Goal: Task Accomplishment & Management: Manage account settings

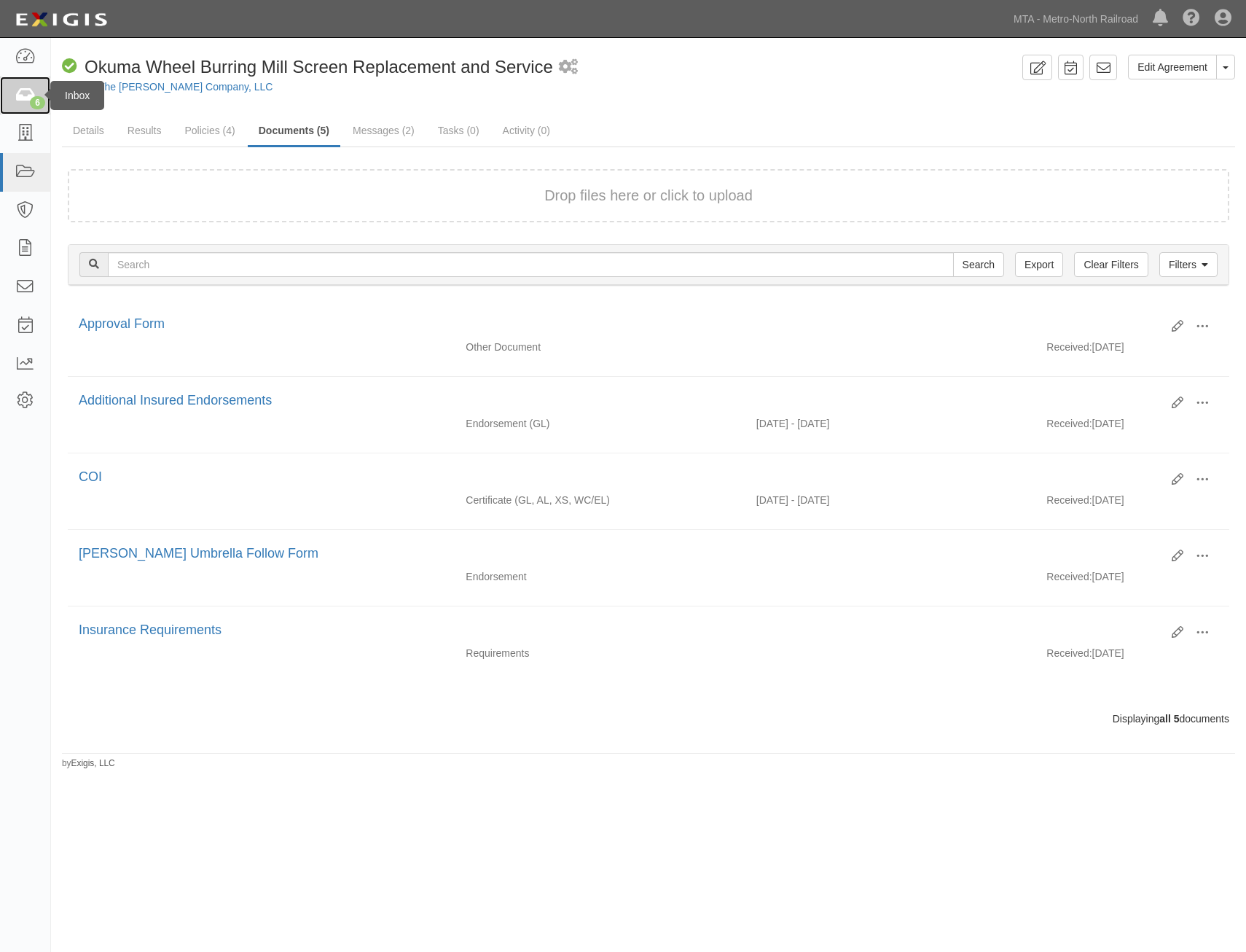
click at [10, 92] on link "6" at bounding box center [25, 96] width 51 height 39
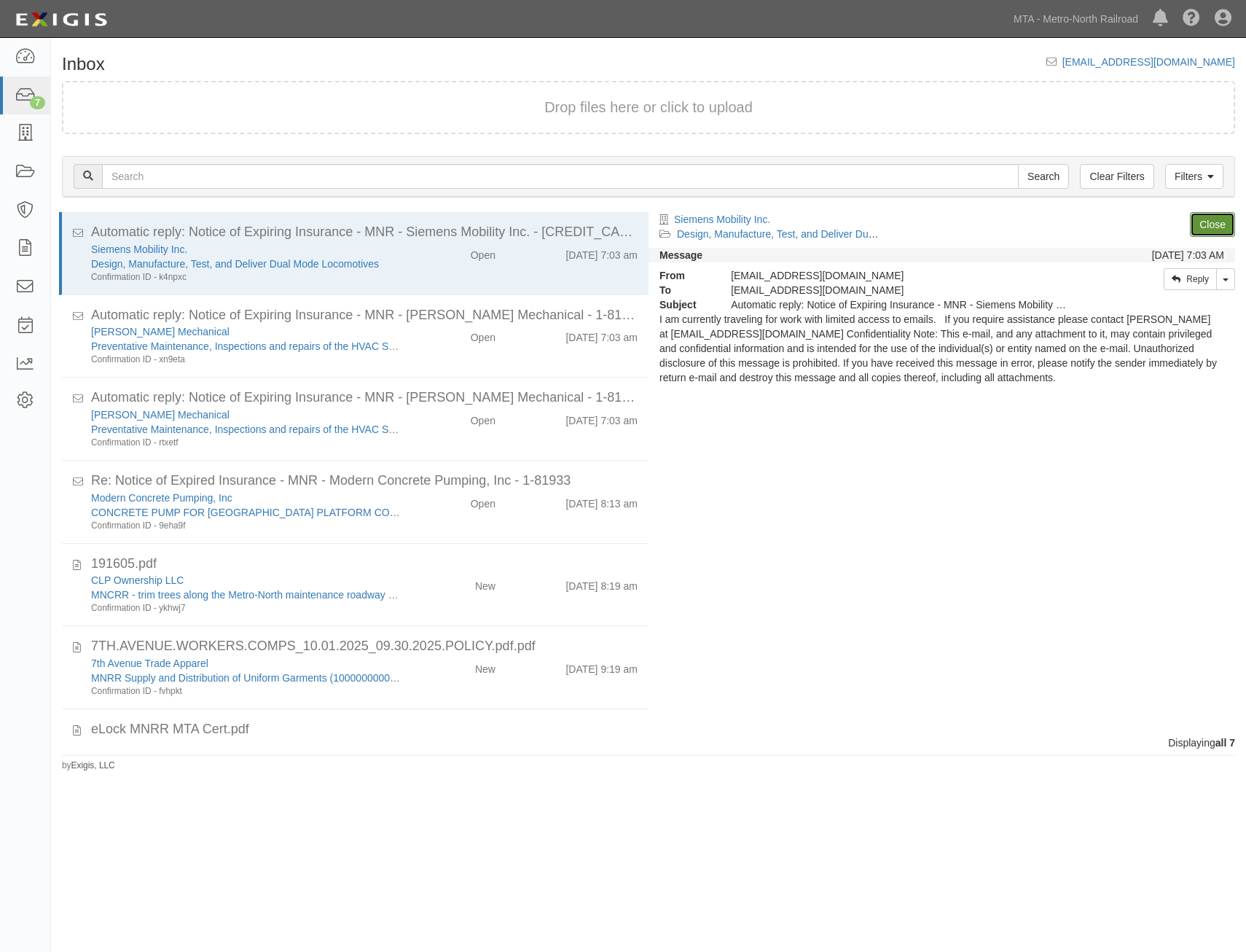
click at [1197, 223] on link "Close" at bounding box center [1213, 224] width 46 height 25
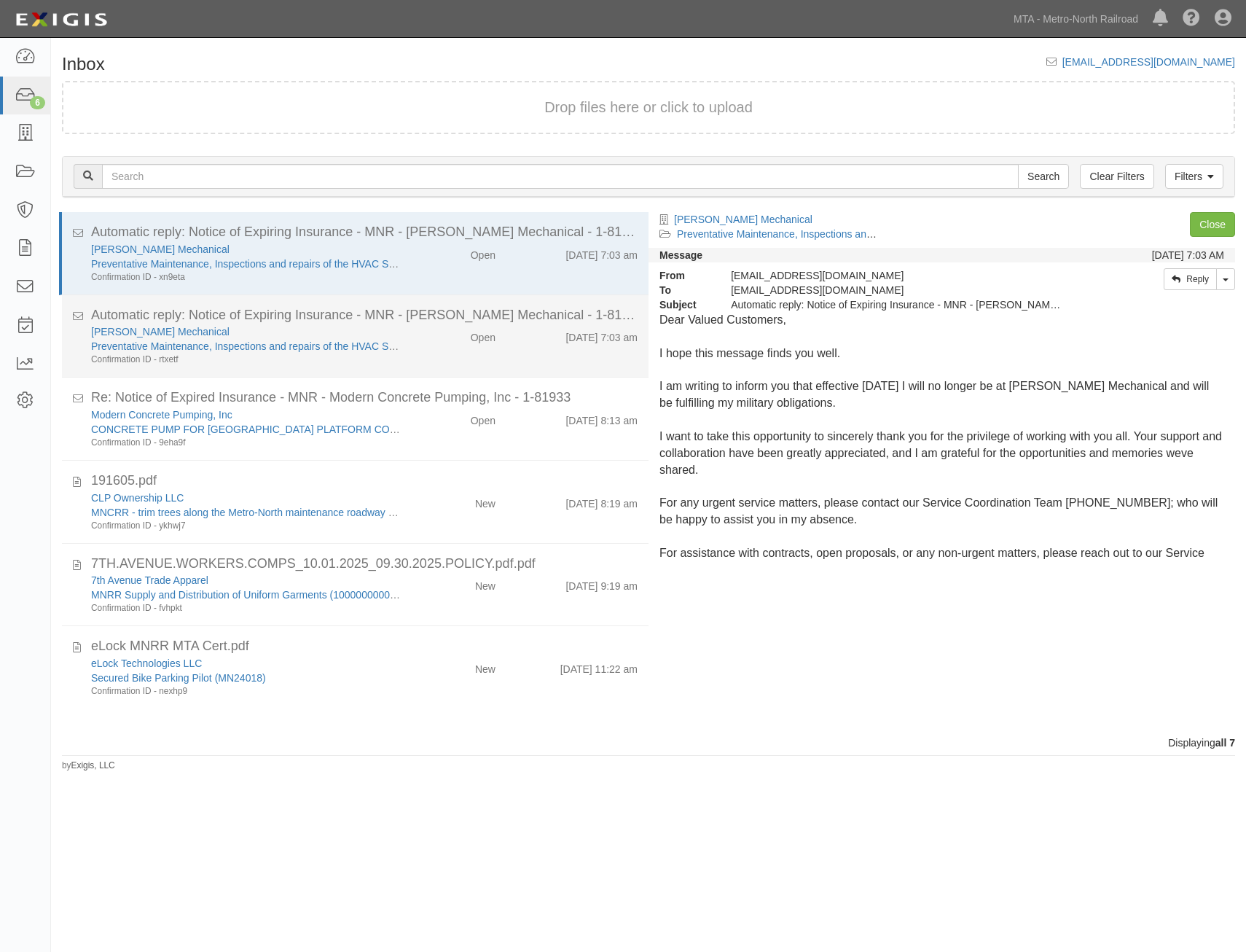
click at [521, 353] on div "Tucker Mechanical Preventative Maintenance, Inspections and repairs of the HVAC…" at bounding box center [364, 345] width 568 height 42
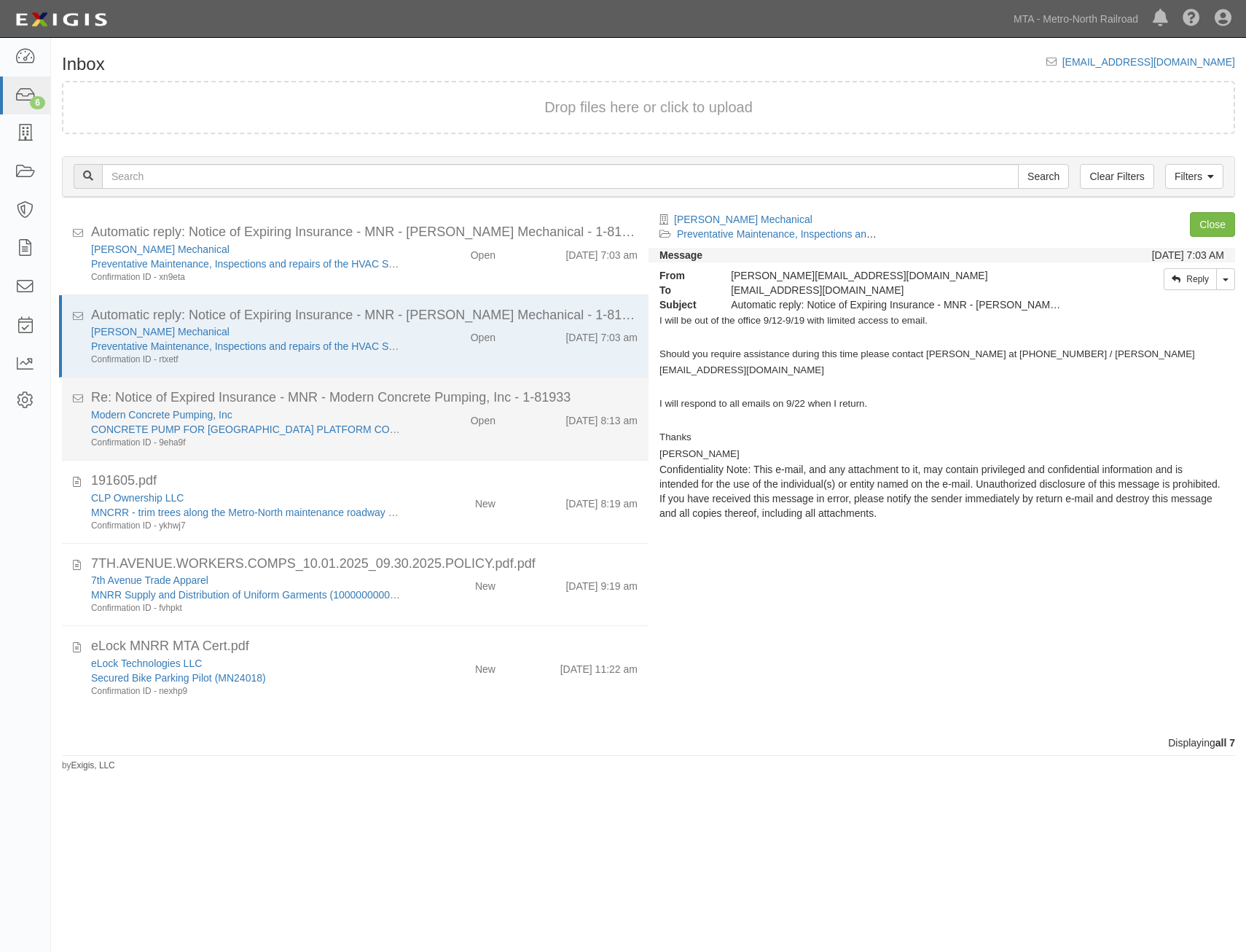
click at [446, 423] on div "Open" at bounding box center [459, 418] width 95 height 20
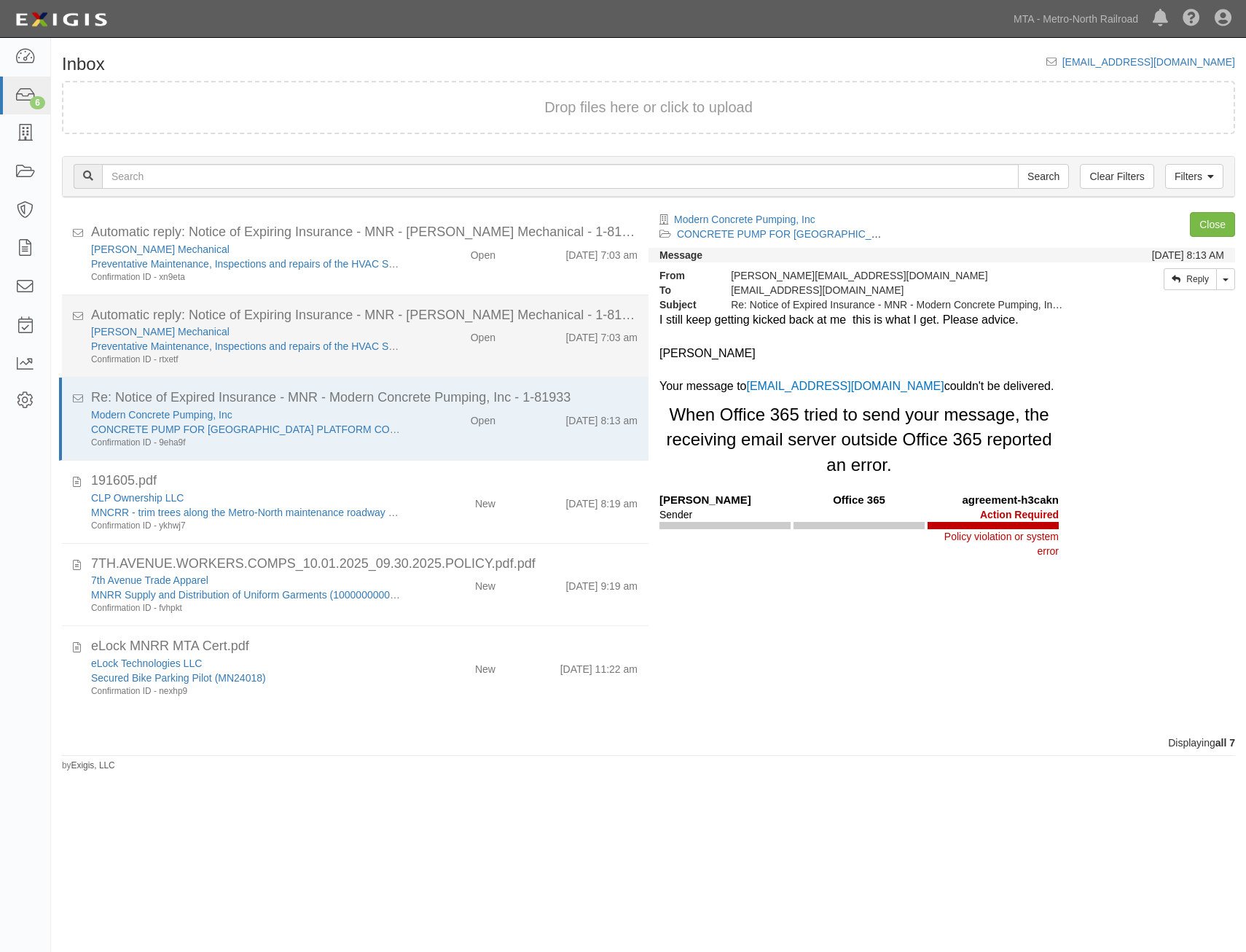
click at [446, 353] on div "Tucker Mechanical Preventative Maintenance, Inspections and repairs of the HVAC…" at bounding box center [364, 345] width 568 height 42
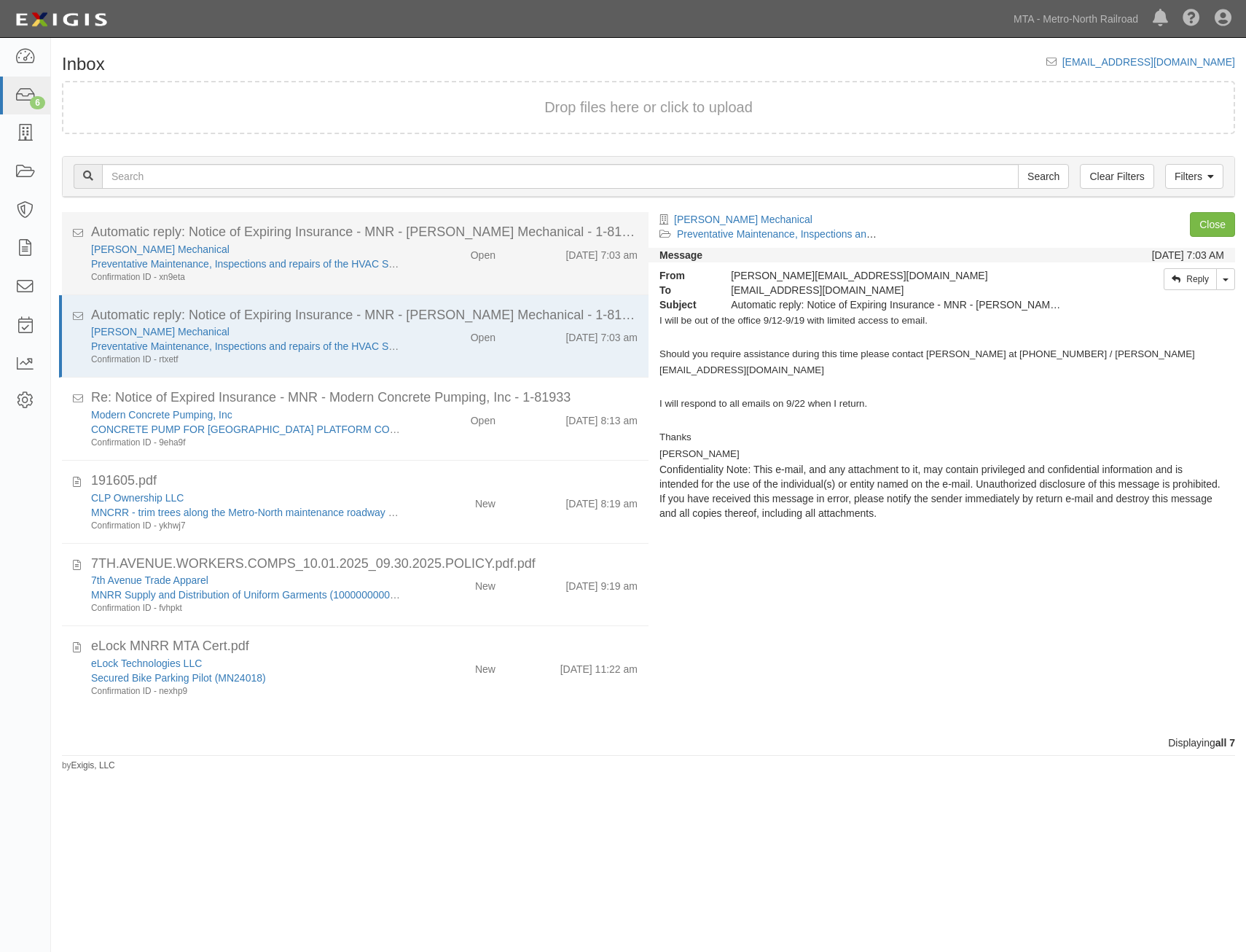
click at [460, 270] on div "Tucker Mechanical Preventative Maintenance, Inspections and repairs of the HVAC…" at bounding box center [364, 262] width 568 height 42
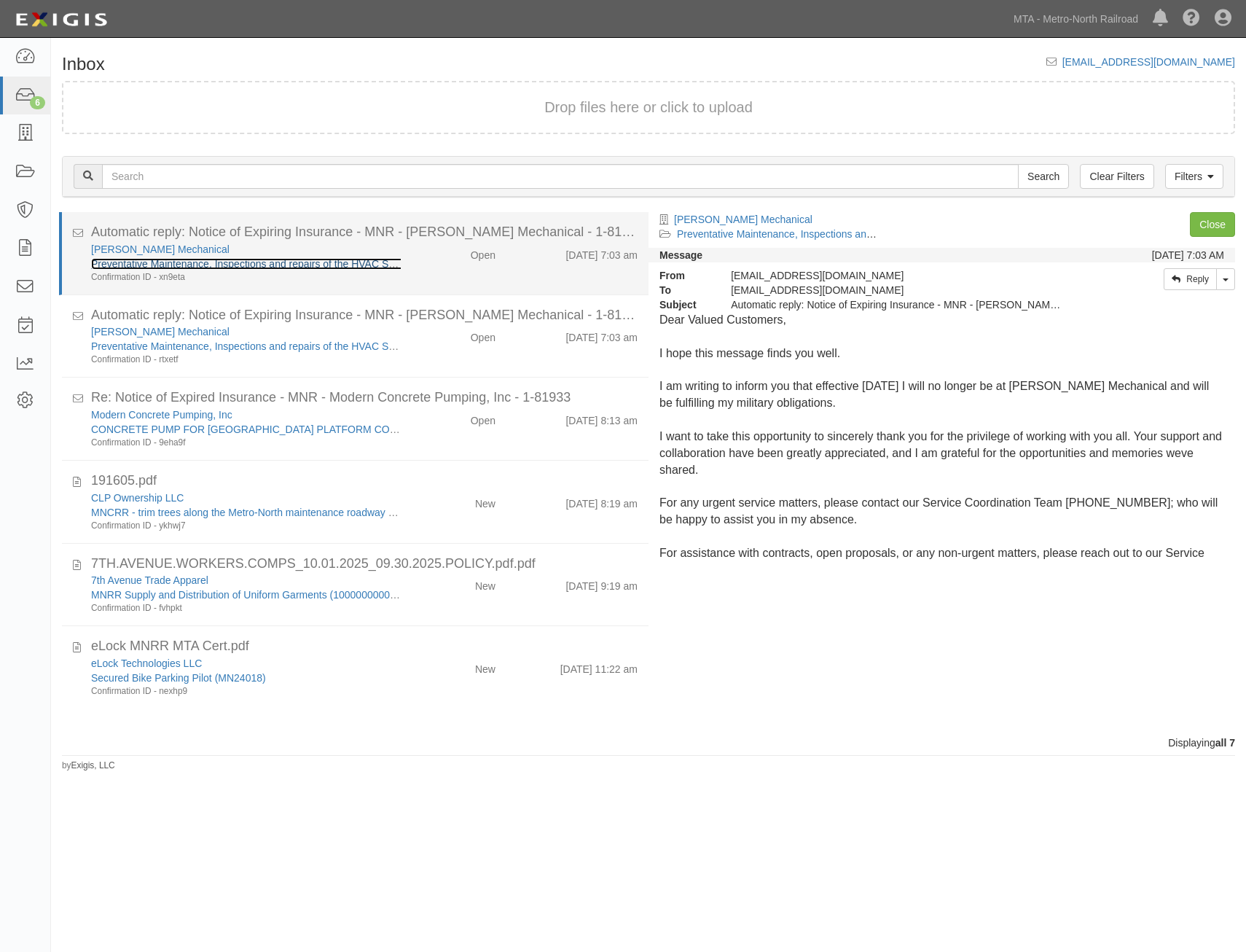
click at [338, 266] on link "Preventative Maintenance, Inspections and repairs of the HVAC Systems" at bounding box center [256, 264] width 330 height 12
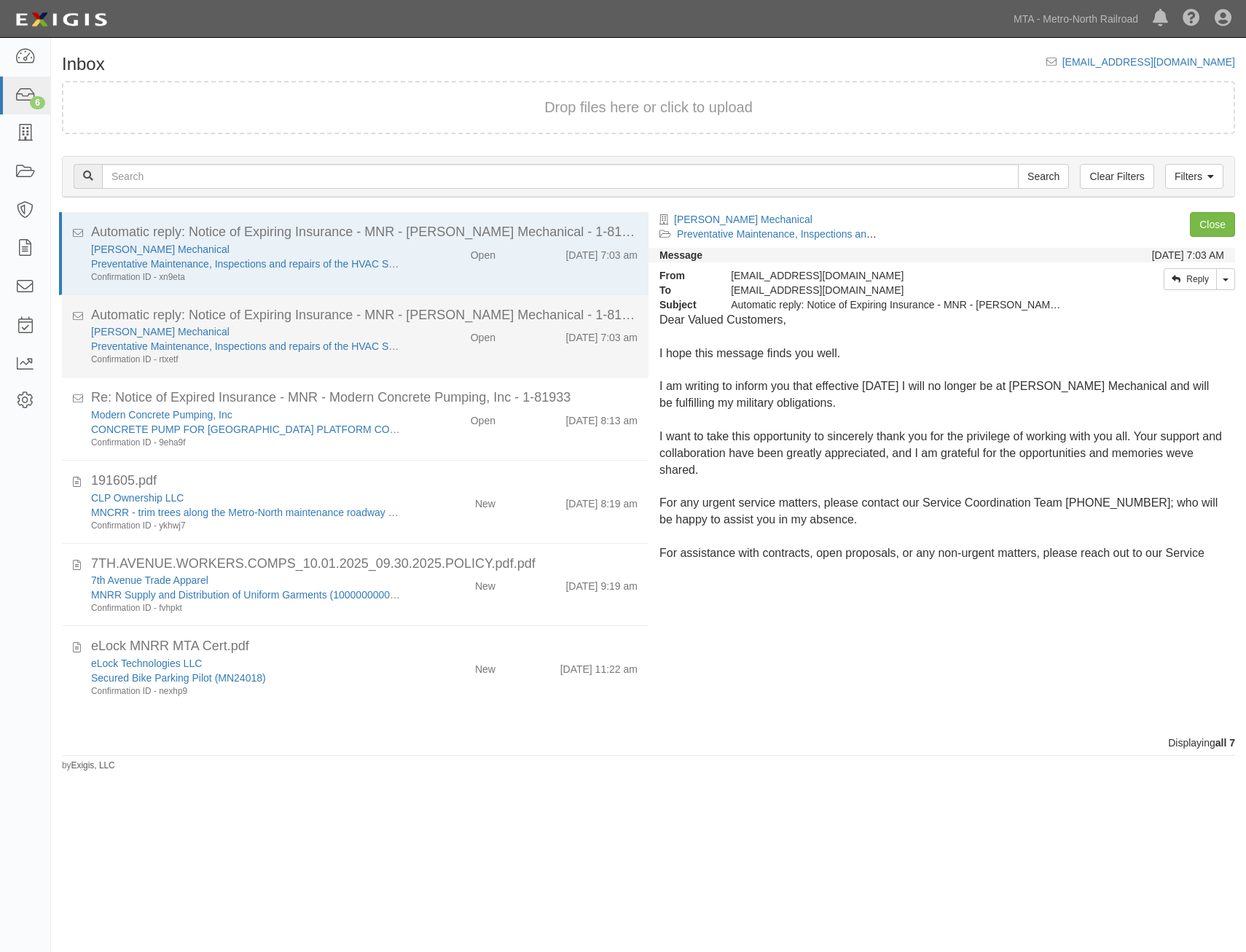
click at [511, 339] on div "9/17/25 7:03 am" at bounding box center [578, 334] width 142 height 20
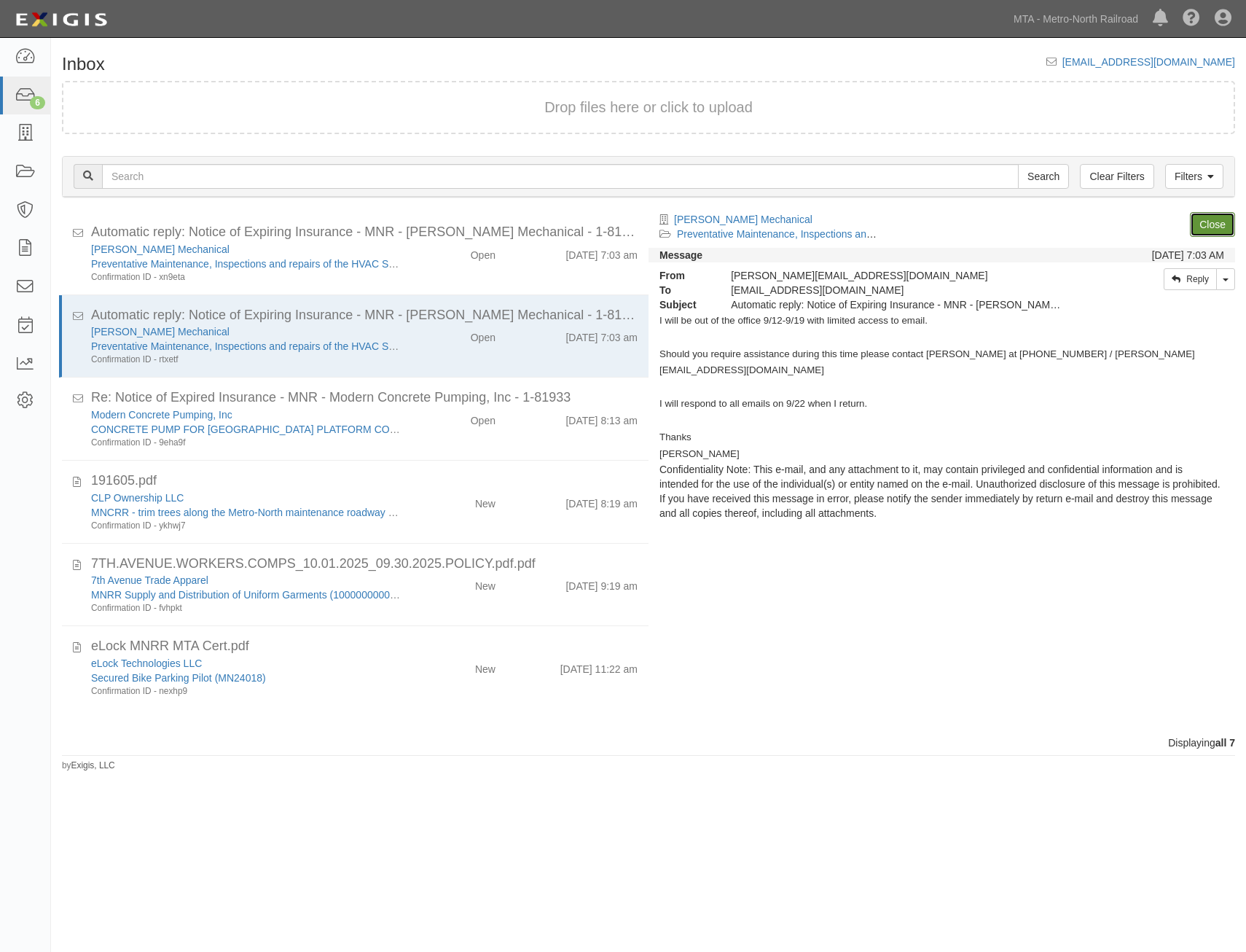
click at [1208, 225] on link "Close" at bounding box center [1213, 224] width 46 height 25
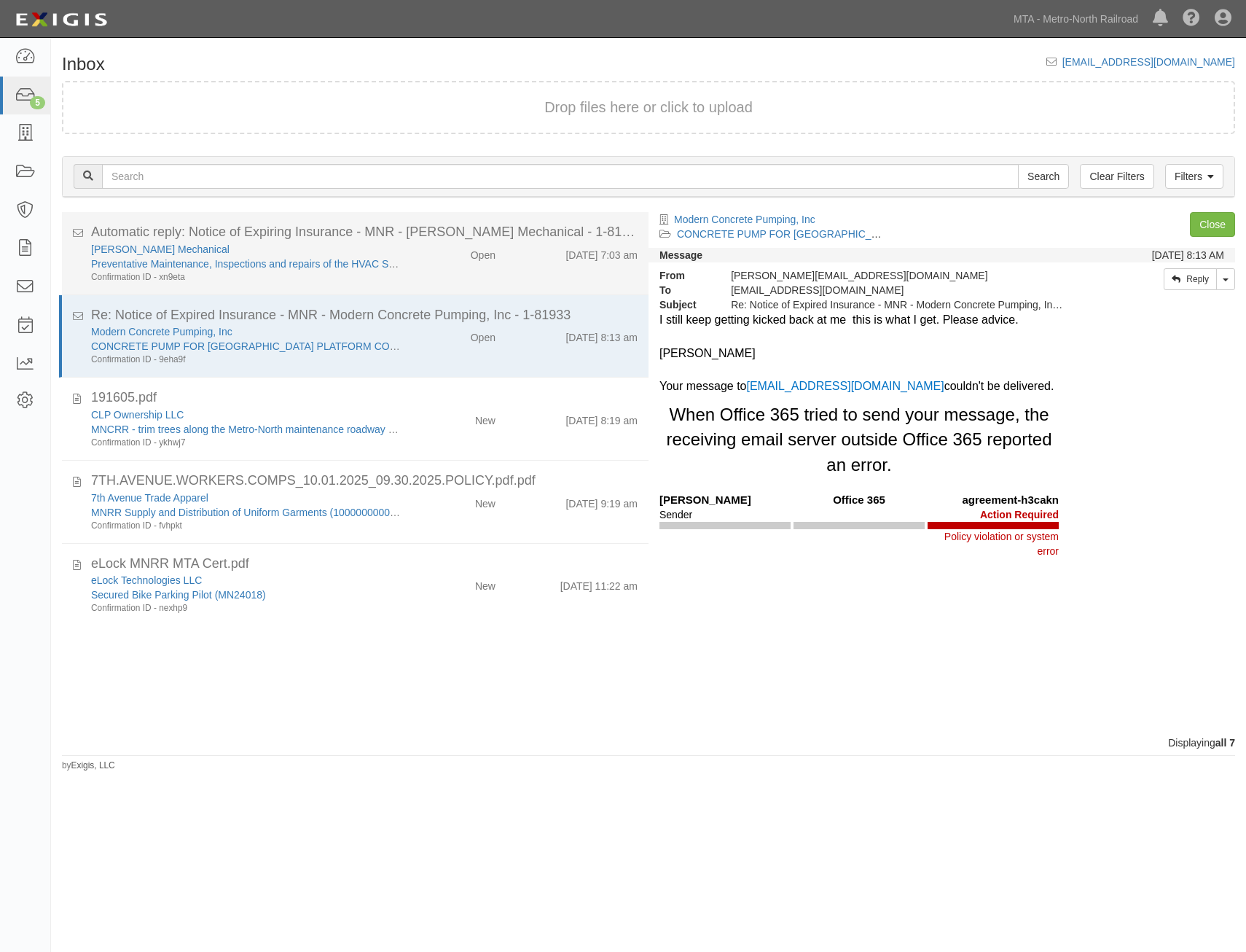
click at [525, 257] on div "9/17/25 7:03 am" at bounding box center [578, 252] width 142 height 20
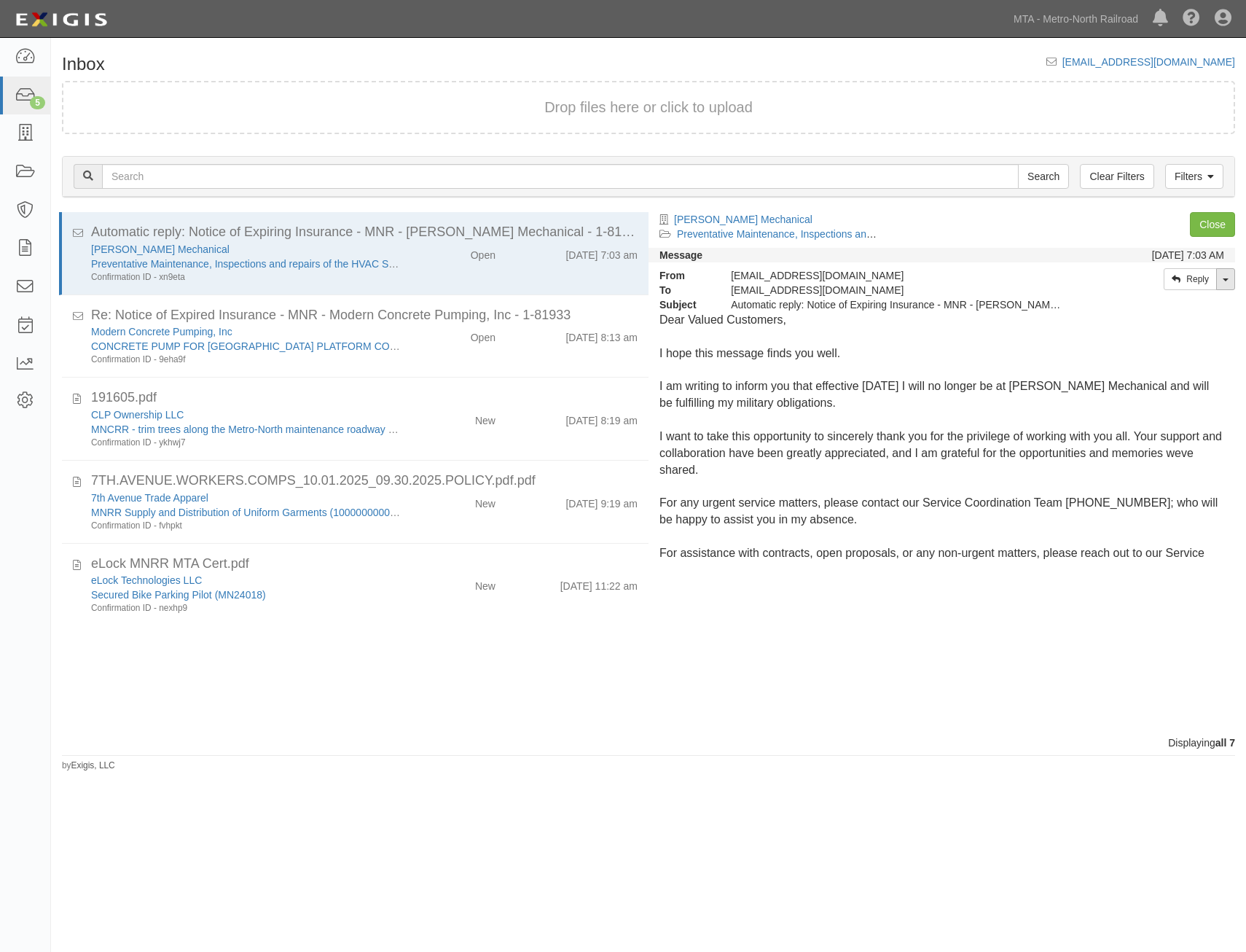
click at [1228, 280] on span at bounding box center [1226, 280] width 6 height 3
click at [1178, 307] on link "Reply All" at bounding box center [1177, 306] width 116 height 19
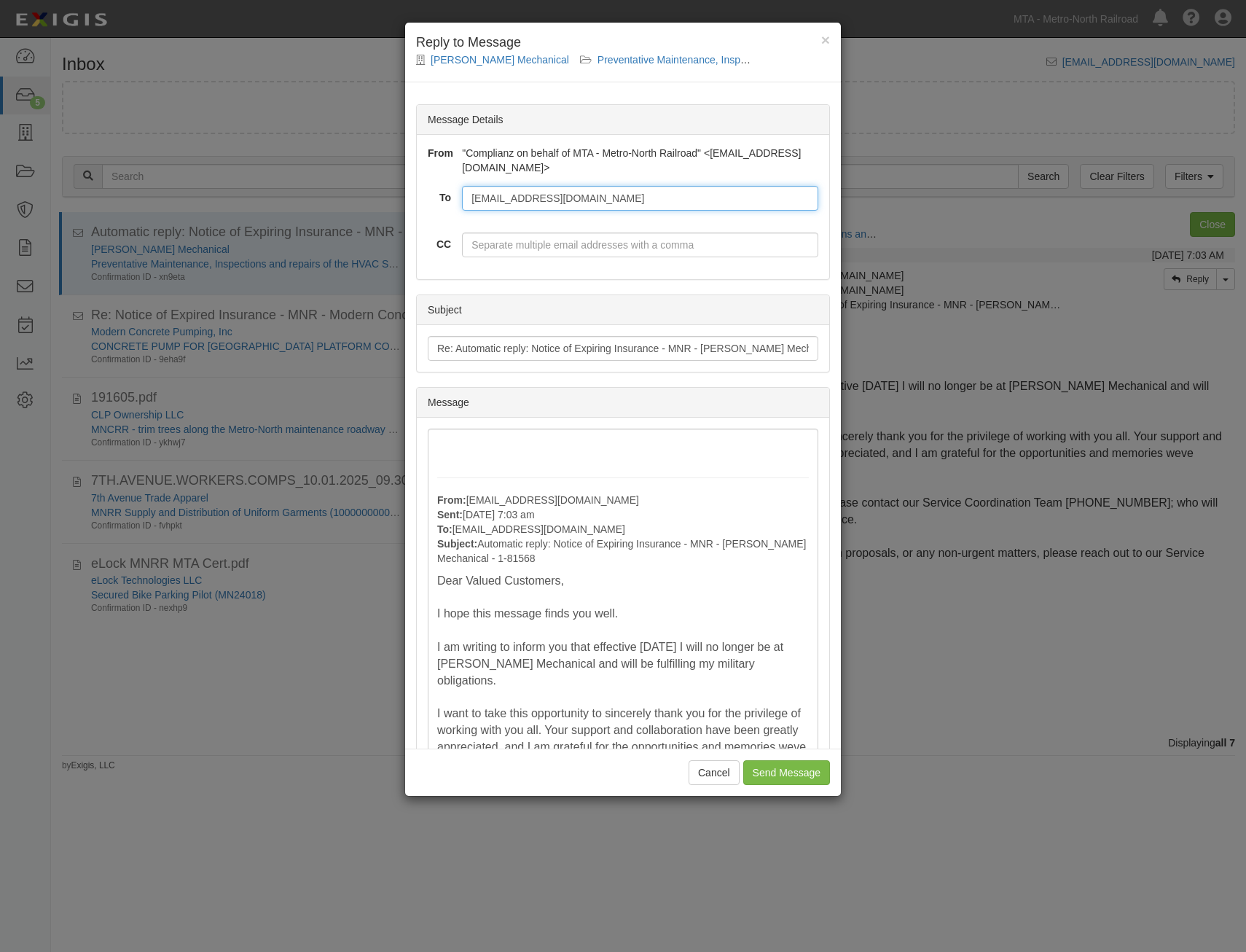
click at [675, 200] on input "Termedjnieves@emcor.net" at bounding box center [640, 198] width 356 height 25
paste input "Sefcik@mnr.org"
type input "Termedjnieves@emcor.net, Sefcik@mnr.org"
click at [556, 440] on div "From: Termedjnieves@emcor.net Sent: September 17, 2025 at 7:03 am To: agreement…" at bounding box center [623, 711] width 390 height 565
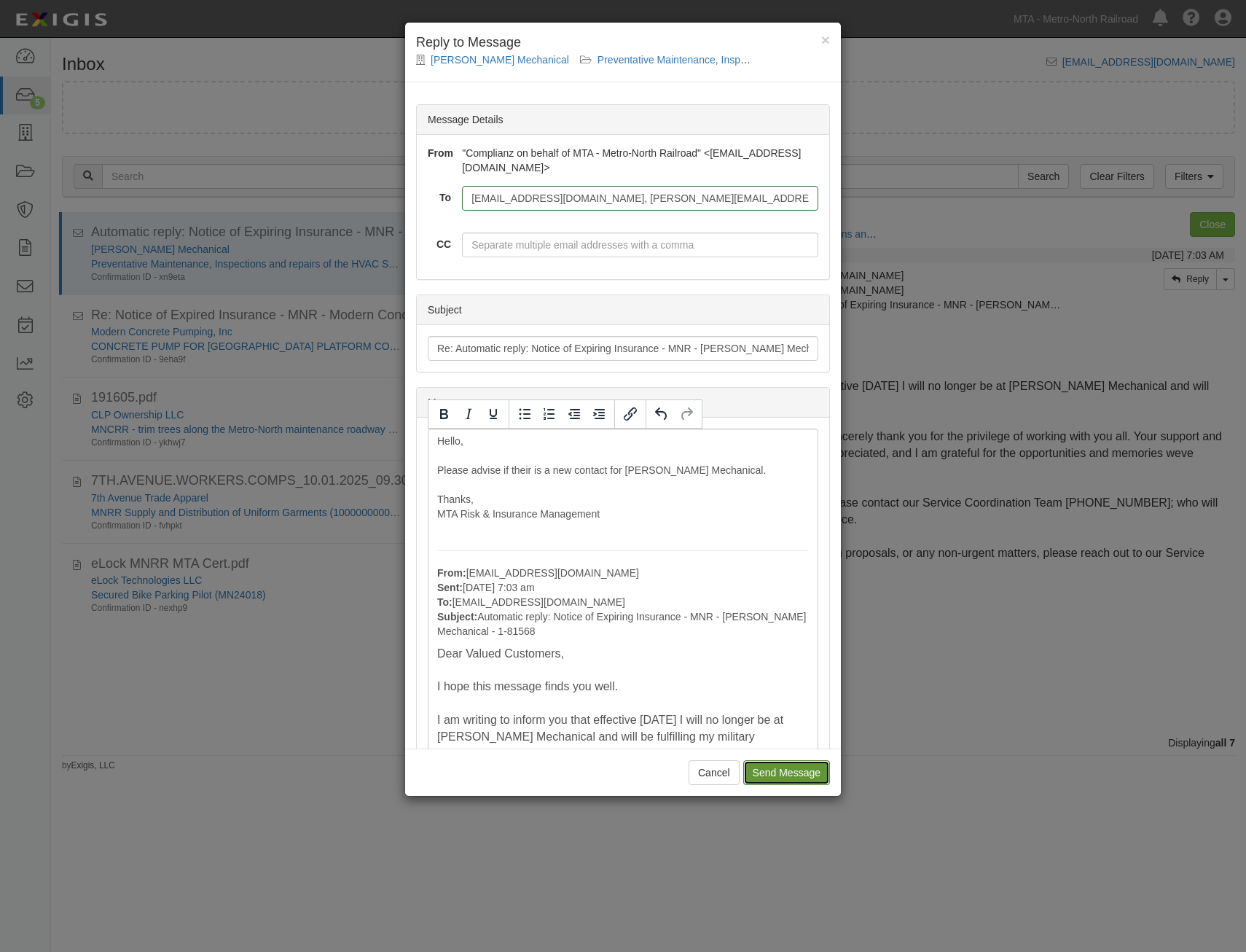
click at [785, 773] on input "Send Message" at bounding box center [787, 773] width 86 height 25
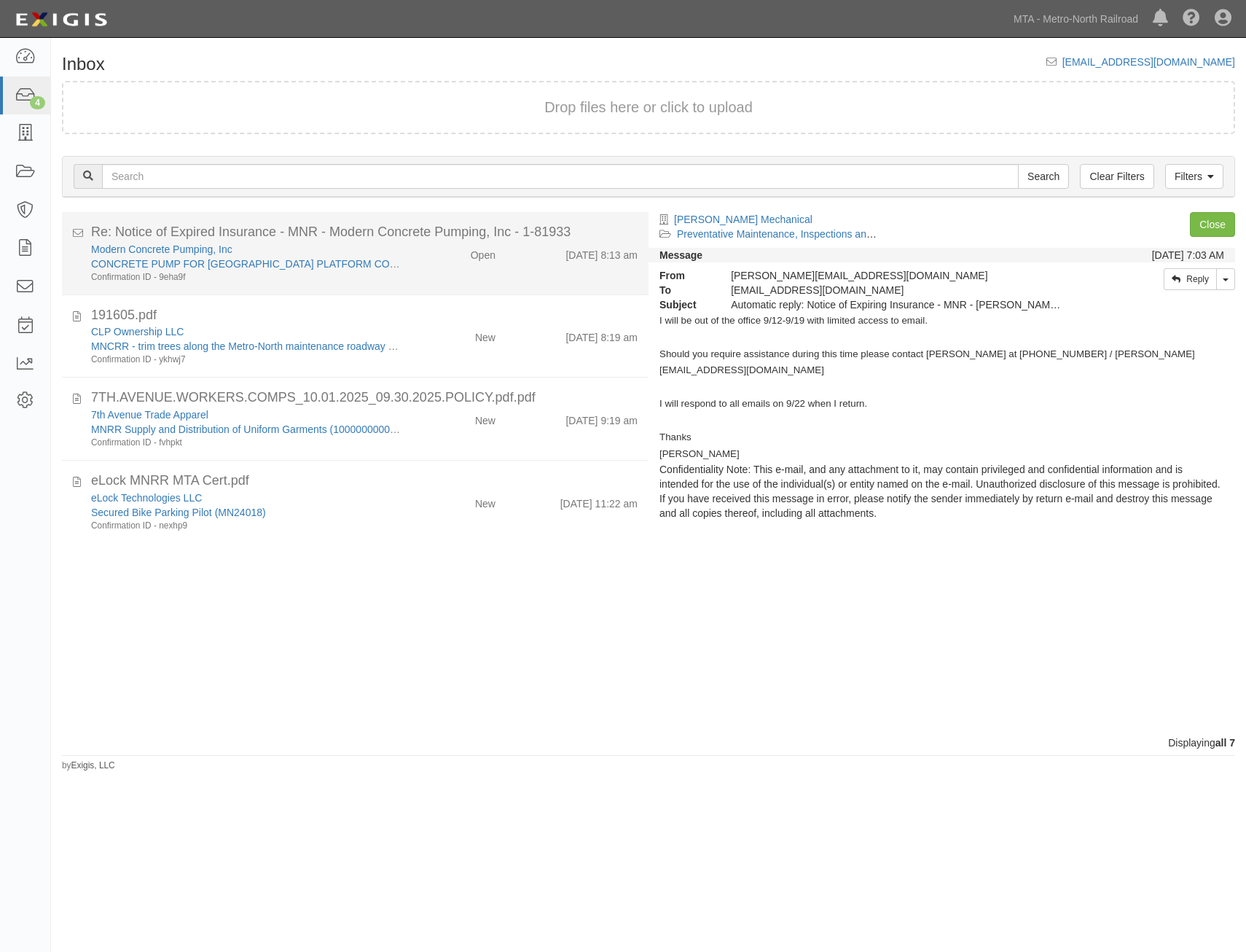
click at [521, 253] on div "9/17/25 8:13 am" at bounding box center [578, 252] width 142 height 20
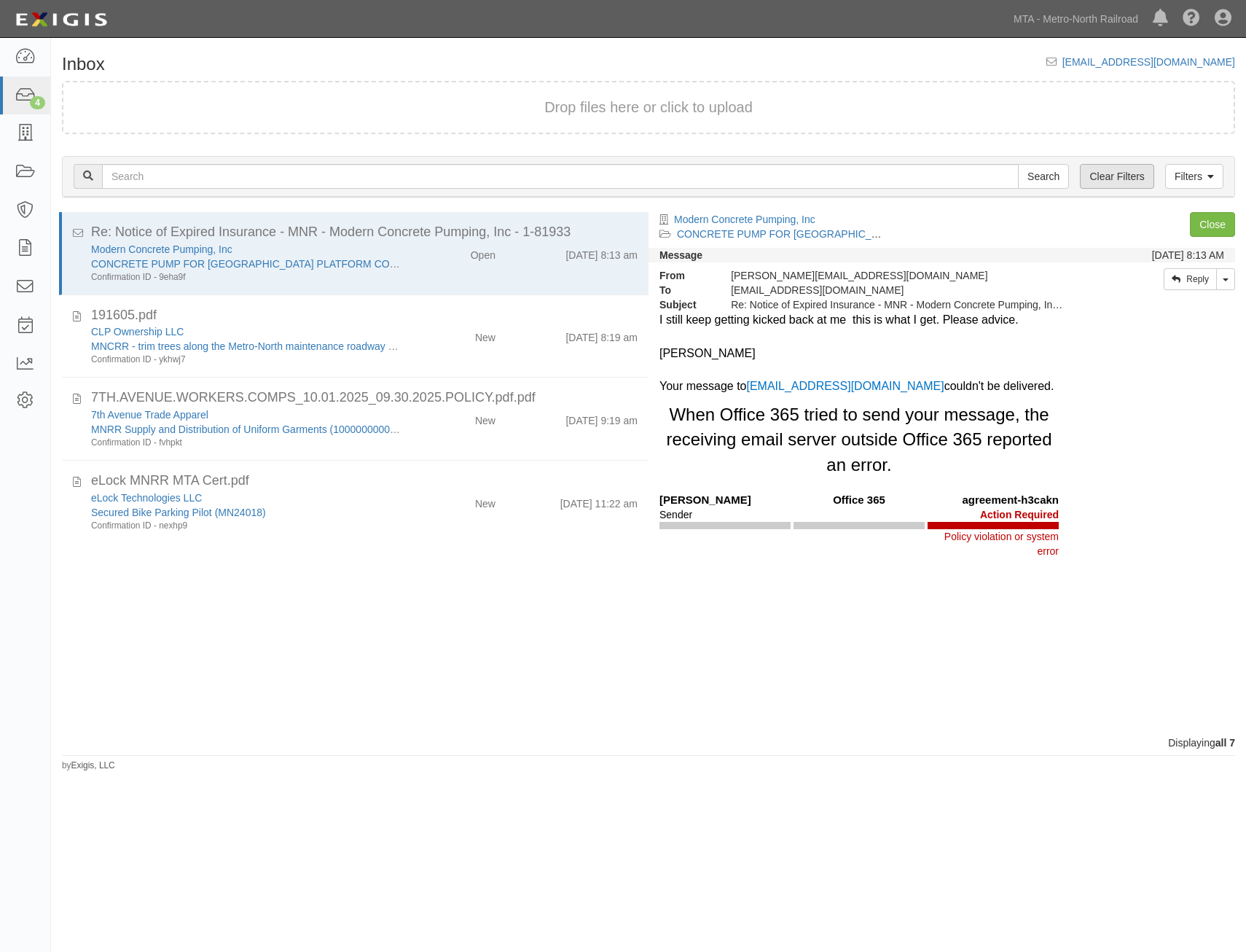
drag, startPoint x: 1138, startPoint y: 487, endPoint x: 1108, endPoint y: 167, distance: 321.4
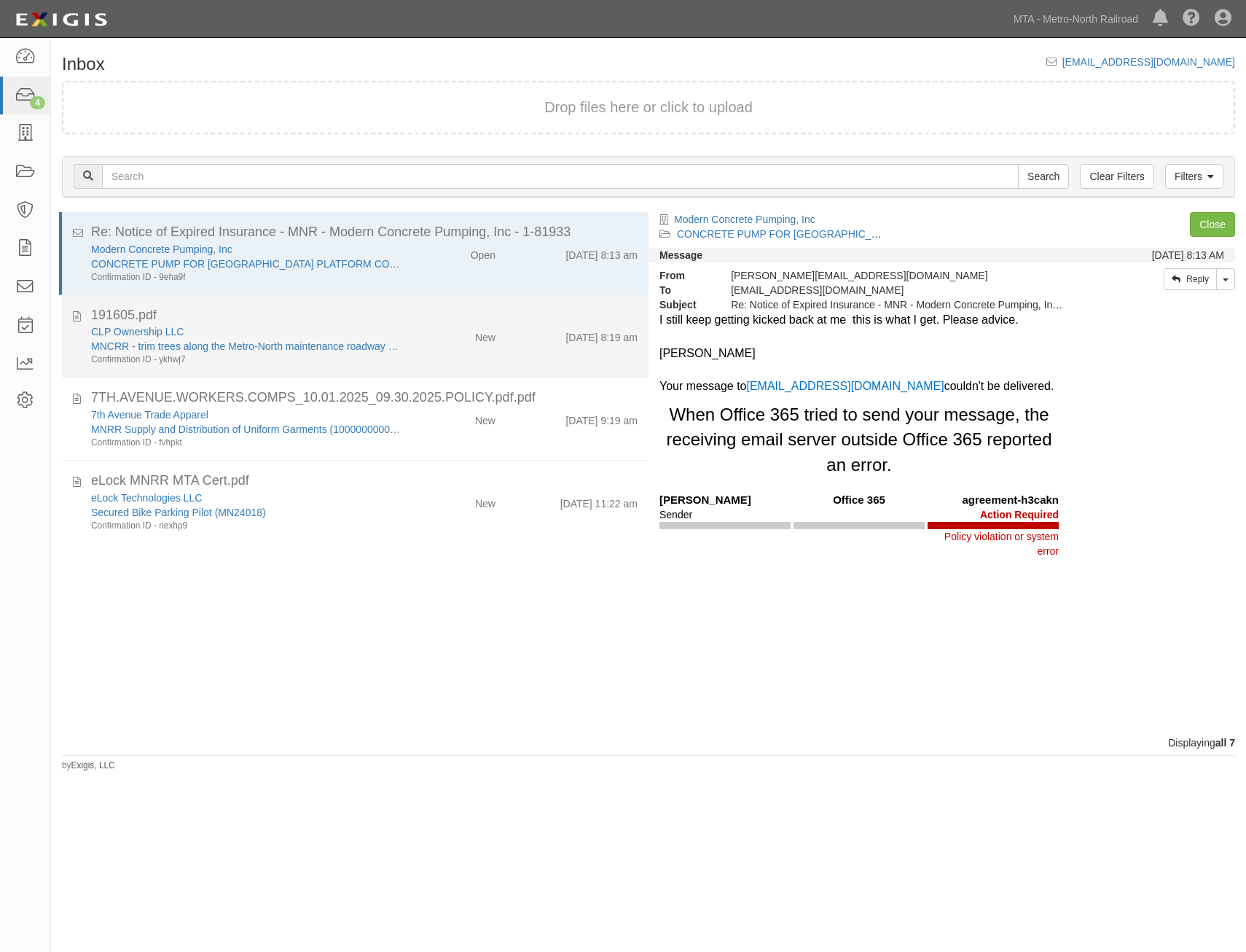
click at [475, 344] on div "New" at bounding box center [485, 334] width 20 height 20
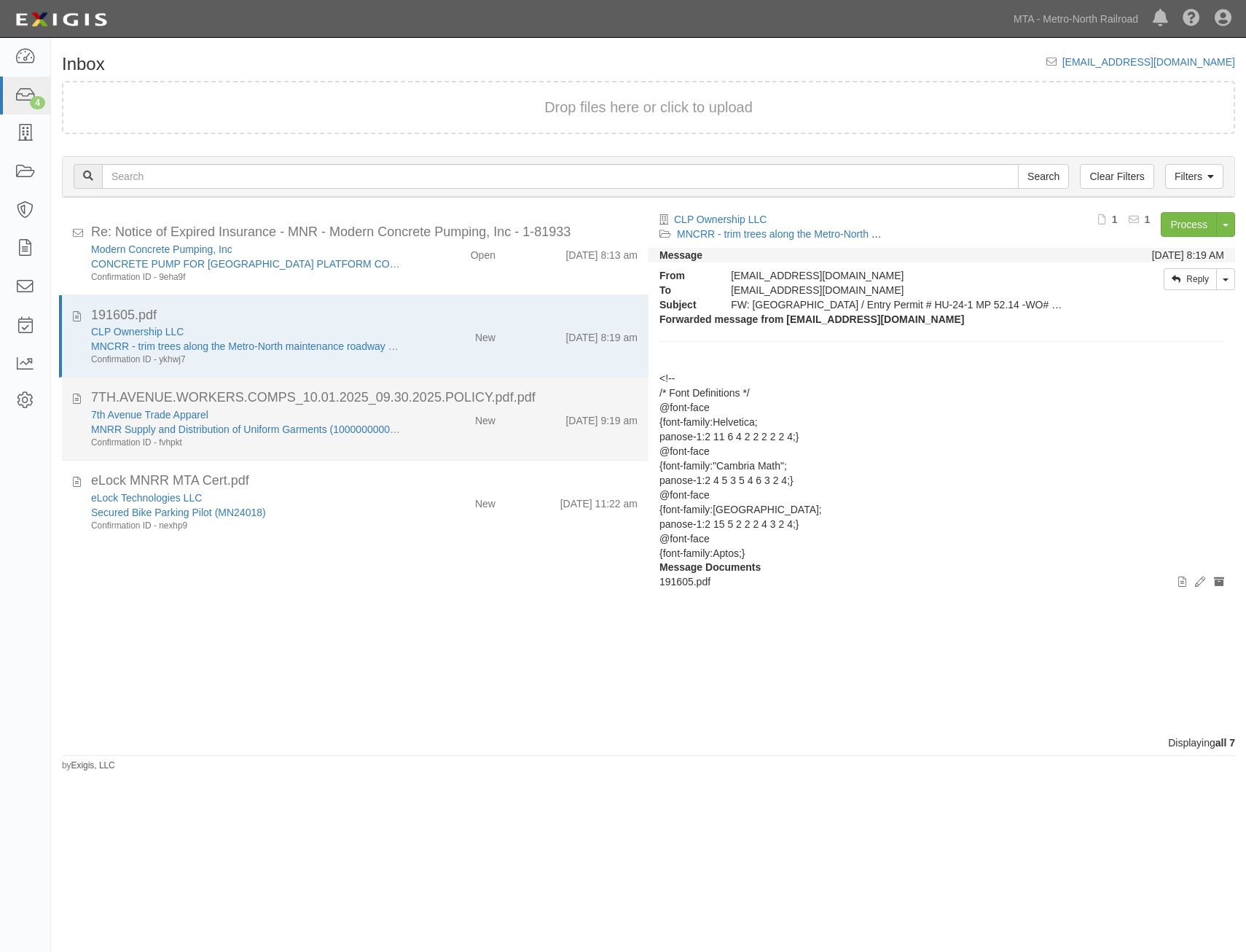
click at [508, 425] on div "9/17/25 9:19 am" at bounding box center [578, 418] width 142 height 20
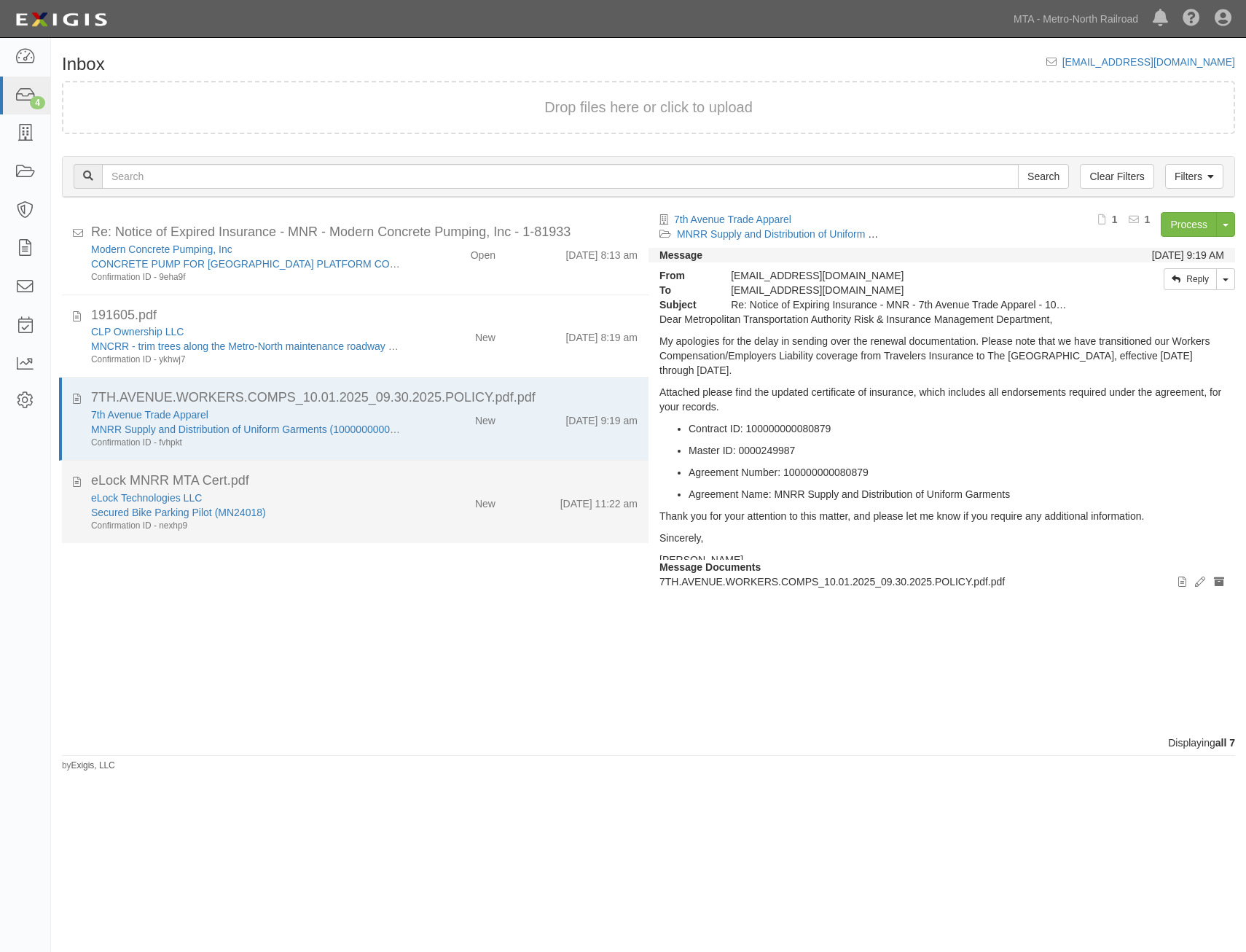
click at [518, 472] on li "eLock MNRR MTA Cert.pdf eLock Technologies LLC Secured Bike Parking Pilot (MN24…" at bounding box center [355, 501] width 587 height 83
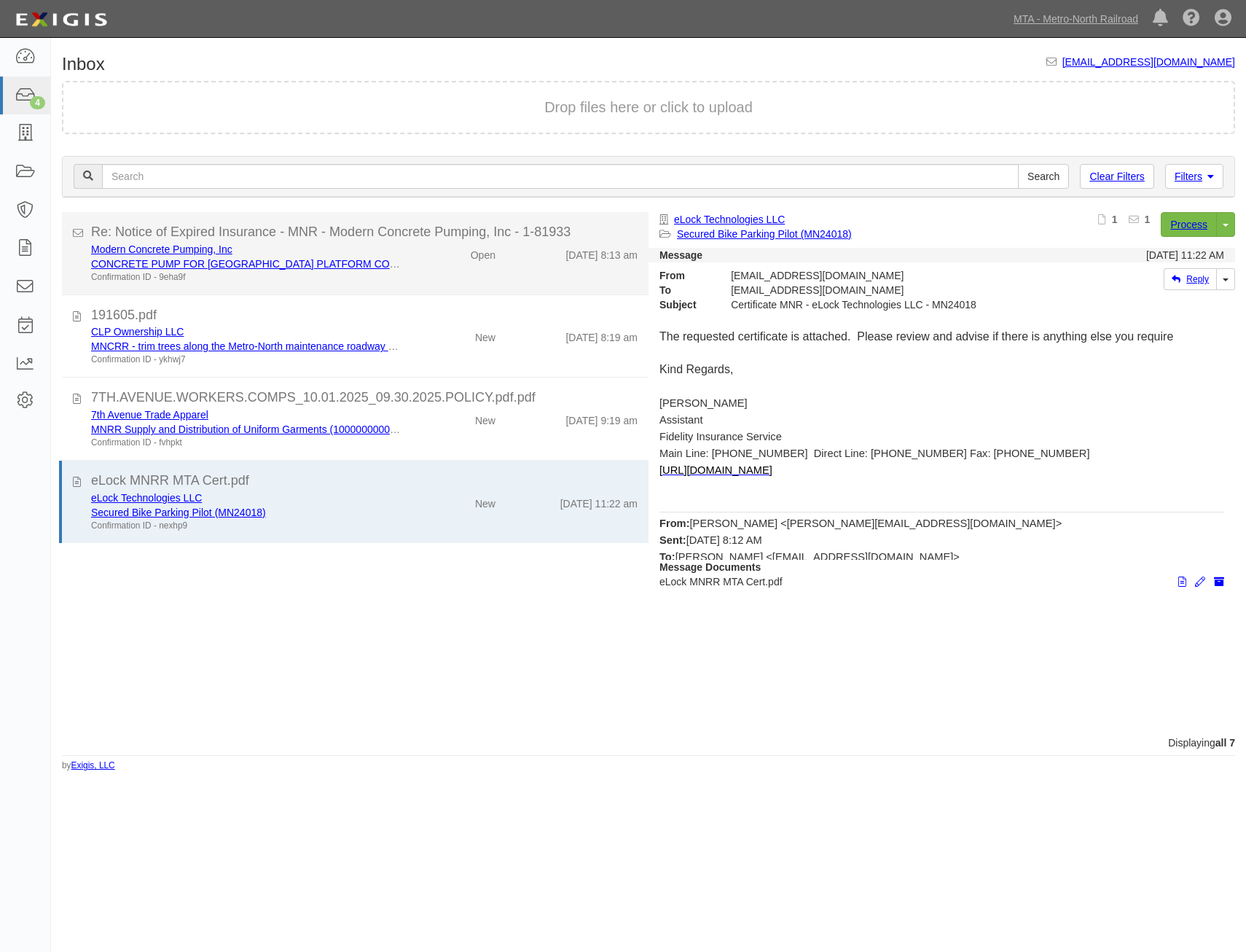
click at [503, 284] on li "Re: Notice of Expired Insurance - MNR - Modern Concrete Pumping, Inc - 1-81933 …" at bounding box center [355, 254] width 587 height 84
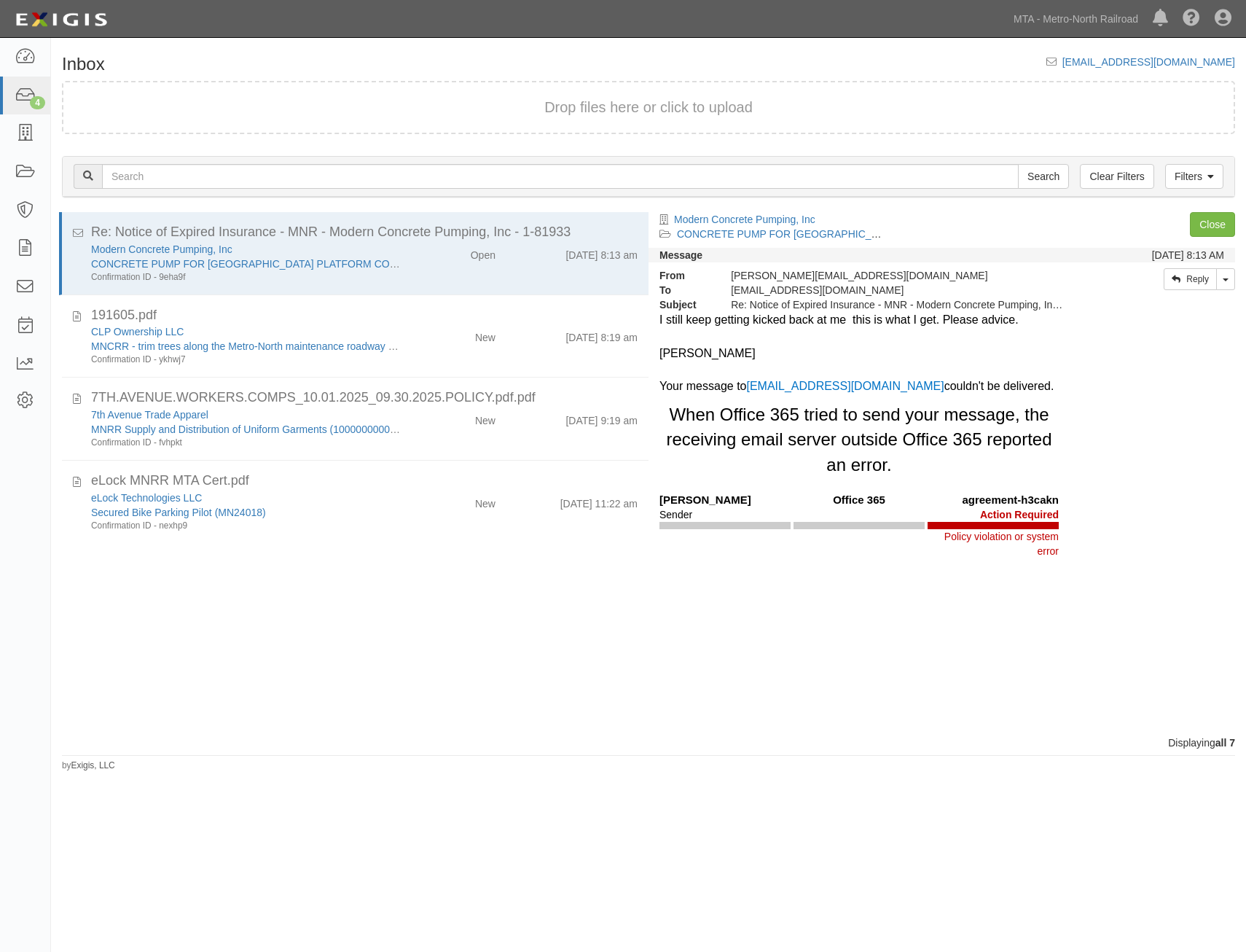
drag, startPoint x: 1100, startPoint y: 490, endPoint x: 1119, endPoint y: 347, distance: 144.3
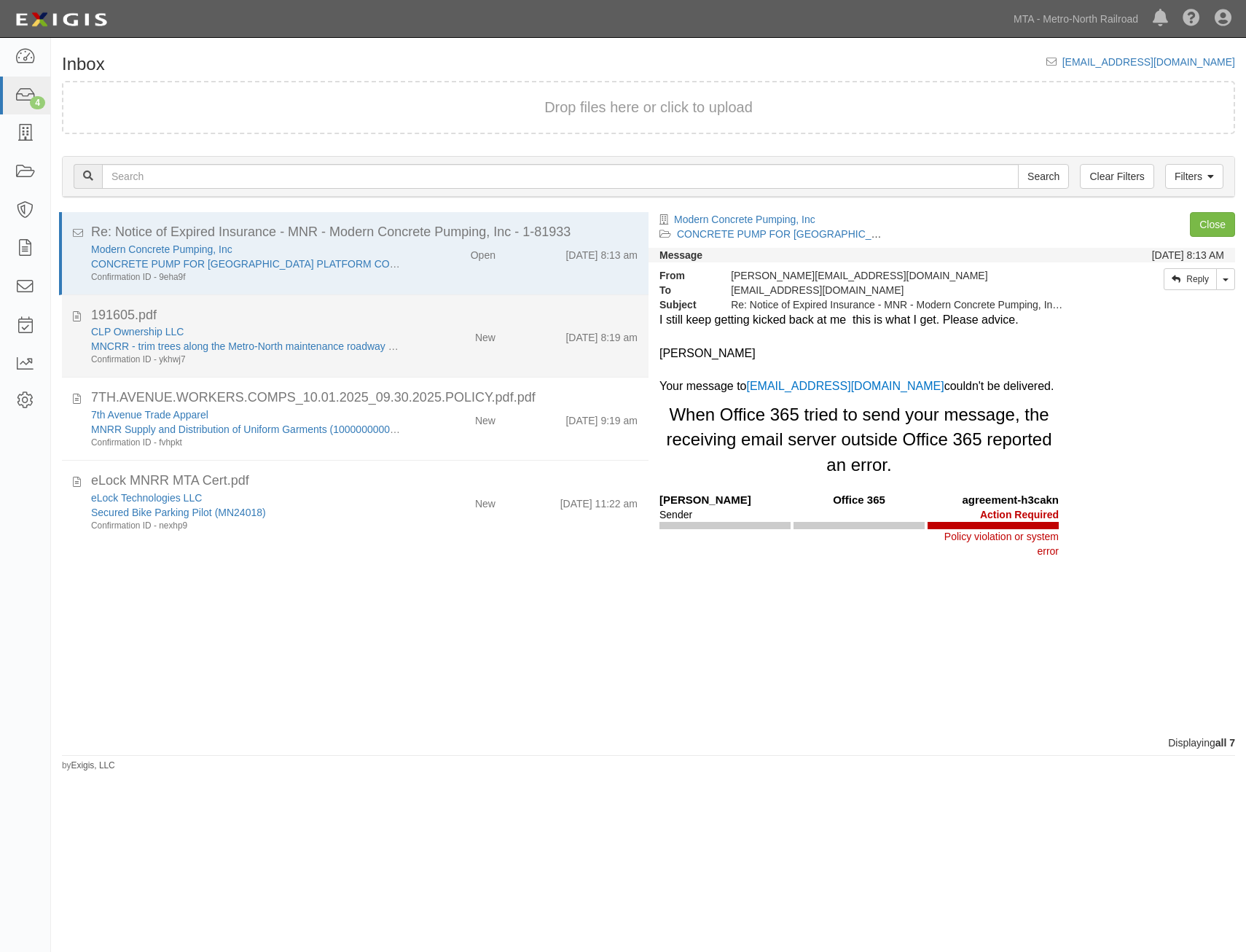
click at [507, 341] on div "[DATE] 8:19 am" at bounding box center [578, 334] width 142 height 20
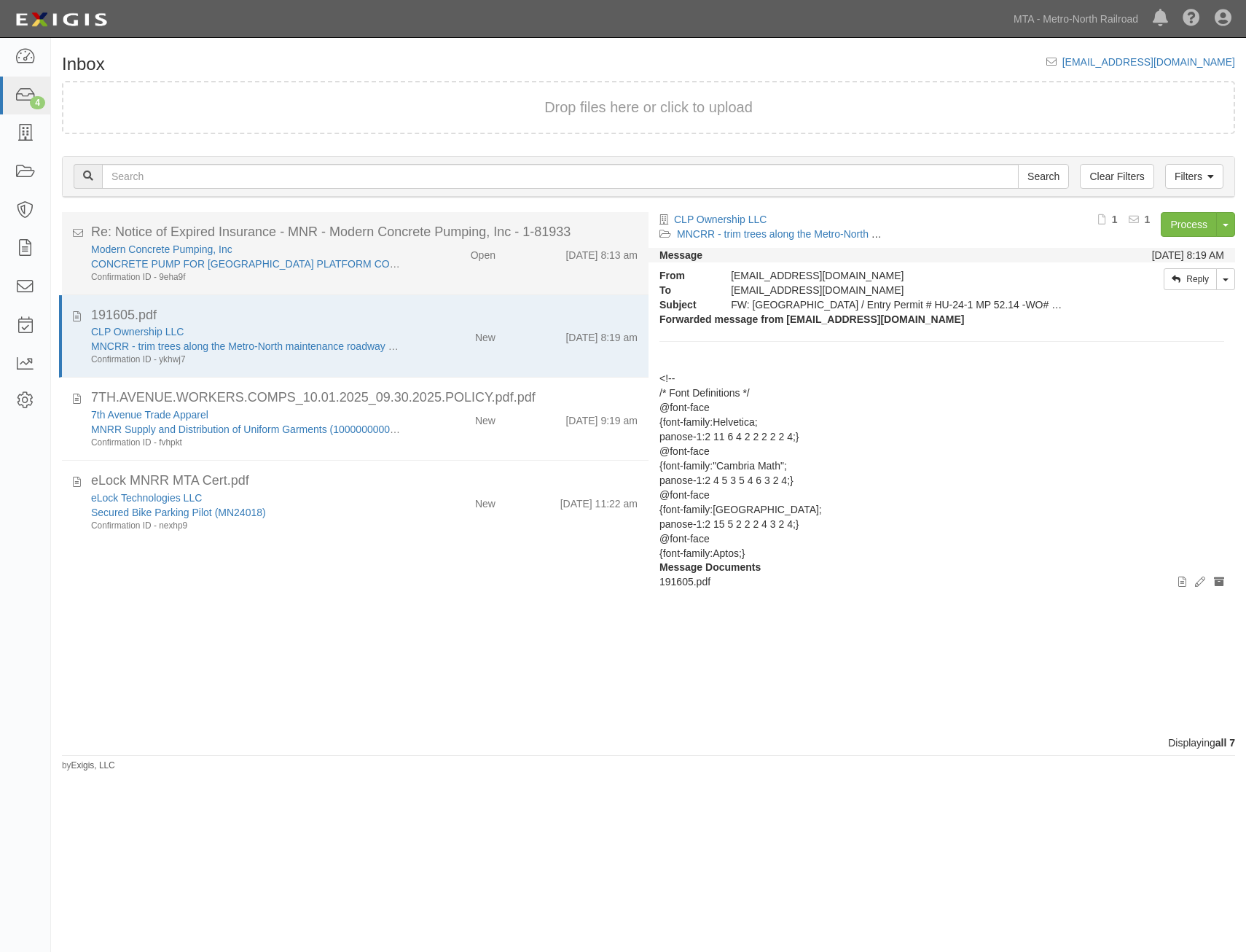
click at [519, 273] on div "Modern Concrete Pumping, Inc CONCRETE PUMP FOR GREENWICH STATION PLATFORM CONCR…" at bounding box center [364, 262] width 568 height 42
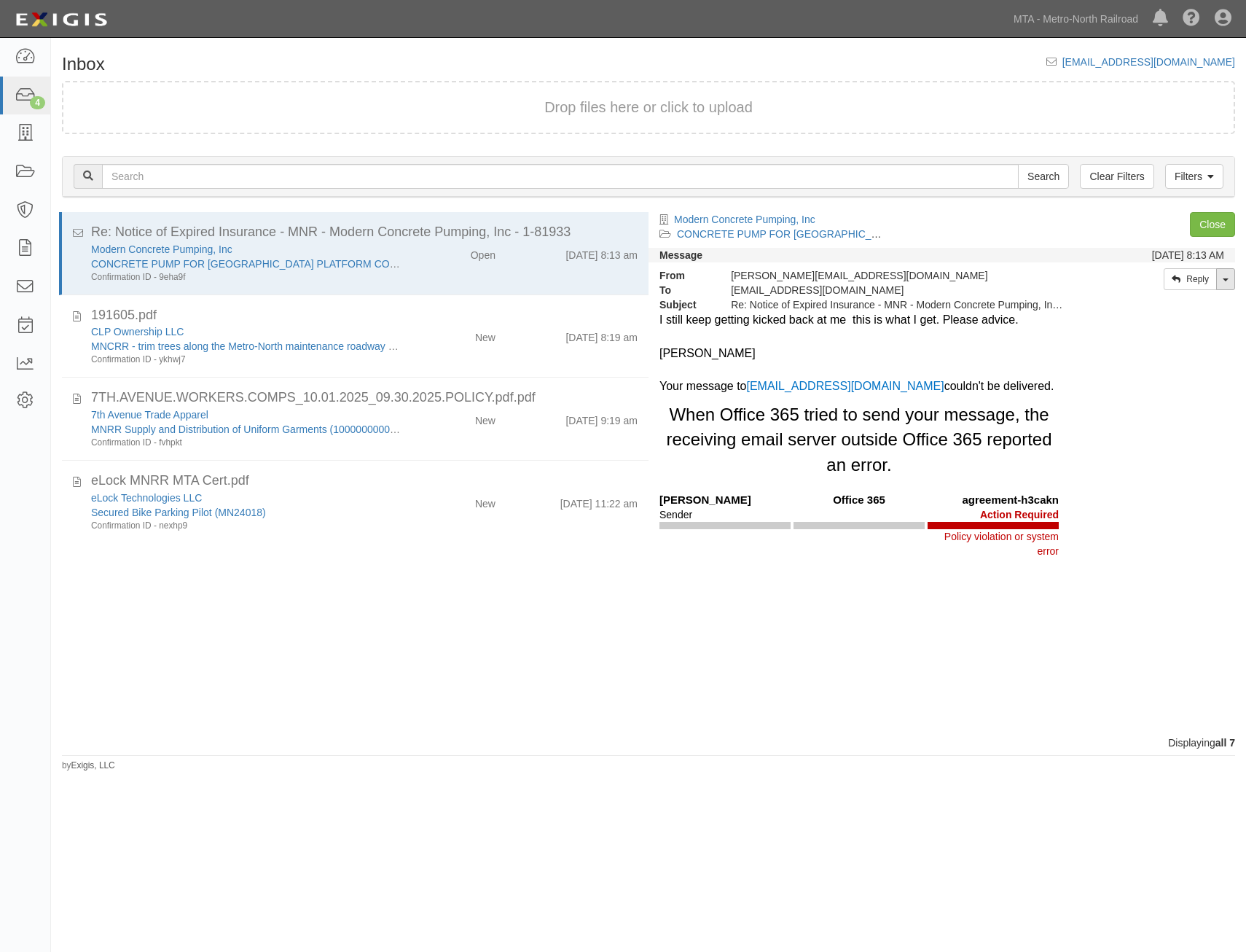
click at [1228, 276] on link "Toggle Dropdown" at bounding box center [1227, 279] width 19 height 22
click at [993, 395] on div "Your message to agreement-h3cakn@mtamn.complianz.com couldn't be delivered." at bounding box center [859, 387] width 399 height 17
click at [904, 280] on div "kim@modernconcretepumping.net" at bounding box center [899, 275] width 358 height 15
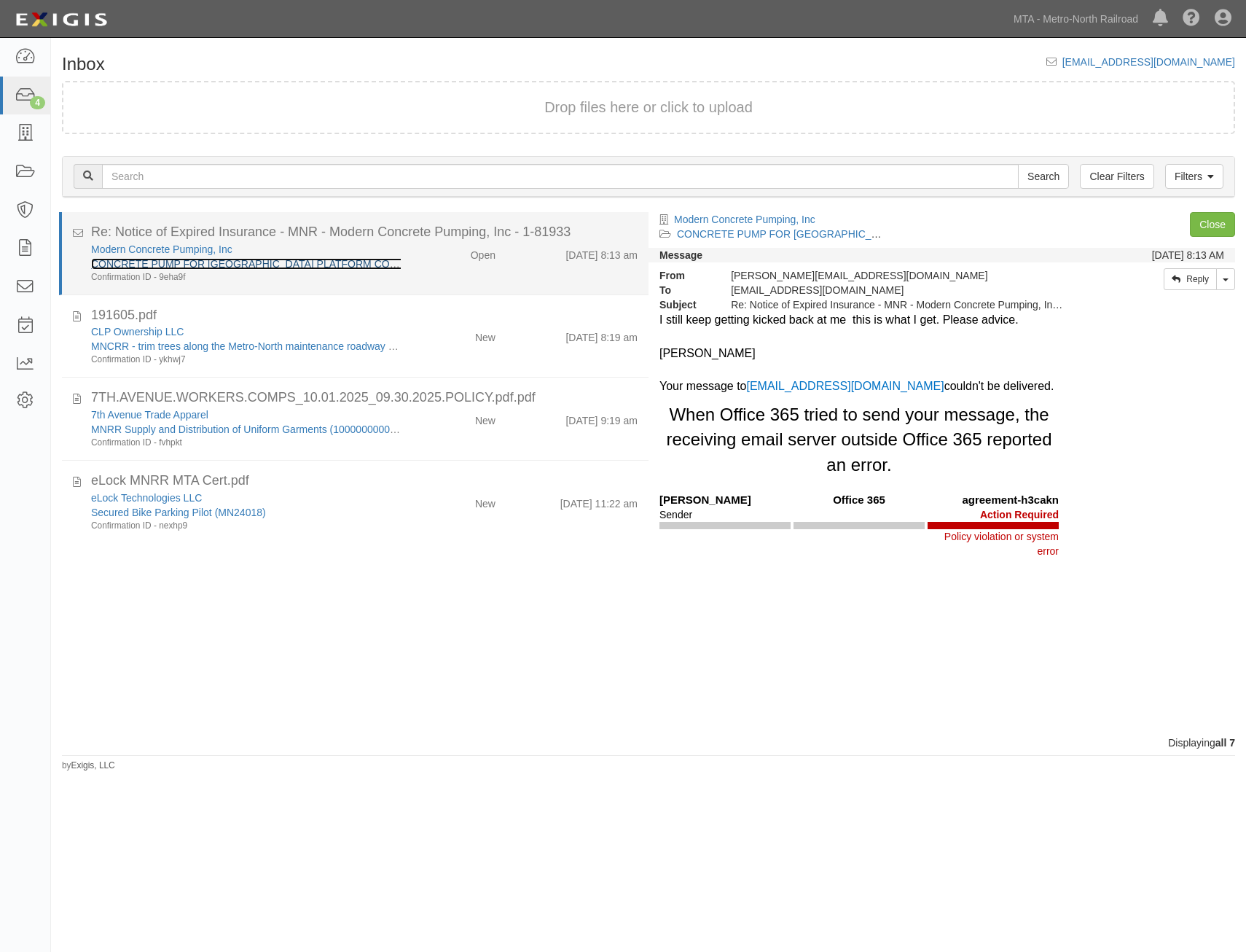
click at [347, 263] on link "CONCRETE PUMP FOR GREENWICH STATION PLATFORM CONCRETE REPAIRS. NECESSARY FOR TR…" at bounding box center [442, 264] width 701 height 12
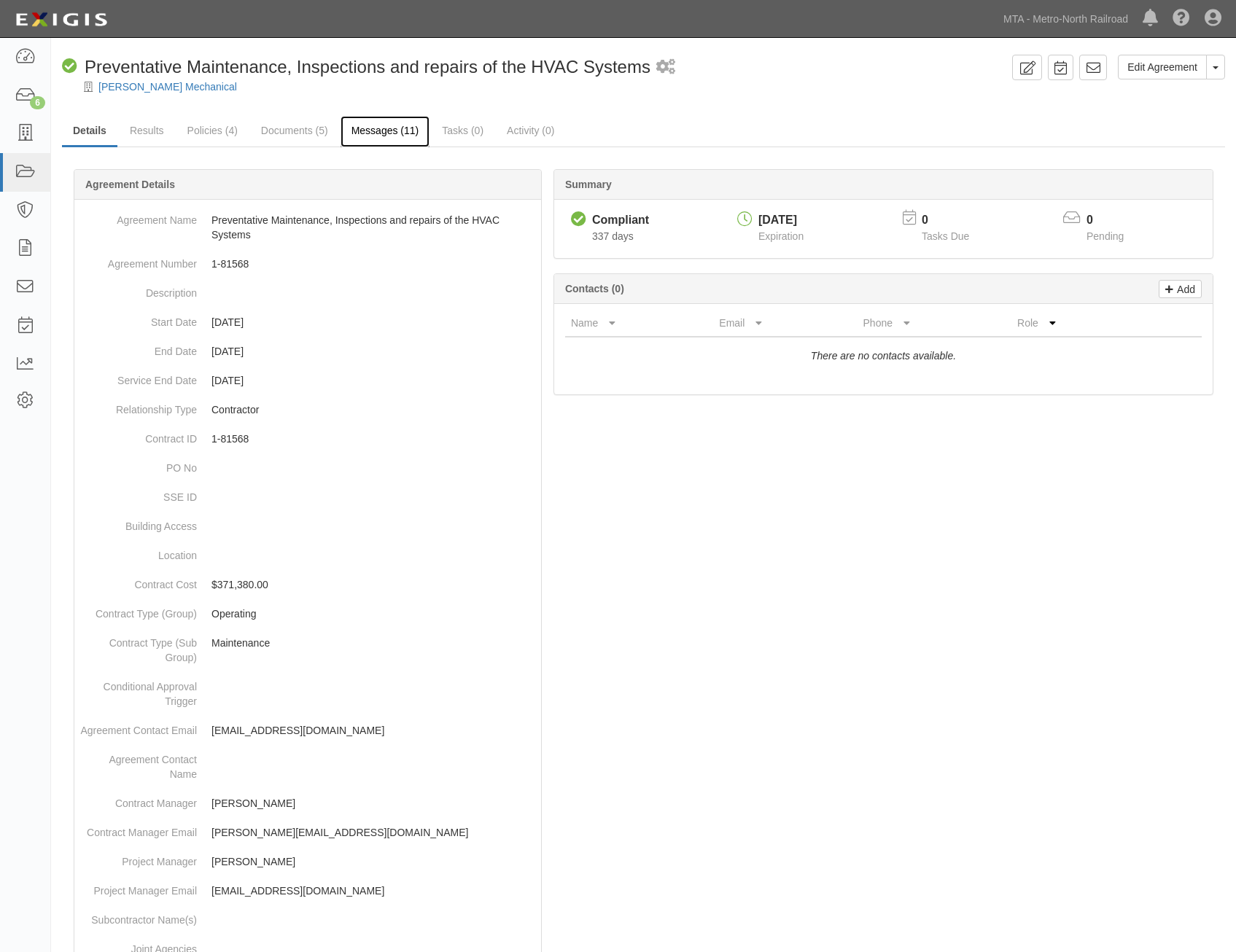
click at [401, 137] on link "Messages (11)" at bounding box center [386, 131] width 89 height 31
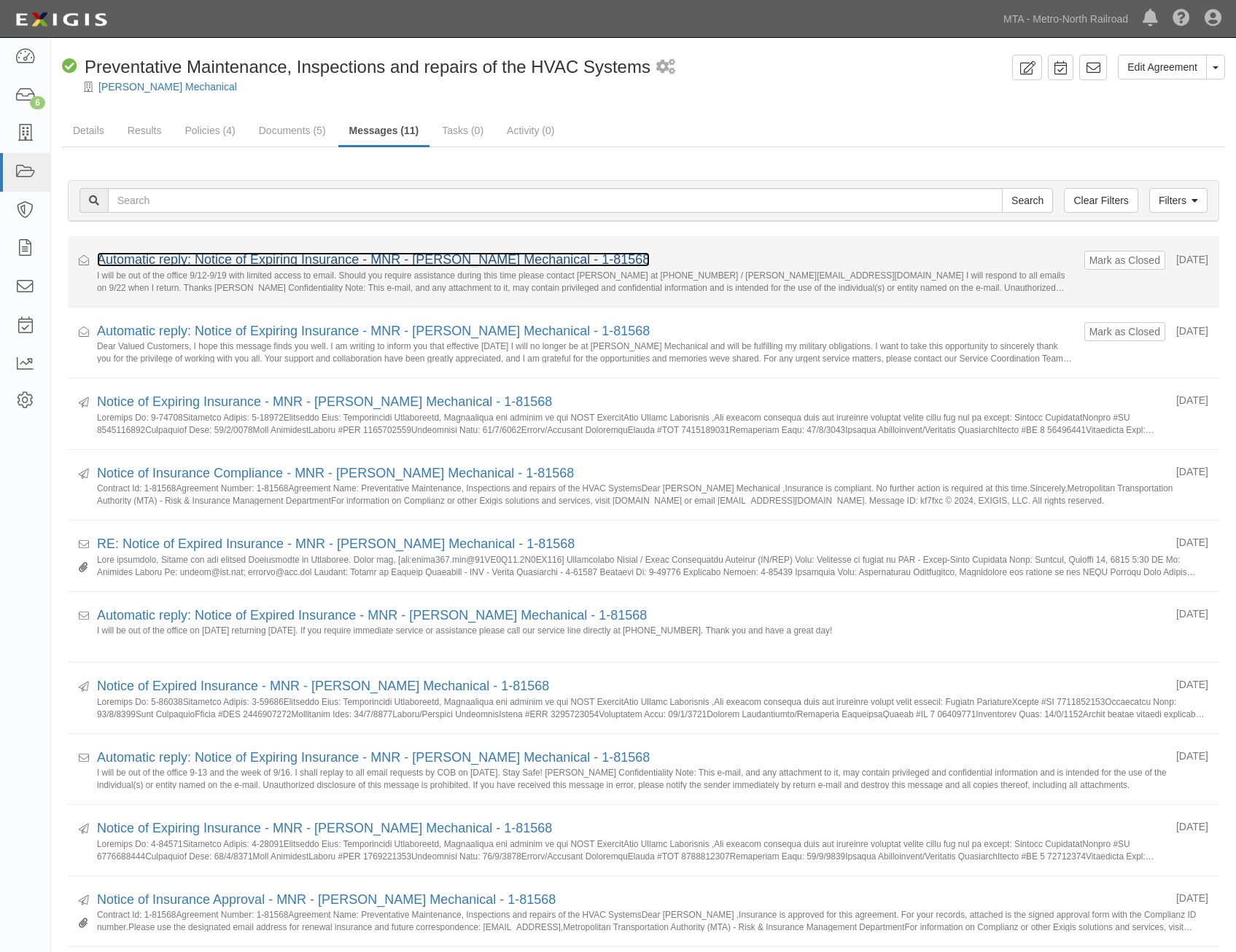
click at [461, 258] on link "Automatic reply: Notice of Expiring Insurance - MNR - [PERSON_NAME] Mechanical …" at bounding box center [373, 259] width 553 height 15
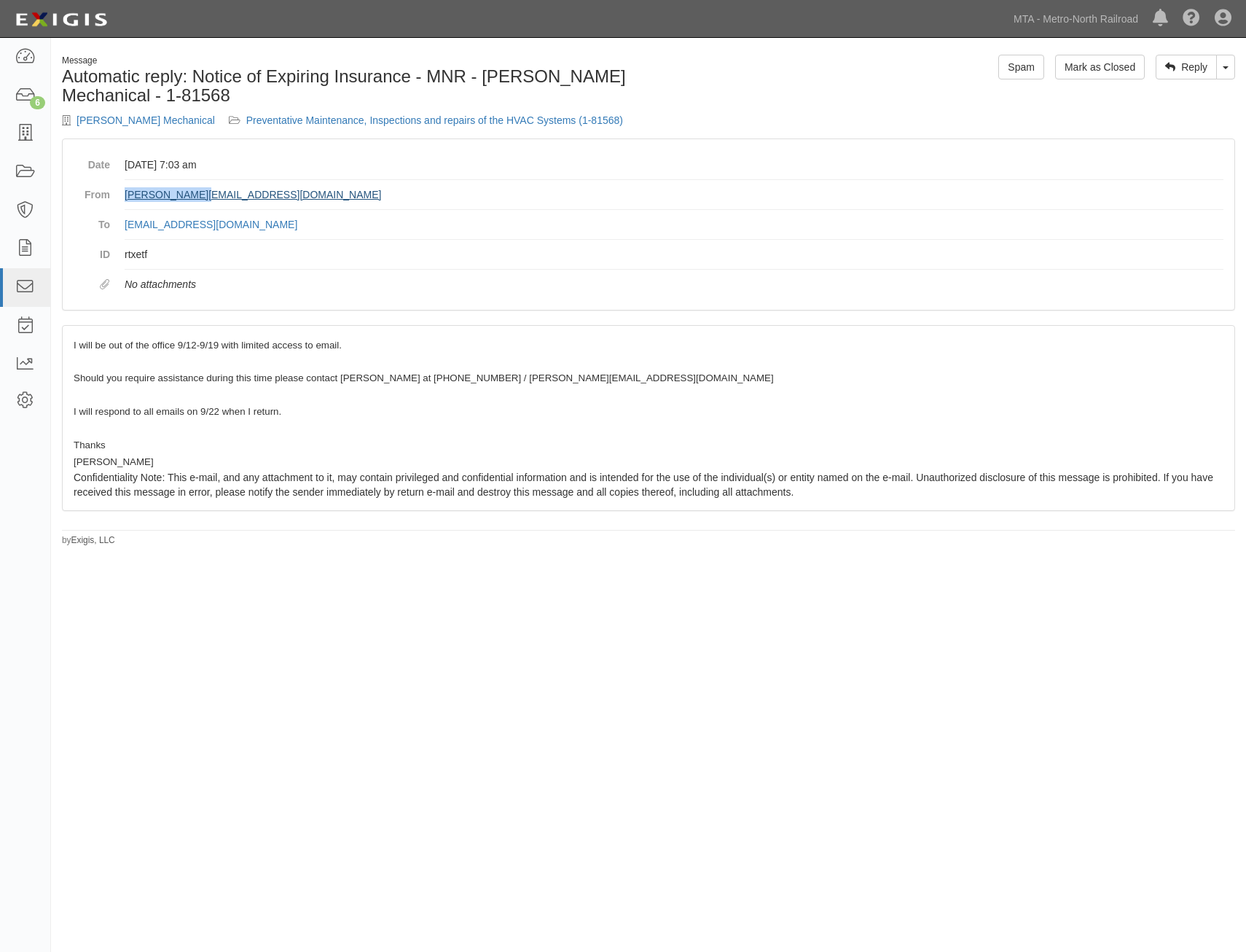
drag, startPoint x: 210, startPoint y: 196, endPoint x: 127, endPoint y: 192, distance: 83.1
click at [127, 192] on dd "Sefcik@mnr.org" at bounding box center [674, 194] width 1099 height 30
drag, startPoint x: 127, startPoint y: 192, endPoint x: 139, endPoint y: 192, distance: 12.0
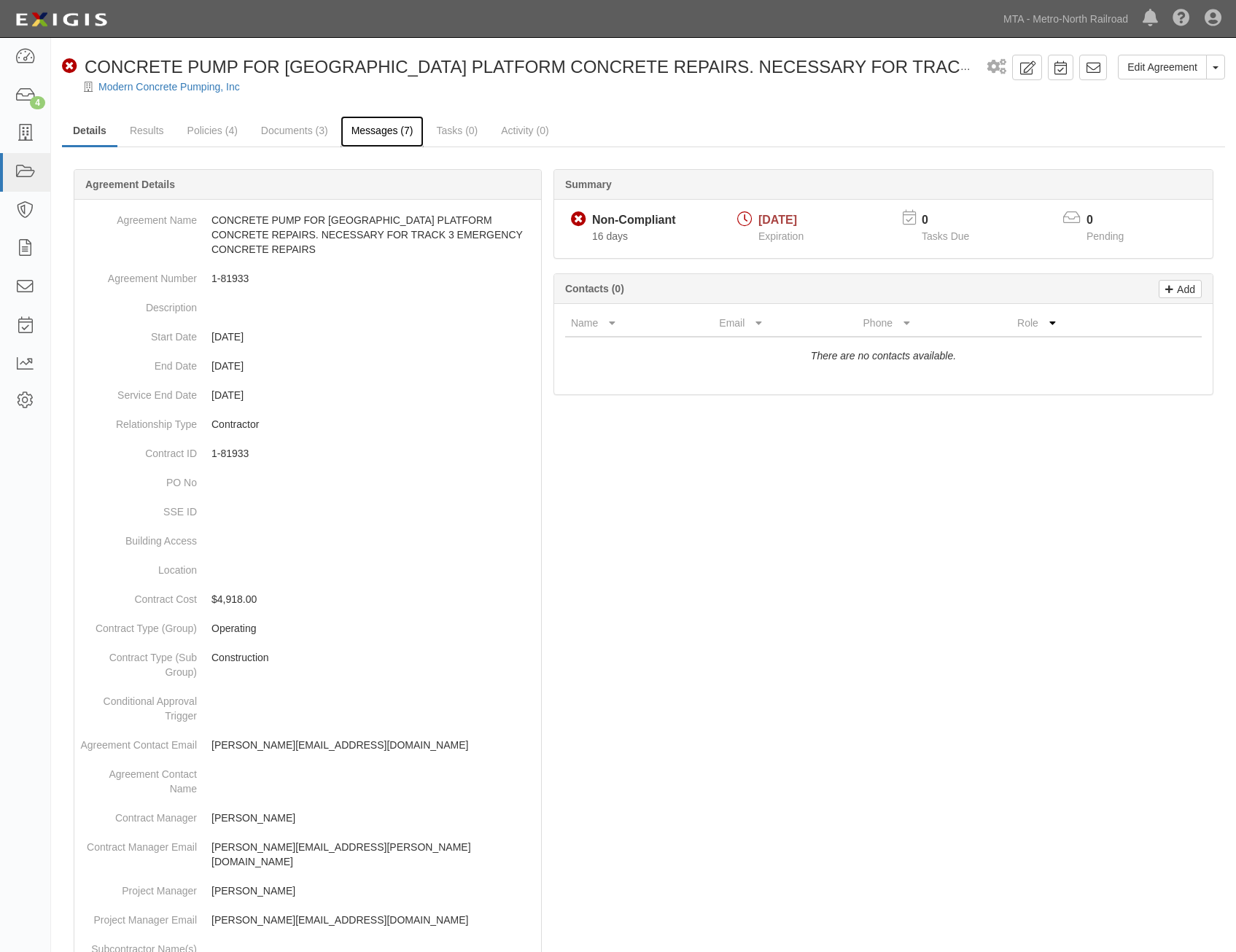
click at [351, 126] on link "Messages (7)" at bounding box center [383, 131] width 84 height 31
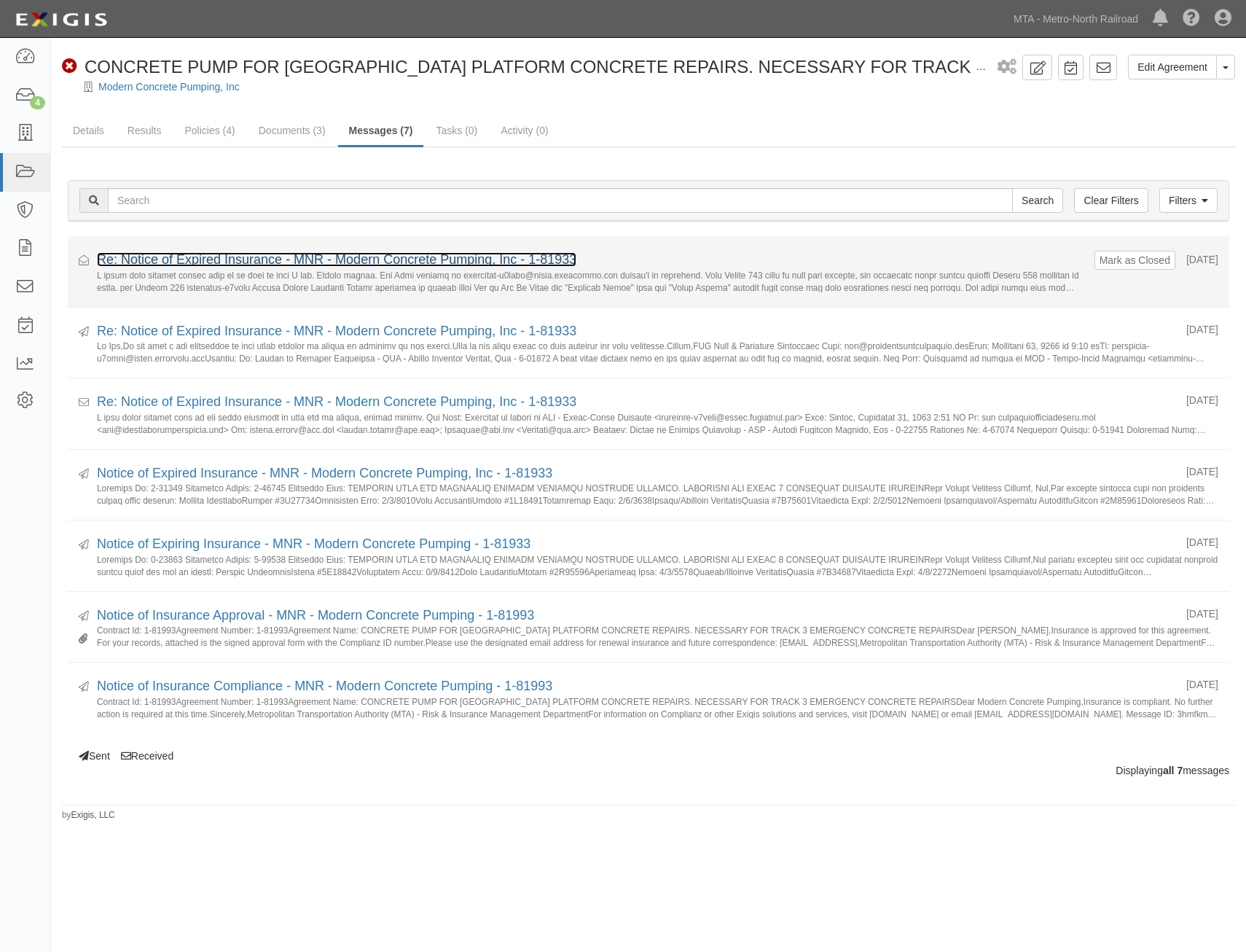
click at [449, 255] on link "Re: Notice of Expired Insurance - MNR - Modern Concrete Pumping, Inc - 1-81933" at bounding box center [337, 259] width 480 height 15
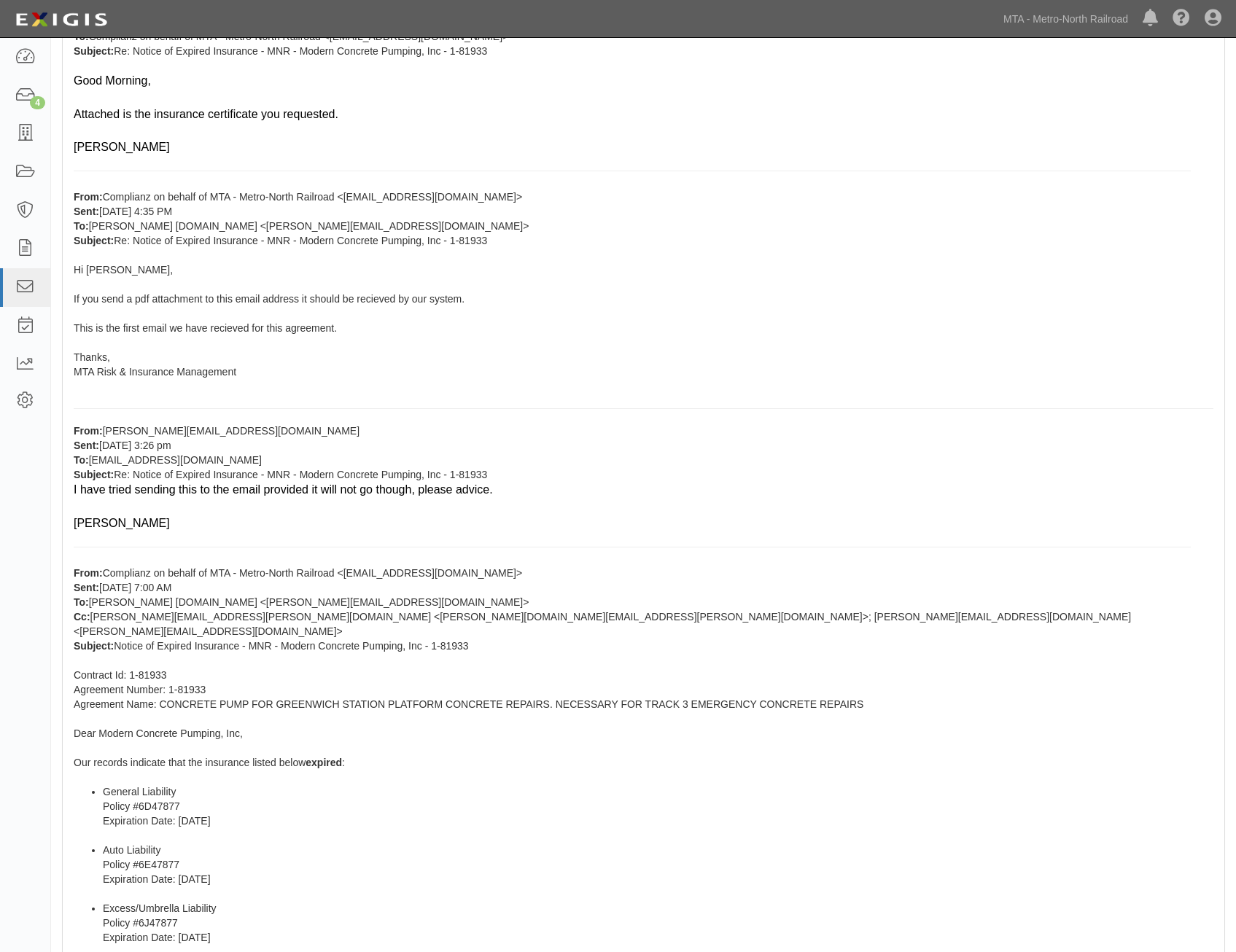
scroll to position [948, 0]
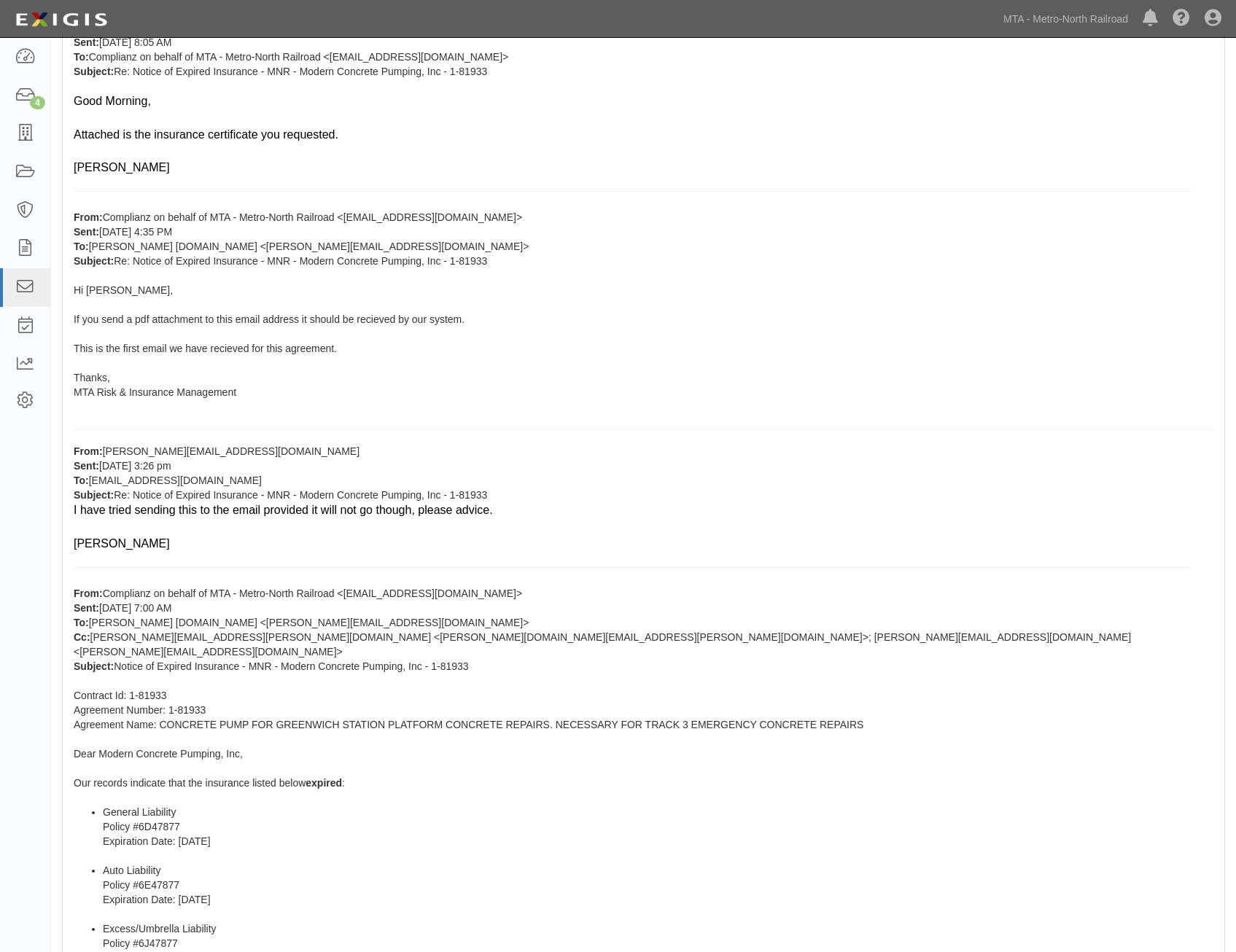
drag, startPoint x: 885, startPoint y: 424, endPoint x: 913, endPoint y: 378, distance: 53.9
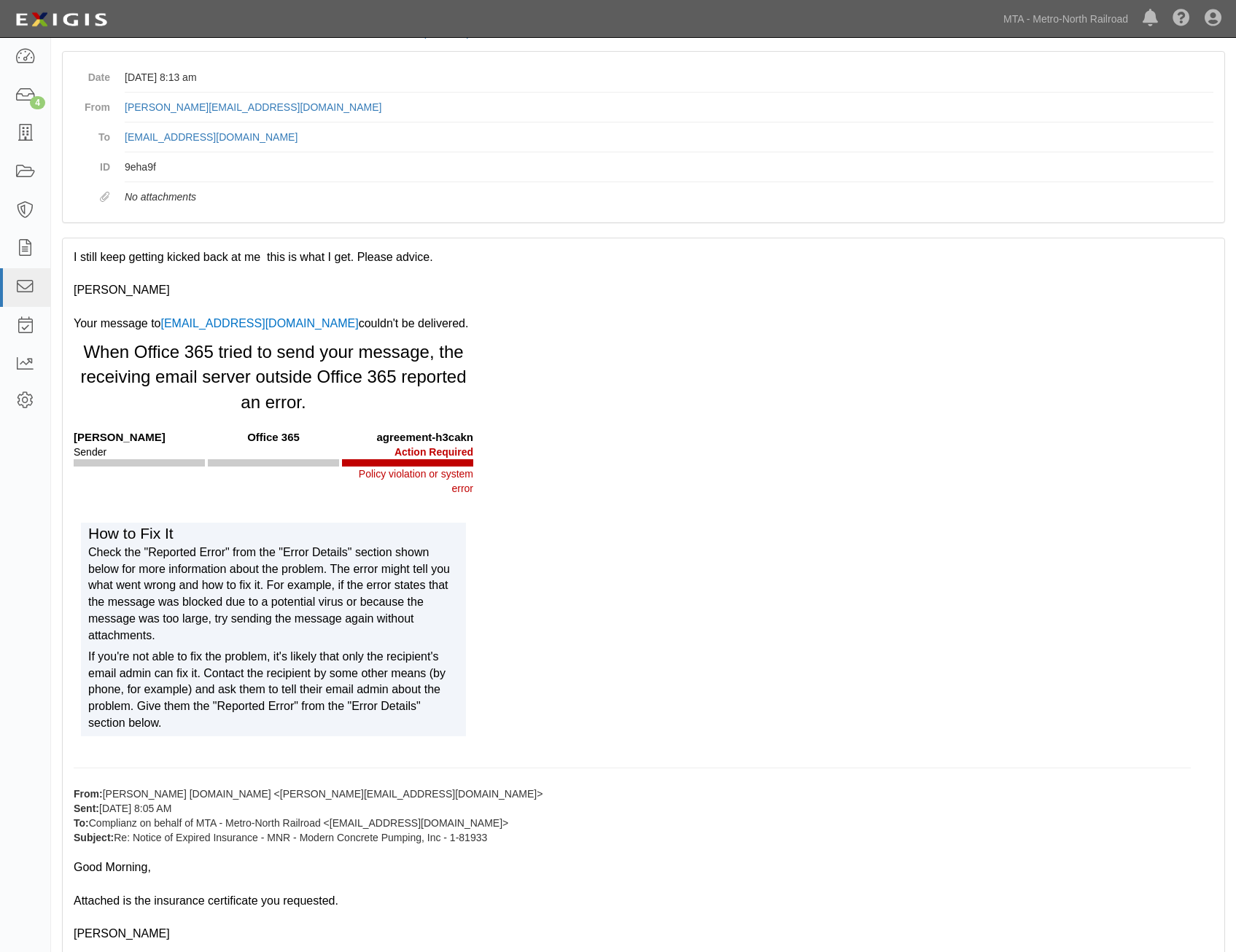
scroll to position [0, 0]
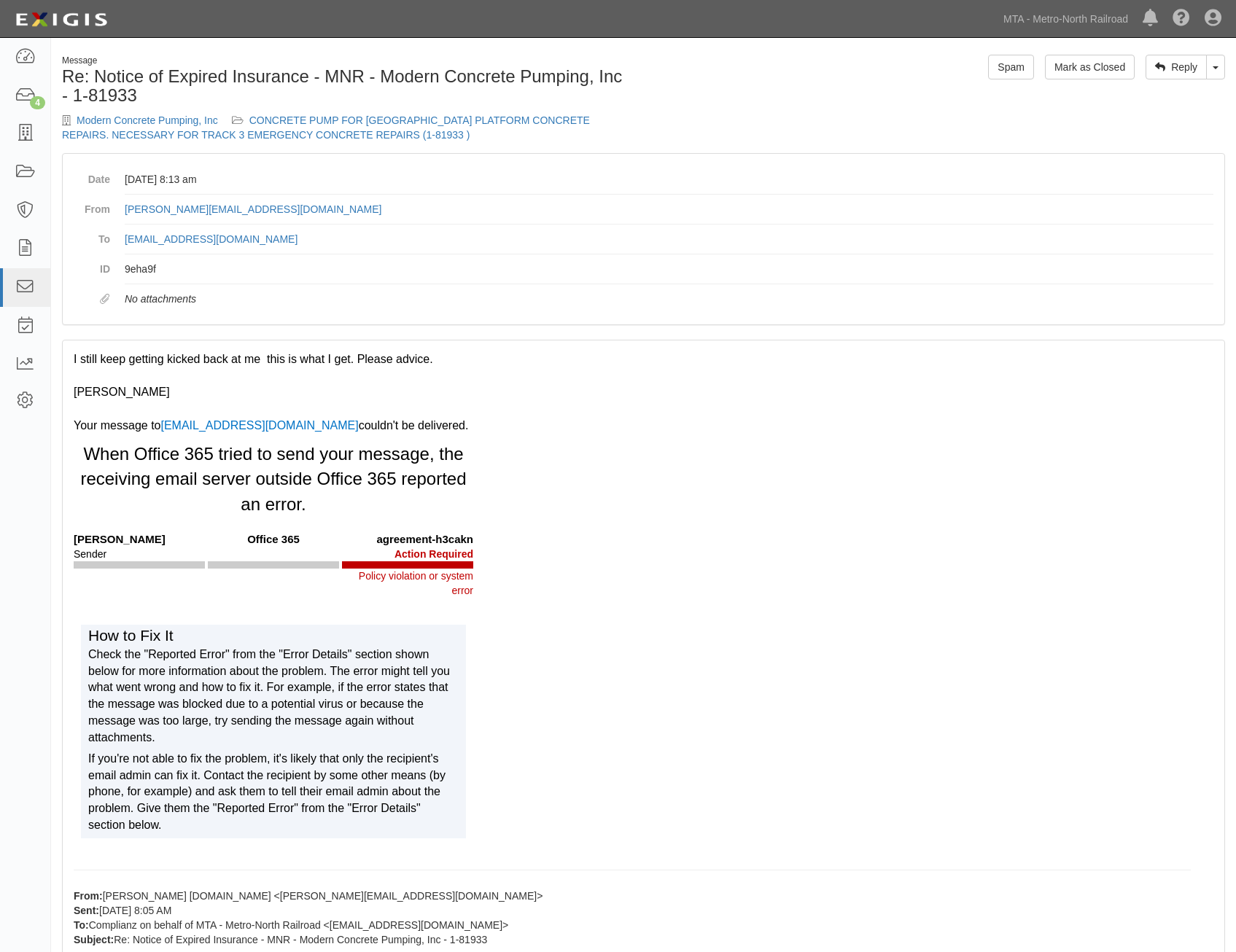
drag, startPoint x: 908, startPoint y: 431, endPoint x: 995, endPoint y: 267, distance: 185.6
click at [347, 739] on div "Check the "Reported Error" from the "Error Details" section shown below for mor…" at bounding box center [273, 697] width 370 height 100
click at [440, 596] on div "Policy violation or system error" at bounding box center [407, 583] width 132 height 29
click at [1218, 73] on link "Toggle Dropdown" at bounding box center [1216, 67] width 19 height 25
click at [1174, 95] on link "Reply All" at bounding box center [1167, 95] width 116 height 19
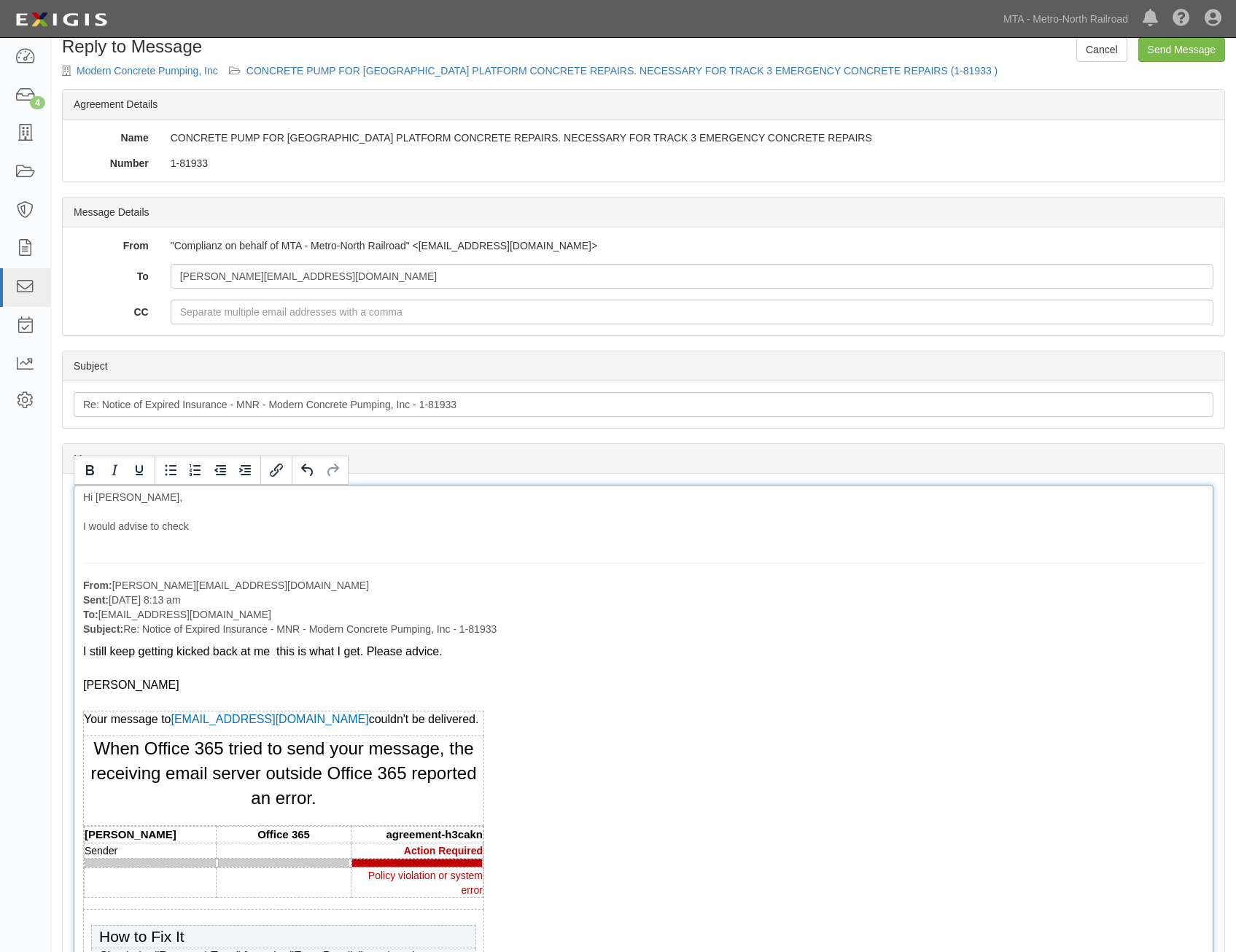
drag, startPoint x: 430, startPoint y: 702, endPoint x: 431, endPoint y: 585, distance: 117.0
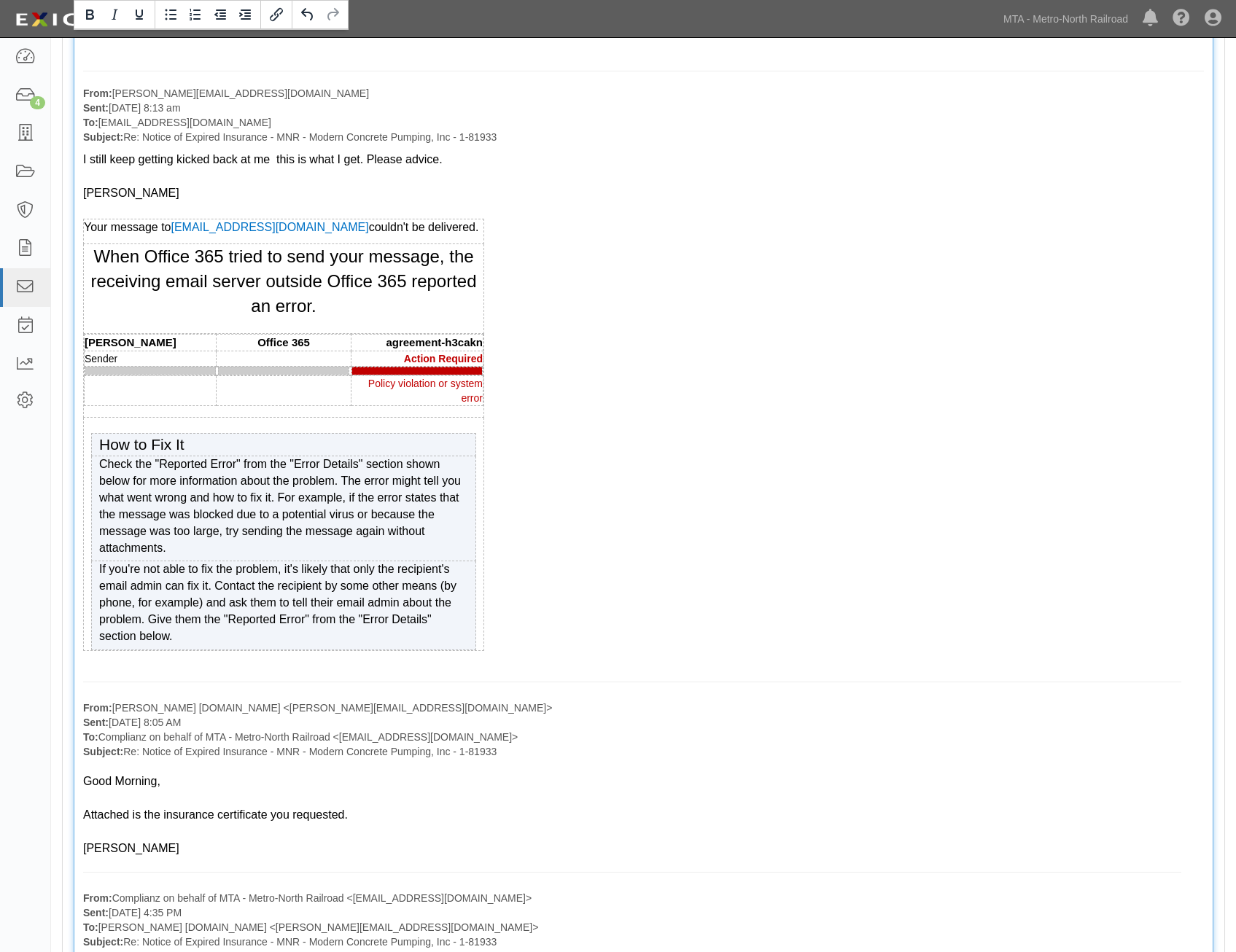
scroll to position [510, 0]
click at [329, 639] on div "If you're not able to fix the problem, it's likely that only the recipient's em…" at bounding box center [284, 602] width 369 height 84
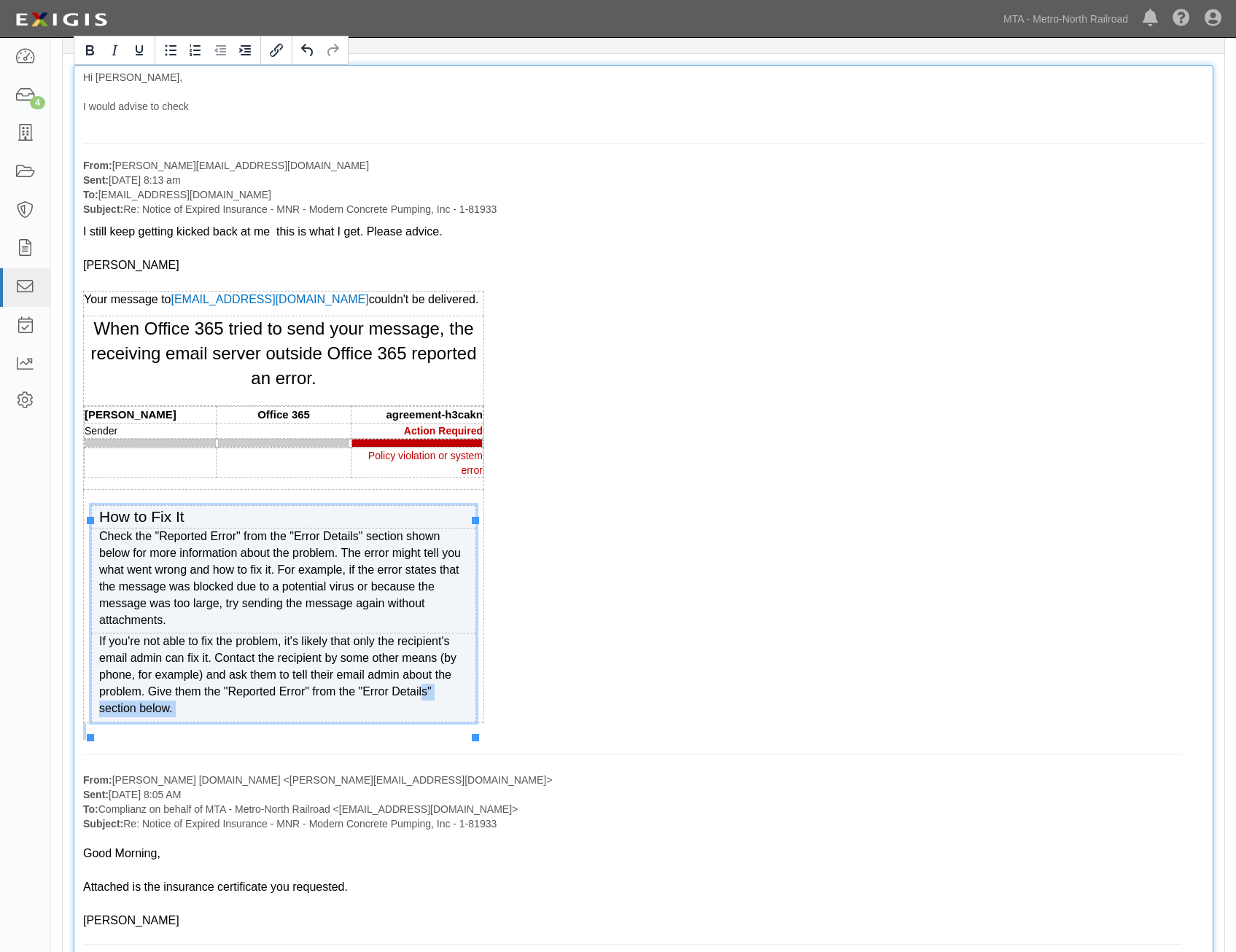
drag, startPoint x: 423, startPoint y: 712, endPoint x: 458, endPoint y: 767, distance: 65.2
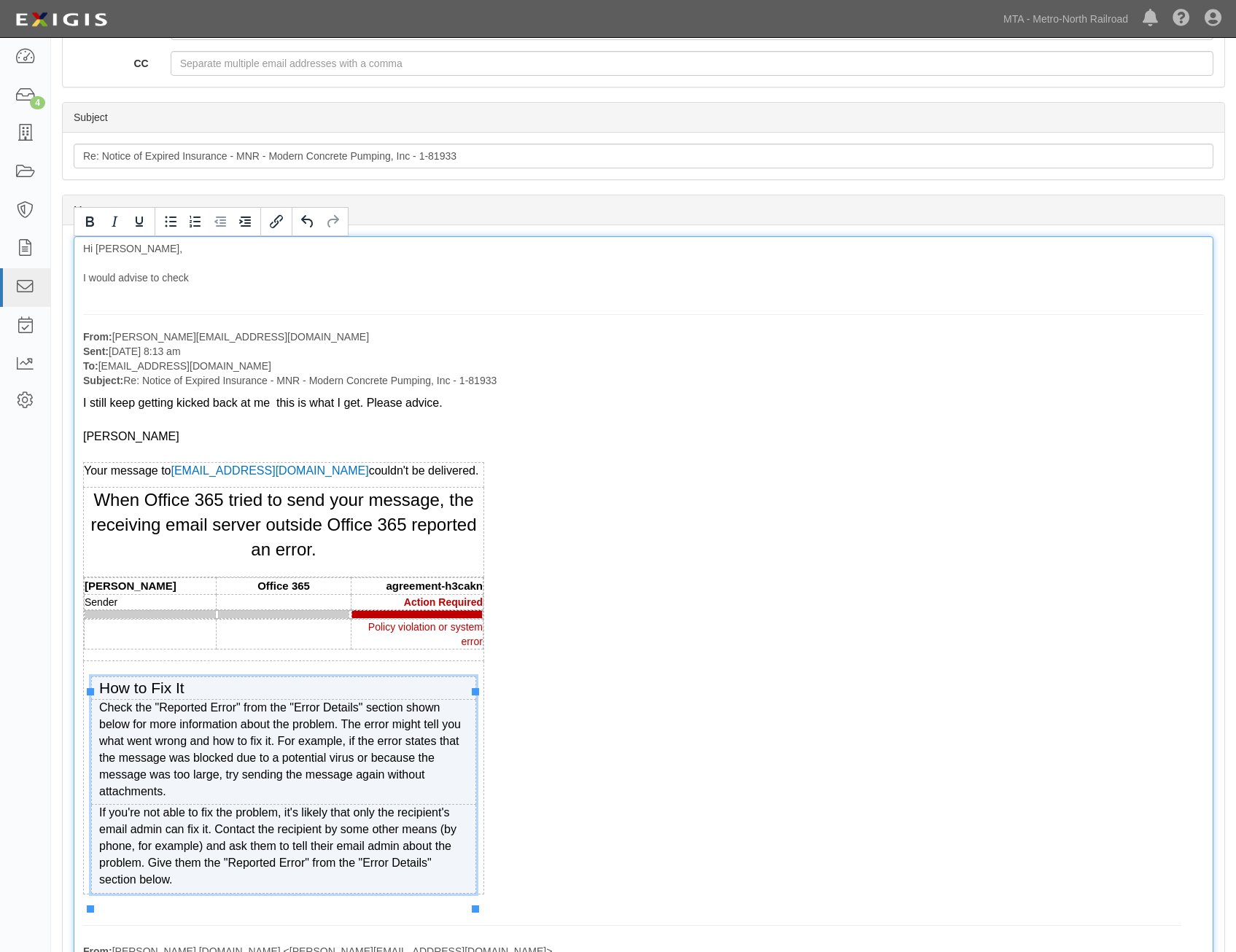
scroll to position [291, 0]
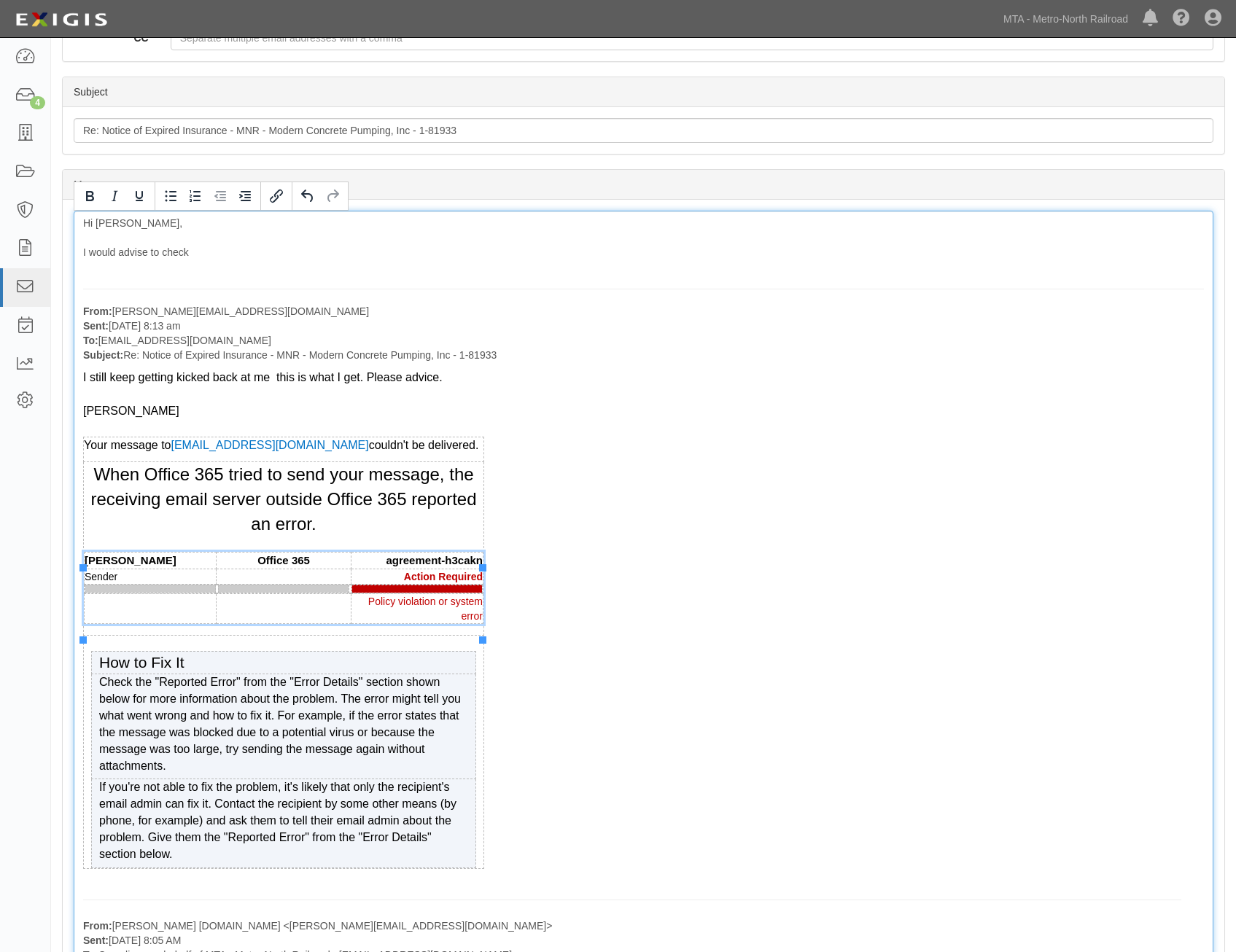
click at [437, 611] on div "Policy violation or system error" at bounding box center [417, 609] width 131 height 29
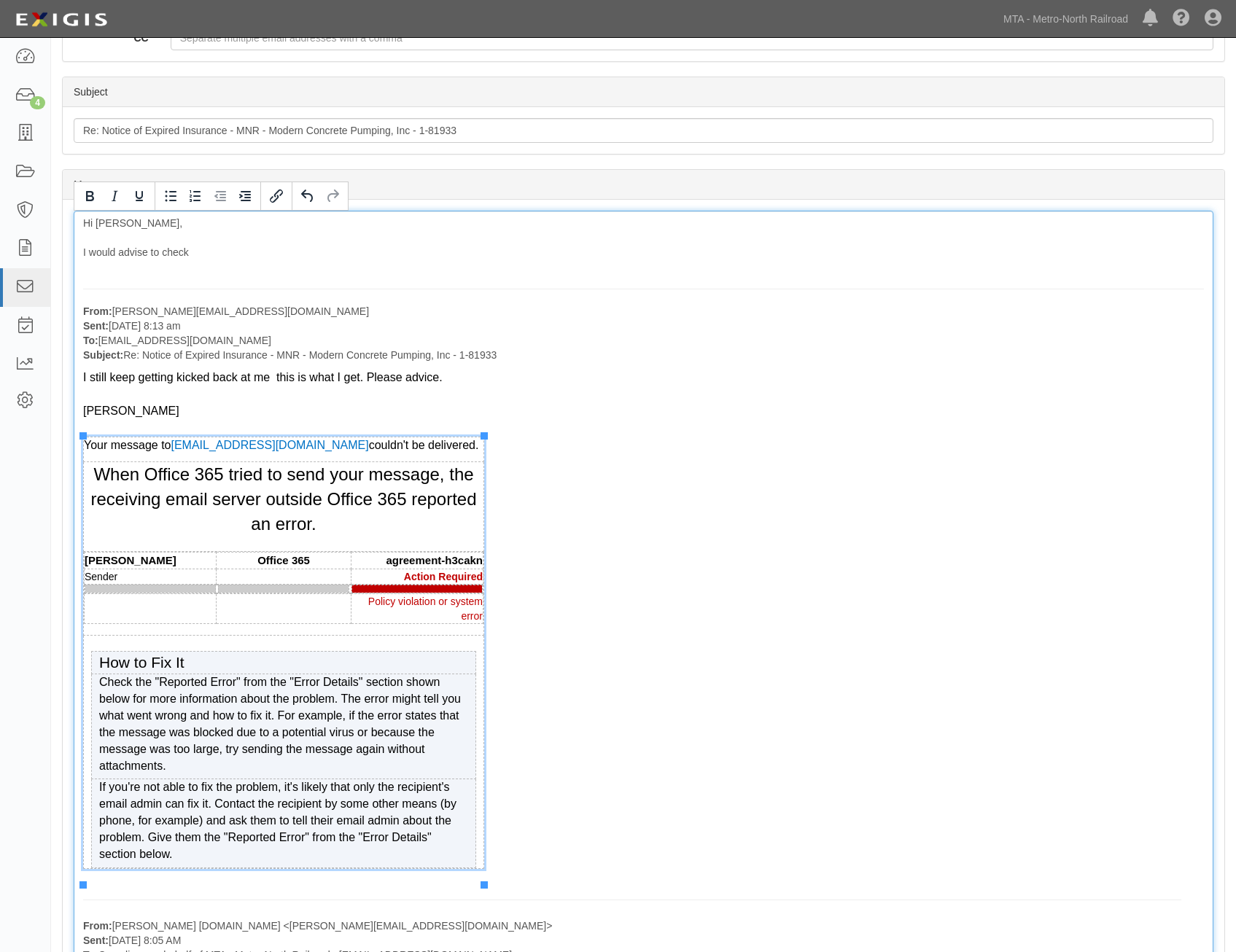
click at [468, 537] on div "When Office 365 tried to send your message, the receiving email server outside …" at bounding box center [283, 499] width 399 height 75
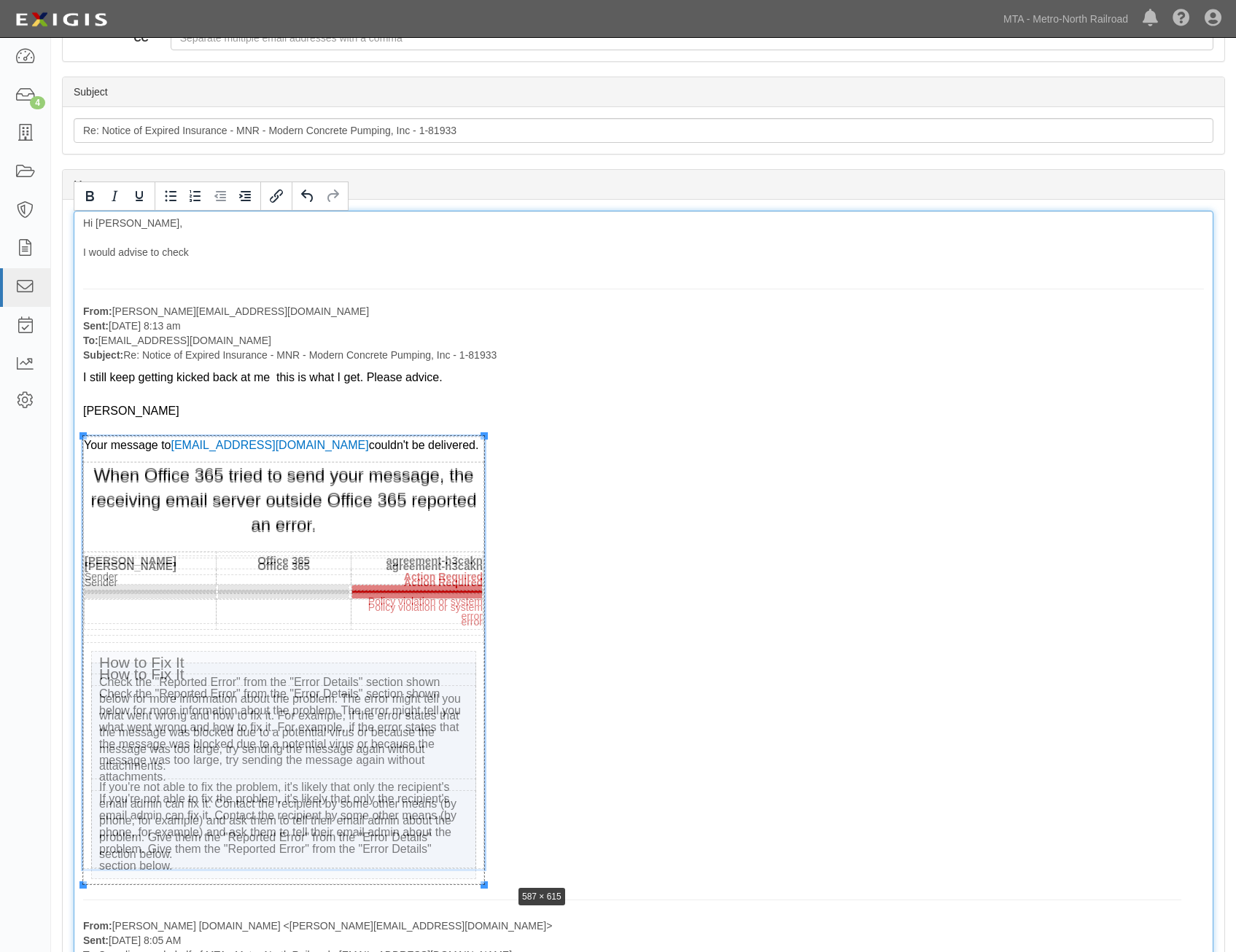
drag, startPoint x: 485, startPoint y: 885, endPoint x: 525, endPoint y: 883, distance: 40.0
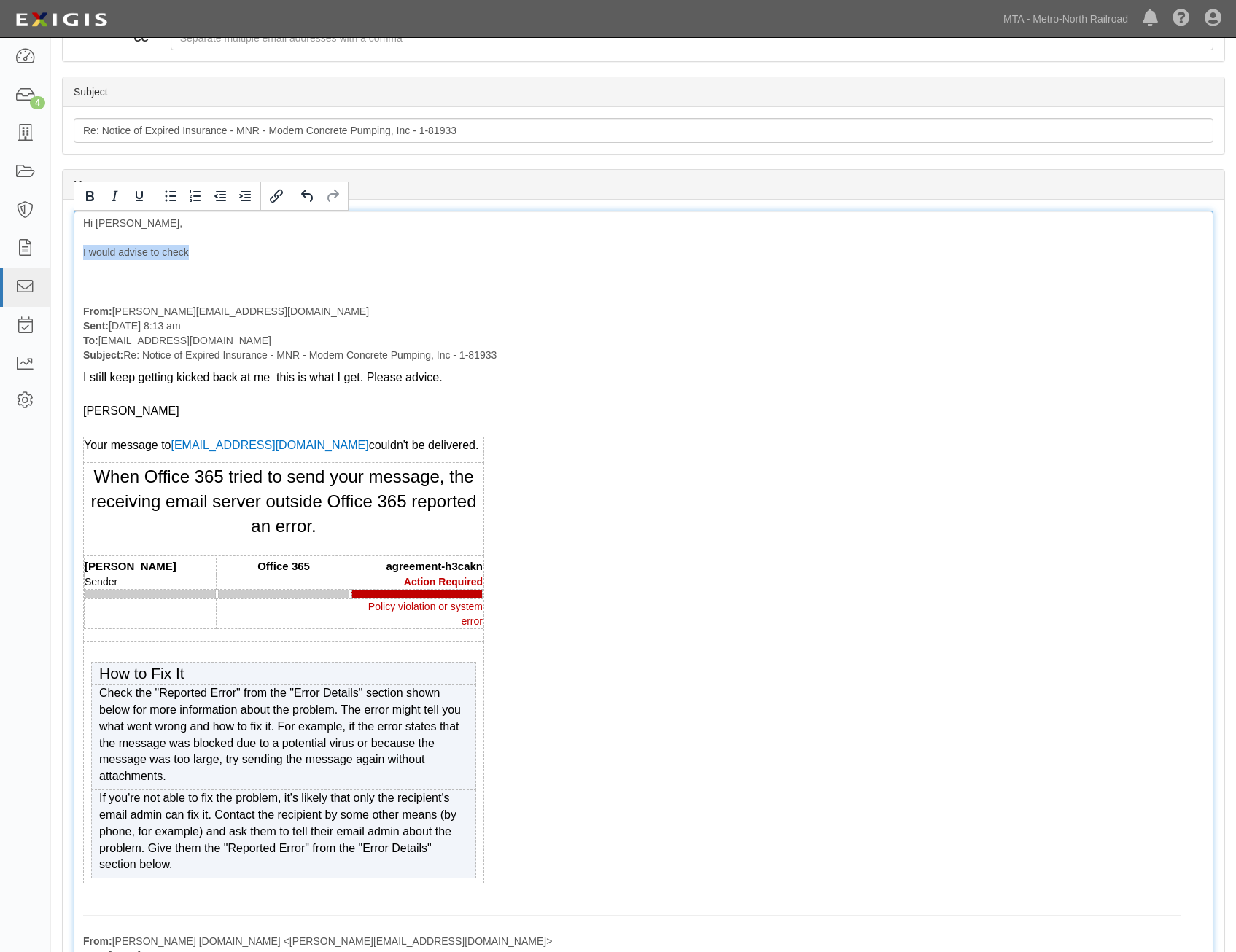
drag, startPoint x: 199, startPoint y: 248, endPoint x: 64, endPoint y: 253, distance: 135.1
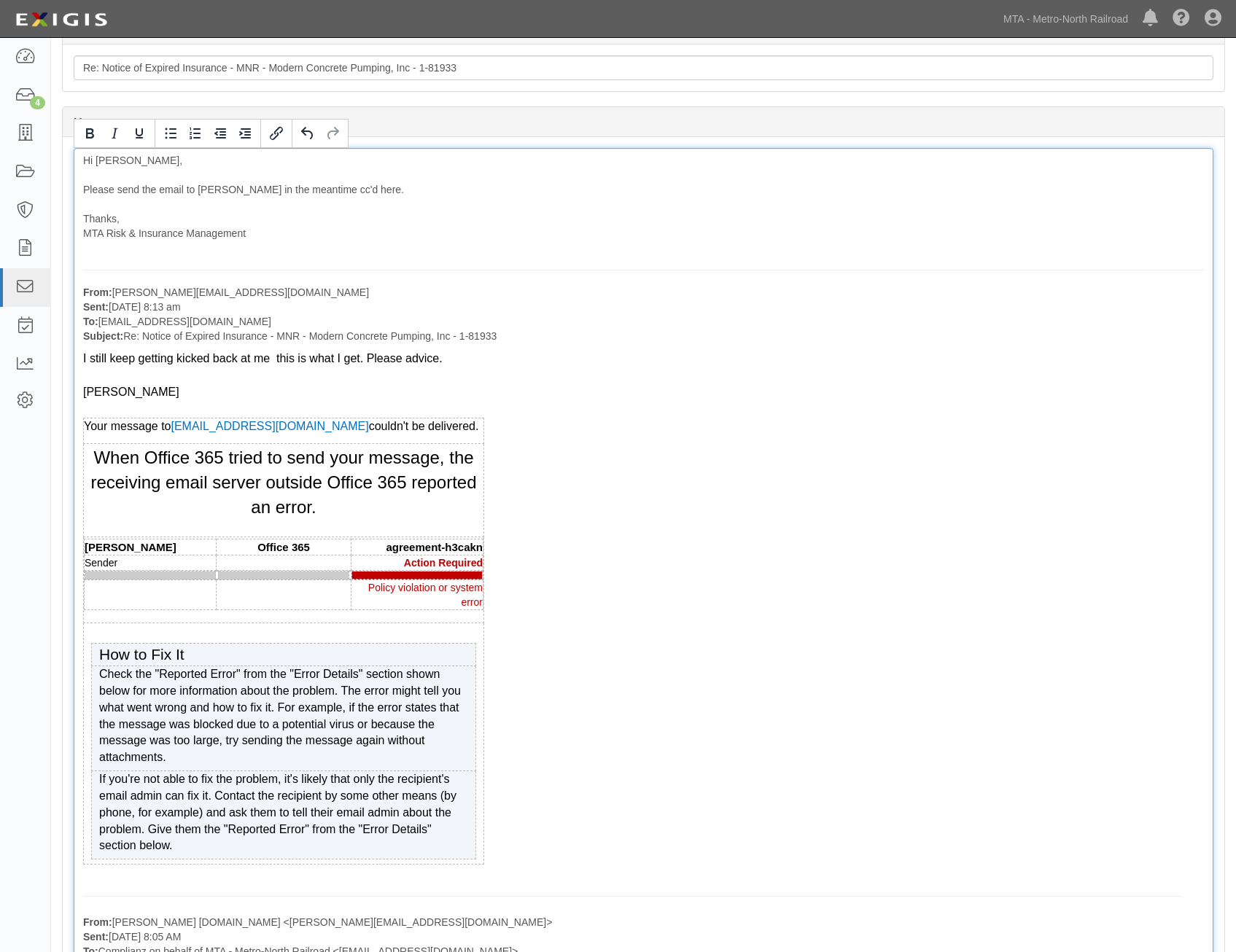
scroll to position [364, 0]
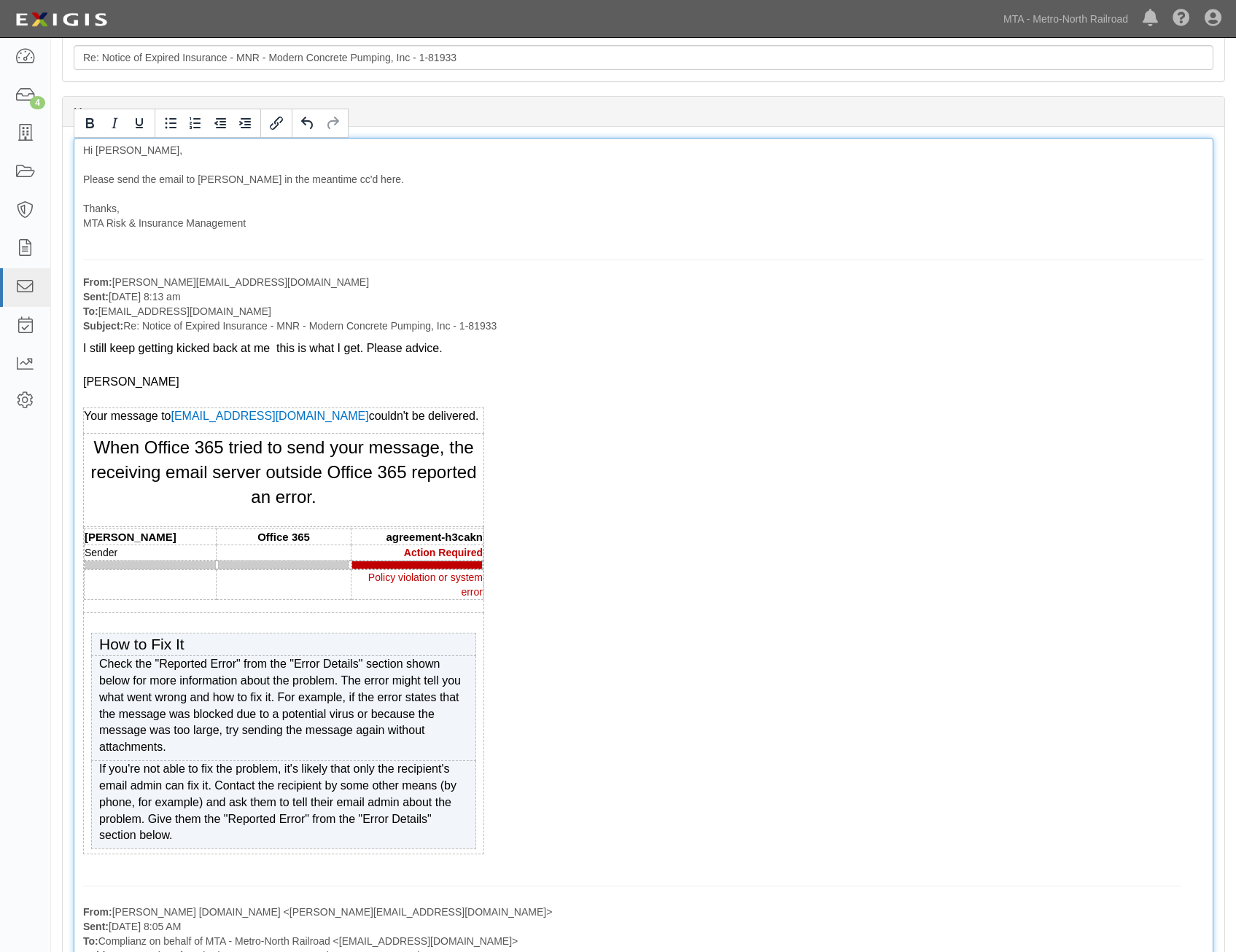
click at [372, 716] on div "Check the "Reported Error" from the "Error Details" section shown below for mor…" at bounding box center [284, 706] width 369 height 100
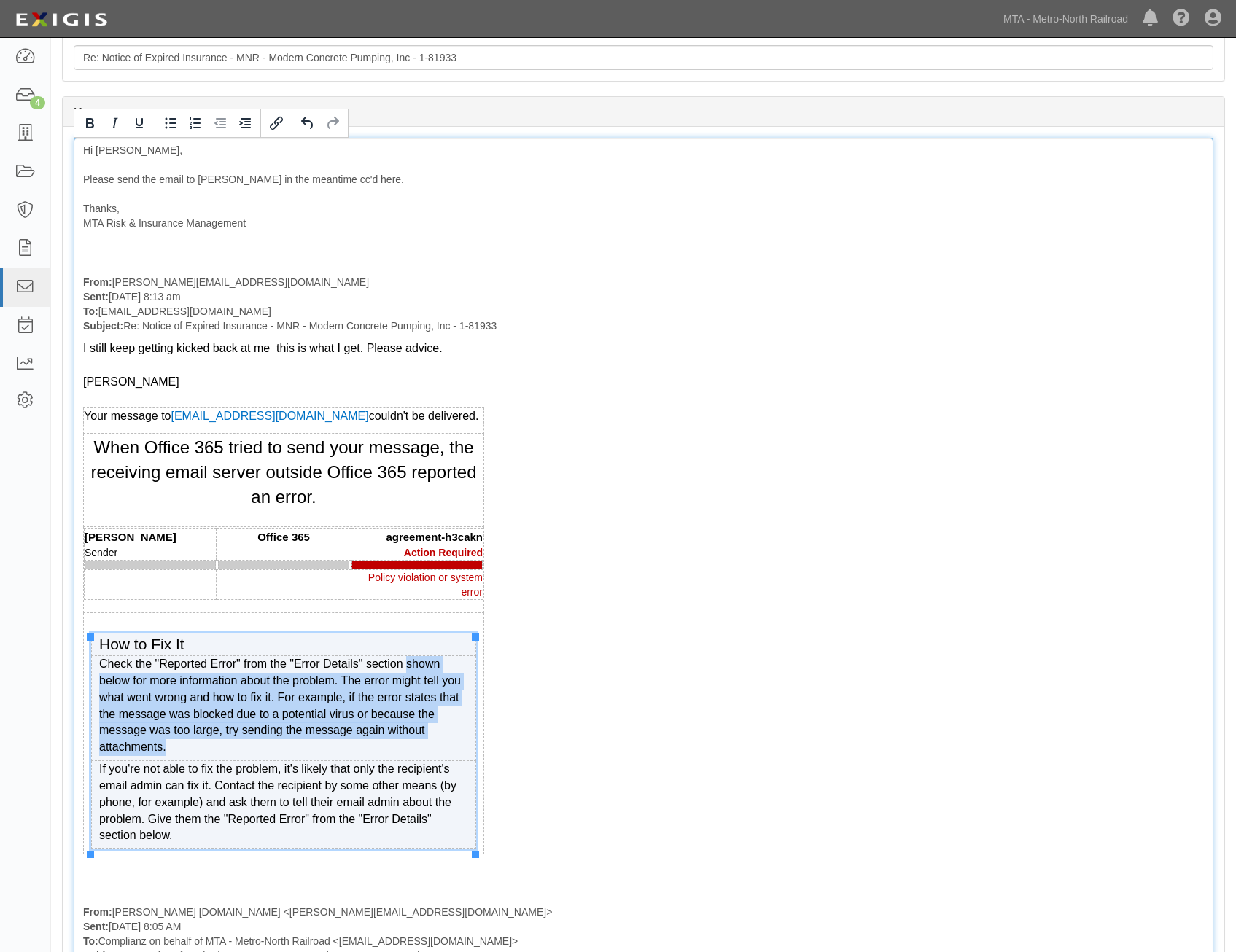
drag, startPoint x: 403, startPoint y: 673, endPoint x: 464, endPoint y: 759, distance: 105.4
click at [464, 756] on div "Check the "Reported Error" from the "Error Details" section shown below for mor…" at bounding box center [284, 706] width 369 height 100
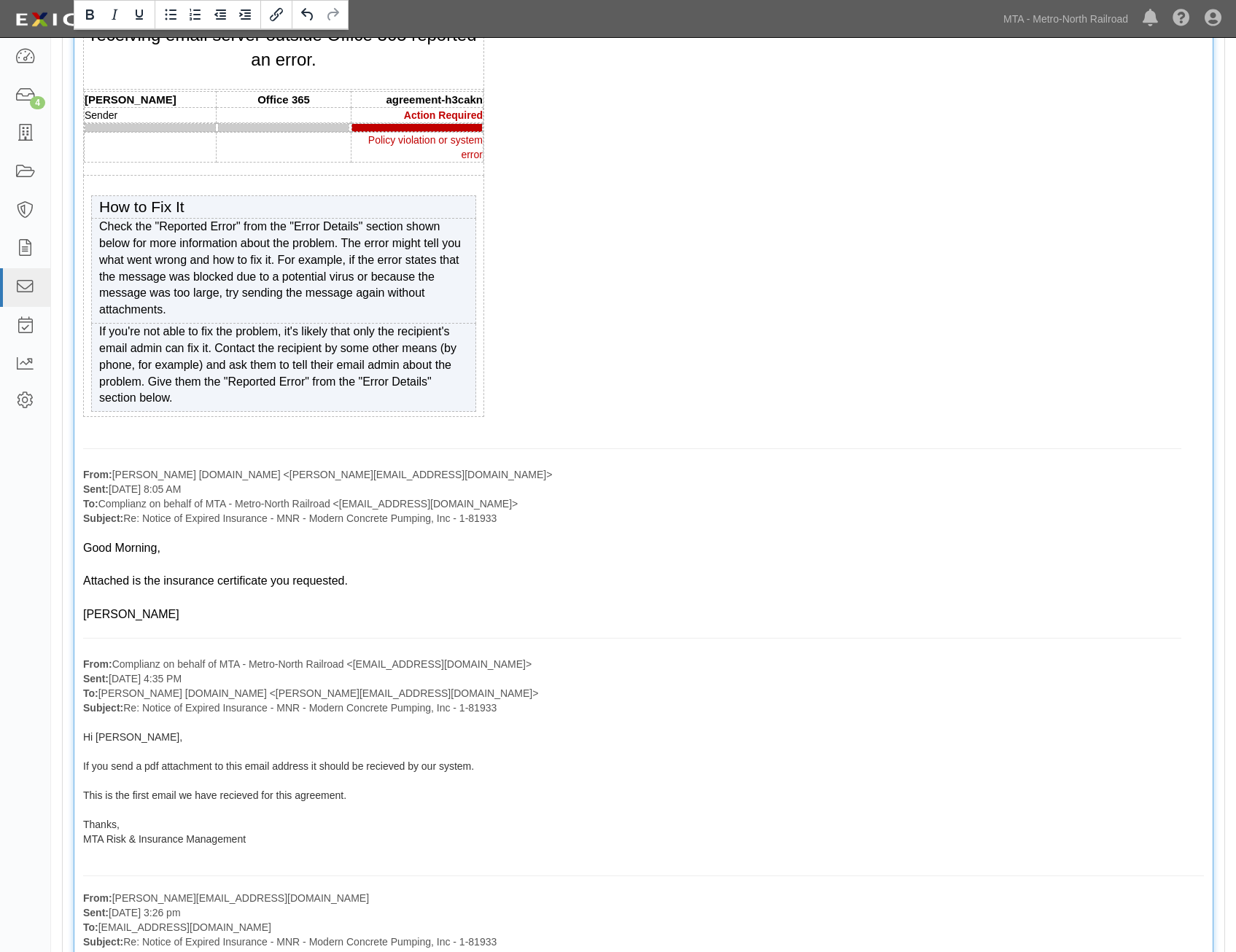
scroll to position [510, 0]
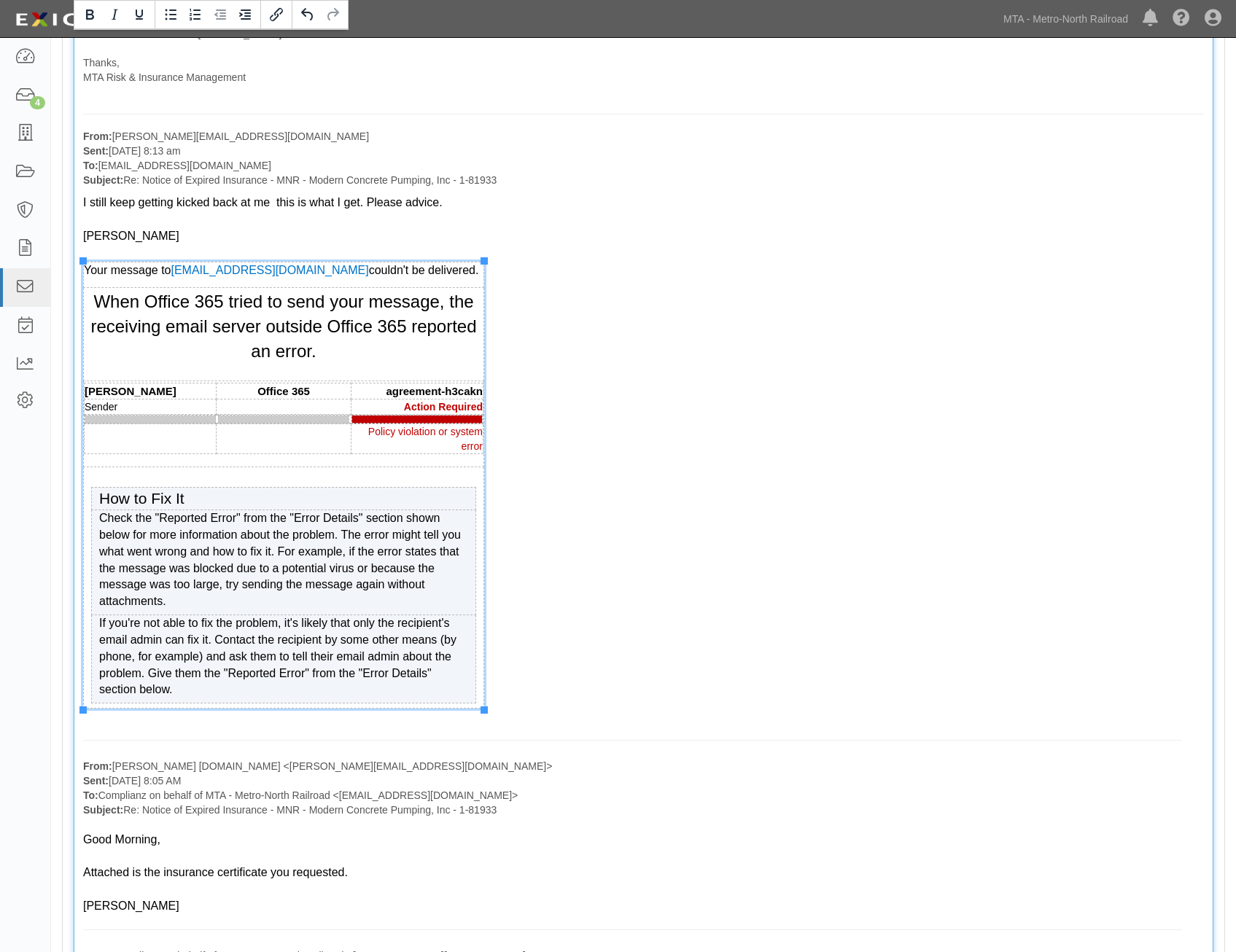
click at [421, 466] on td "kim Office 365 agreement-h3cakn Sender Action Required Policy violation or syst…" at bounding box center [284, 424] width 400 height 86
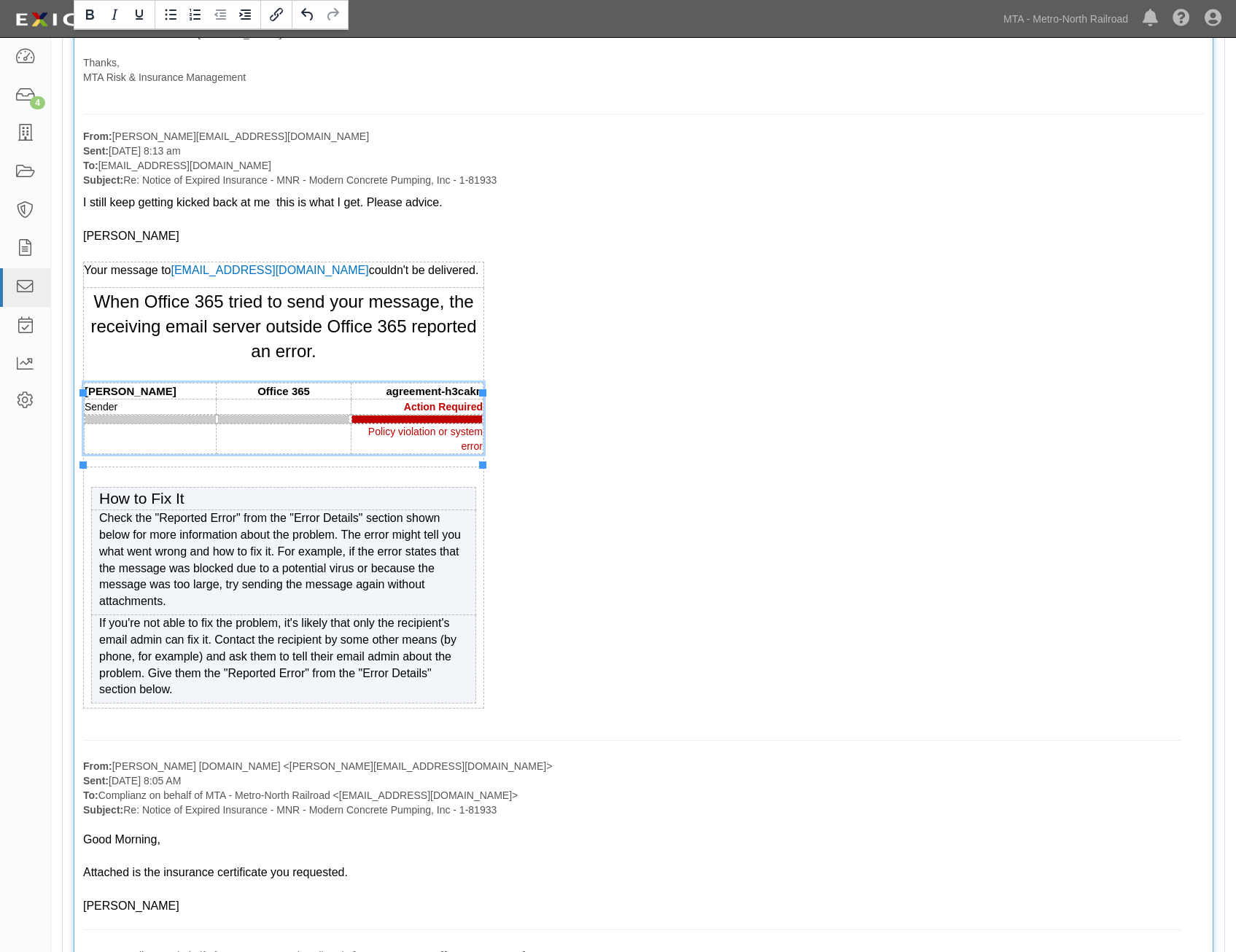
click at [449, 453] on div "Policy violation or system error" at bounding box center [417, 439] width 131 height 29
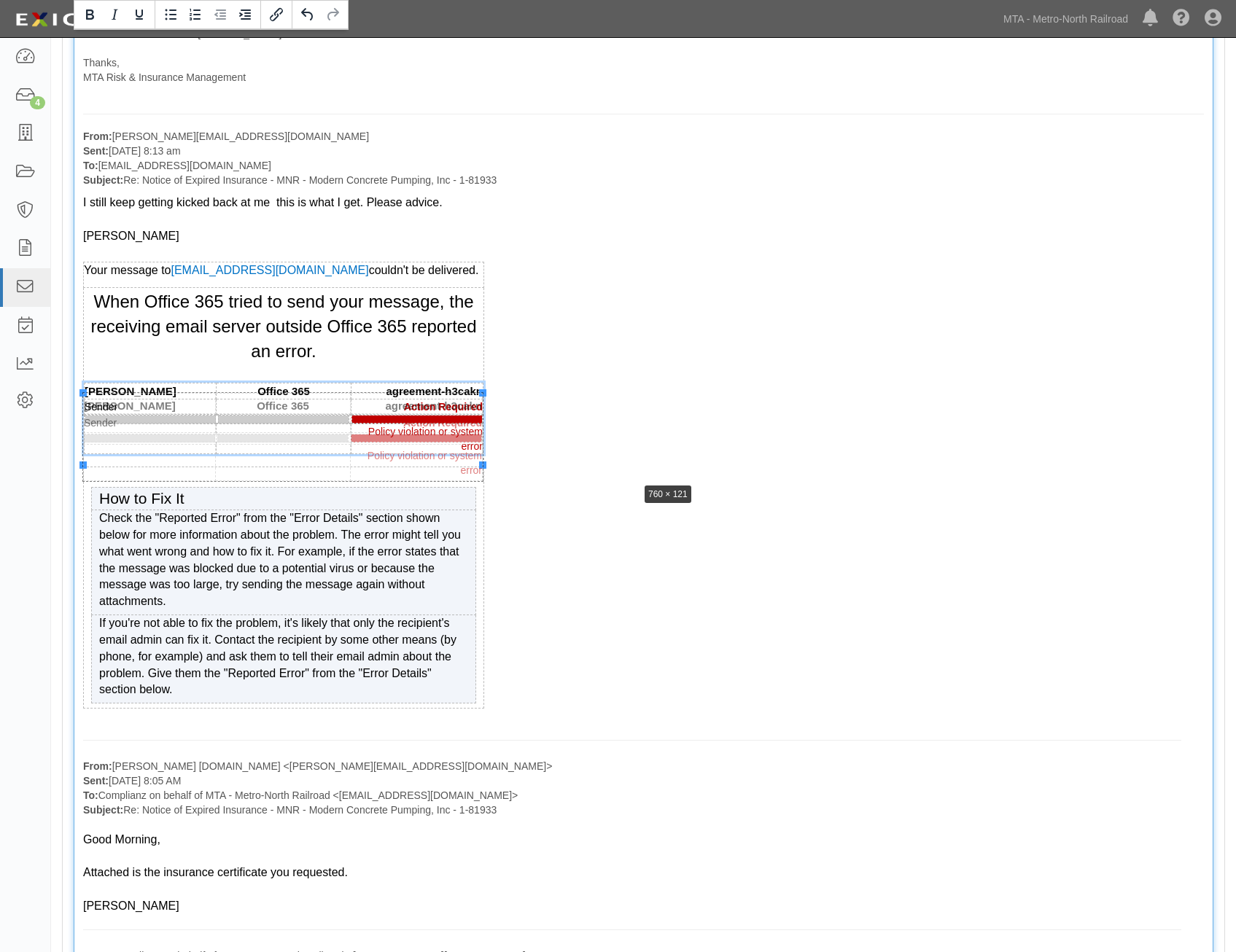
drag, startPoint x: 482, startPoint y: 464, endPoint x: 636, endPoint y: 481, distance: 154.9
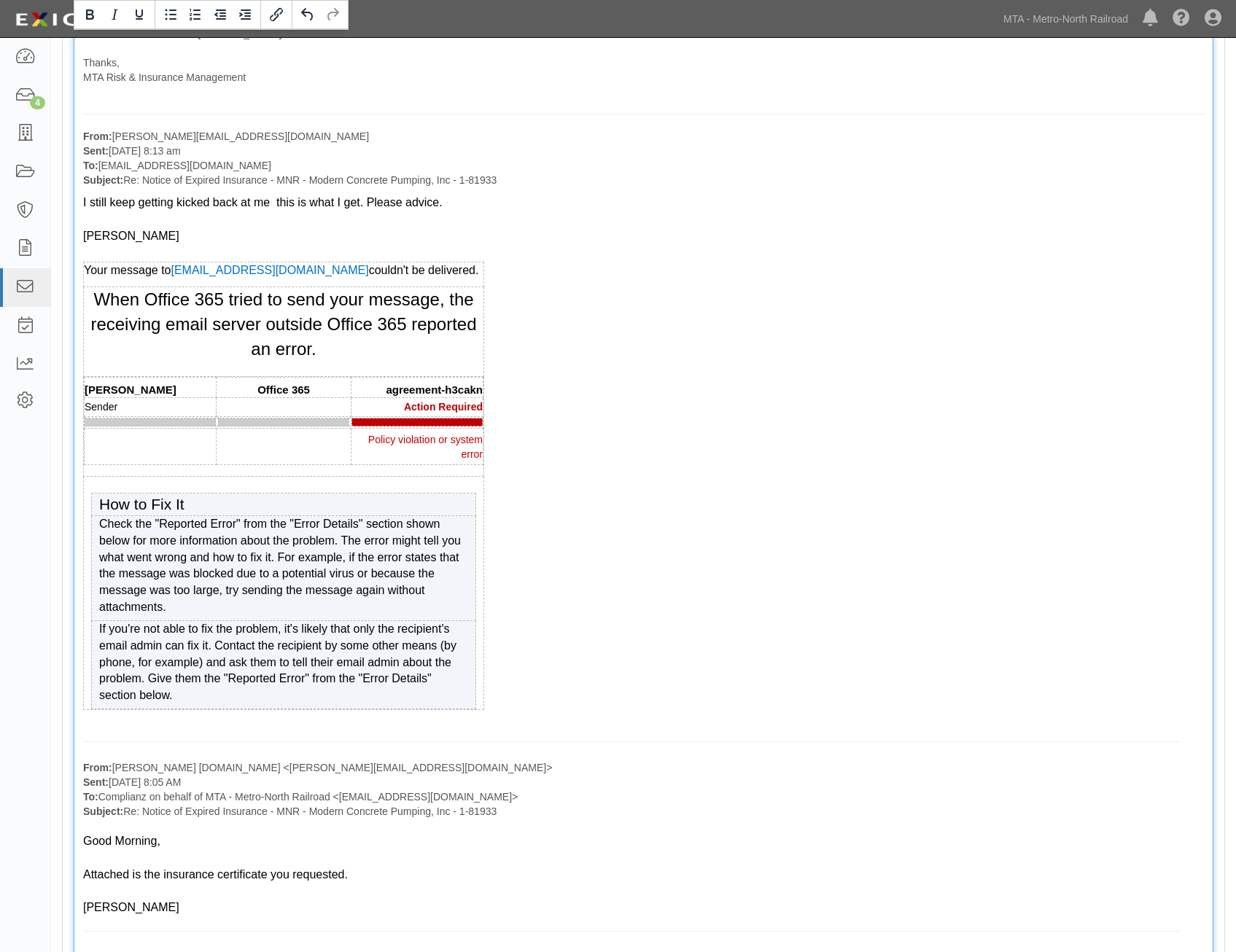
drag, startPoint x: 636, startPoint y: 481, endPoint x: 633, endPoint y: 515, distance: 34.1
click at [415, 396] on span "agreement-h3cakn" at bounding box center [434, 390] width 97 height 13
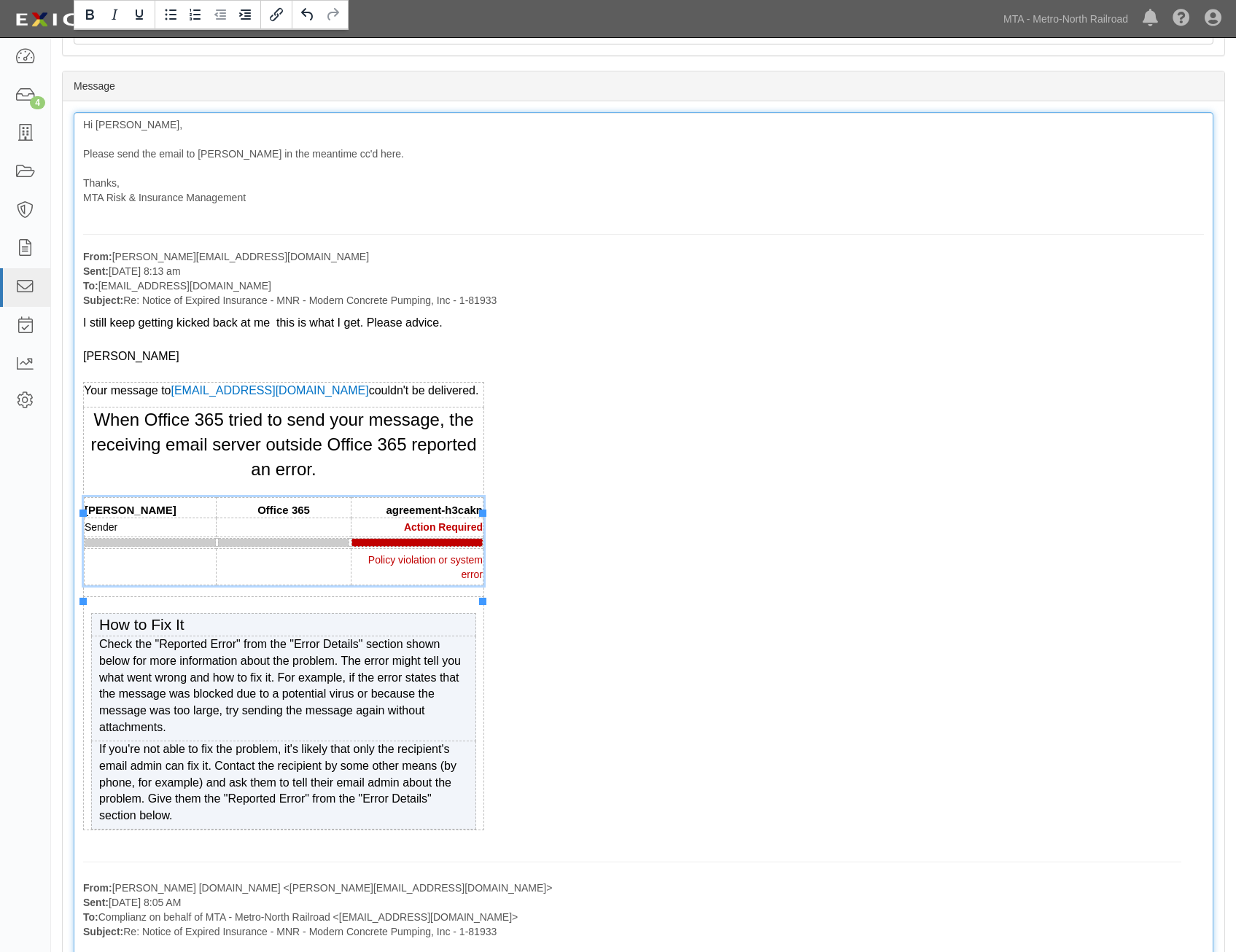
scroll to position [73, 0]
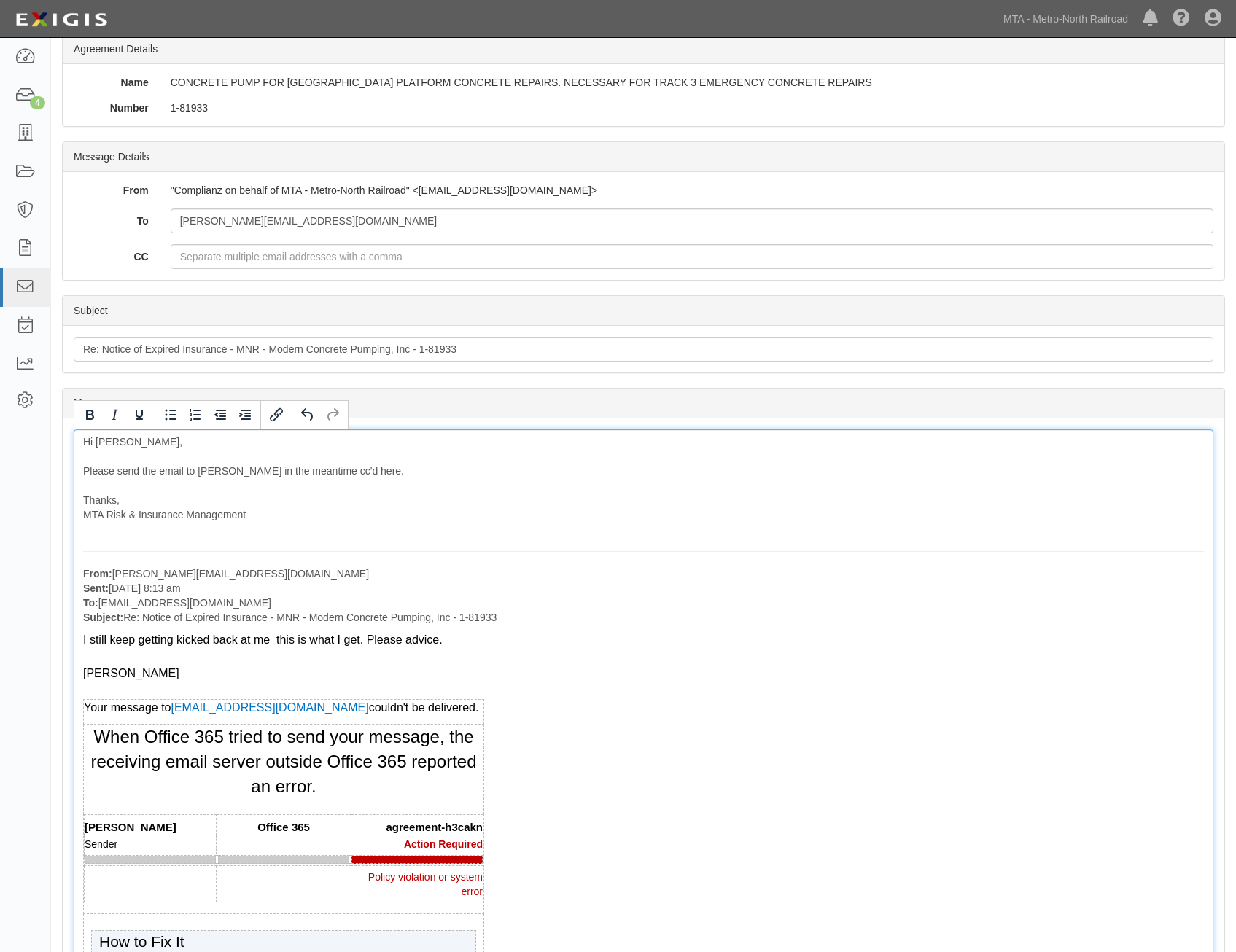
drag, startPoint x: 441, startPoint y: 472, endPoint x: 367, endPoint y: 472, distance: 74.0
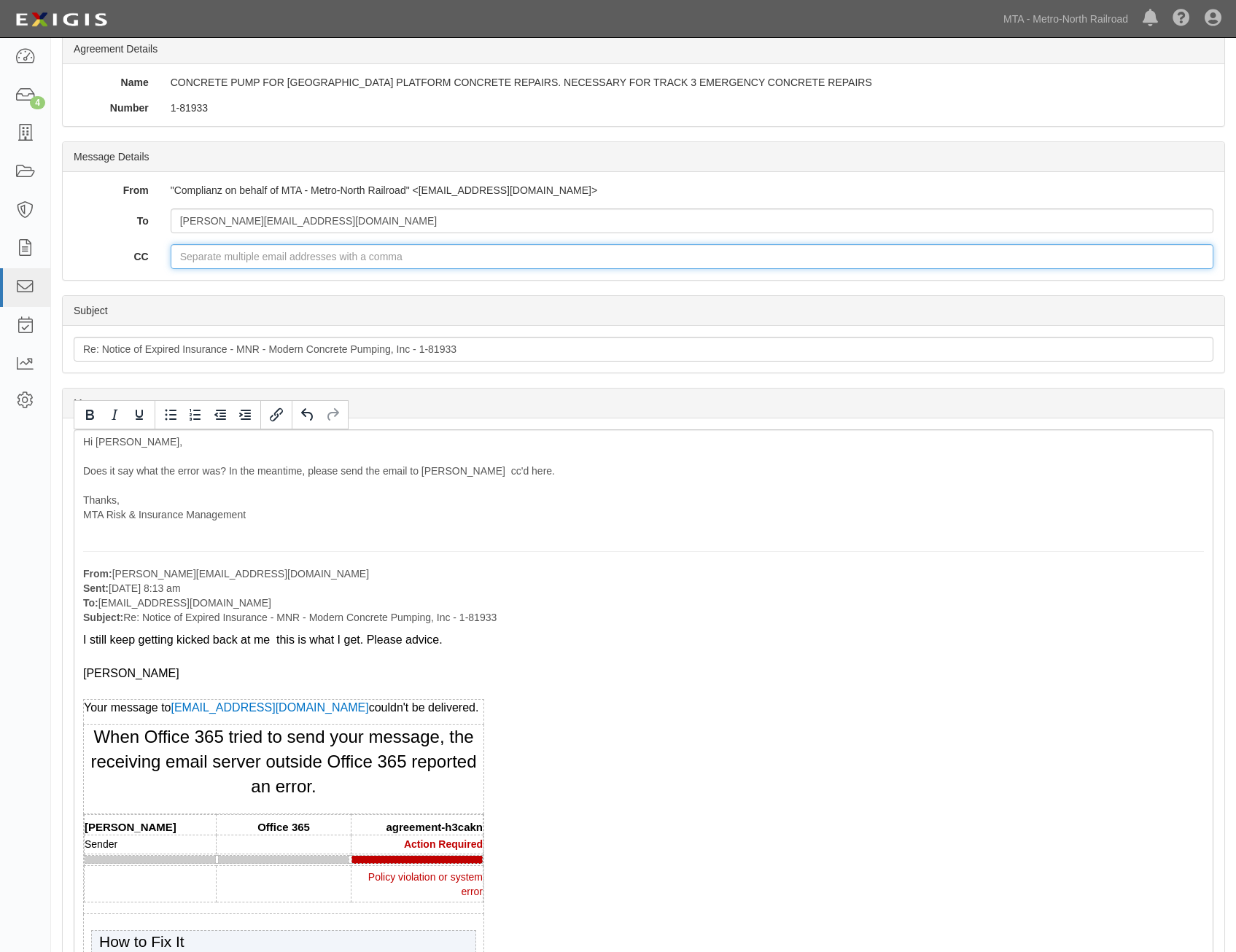
click at [429, 261] on input "CC" at bounding box center [692, 256] width 1043 height 25
paste input "joshua.barksdale1@mtahq.org"
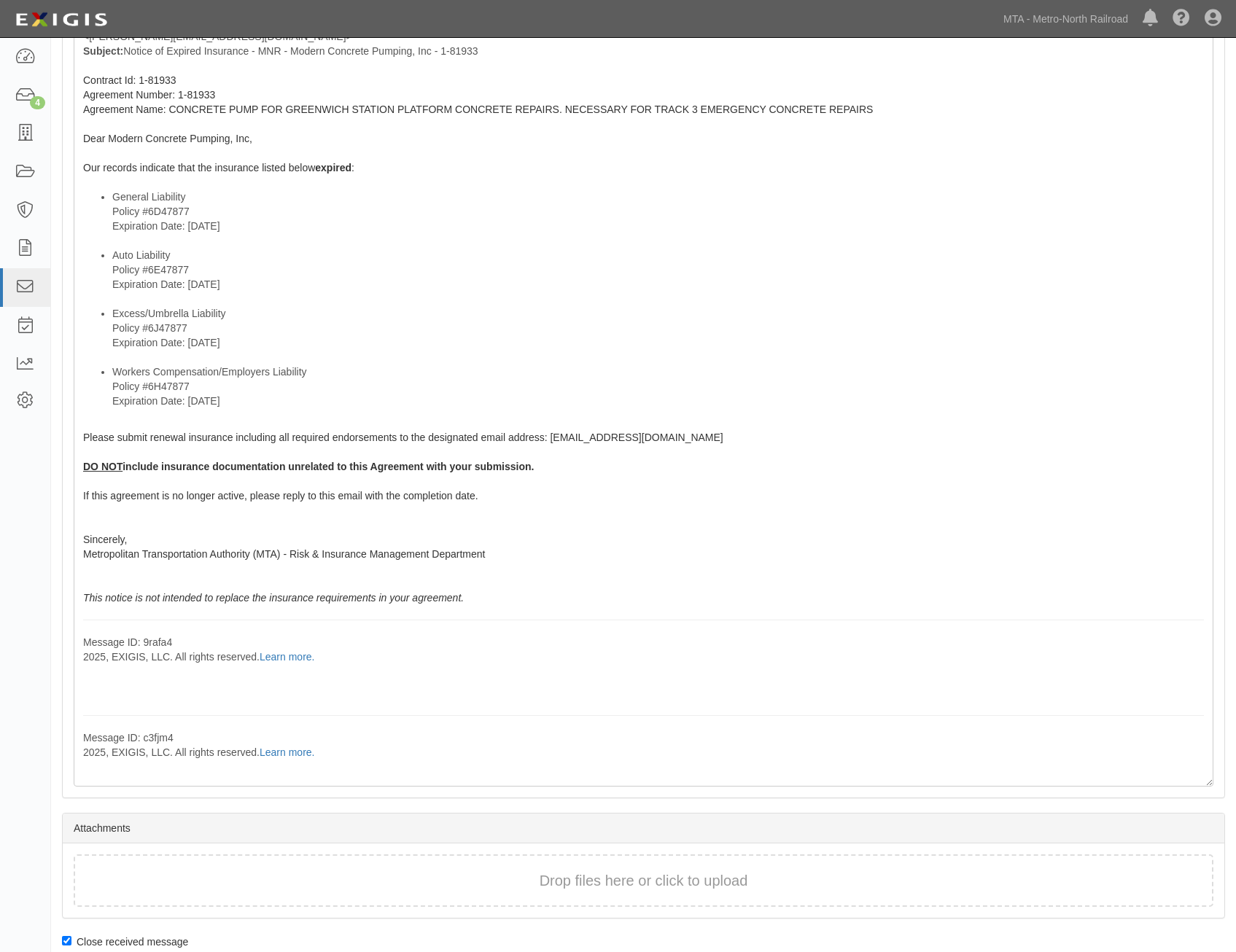
scroll to position [1925, 0]
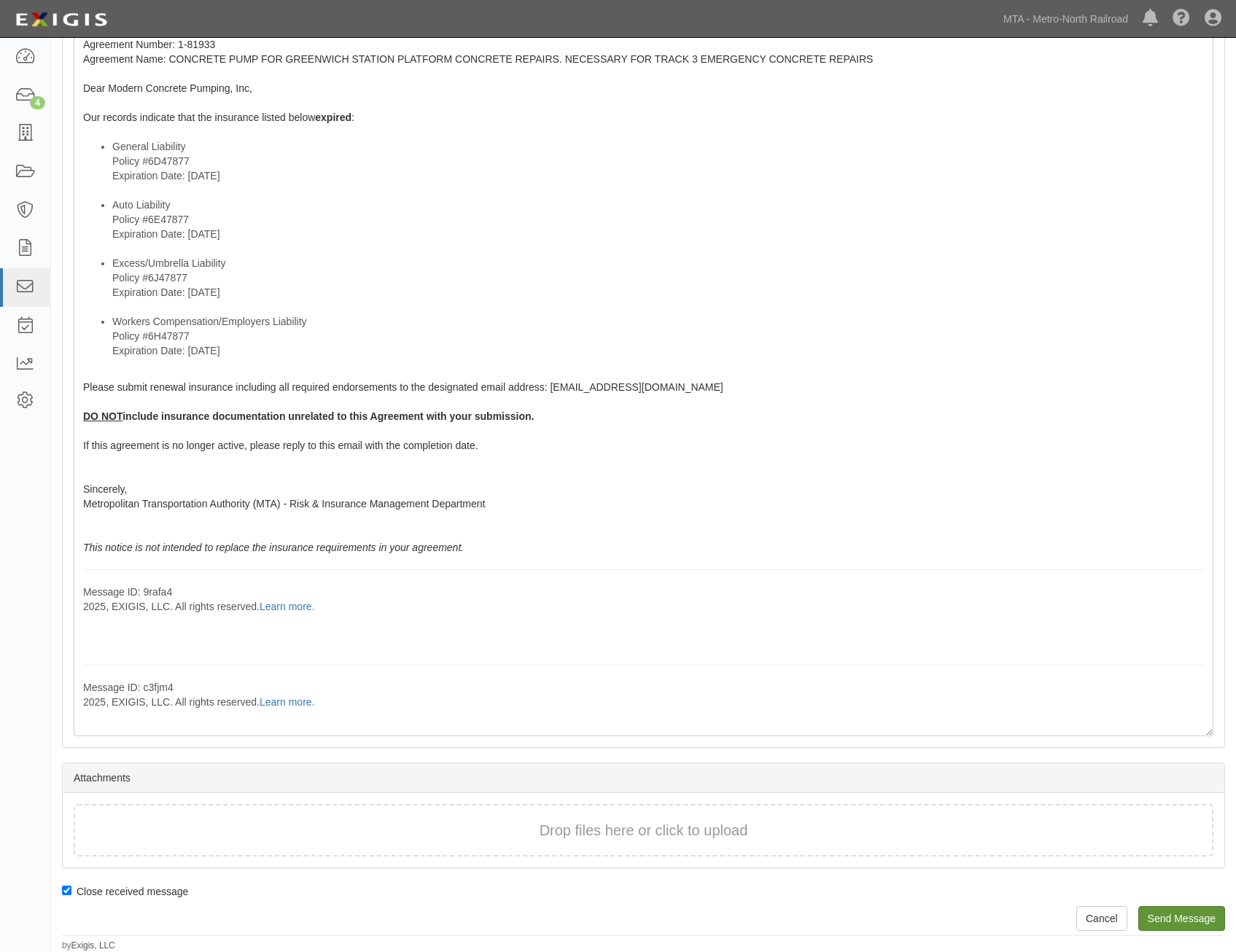
type input "joshua.barksdale1@mtahq.org"
click at [1188, 922] on input "Send Message" at bounding box center [1182, 919] width 86 height 25
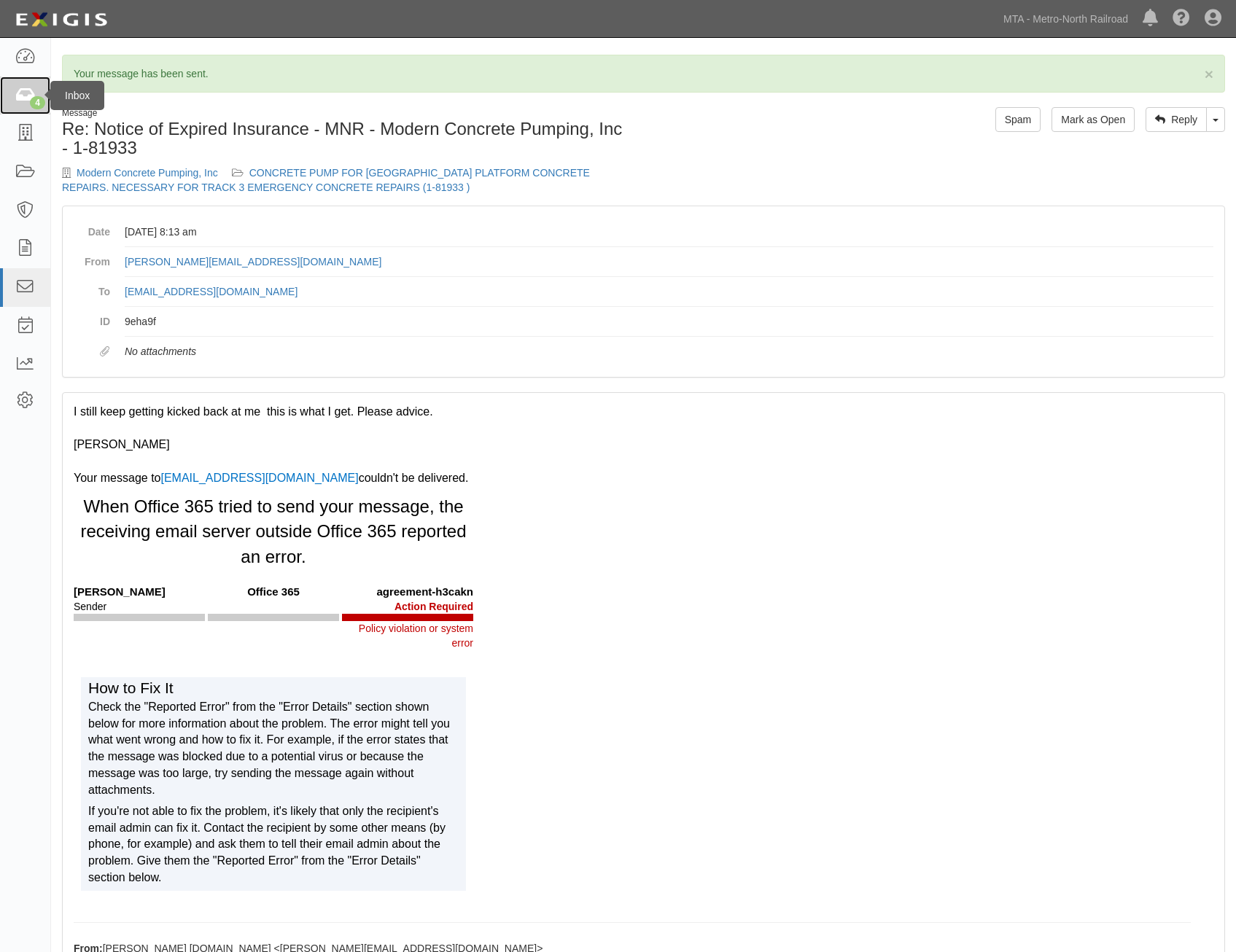
click at [17, 104] on icon at bounding box center [24, 95] width 20 height 17
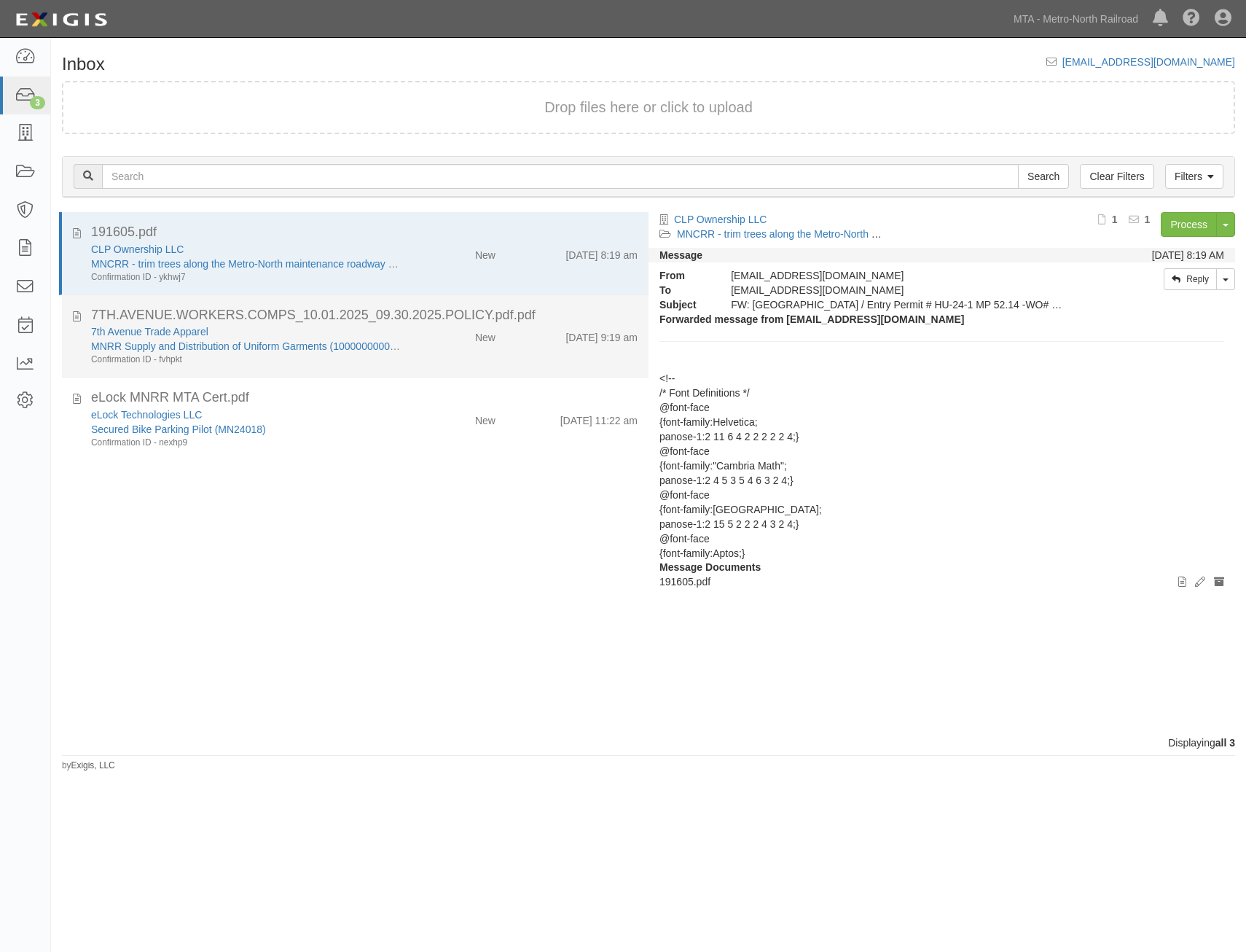
click at [543, 354] on div "7th Avenue Trade Apparel MNRR Supply and Distribution of Uniform Garments (1000…" at bounding box center [364, 345] width 568 height 42
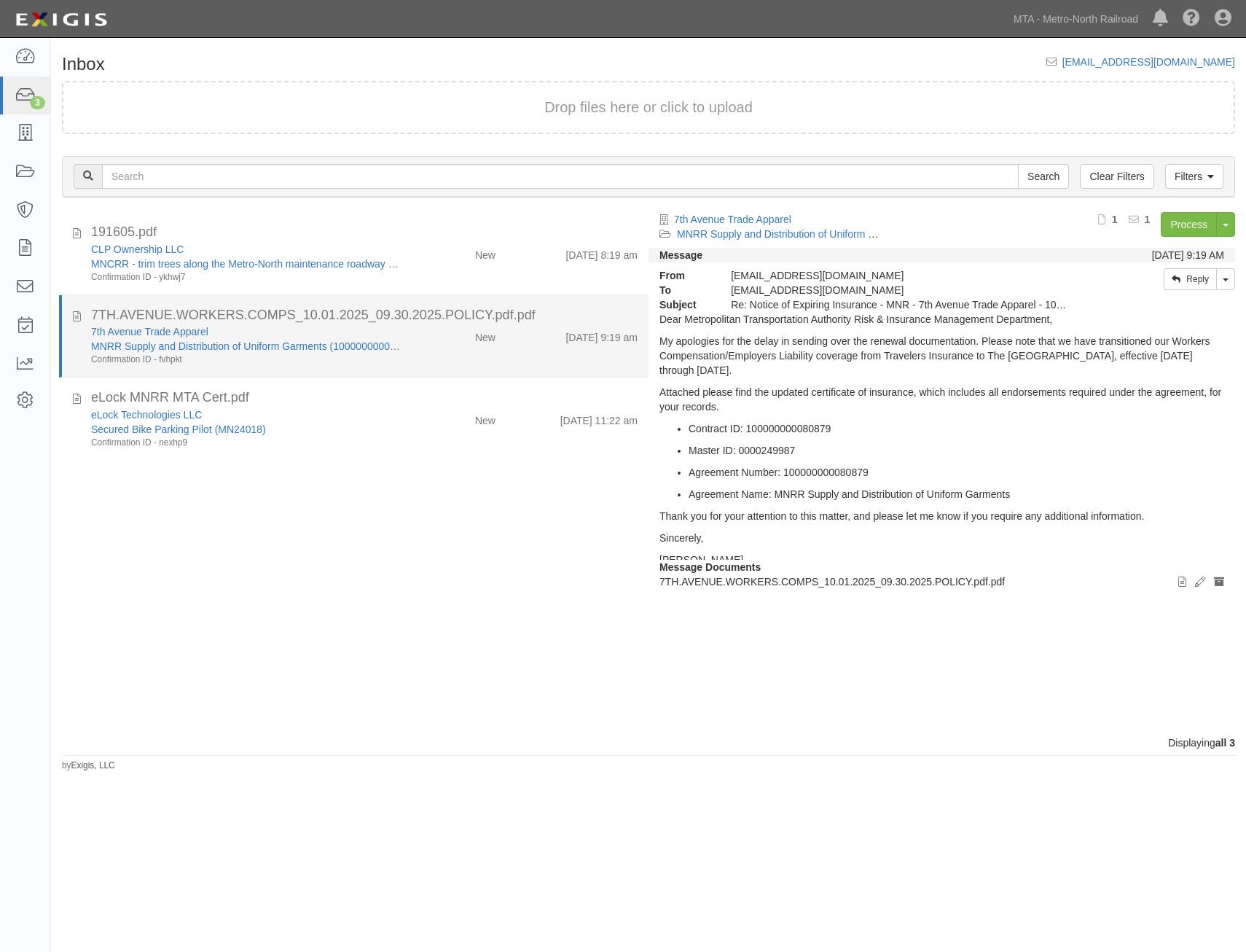
click at [507, 346] on div "7th Avenue Trade Apparel MNRR Supply and Distribution of Uniform Garments (1000…" at bounding box center [364, 345] width 568 height 42
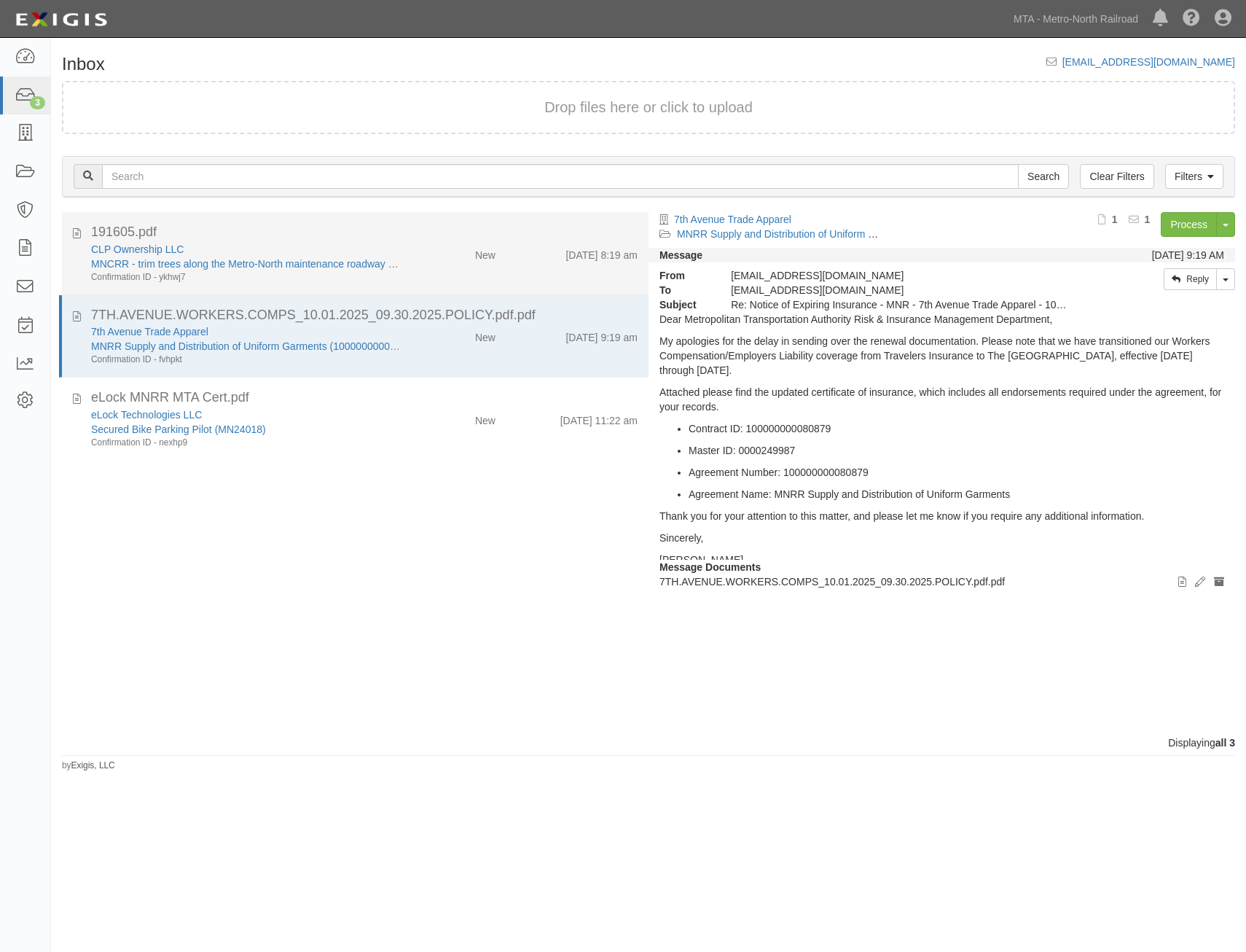
click at [522, 277] on div "CLP Ownership LLC MNCRR - trim trees along the Metro-North maintenance roadway …" at bounding box center [364, 262] width 568 height 42
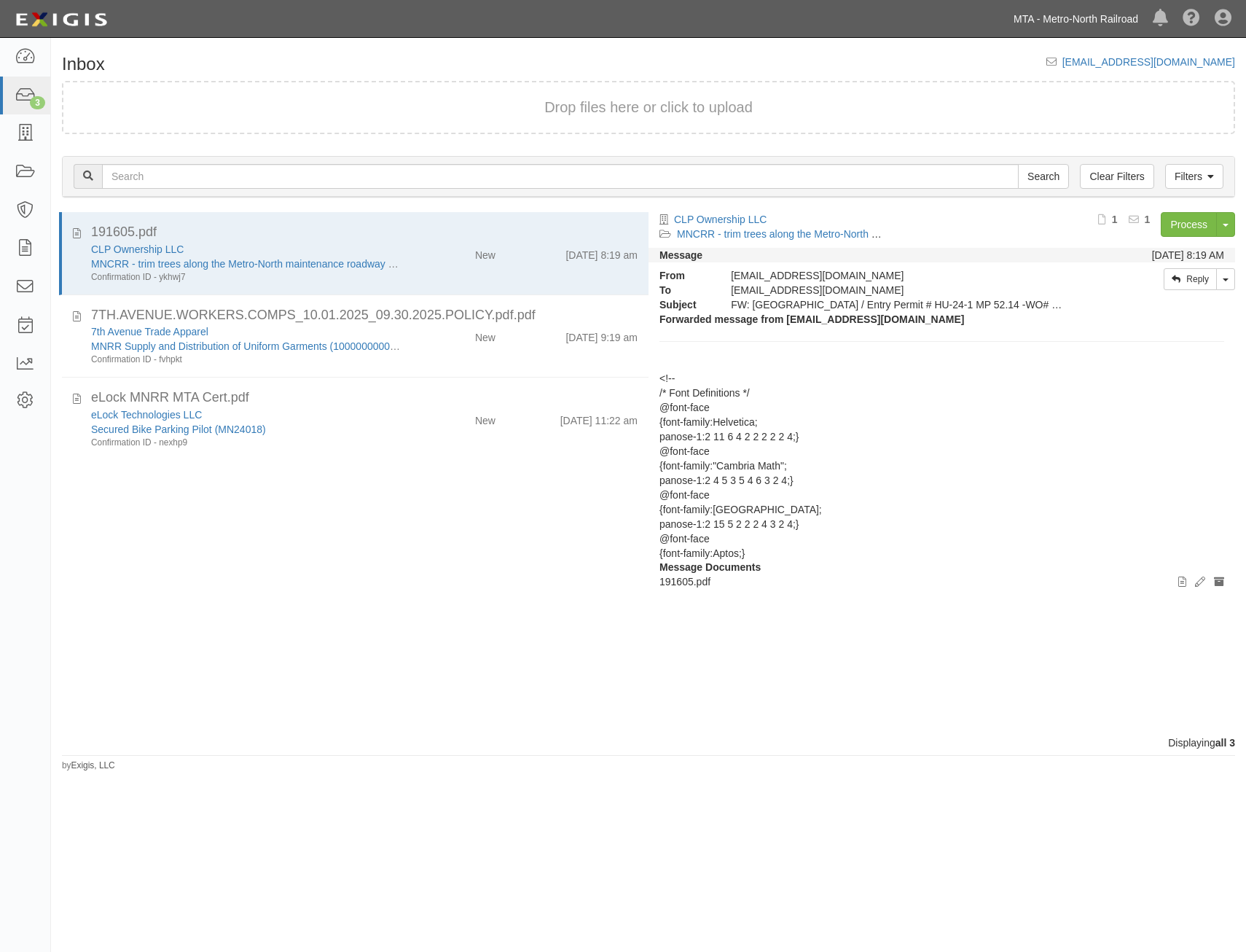
click at [1111, 22] on link "MTA - Metro-North Railroad" at bounding box center [1076, 19] width 139 height 29
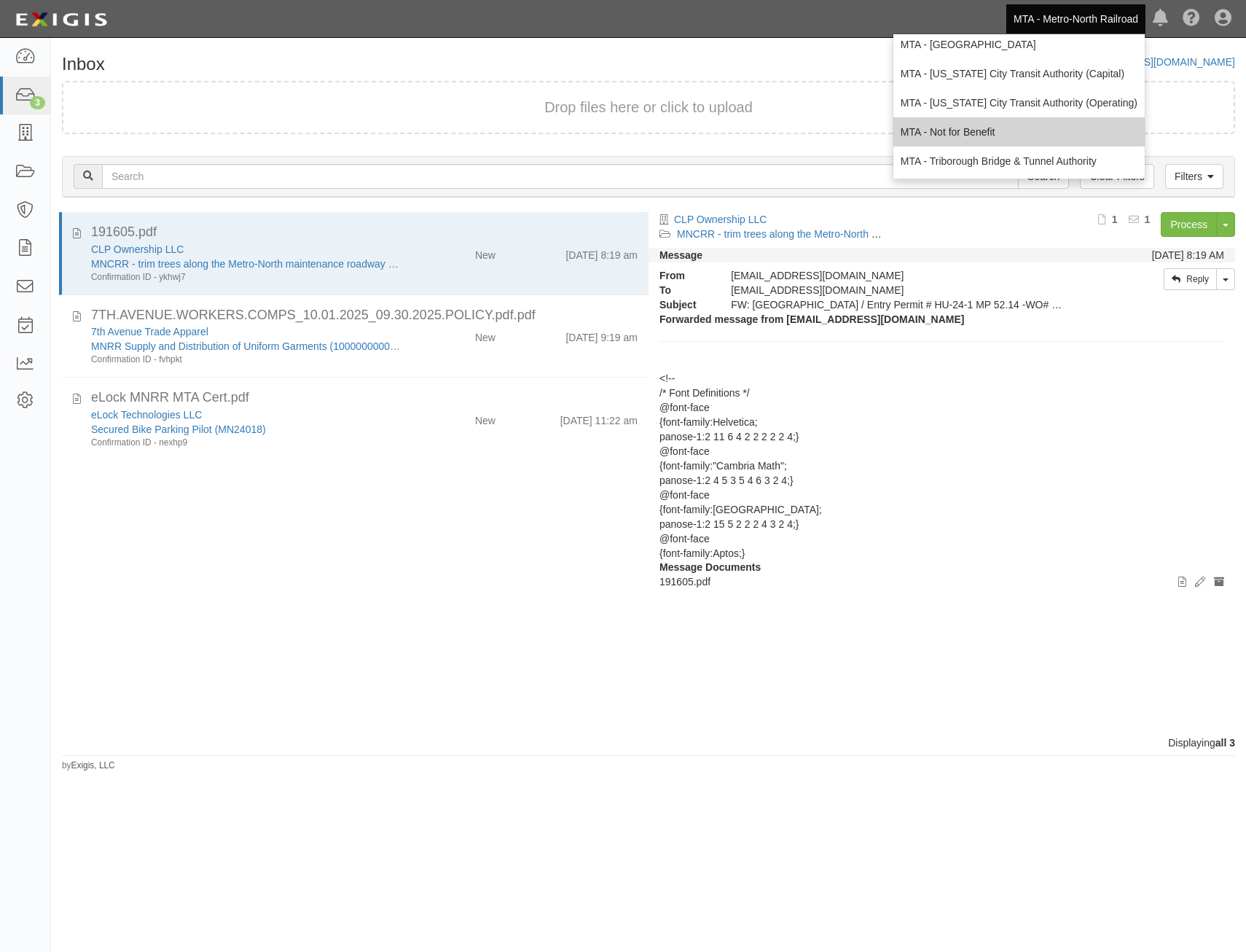
scroll to position [96, 0]
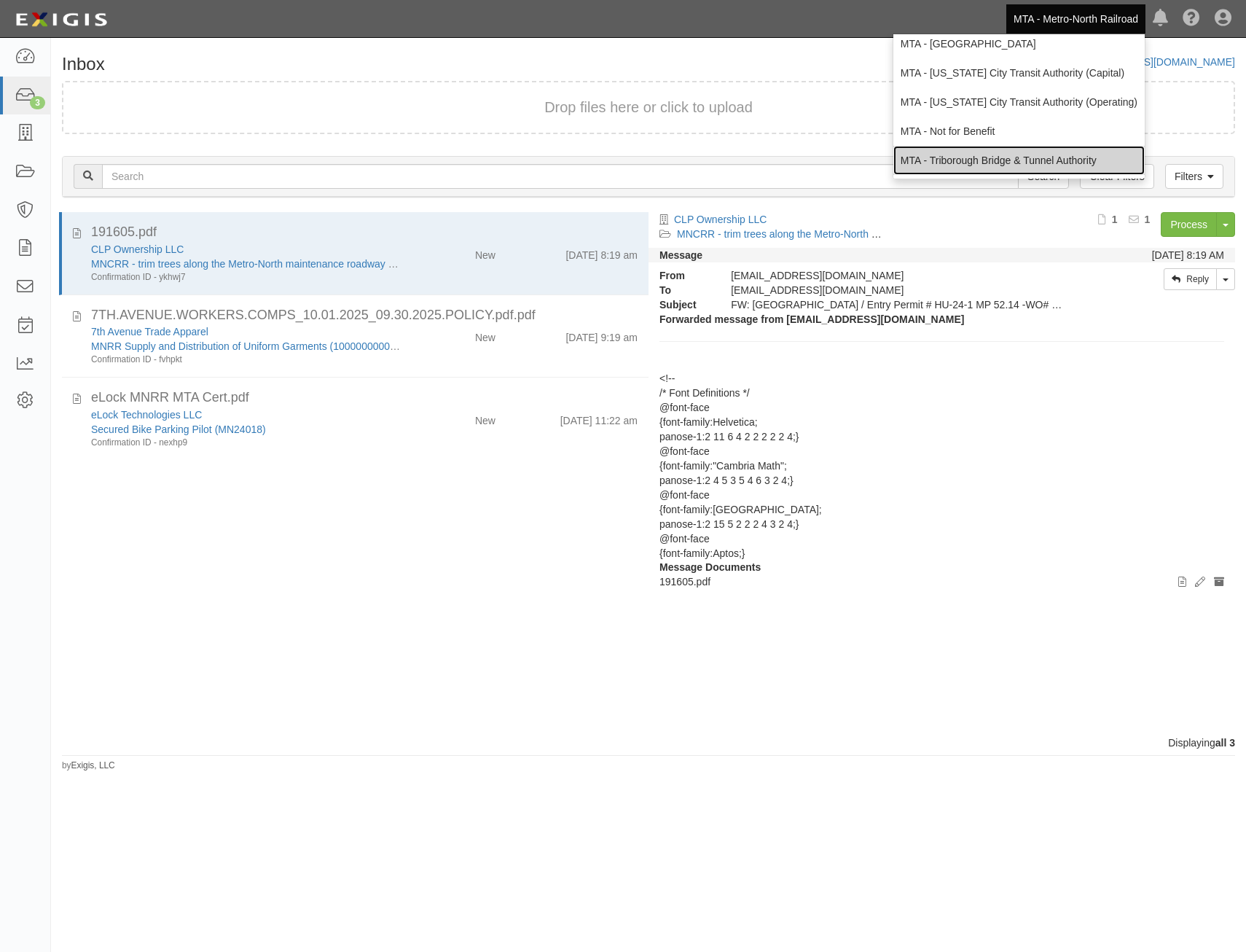
click at [1054, 162] on link "MTA - Triborough Bridge & Tunnel Authority" at bounding box center [1019, 160] width 252 height 29
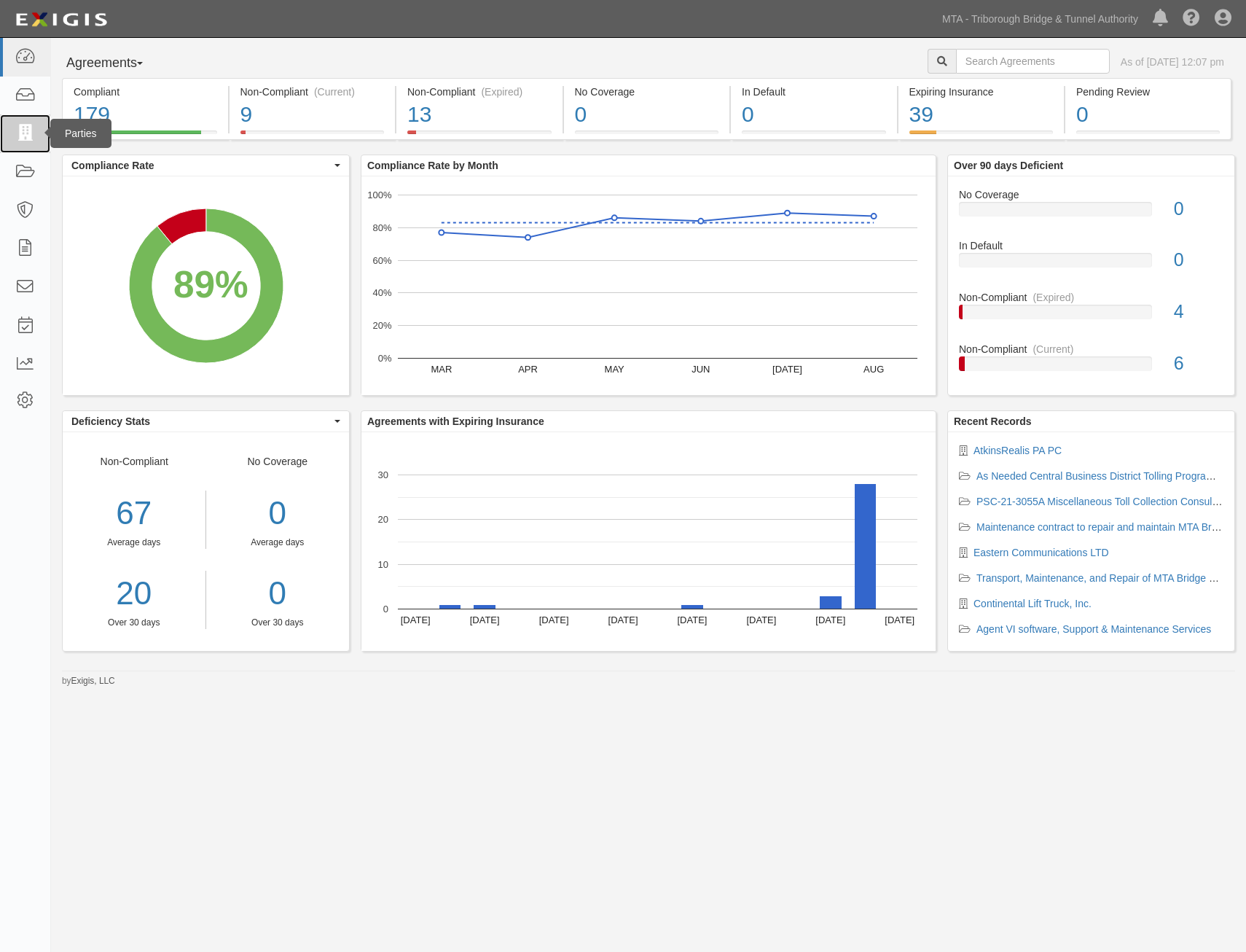
click at [32, 133] on icon at bounding box center [24, 133] width 20 height 17
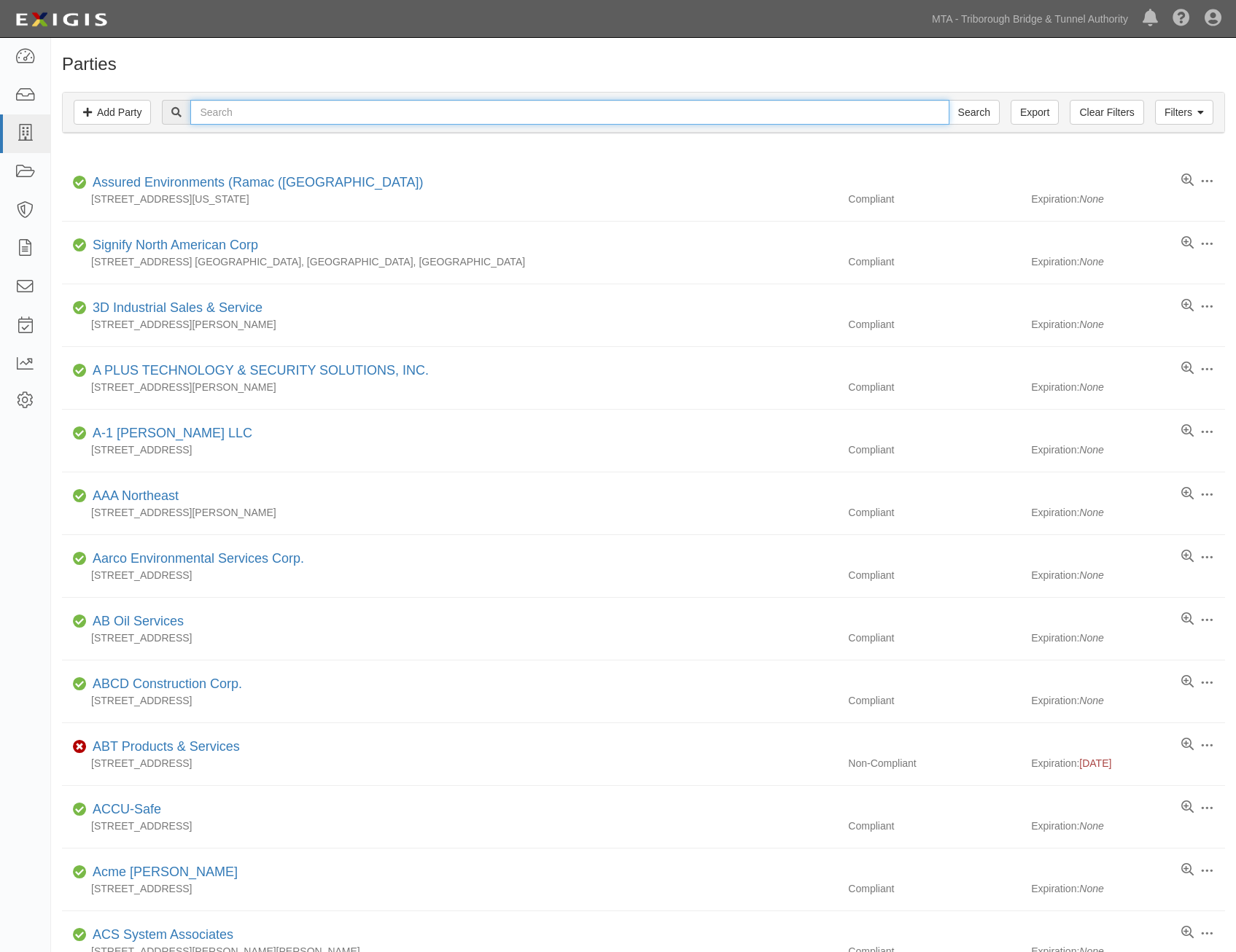
click at [359, 103] on input "text" at bounding box center [569, 113] width 759 height 25
type input "transworld"
click at [949, 100] on input "Search" at bounding box center [975, 113] width 52 height 25
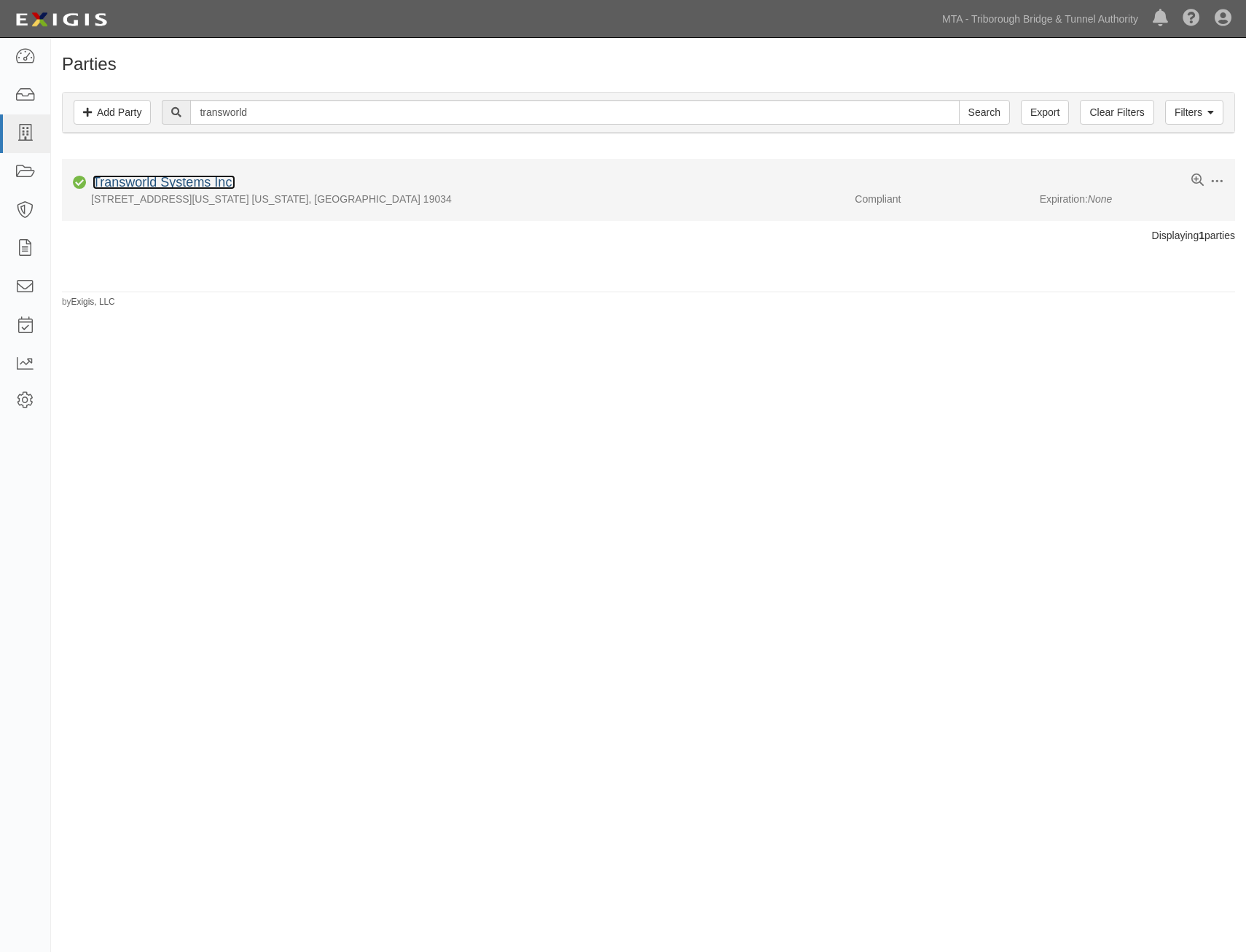
click at [220, 177] on link "Transworld Systems Inc." at bounding box center [163, 182] width 143 height 15
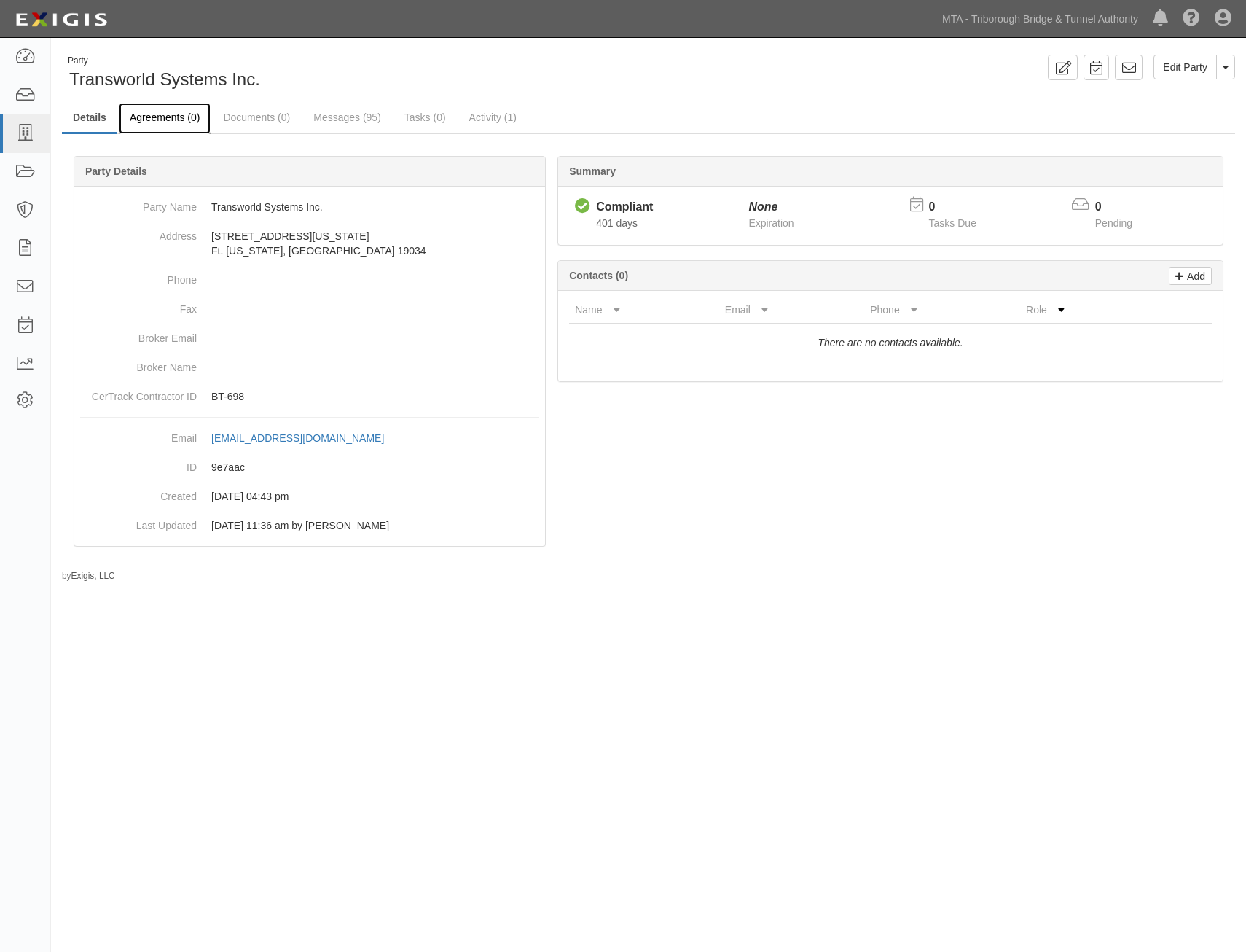
click at [169, 119] on link "Agreements (0)" at bounding box center [164, 119] width 92 height 31
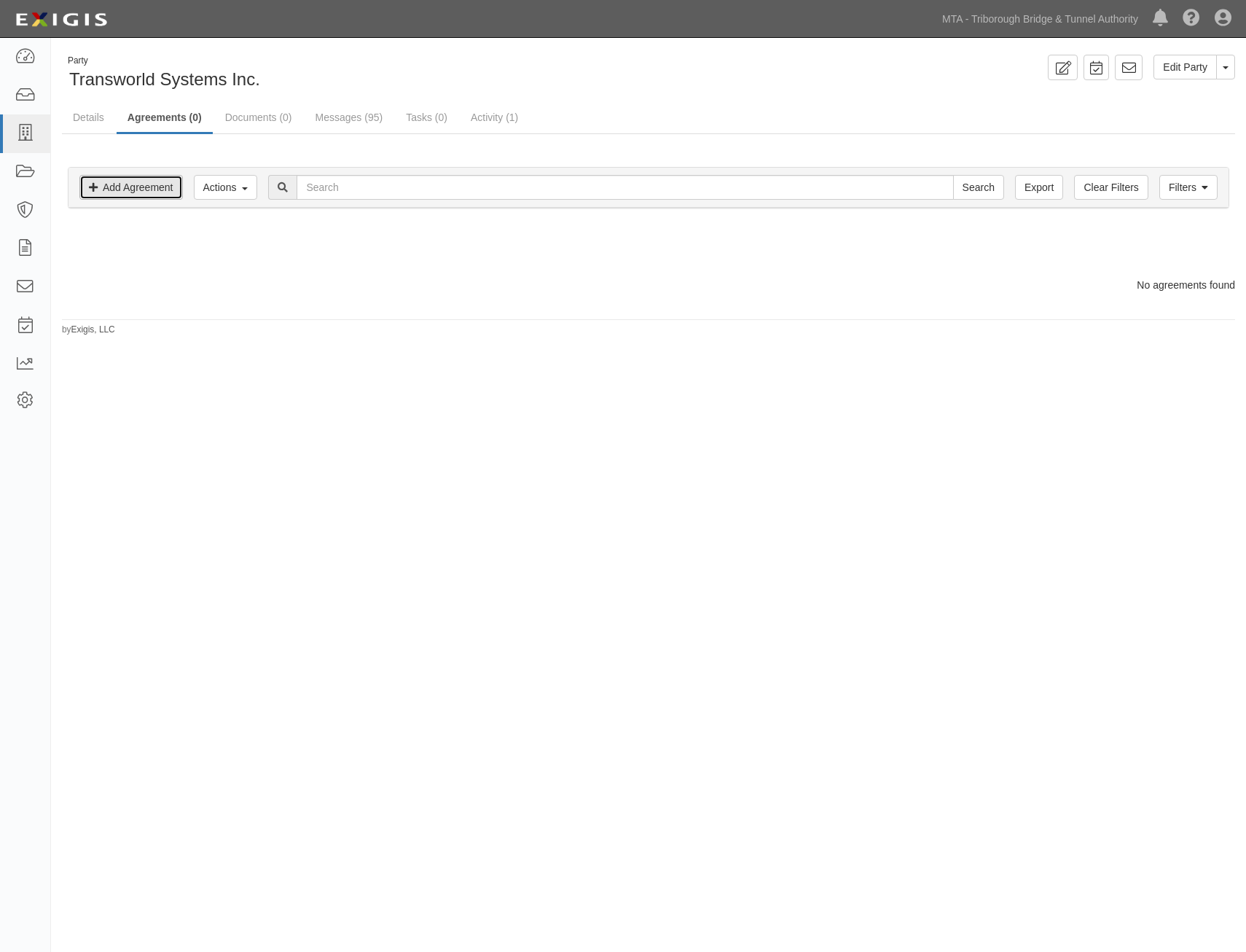
click at [148, 190] on link "Add Agreement" at bounding box center [131, 187] width 104 height 25
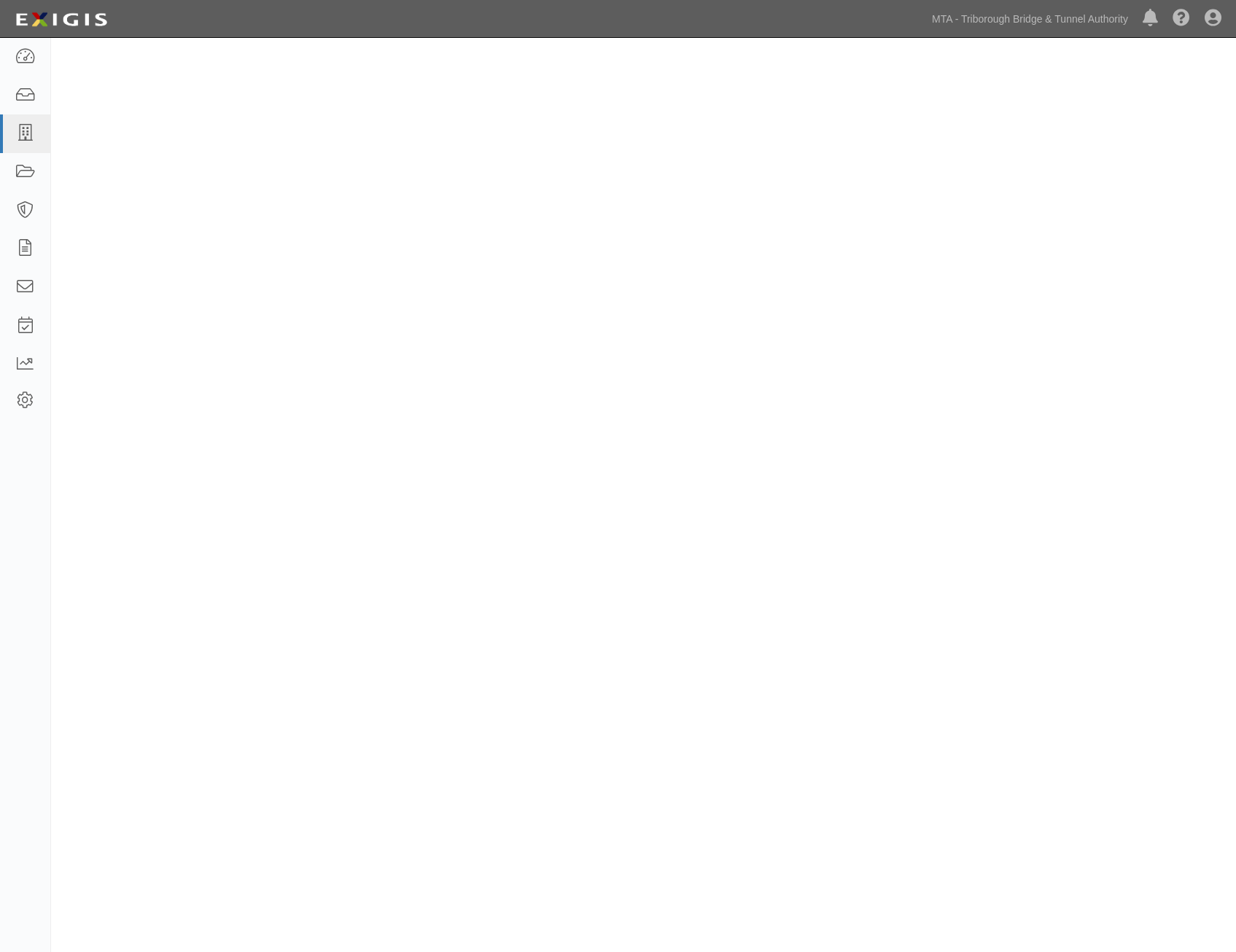
select select
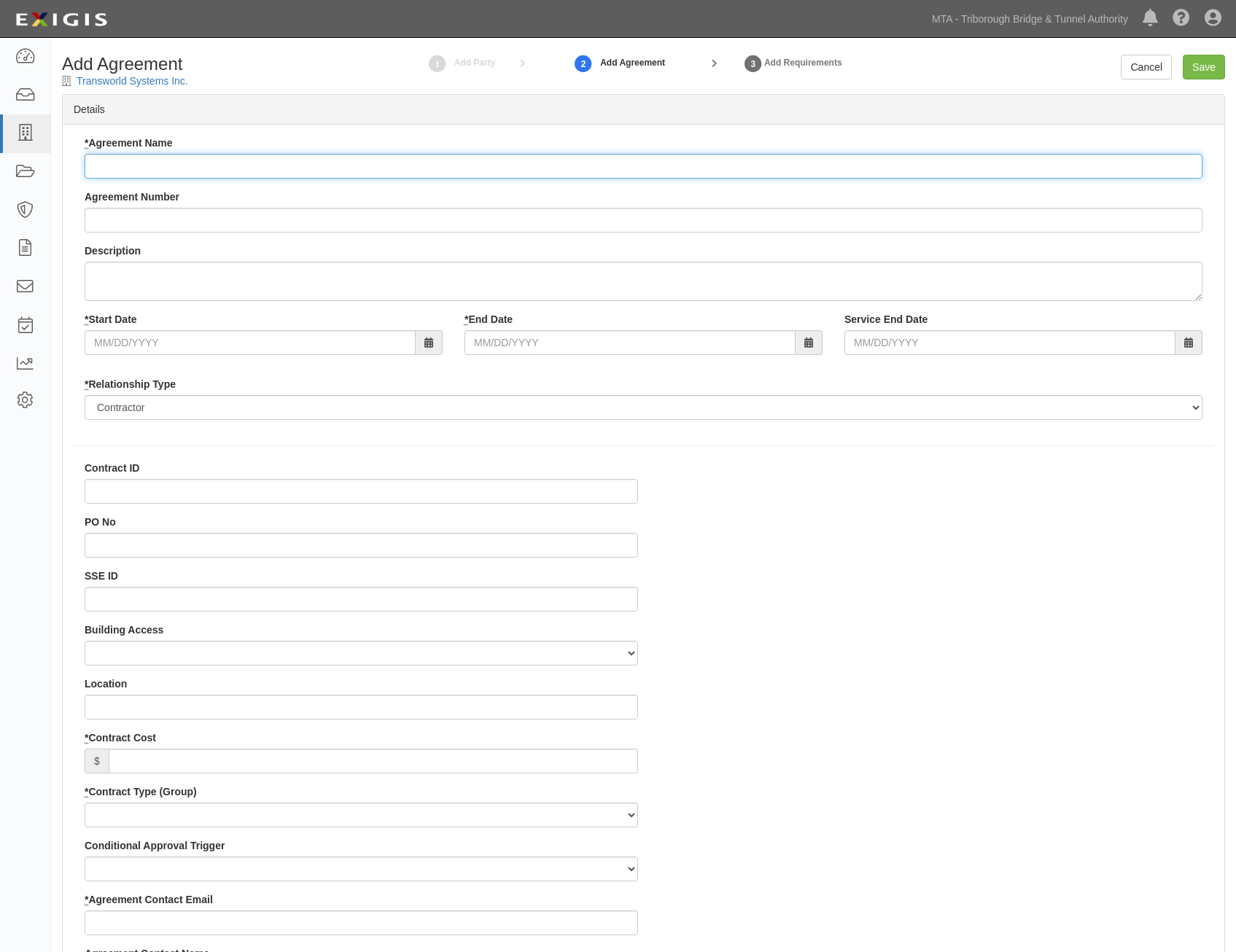
click at [591, 179] on input "* Agreement Name" at bounding box center [643, 166] width 1118 height 25
paste input "Collection Services for the Recovery of Unpaid Tolls and Fees for all Methods o…"
type input "Collection Services for the Recovery of Unpaid Tolls and Fees for all Methods o…"
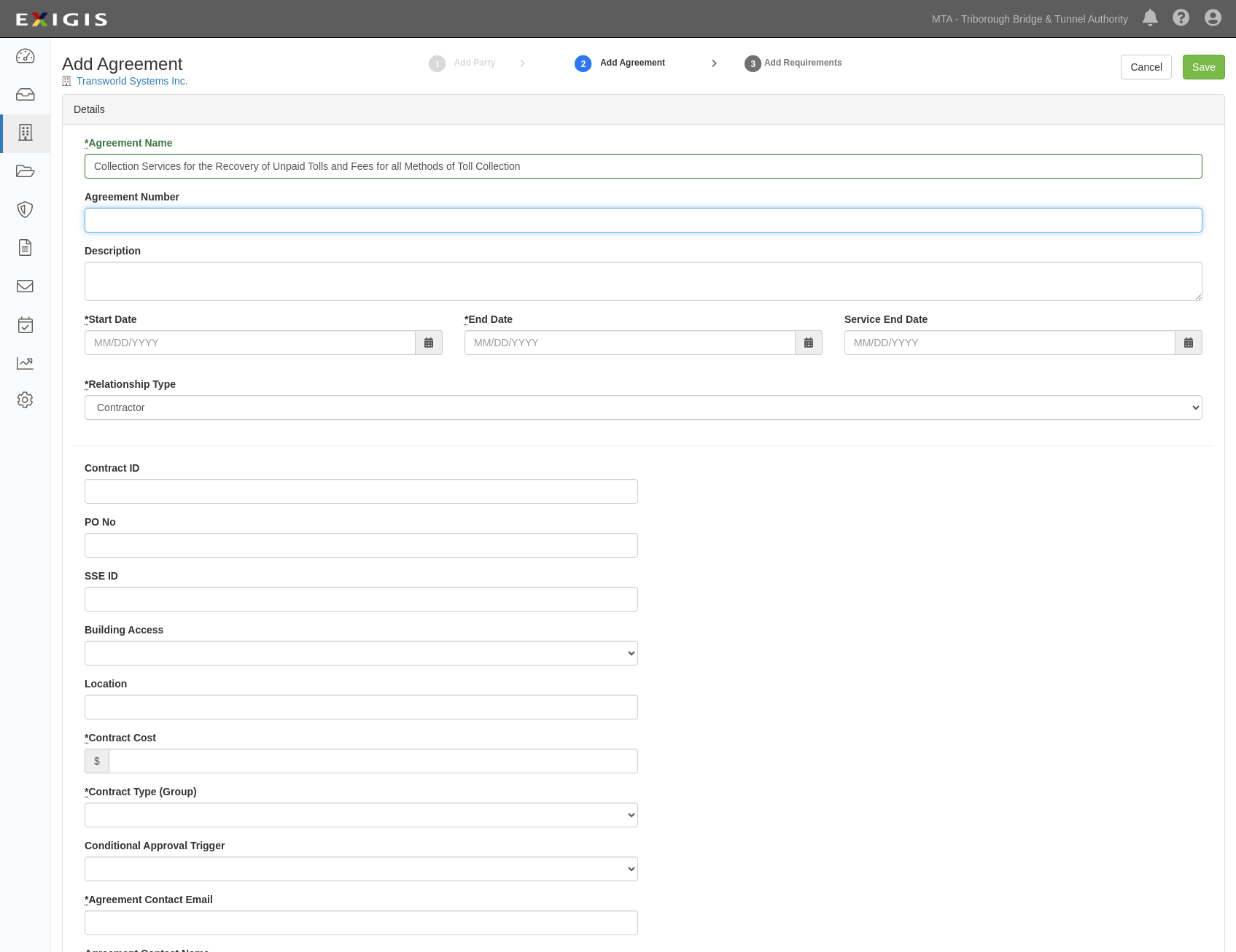
click at [794, 215] on input "Agreement Number" at bounding box center [643, 221] width 1118 height 25
paste input "PSC-24-3076"
type input "PSC-24-3076"
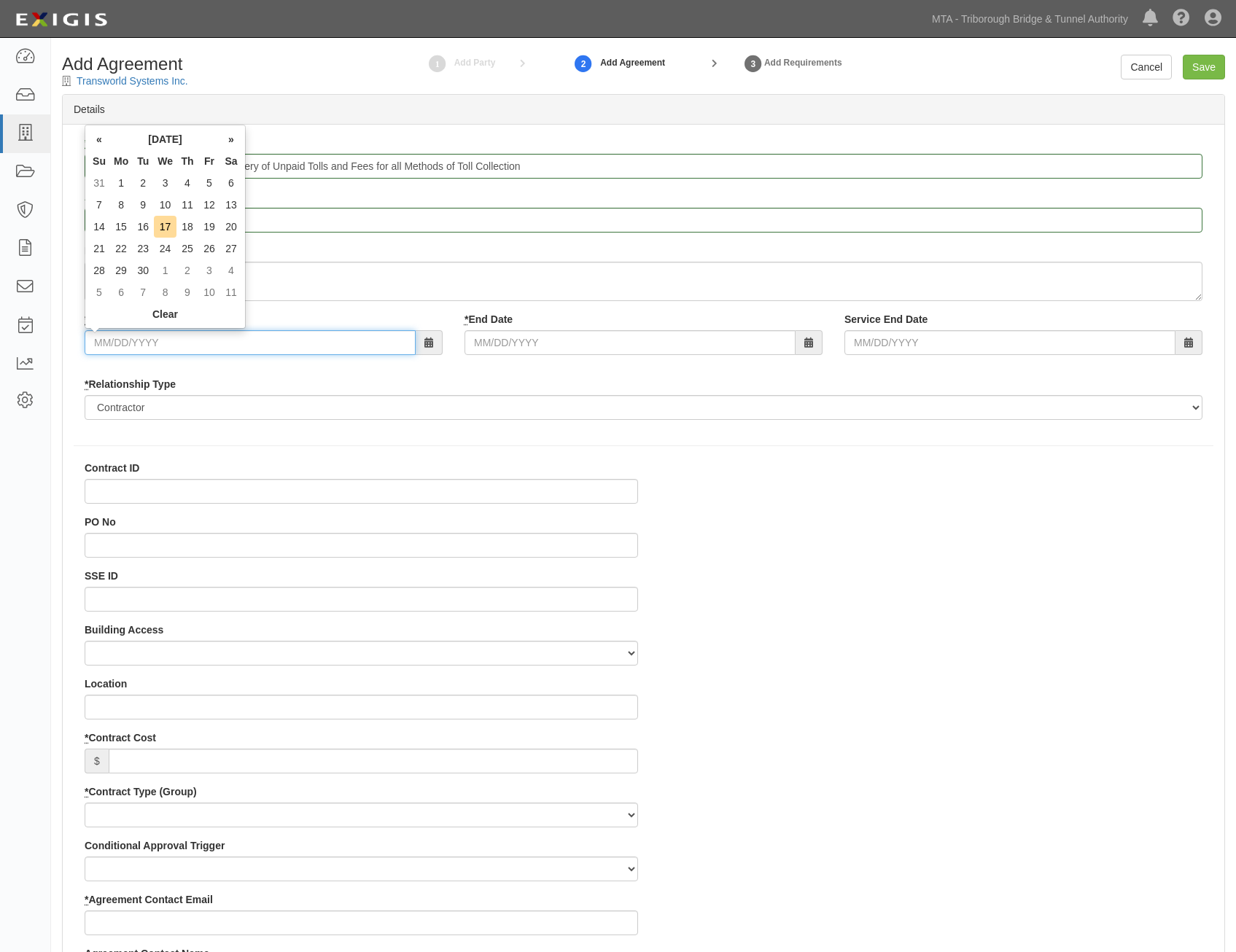
click at [311, 347] on input "* Start Date" at bounding box center [250, 343] width 331 height 25
type input "08/01/2025"
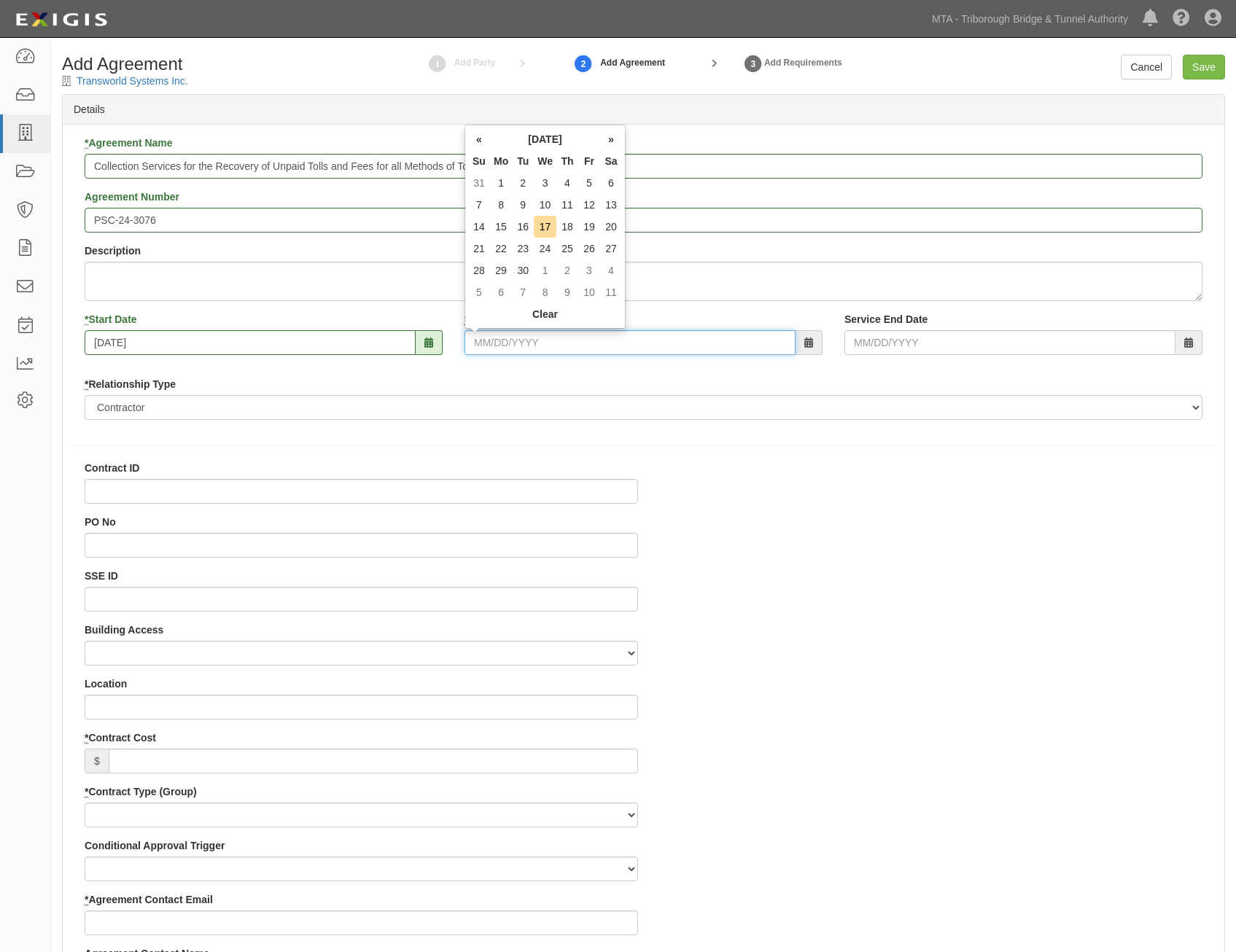
click at [566, 334] on input "* End Date" at bounding box center [630, 343] width 331 height 25
type input "07/31/2030"
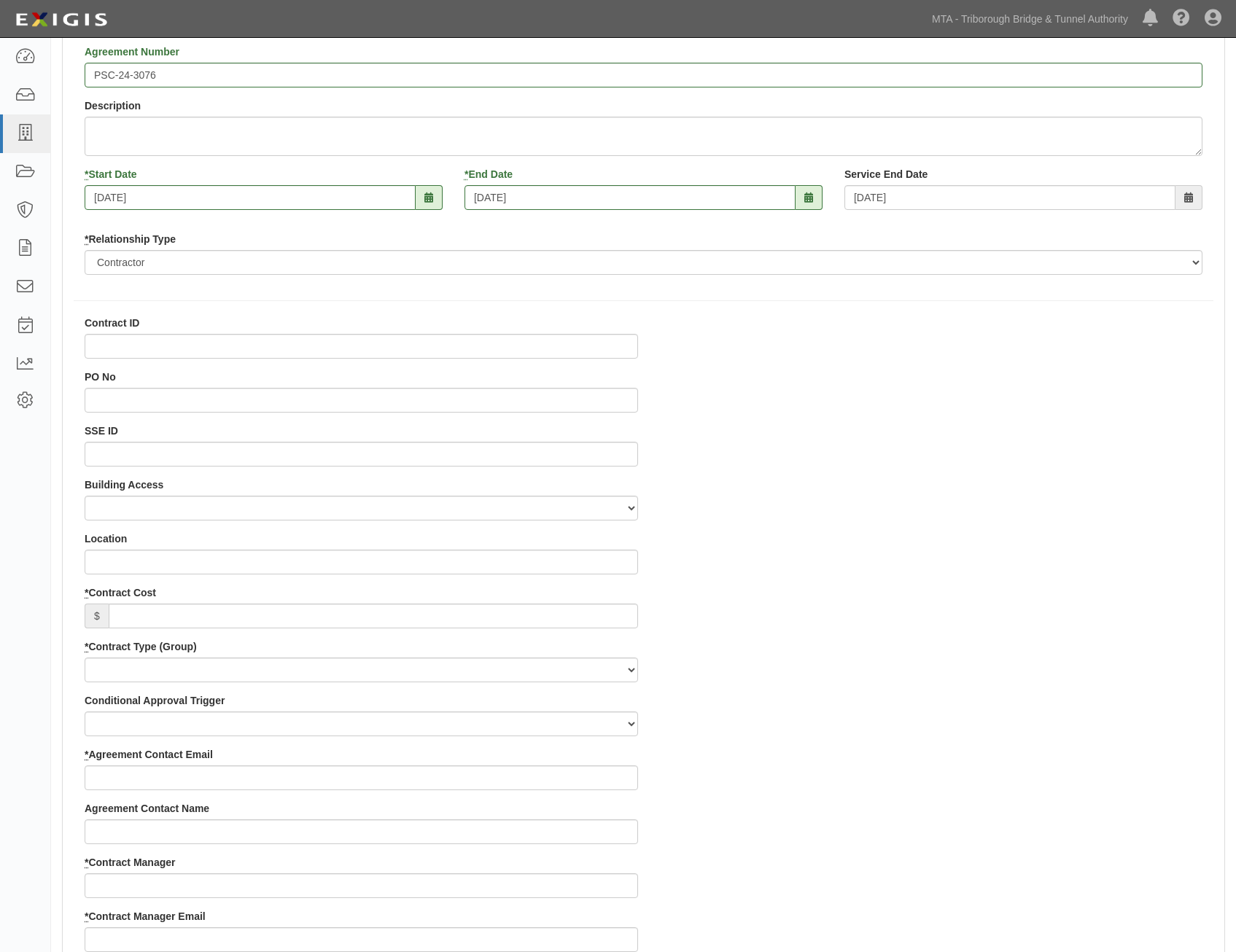
scroll to position [146, 0]
click at [567, 353] on input "Contract ID" at bounding box center [361, 346] width 554 height 25
paste input "PSC-24-3076"
type input "PSC-24-3076"
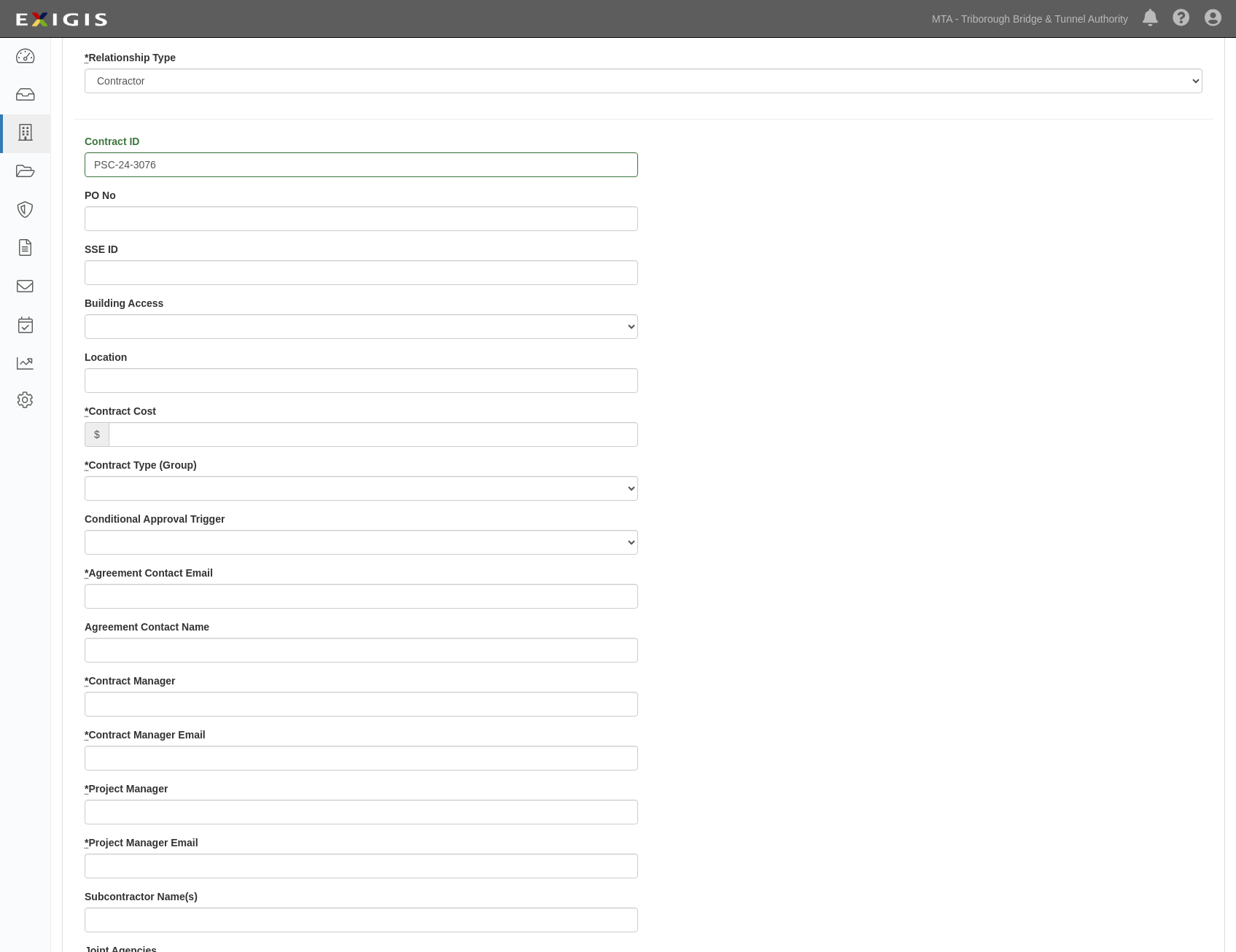
scroll to position [364, 0]
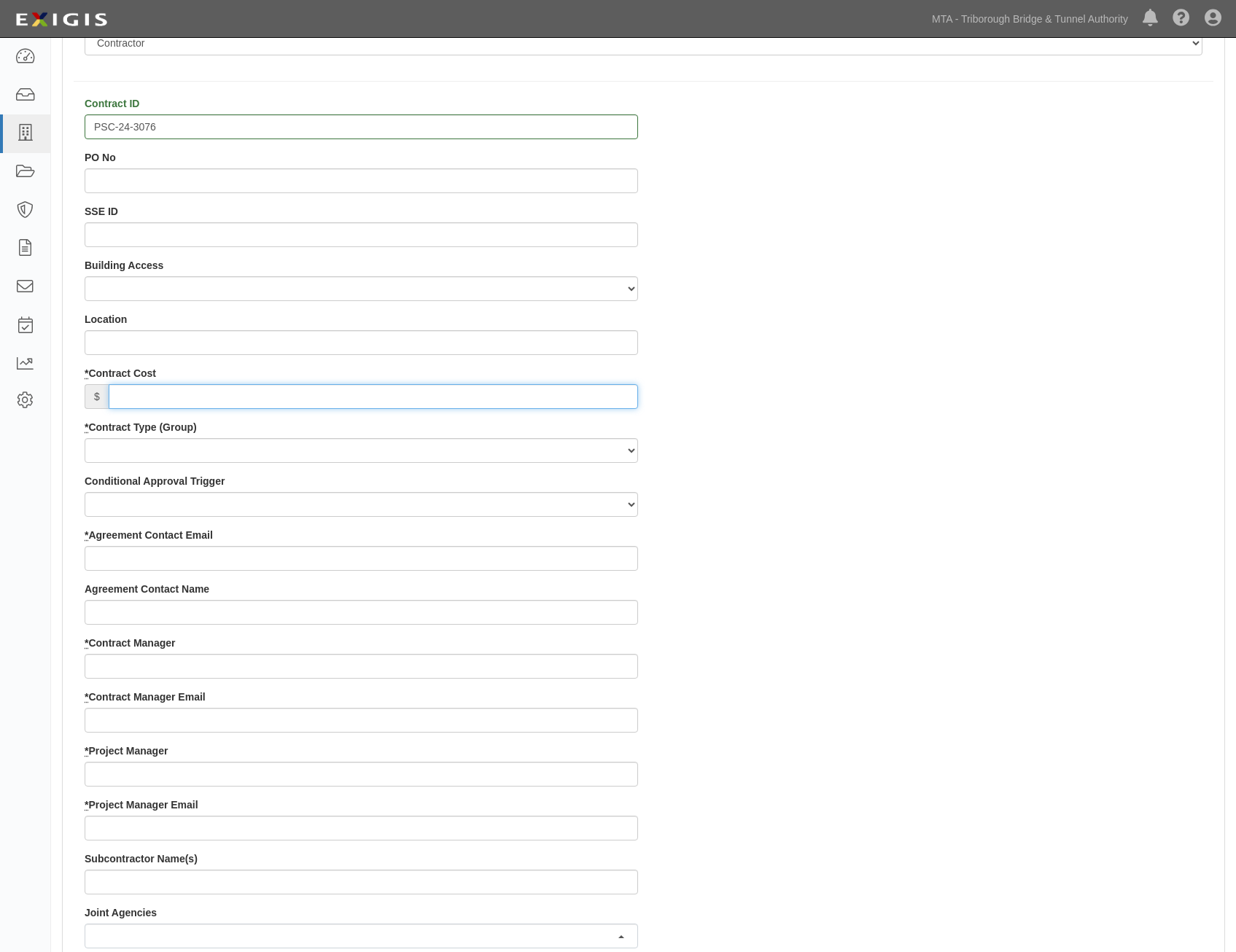
click at [571, 403] on input "* Contract Cost" at bounding box center [373, 397] width 530 height 25
type input "0"
click at [601, 440] on select "Capital Operating Not for Benefit (incls. FA, Entry Permits) Real Estate Other" at bounding box center [361, 451] width 554 height 25
select select "120"
click at [85, 438] on select "Capital Operating Not for Benefit (incls. FA, Entry Permits) Real Estate Other" at bounding box center [361, 451] width 554 height 25
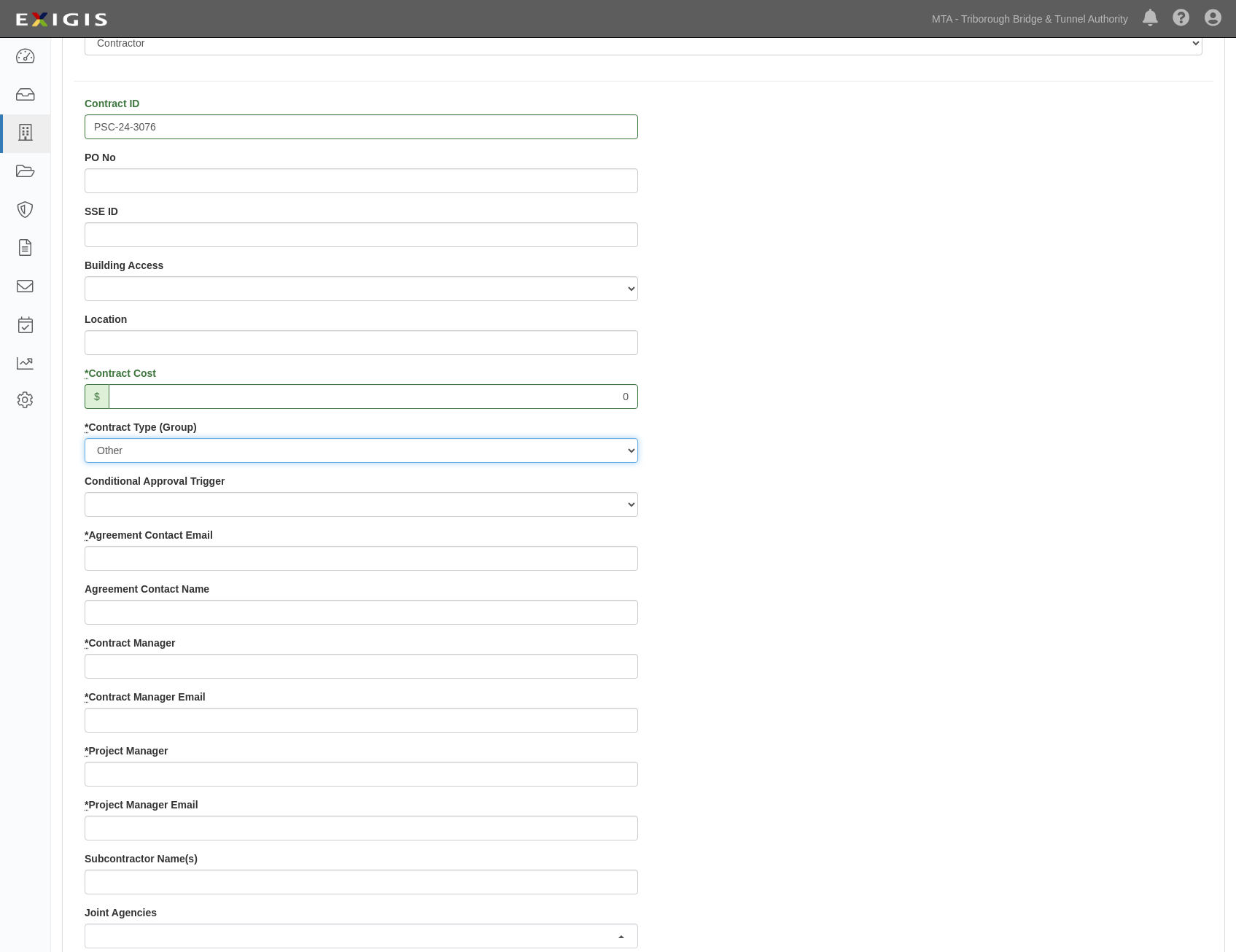
click at [545, 451] on select "Capital Operating Not for Benefit (incls. FA, Entry Permits) Real Estate Other" at bounding box center [361, 451] width 554 height 25
click at [85, 438] on select "Capital Operating Not for Benefit (incls. FA, Entry Permits) Real Estate Other" at bounding box center [361, 451] width 554 height 25
click at [615, 558] on input "* Agreement Contact Email" at bounding box center [361, 559] width 554 height 25
paste input "barb.lucas@tsico.com"
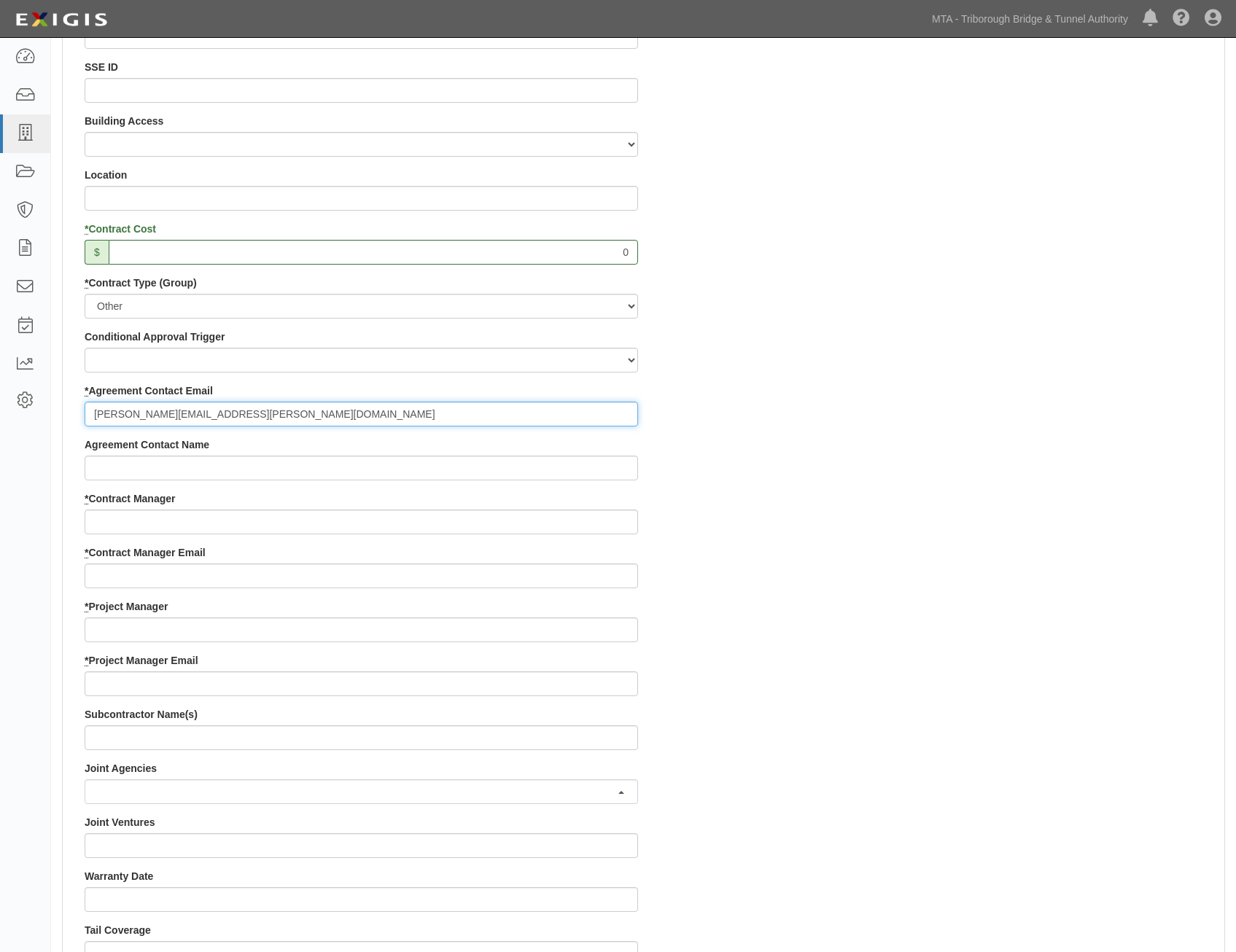
scroll to position [510, 0]
type input "barb.lucas@tsico.com"
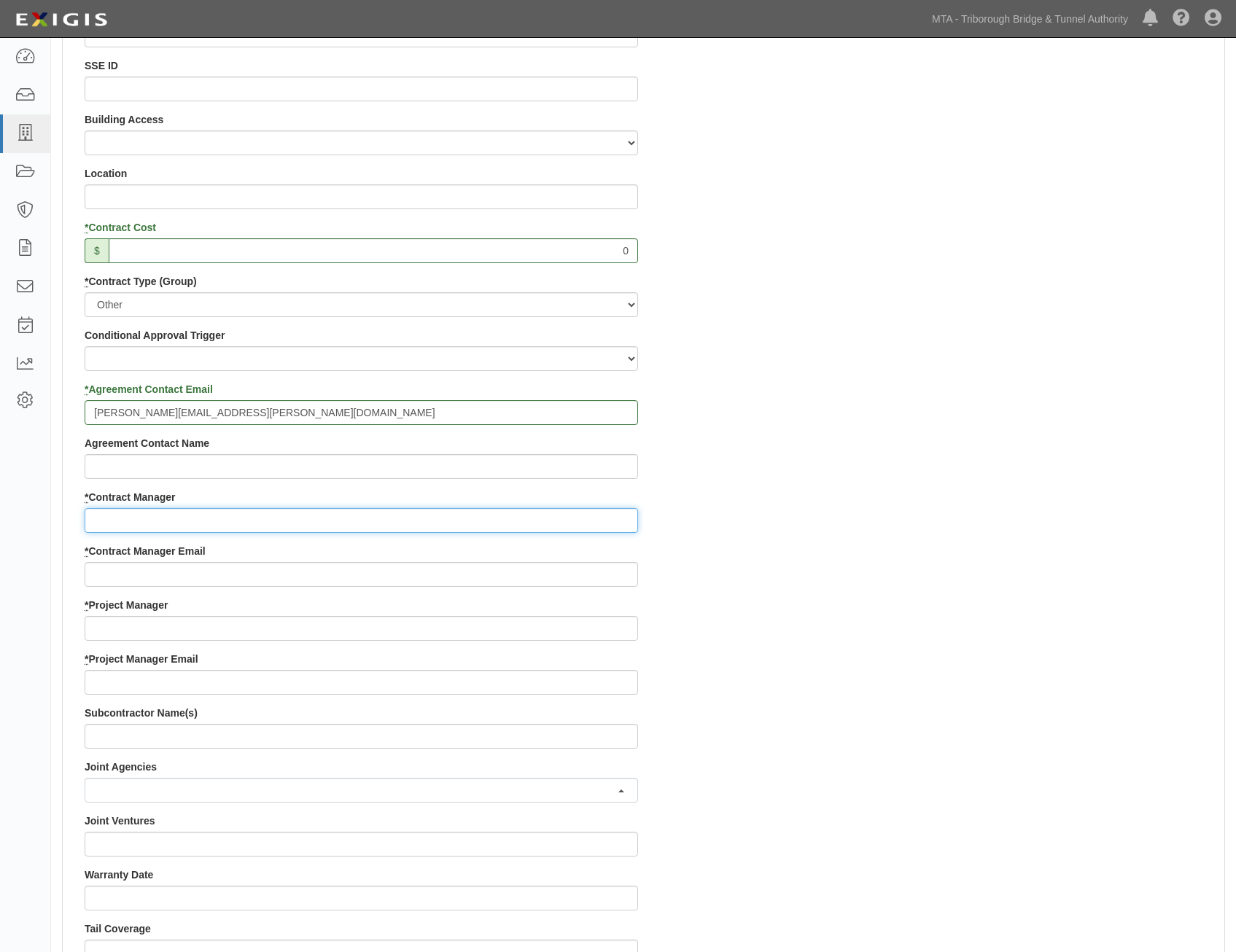
click at [498, 527] on input "* Contract Manager" at bounding box center [361, 521] width 554 height 25
paste input "Robin Golubow"
type input "Robin Golubow"
click at [1009, 582] on div "Contract ID PSC-24-3076 PO No SSE ID Building Access 2 Broadway 341/345/347 BRE…" at bounding box center [644, 625] width 1162 height 1349
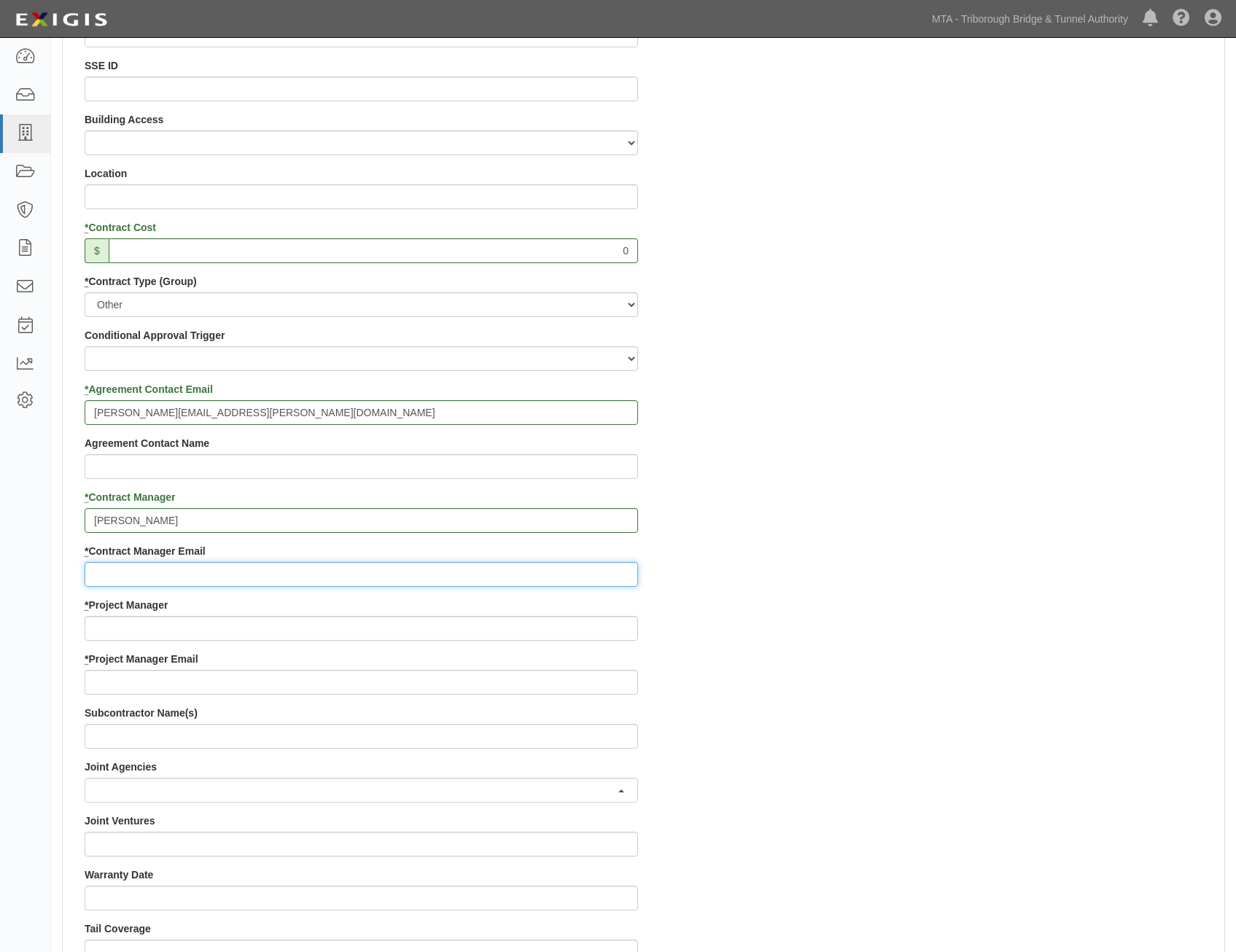
click at [449, 571] on input "* Contract Manager Email" at bounding box center [361, 575] width 554 height 25
paste input "rgolubow@mtabt.org"
type input "rgolubow@mtabt.org"
click at [832, 641] on div "Contract ID PSC-24-3076 PO No SSE ID Building Access 2 Broadway 341/345/347 BRE…" at bounding box center [644, 625] width 1162 height 1349
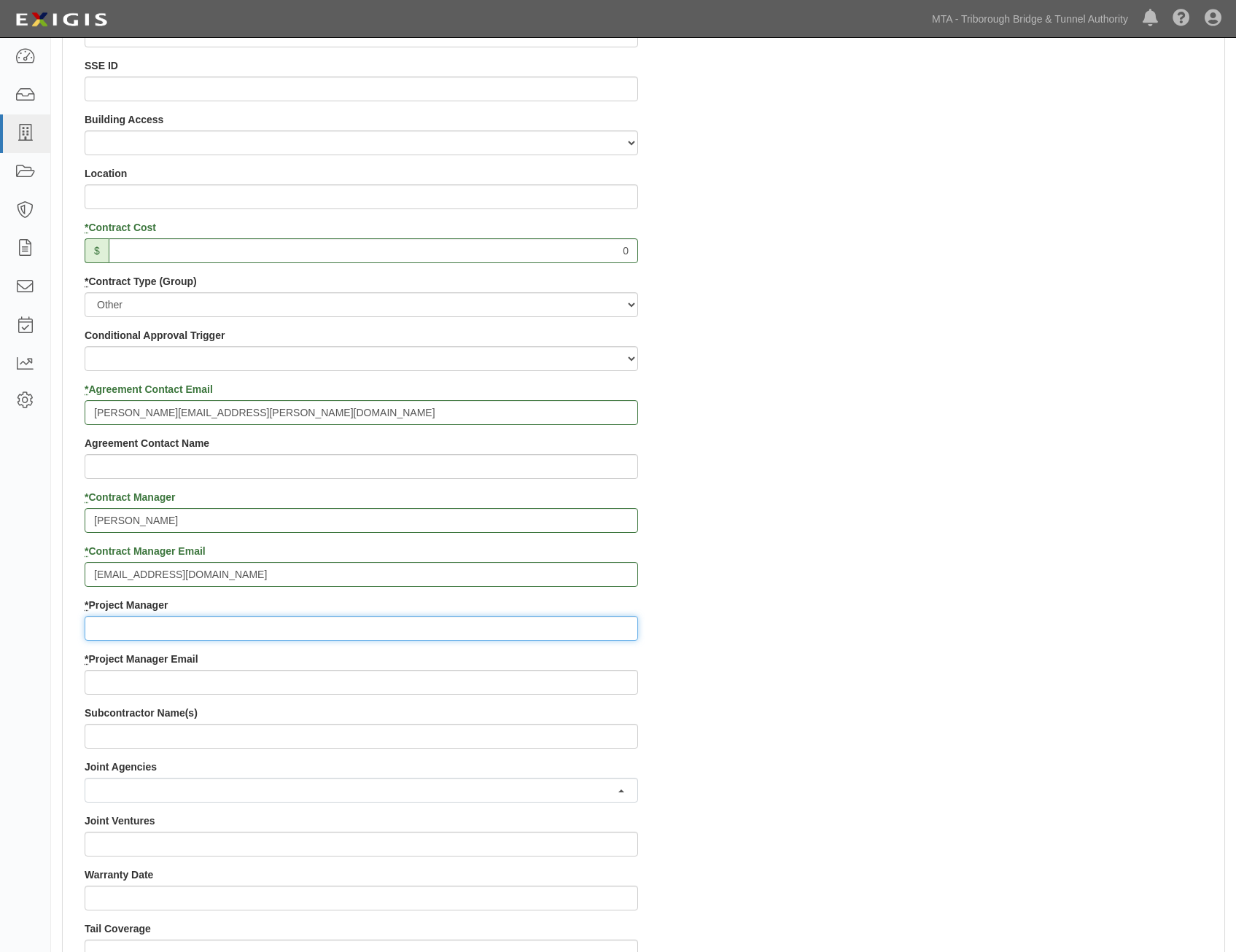
click at [459, 633] on input "* Project Manager" at bounding box center [361, 629] width 554 height 25
paste input "Byron Stauffer"
type input "Byron Stauffer"
click at [863, 661] on div "Contract ID PSC-24-3076 PO No SSE ID Building Access 2 Broadway 341/345/347 BRE…" at bounding box center [644, 625] width 1162 height 1349
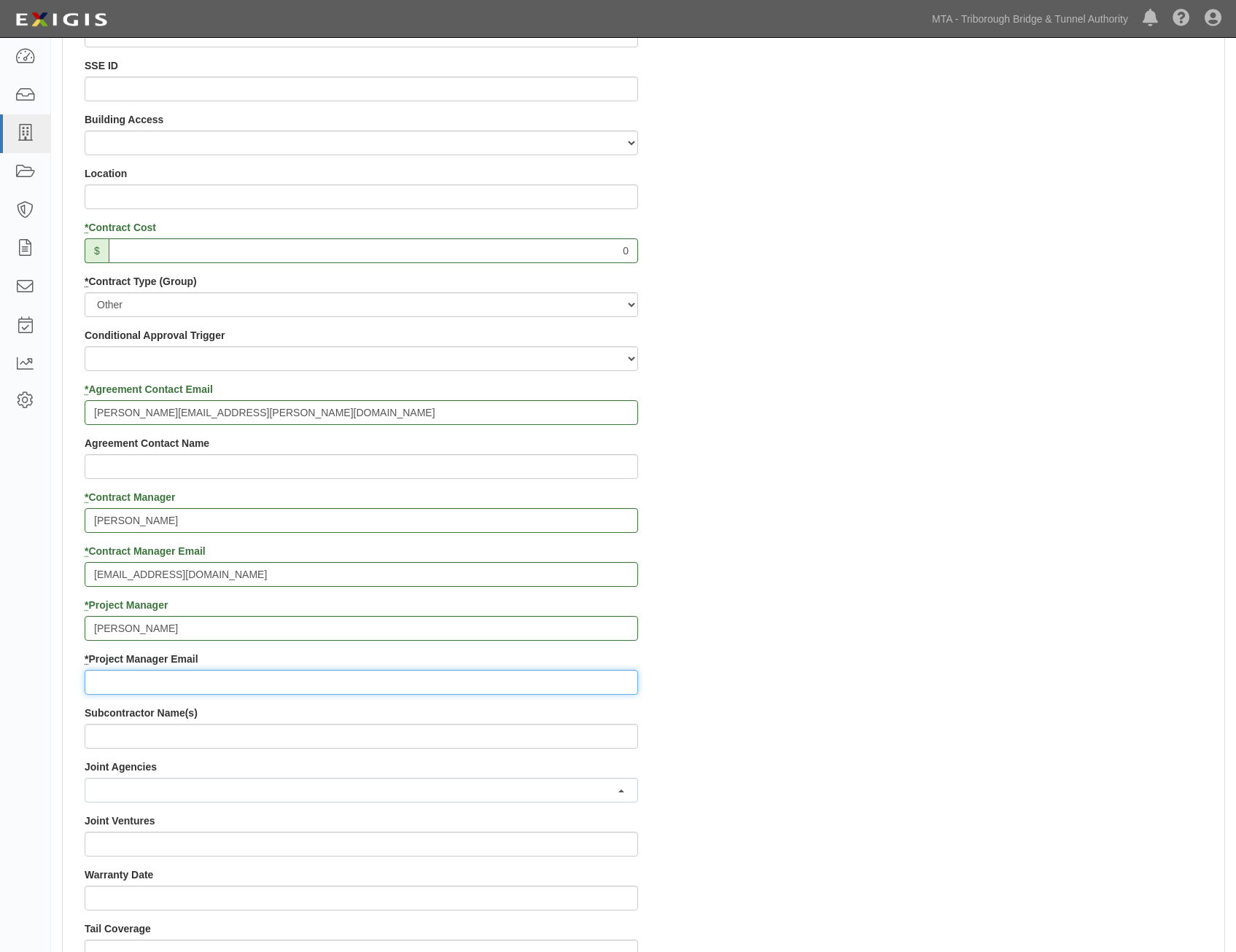
click at [593, 679] on input "* Project Manager Email" at bounding box center [361, 683] width 554 height 25
paste input "bstauffe@mtabt.org"
type input "bstauffe@mtabt.org"
click at [777, 723] on div "Contract ID PSC-24-3076 PO No SSE ID Building Access 2 Broadway 341/345/347 BRE…" at bounding box center [644, 625] width 1162 height 1349
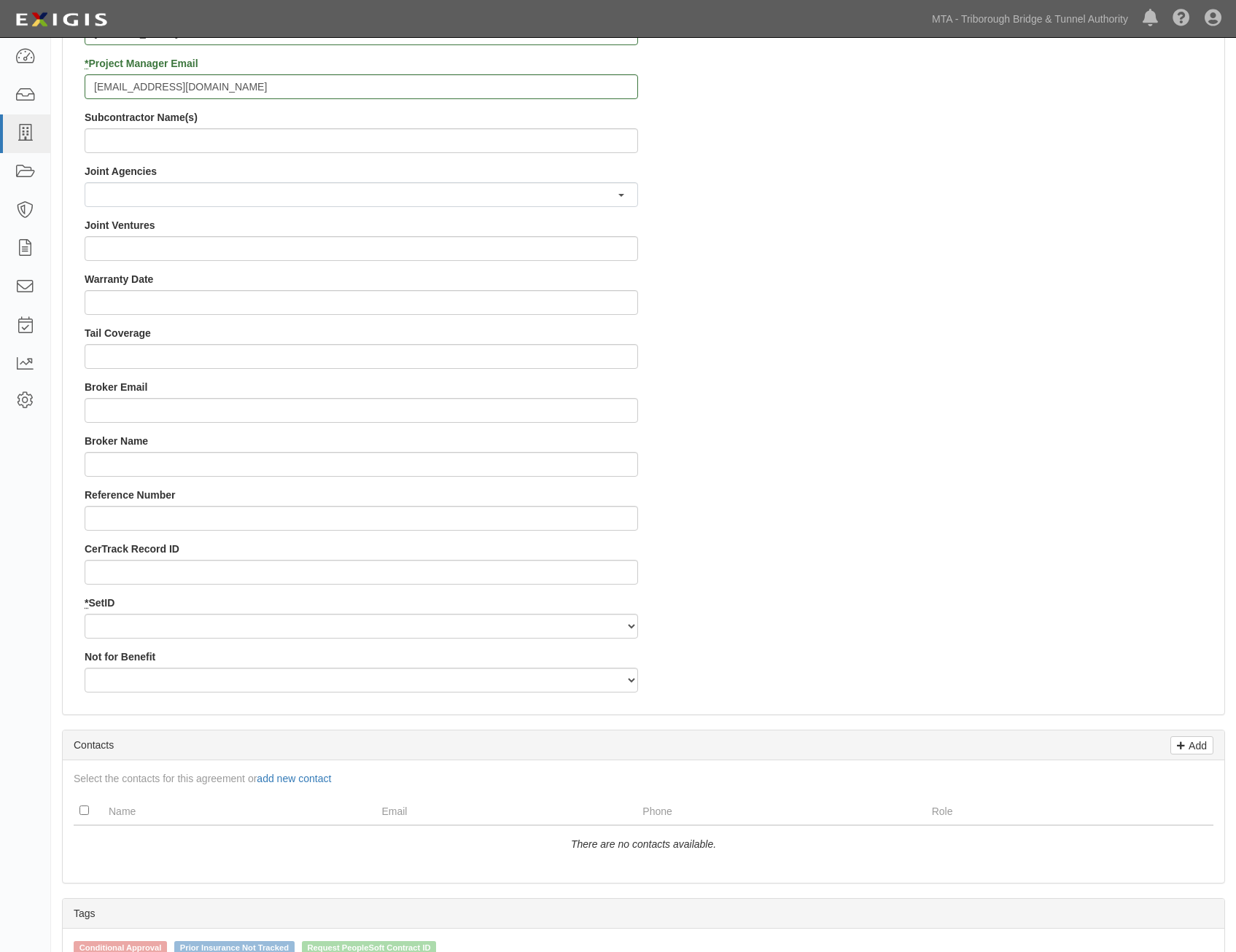
scroll to position [1312, 0]
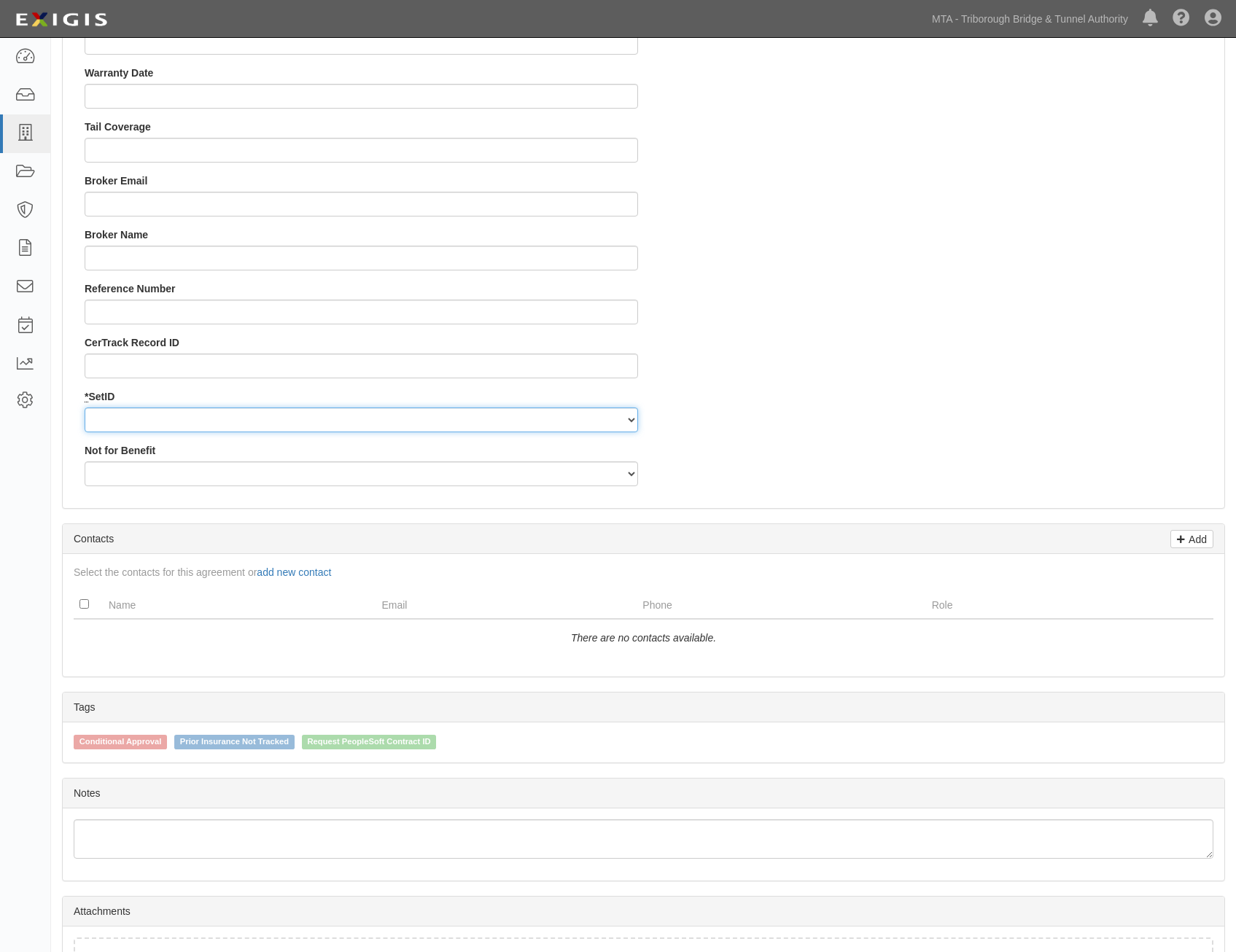
click at [446, 423] on select "BRTUN" at bounding box center [361, 421] width 554 height 25
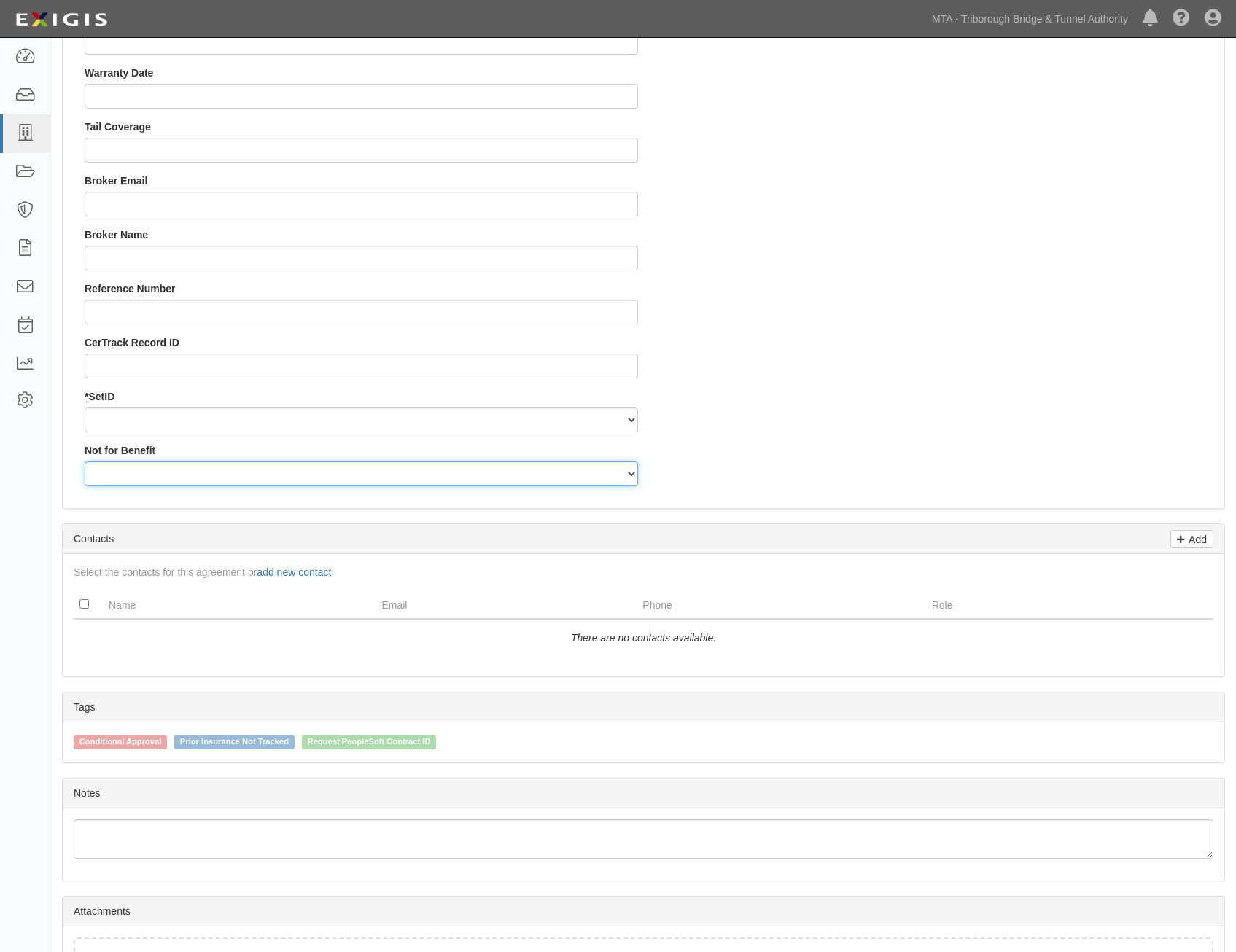
drag, startPoint x: 411, startPoint y: 474, endPoint x: 425, endPoint y: 473, distance: 14.0
click at [411, 474] on select "Yes No" at bounding box center [361, 474] width 554 height 25
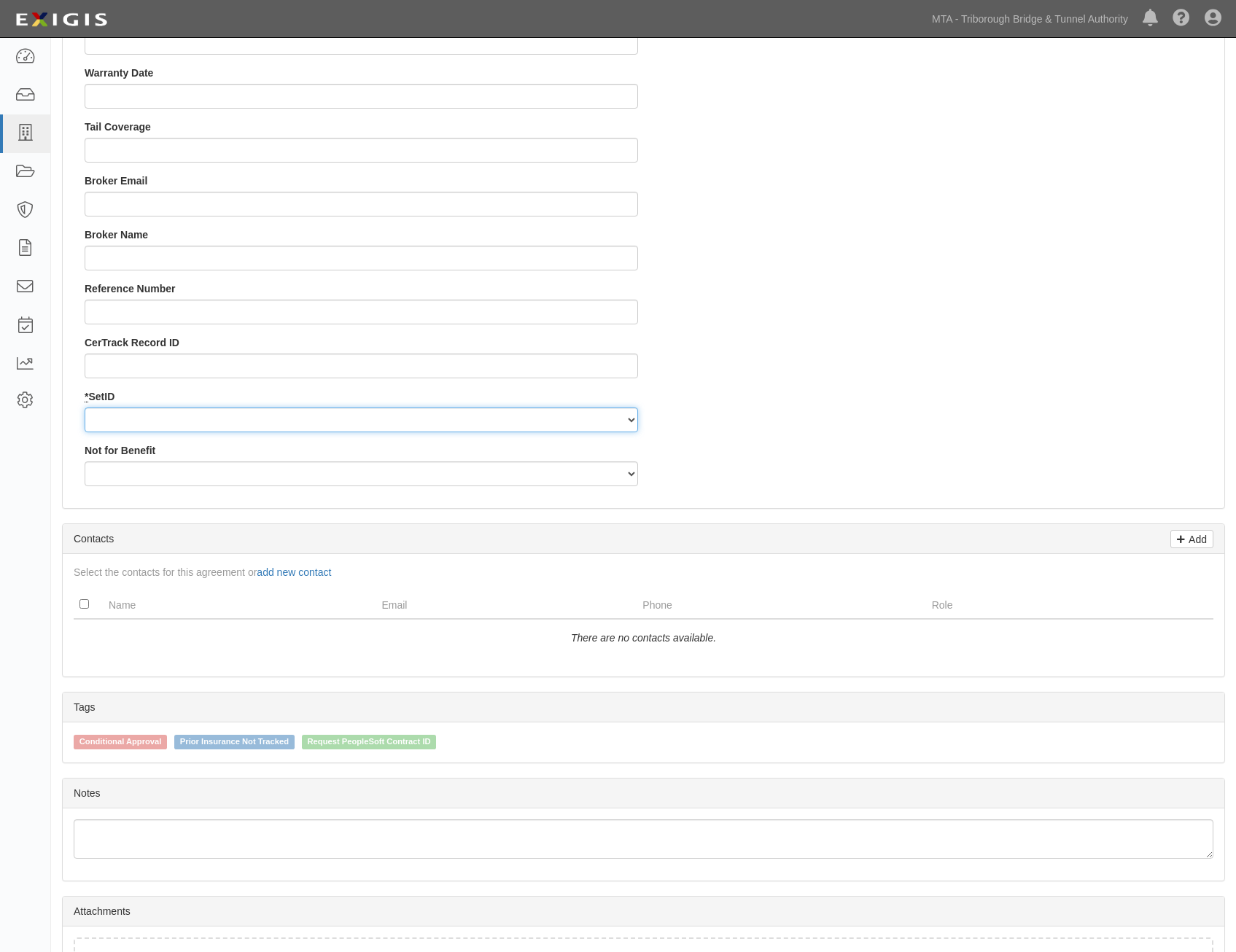
click at [489, 427] on select "BRTUN" at bounding box center [361, 421] width 554 height 25
select select "97"
click at [85, 408] on select "BRTUN" at bounding box center [361, 421] width 554 height 25
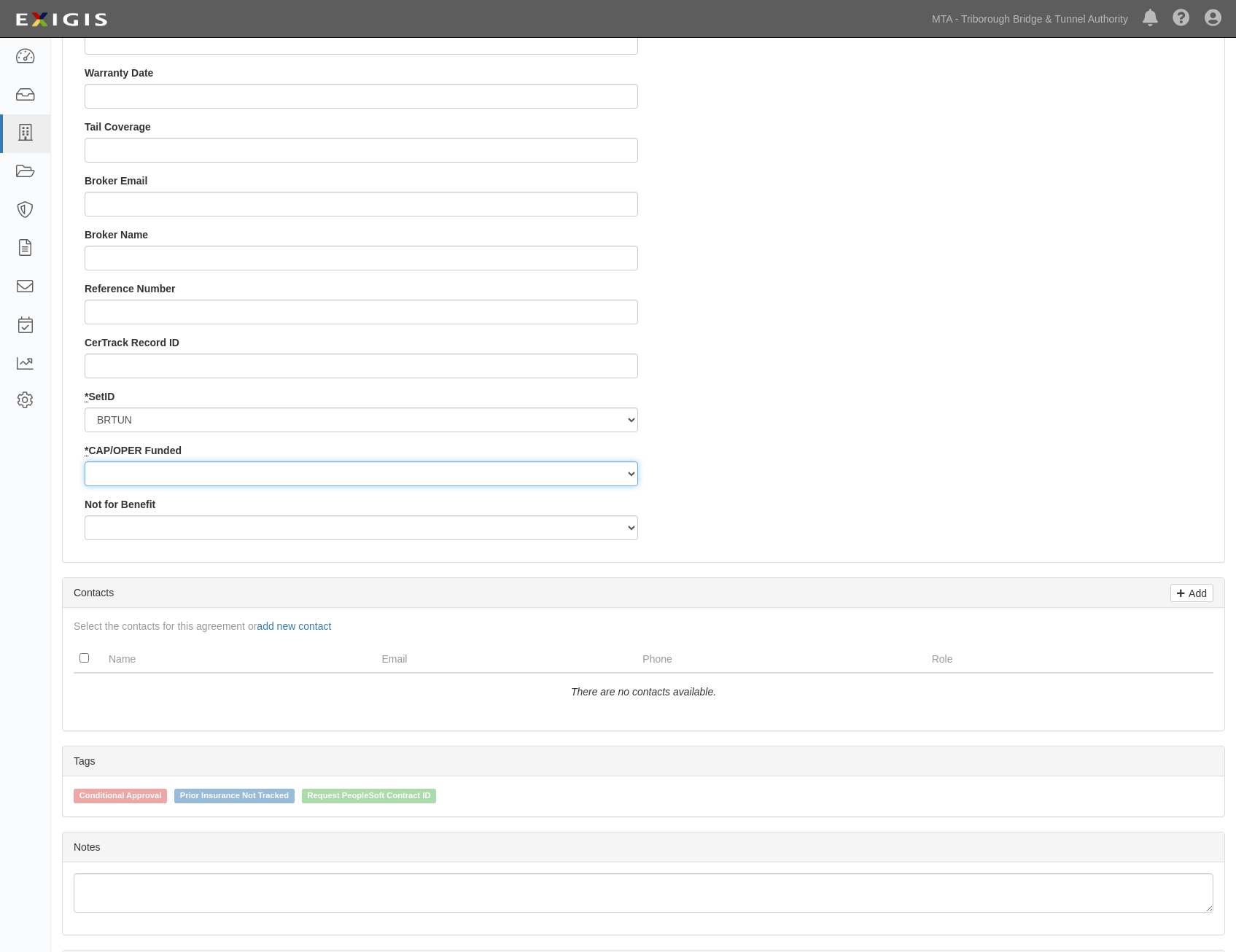
click at [513, 482] on select "Capital Operating" at bounding box center [361, 474] width 554 height 25
select select "359"
click at [85, 461] on select "Capital Operating" at bounding box center [361, 474] width 554 height 25
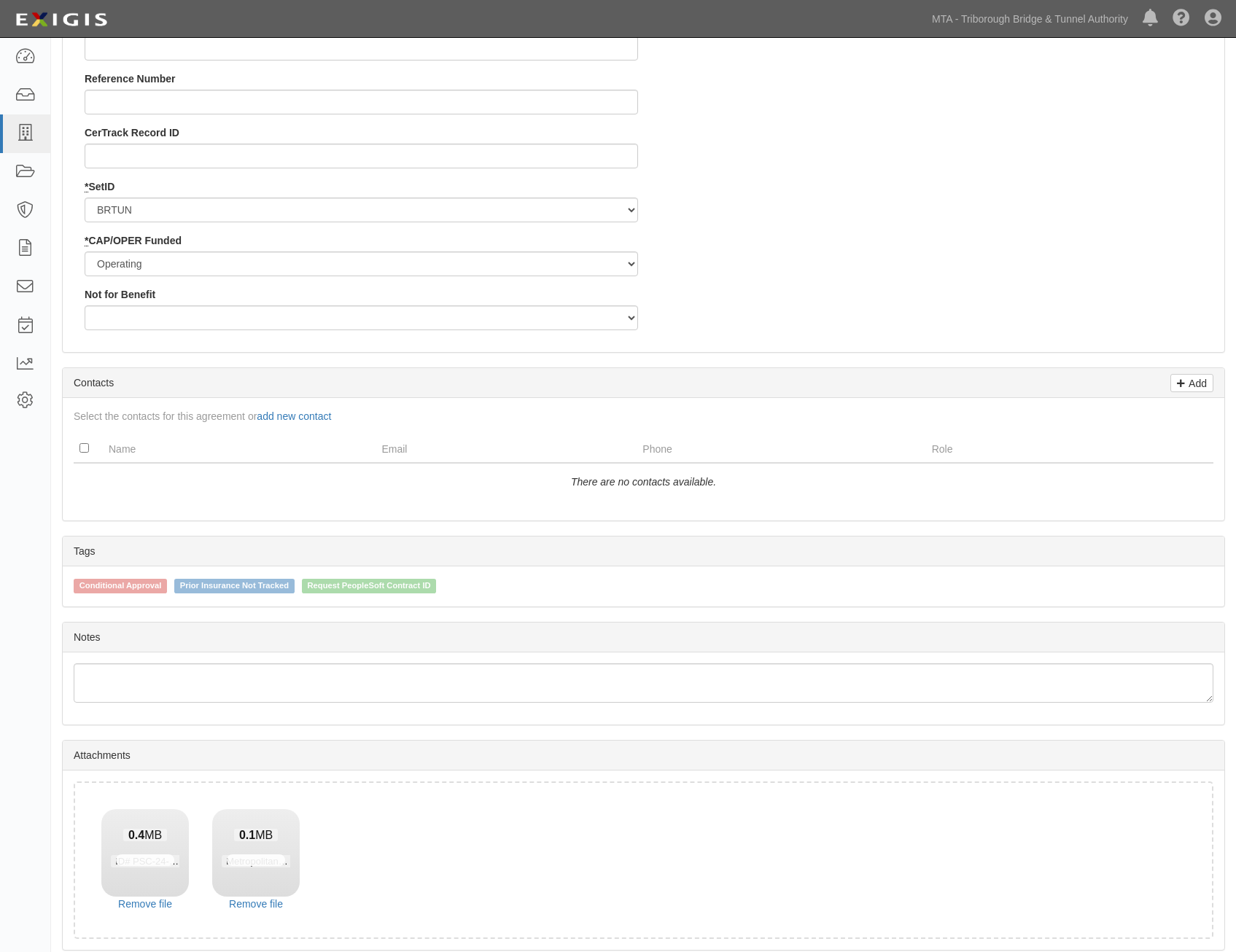
scroll to position [1581, 0]
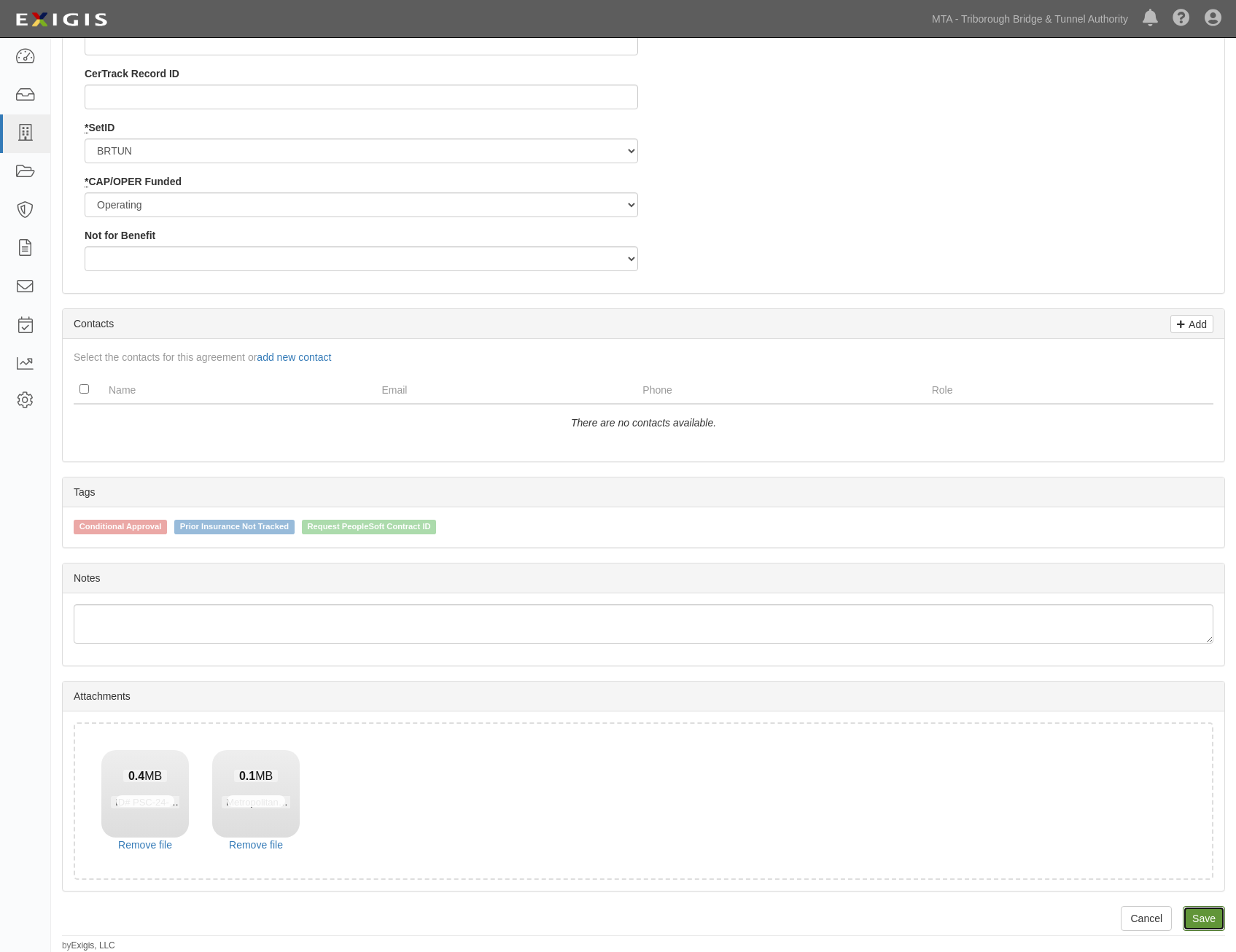
click at [1196, 916] on link "Save" at bounding box center [1204, 919] width 43 height 25
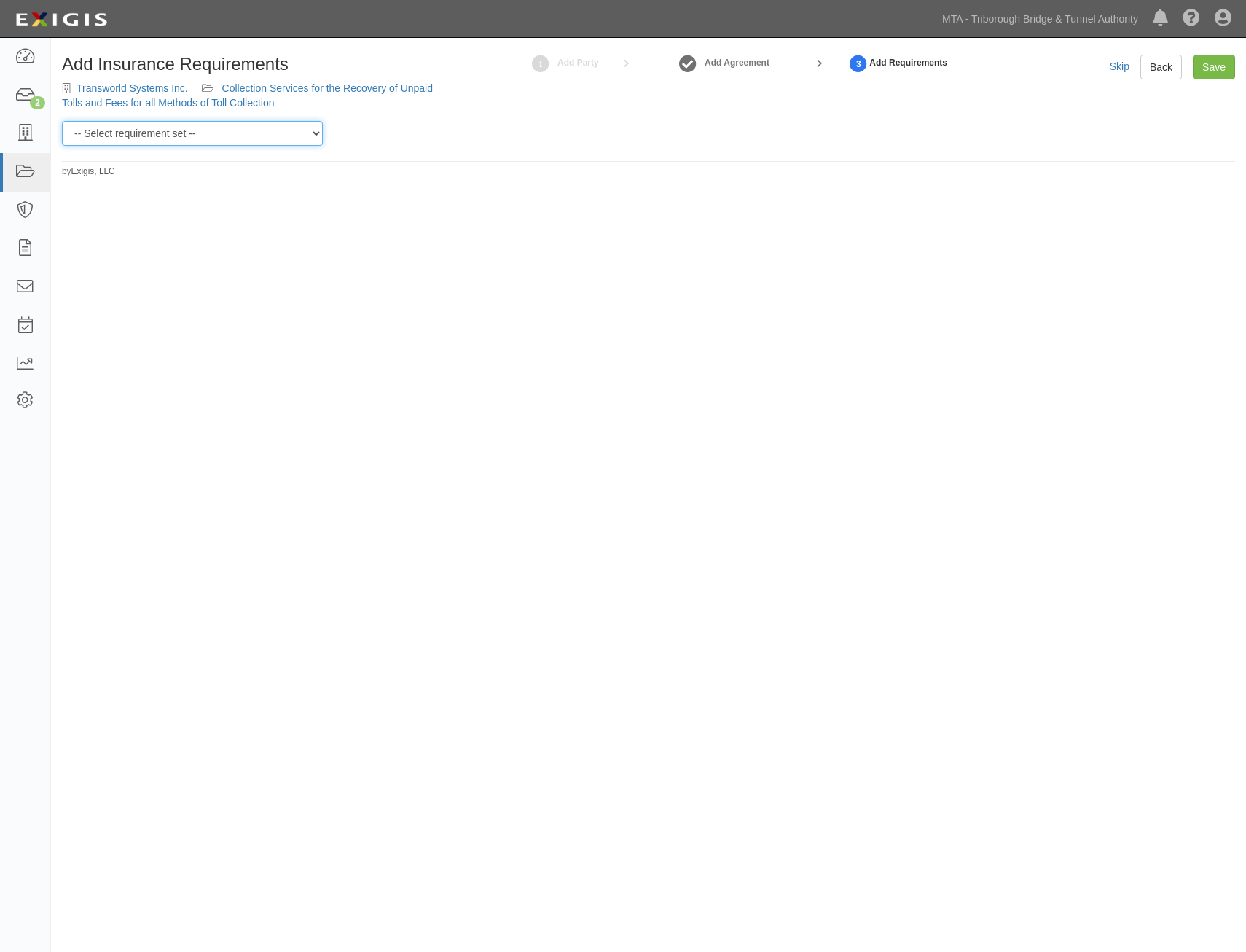
click at [282, 143] on select "-- Select requirement set -- Basic Basic Enhanced Option for Operating Agreemen…" at bounding box center [192, 134] width 261 height 25
select select "7471"
click at [62, 121] on select "-- Select requirement set -- Basic Basic Enhanced Option for Operating Agreemen…" at bounding box center [192, 134] width 261 height 25
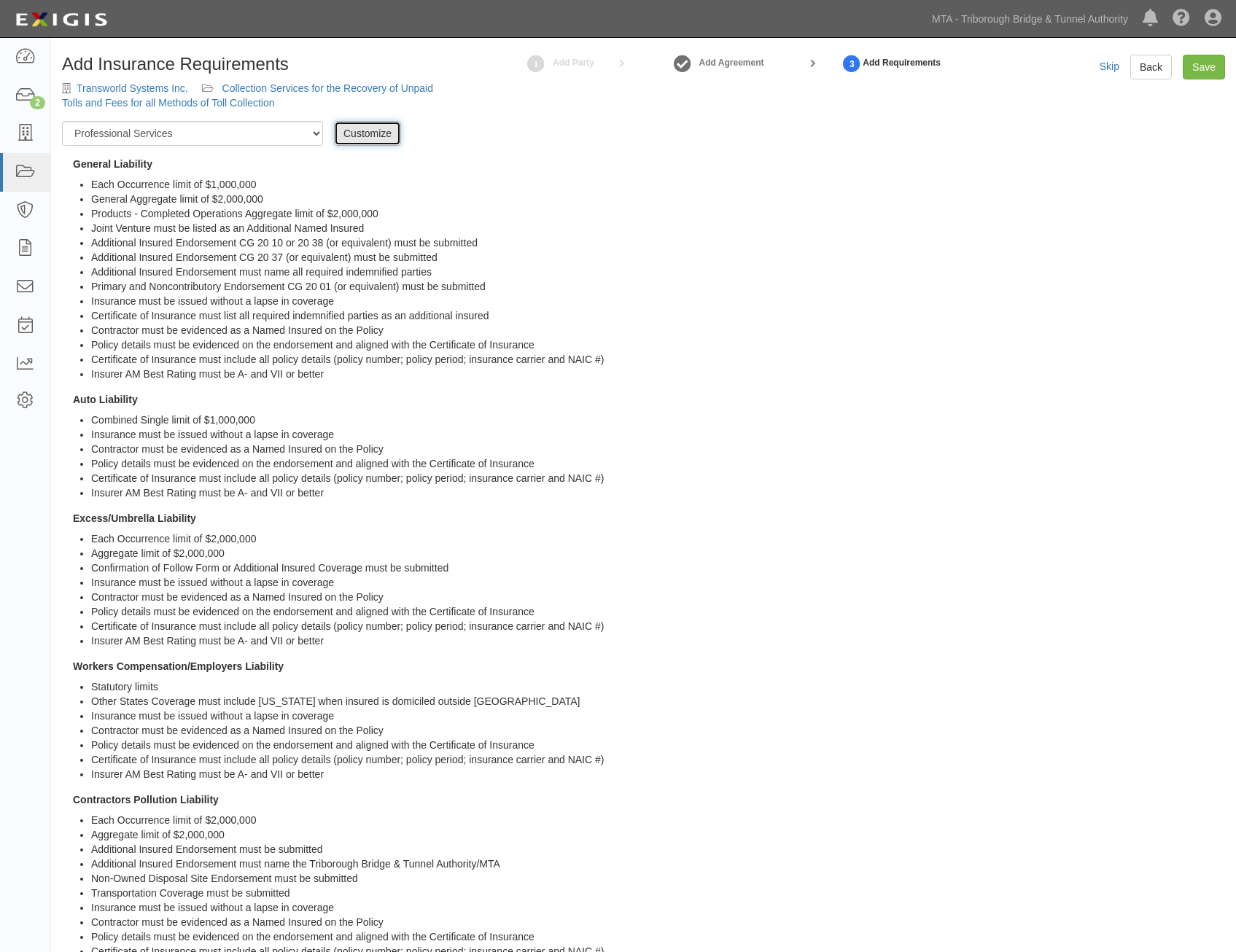
click at [372, 134] on link "Customize" at bounding box center [367, 134] width 67 height 25
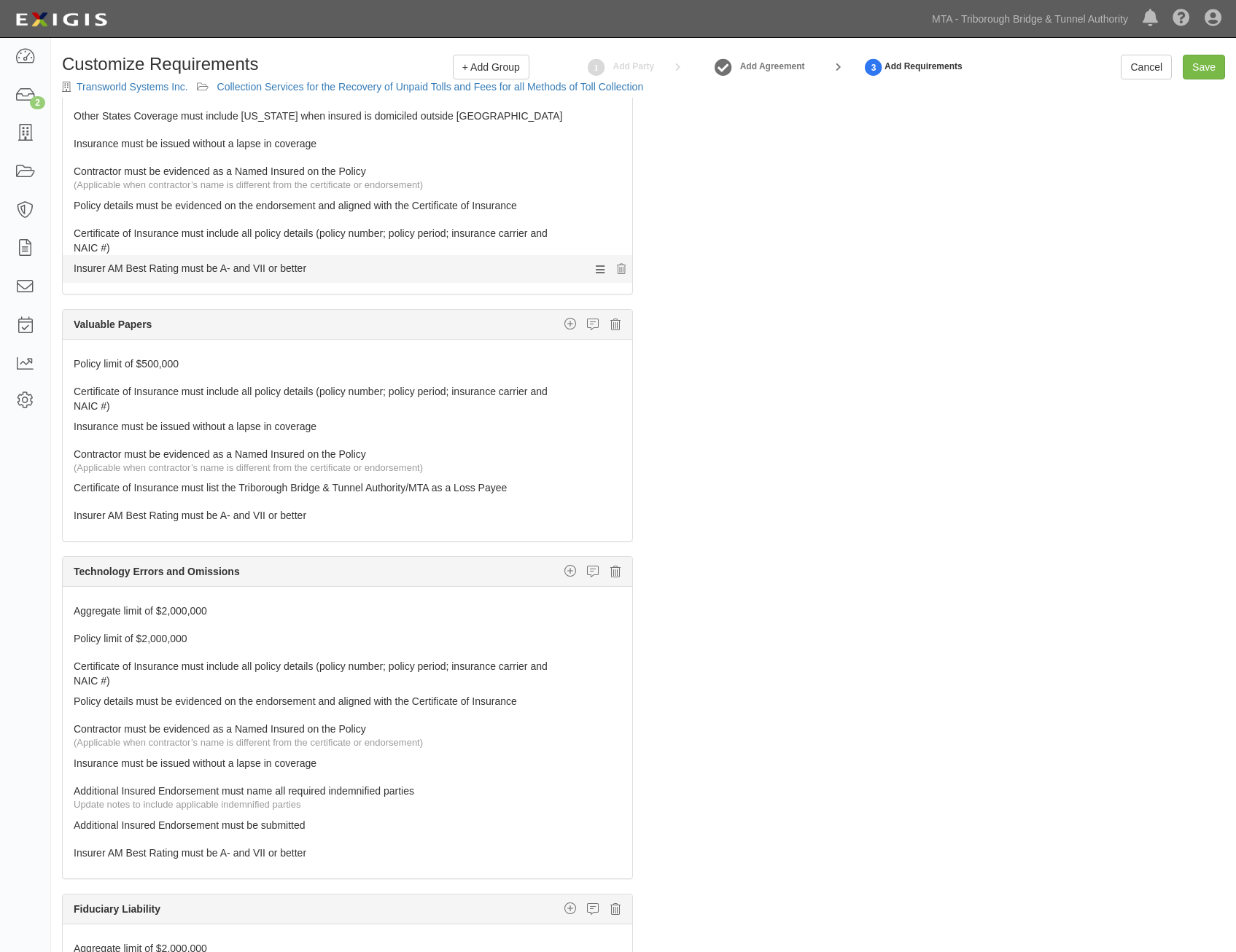
scroll to position [802, 0]
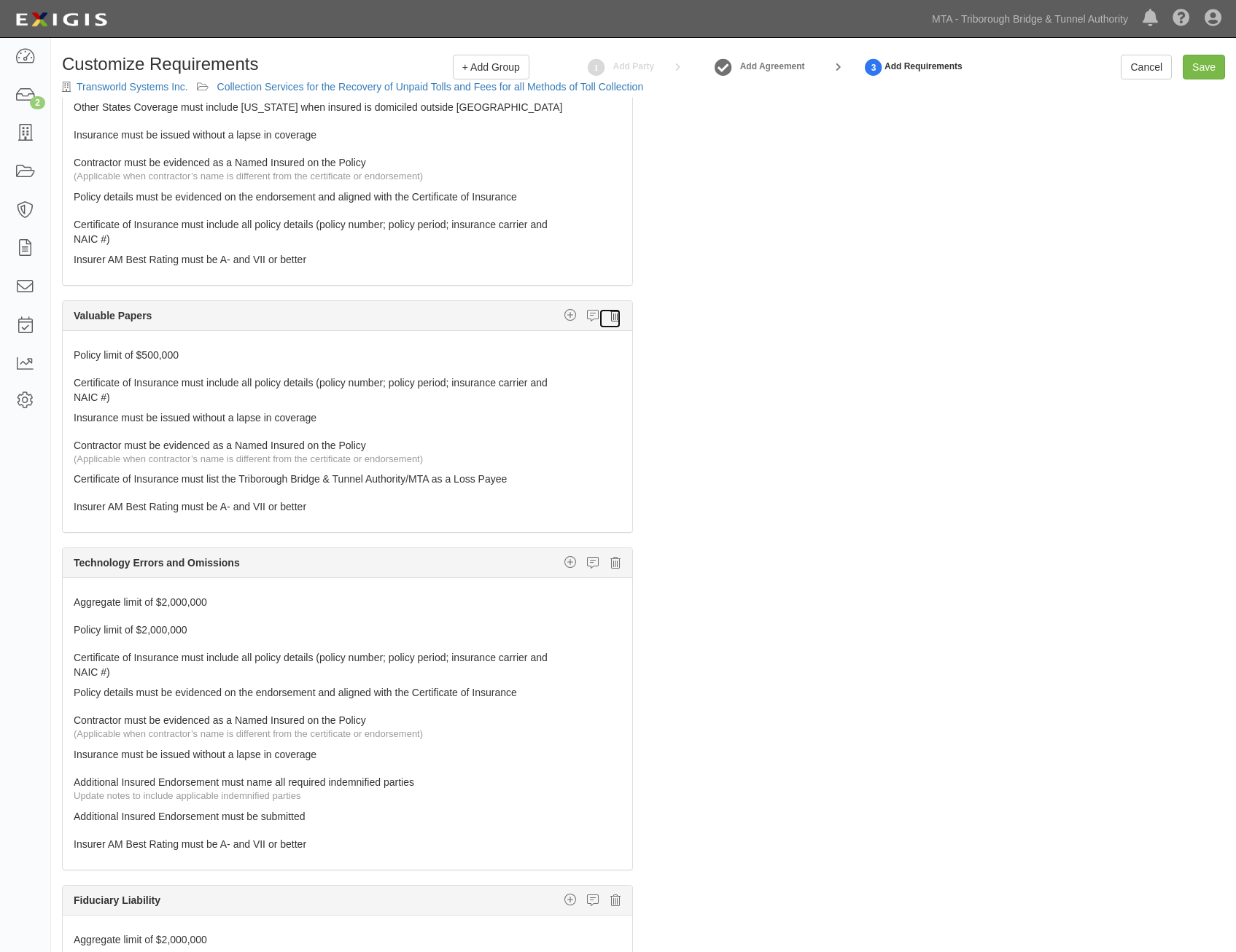
click at [610, 318] on icon at bounding box center [615, 316] width 11 height 14
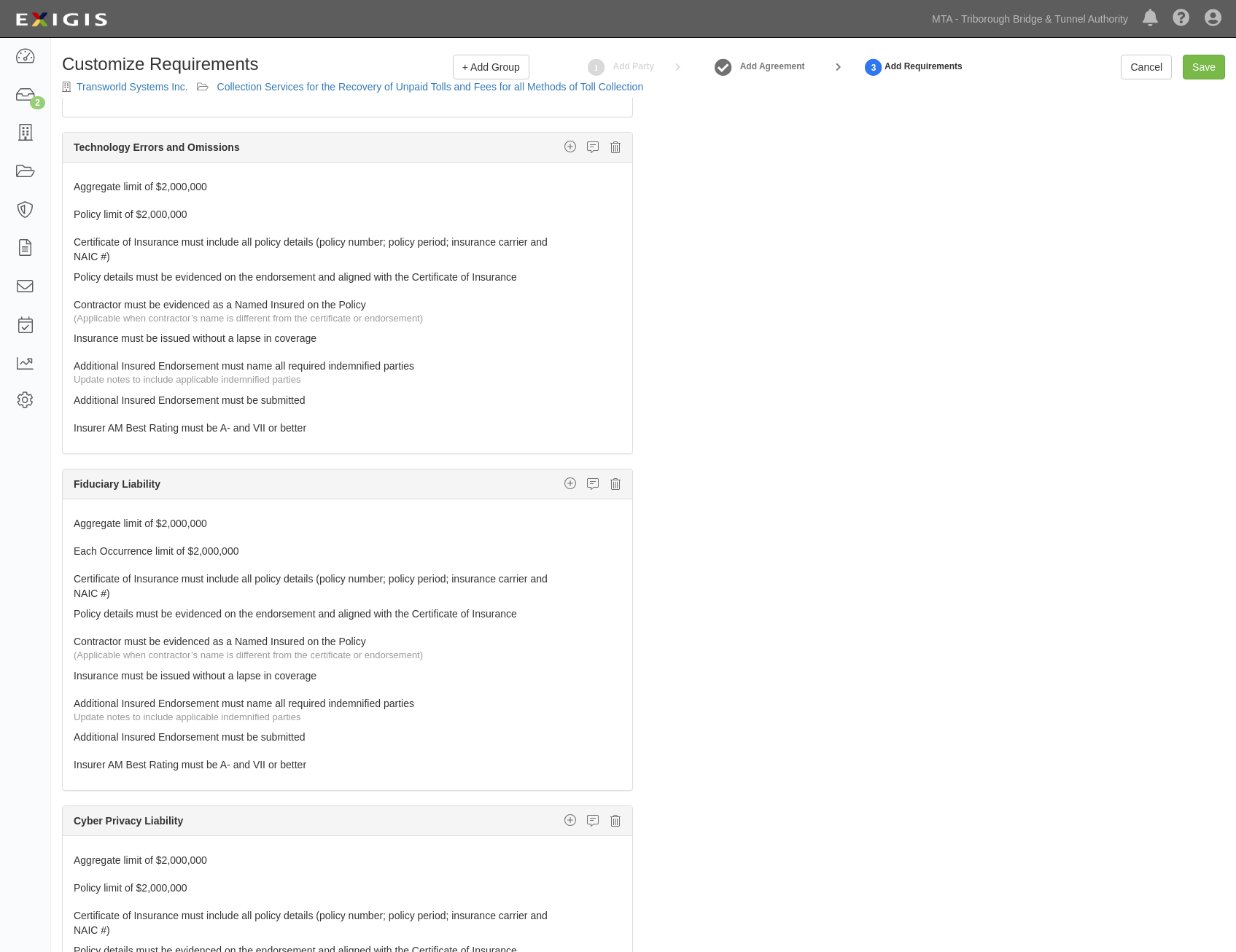
scroll to position [1094, 0]
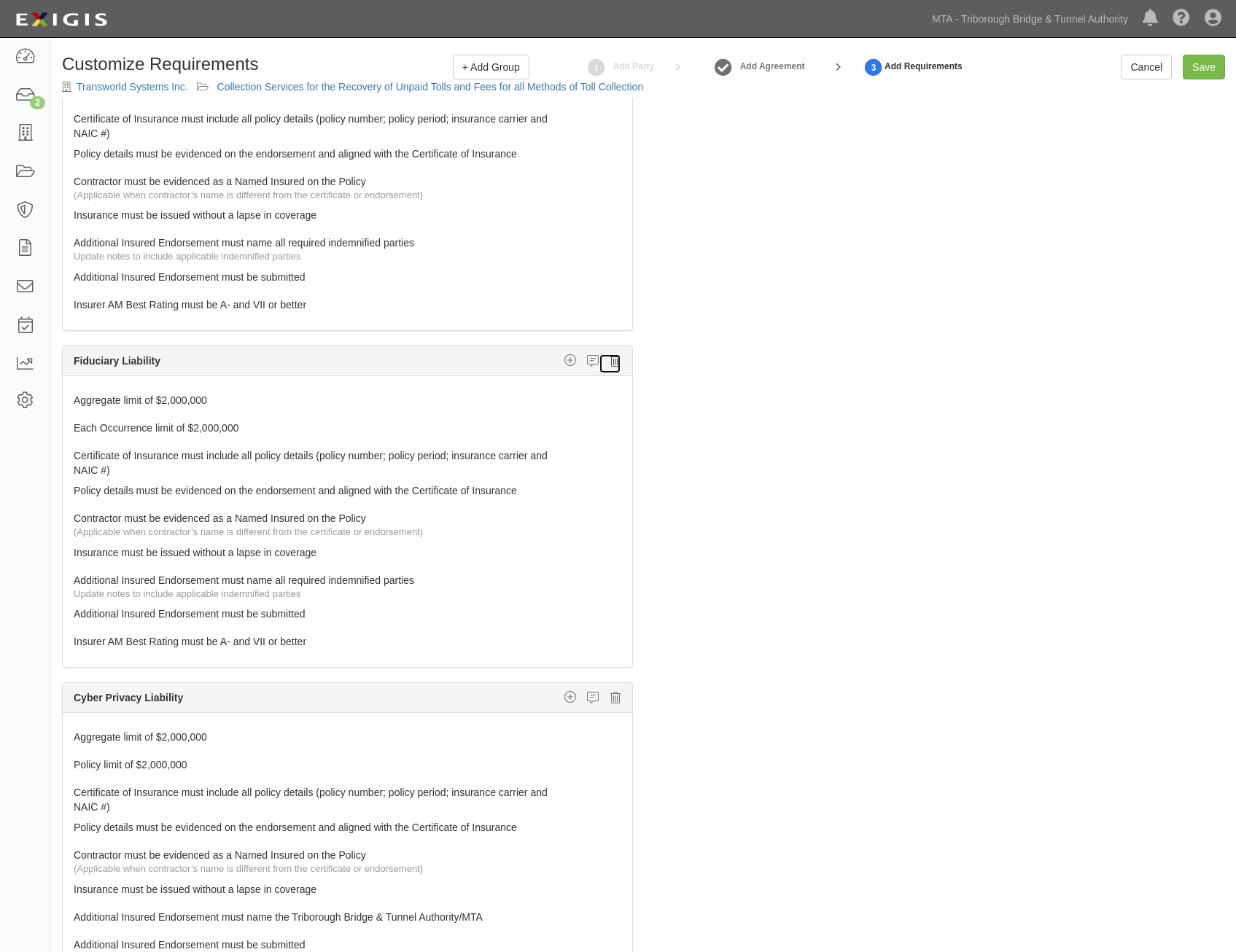
click at [610, 362] on icon at bounding box center [615, 361] width 11 height 14
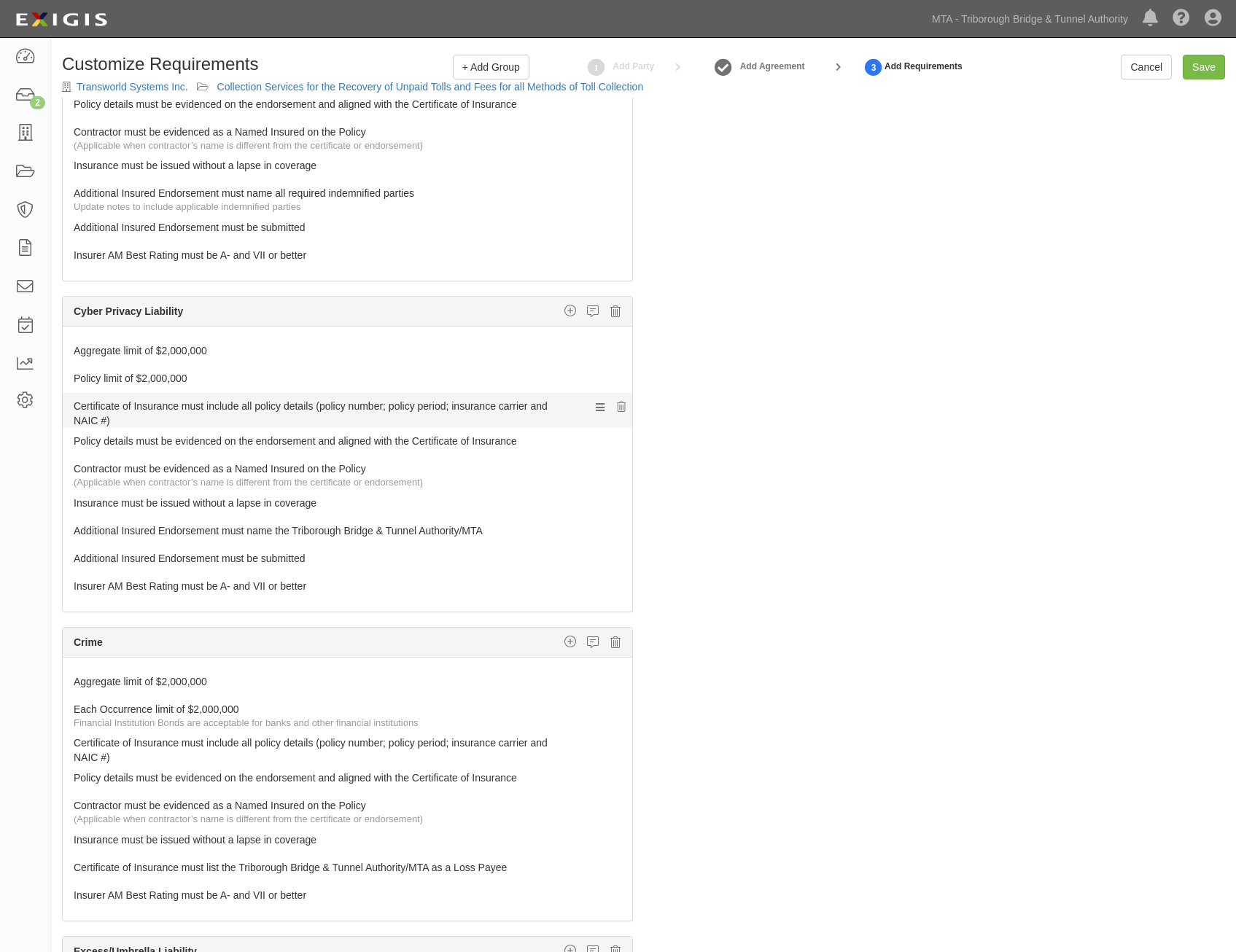
scroll to position [1167, 0]
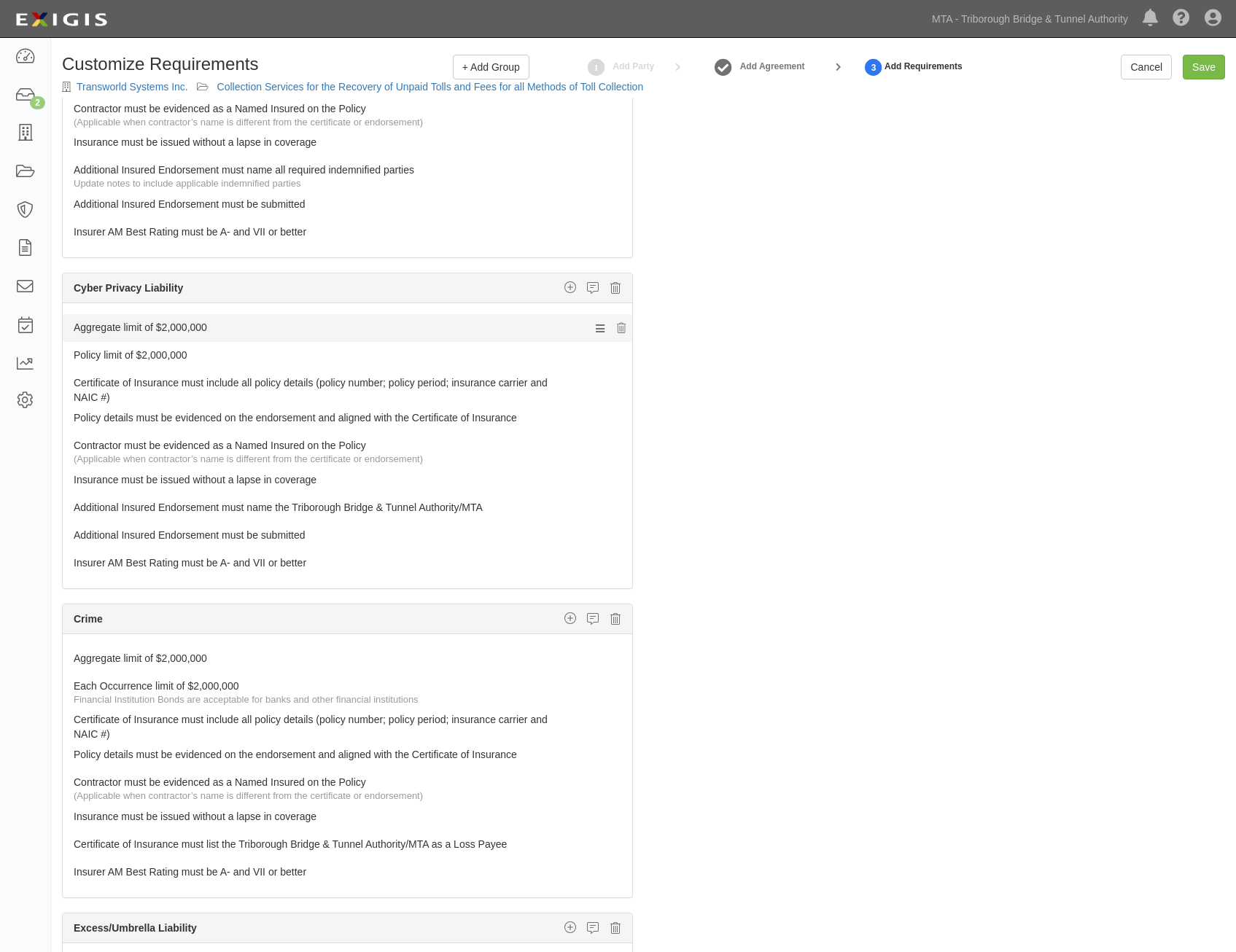
click at [467, 331] on link "Aggregate limit of $2,000,000" at bounding box center [320, 324] width 493 height 20
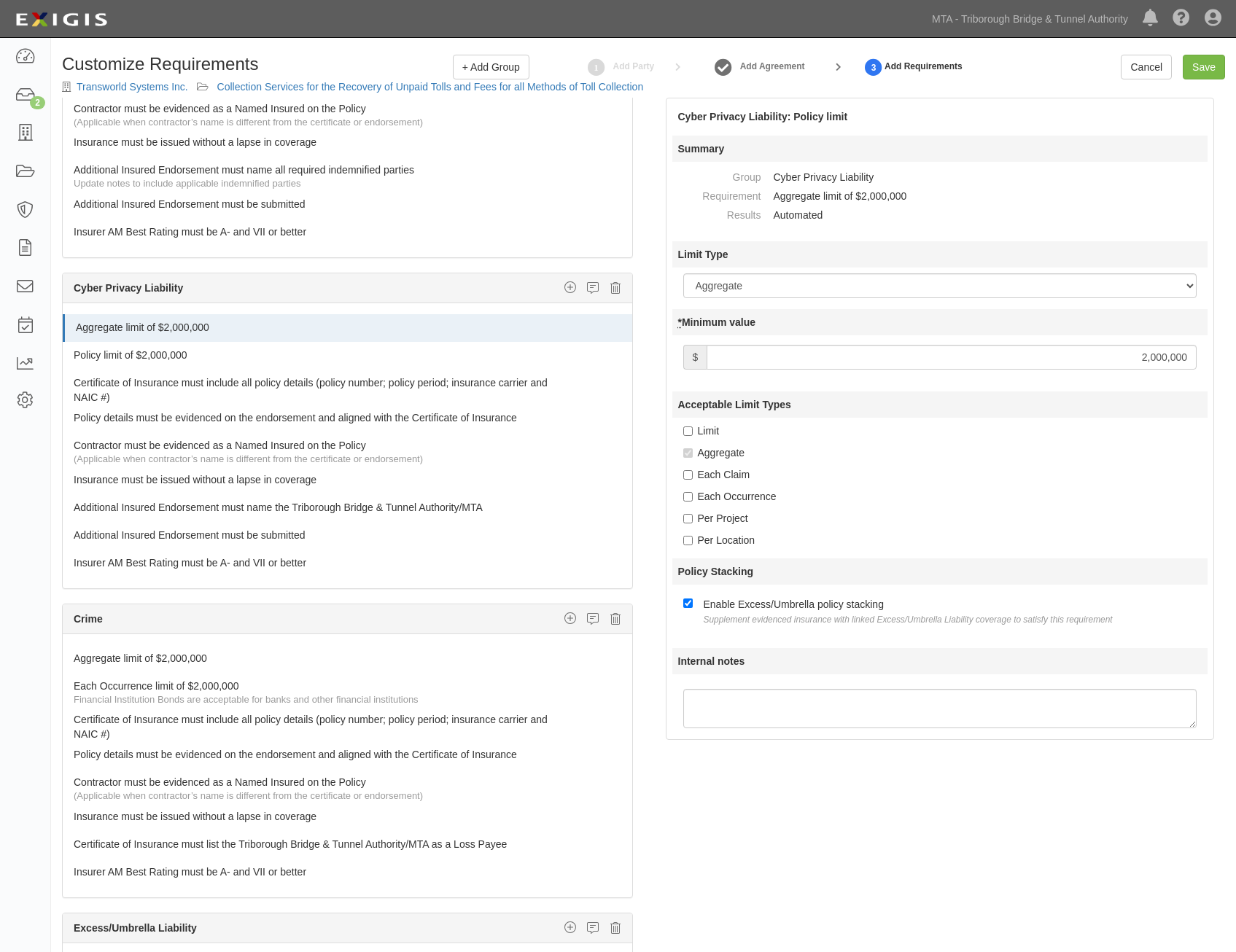
click at [1139, 365] on input "2,000,000" at bounding box center [951, 357] width 490 height 25
type input "3,000,000"
click at [440, 346] on link "Policy limit of $2,000,000" at bounding box center [320, 352] width 493 height 20
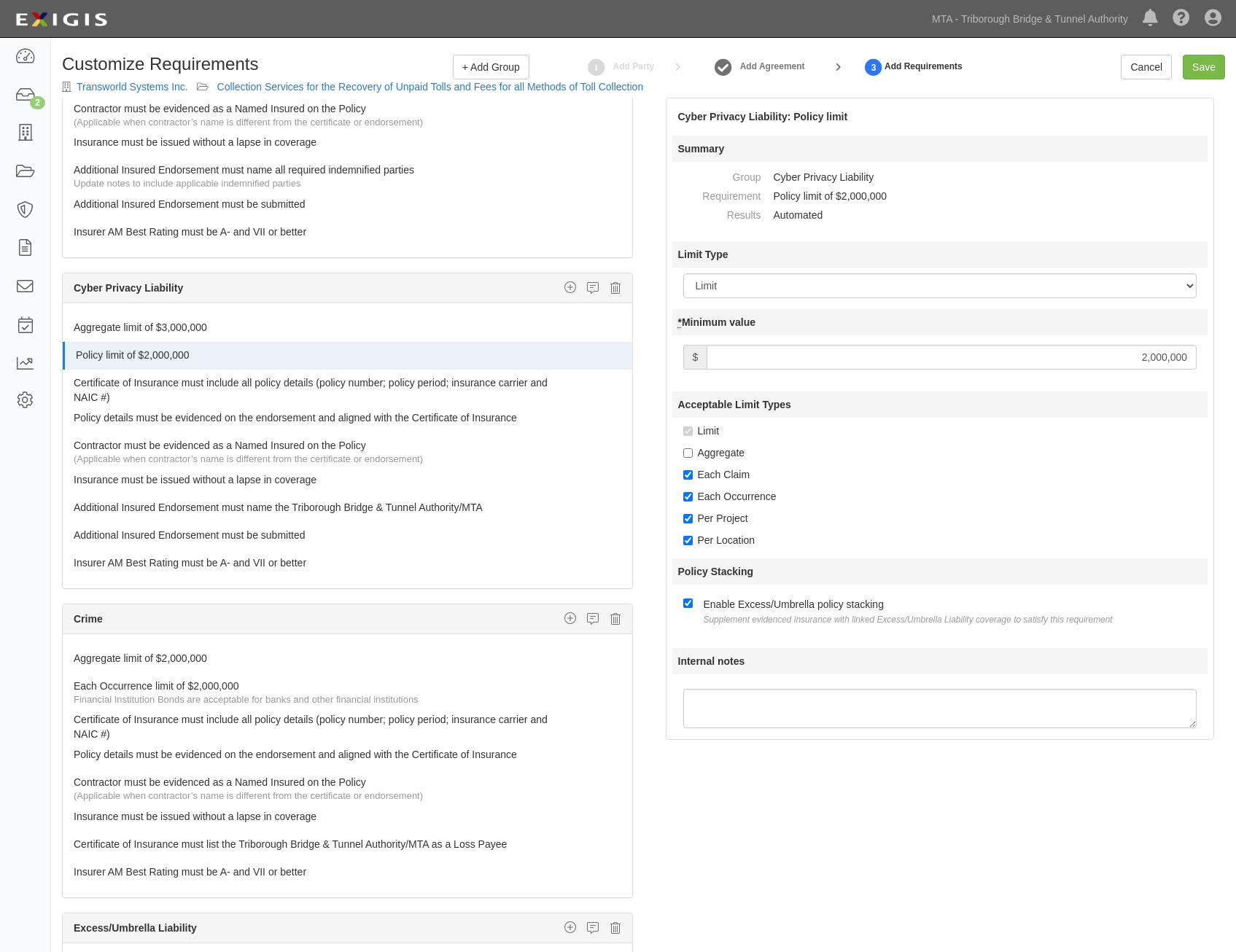
click at [1083, 372] on div at bounding box center [941, 359] width 536 height 42
click at [1103, 348] on input "2,000,000" at bounding box center [951, 357] width 490 height 25
type input "3,000,000"
click at [935, 428] on div "Limit" at bounding box center [945, 430] width 525 height 15
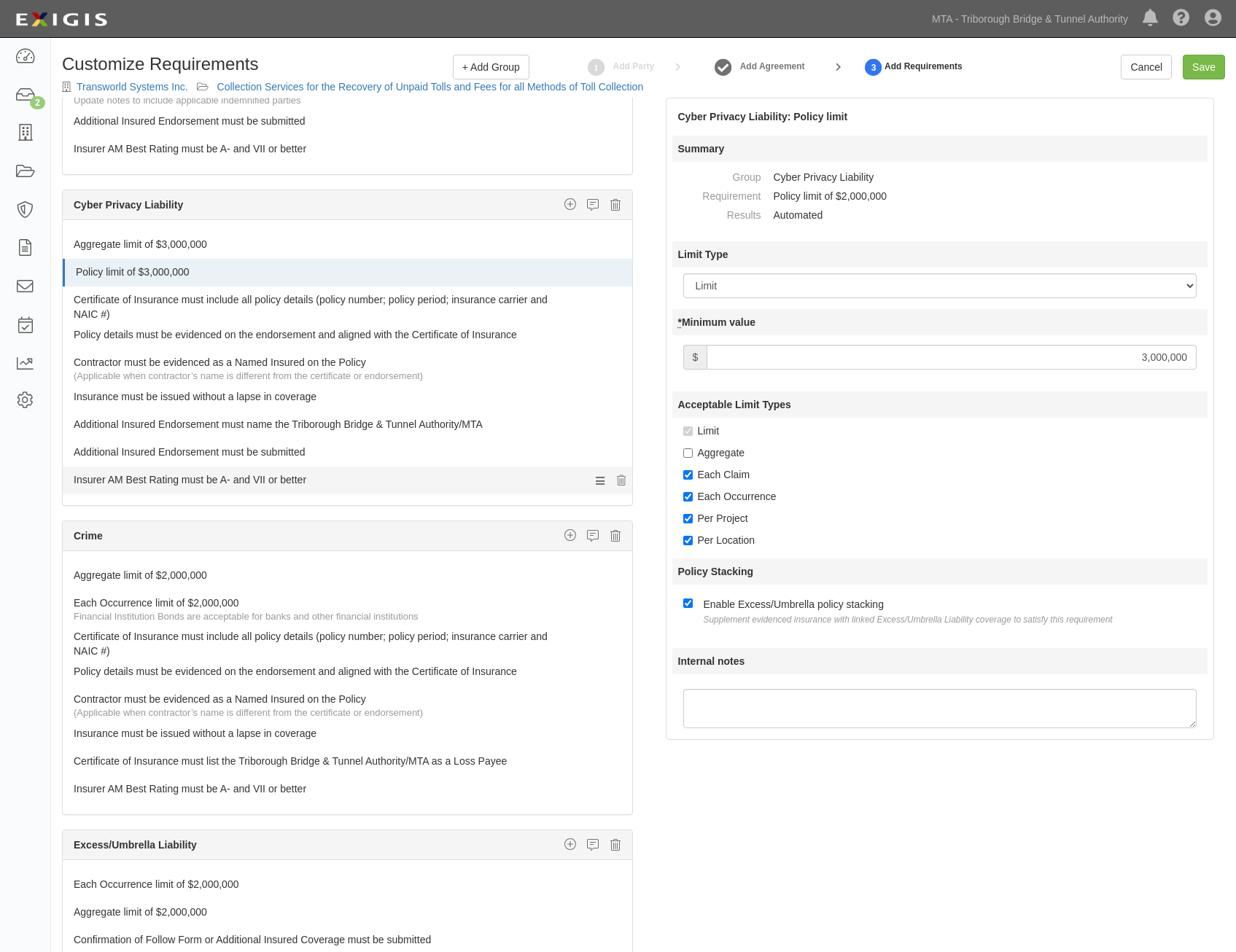
scroll to position [1385, 0]
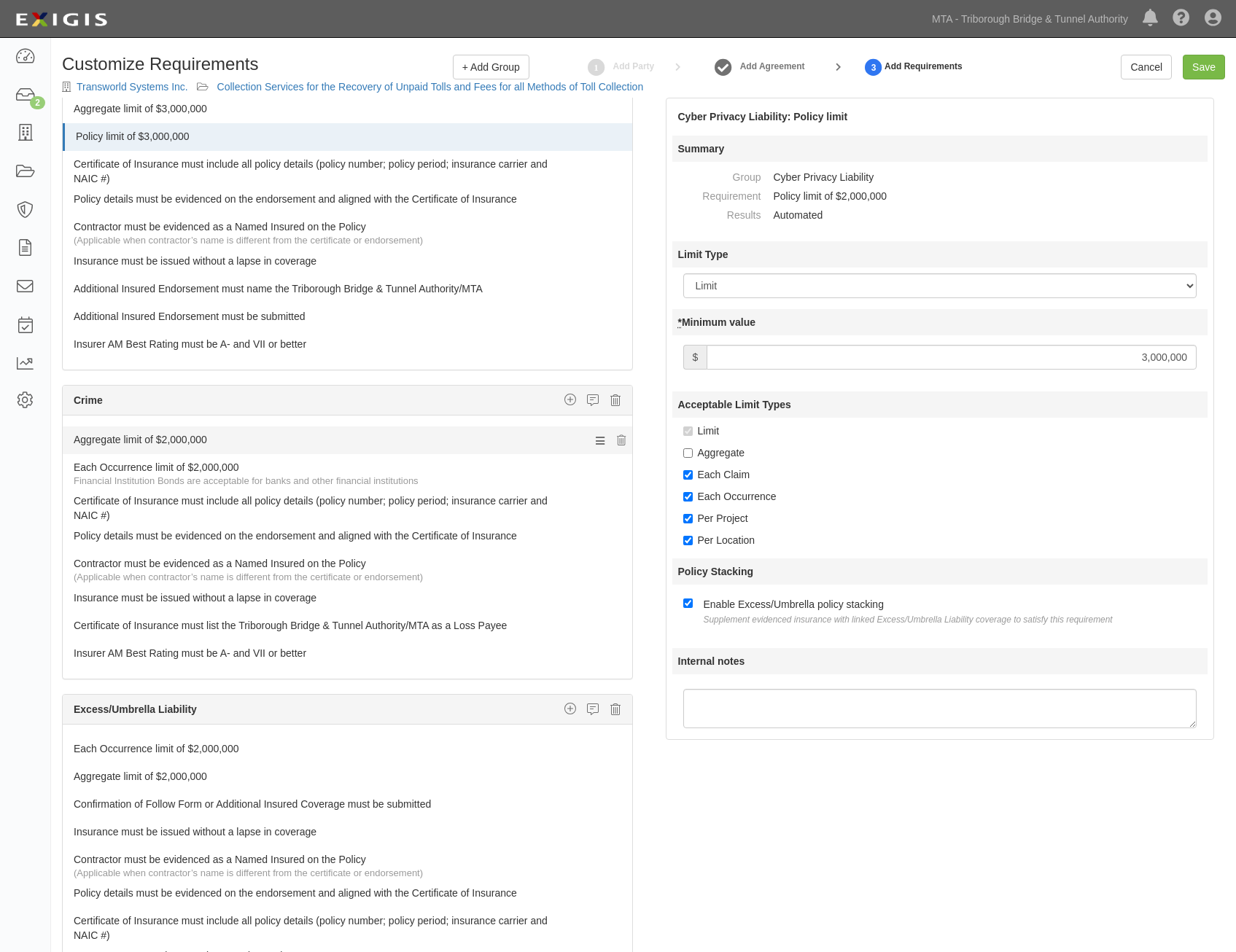
click at [355, 442] on link "Aggregate limit of $2,000,000" at bounding box center [320, 436] width 493 height 20
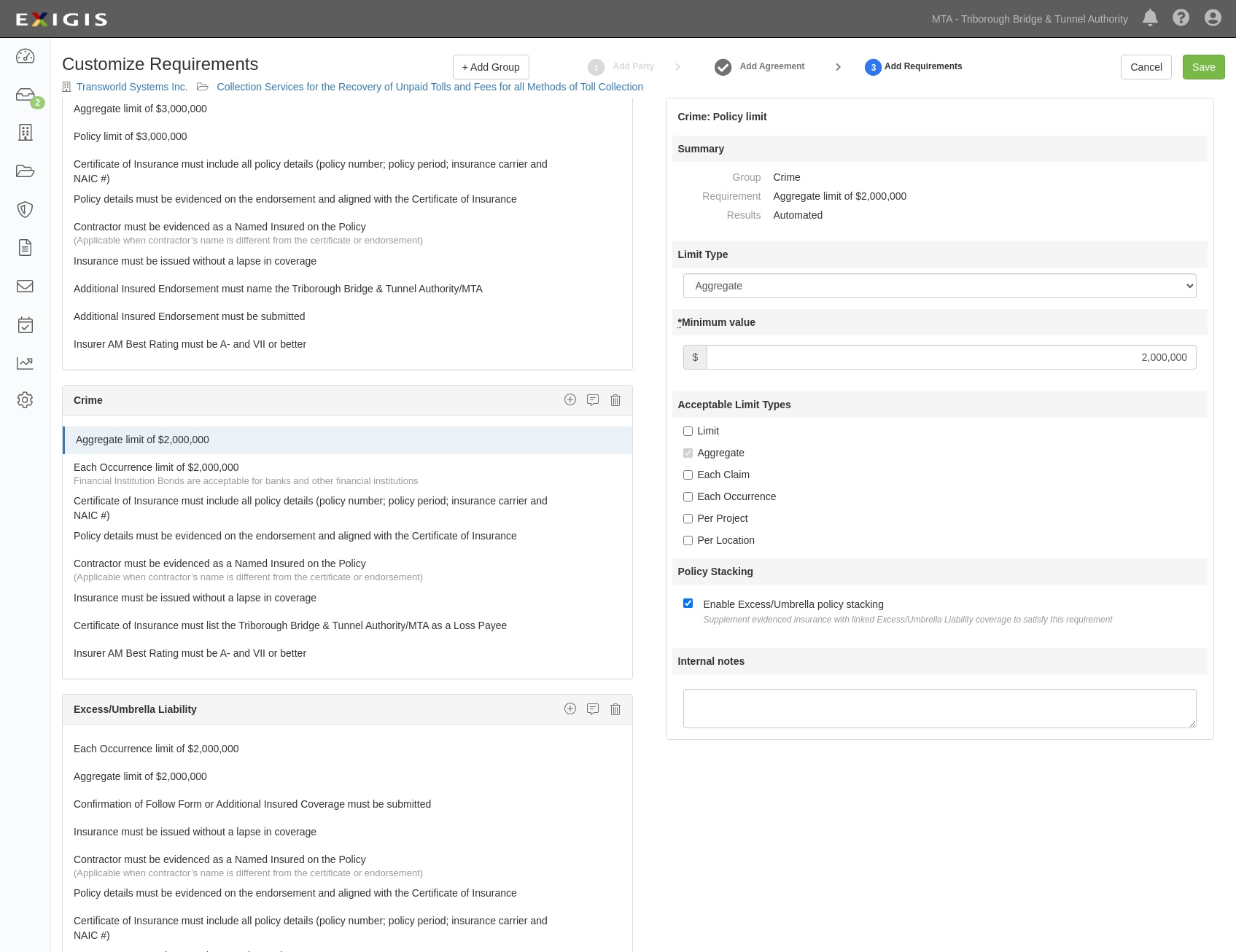
click at [1159, 367] on input "2,000,000" at bounding box center [951, 357] width 490 height 25
type input "1,000,000"
click at [421, 469] on link "Each Occurrence limit of $2,000,000" at bounding box center [320, 464] width 493 height 20
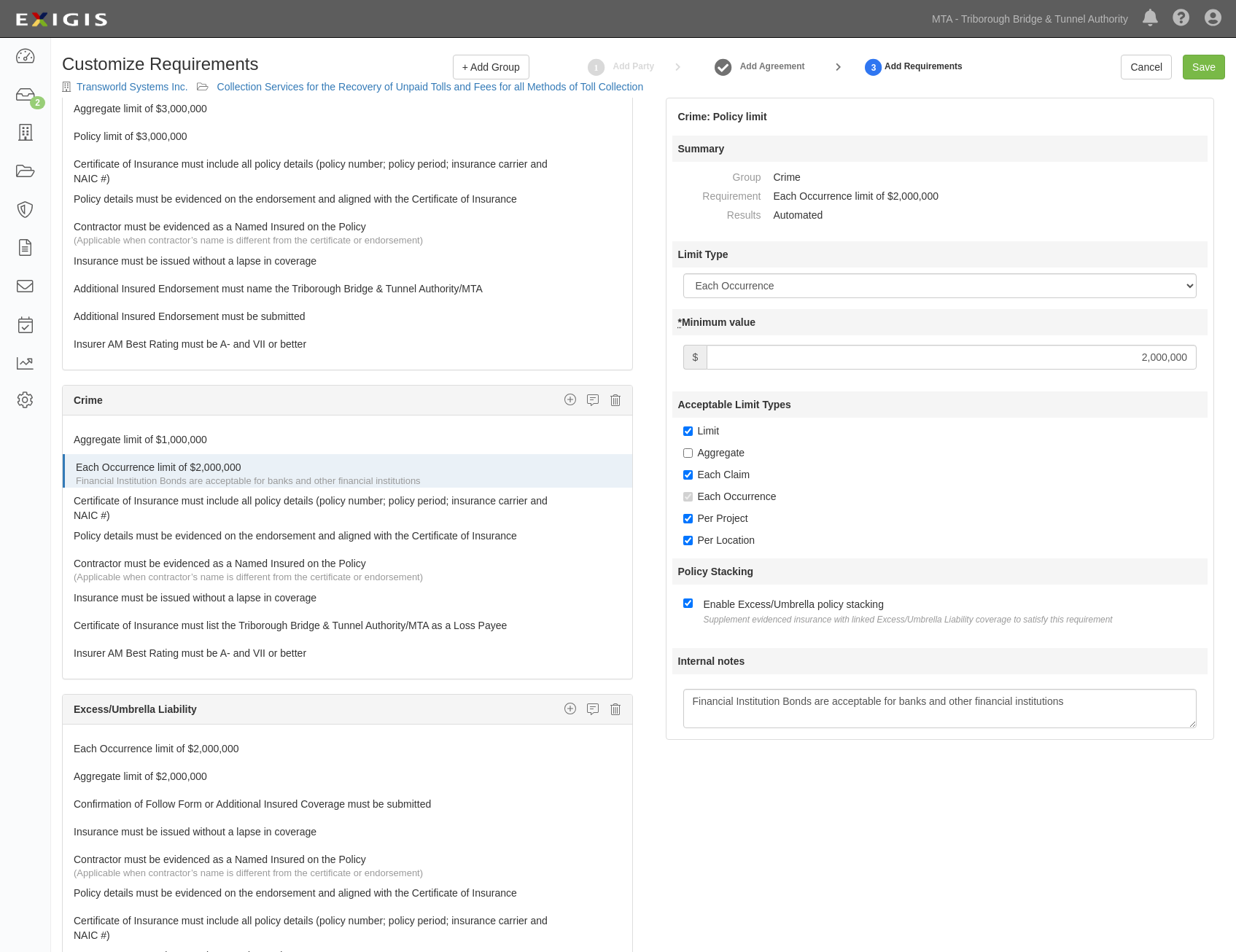
click at [1131, 358] on input "2,000,000" at bounding box center [951, 357] width 490 height 25
type input "1,000,000"
click at [859, 451] on div "Aggregate" at bounding box center [945, 453] width 525 height 15
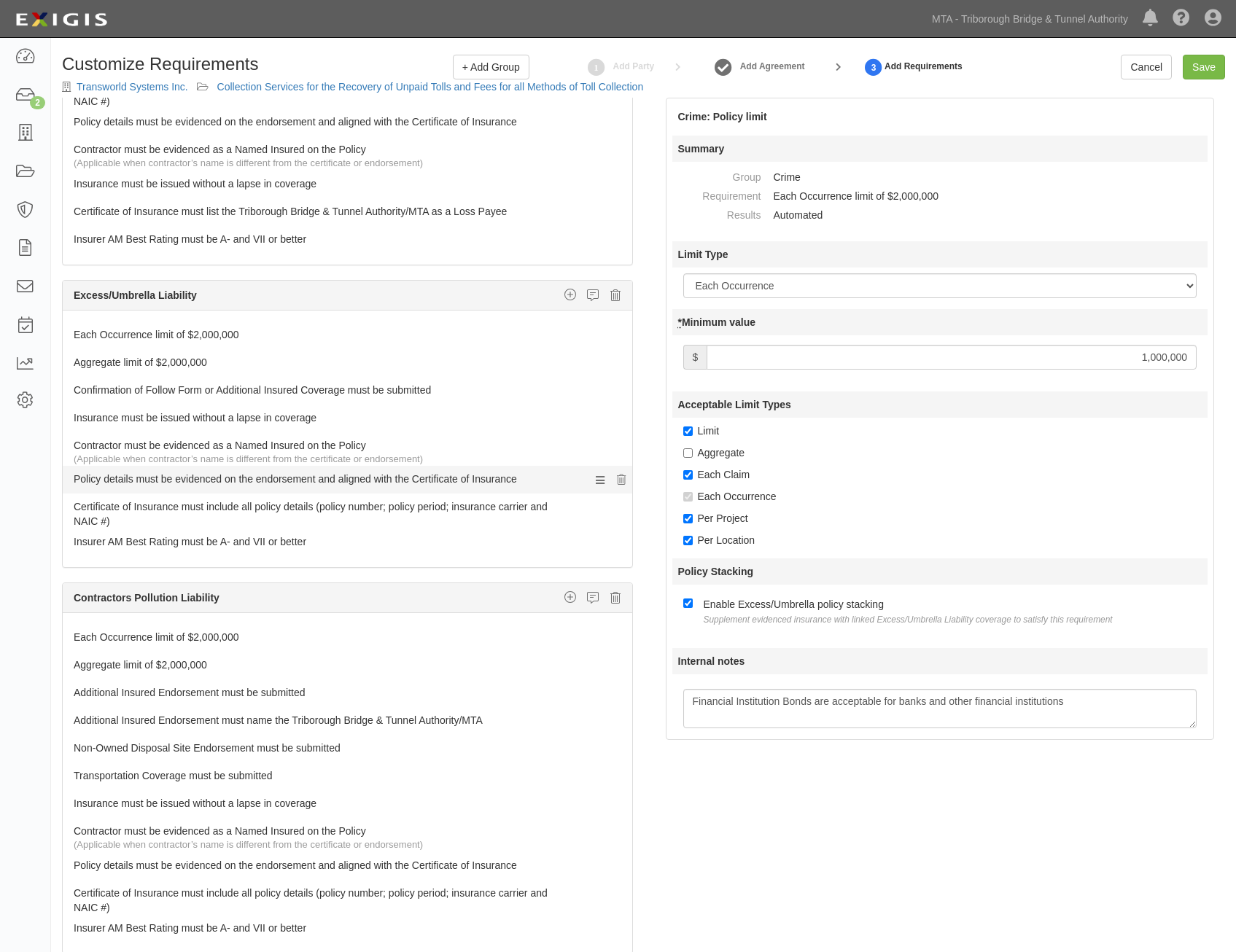
scroll to position [1822, 0]
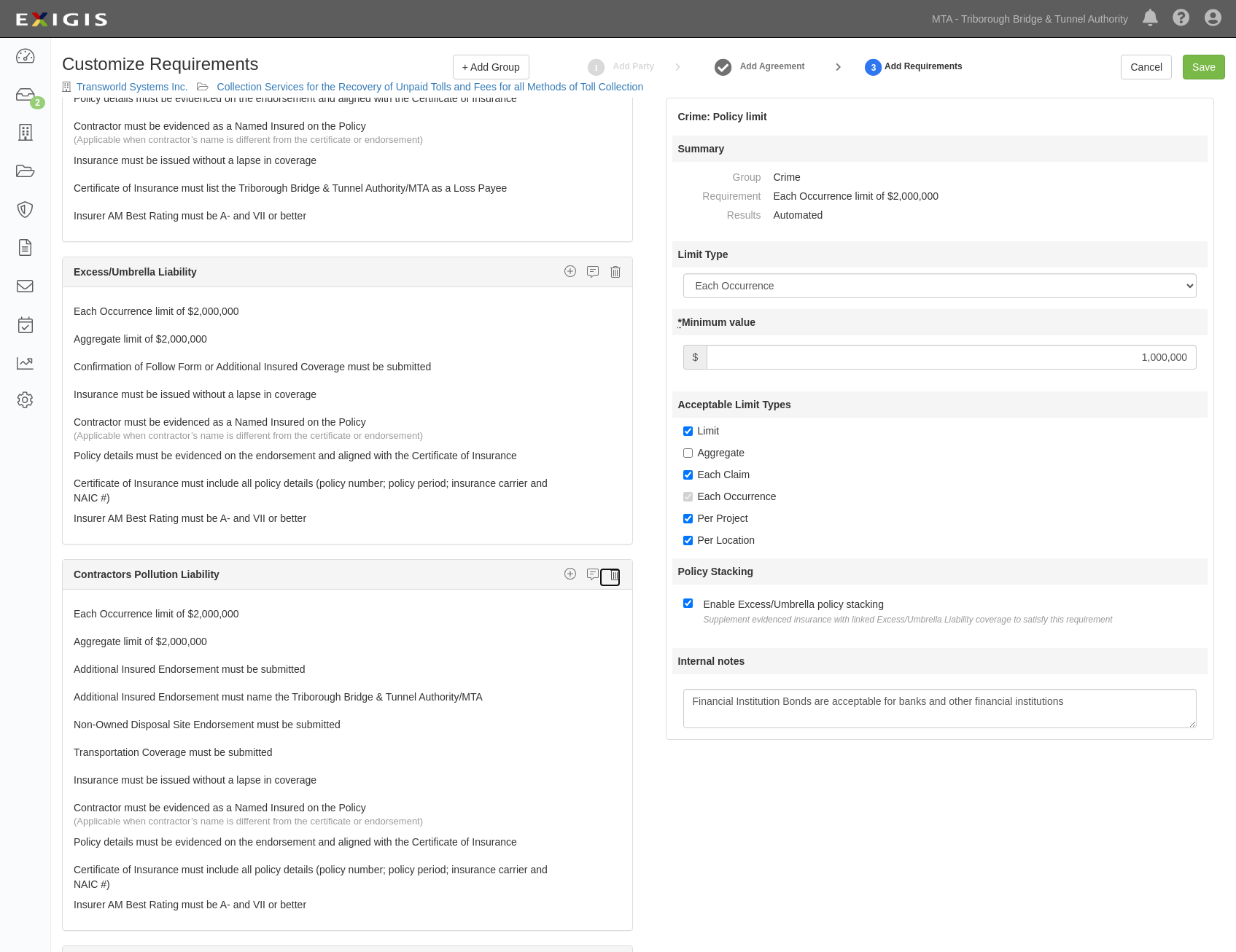
click at [610, 571] on icon at bounding box center [615, 575] width 11 height 14
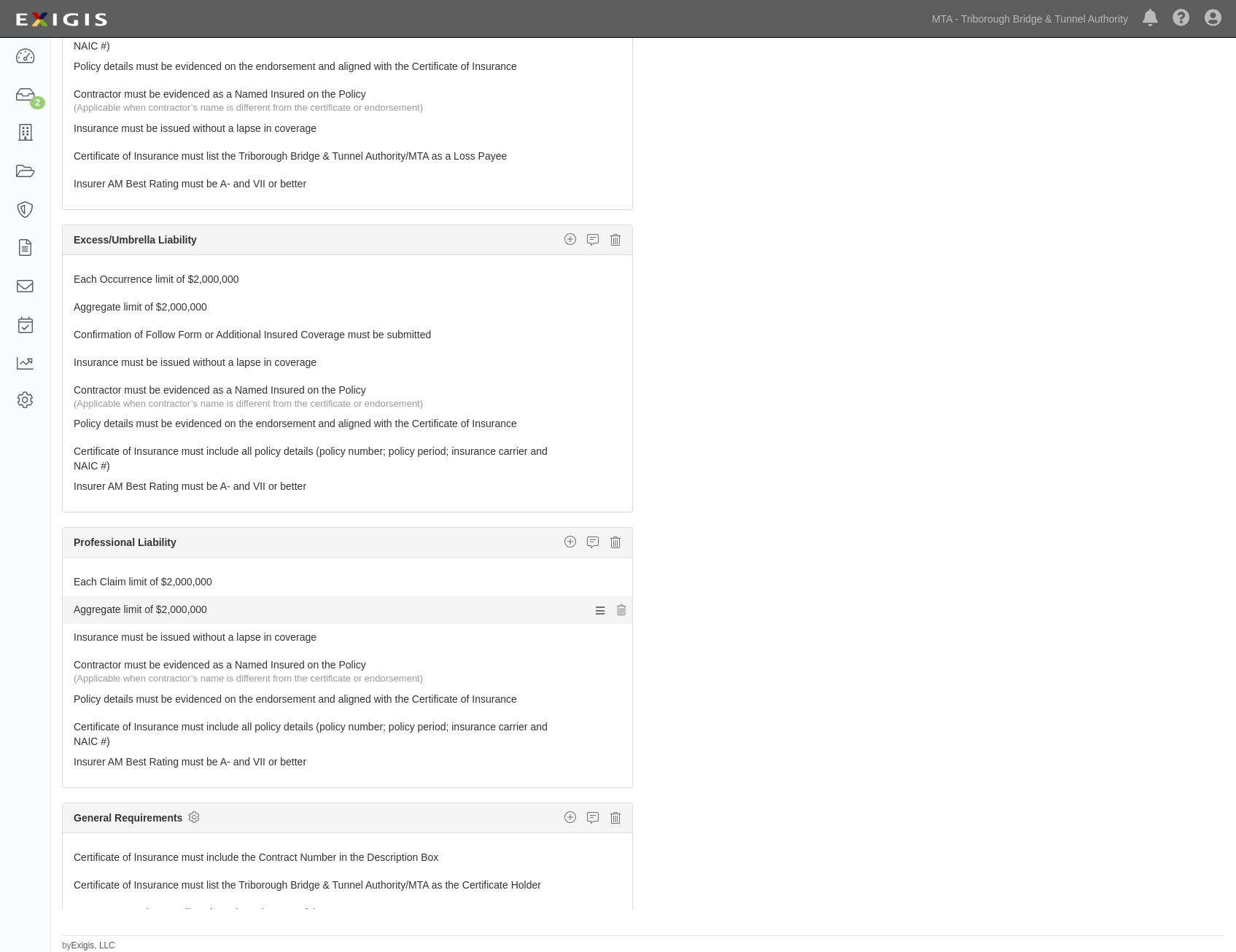
scroll to position [1806, 0]
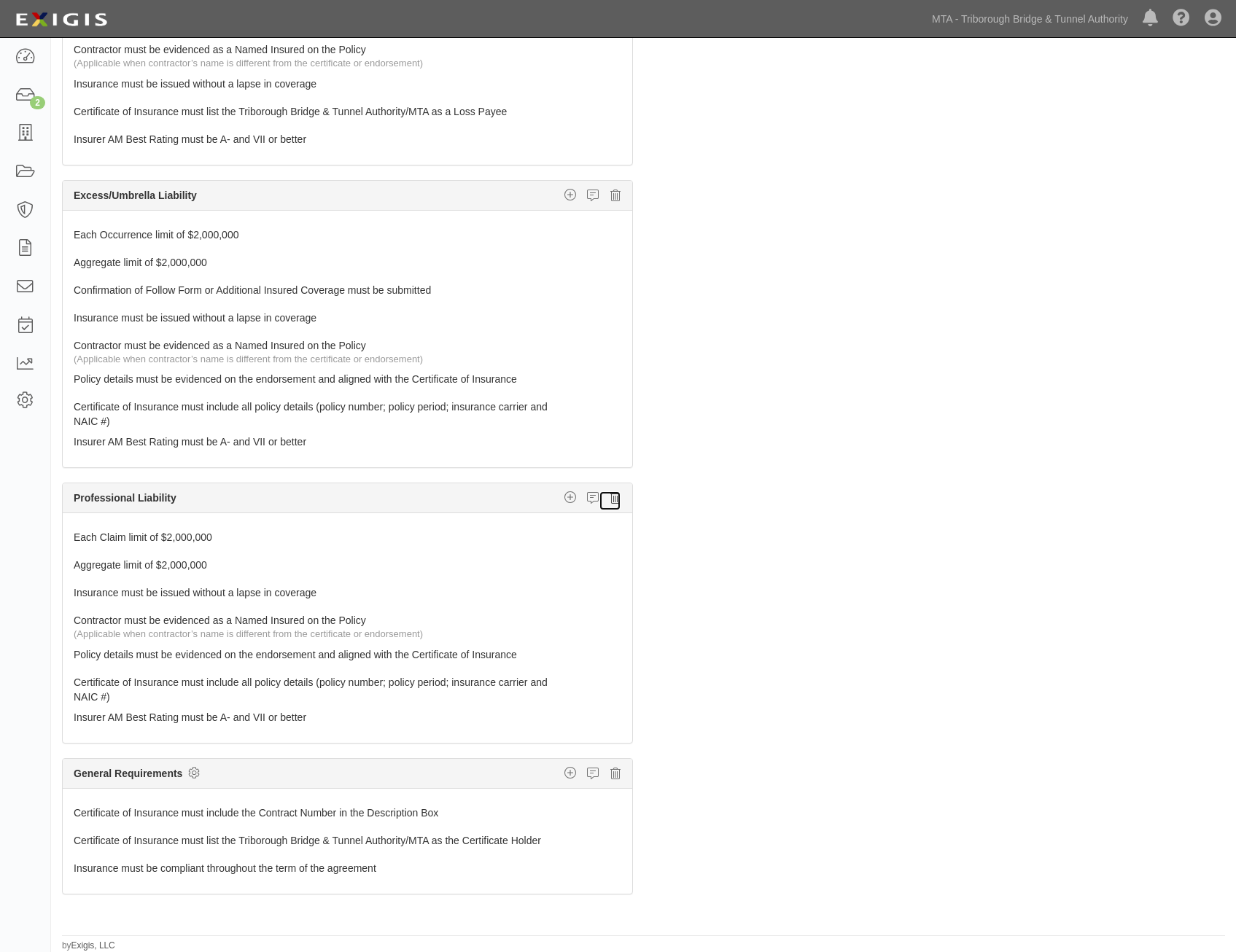
click at [610, 498] on icon at bounding box center [615, 498] width 11 height 14
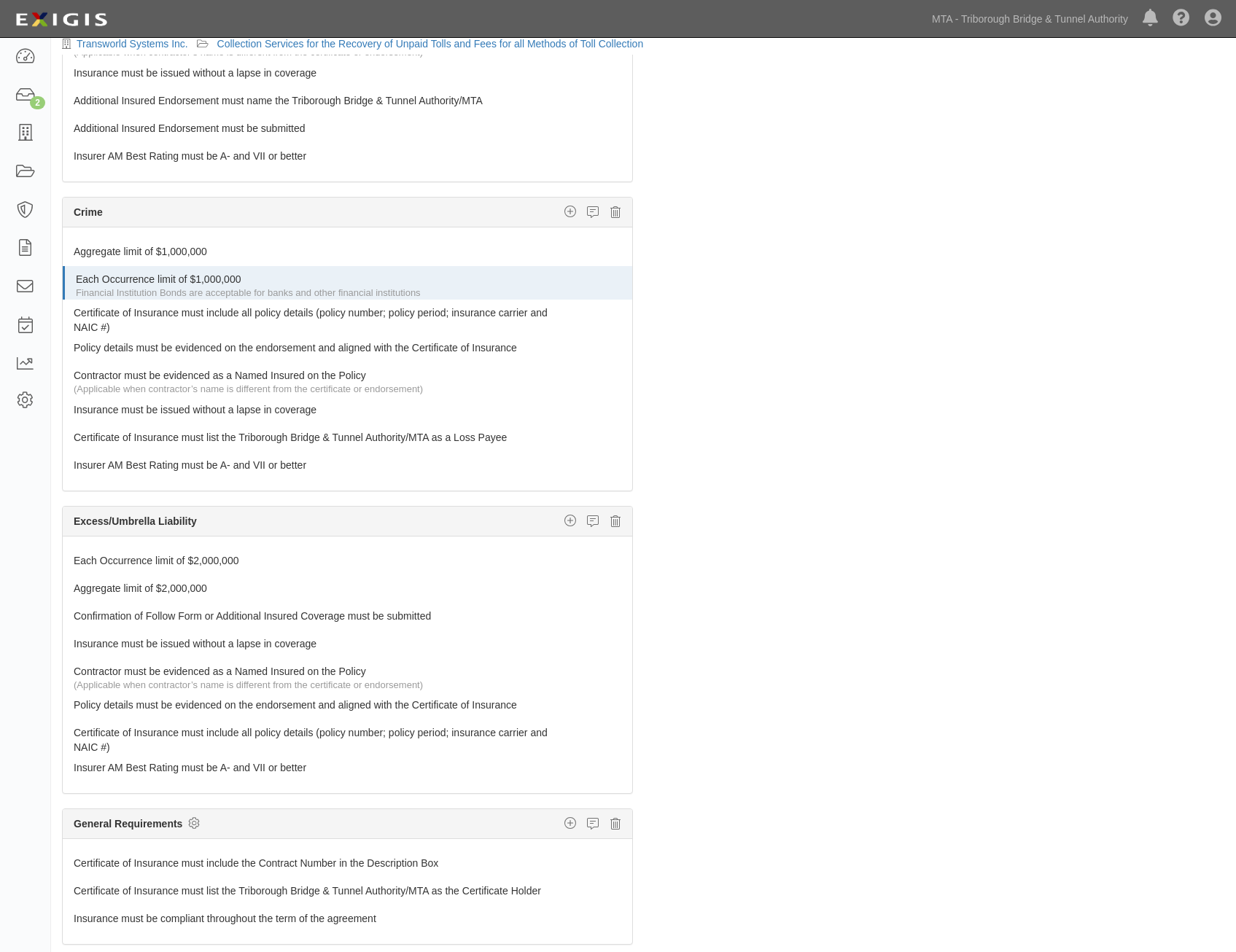
scroll to position [0, 0]
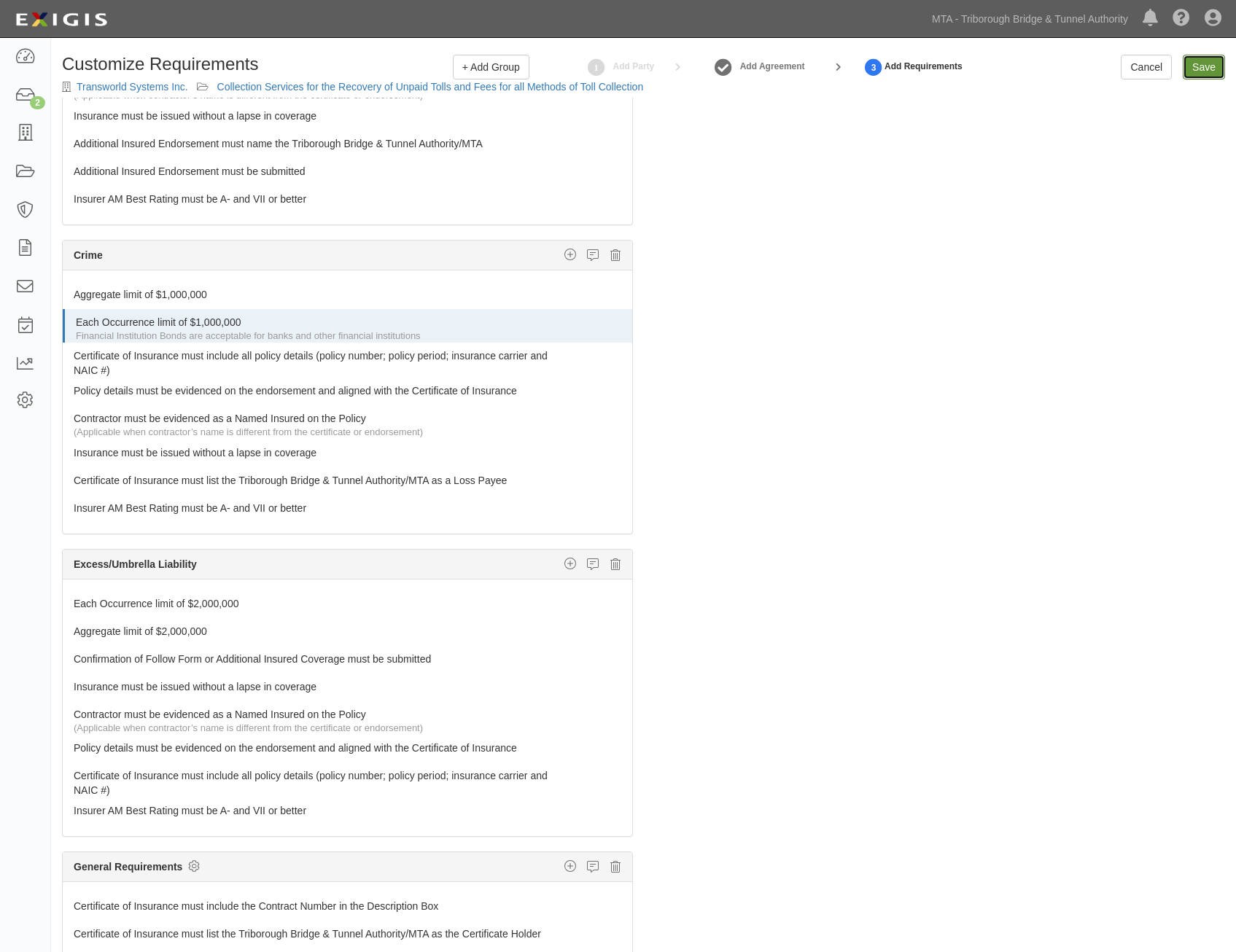
click at [1208, 67] on input "Save" at bounding box center [1204, 67] width 43 height 25
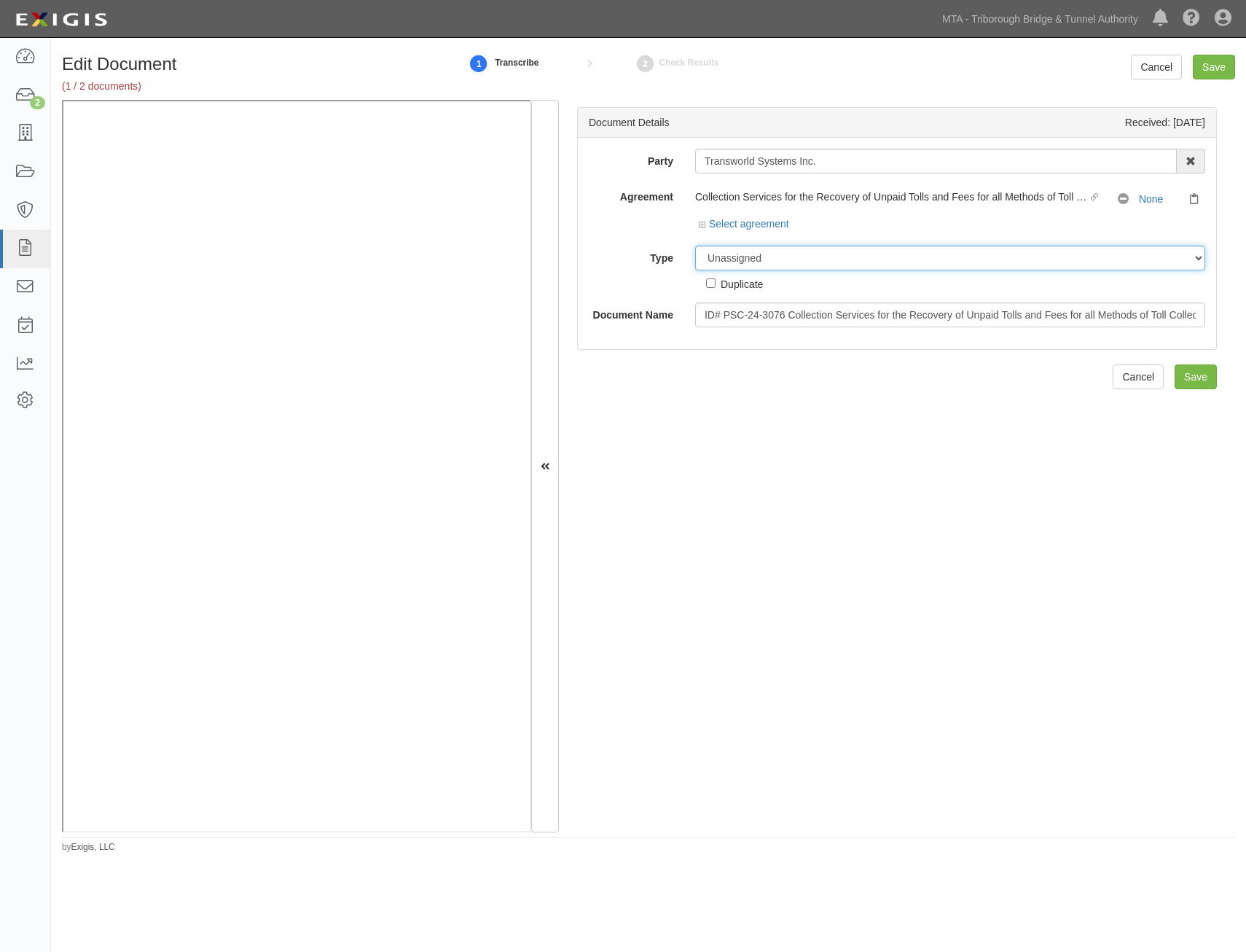
click at [871, 259] on select "Unassigned Binder Cancellation Notice Certificate Contract Endorsement Insuranc…" at bounding box center [950, 258] width 510 height 25
select select "RequirementDetail"
click at [695, 246] on select "Unassigned Binder Cancellation Notice Certificate Contract Endorsement Insuranc…" at bounding box center [950, 258] width 510 height 25
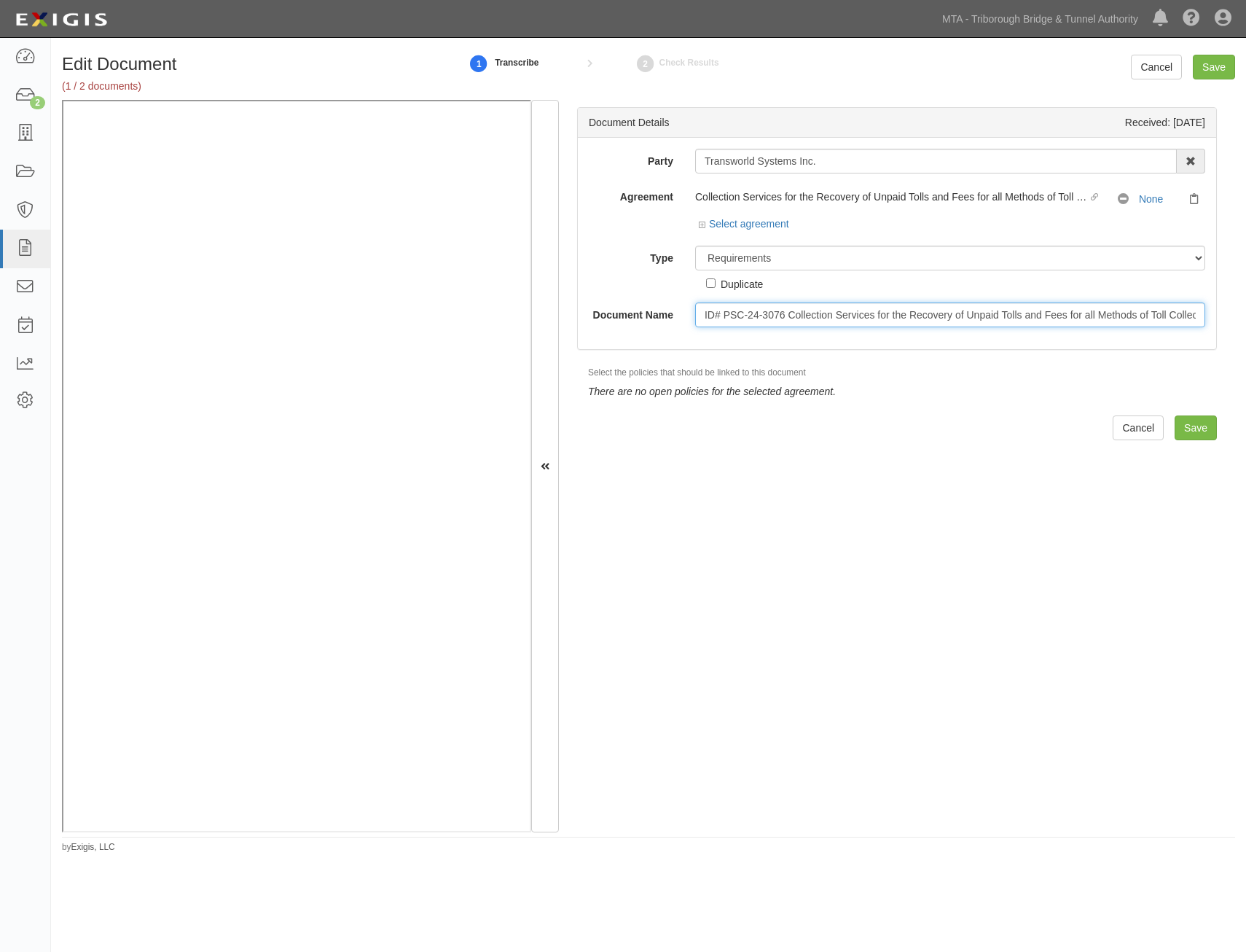
click at [837, 319] on input "ID# PSC-24-3076 Collection Services for the Recovery of Unpaid Tolls and Fees f…" at bounding box center [950, 315] width 510 height 25
type input "Insurance Requirements"
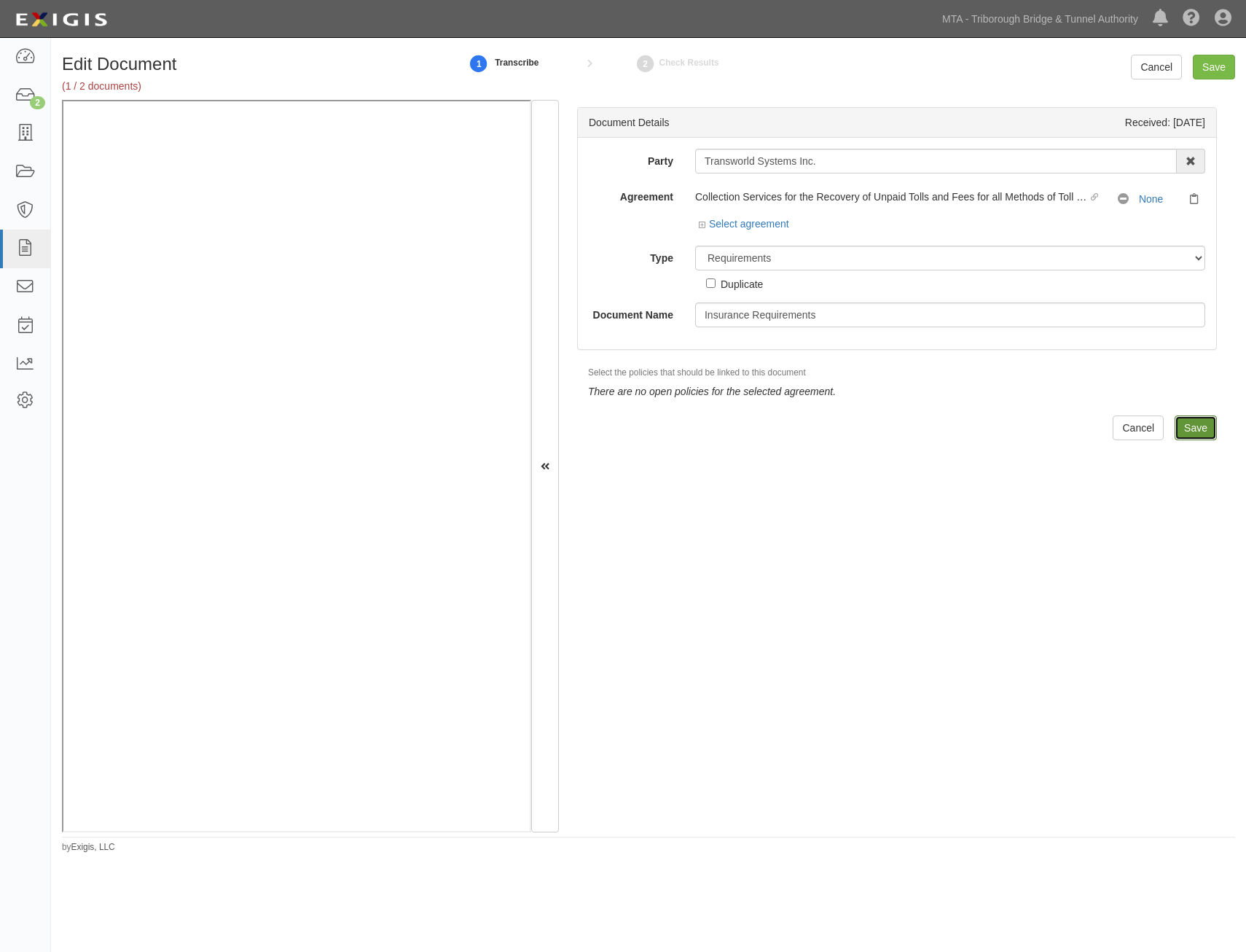
click at [1185, 428] on input "Save" at bounding box center [1196, 428] width 43 height 25
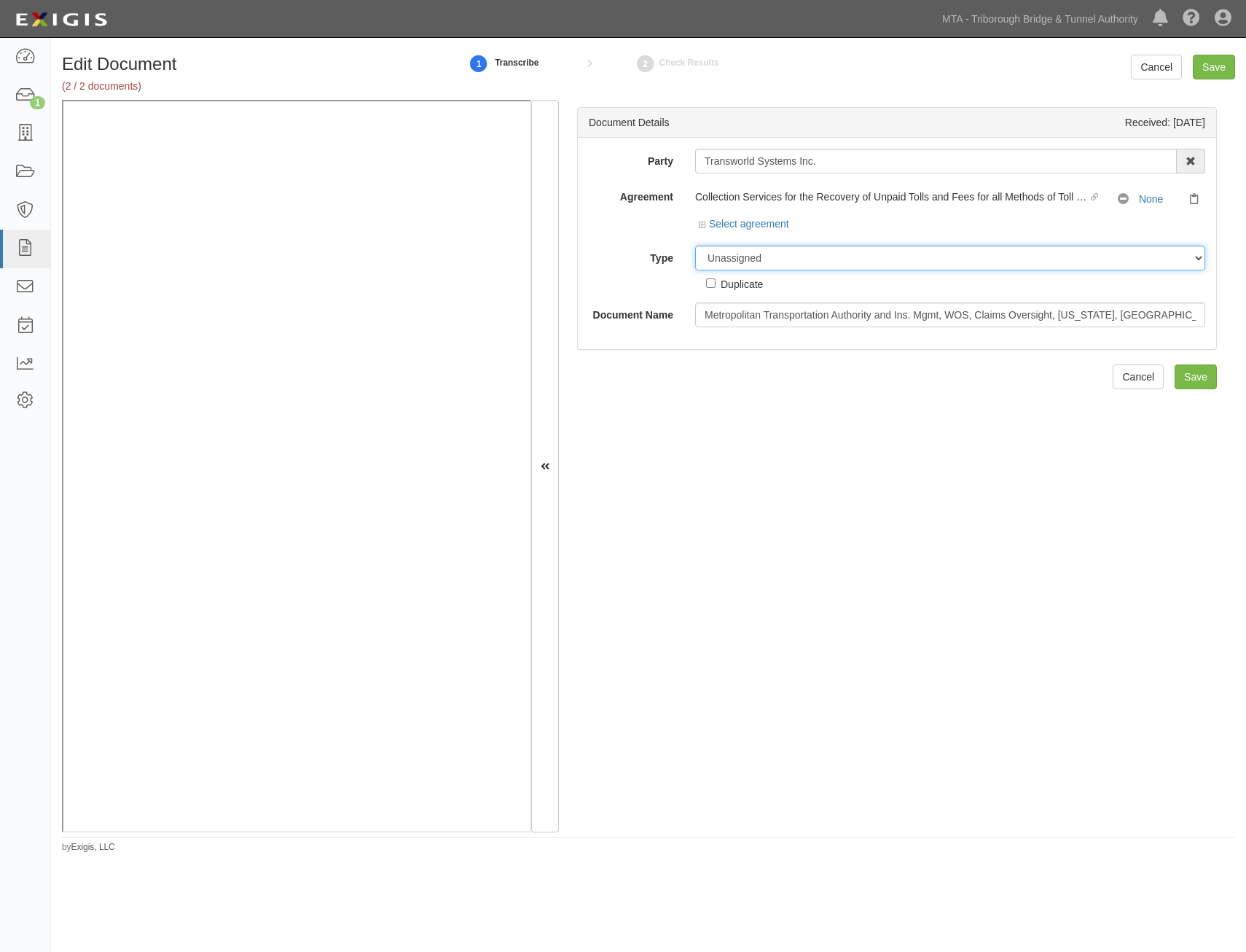
click at [881, 254] on select "Unassigned Binder Cancellation Notice Certificate Contract Endorsement Insuranc…" at bounding box center [950, 258] width 510 height 25
select select "CertificateDetail"
click at [695, 246] on select "Unassigned Binder Cancellation Notice Certificate Contract Endorsement Insuranc…" at bounding box center [950, 258] width 510 height 25
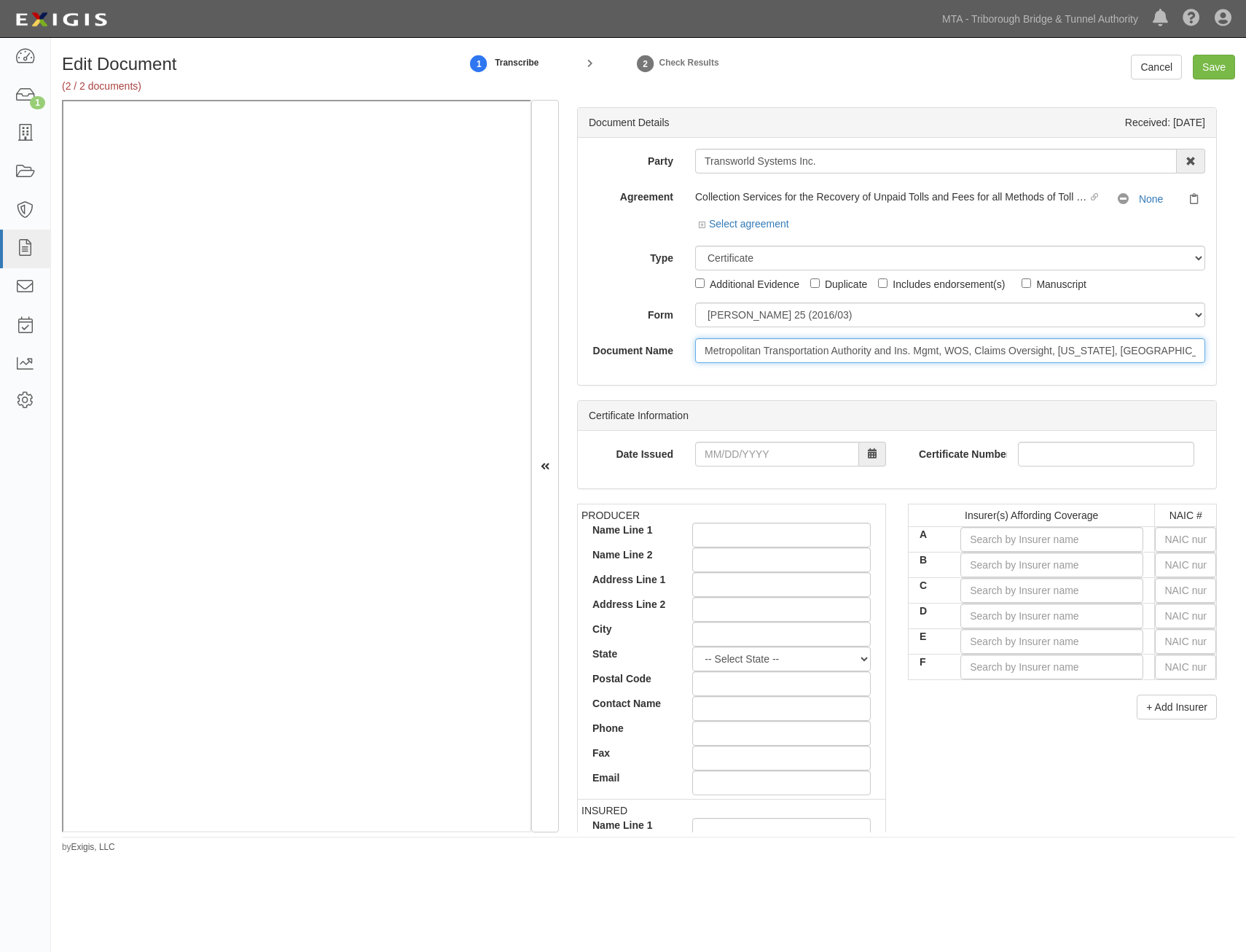
click at [807, 350] on input "Metropolitan Transportation Authority and Ins. Mgmt, WOS, Claims Oversight, [US…" at bounding box center [950, 351] width 510 height 25
type input "COI with AIE"
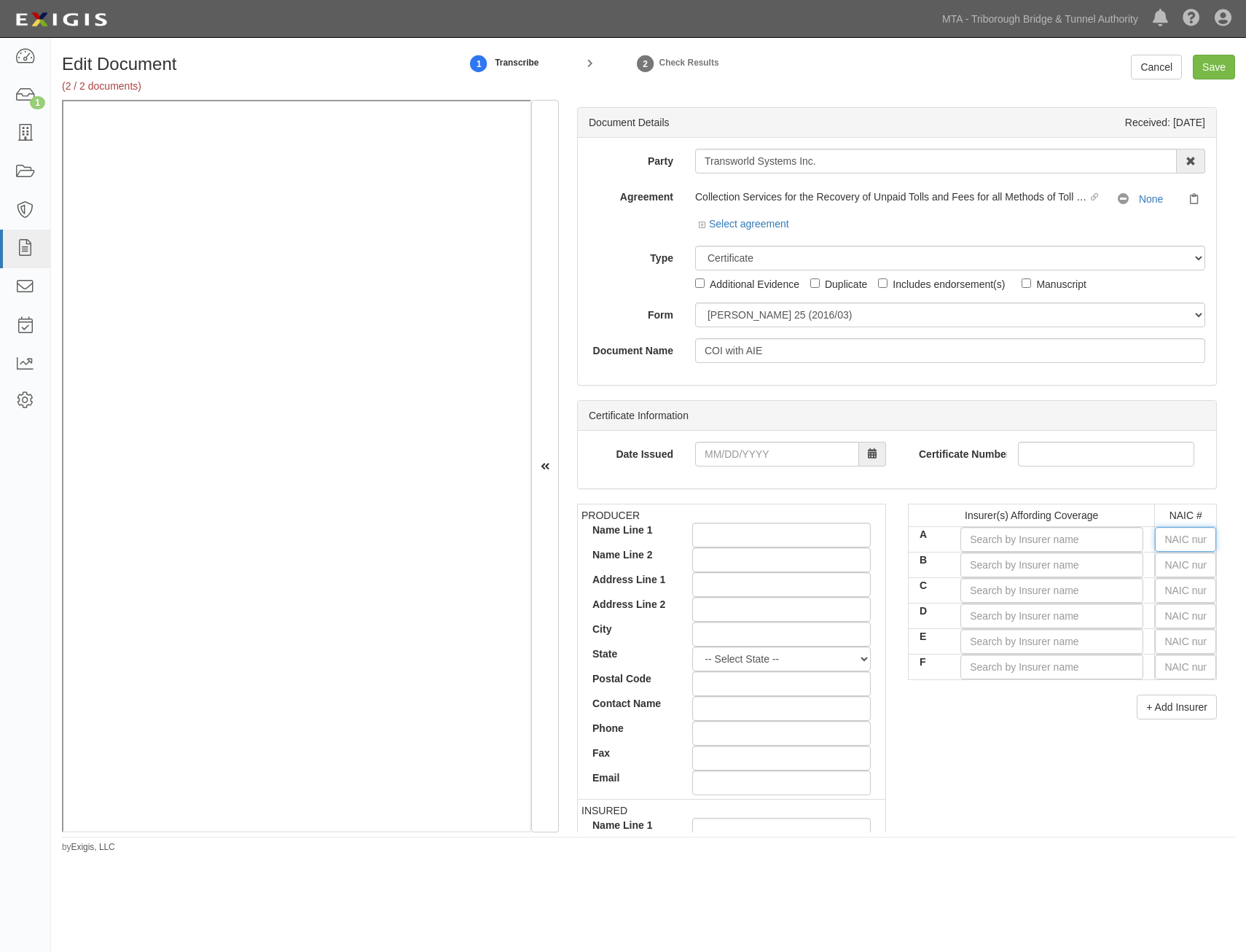
click at [1183, 535] on input "text" at bounding box center [1186, 540] width 61 height 25
type input "16862"
type input "1"
type input "19984"
type input "19"
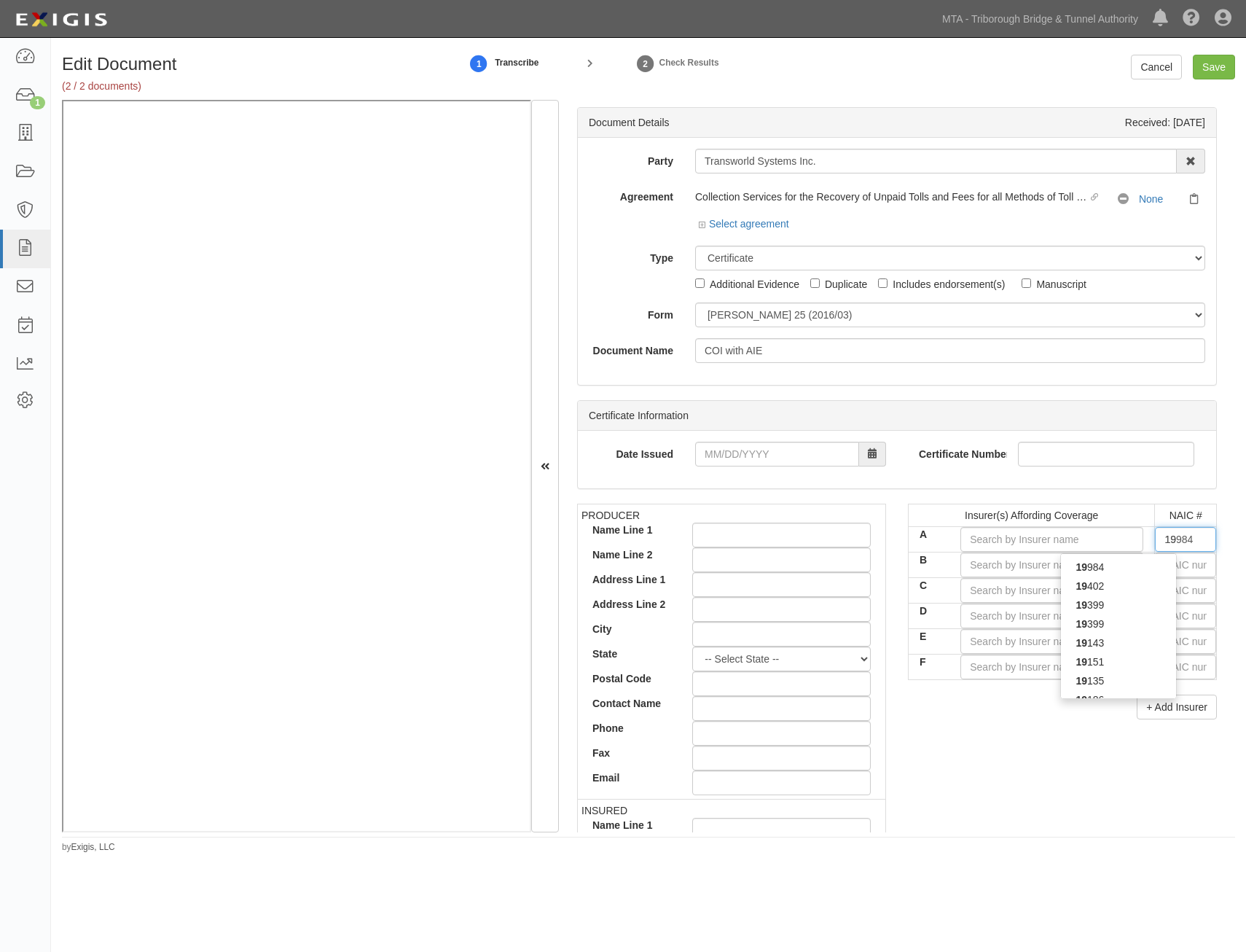
type input "19690"
type input "196"
type input "19682"
type input "1968"
type input "19682"
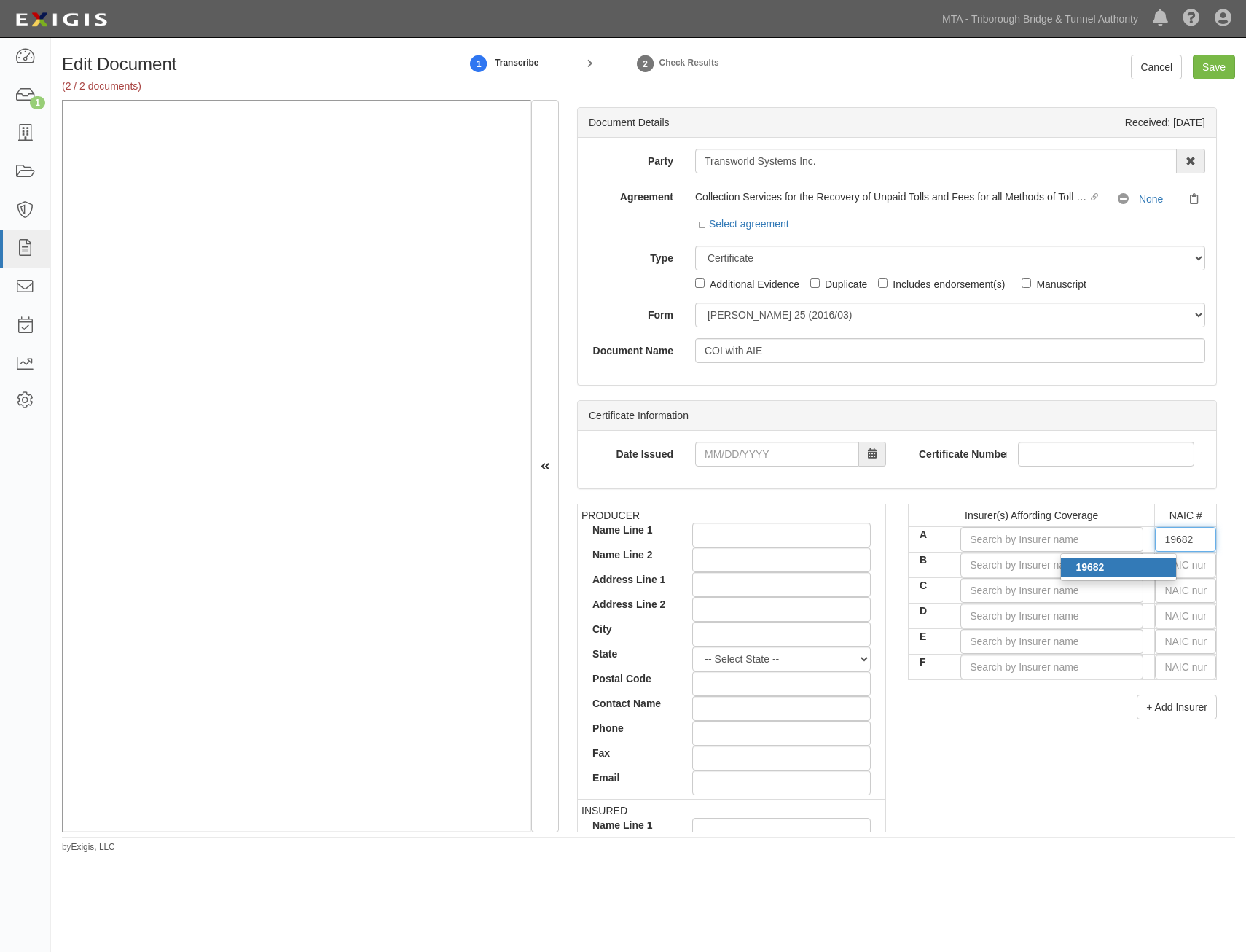
click at [1156, 571] on div "19682" at bounding box center [1119, 567] width 116 height 19
type input "Hartford Fire Insurance Company (A+ XV Rating)"
type input "19682"
click at [1187, 563] on input "text" at bounding box center [1186, 565] width 61 height 25
type input "25232"
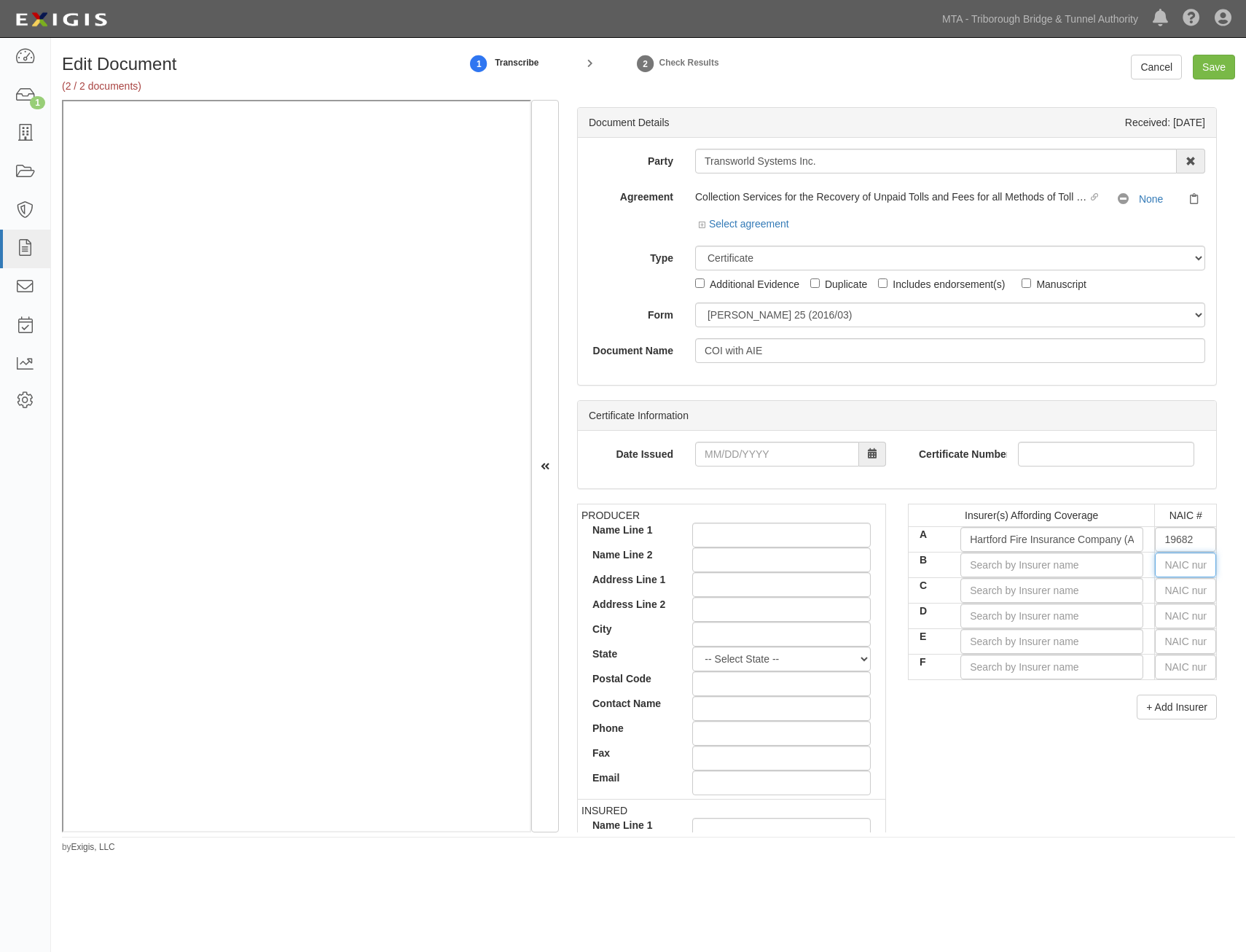
type input "2"
type input "27928"
type input "27"
type input "27154"
type input "271"
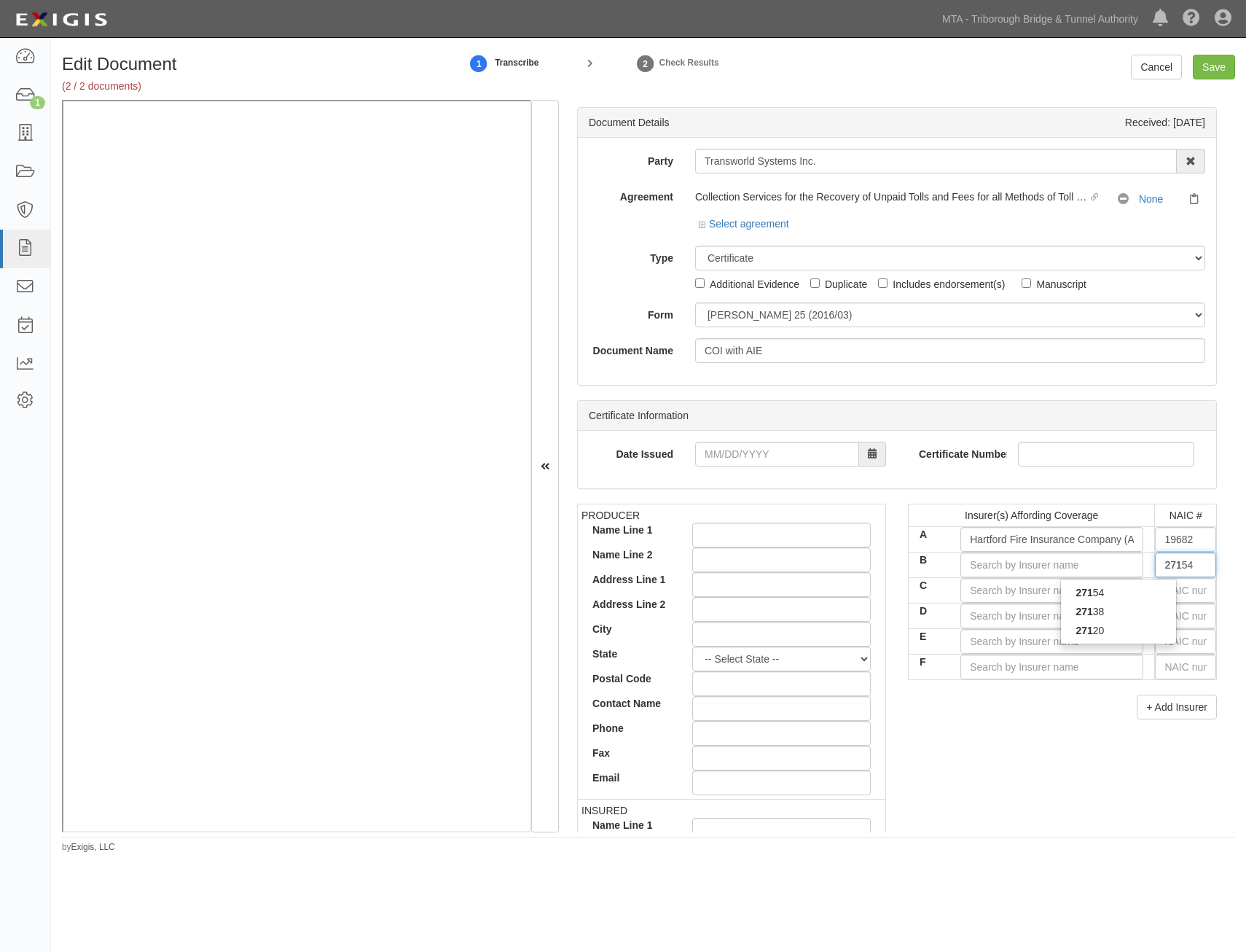
type input "27120"
type input "2712"
type input "27120"
click at [1144, 595] on div "27120" at bounding box center [1119, 593] width 116 height 19
type input "Trumbull Insurance Company (A+ XV Rating)"
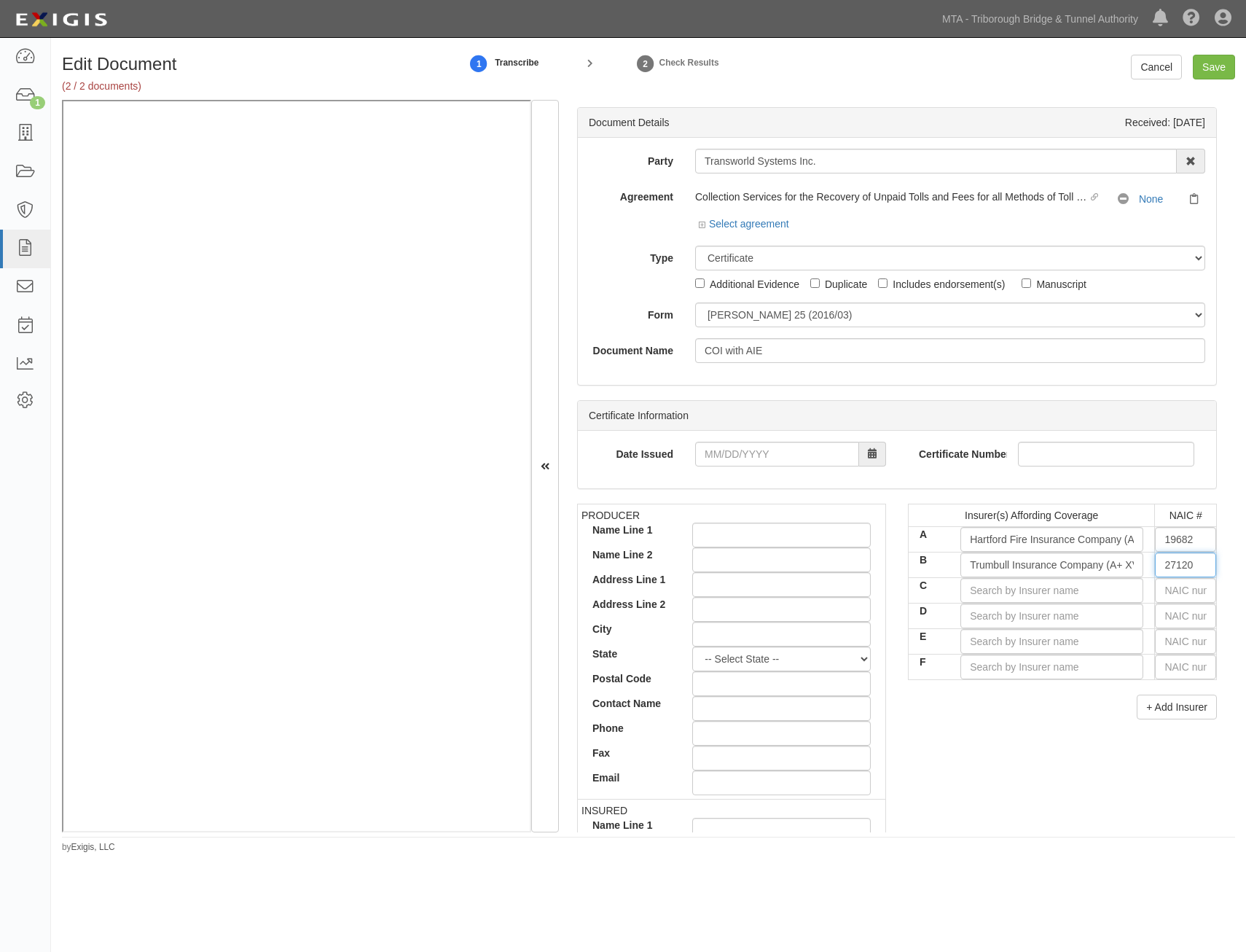
type input "27120"
click at [1186, 595] on input "text" at bounding box center [1186, 591] width 61 height 25
type input "25232"
type input "2"
type input "29335"
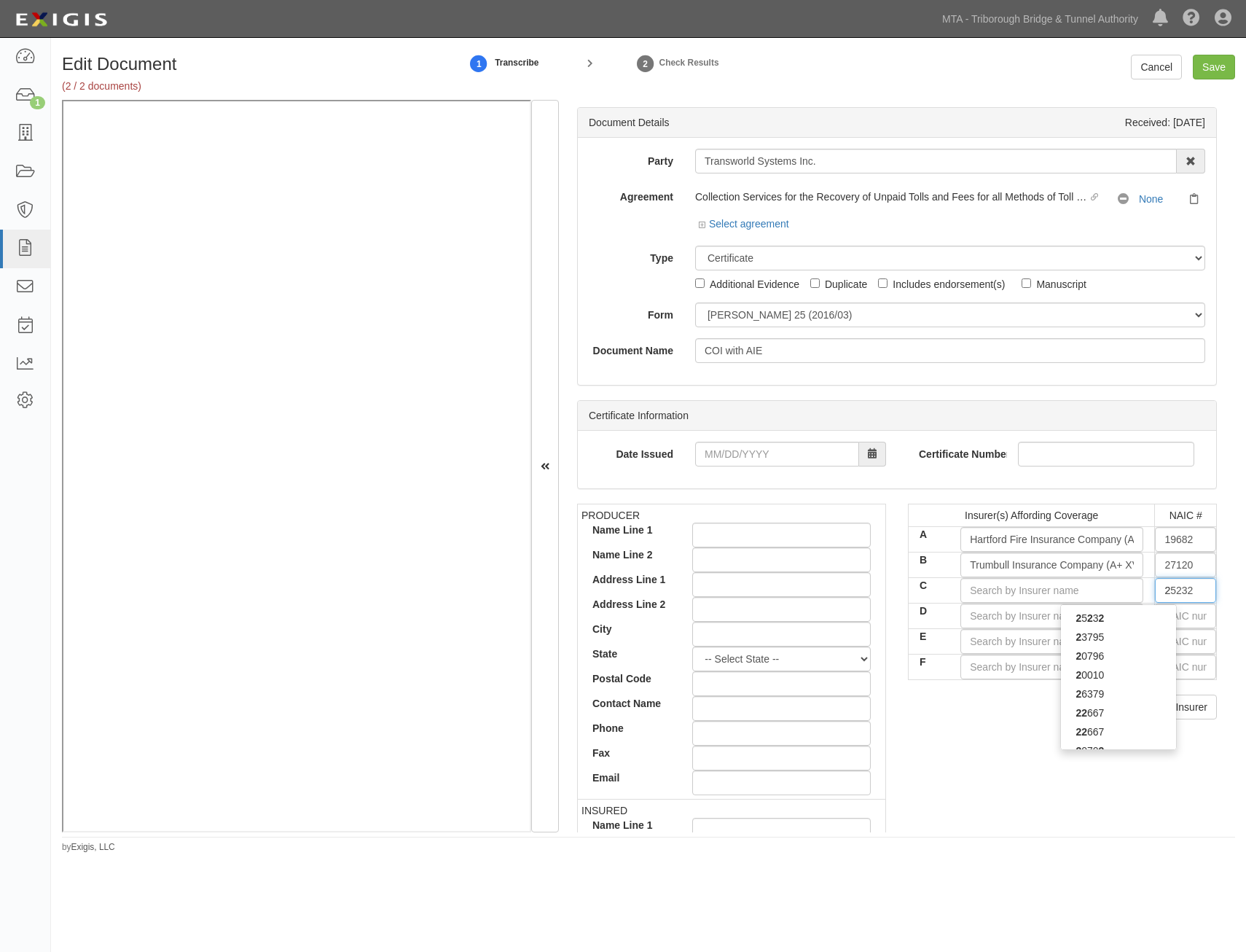
type input "29"
type input "29408"
type input "294"
type input "29424"
type input "2942"
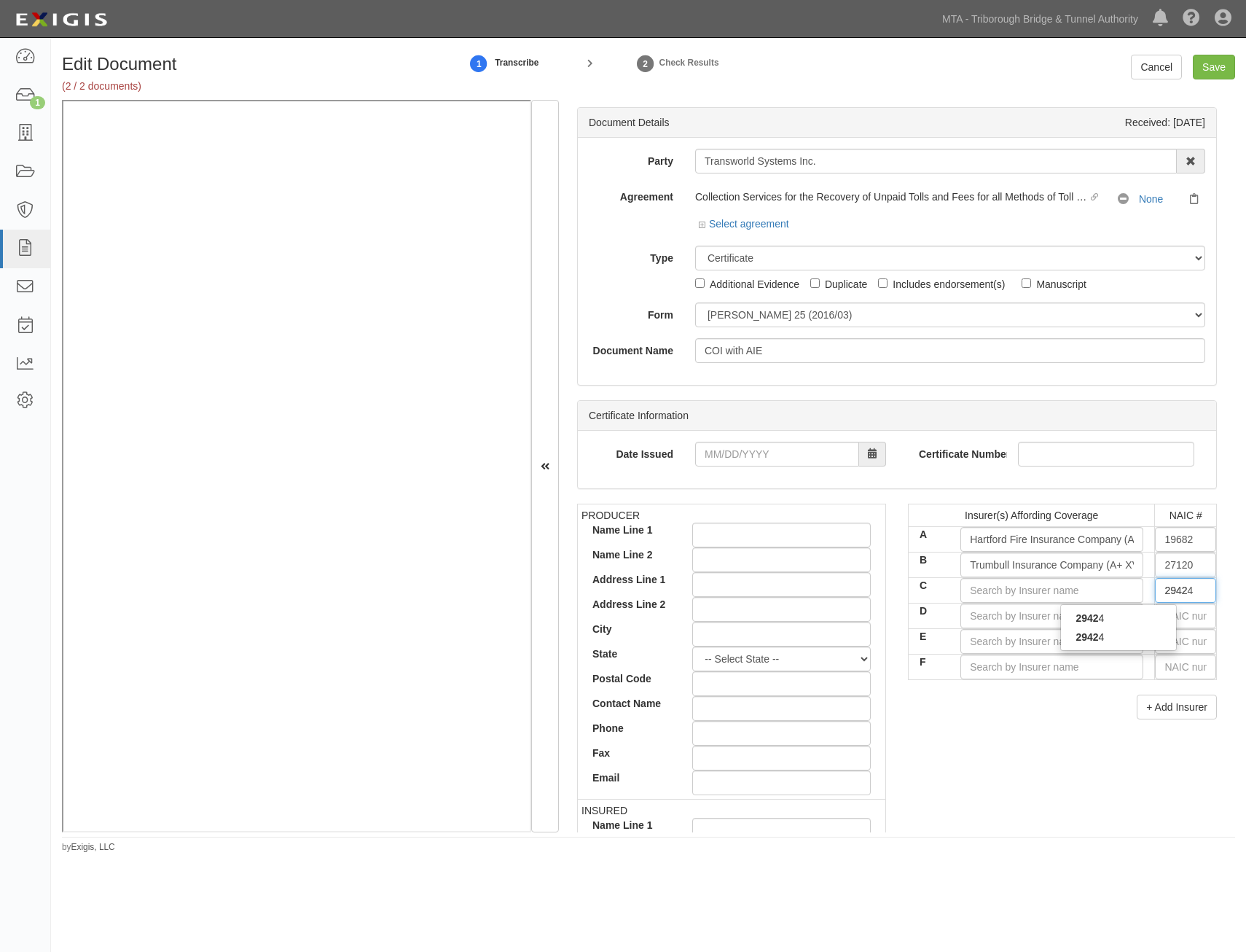
type input "29424"
click at [1106, 641] on div "29424" at bounding box center [1119, 637] width 116 height 19
type input "Hartford Casualty Insurance Company (A+ XV Rating)"
type input "29424"
click at [1098, 621] on input "D" at bounding box center [1052, 616] width 183 height 25
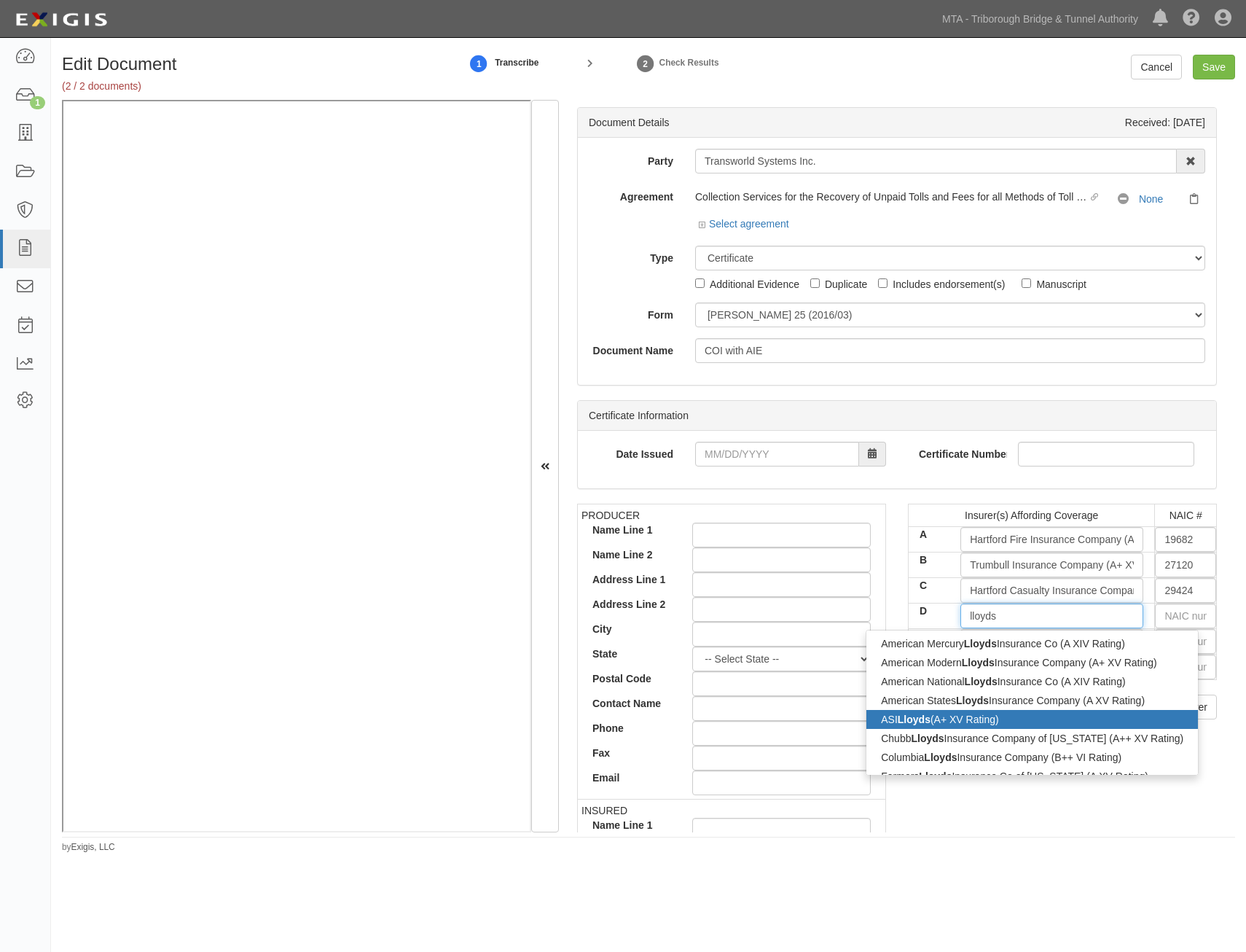
click at [904, 719] on strong "Lloyds" at bounding box center [915, 720] width 33 height 12
type input "ASI Lloyds (A+ XV Rating)"
type input "11059"
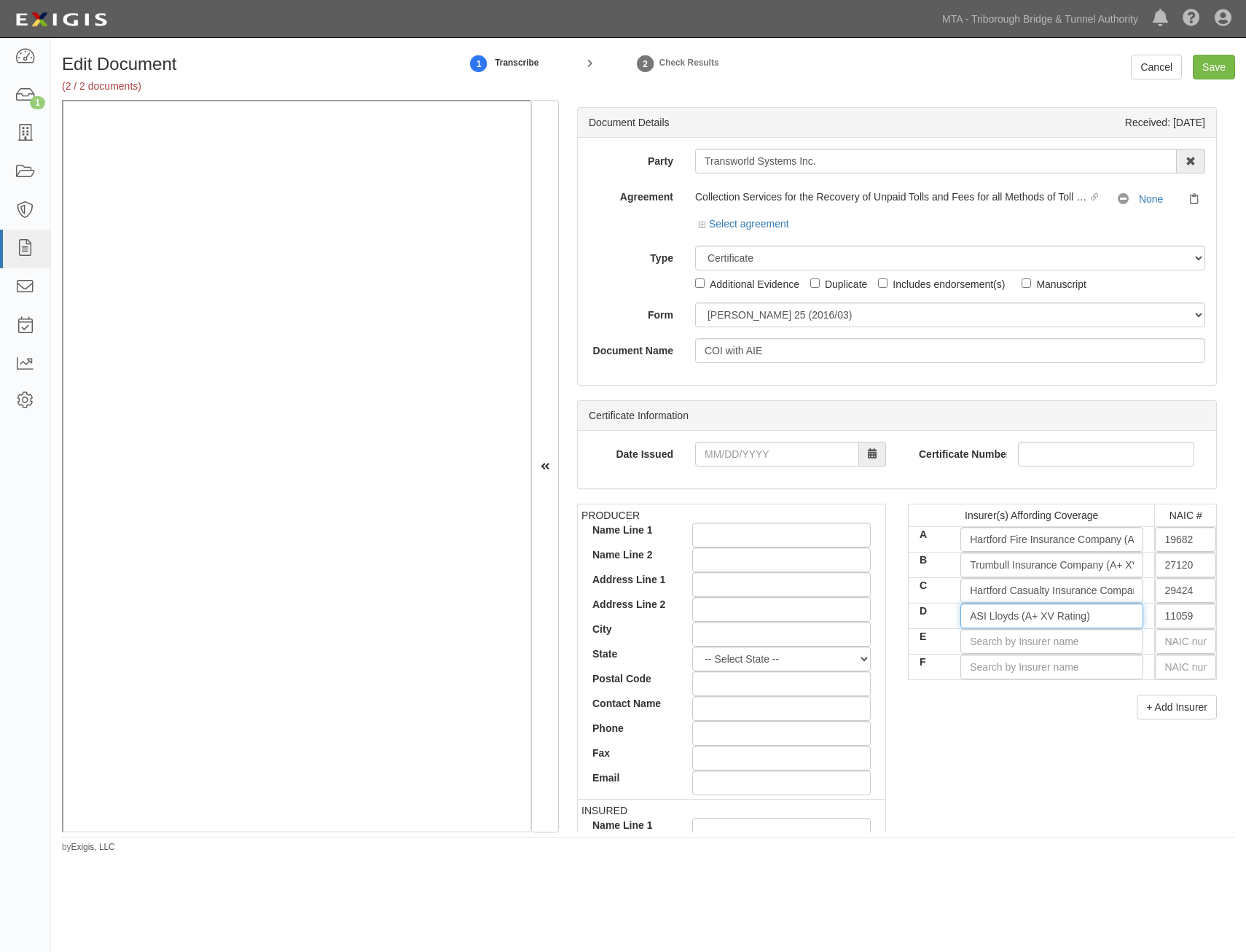
type input "ASI Lloyds (A+ XV Rating)"
click at [930, 767] on div "PRODUCER Name Line 1 Name Line 2 Address Line 1 Address Line 2 City State -- Se…" at bounding box center [897, 758] width 662 height 507
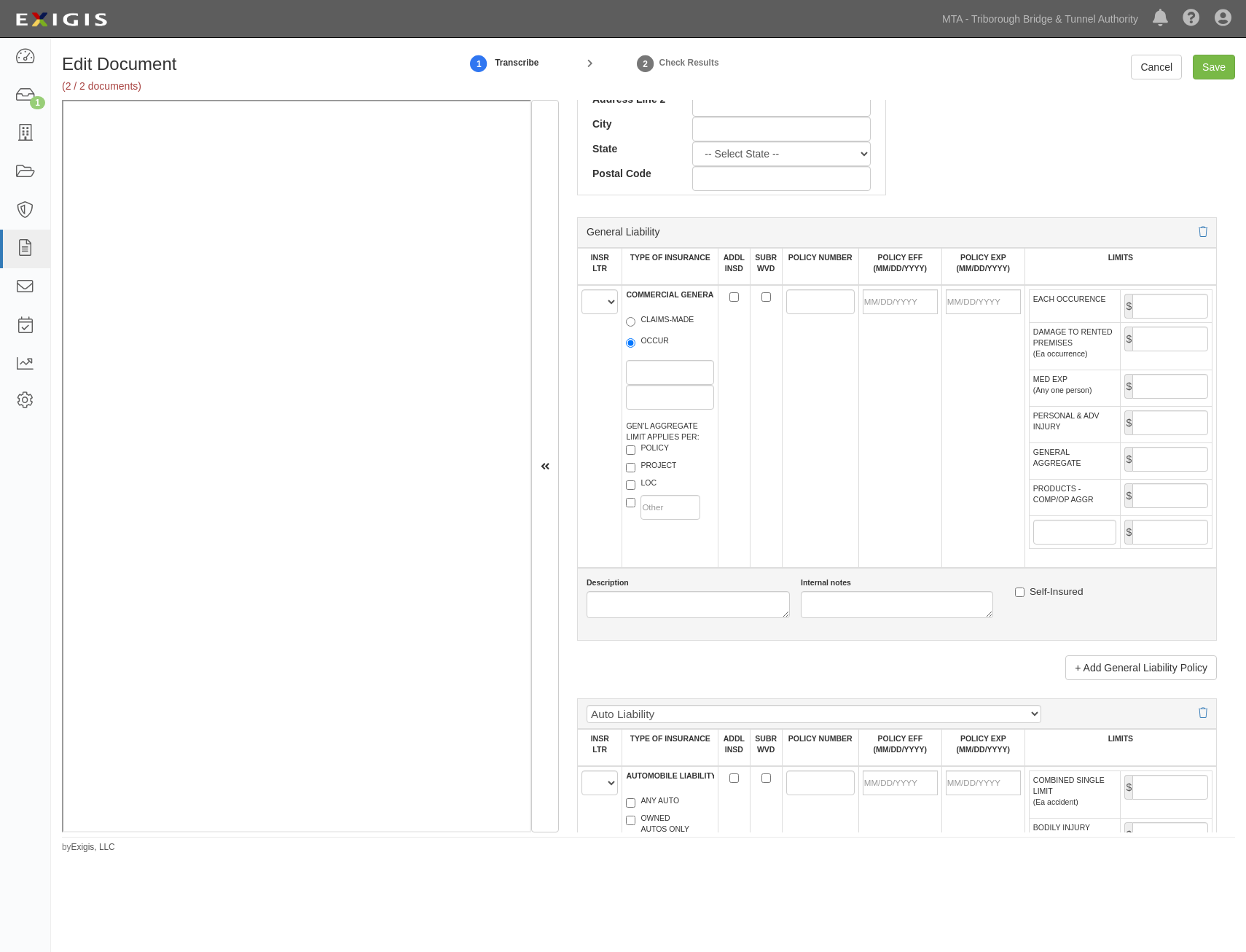
scroll to position [802, 0]
click at [604, 311] on select "A B C D E F" at bounding box center [600, 300] width 37 height 25
select select "A"
click at [582, 288] on select "A B C D E F" at bounding box center [600, 300] width 37 height 25
click at [657, 341] on label "OCCUR" at bounding box center [648, 341] width 43 height 15
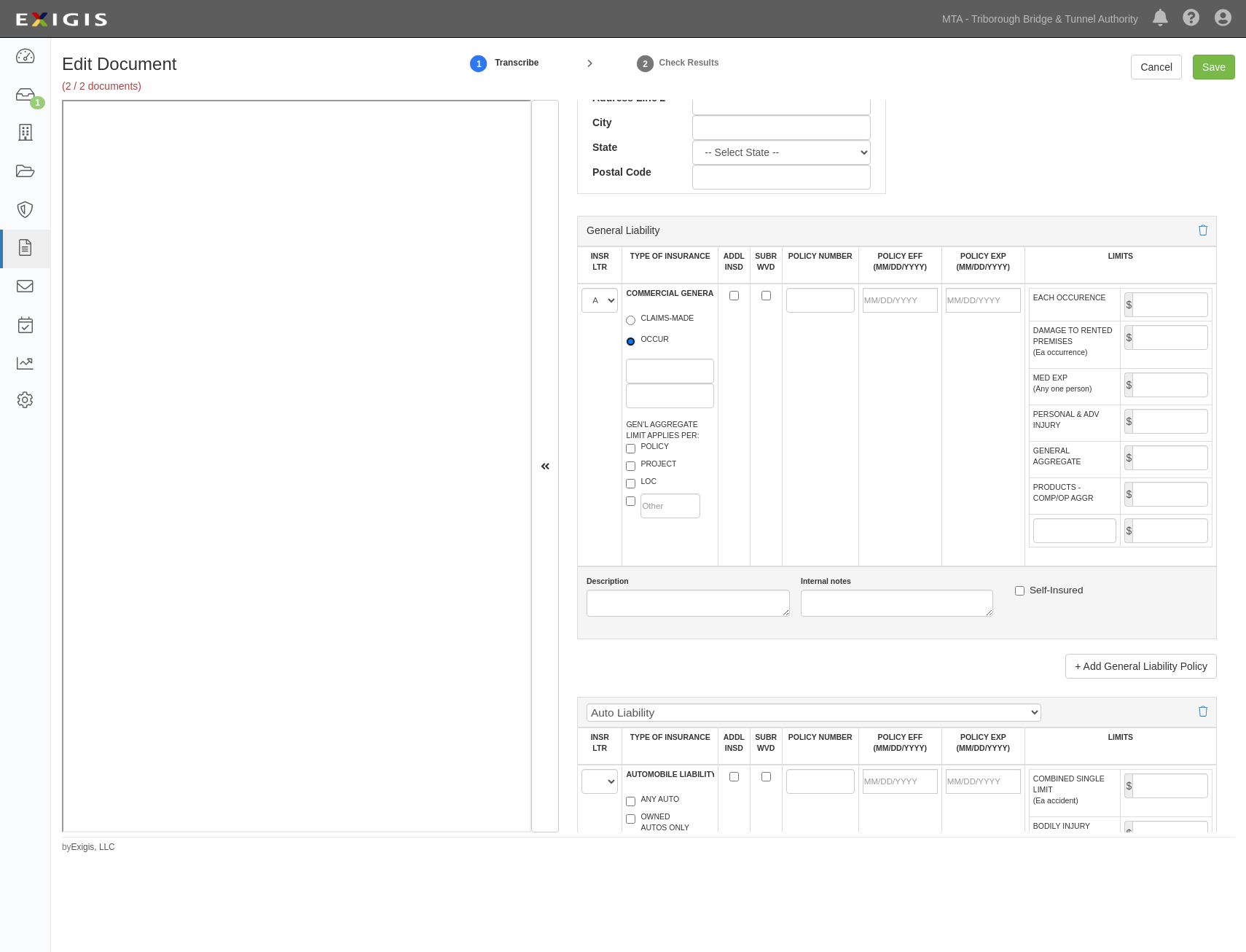
click at [636, 341] on input "OCCUR" at bounding box center [631, 342] width 10 height 10
radio input "true"
click at [649, 446] on label "POLICY" at bounding box center [648, 448] width 43 height 15
click at [636, 446] on input "POLICY" at bounding box center [631, 449] width 10 height 10
checkbox input "true"
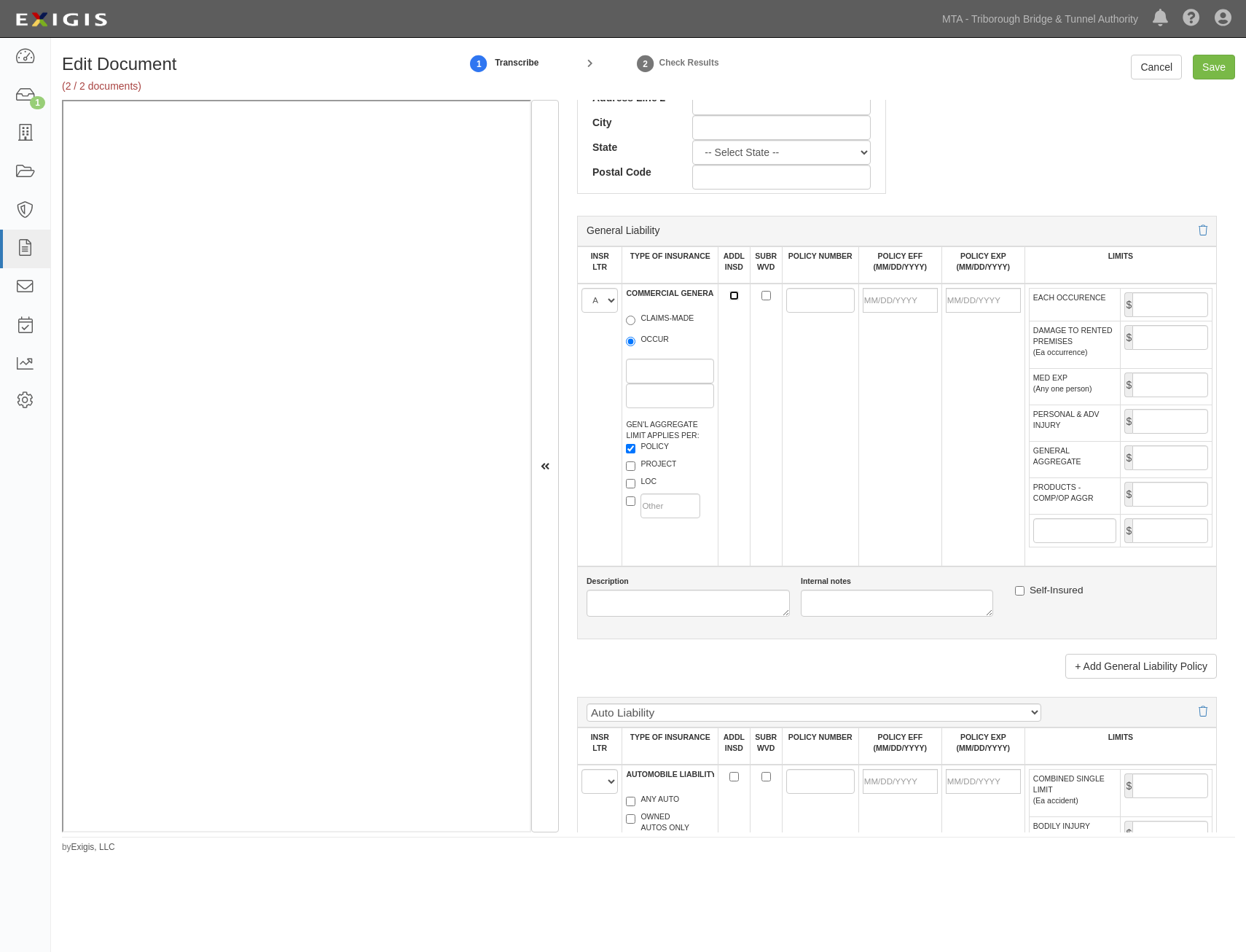
click at [730, 293] on input "ADDL INSD" at bounding box center [734, 295] width 10 height 10
checkbox input "true"
click at [763, 299] on input "SUBR WVD" at bounding box center [766, 295] width 10 height 10
checkbox input "true"
click at [788, 299] on input "POLICY NUMBER" at bounding box center [821, 300] width 69 height 25
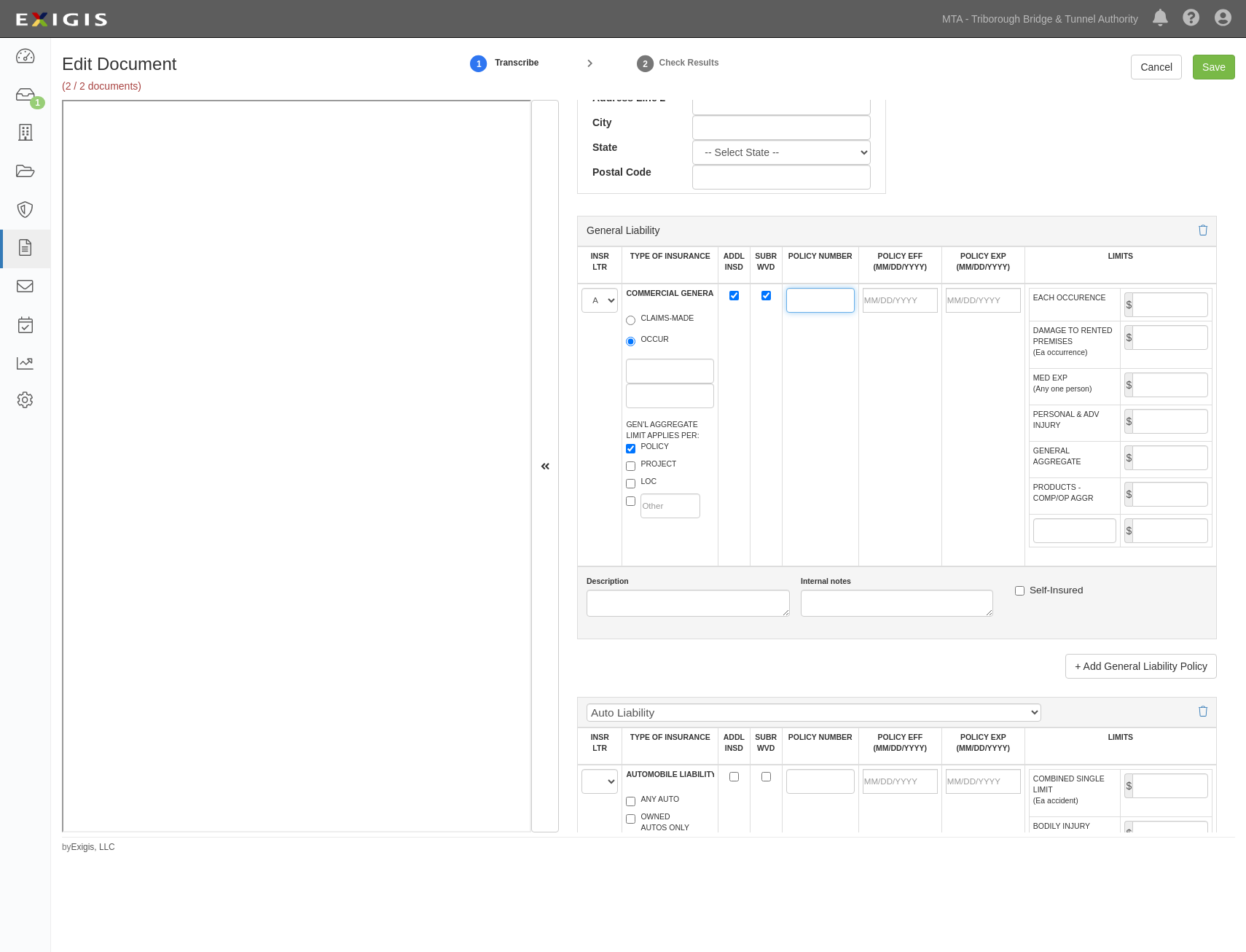
paste input "39UUNBF8NSV"
type input "39UUNBF8NSV"
click at [909, 298] on input "POLICY EFF (MM/DD/YYYY)" at bounding box center [900, 300] width 75 height 25
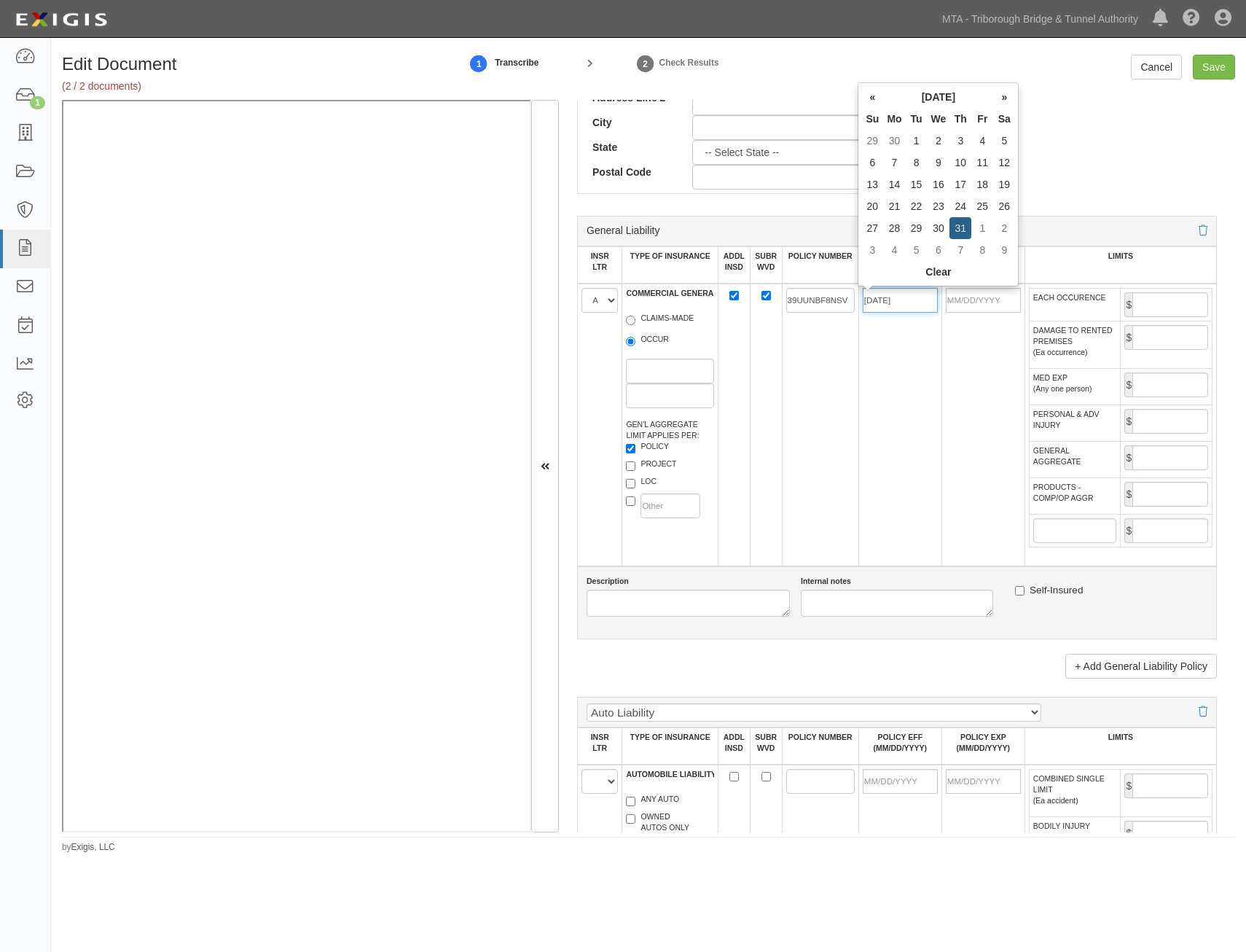
type input "10/31/2024"
type input "10/31/2025"
click at [987, 418] on td "10/31/2025" at bounding box center [984, 425] width 84 height 283
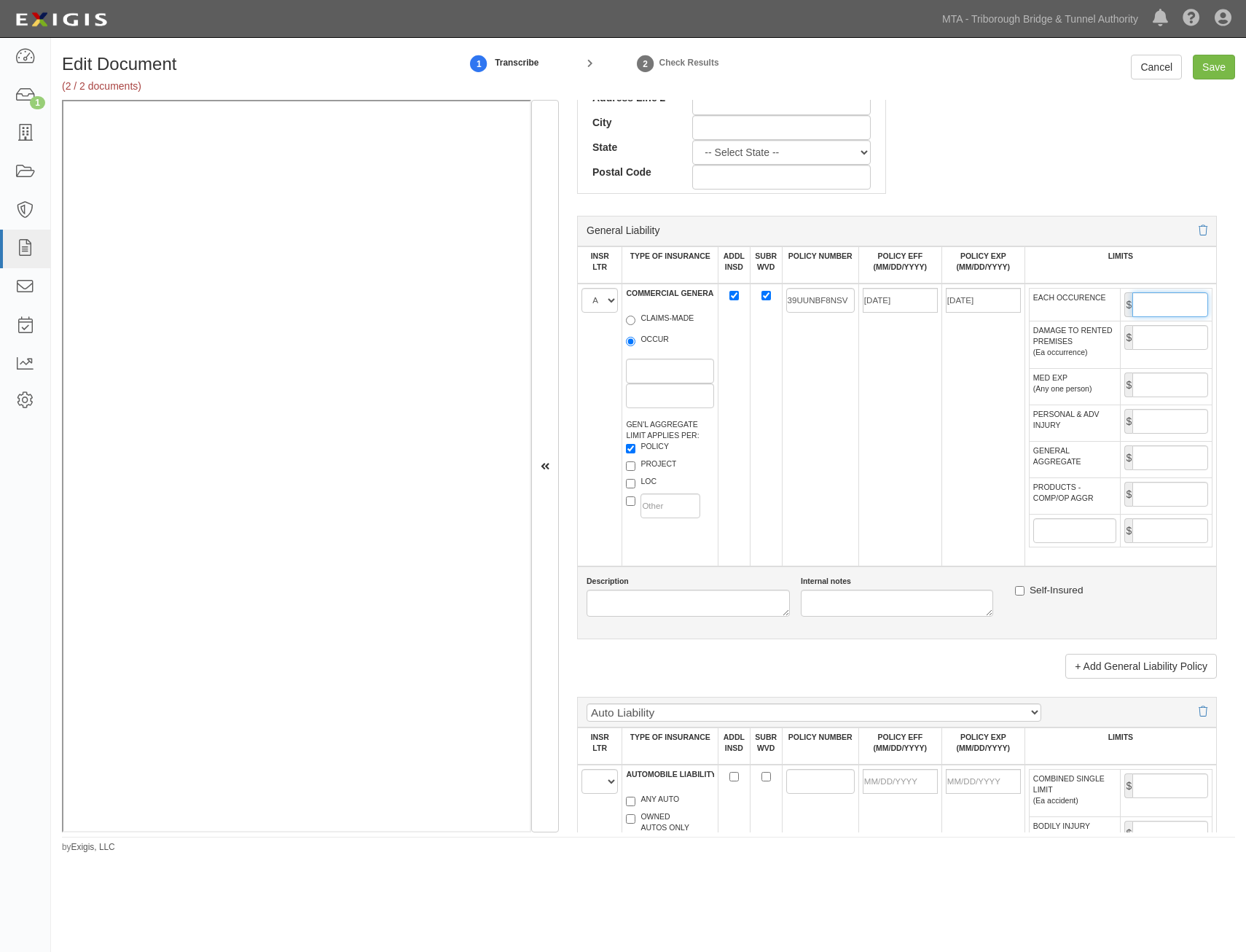
click at [1182, 305] on input "EACH OCCURENCE" at bounding box center [1170, 305] width 76 height 25
type input "1,000,000"
click at [1162, 472] on td "$" at bounding box center [1166, 459] width 92 height 37
click at [1162, 462] on input "GENERAL AGGREGATE" at bounding box center [1170, 459] width 76 height 25
type input "2,000,000"
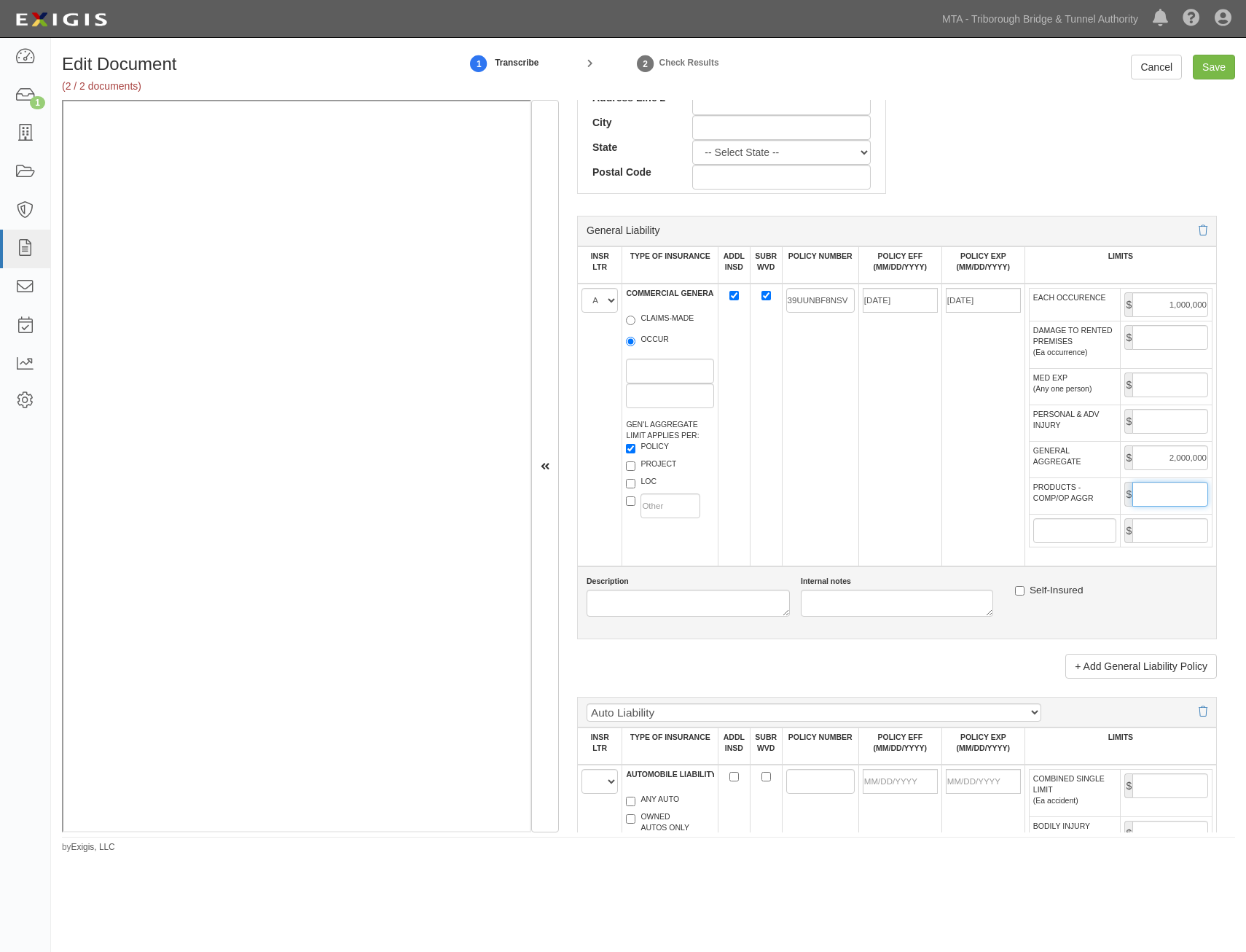
click at [1143, 500] on input "PRODUCTS - COMP/OP AGGR" at bounding box center [1170, 494] width 76 height 25
type input "2,000,000"
click at [915, 523] on td "10/31/2024" at bounding box center [900, 425] width 84 height 283
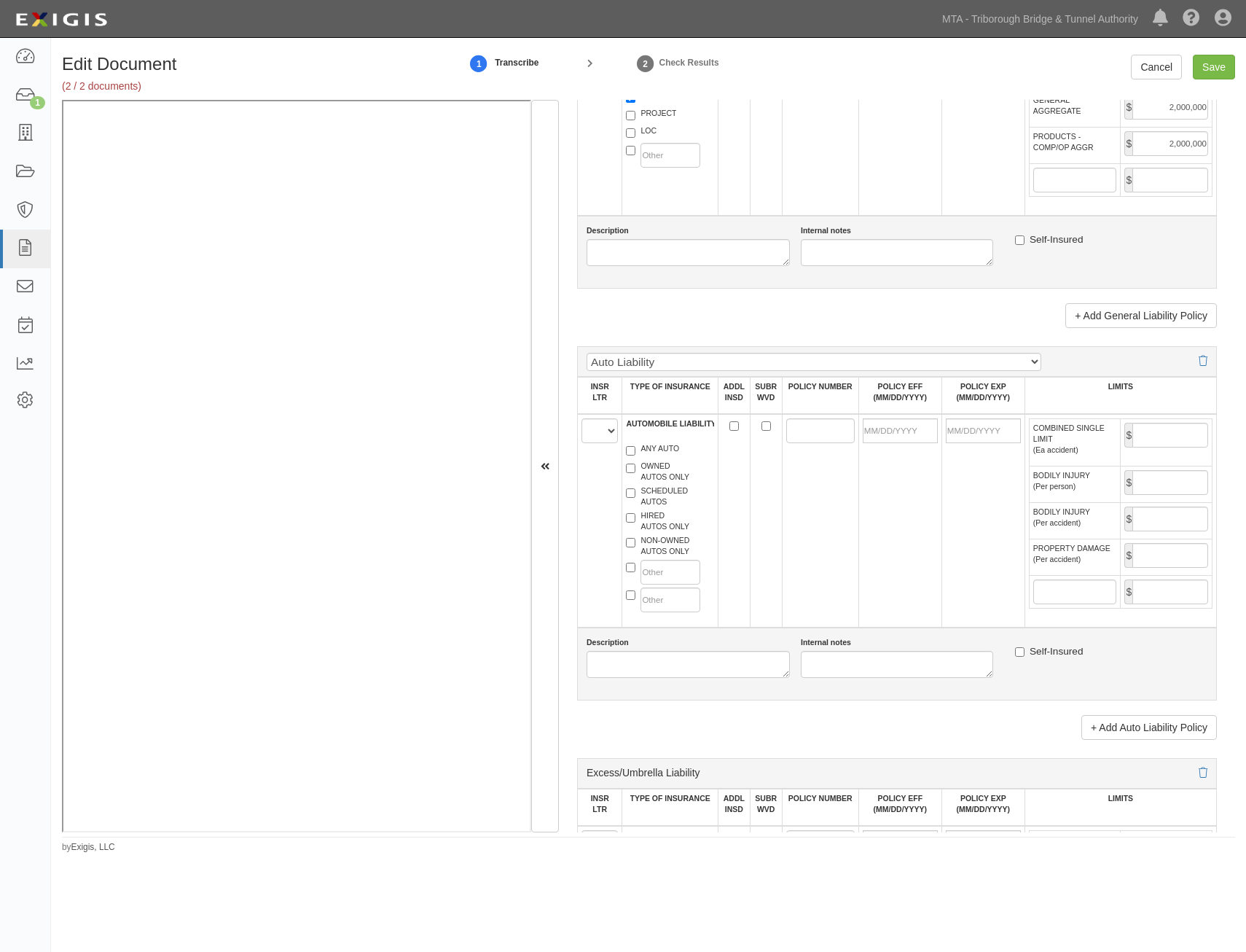
scroll to position [1240, 0]
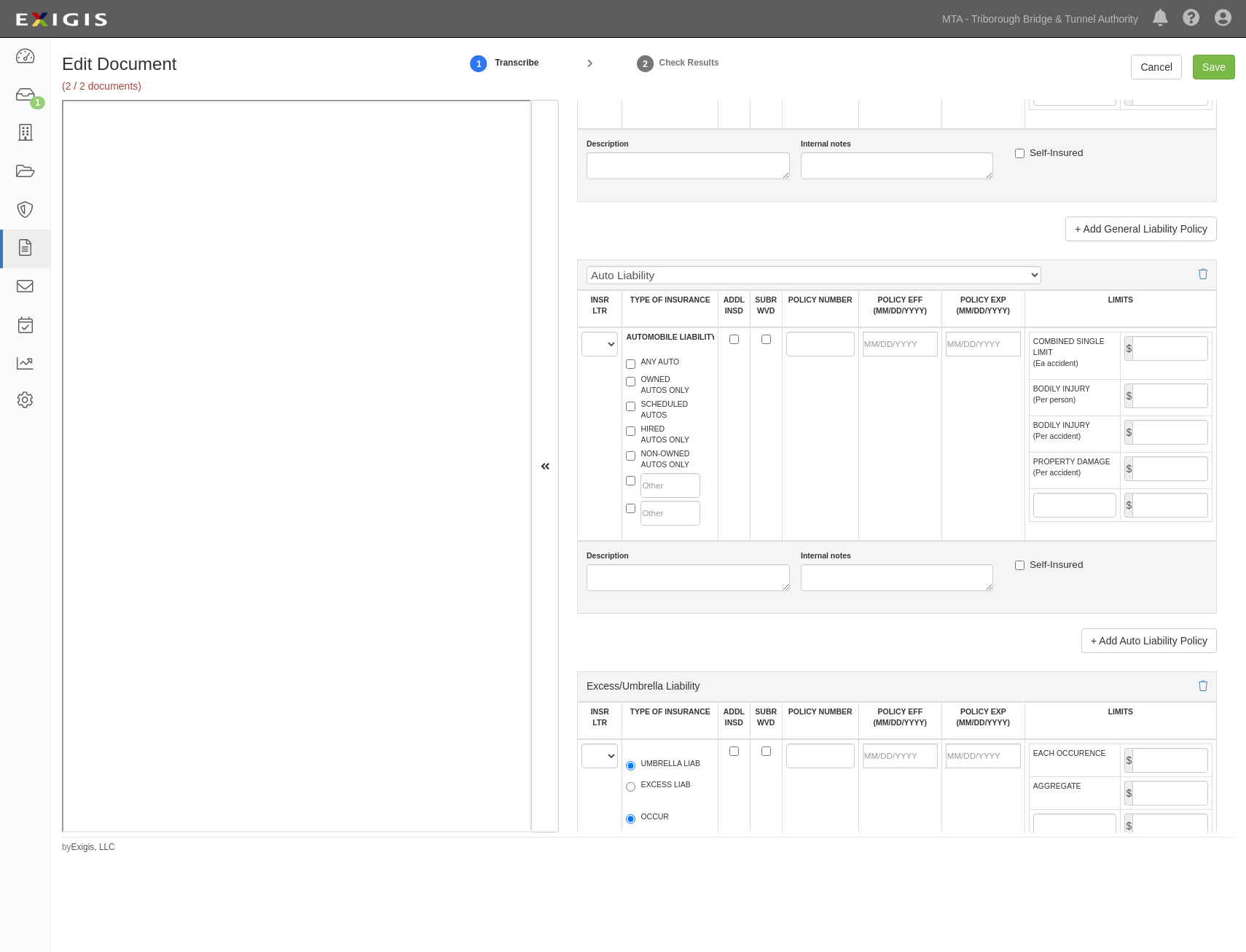
click at [623, 347] on td "AUTOMOBILE LIABILITY ANY AUTO OWNED AUTOS ONLY SCHEDULED AUTOS HIRED AUTOS ONLY…" at bounding box center [670, 434] width 96 height 214
click at [595, 344] on select "A B C D E F" at bounding box center [600, 345] width 37 height 25
select select "B"
click at [582, 332] on select "A B C D E F" at bounding box center [600, 345] width 37 height 25
click at [674, 440] on label "HIRED AUTOS ONLY" at bounding box center [657, 434] width 63 height 22
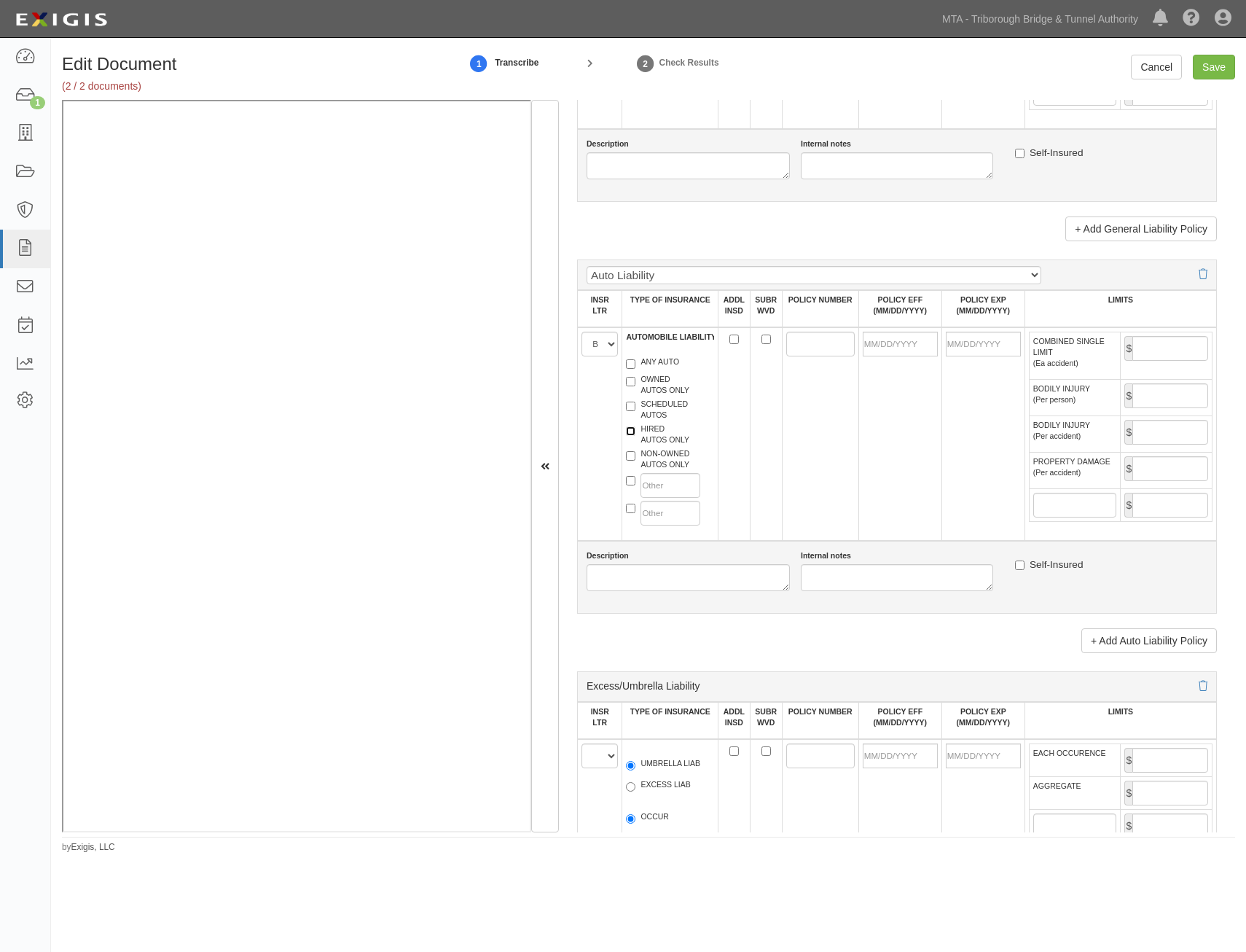
click at [636, 436] on input "HIRED AUTOS ONLY" at bounding box center [631, 431] width 10 height 10
checkbox input "true"
click at [674, 454] on label "NON-OWNED AUTOS ONLY" at bounding box center [657, 459] width 63 height 22
click at [636, 454] on input "NON-OWNED AUTOS ONLY" at bounding box center [631, 457] width 10 height 10
checkbox input "true"
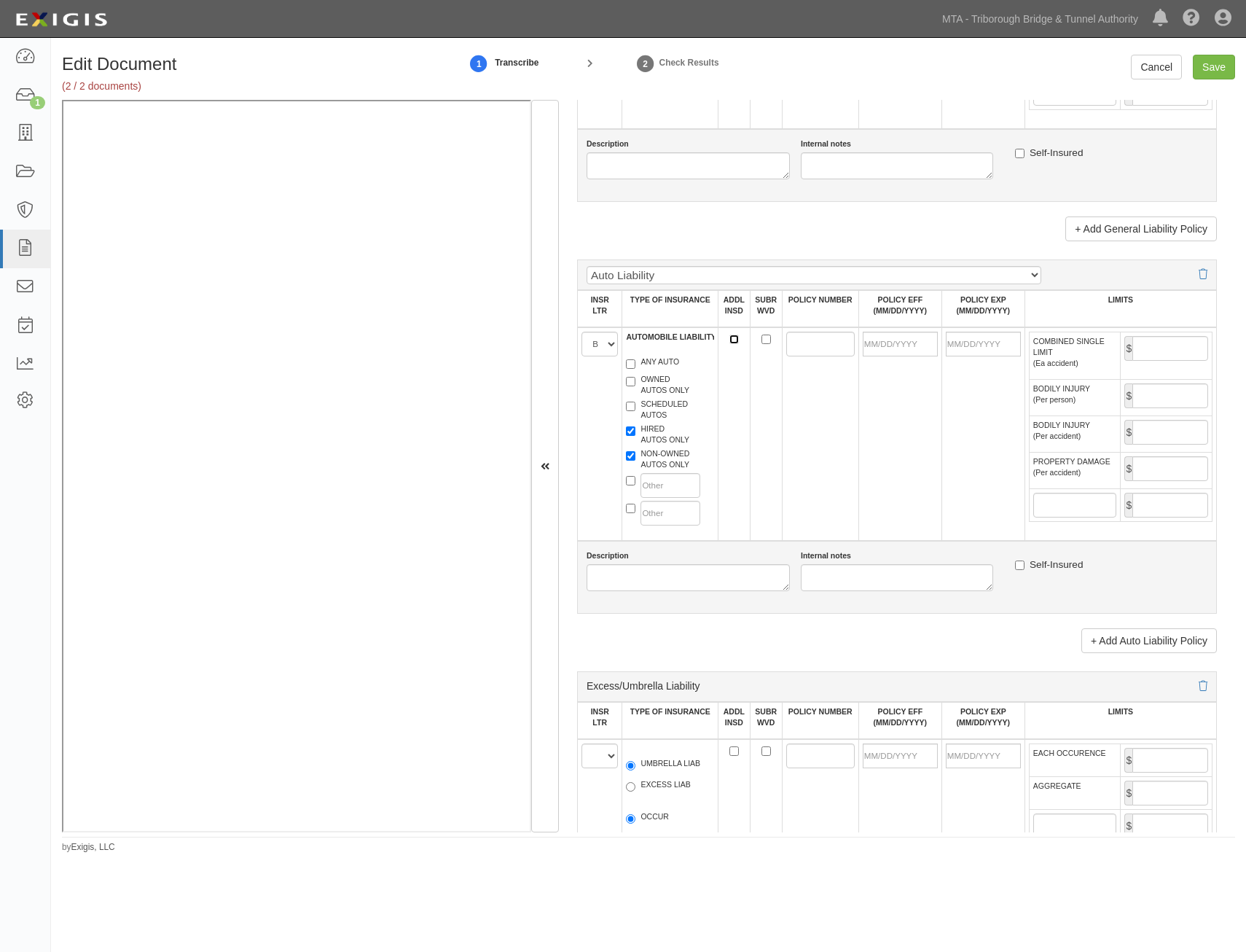
click at [732, 335] on input "ADDL INSD" at bounding box center [734, 340] width 10 height 10
checkbox input "true"
click at [761, 339] on input "SUBR WVD" at bounding box center [766, 340] width 10 height 10
checkbox input "true"
click at [790, 345] on input "POLICY NUMBER" at bounding box center [821, 345] width 69 height 25
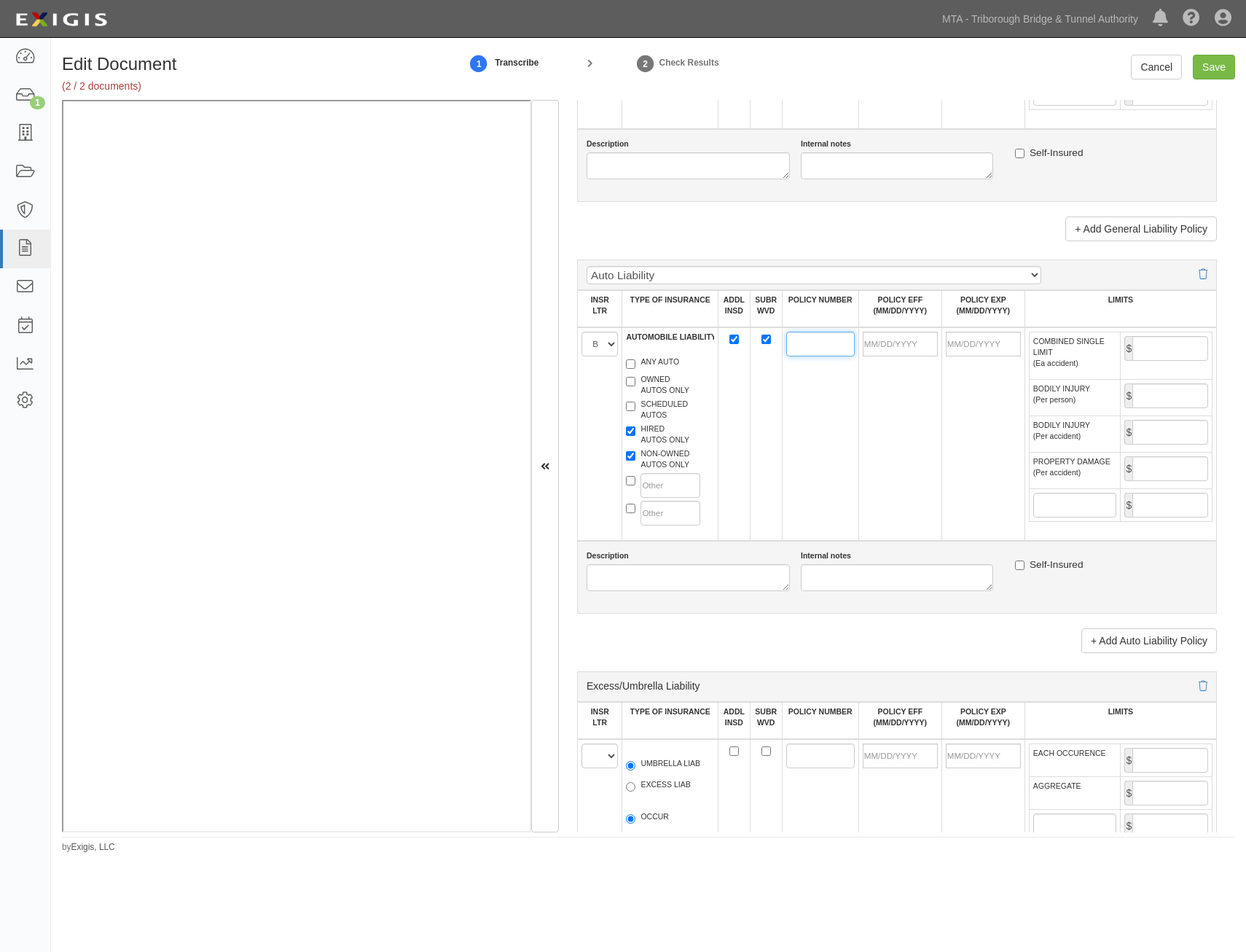
paste input "39UENBJ0LER"
type input "39UENBJ0LER"
click at [913, 347] on input "POLICY EFF (MM/DD/YYYY)" at bounding box center [900, 345] width 75 height 25
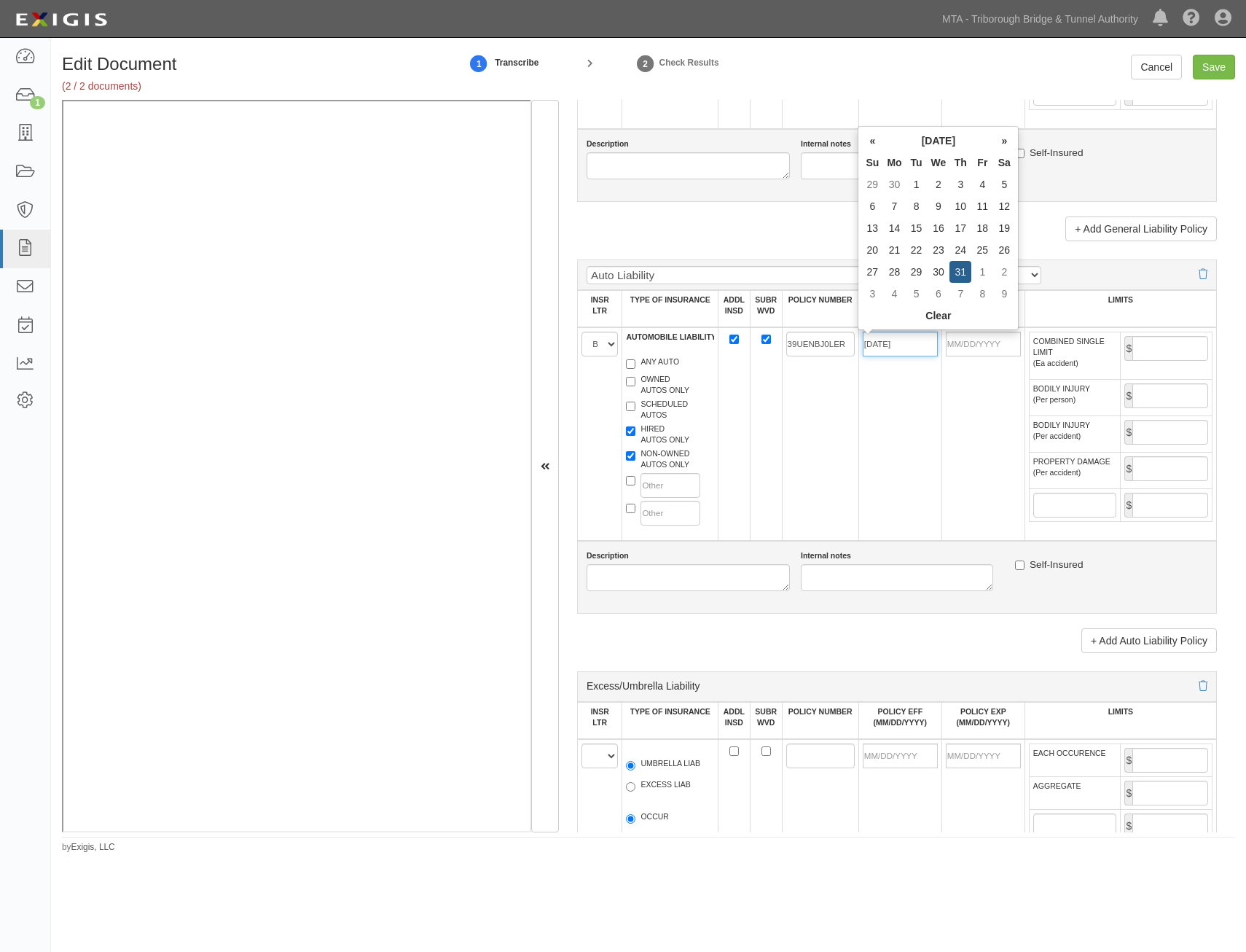
type input "10/31/2024"
type input "10/31/2025"
click at [905, 463] on td "10/31/2024" at bounding box center [900, 434] width 84 height 214
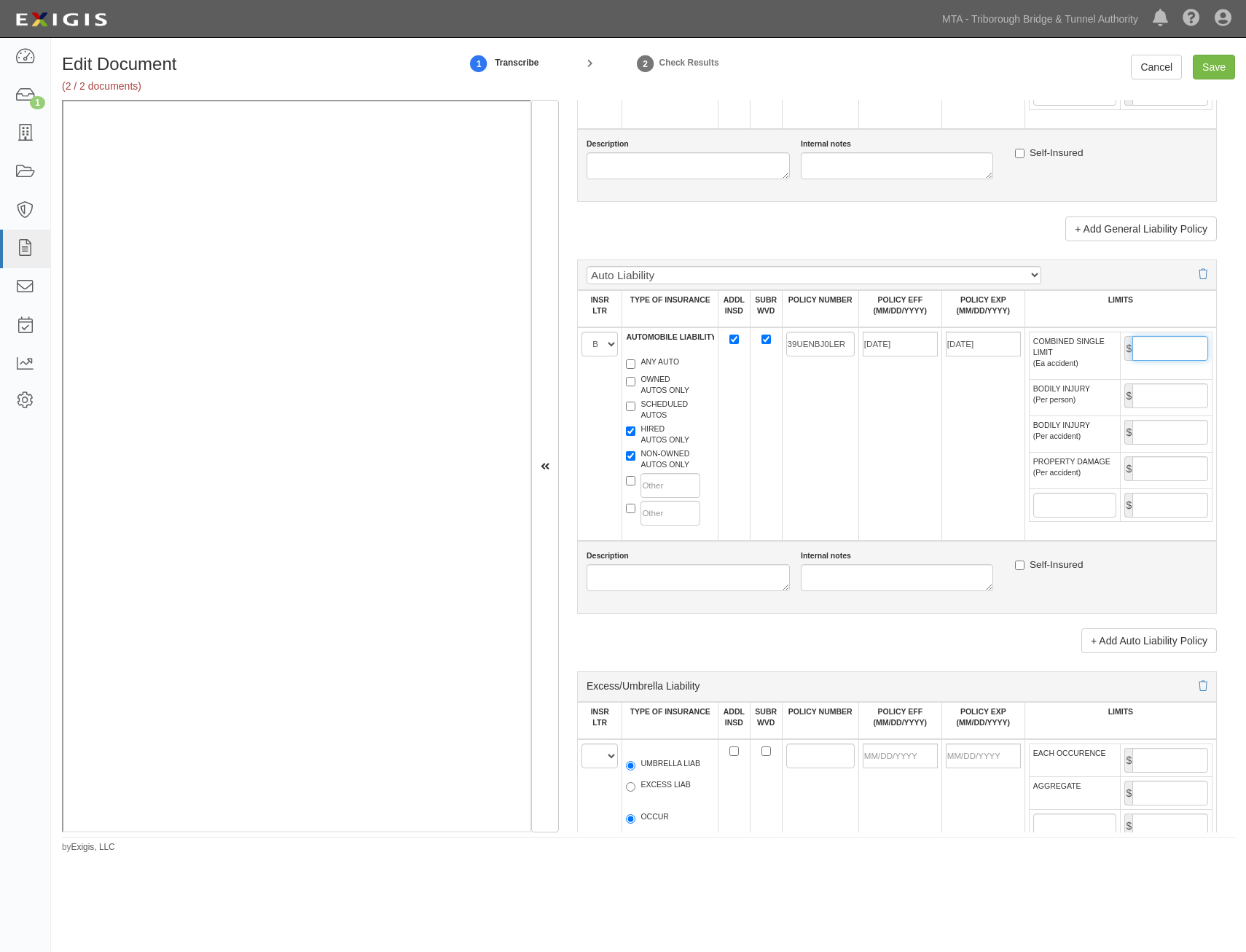
click at [1170, 356] on input "COMBINED SINGLE LIMIT (Ea accident)" at bounding box center [1170, 349] width 76 height 25
type input "1,000,000"
click at [891, 435] on td "10/31/2024" at bounding box center [900, 434] width 84 height 214
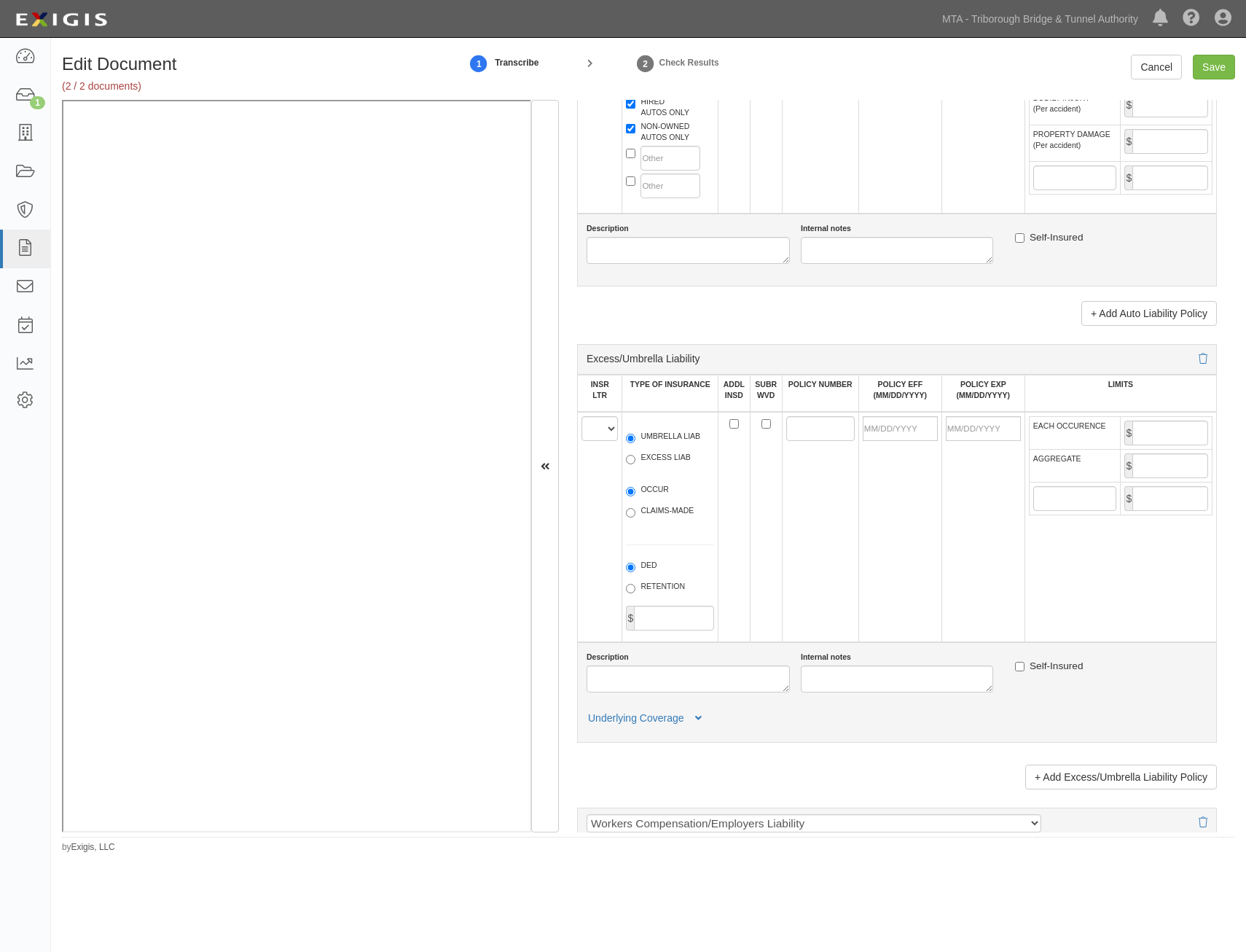
scroll to position [1604, 0]
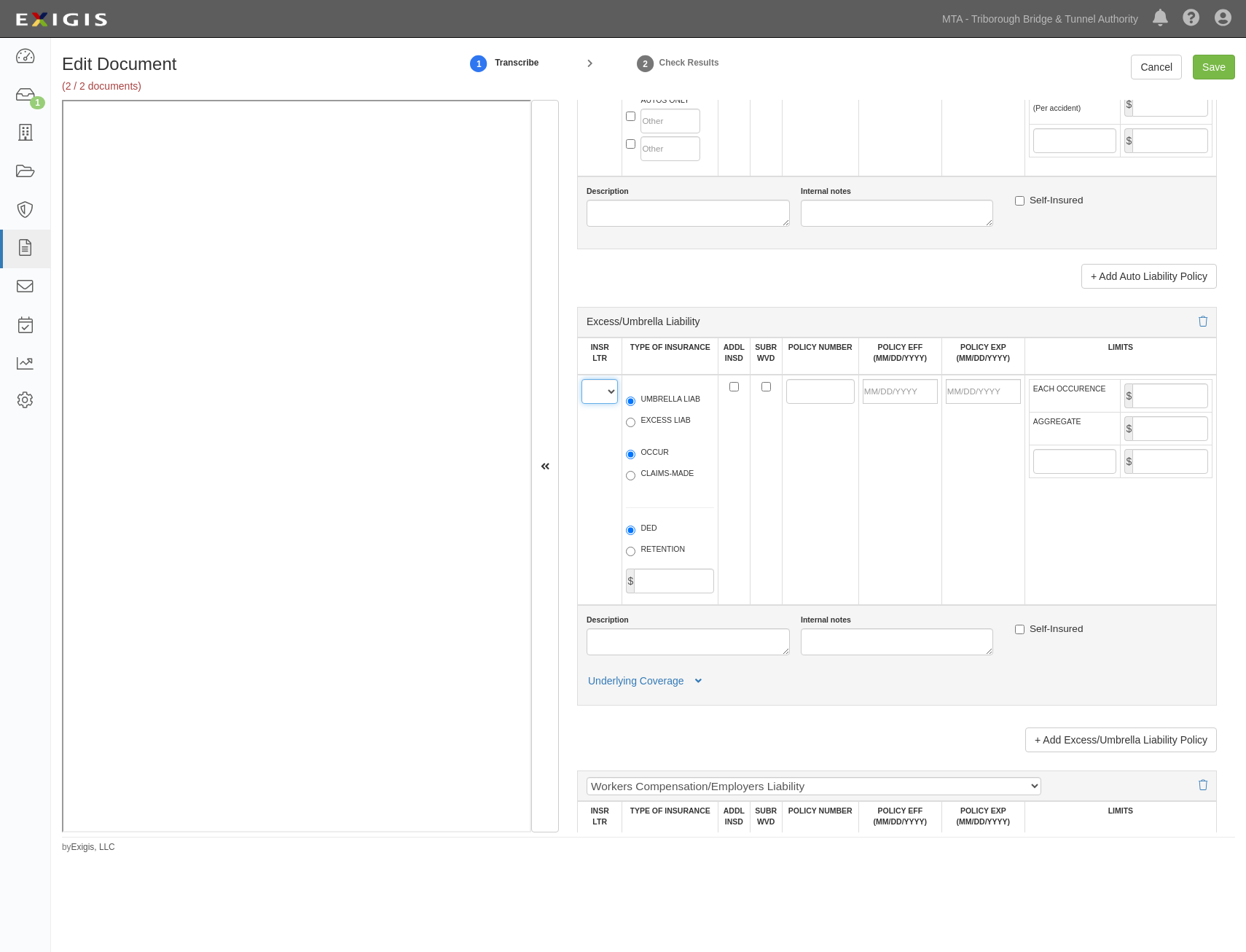
click at [594, 391] on select "A B C D E F" at bounding box center [600, 391] width 37 height 25
select select "C"
click at [582, 379] on select "A B C D E F" at bounding box center [600, 391] width 37 height 25
click at [657, 400] on label "UMBRELLA LIAB" at bounding box center [663, 400] width 75 height 15
click at [636, 400] on input "UMBRELLA LIAB" at bounding box center [631, 401] width 10 height 10
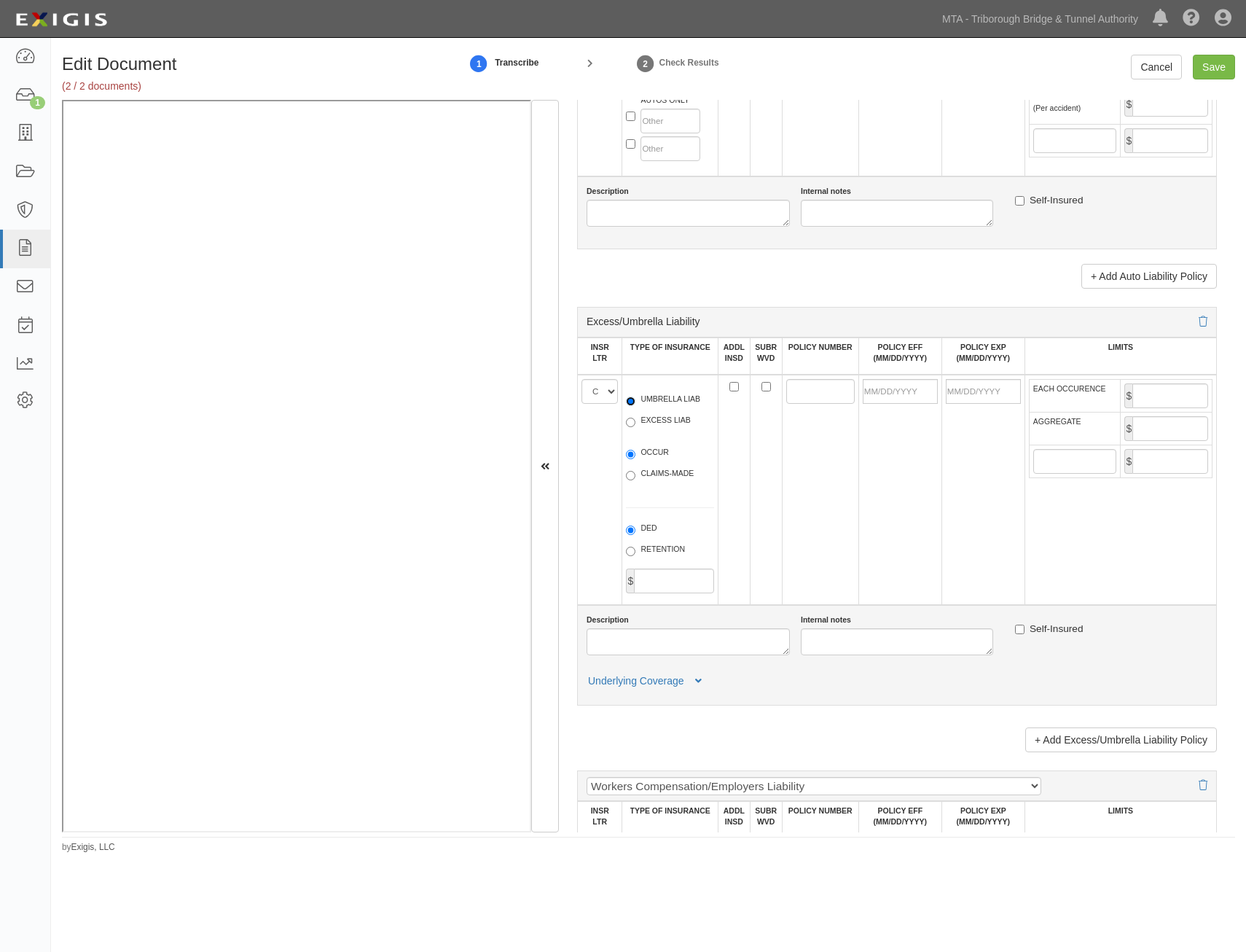
radio input "true"
click at [660, 452] on label "OCCUR" at bounding box center [648, 454] width 43 height 15
click at [636, 452] on input "OCCUR" at bounding box center [631, 455] width 10 height 10
radio input "true"
click at [732, 383] on input "ADDL INSD" at bounding box center [734, 387] width 10 height 10
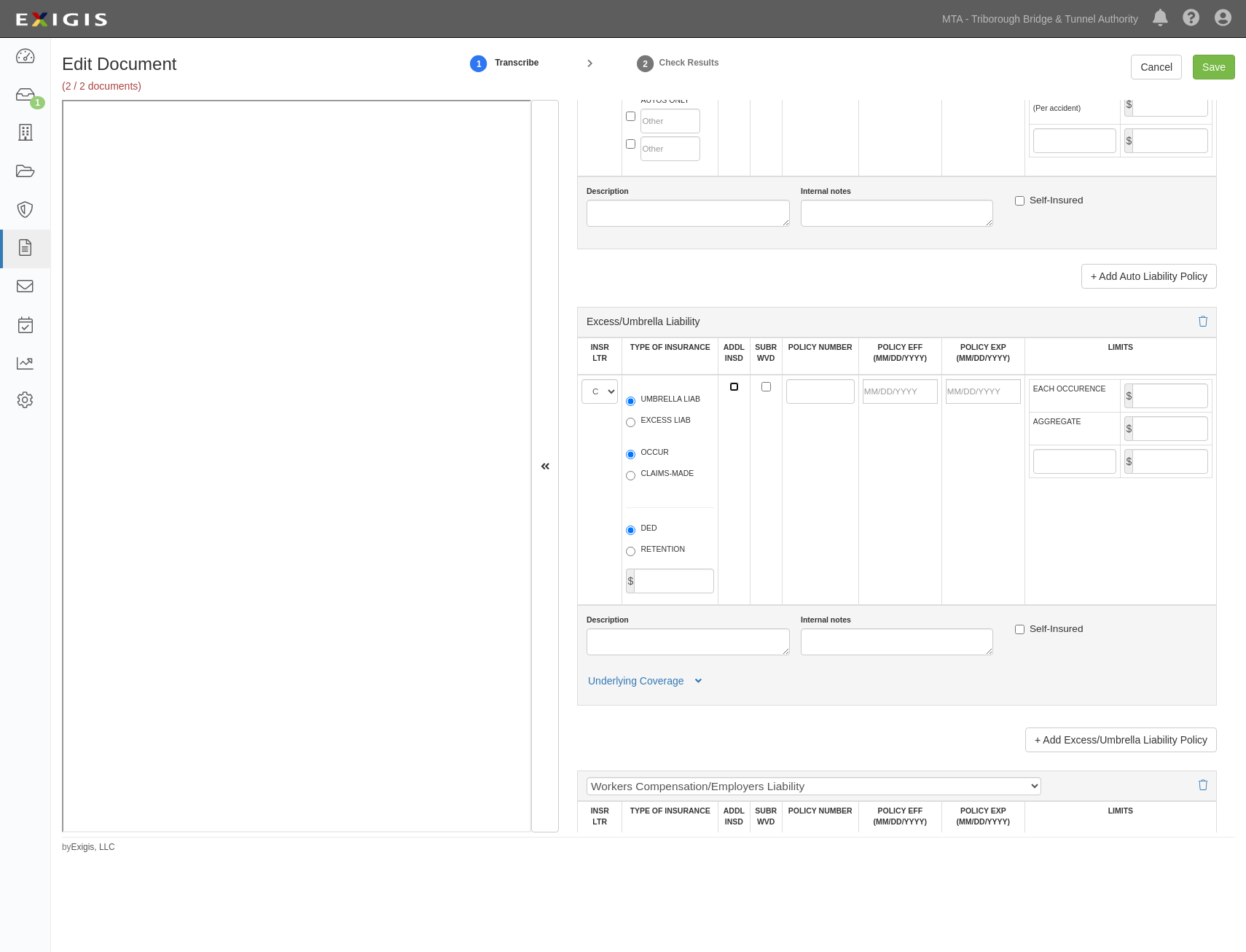
checkbox input "true"
click at [761, 388] on input "SUBR WVD" at bounding box center [766, 387] width 10 height 10
checkbox input "true"
click at [788, 391] on input "POLICY NUMBER" at bounding box center [821, 391] width 69 height 25
paste input "39RHUBH5WKN"
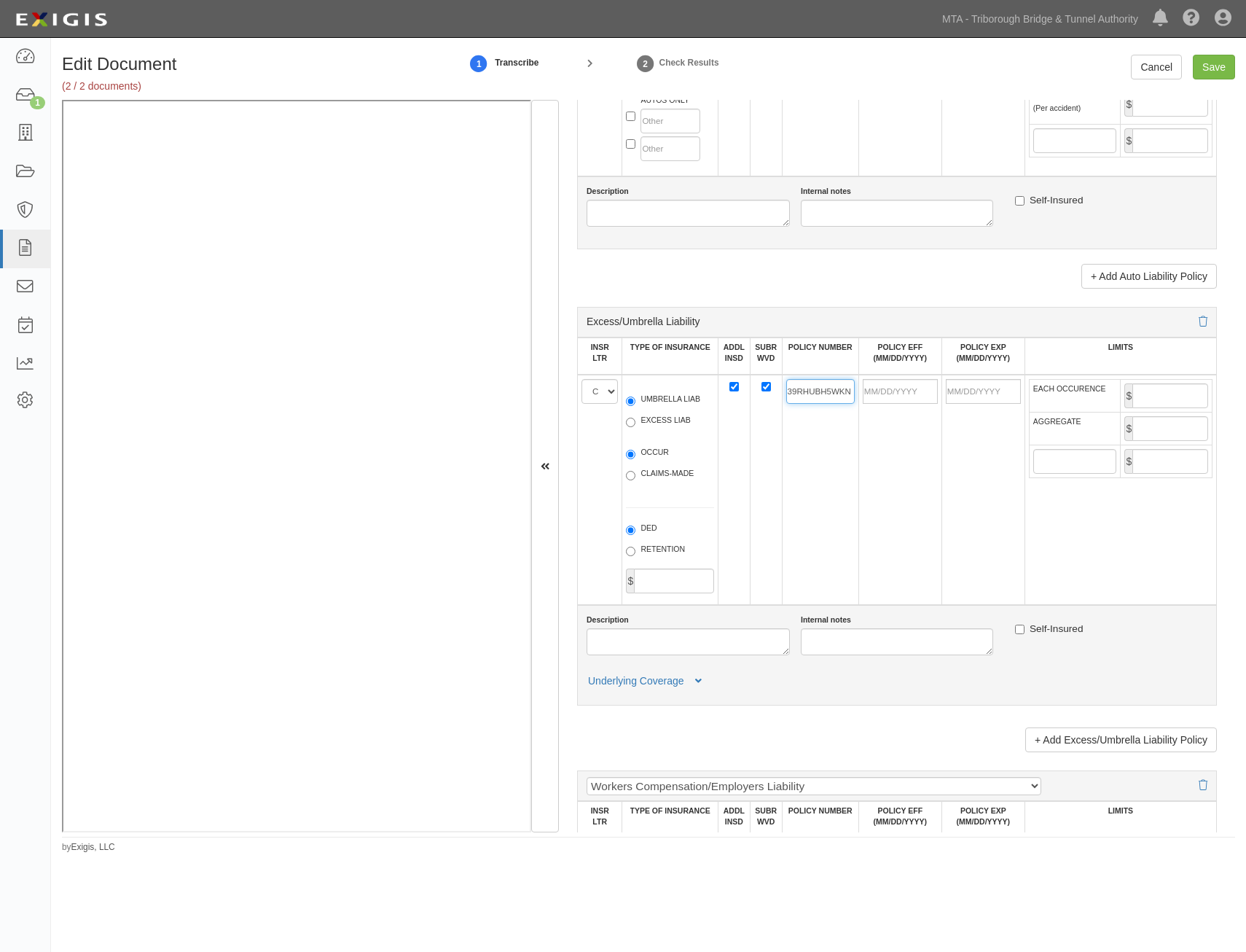
type input "39RHUBH5WKN"
click at [905, 396] on input "POLICY EFF (MM/DD/YYYY)" at bounding box center [900, 391] width 75 height 25
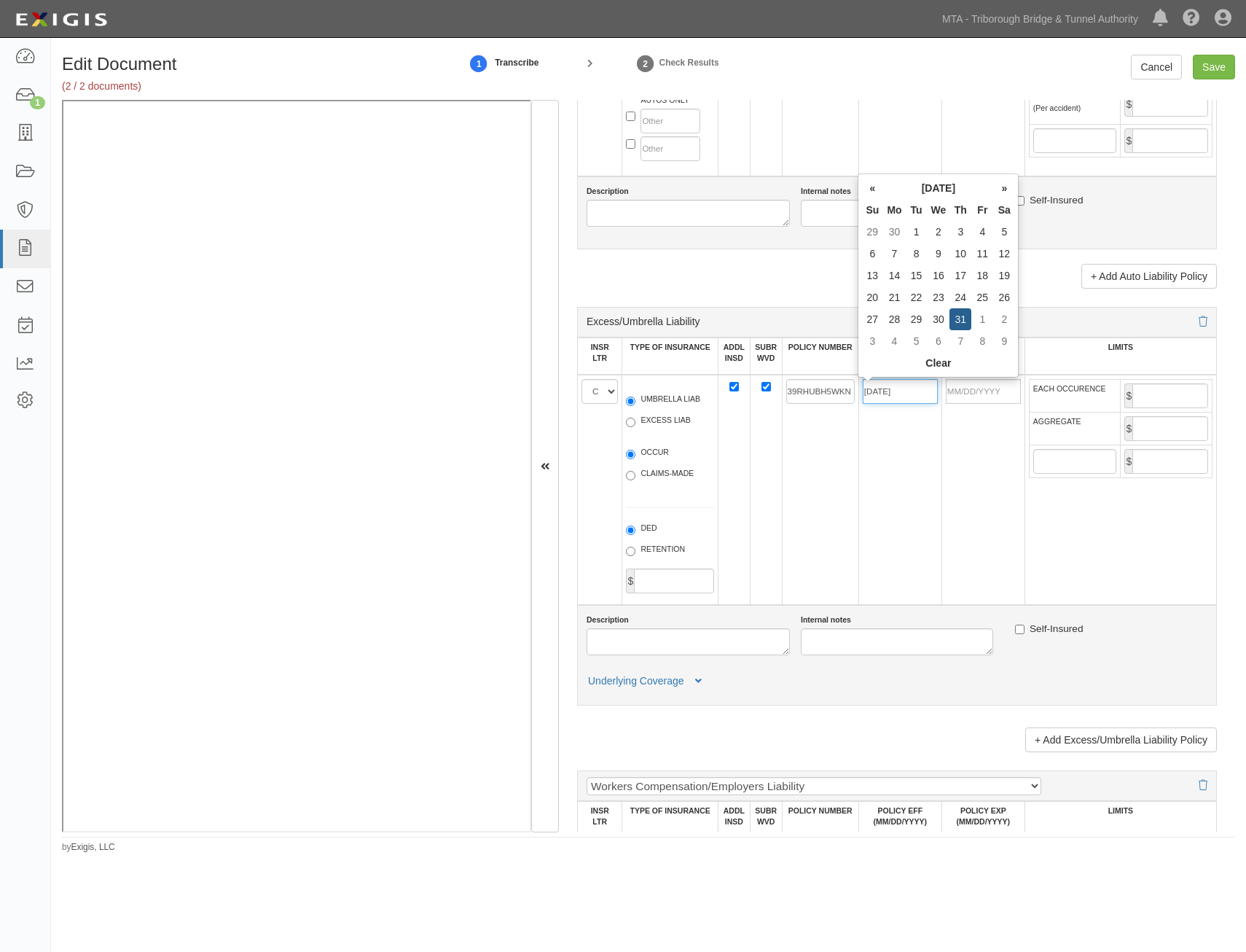
type input "10/31/2024"
type input "10/31/2025"
click at [895, 509] on td "10/31/2024" at bounding box center [900, 490] width 84 height 230
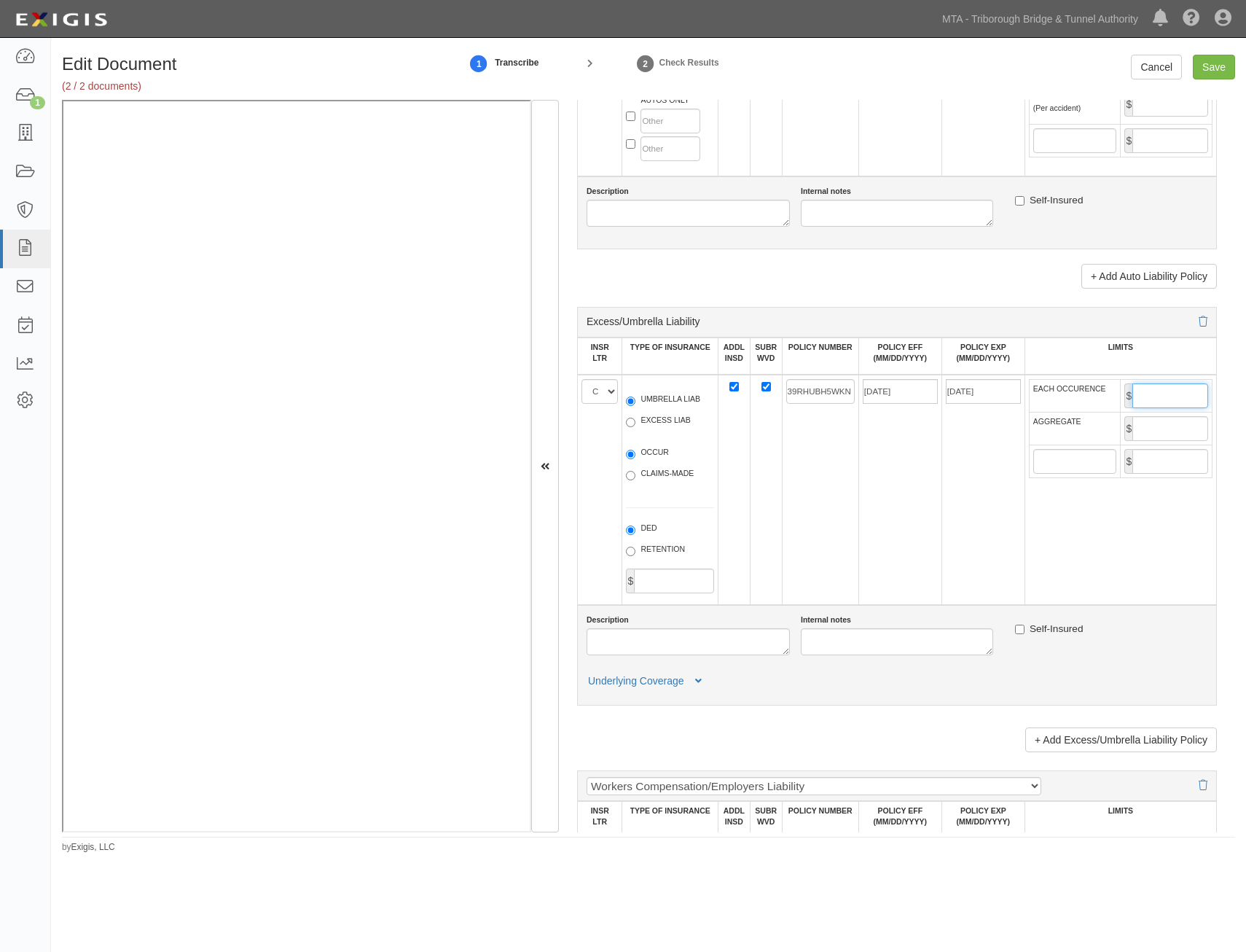
click at [1145, 388] on input "EACH OCCURENCE" at bounding box center [1170, 396] width 76 height 25
type input "10,000,000"
drag, startPoint x: 1174, startPoint y: 426, endPoint x: 1164, endPoint y: 432, distance: 11.7
click at [1174, 426] on input "AGGREGATE" at bounding box center [1170, 429] width 76 height 25
type input "10,000,000"
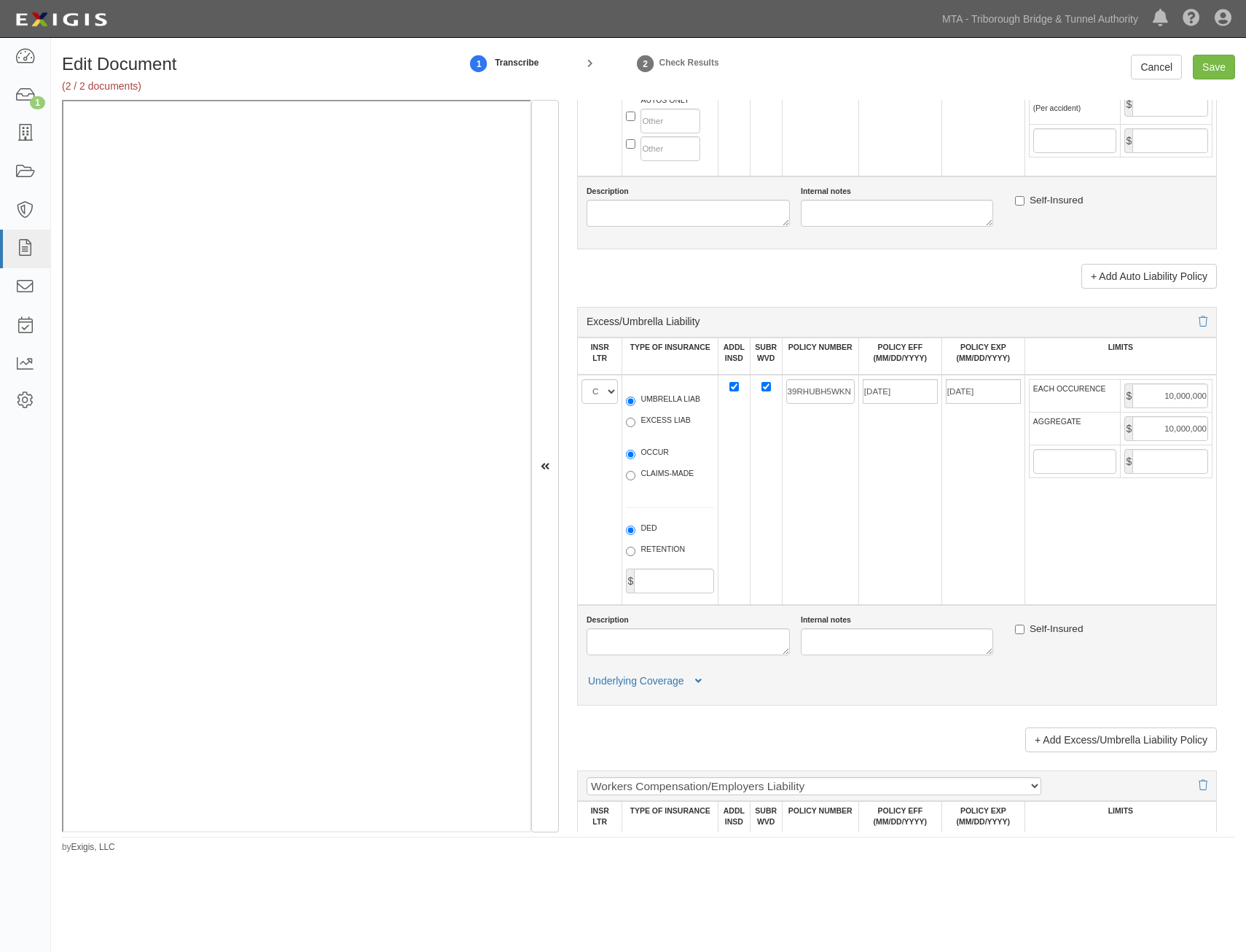
click at [951, 528] on td "10/31/2025" at bounding box center [984, 490] width 84 height 230
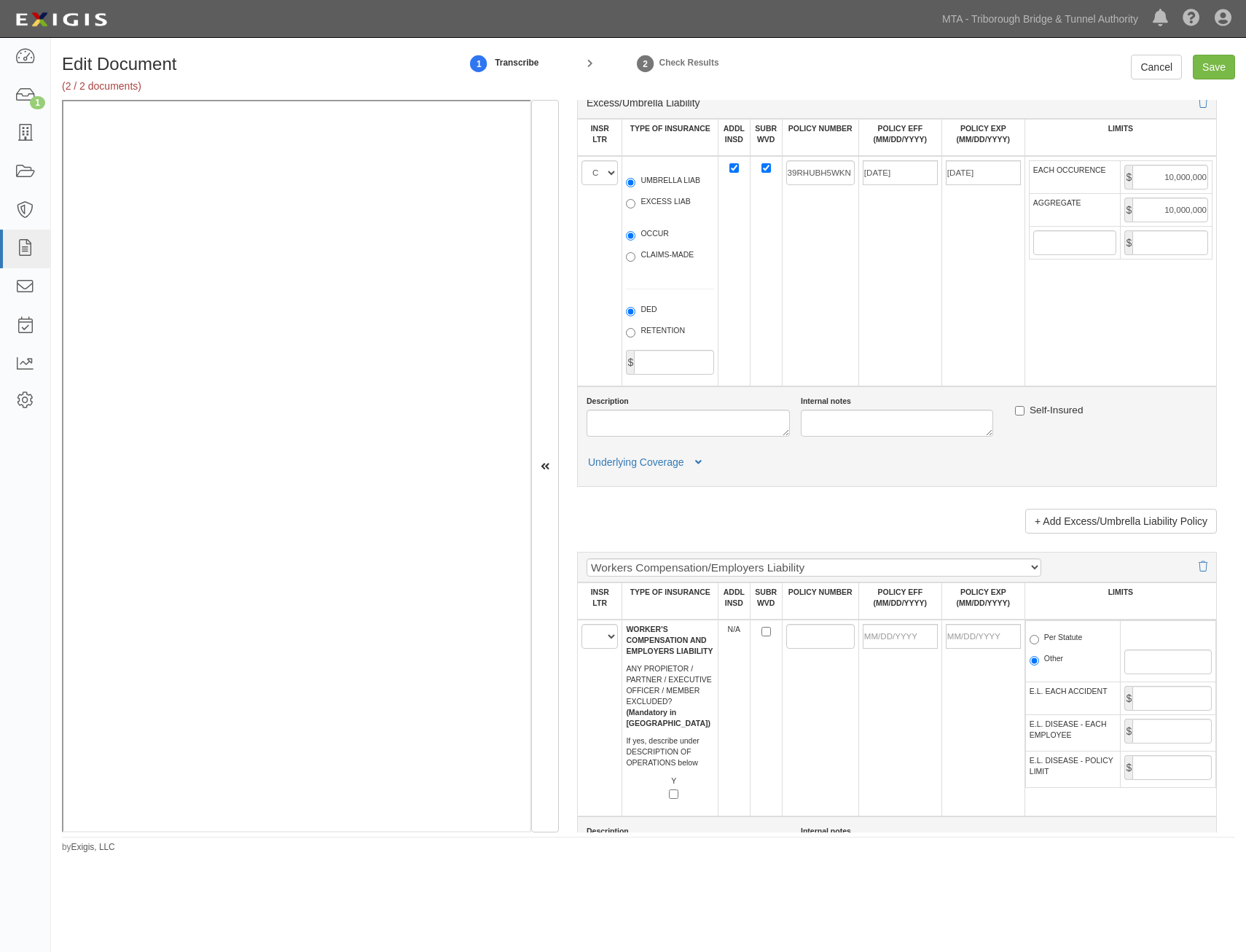
scroll to position [1969, 0]
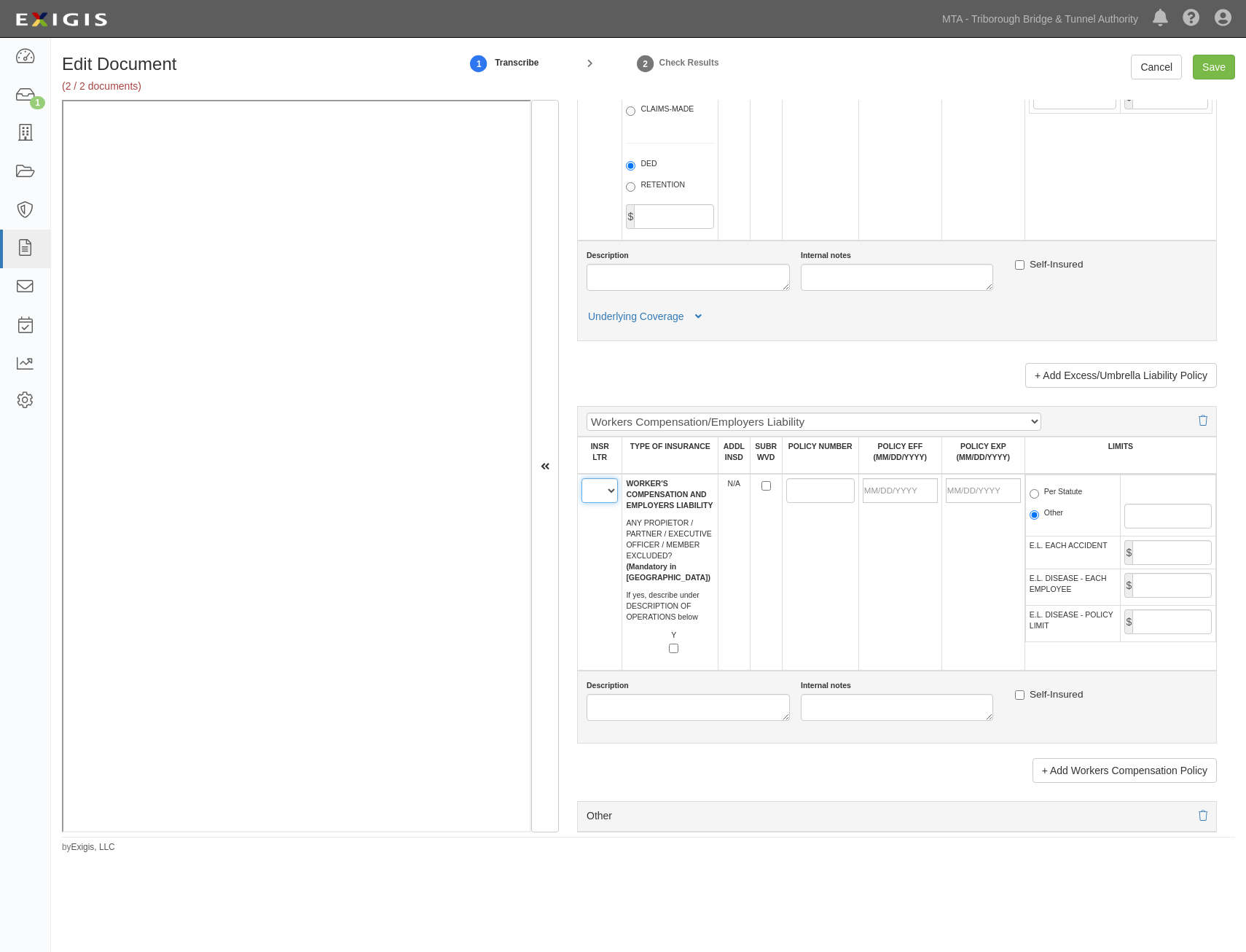
click at [591, 497] on select "A B C D E F" at bounding box center [600, 491] width 37 height 25
select select "A"
click at [582, 478] on select "A B C D E F" at bounding box center [600, 491] width 37 height 25
click at [811, 579] on td at bounding box center [820, 572] width 77 height 197
click at [814, 488] on input "POLICY NUMBER" at bounding box center [821, 491] width 69 height 25
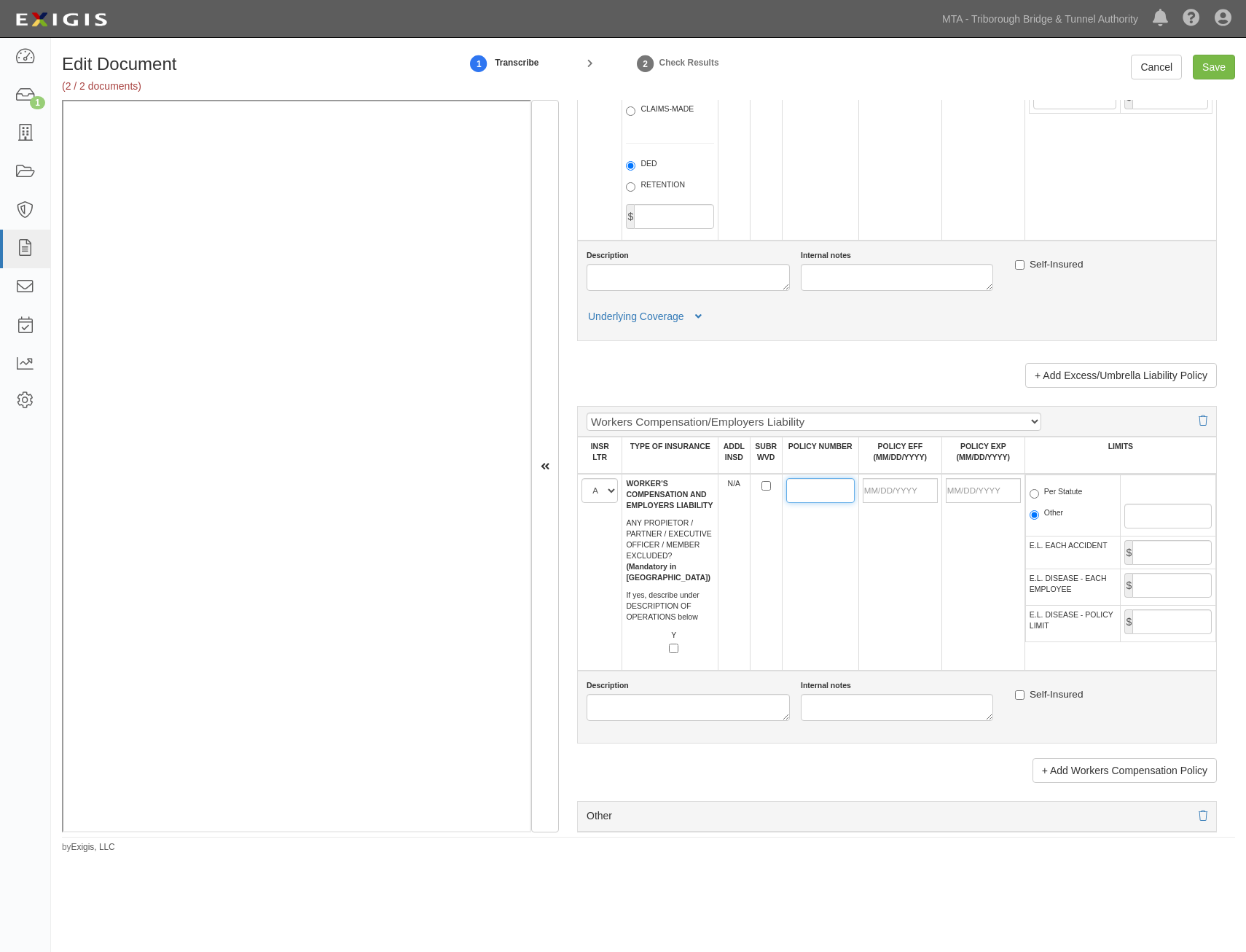
paste input "39WEAH7VX2"
type input "39WEAH7VX2"
click at [898, 488] on input "POLICY EFF (MM/DD/YYYY)" at bounding box center [900, 491] width 75 height 25
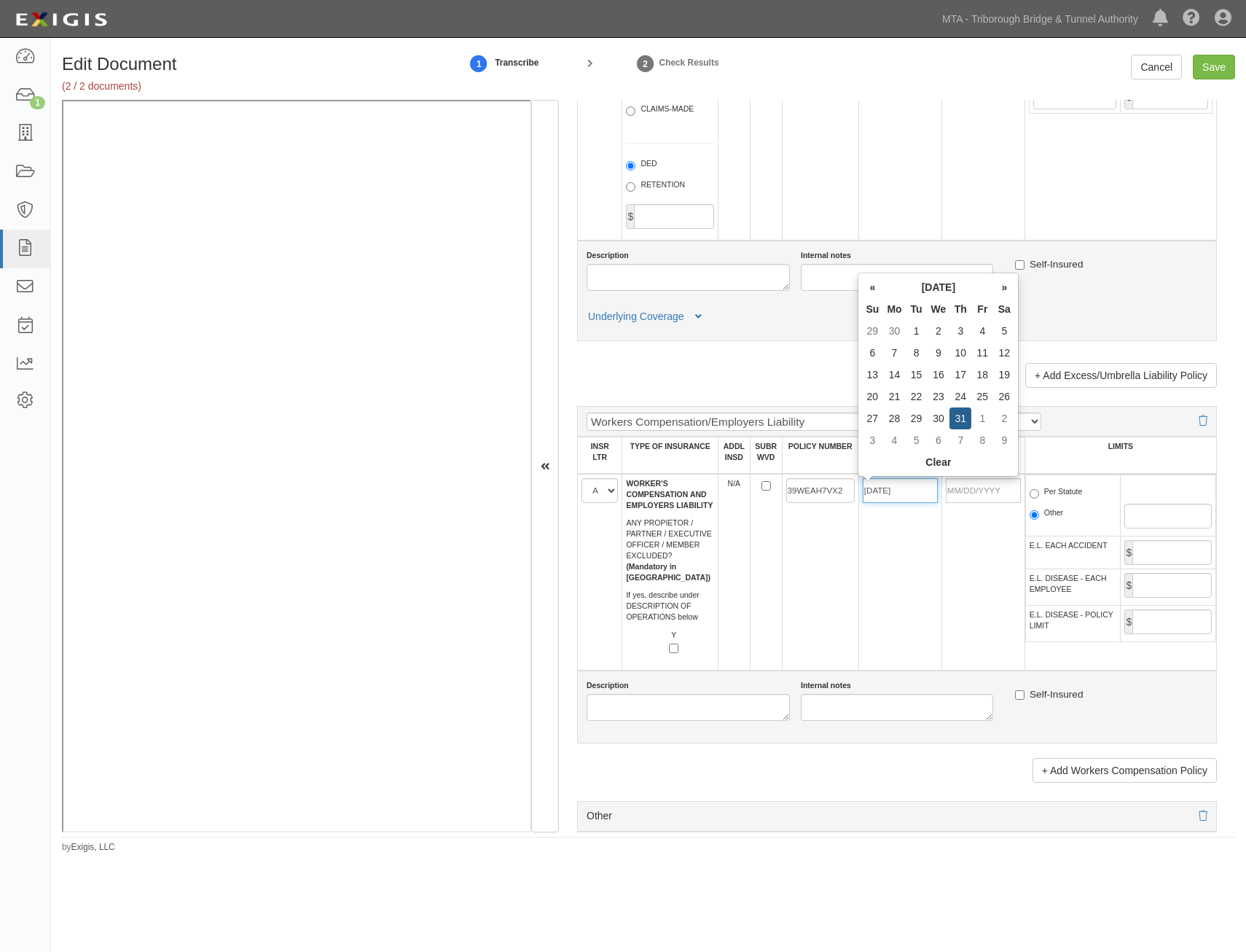
type input "10/31/2024"
type input "10/31/2025"
click at [828, 577] on td "39WEAH7VX2" at bounding box center [820, 572] width 77 height 197
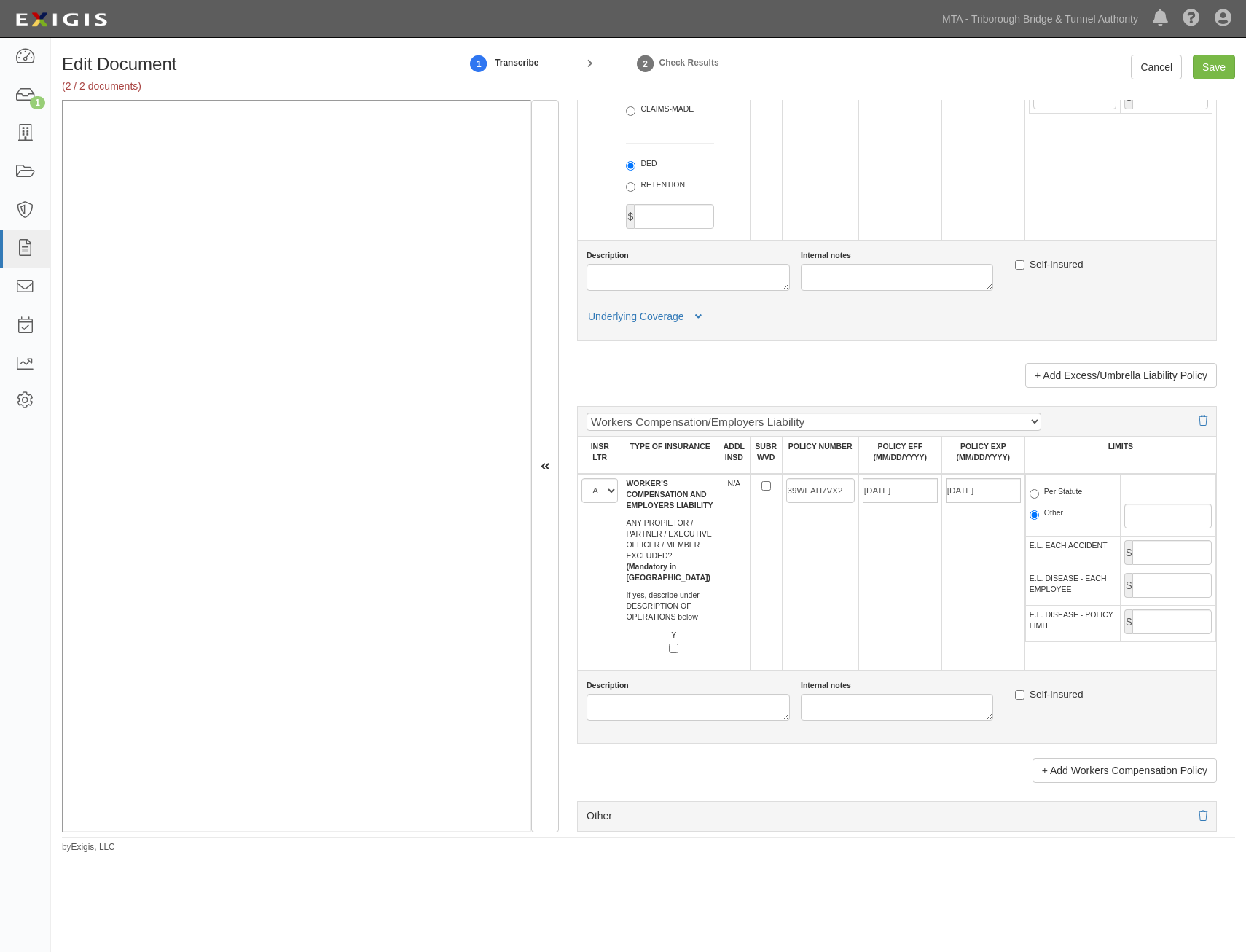
click at [1061, 491] on label "Per Statute" at bounding box center [1057, 493] width 53 height 15
click at [1039, 491] on input "Per Statute" at bounding box center [1035, 494] width 10 height 10
radio input "true"
click at [1164, 551] on input "E.L. EACH ACCIDENT" at bounding box center [1172, 553] width 80 height 25
type input "1,000,000"
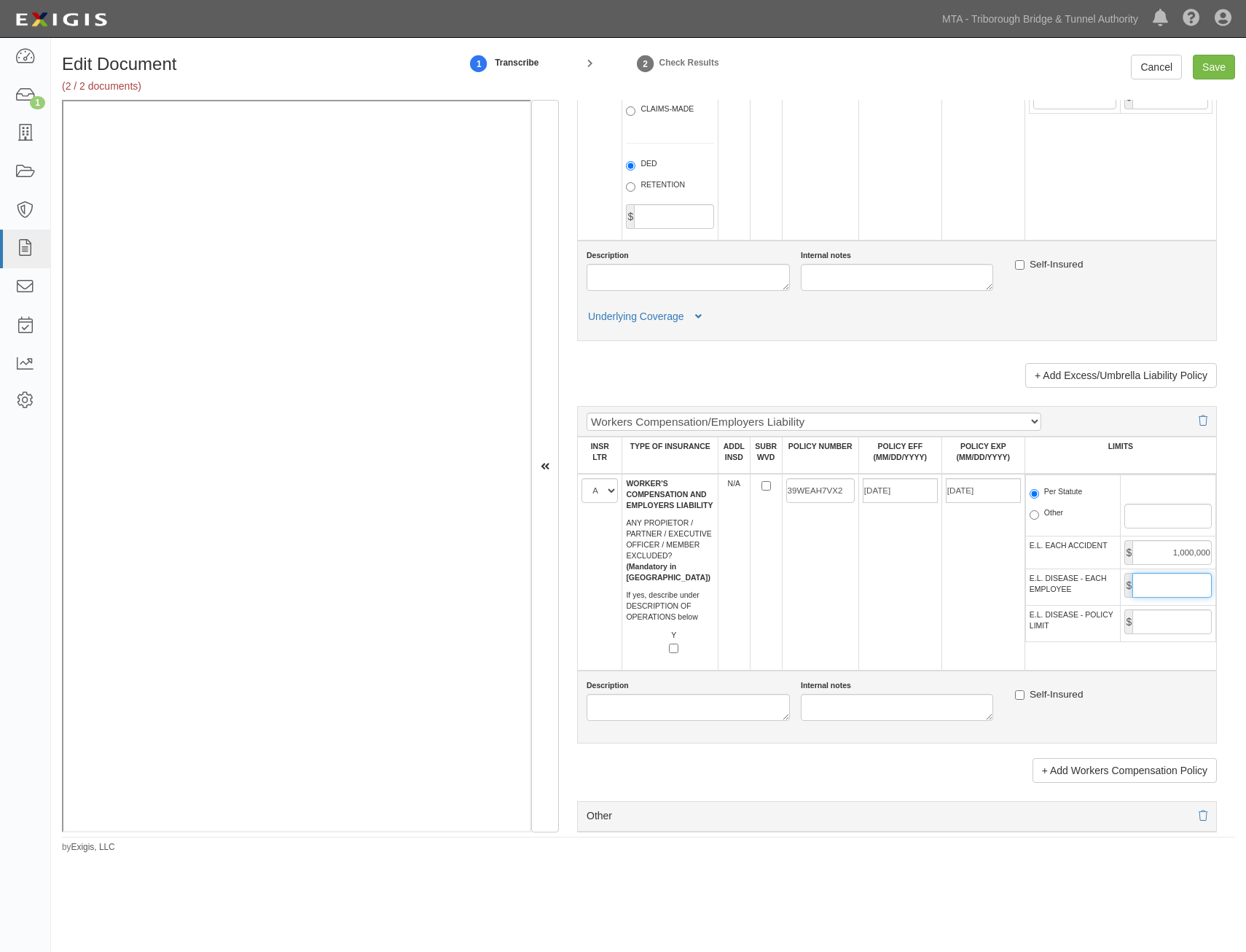
click at [1145, 592] on input "E.L. DISEASE - EACH EMPLOYEE" at bounding box center [1172, 586] width 80 height 25
type input "1,000,000"
drag, startPoint x: 1161, startPoint y: 615, endPoint x: 1148, endPoint y: 625, distance: 16.4
click at [1161, 615] on input "E.L. DISEASE - POLICY LIMIT" at bounding box center [1172, 622] width 80 height 25
type input "1,000,000"
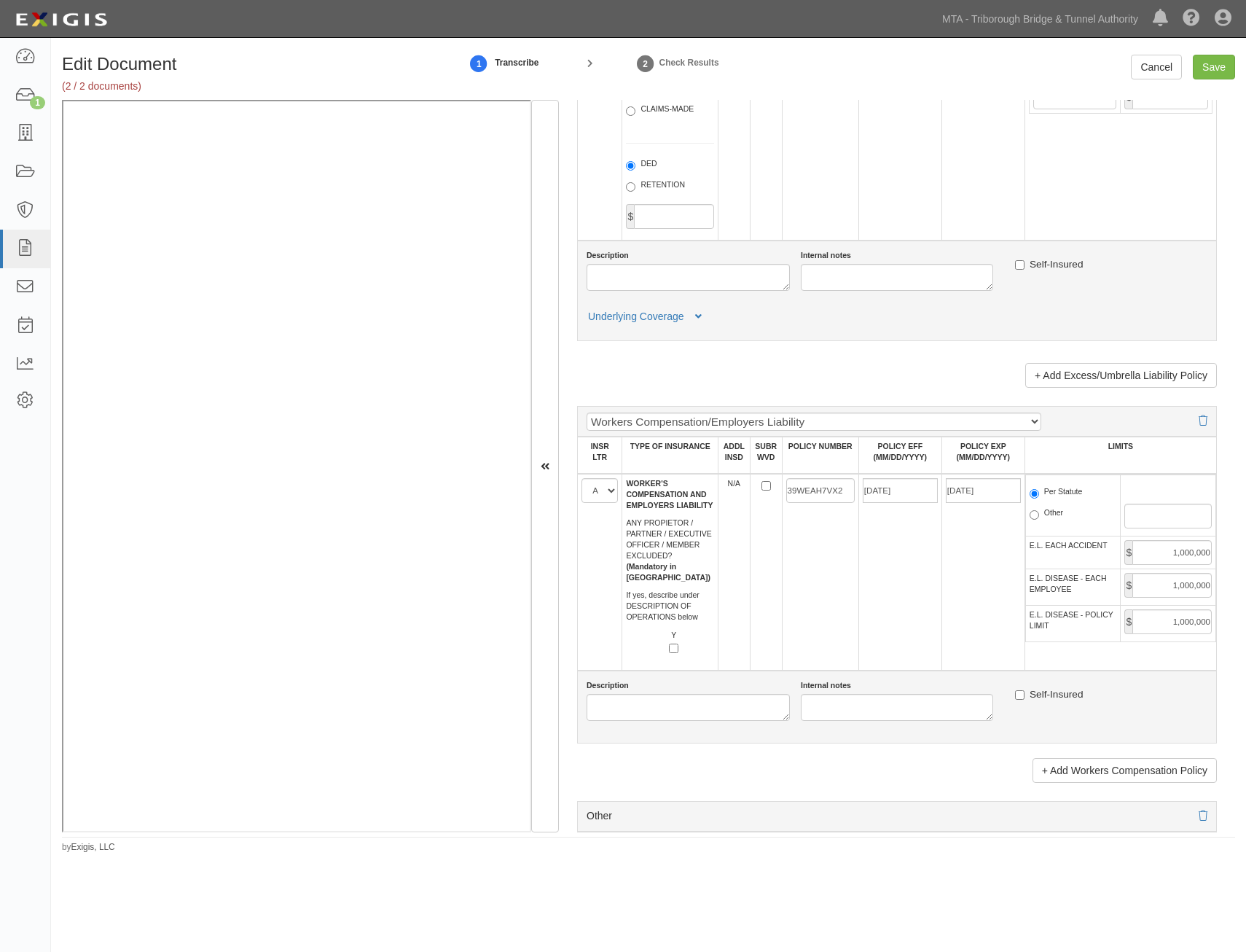
click at [776, 591] on td at bounding box center [765, 572] width 32 height 197
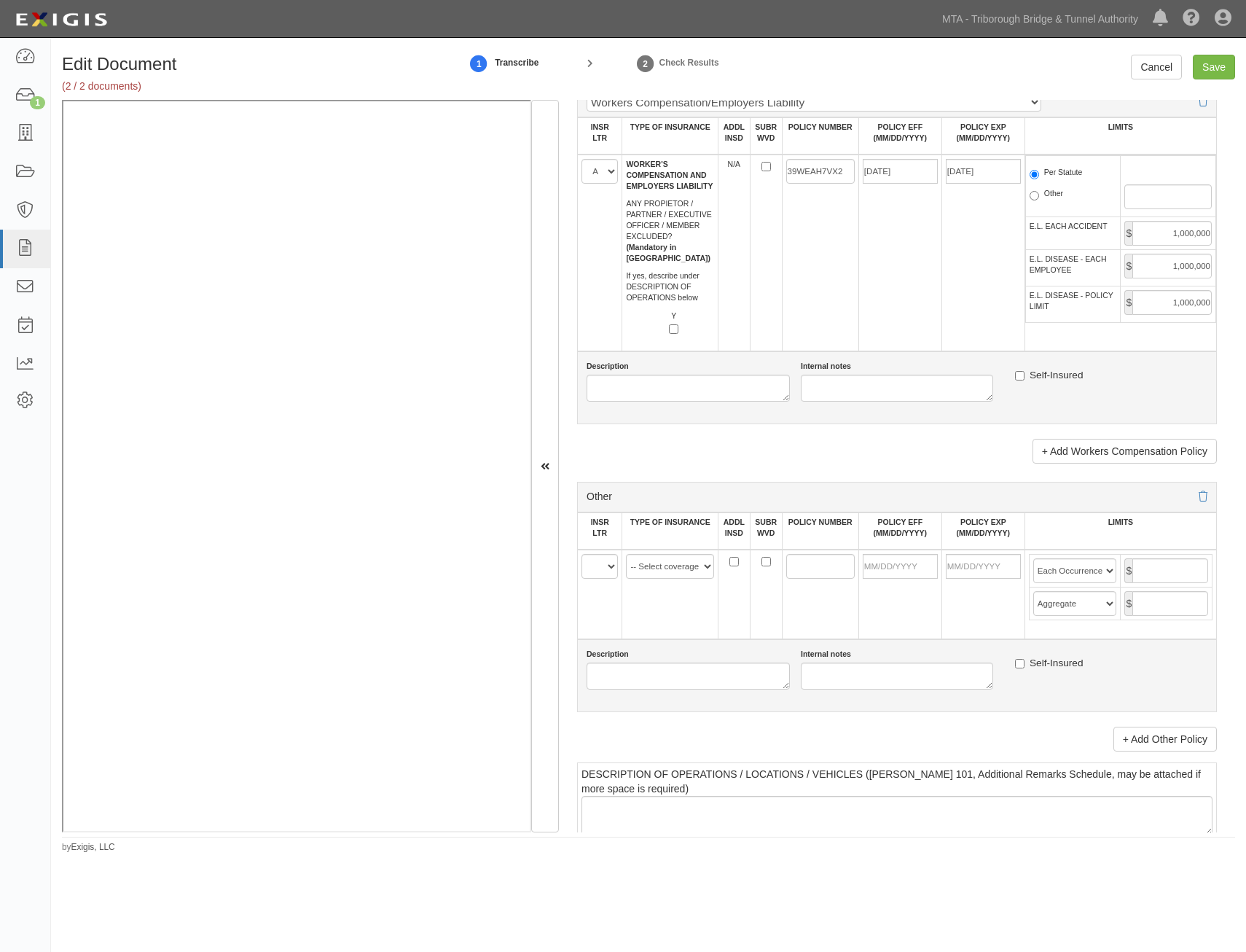
scroll to position [2333, 0]
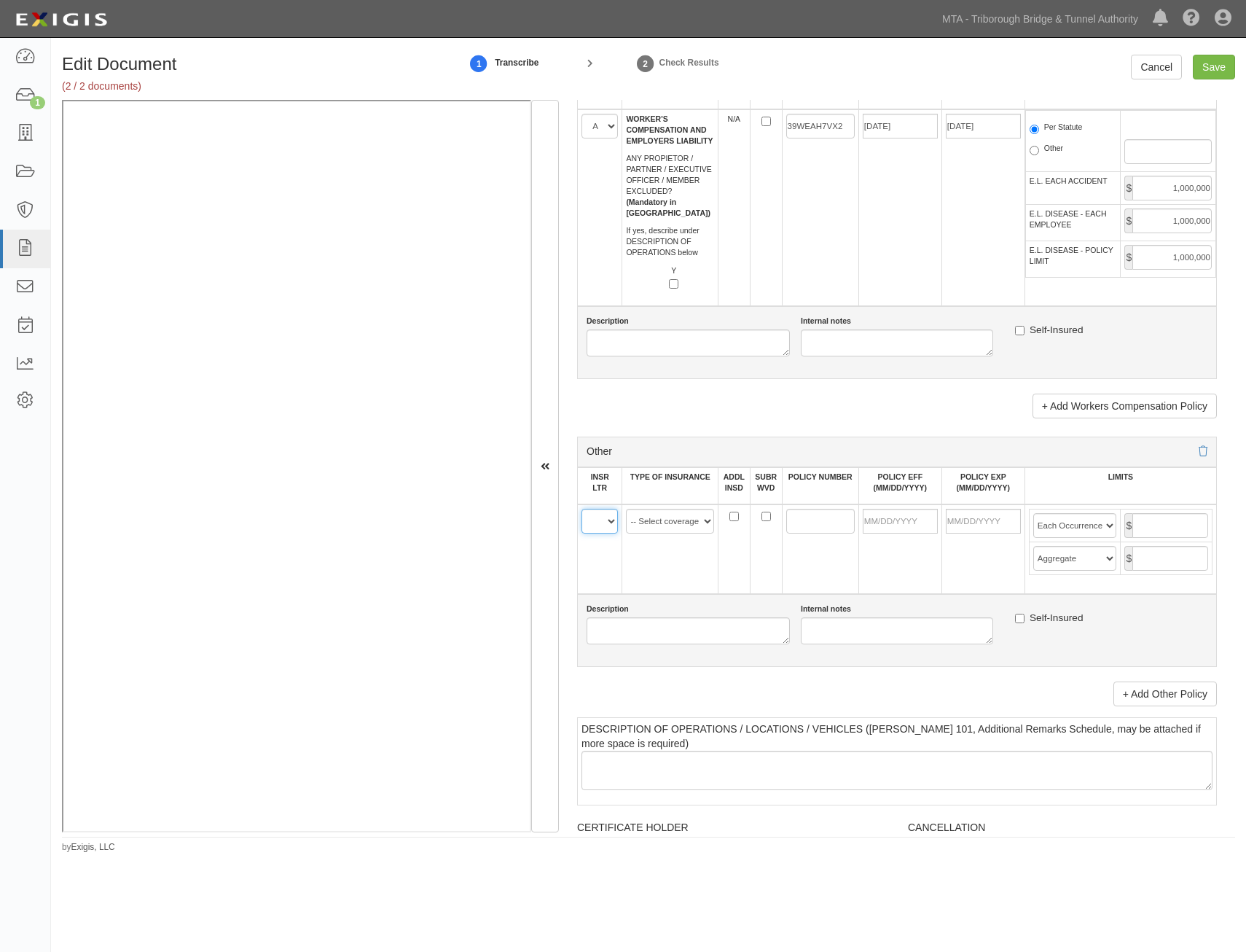
drag, startPoint x: 600, startPoint y: 514, endPoint x: 601, endPoint y: 525, distance: 11.0
click at [600, 514] on select "A B C D E F" at bounding box center [600, 522] width 37 height 25
select select "D"
click at [582, 509] on select "A B C D E F" at bounding box center [600, 522] width 37 height 25
drag, startPoint x: 686, startPoint y: 517, endPoint x: 686, endPoint y: 530, distance: 13.0
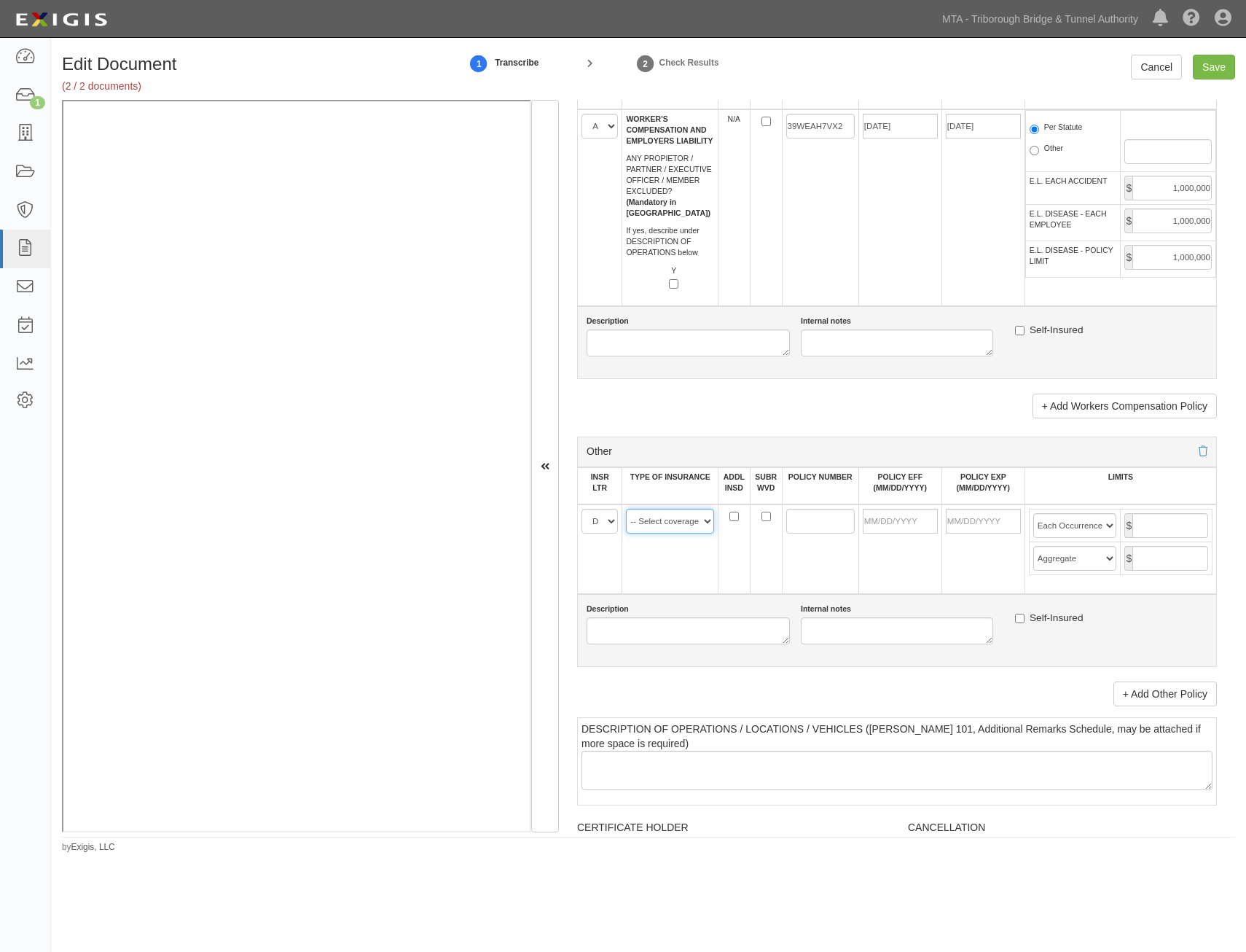
click at [686, 517] on select "-- Select coverage line -- Asbestos Abatement Auto Physical Damage Aviation Lia…" at bounding box center [670, 522] width 88 height 25
select select "91"
click at [626, 509] on select "-- Select coverage line -- Asbestos Abatement Auto Physical Damage Aviation Lia…" at bounding box center [670, 522] width 88 height 25
click at [730, 514] on input "ADDL INSD" at bounding box center [734, 517] width 10 height 10
checkbox input "true"
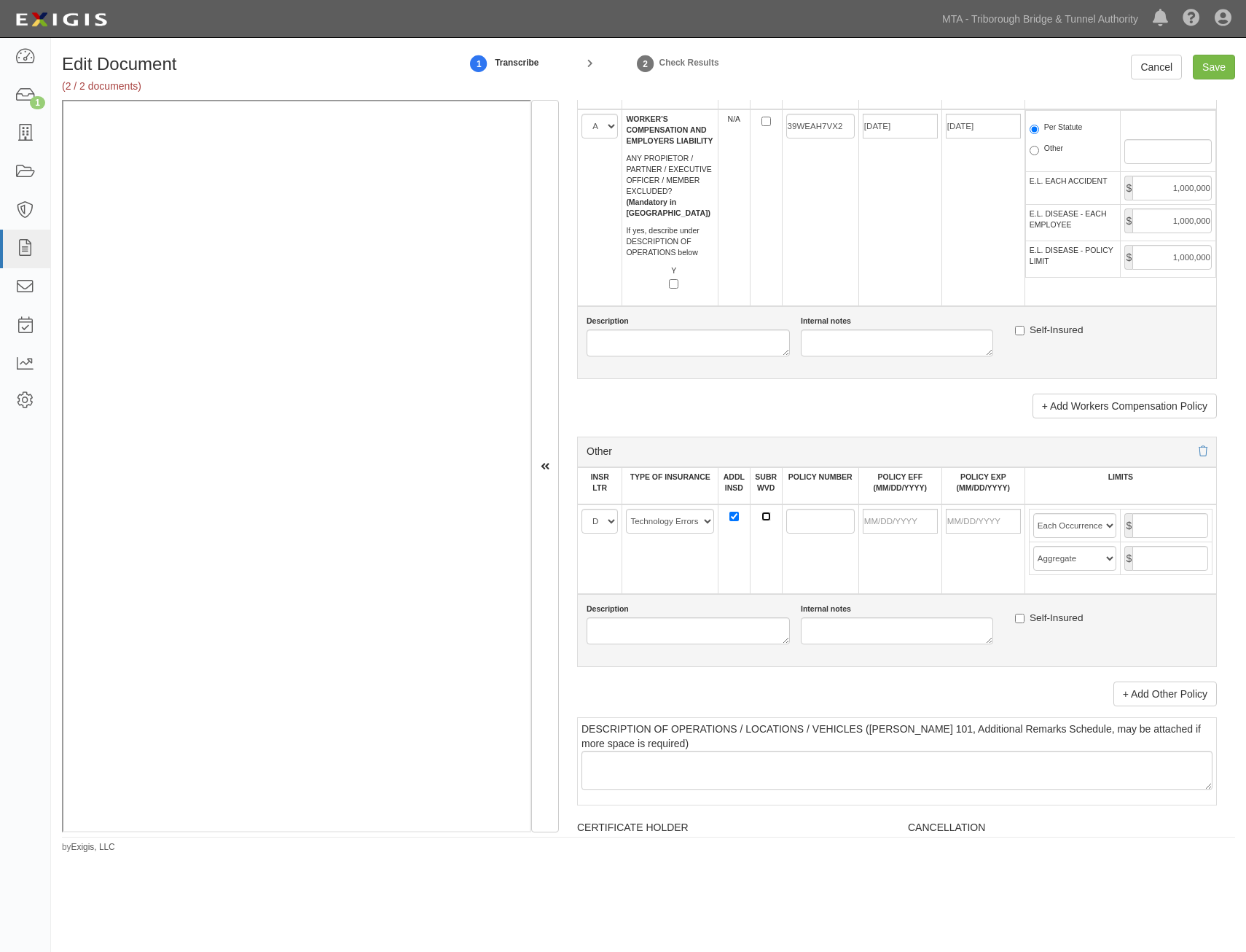
click at [763, 517] on input "SUBR WVD" at bounding box center [766, 517] width 10 height 10
checkbox input "true"
drag, startPoint x: 813, startPoint y: 527, endPoint x: 801, endPoint y: 525, distance: 12.2
click at [811, 527] on input "POLICY NUMBER" at bounding box center [821, 522] width 69 height 25
paste input "B074025F3365"
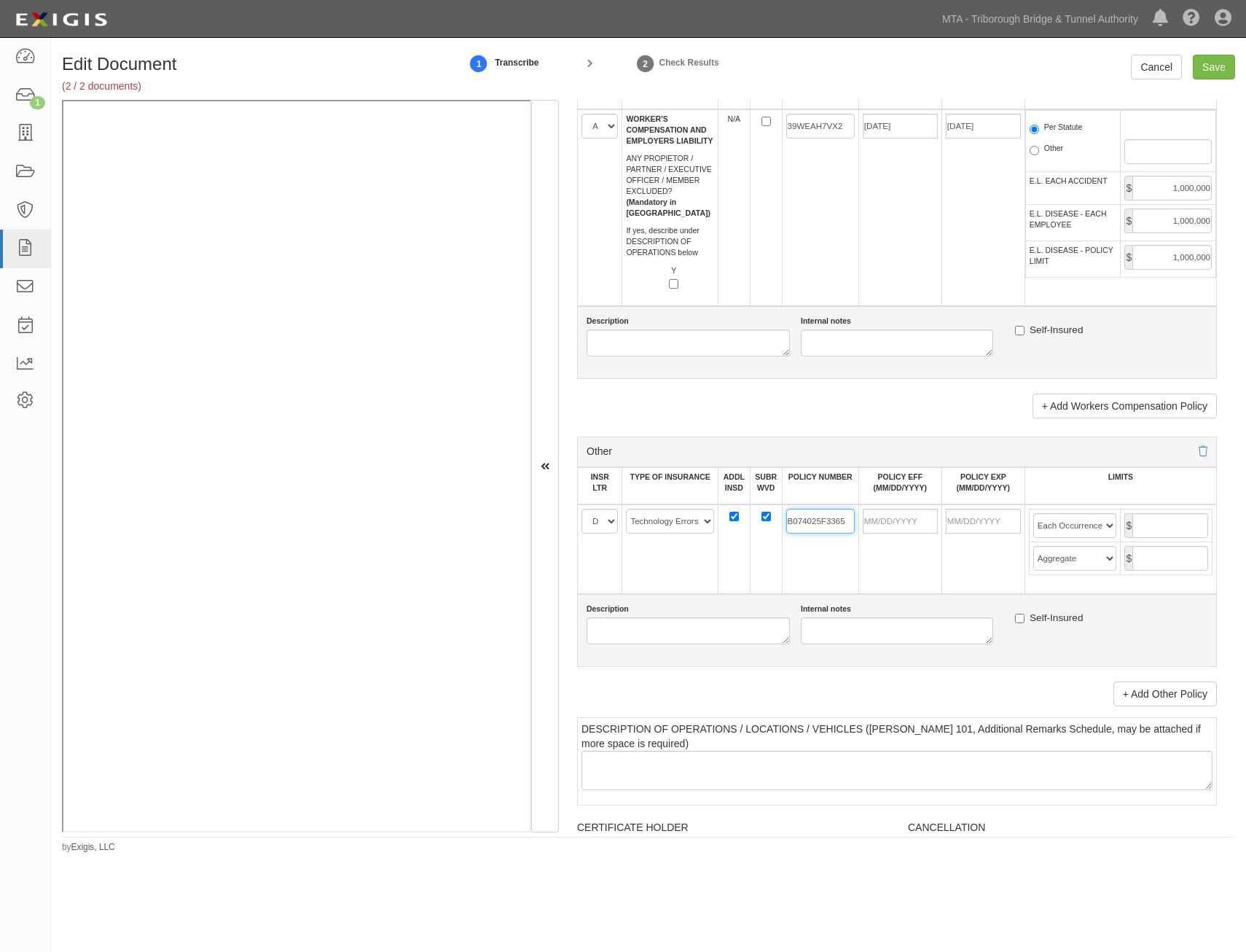
type input "B074025F3365"
drag, startPoint x: 899, startPoint y: 522, endPoint x: 869, endPoint y: 556, distance: 45.3
click at [899, 522] on input "POLICY EFF (MM/DD/YYYY)" at bounding box center [900, 522] width 75 height 25
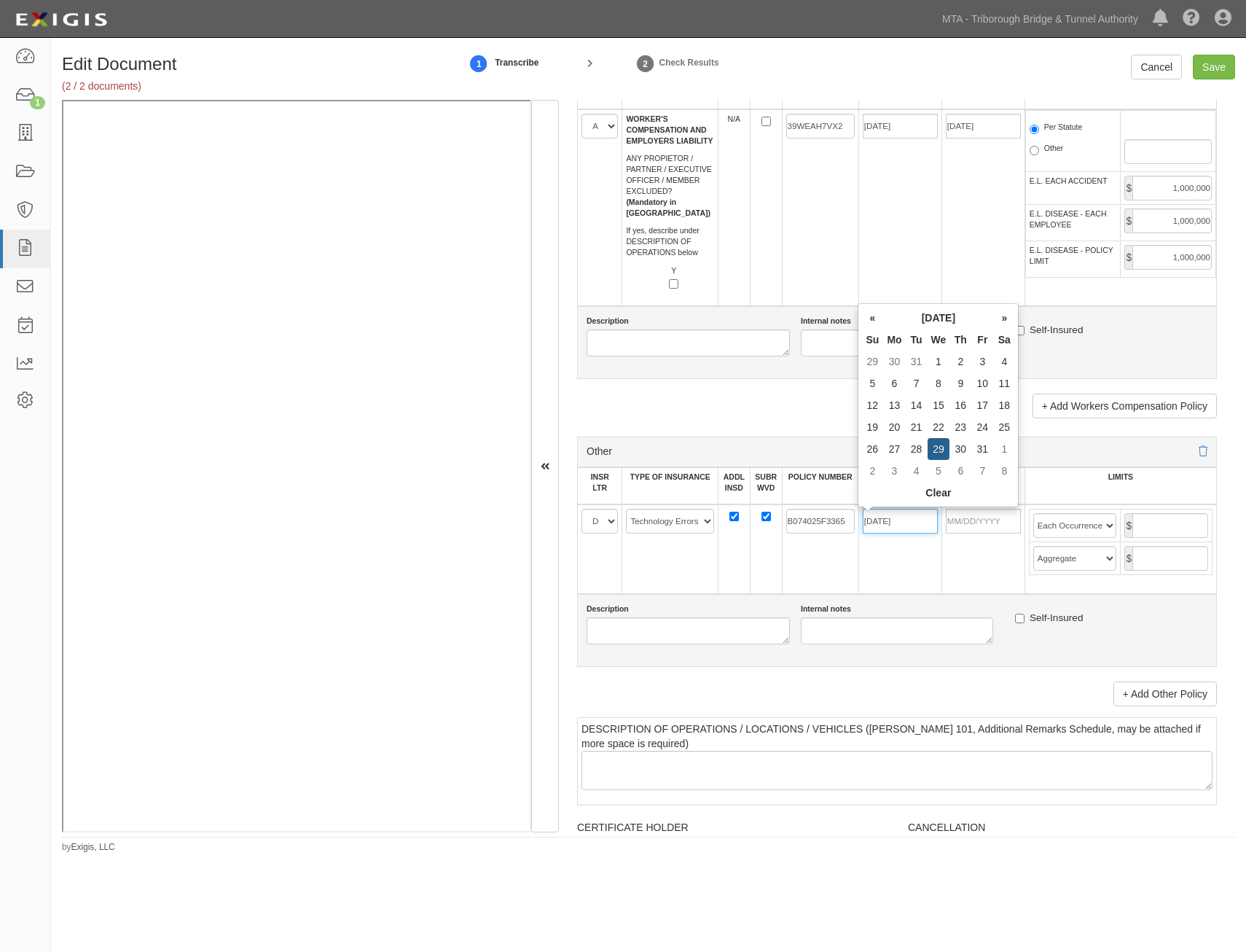
type input "01/29/2025"
type input "01/29/2026"
click at [945, 571] on td "01/29/2026" at bounding box center [984, 549] width 84 height 89
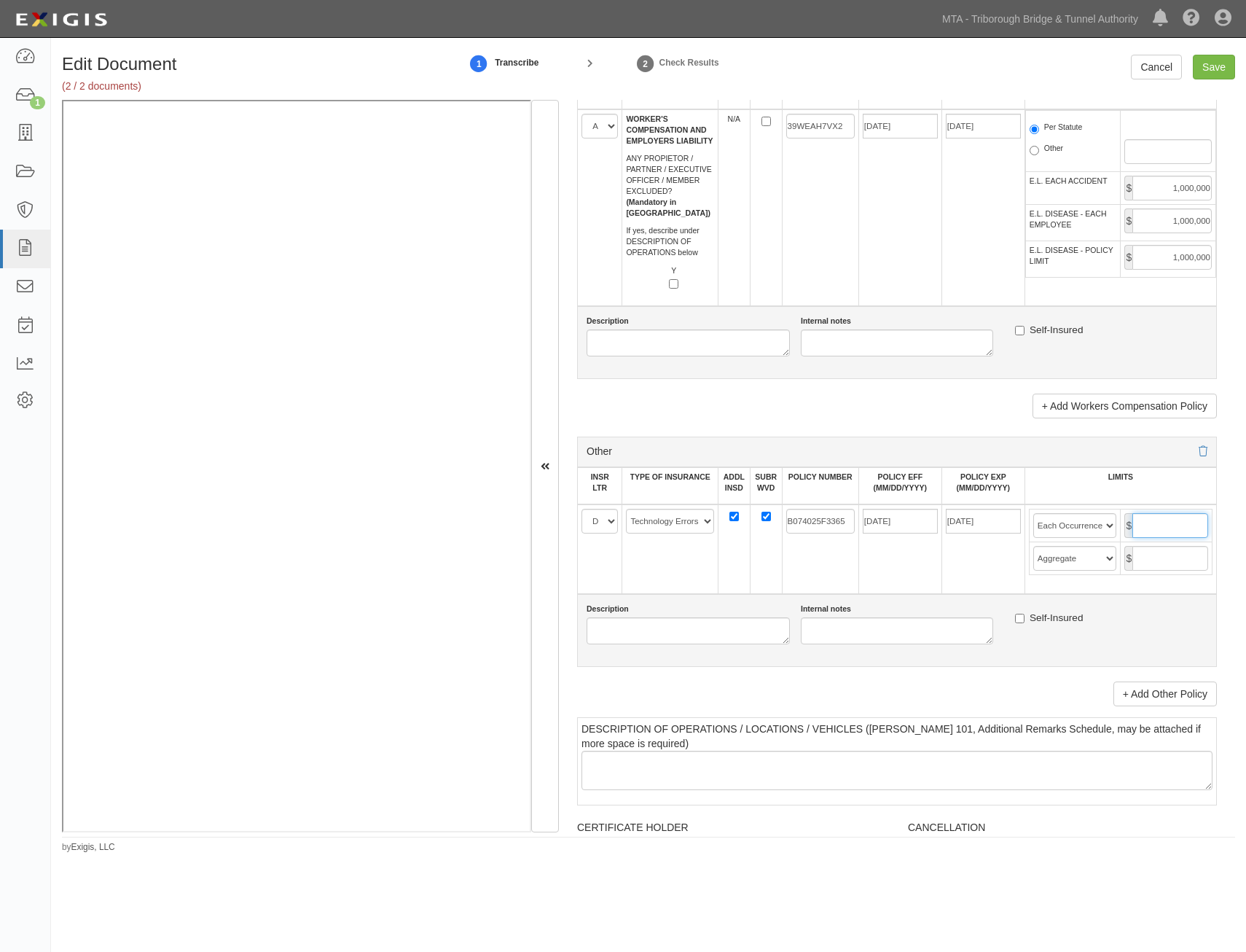
click at [1162, 527] on input "text" at bounding box center [1170, 526] width 76 height 25
type input "10,000,000"
drag, startPoint x: 1191, startPoint y: 554, endPoint x: 1170, endPoint y: 565, distance: 23.7
click at [1191, 554] on input "text" at bounding box center [1170, 559] width 76 height 25
type input "10,000,000"
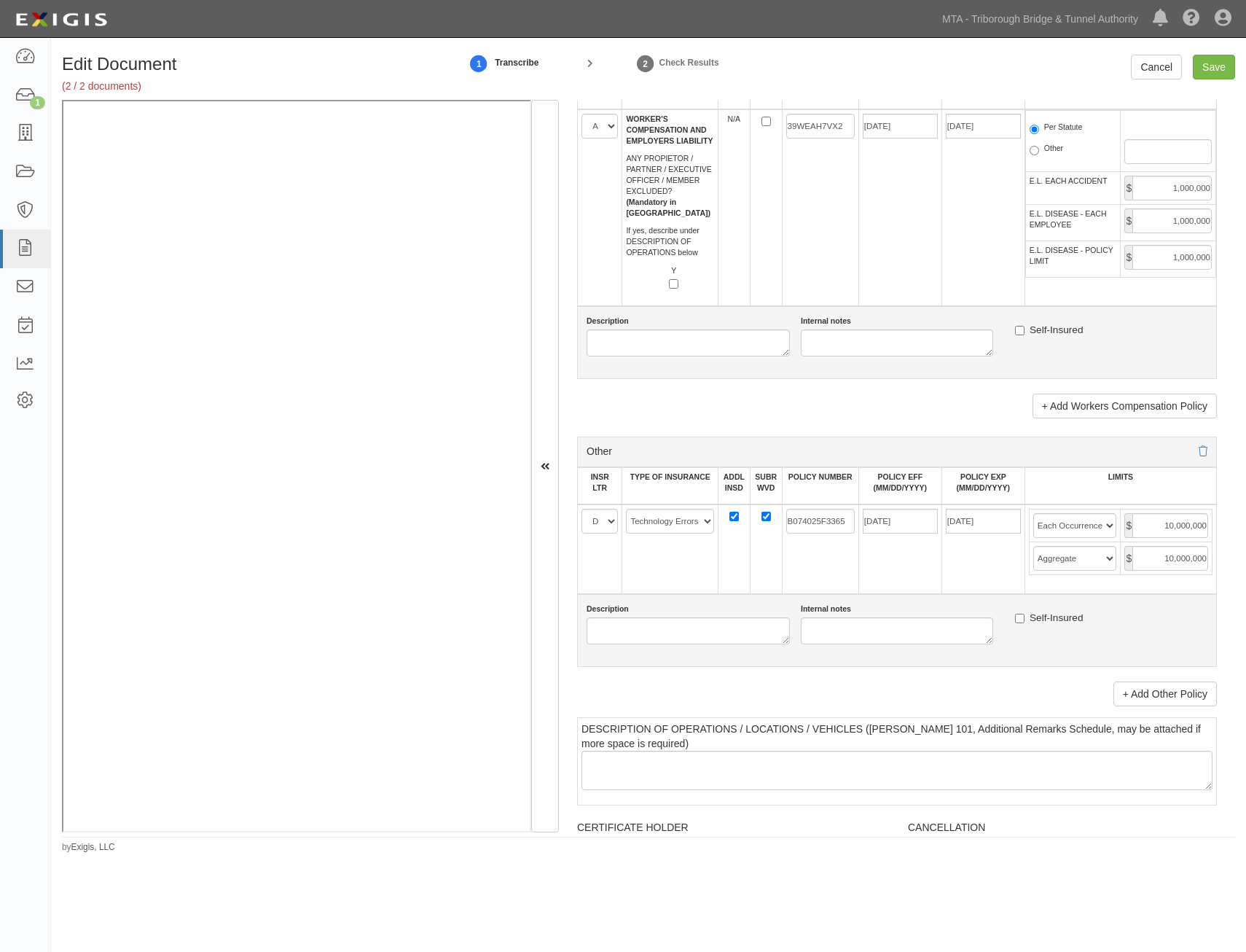
click at [958, 593] on td "01/29/2026" at bounding box center [984, 549] width 84 height 89
click at [1151, 683] on link "+ Add Other Policy" at bounding box center [1165, 695] width 104 height 25
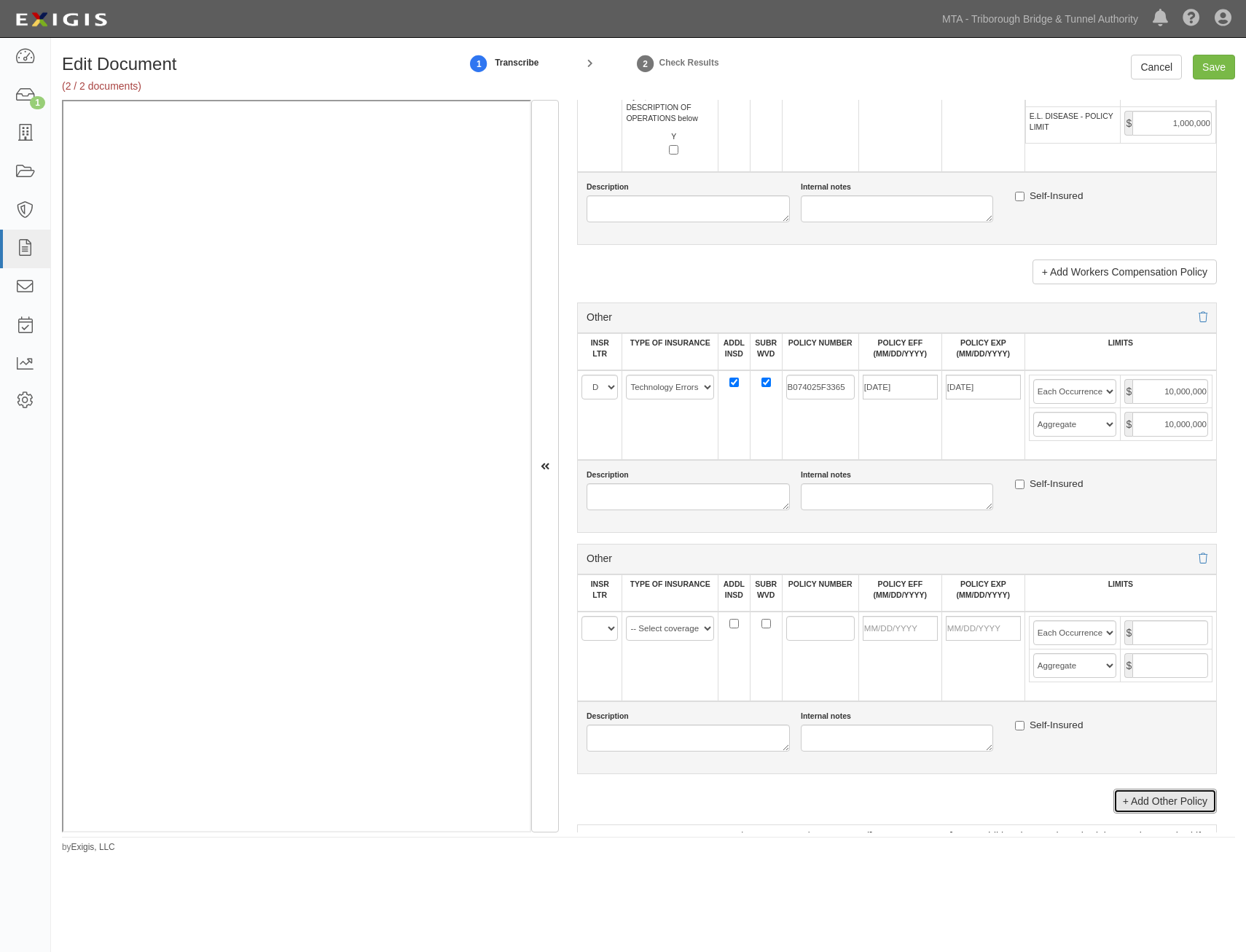
scroll to position [2479, 0]
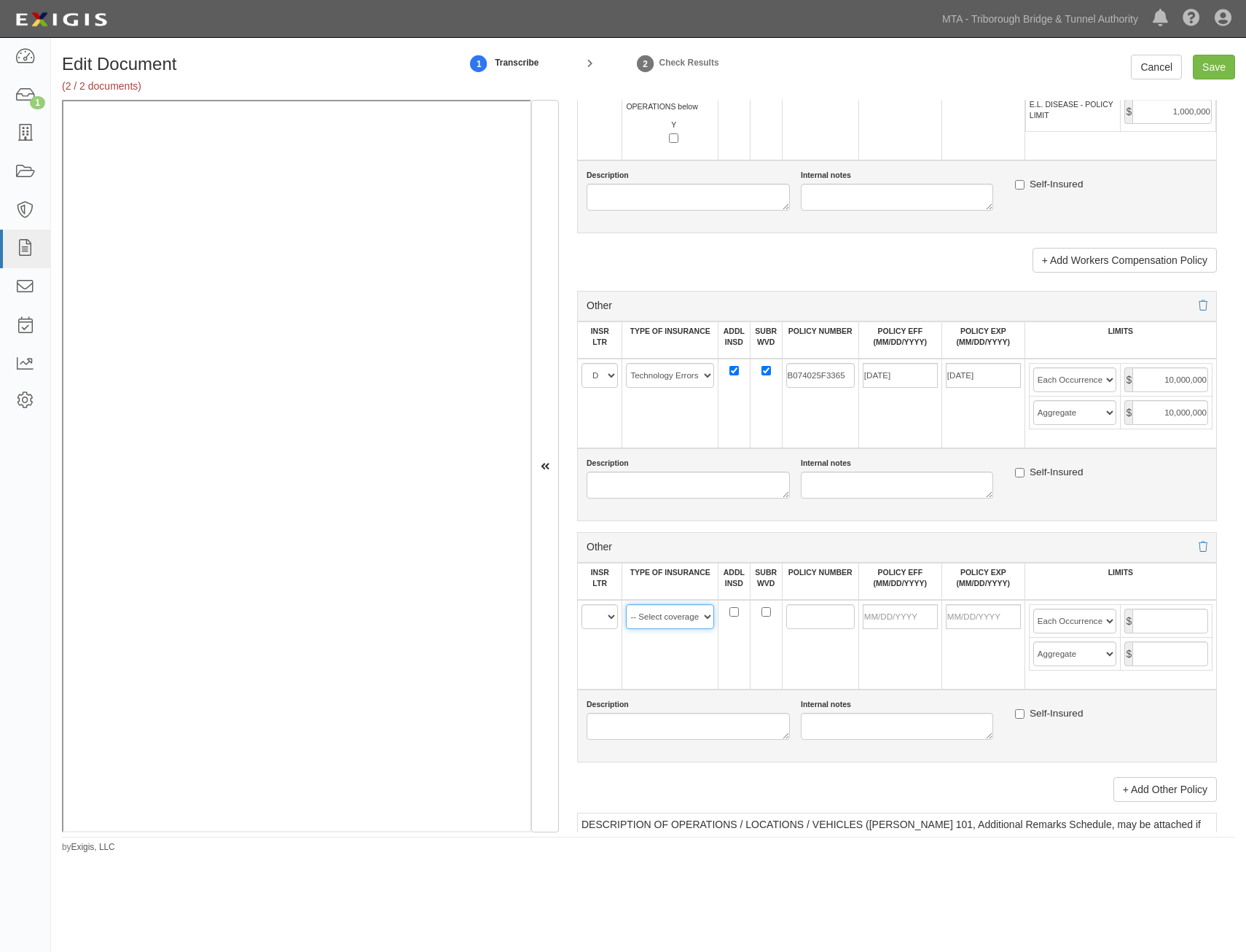
drag, startPoint x: 663, startPoint y: 621, endPoint x: 659, endPoint y: 633, distance: 12.6
click at [663, 621] on select "-- Select coverage line -- Asbestos Abatement Auto Physical Damage Aviation Lia…" at bounding box center [670, 617] width 88 height 25
select select "152"
click at [626, 604] on select "-- Select coverage line -- Asbestos Abatement Auto Physical Damage Aviation Lia…" at bounding box center [670, 617] width 88 height 25
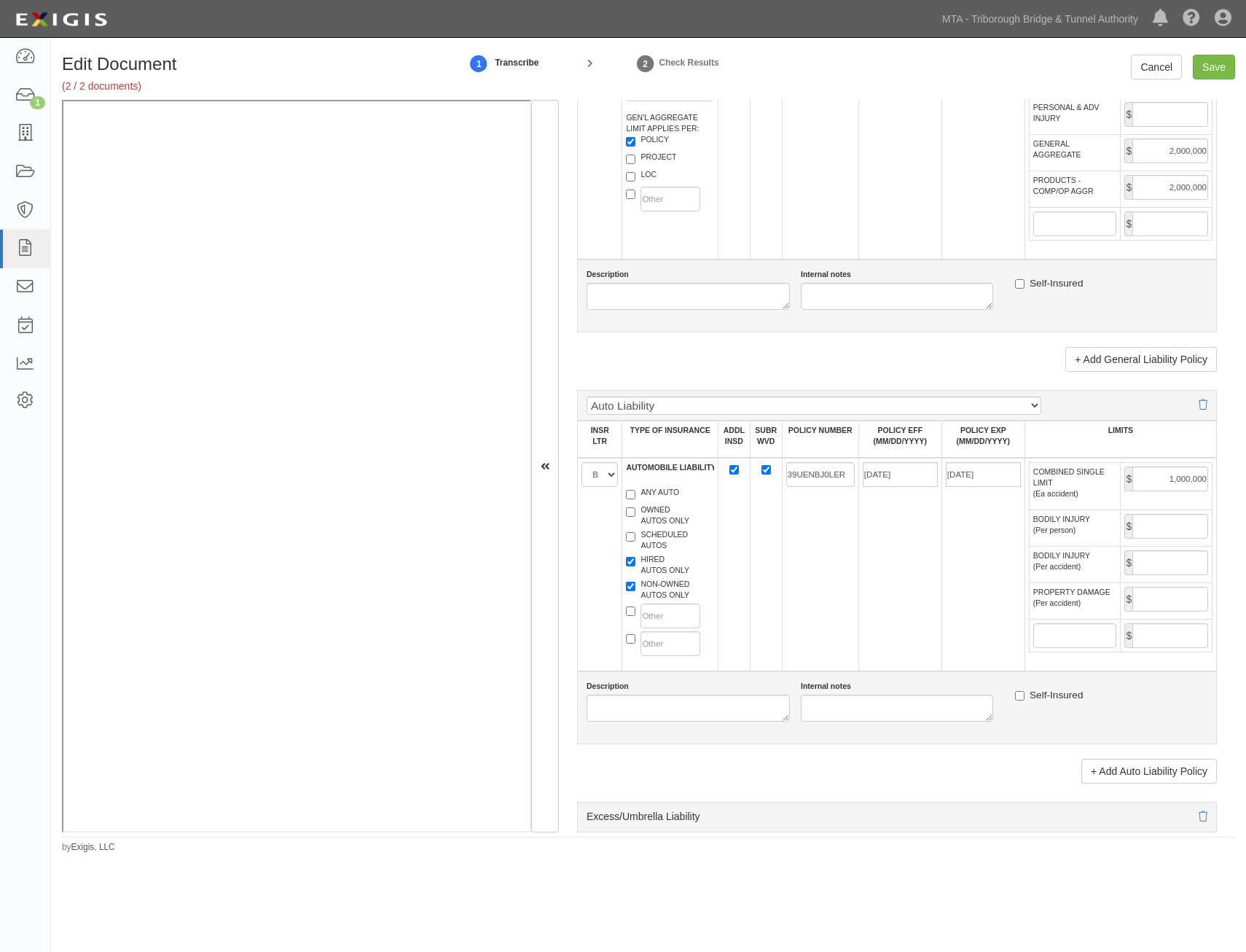
scroll to position [0, 0]
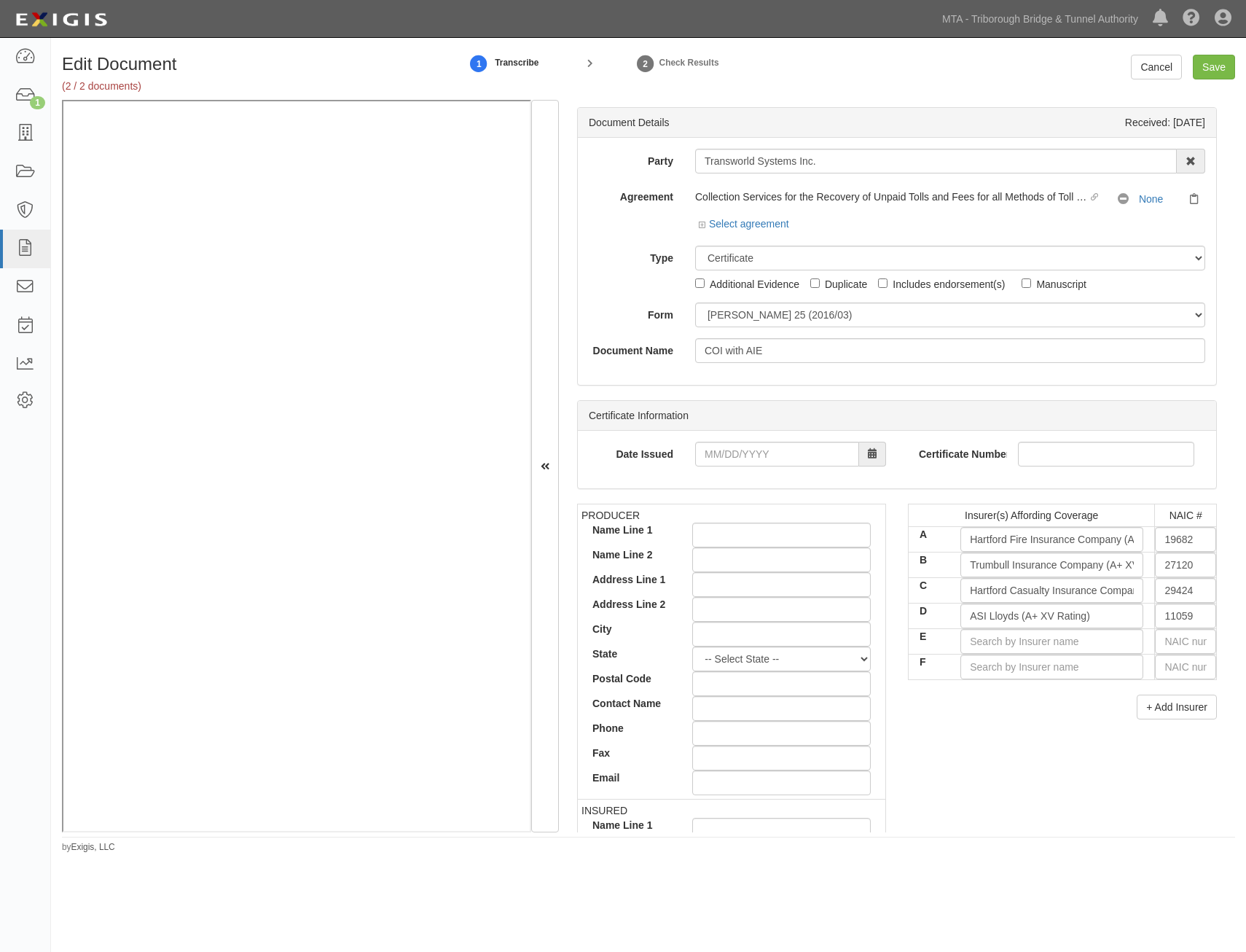
drag, startPoint x: 1018, startPoint y: 705, endPoint x: 1134, endPoint y: 277, distance: 443.4
click at [1039, 643] on input "E" at bounding box center [1052, 642] width 183 height 25
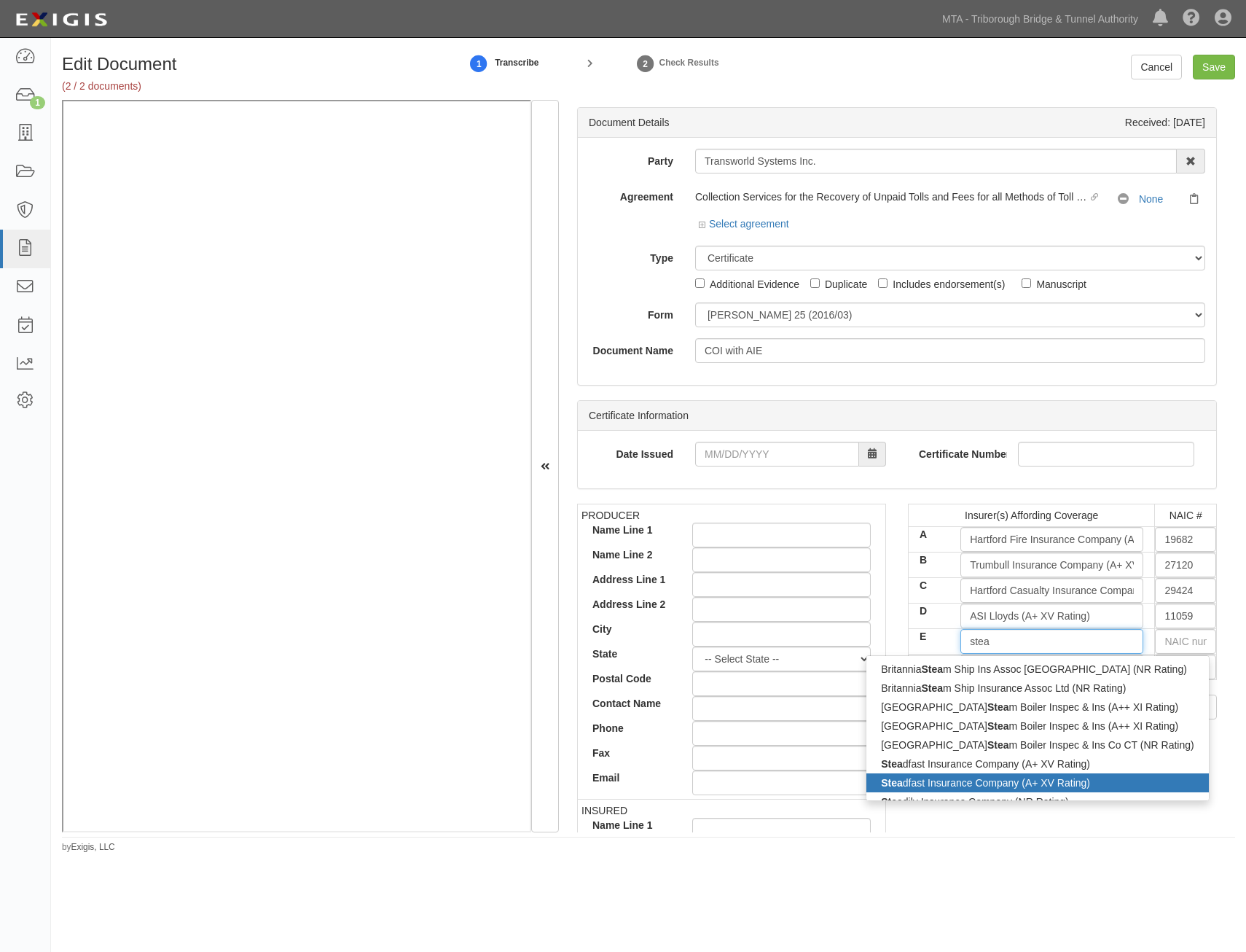
click at [1100, 779] on div "Stea dfast Insurance Company (A+ XV Rating)" at bounding box center [1037, 783] width 342 height 19
type input "Steadfast Insurance Company (A+ XV Rating)"
type input "26387"
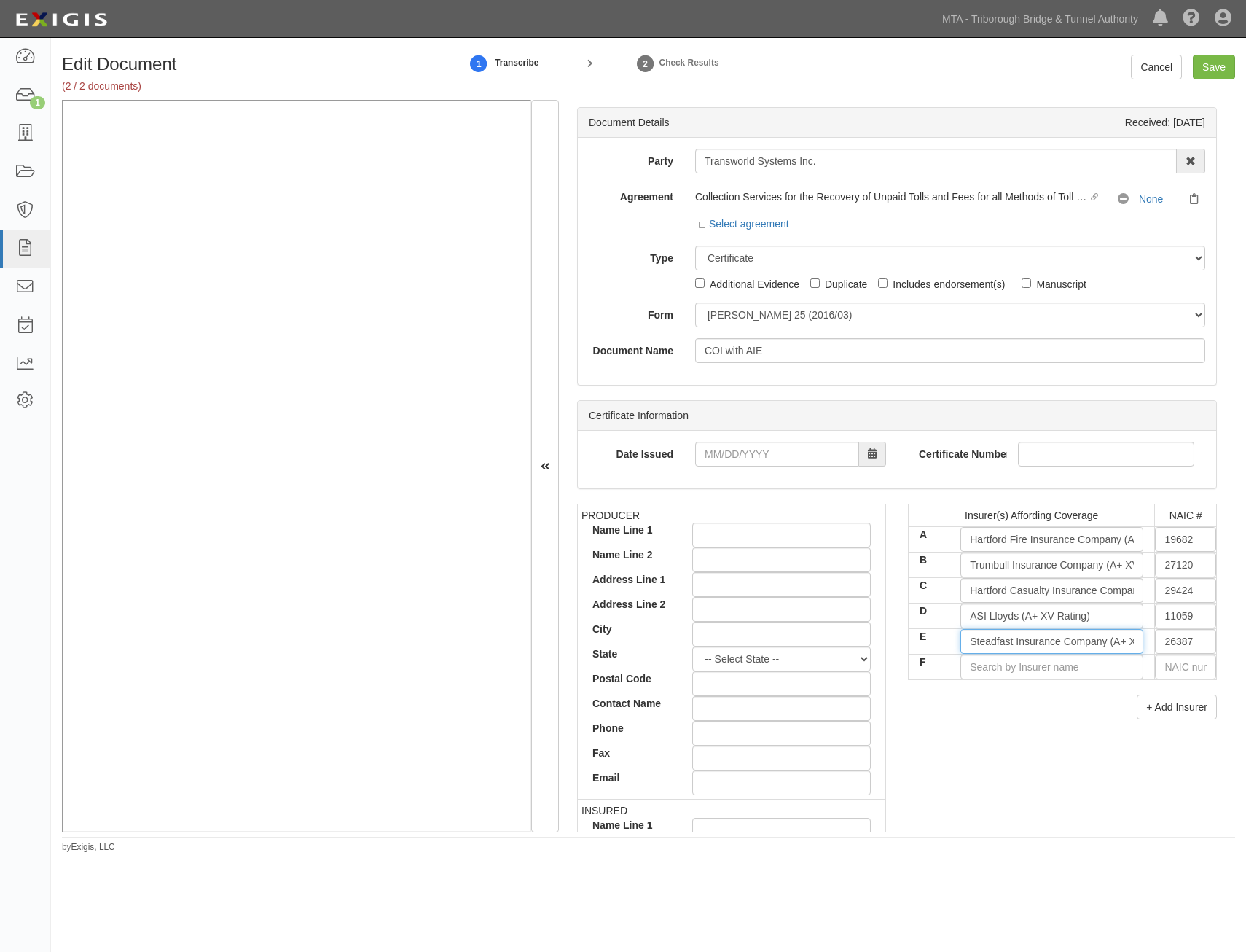
type input "Steadfast Insurance Company (A+ XV Rating)"
click at [1059, 746] on div "PRODUCER Name Line 1 Name Line 2 Address Line 1 Address Line 2 City State -- Se…" at bounding box center [897, 758] width 662 height 507
click at [1028, 674] on input "F" at bounding box center [1052, 667] width 183 height 25
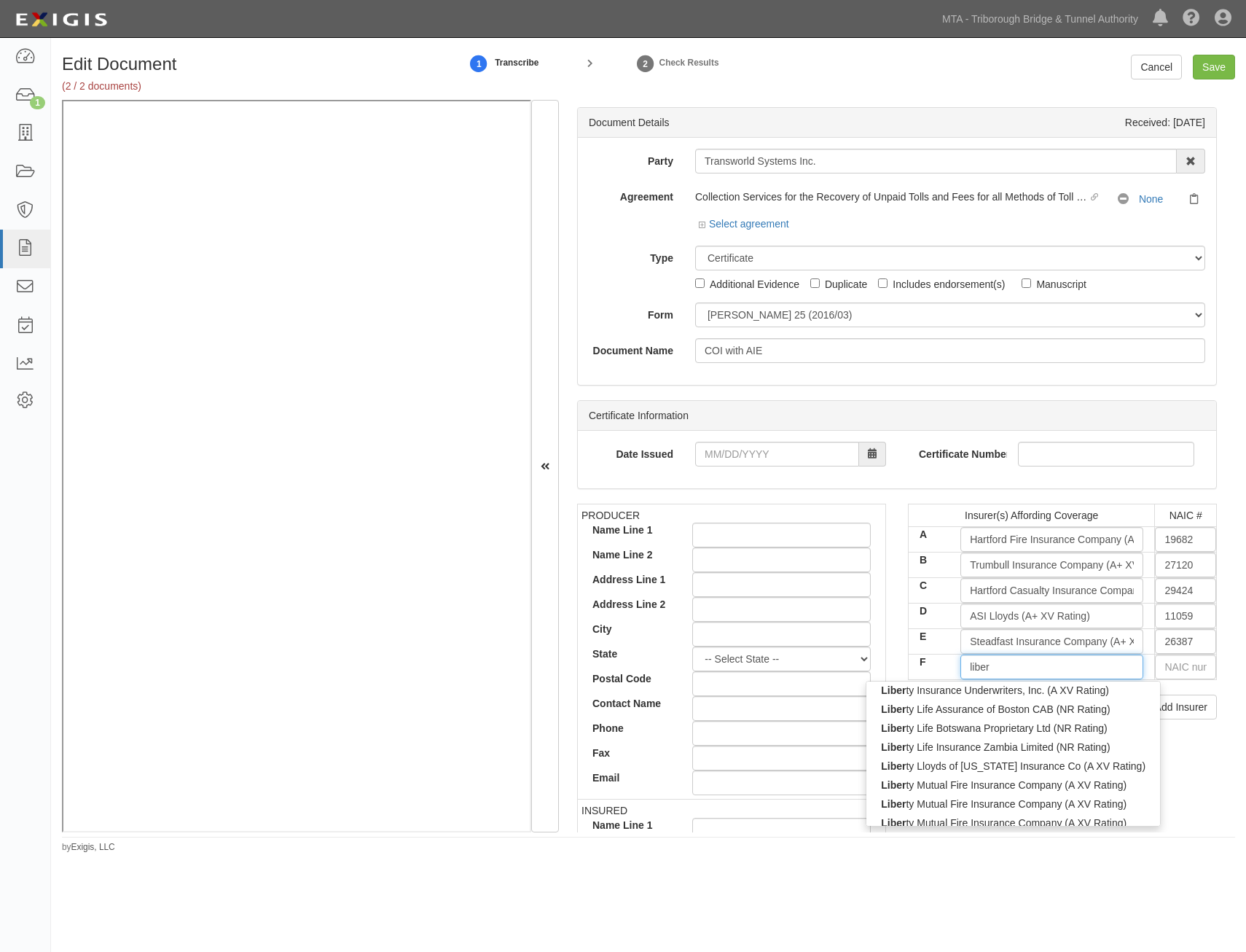
scroll to position [219, 0]
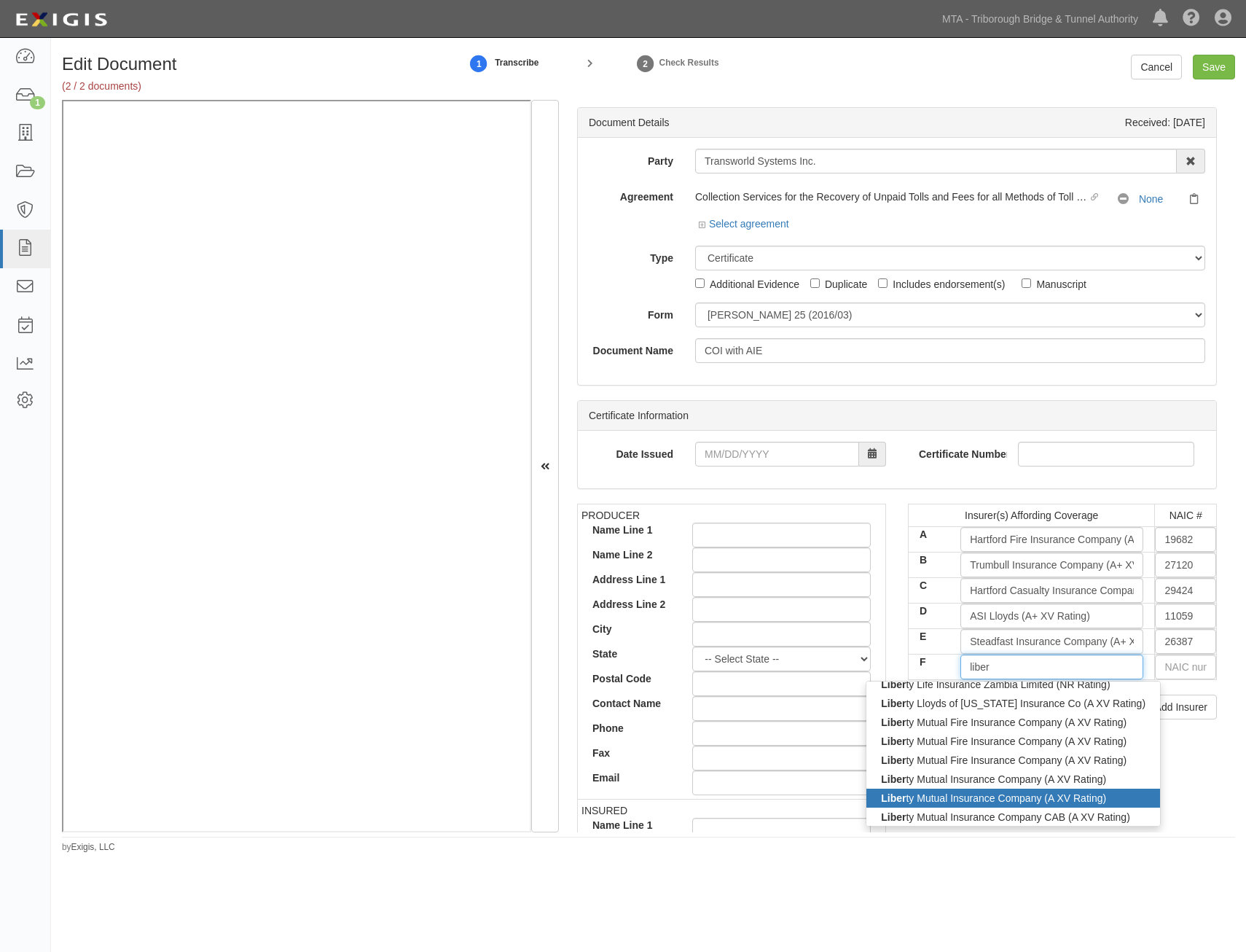
click at [1075, 799] on div "Liber ty Mutual Insurance Company (A XV Rating)" at bounding box center [1013, 799] width 293 height 19
type input "Liberty Mutual Insurance Company (A XV Rating)"
type input "23043"
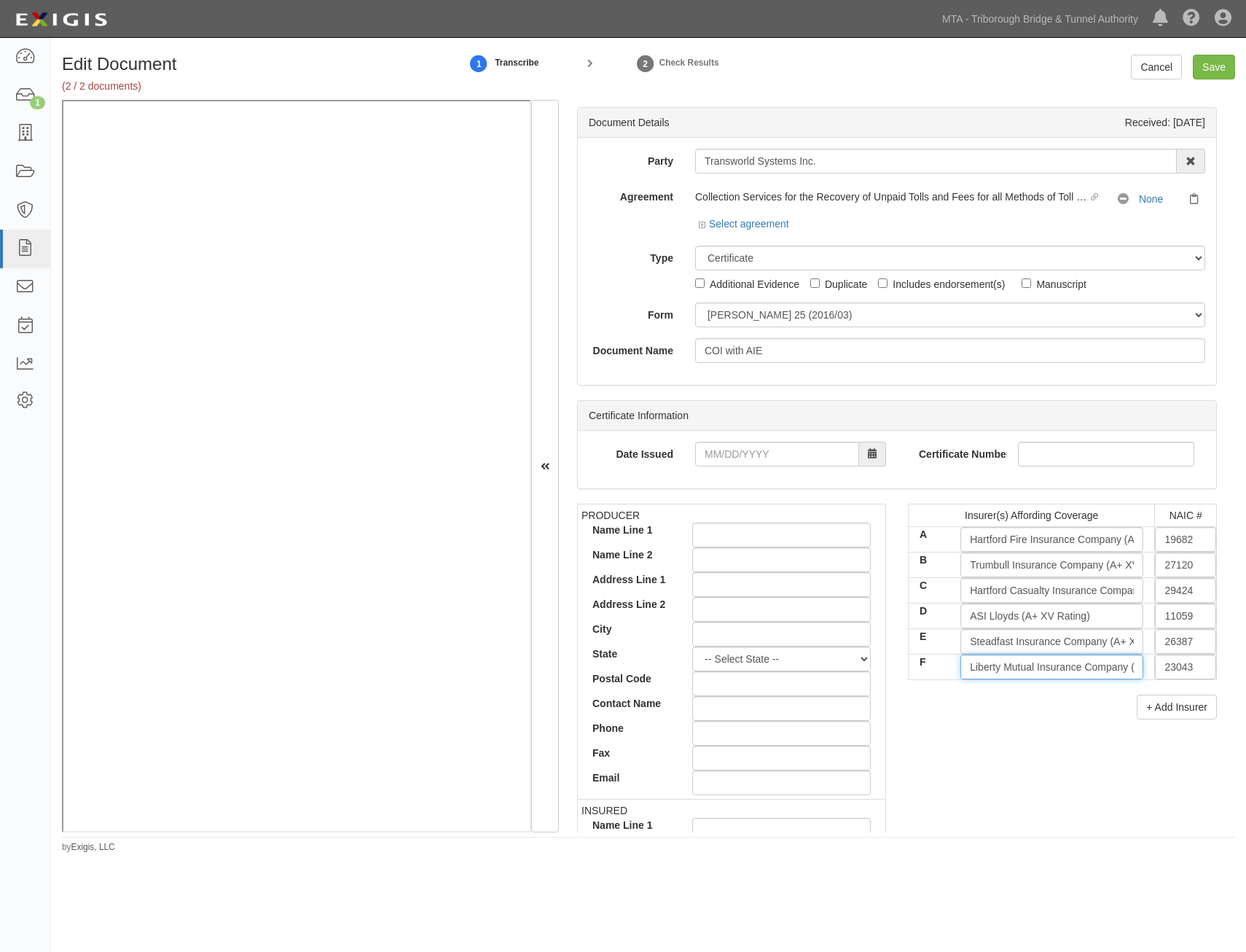
type input "Liberty Mutual Insurance Company (A XV Rating)"
click at [1164, 787] on div "PRODUCER Name Line 1 Name Line 2 Address Line 1 Address Line 2 City State -- Se…" at bounding box center [897, 758] width 662 height 507
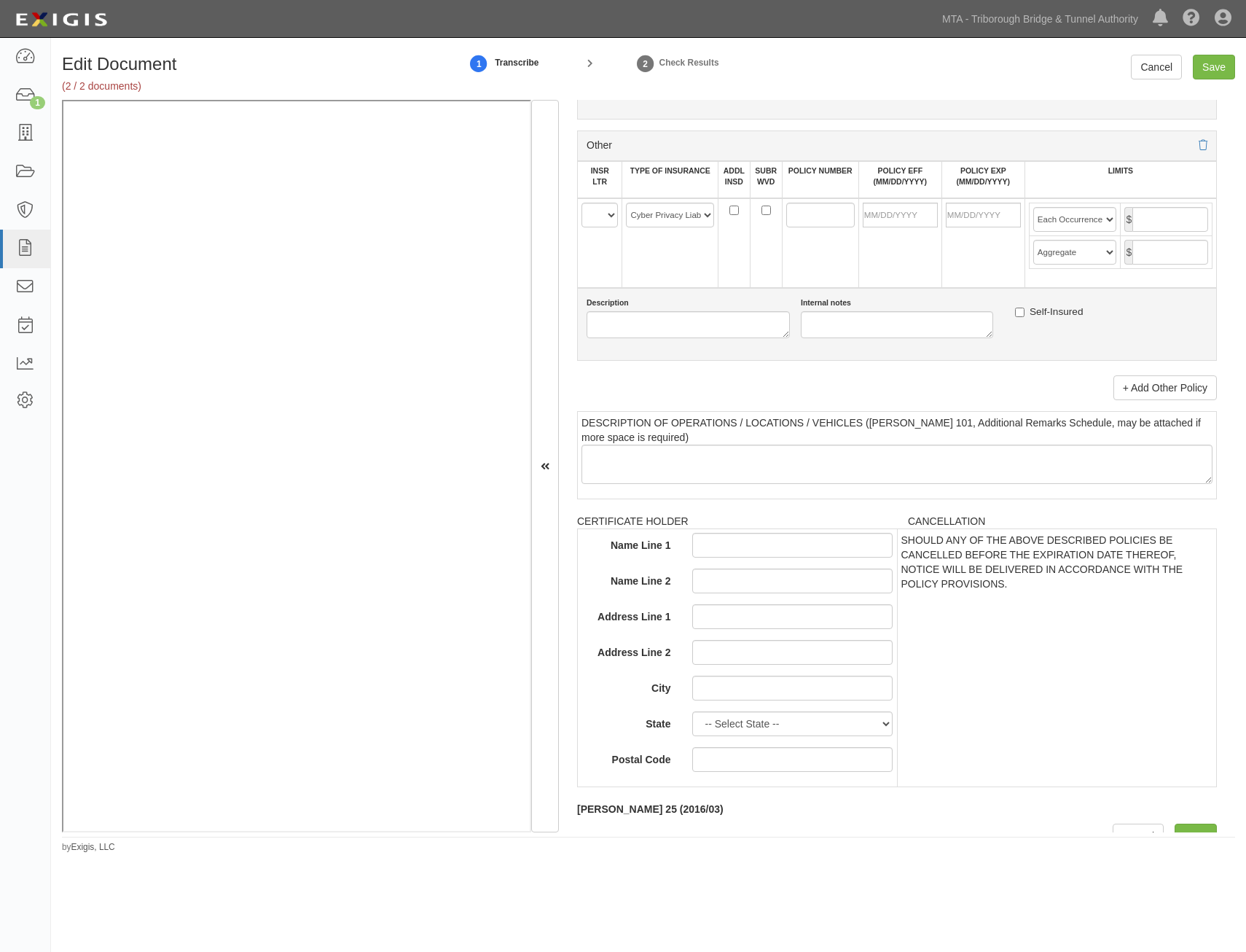
drag, startPoint x: 996, startPoint y: 732, endPoint x: 1017, endPoint y: 948, distance: 217.0
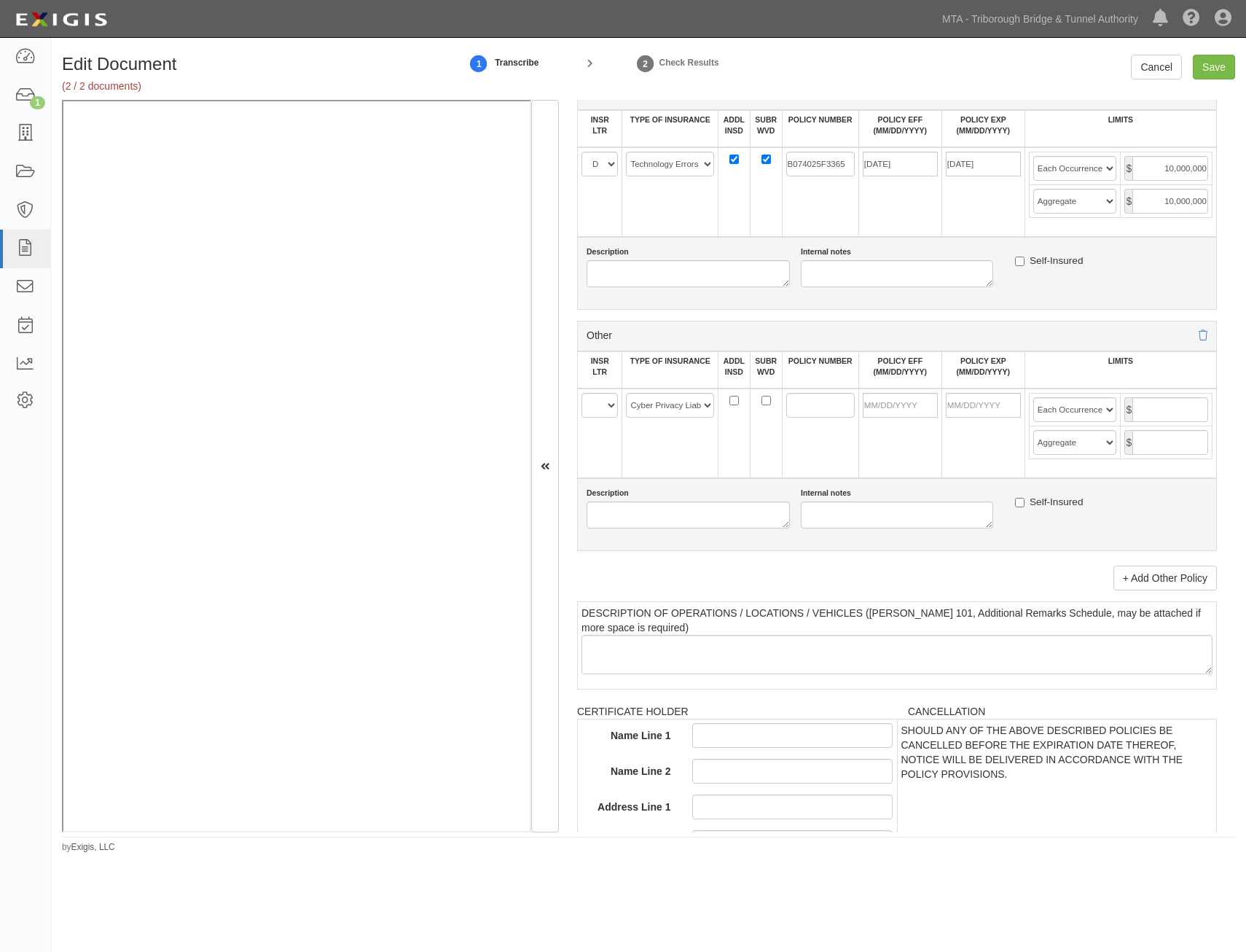
scroll to position [2685, 0]
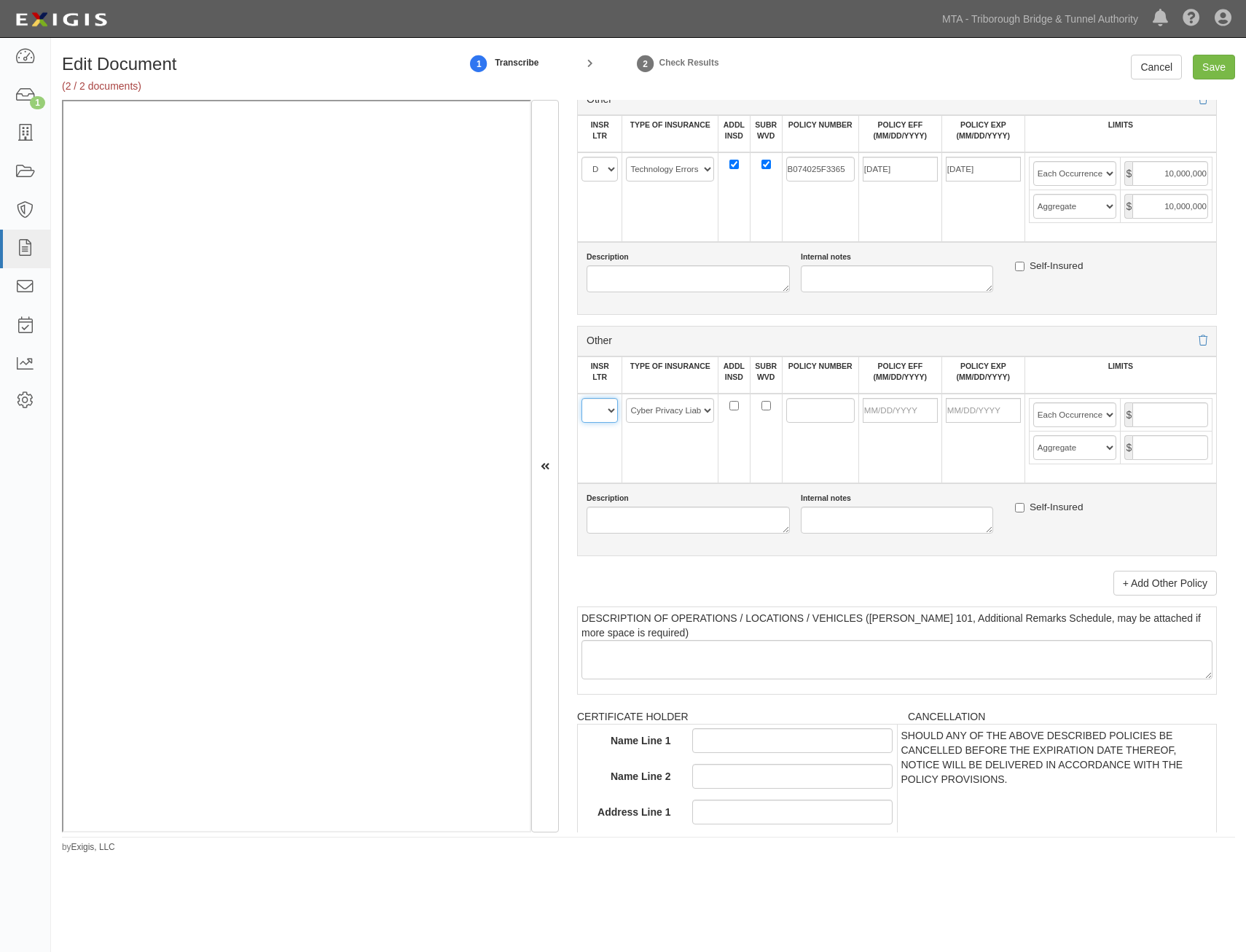
click at [612, 404] on select "A B C D E F" at bounding box center [600, 411] width 37 height 25
select select "E"
click at [582, 398] on select "A B C D E F" at bounding box center [600, 411] width 37 height 25
click at [1178, 584] on link "+ Add Other Policy" at bounding box center [1165, 584] width 104 height 25
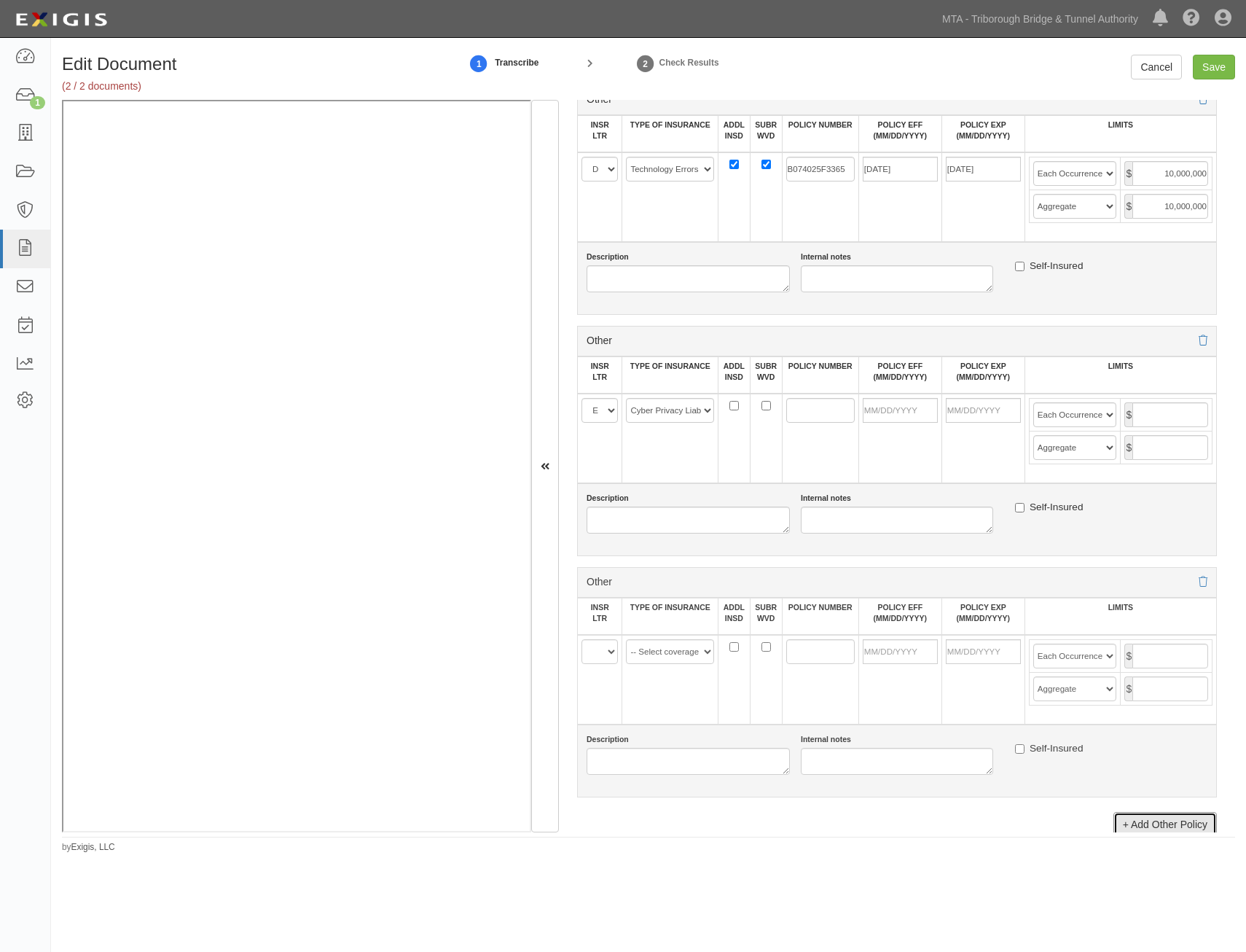
scroll to position [2758, 0]
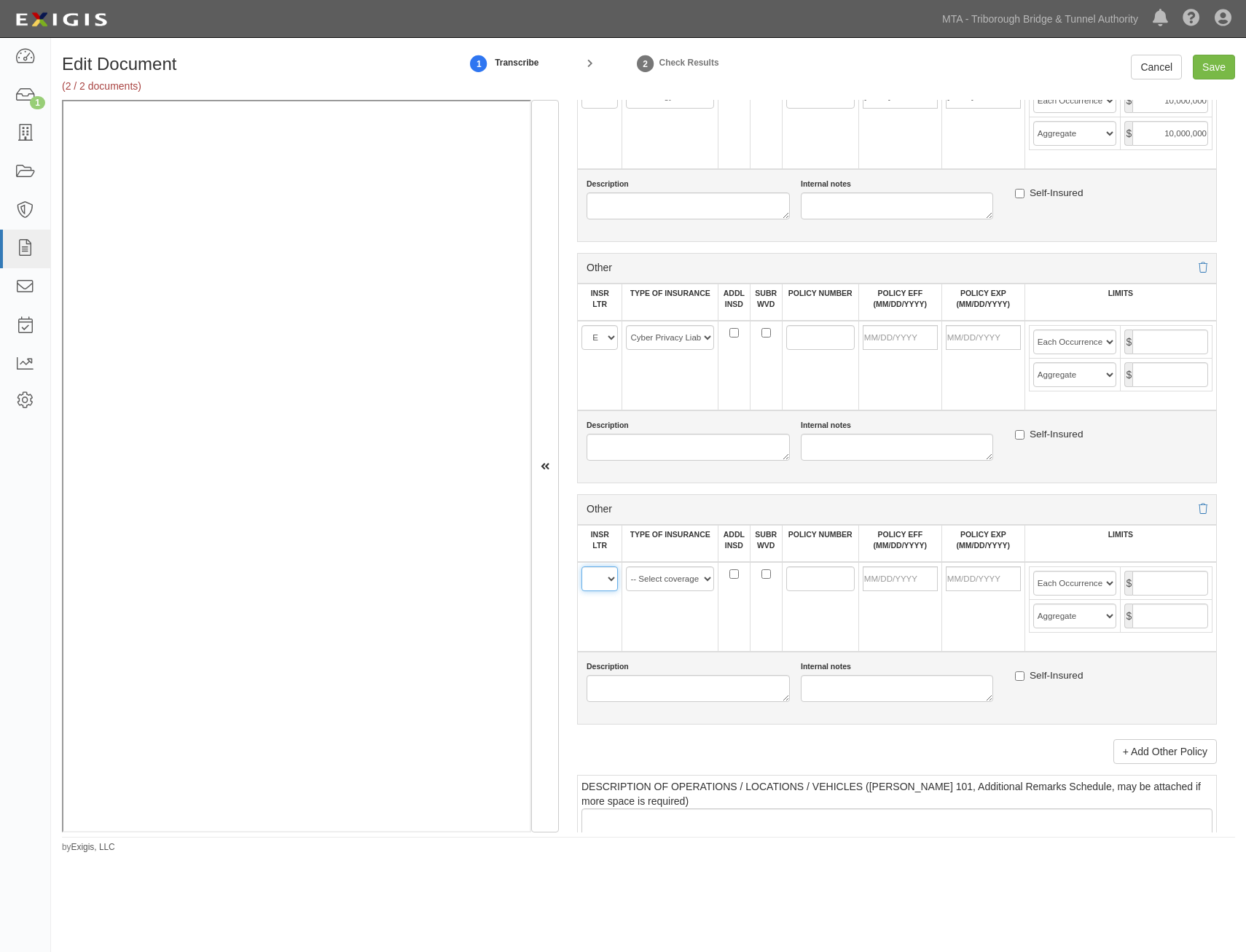
click at [589, 571] on select "A B C D E F" at bounding box center [600, 579] width 37 height 25
select select "F"
click at [582, 566] on select "A B C D E F" at bounding box center [600, 579] width 37 height 25
click at [668, 580] on select "-- Select coverage line -- Asbestos Abatement Auto Physical Damage Aviation Lia…" at bounding box center [670, 579] width 88 height 25
select select "16"
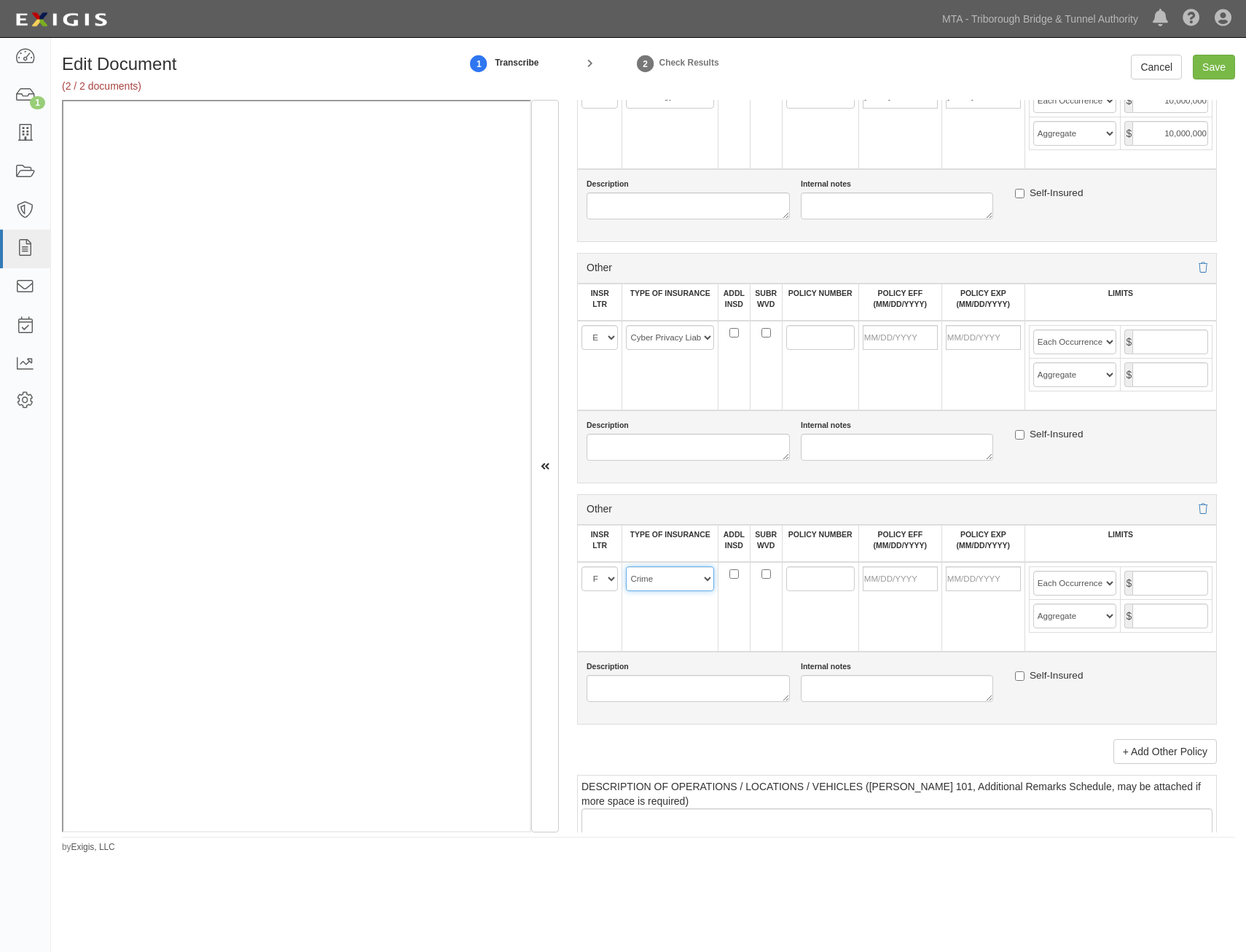
click at [626, 566] on select "-- Select coverage line -- Asbestos Abatement Auto Physical Damage Aviation Lia…" at bounding box center [670, 579] width 88 height 25
click at [741, 624] on td at bounding box center [733, 607] width 32 height 89
click at [825, 341] on input "POLICY NUMBER" at bounding box center [821, 338] width 69 height 25
paste input "SPR3423161-03"
type input "SPR3423161-03"
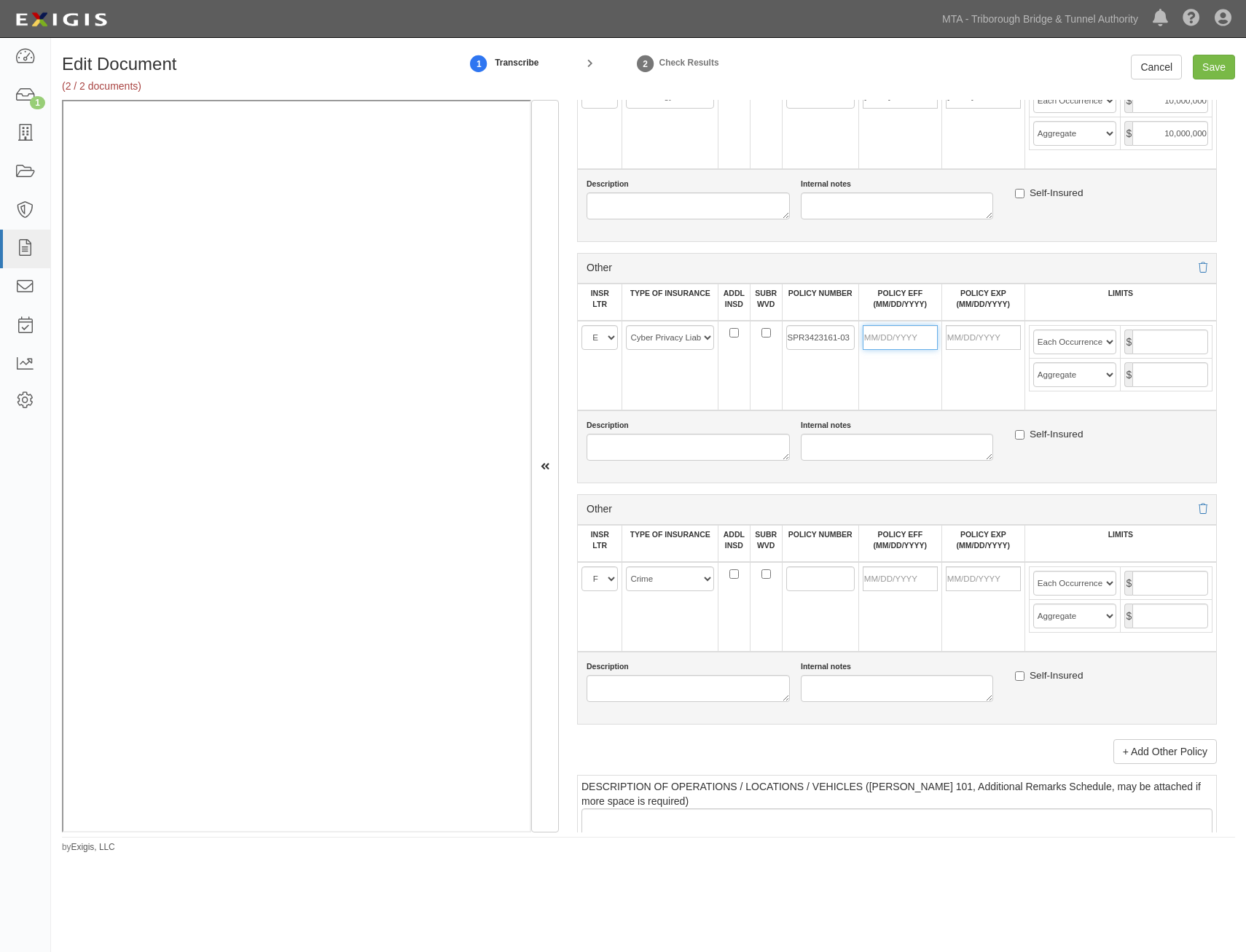
click at [904, 343] on input "POLICY EFF (MM/DD/YYYY)" at bounding box center [900, 338] width 75 height 25
type input "10/31/2024"
type input "10/31/2025"
click at [989, 357] on td "10/31/2025" at bounding box center [984, 365] width 84 height 89
click at [1149, 341] on input "text" at bounding box center [1170, 342] width 76 height 25
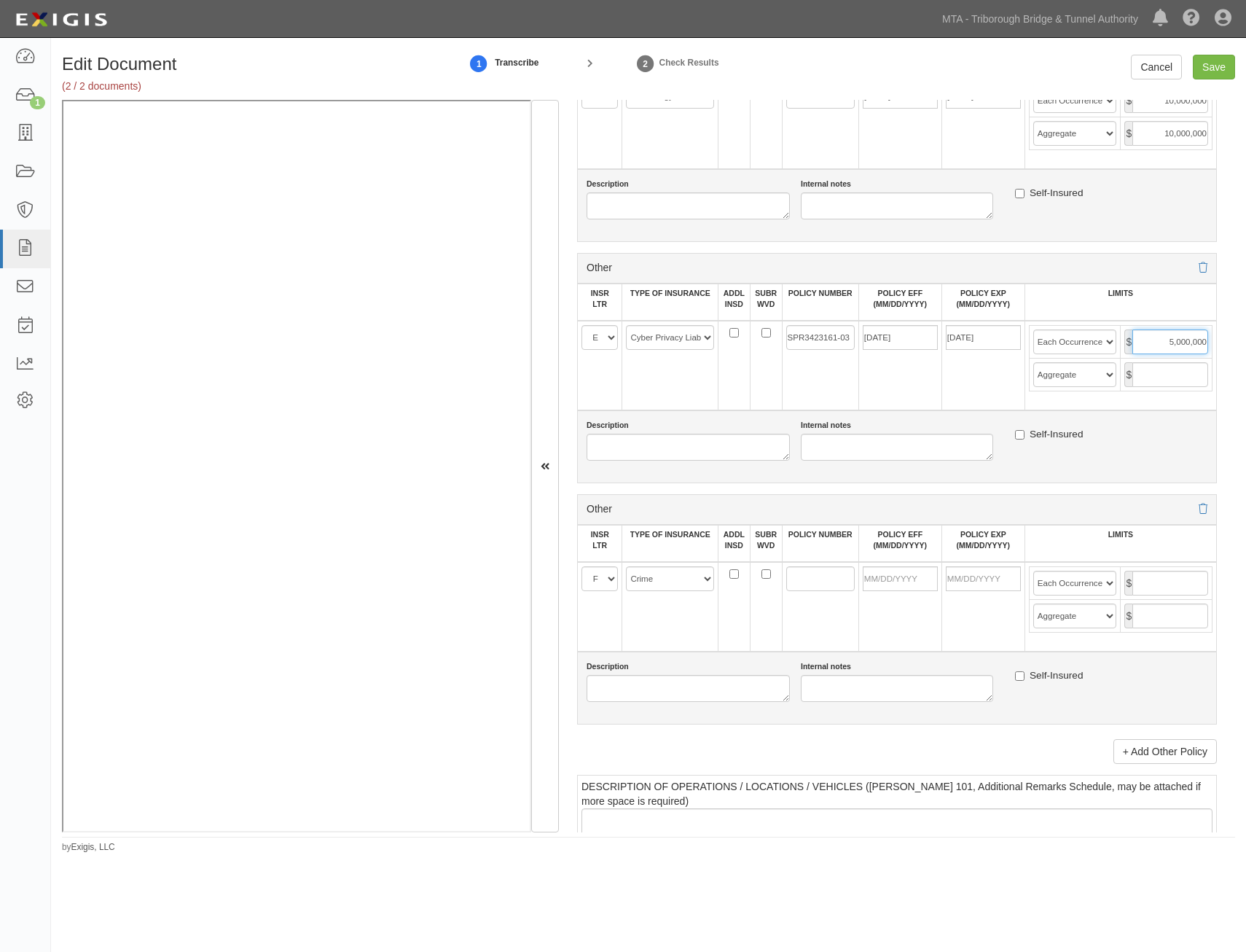
type input "5,000,000"
click at [1165, 379] on input "text" at bounding box center [1170, 375] width 76 height 25
type input "5,000,000"
click at [804, 576] on input "POLICY NUMBER" at bounding box center [821, 579] width 69 height 25
paste input "FI3PAB4466005"
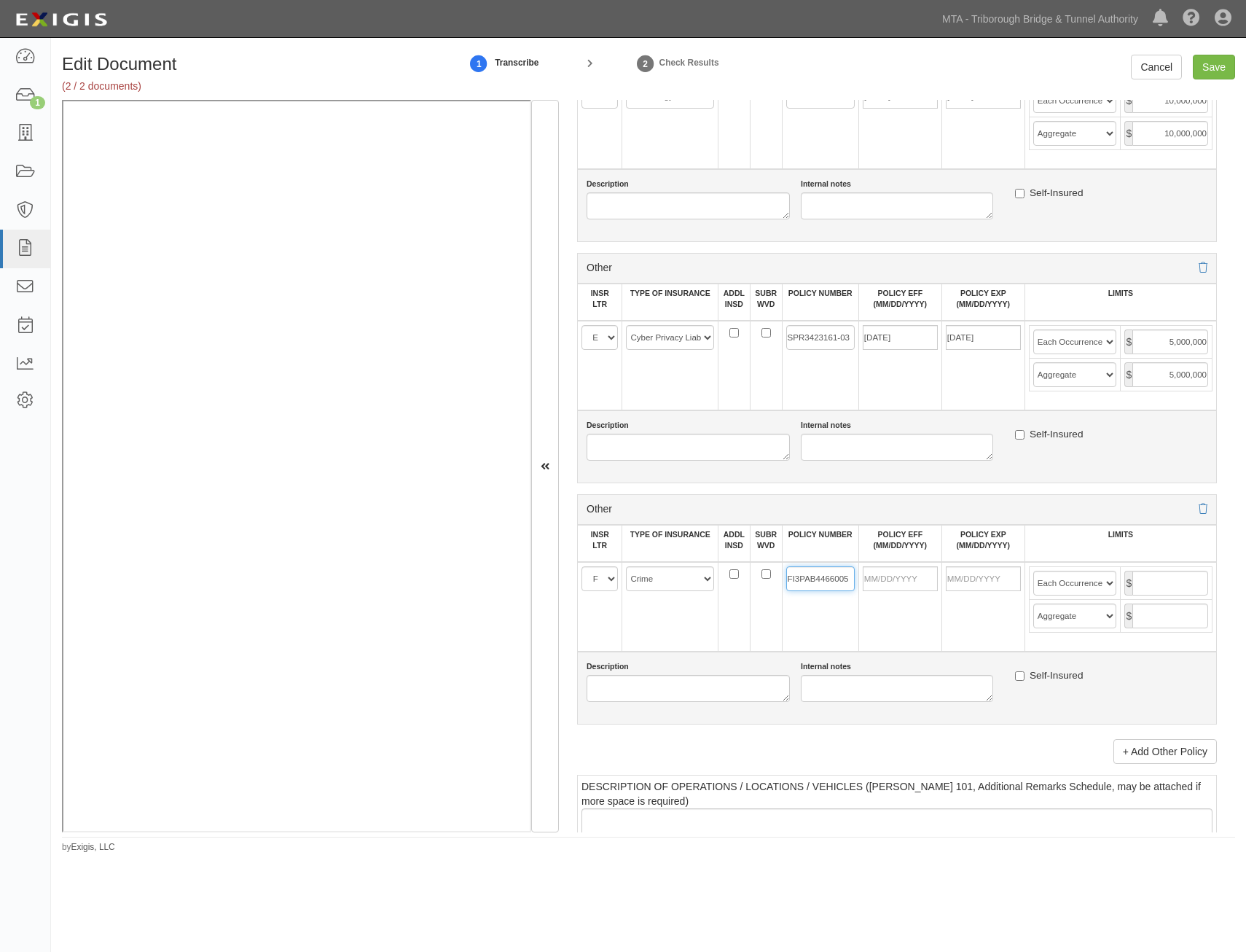
type input "FI3PAB4466005"
click at [913, 580] on input "POLICY EFF (MM/DD/YYYY)" at bounding box center [900, 579] width 75 height 25
type input "10/31/2024"
type input "10/31/2025"
click at [791, 634] on td "FI3PAB4466005" at bounding box center [820, 607] width 77 height 89
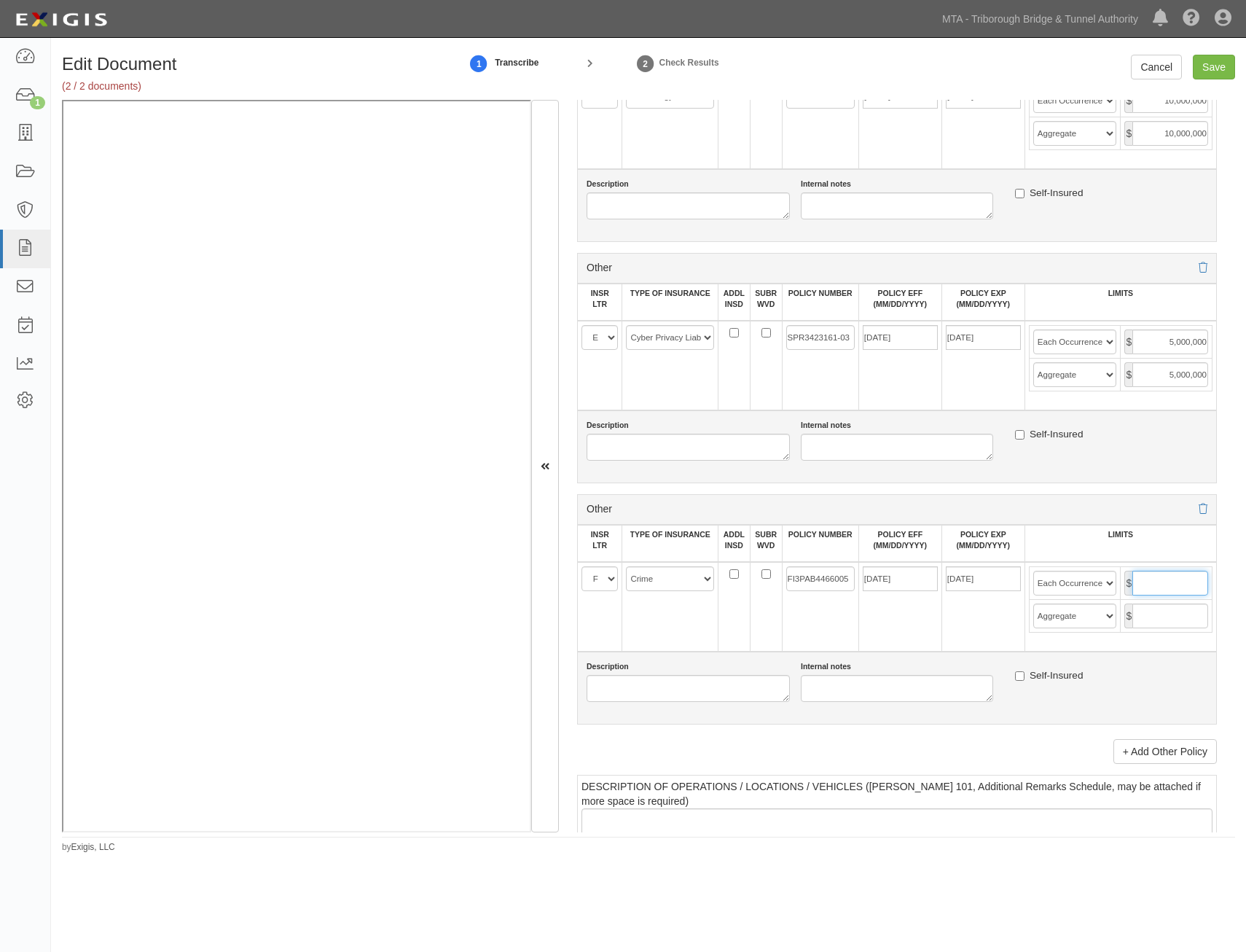
click at [1143, 580] on input "text" at bounding box center [1170, 584] width 76 height 25
type input "10,000,000"
click at [1170, 600] on td "$" at bounding box center [1166, 617] width 92 height 33
click at [1171, 621] on input "text" at bounding box center [1170, 616] width 76 height 25
type input "10,000,000"
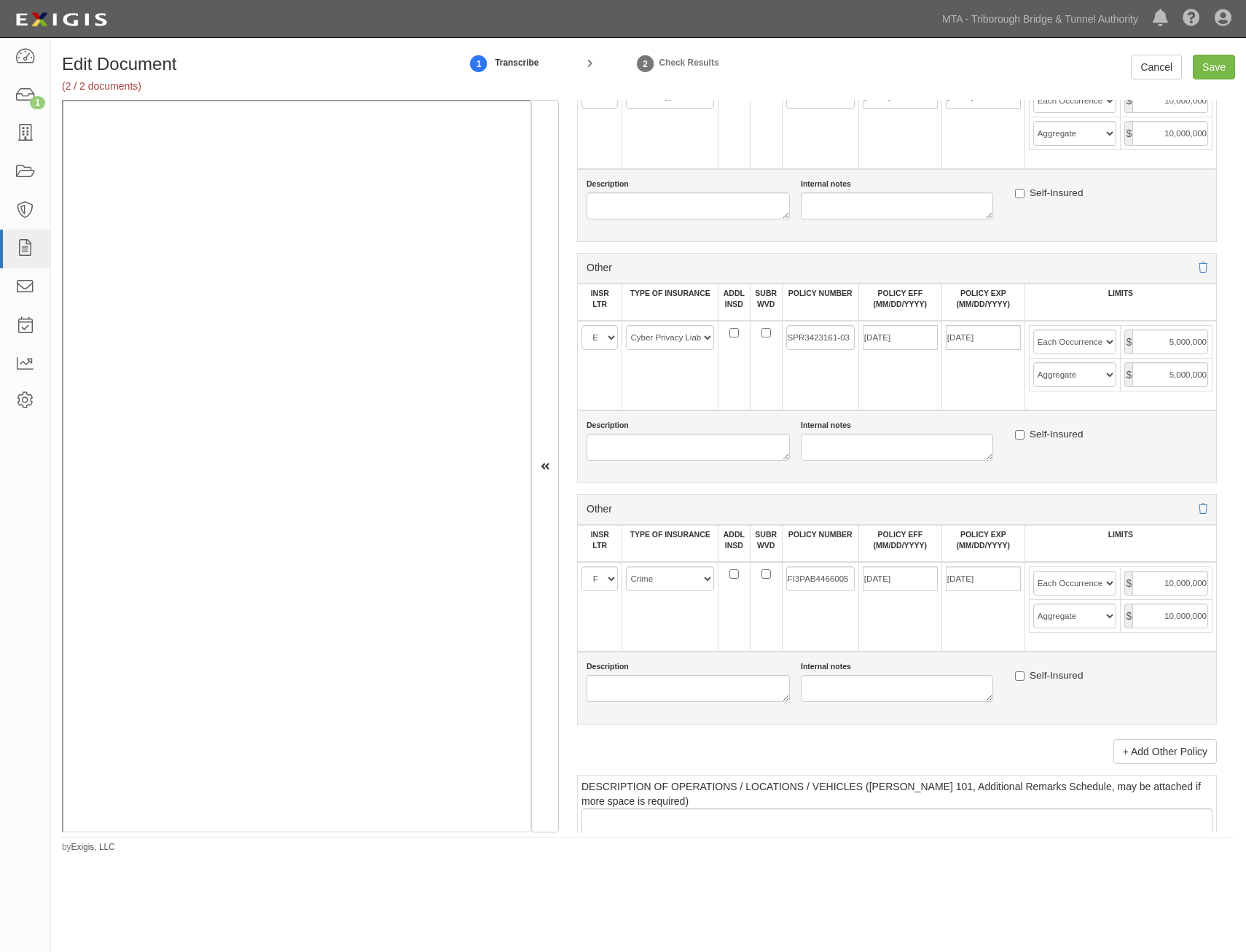
click at [934, 621] on td "10/31/2024" at bounding box center [900, 607] width 84 height 89
click at [1220, 61] on input "Save" at bounding box center [1215, 67] width 43 height 25
type input "1000000"
type input "2000000"
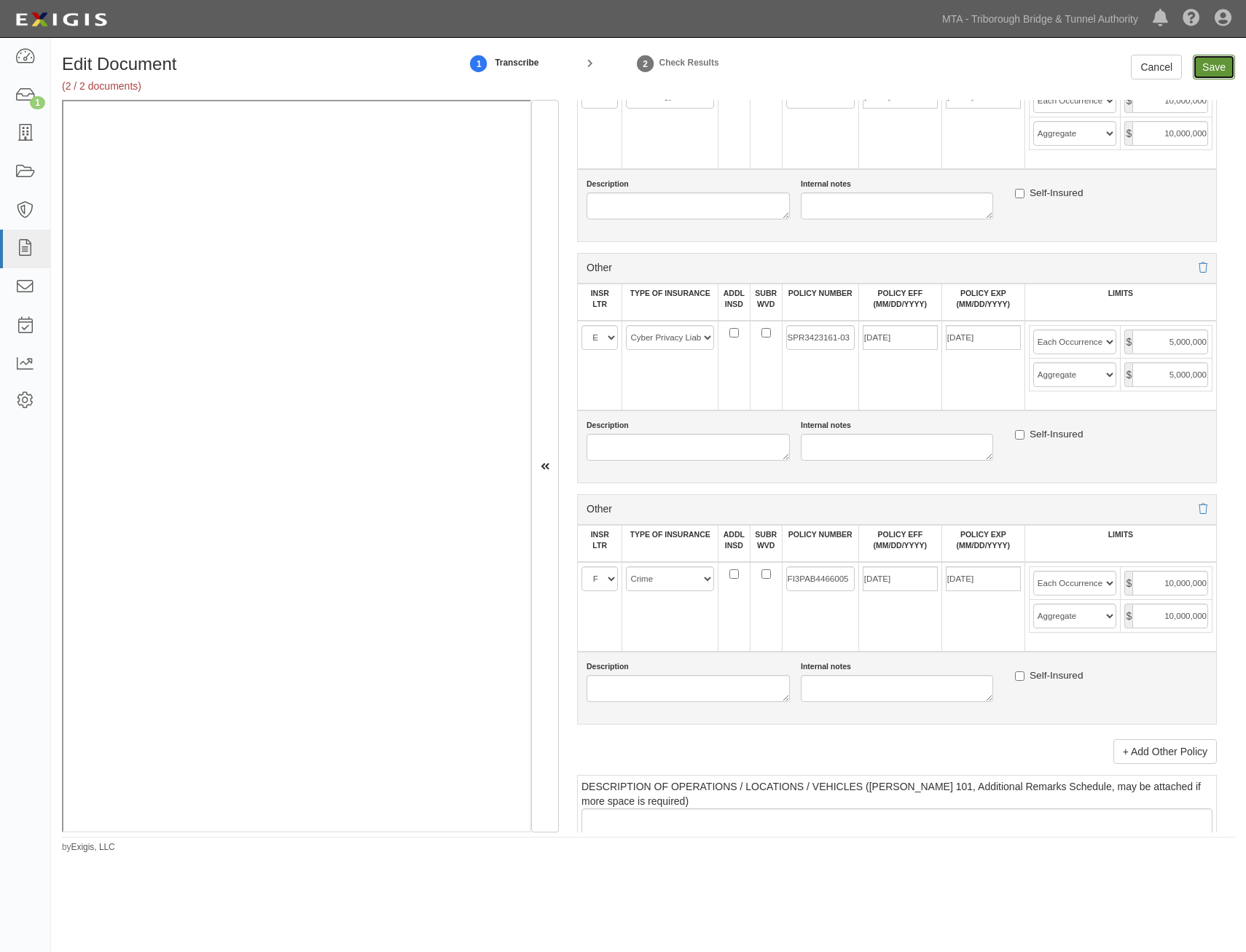
type input "1000000"
type input "10000000"
type input "1000000"
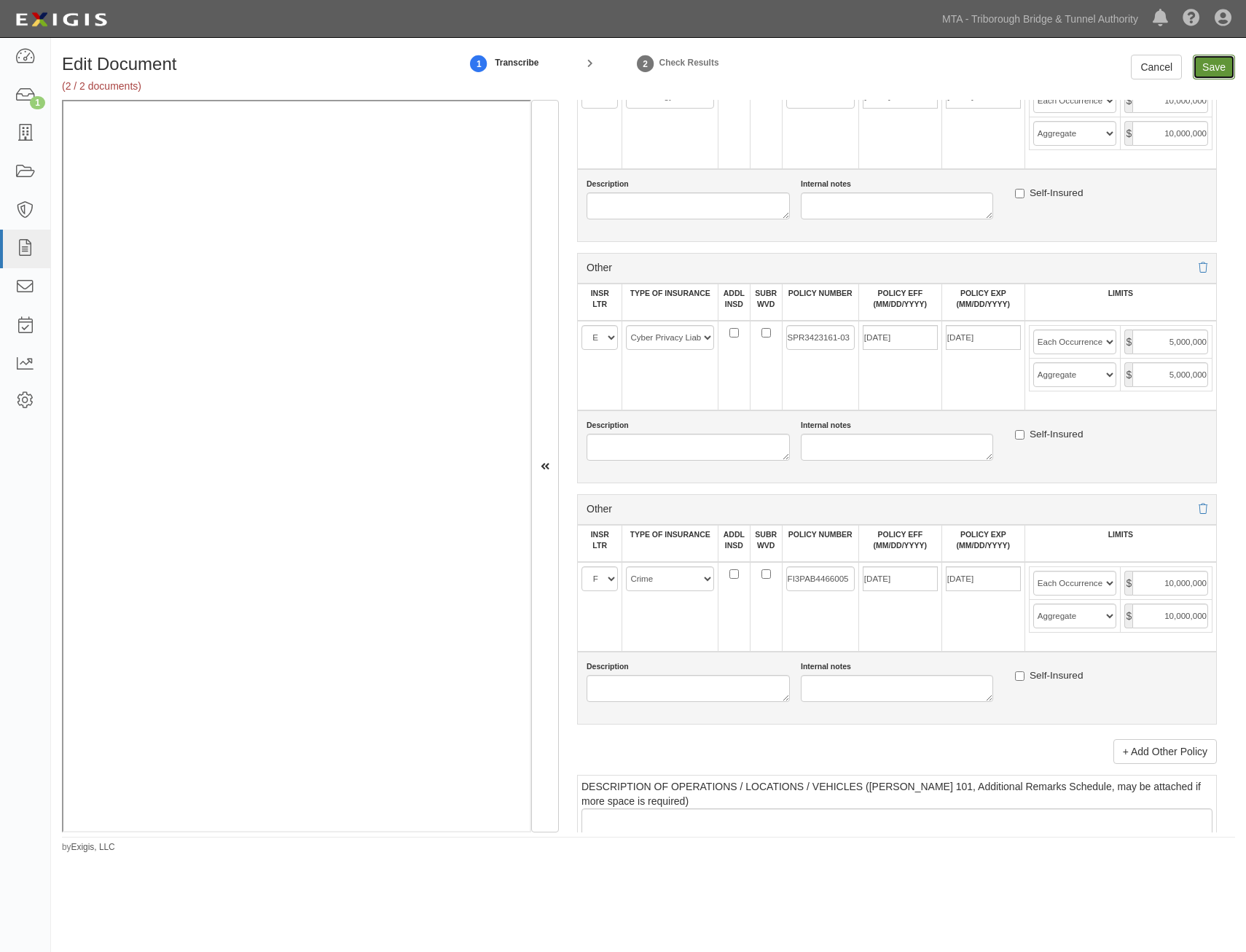
type input "1000000"
type input "10000000"
type input "5000000"
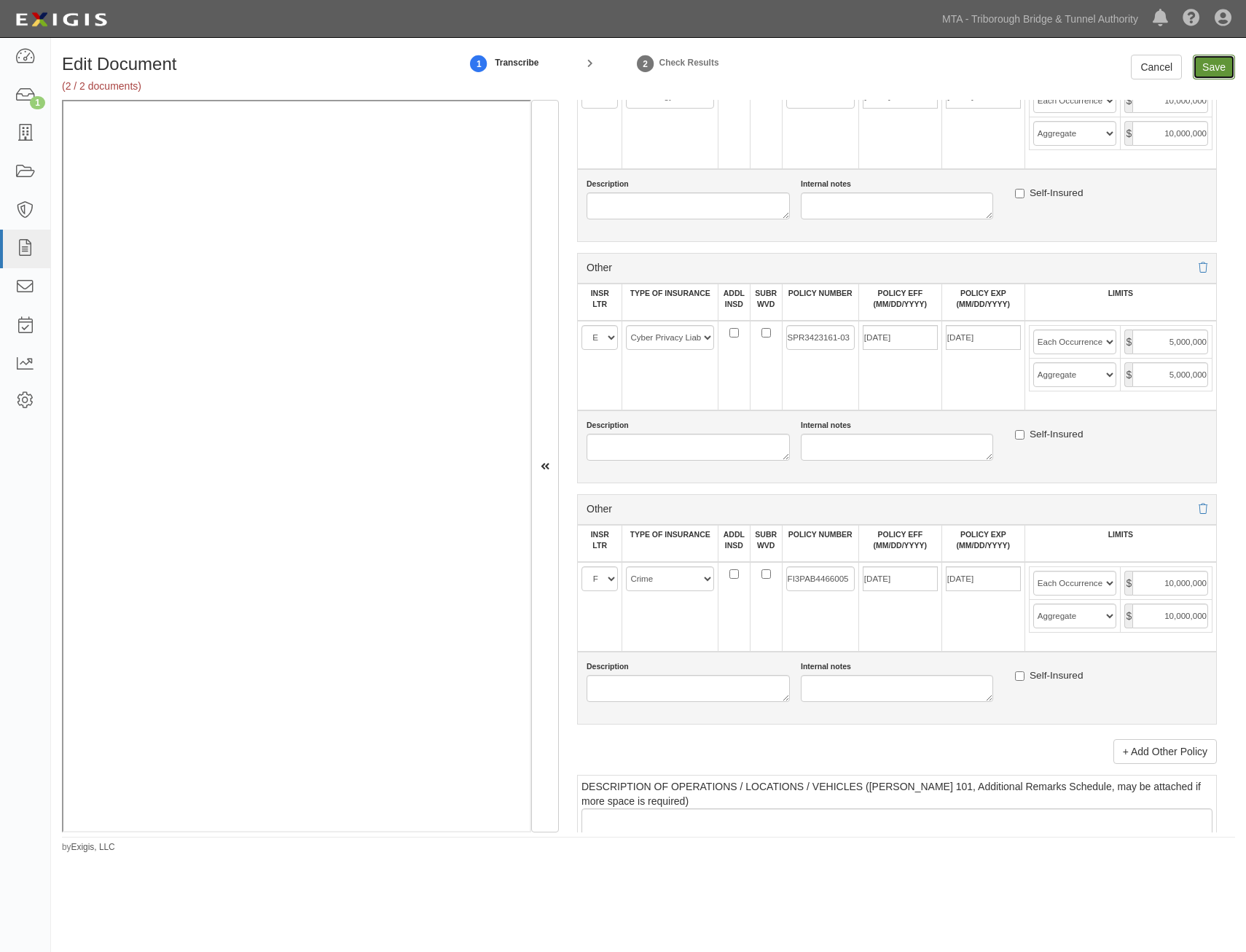
type input "10000000"
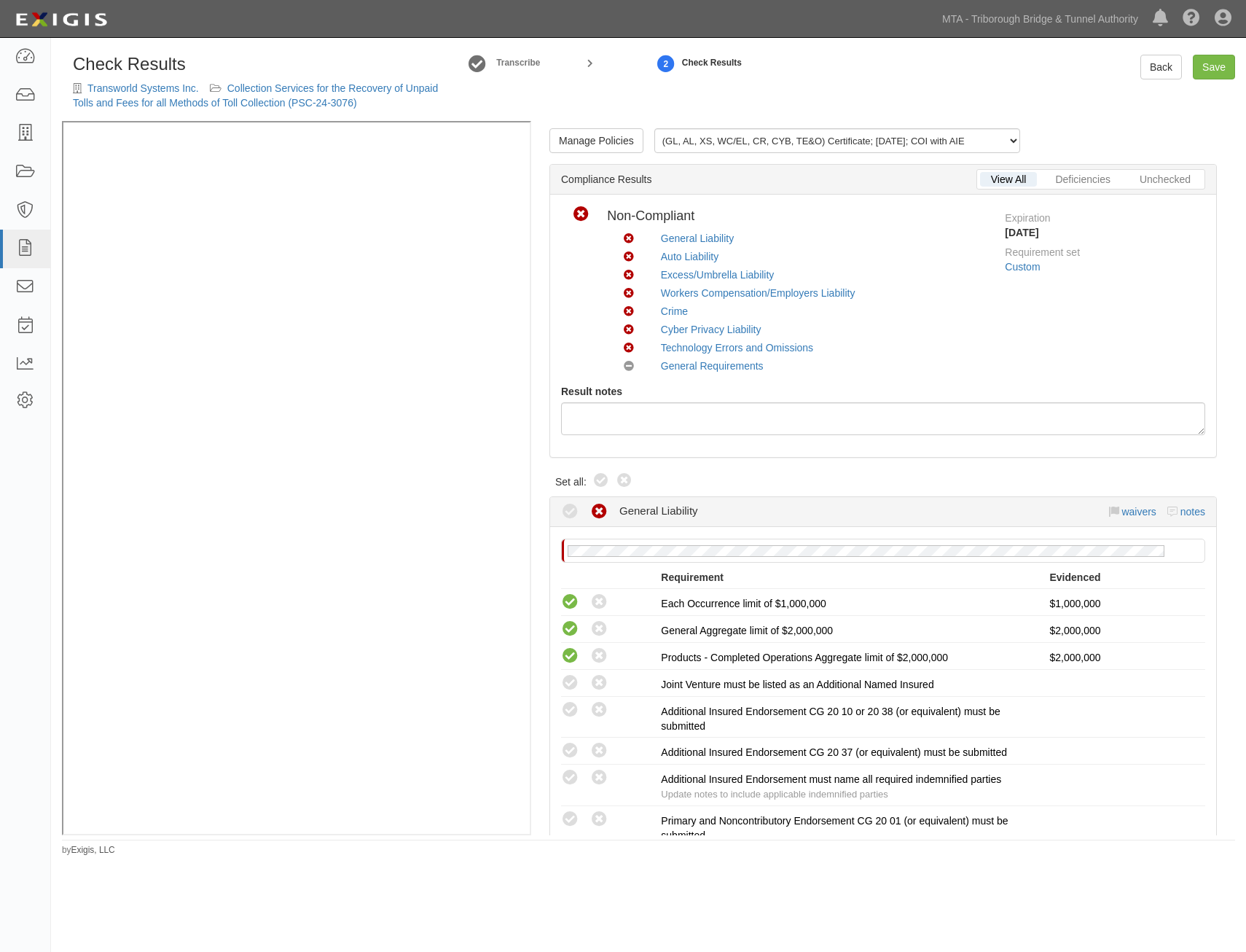
drag, startPoint x: 600, startPoint y: 481, endPoint x: 858, endPoint y: 377, distance: 278.2
click at [600, 481] on icon at bounding box center [601, 481] width 17 height 17
radio input "true"
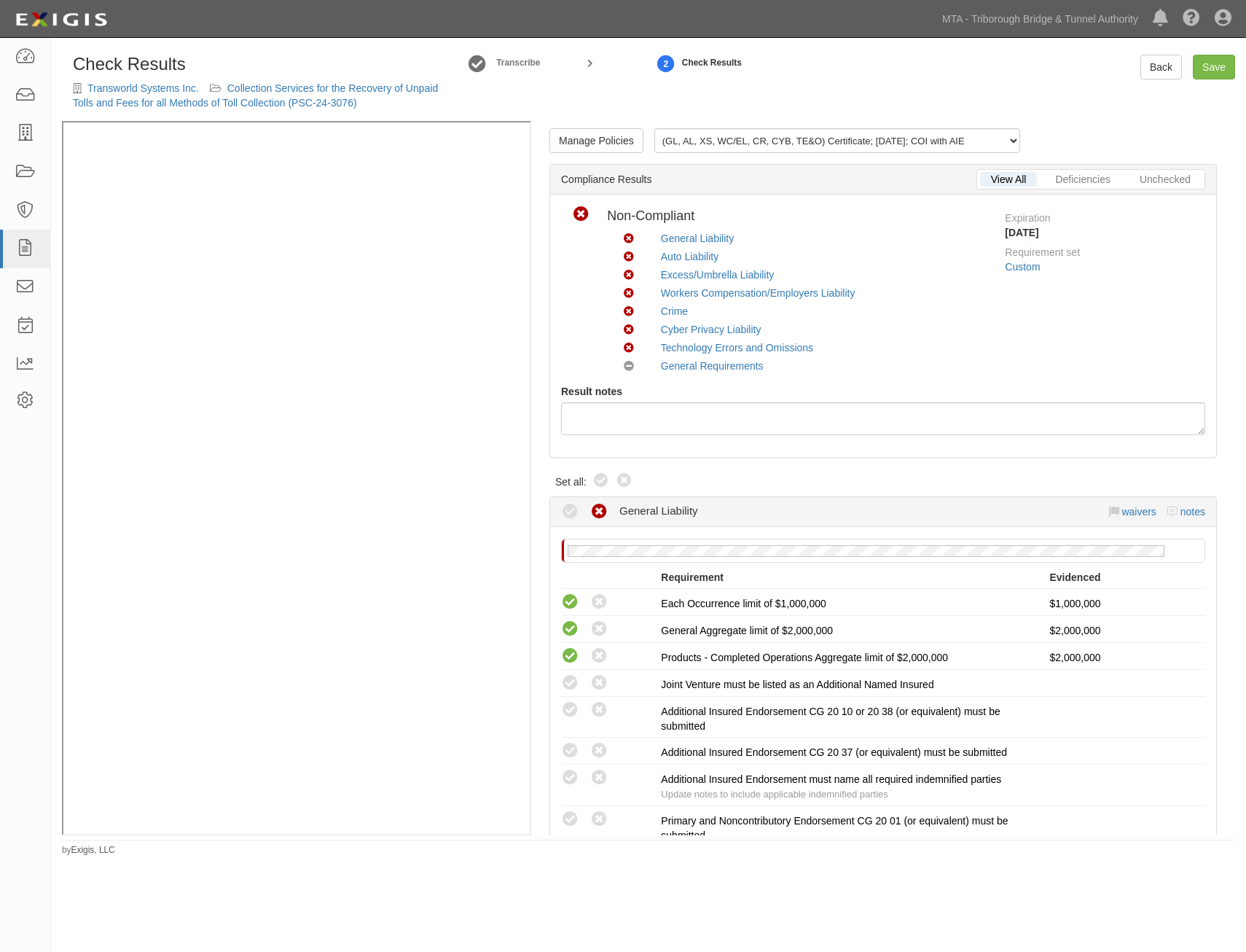
radio input "true"
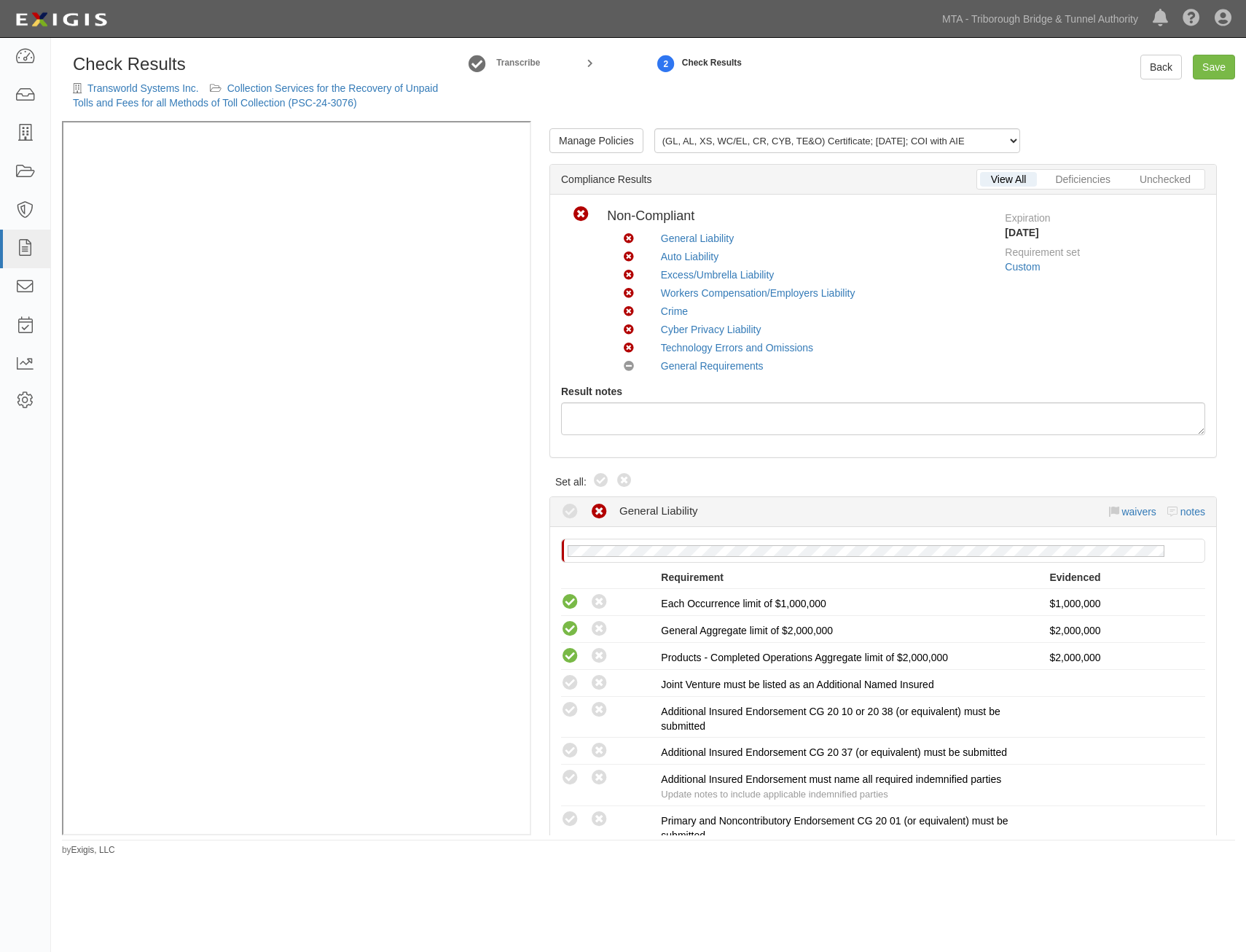
radio input "true"
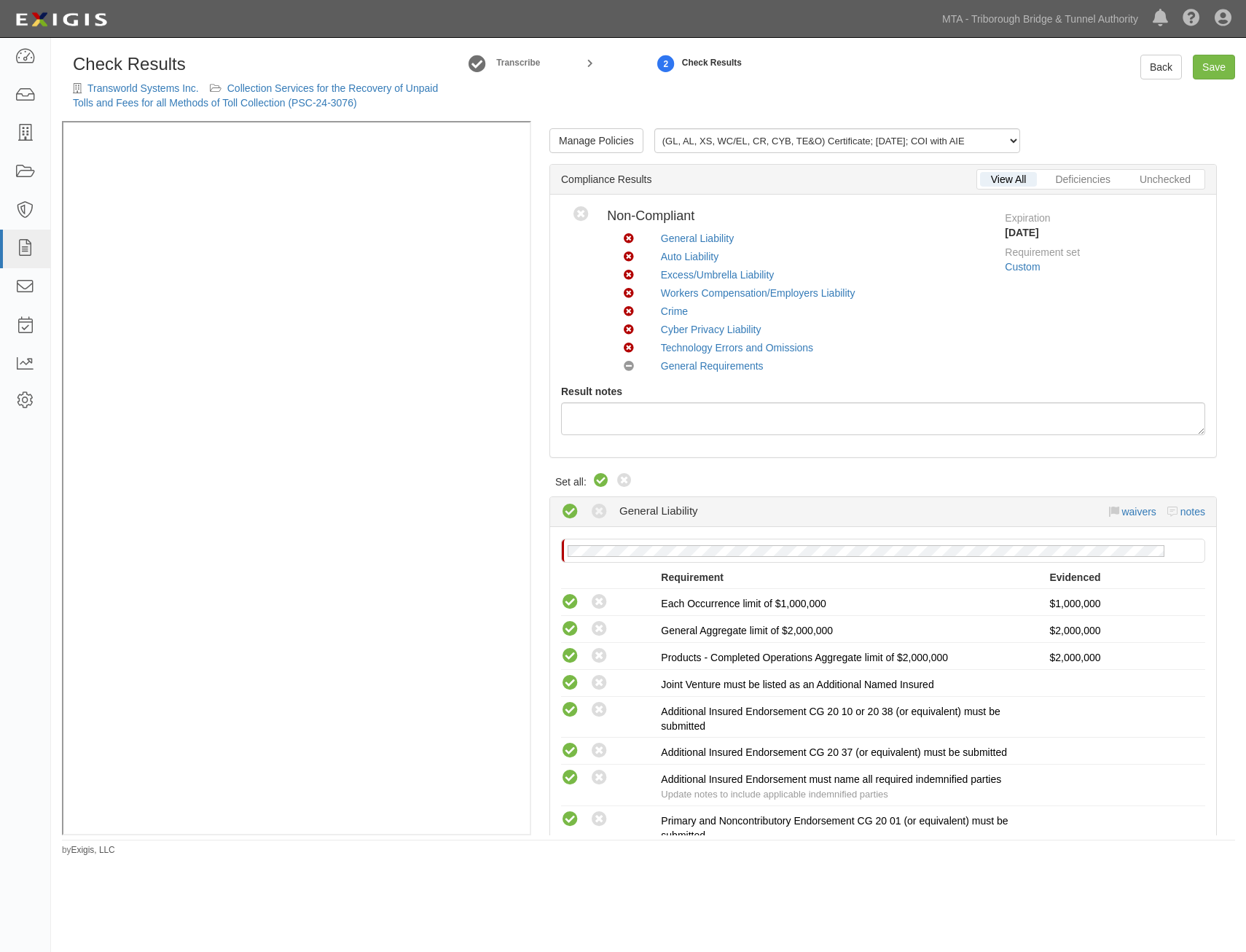
radio input "true"
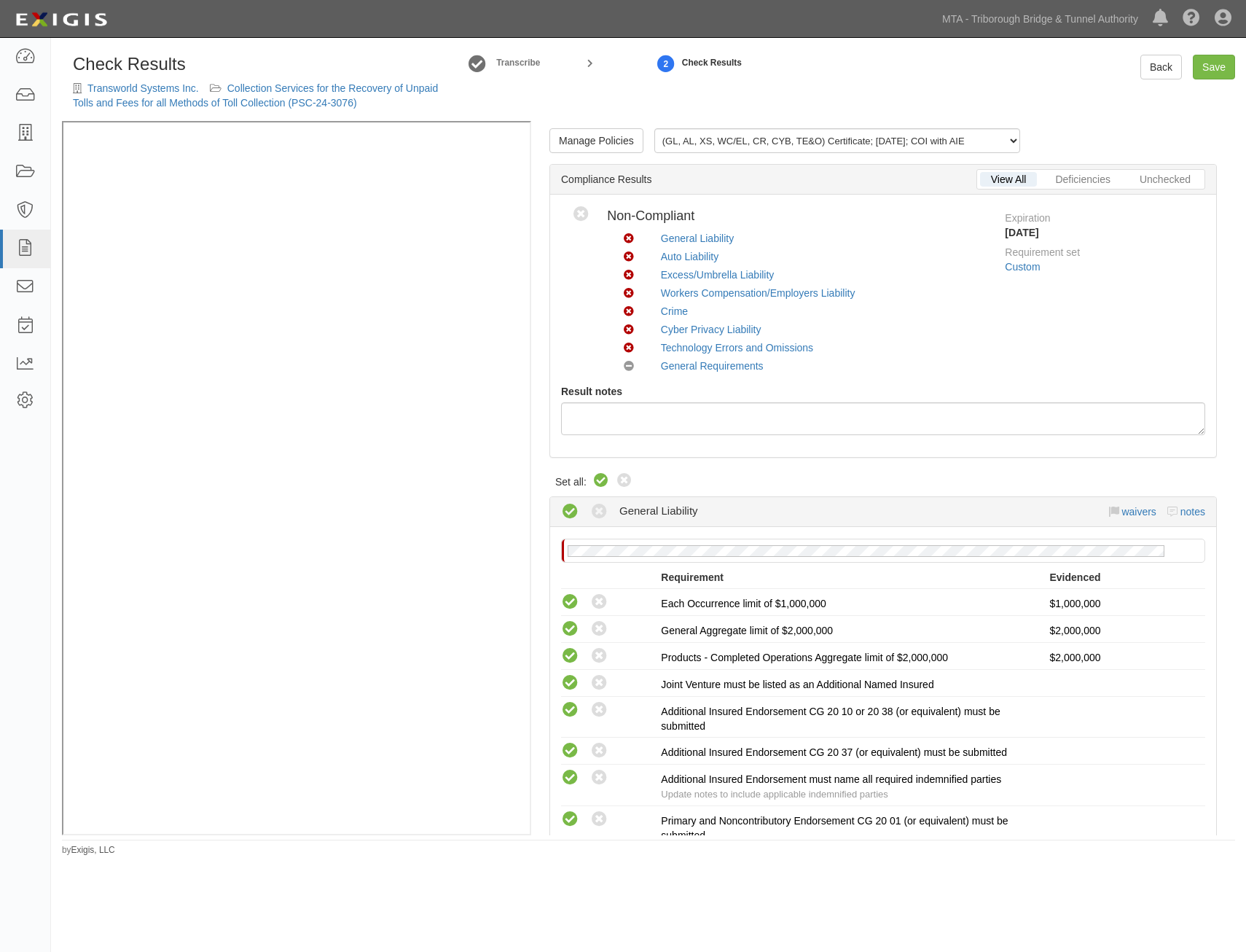
radio input "true"
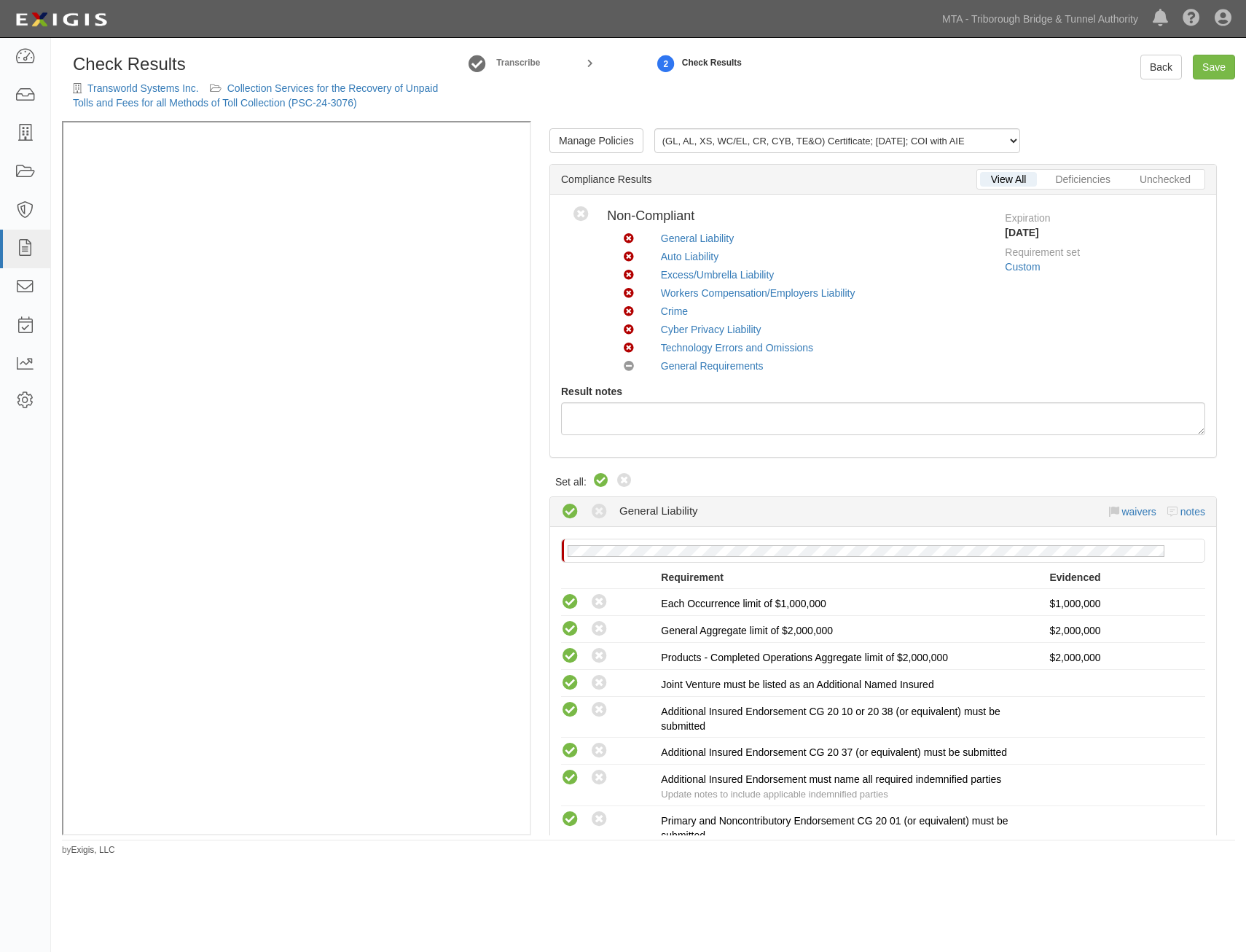
radio input "true"
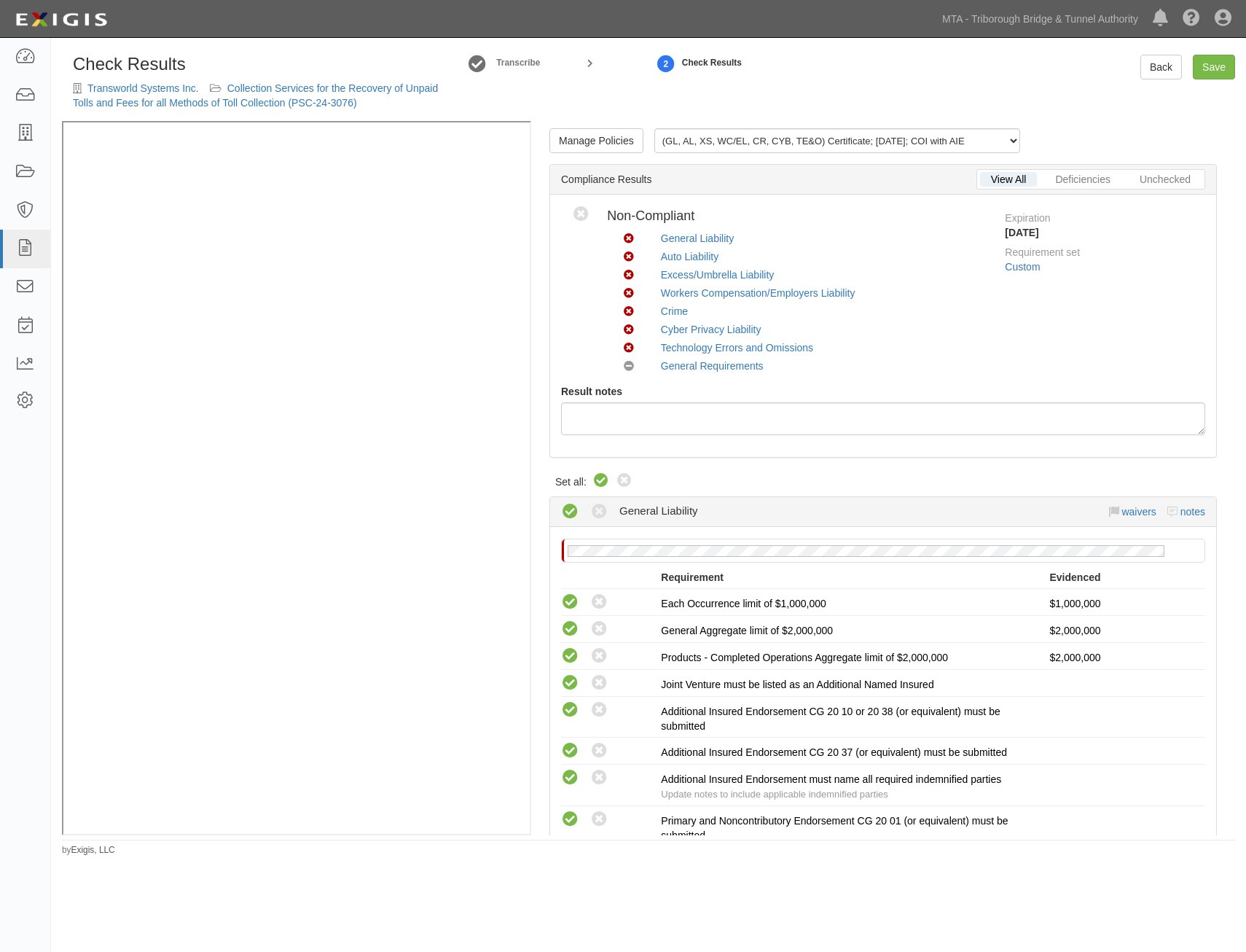
radio input "true"
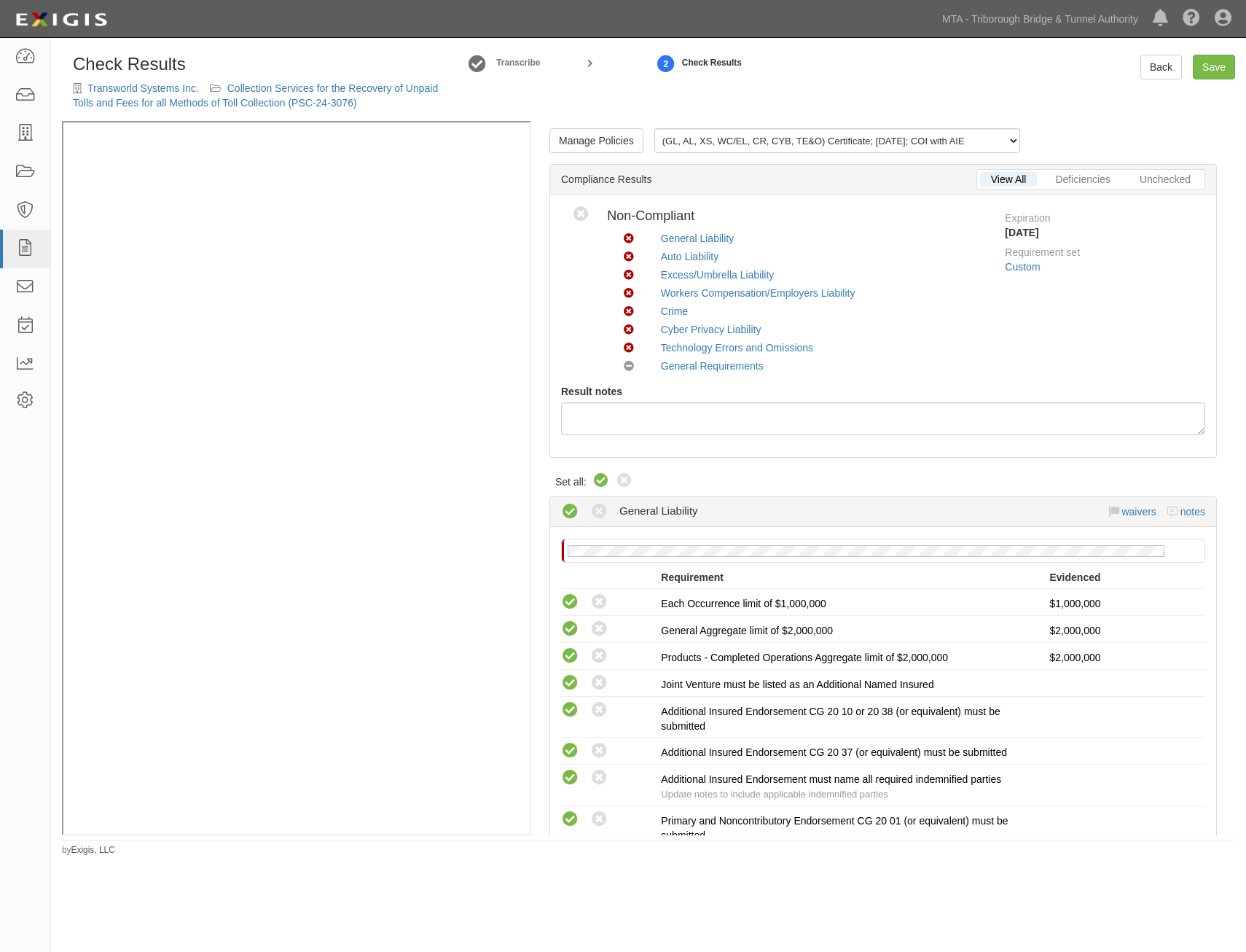
radio input "true"
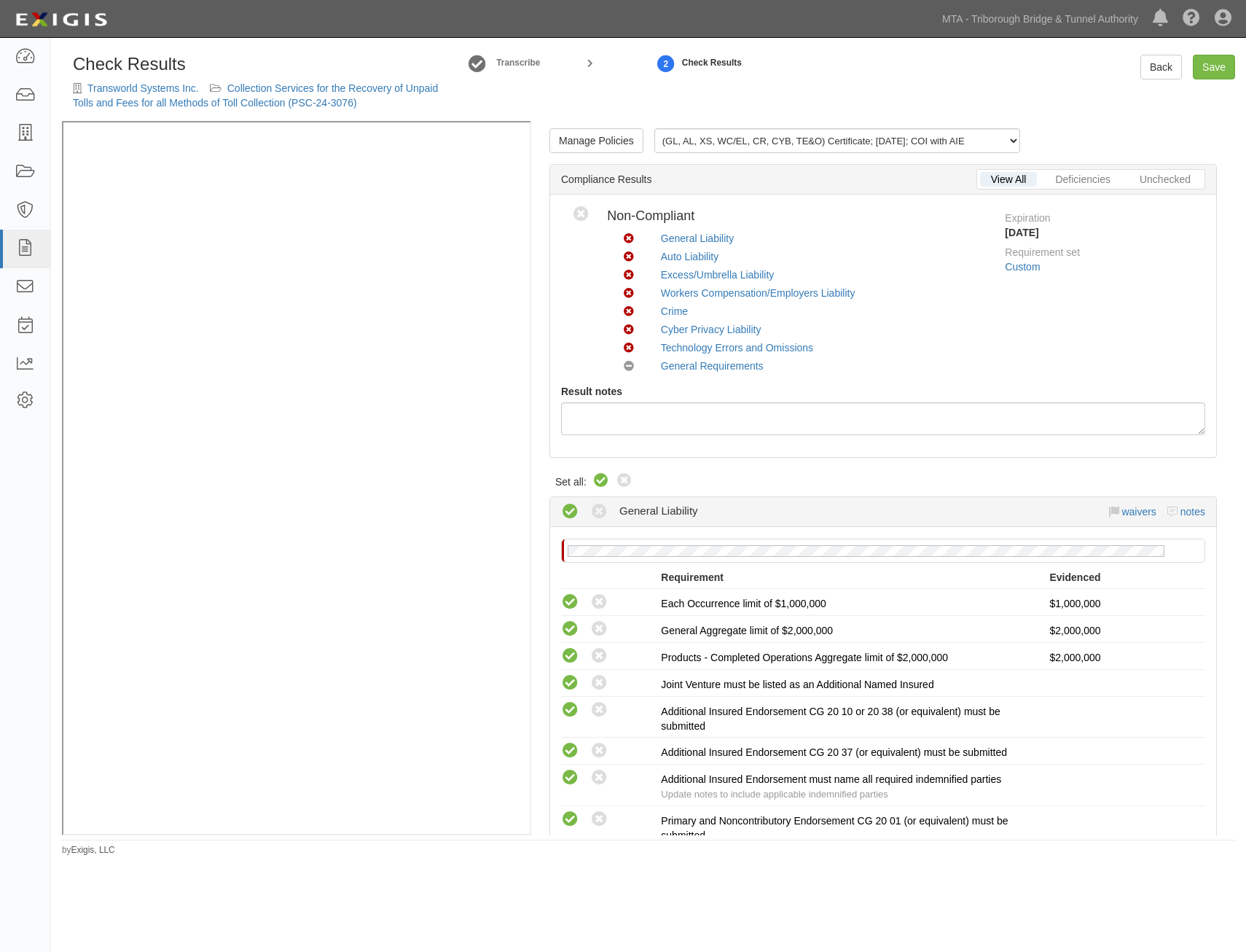
radio input "true"
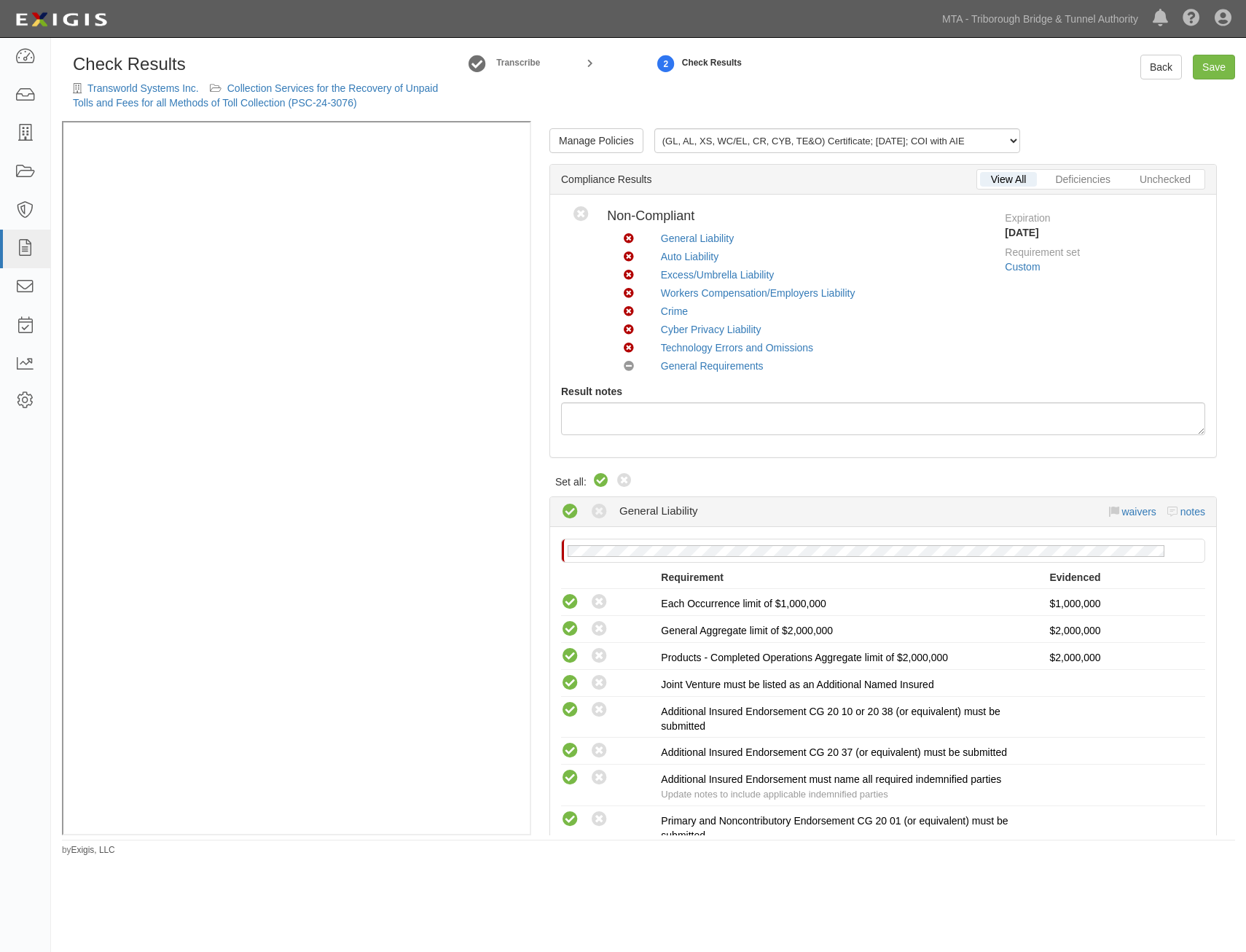
radio input "true"
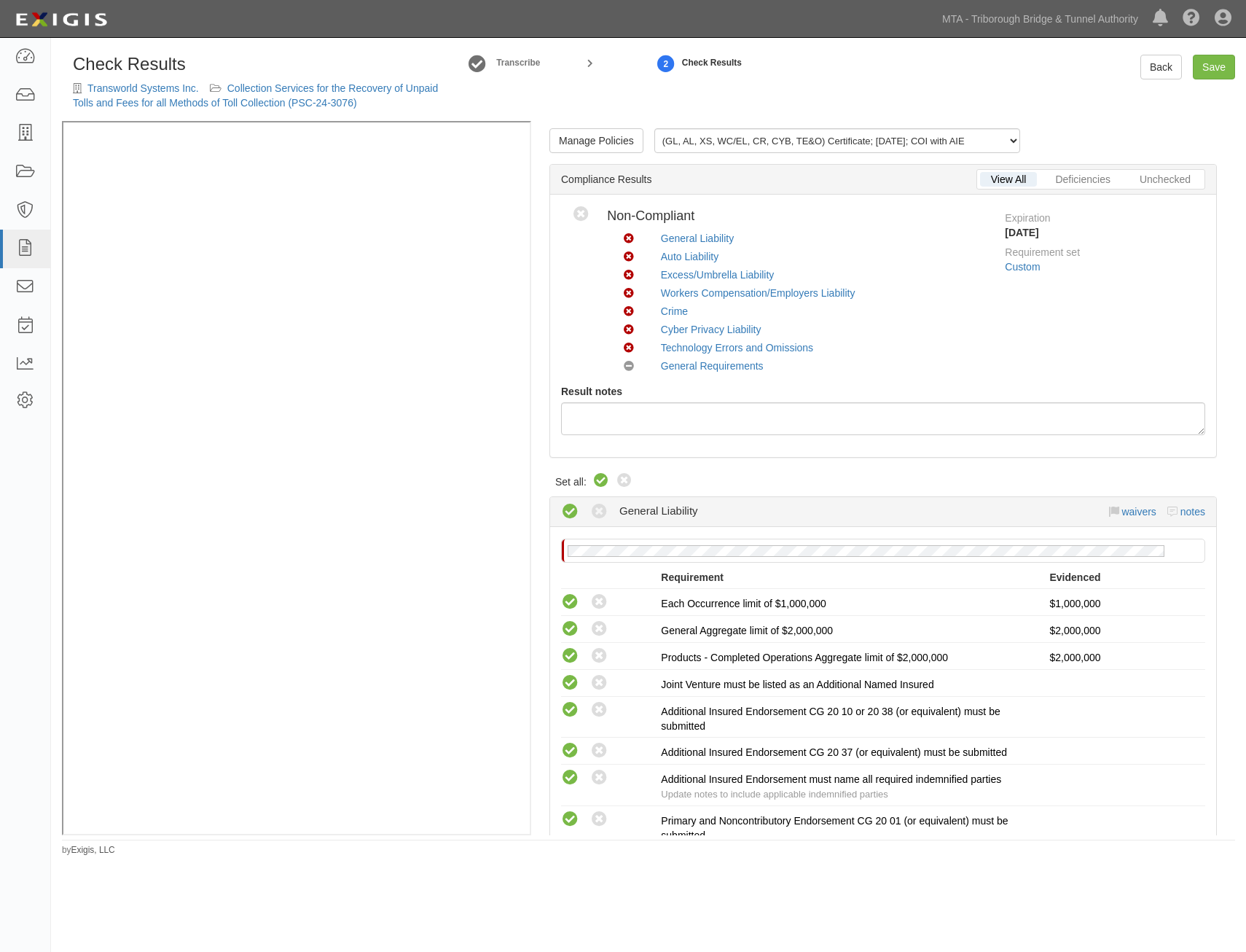
radio input "true"
radio input "false"
radio input "true"
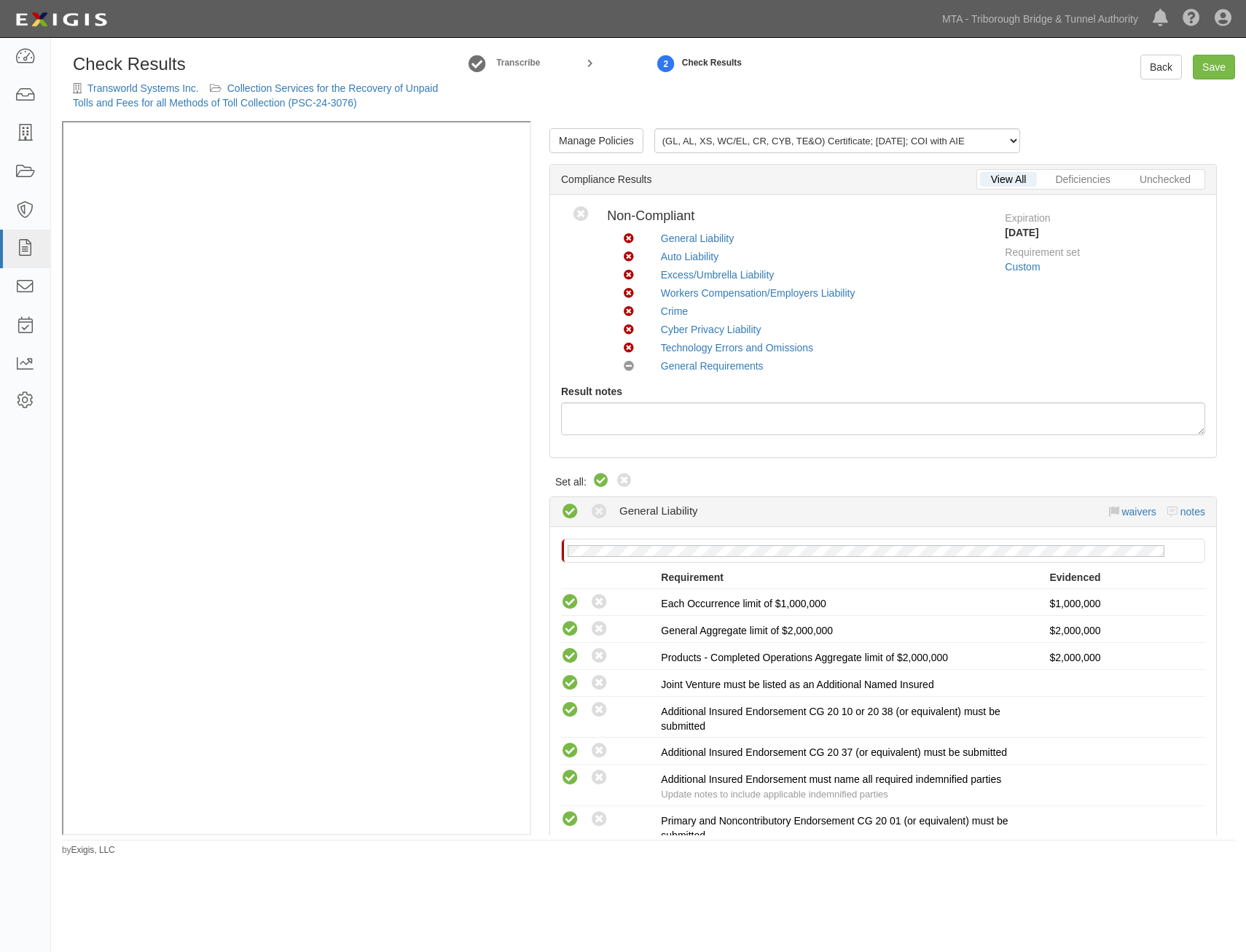
radio input "true"
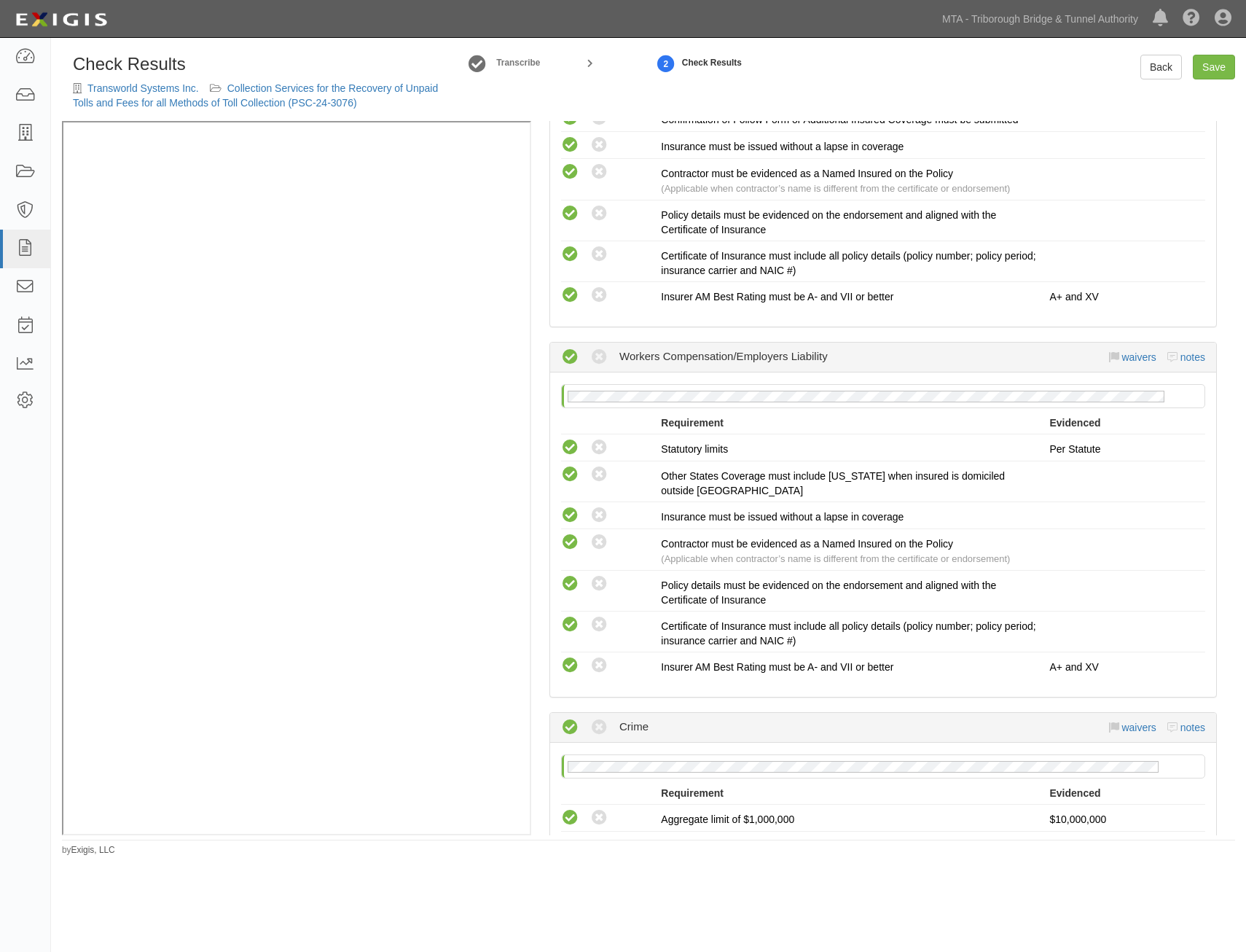
scroll to position [3444, 0]
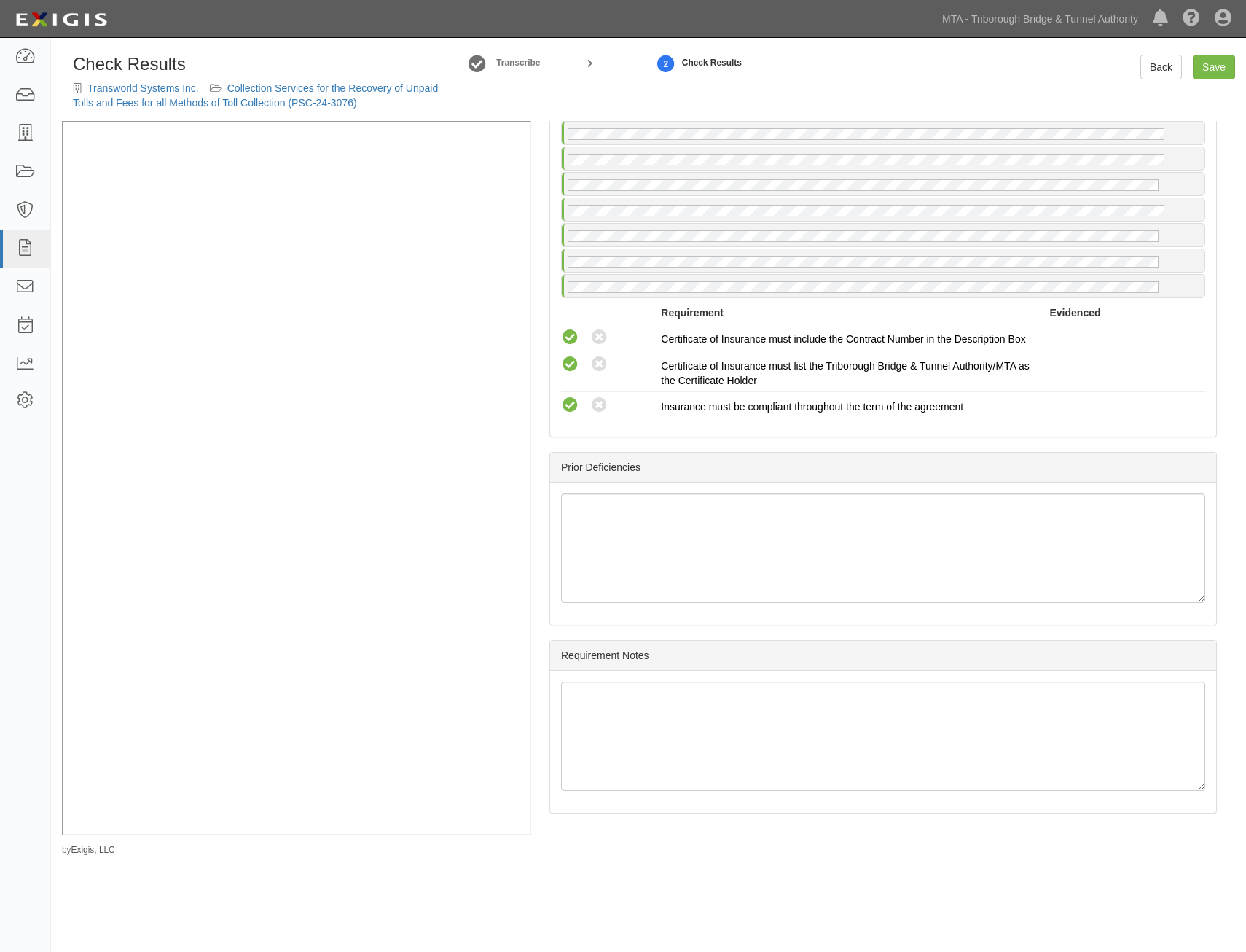
drag, startPoint x: 998, startPoint y: 332, endPoint x: 1087, endPoint y: 757, distance: 434.2
click at [1229, 67] on link "Save" at bounding box center [1215, 67] width 43 height 25
radio input "true"
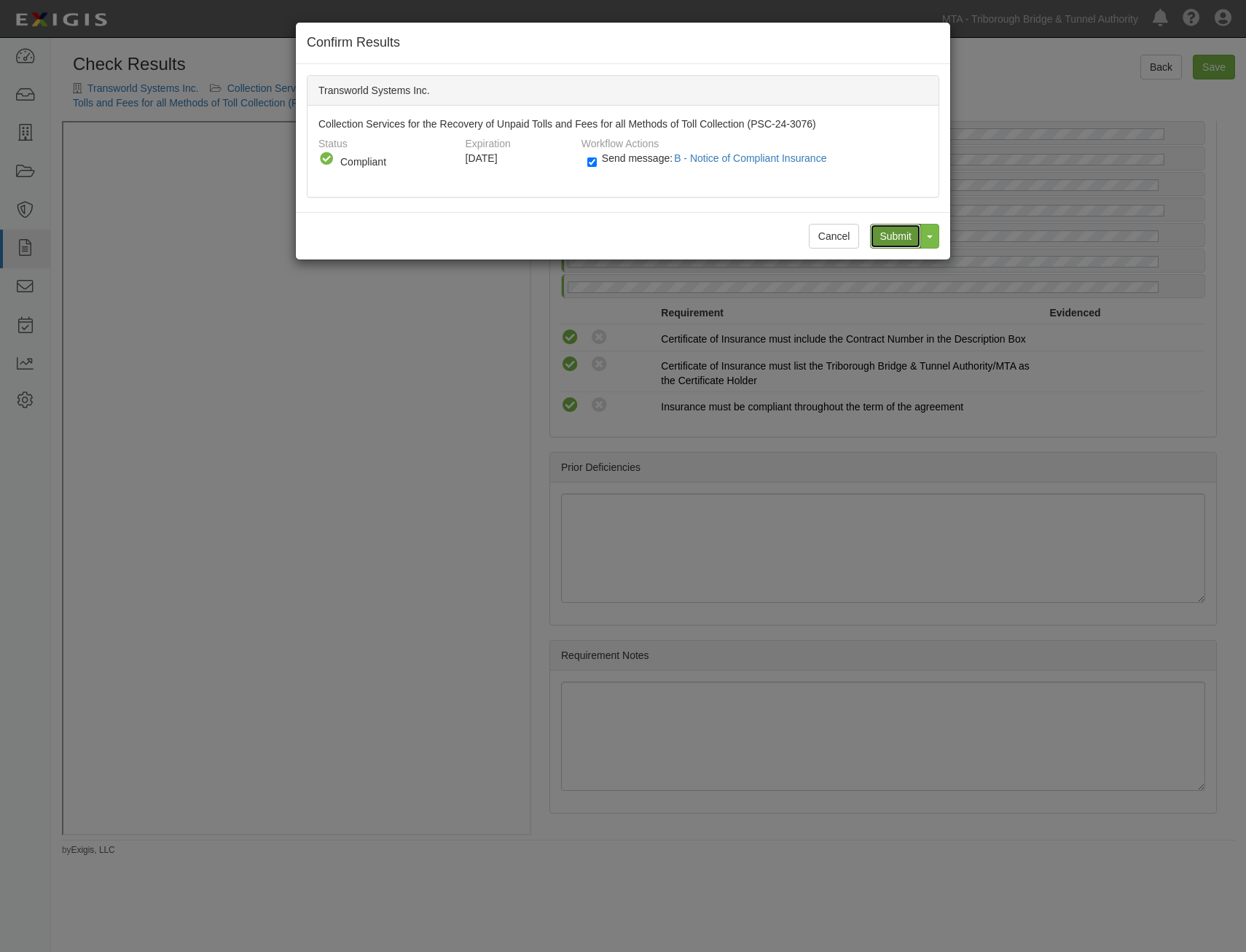
click at [901, 231] on input "Submit" at bounding box center [895, 236] width 51 height 25
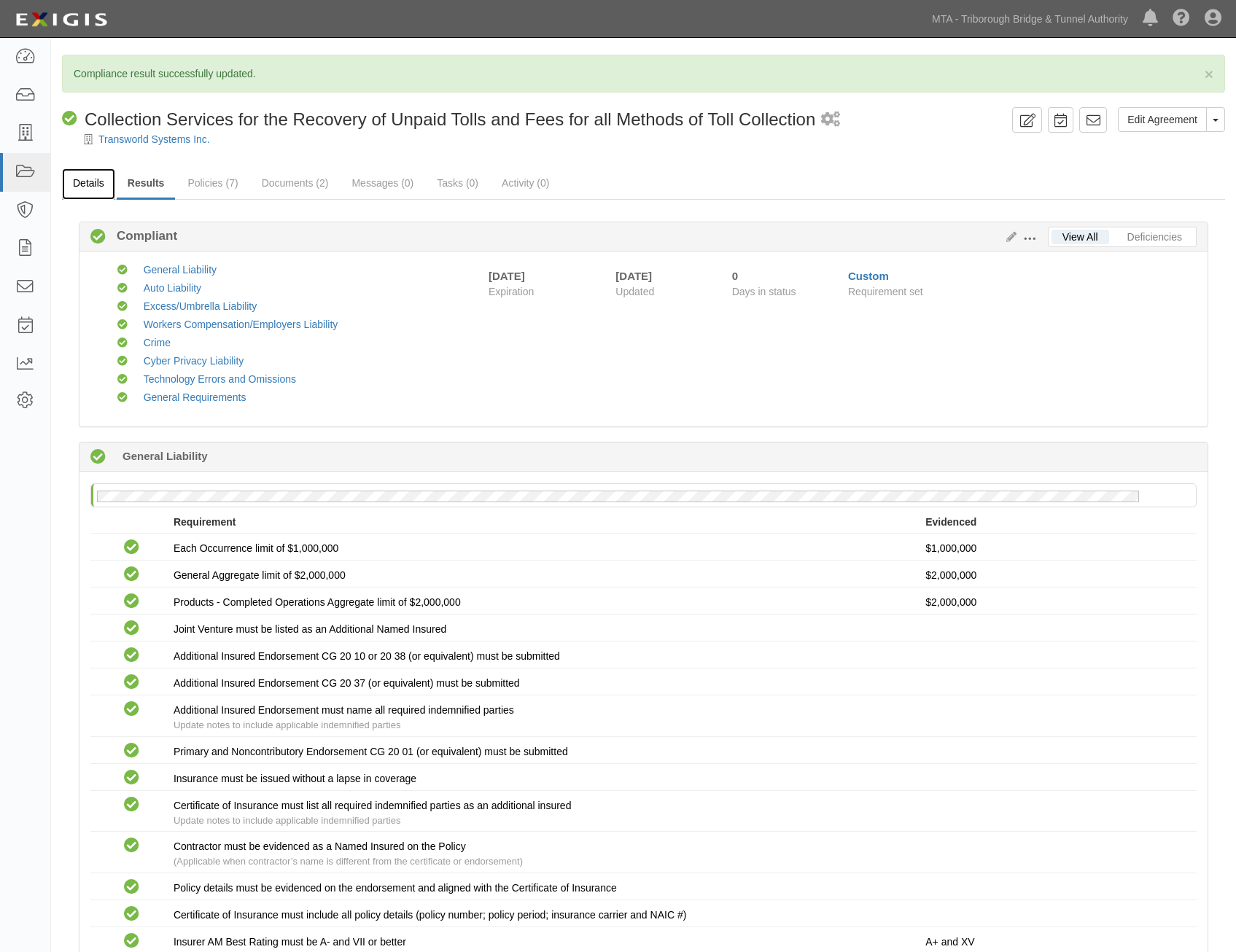
click at [99, 185] on link "Details" at bounding box center [88, 184] width 53 height 31
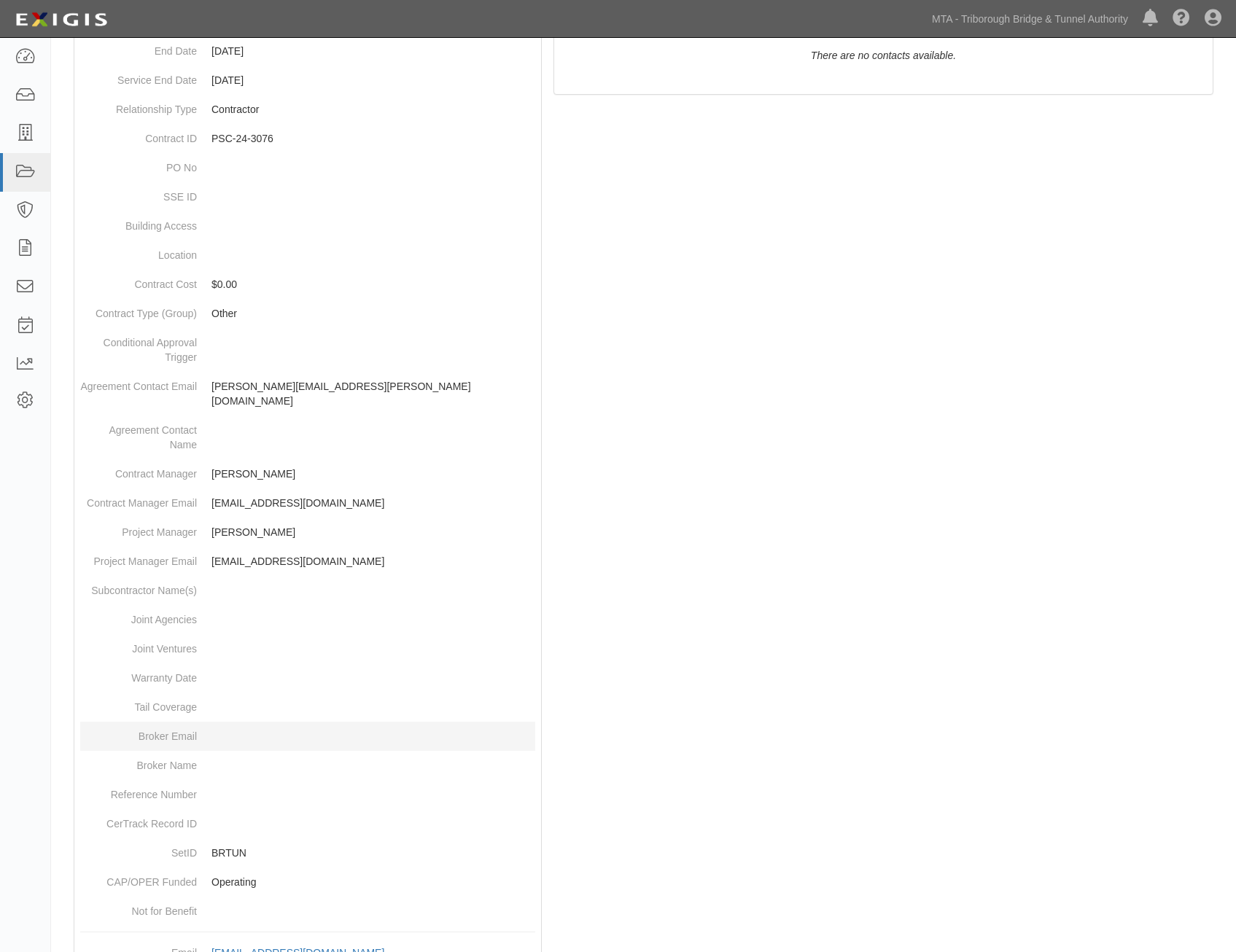
scroll to position [431, 0]
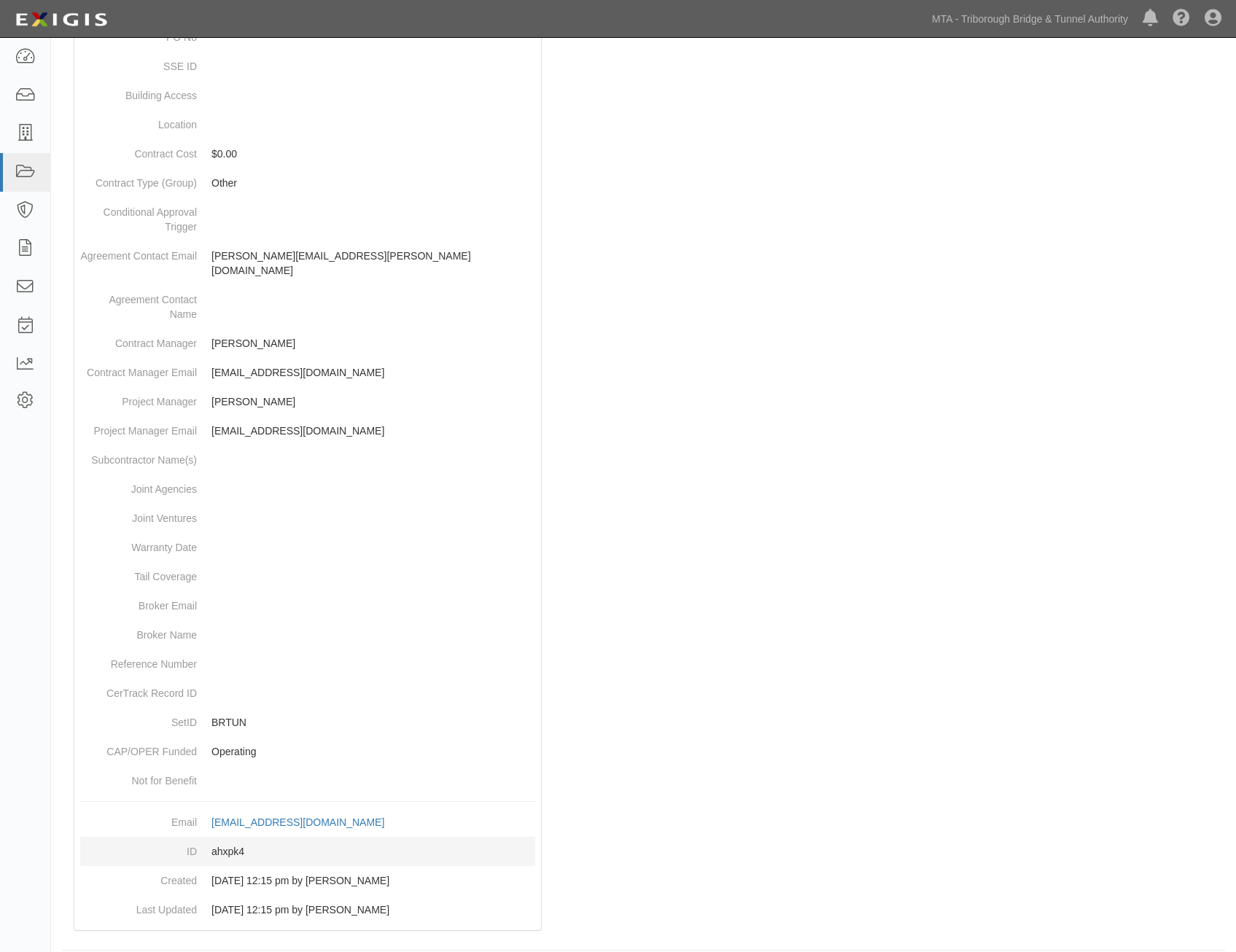
click at [234, 837] on dd "ahxpk4" at bounding box center [308, 852] width 455 height 29
copy dd "ahxpk4"
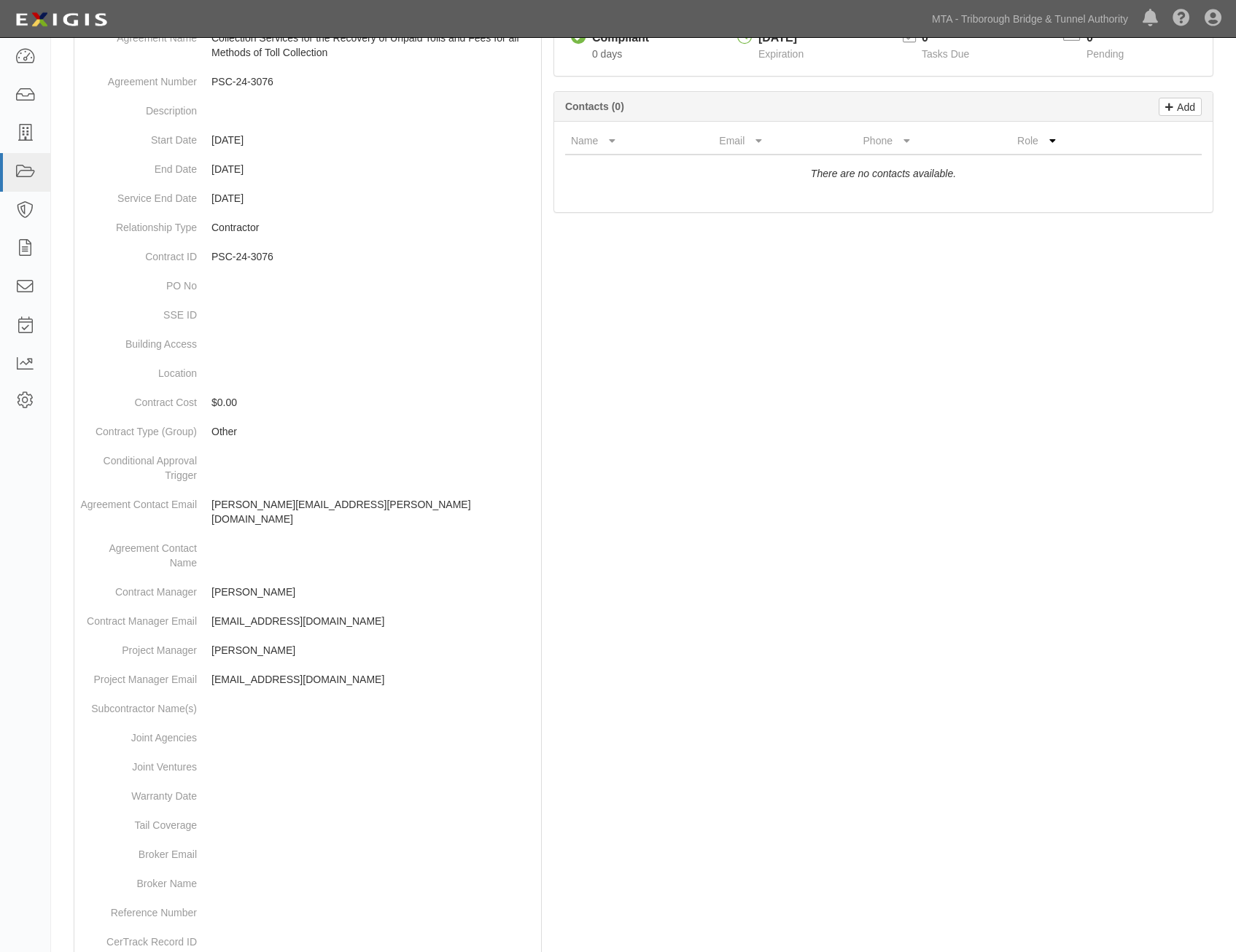
scroll to position [0, 0]
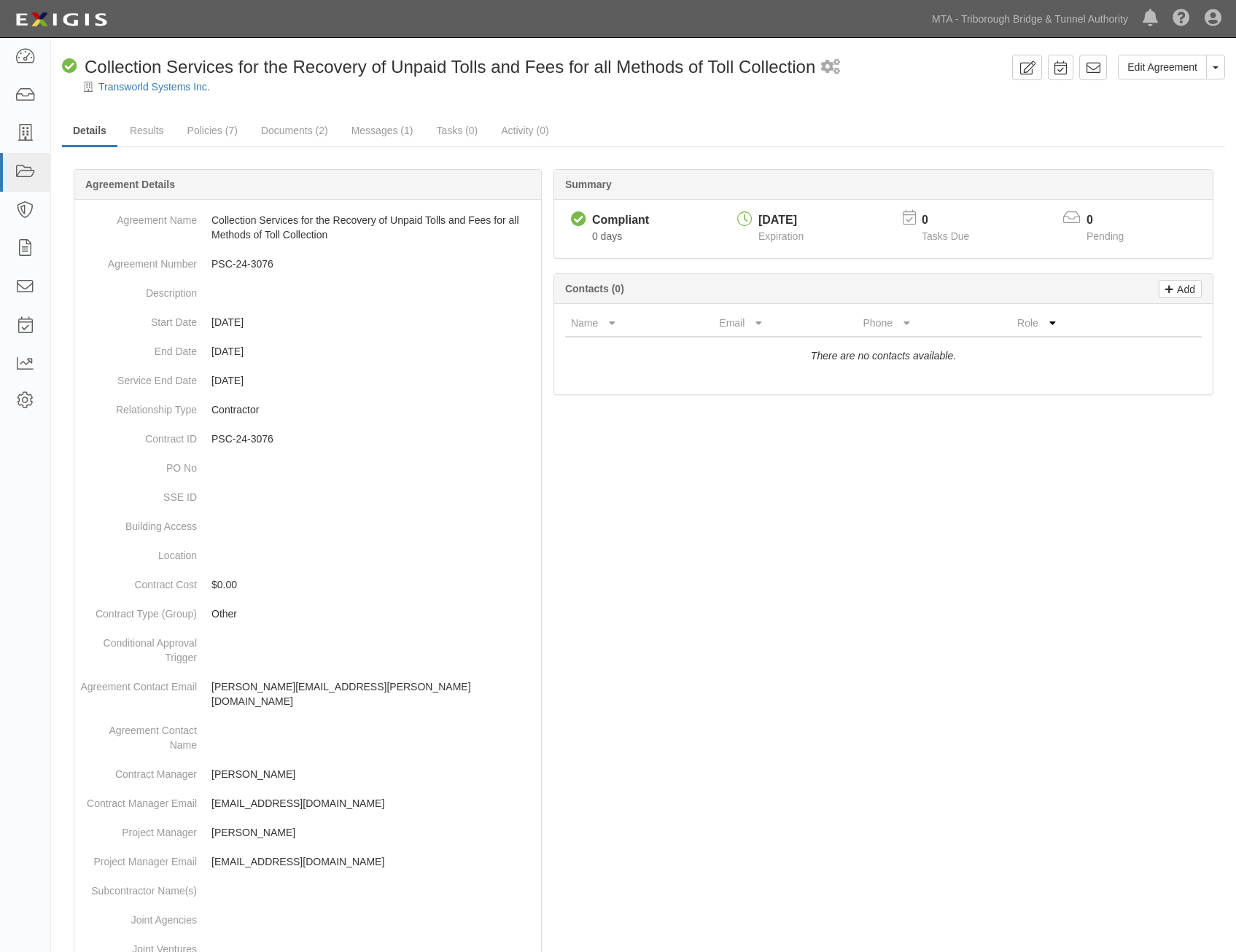
drag, startPoint x: 979, startPoint y: 669, endPoint x: 1070, endPoint y: 159, distance: 518.1
click at [1100, 72] on icon at bounding box center [1093, 67] width 15 height 15
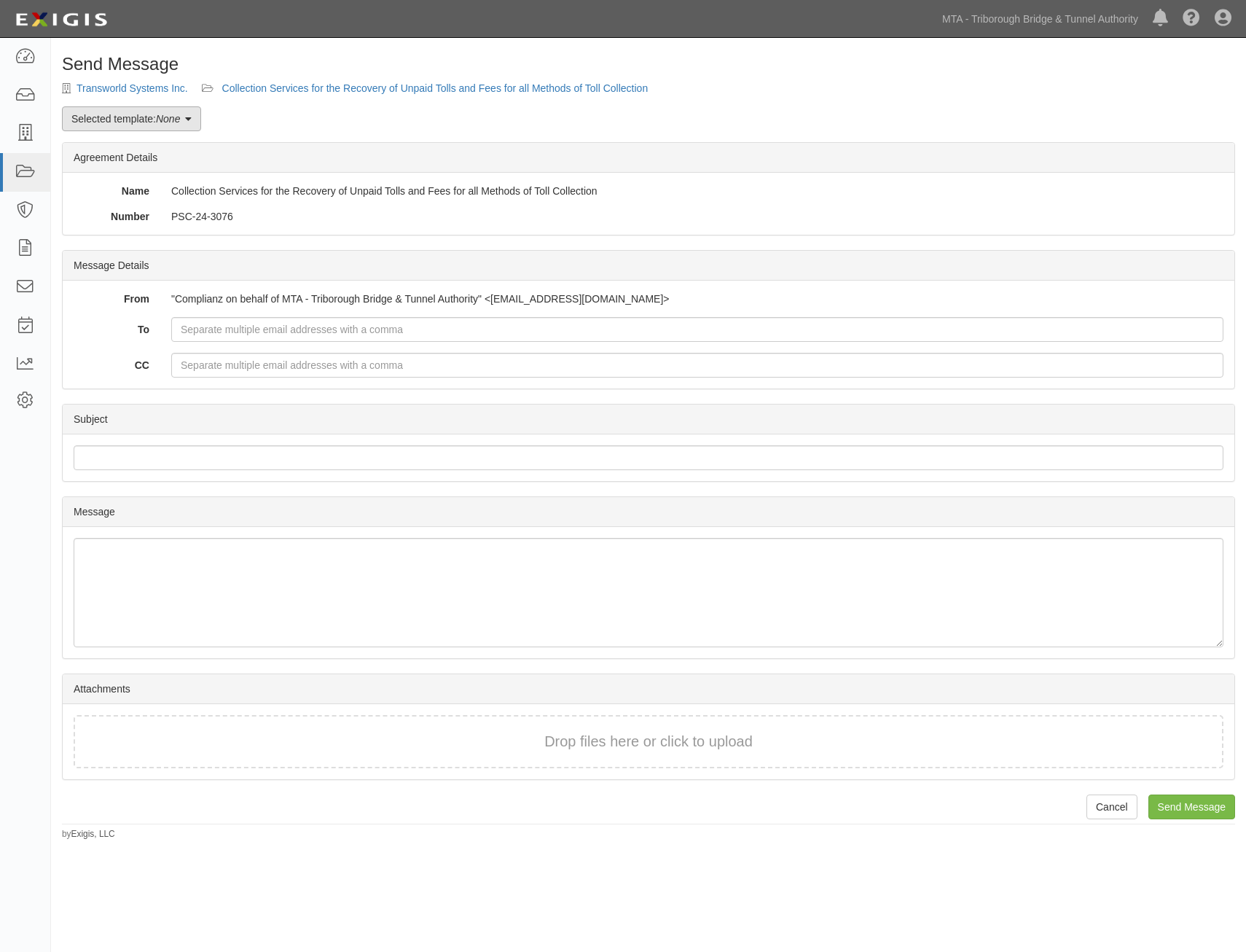
click at [180, 121] on em "None" at bounding box center [168, 119] width 24 height 12
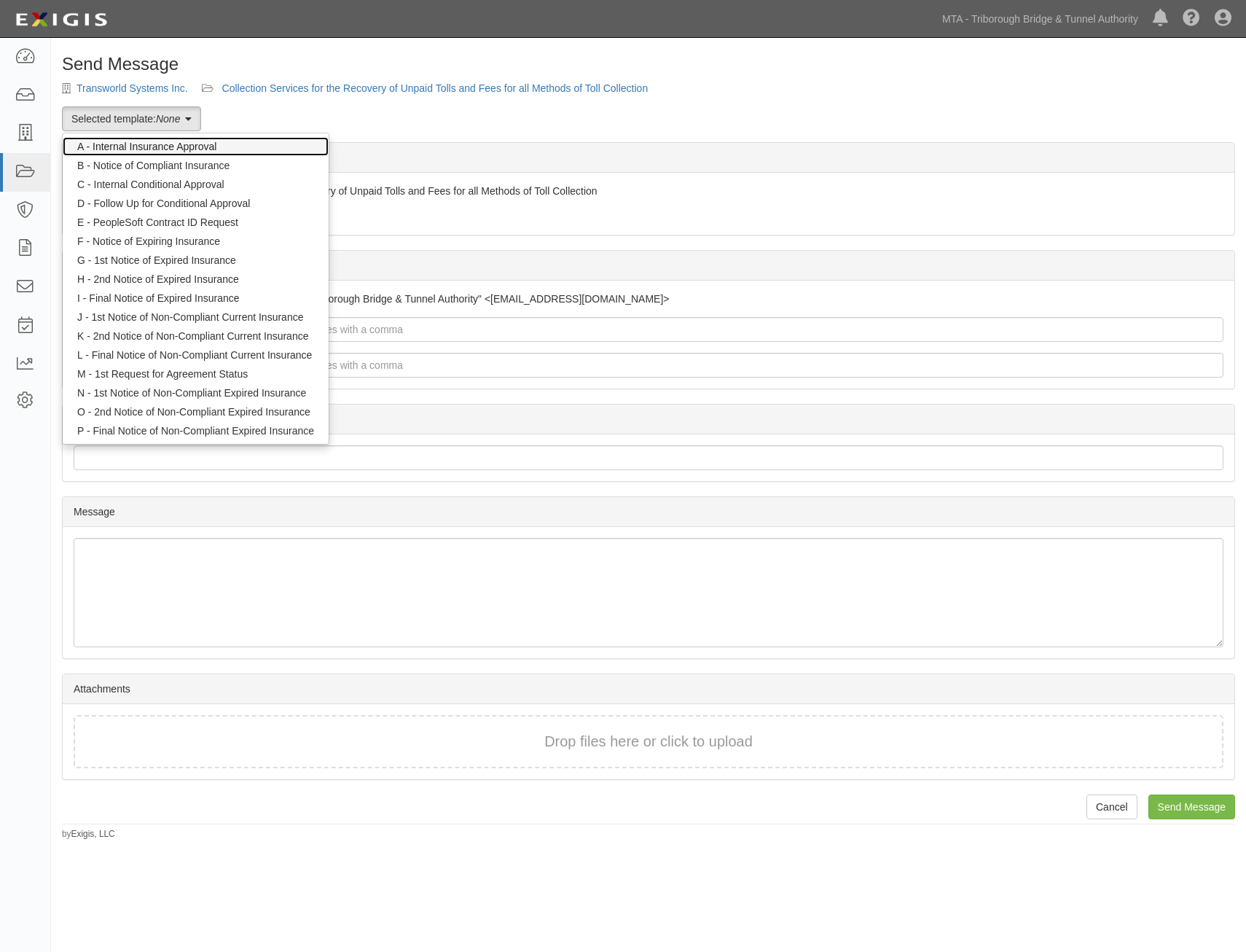
click at [194, 146] on link "A - Internal Insurance Approval" at bounding box center [196, 147] width 266 height 19
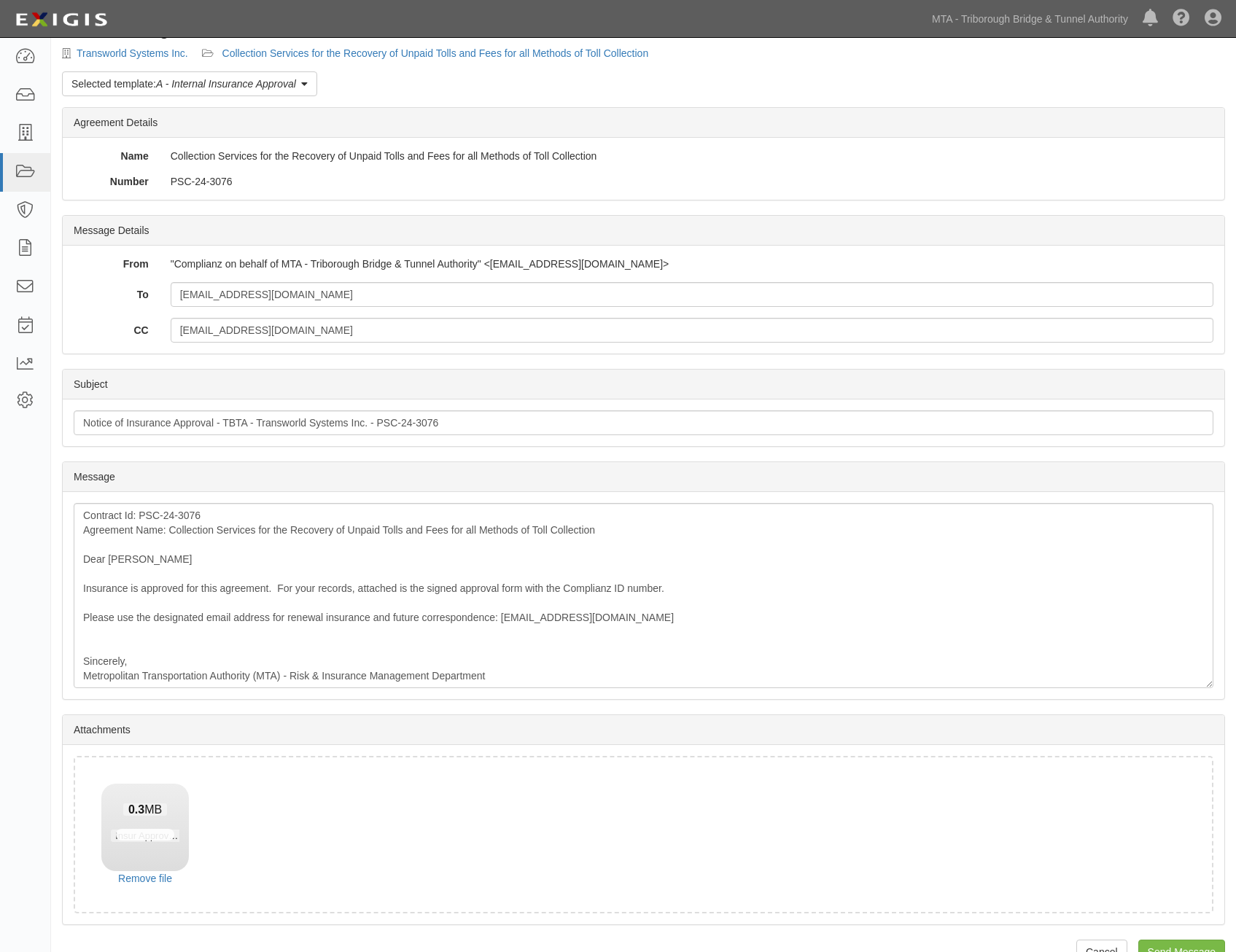
scroll to position [69, 0]
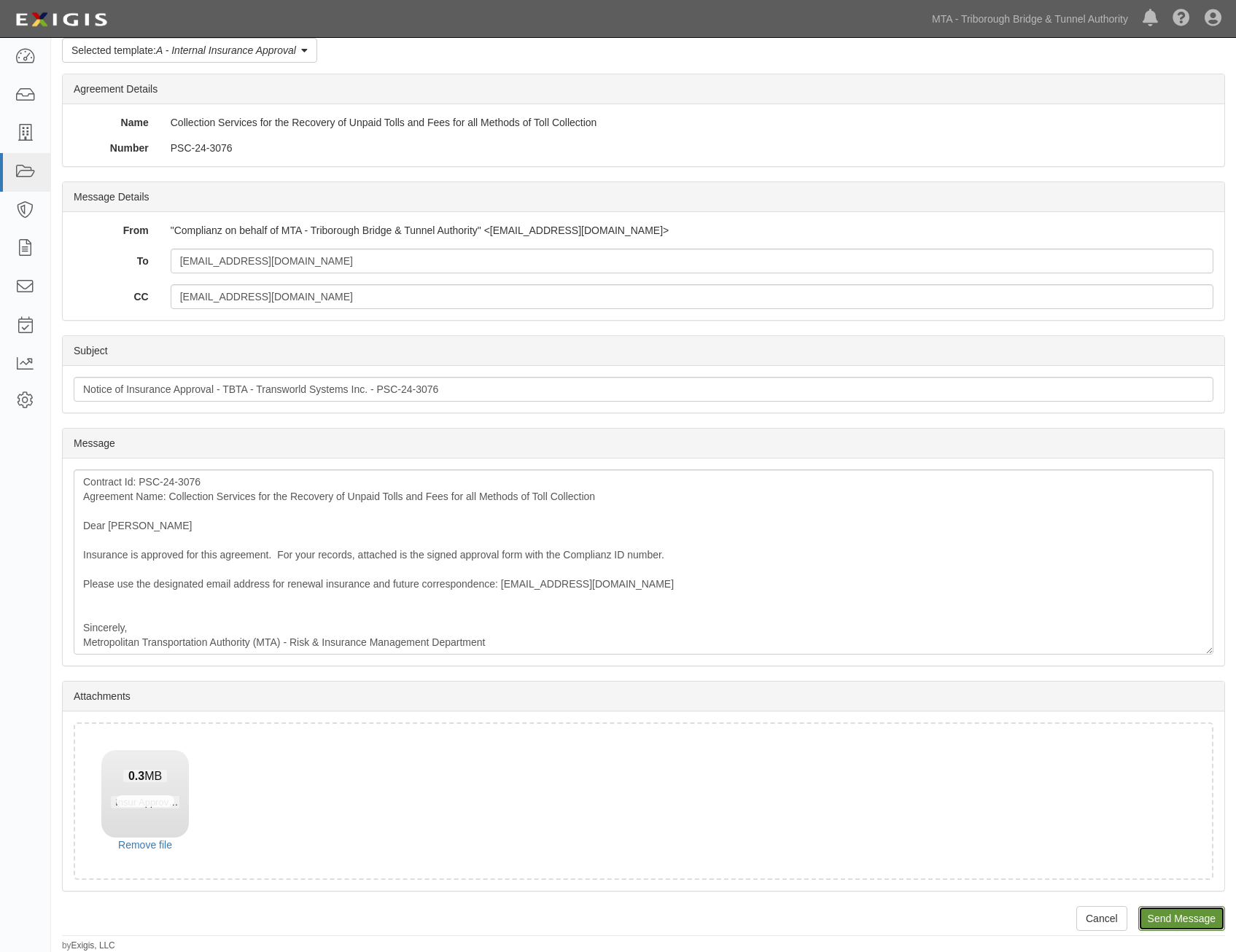
click at [1187, 925] on input "Send Message" at bounding box center [1182, 919] width 86 height 25
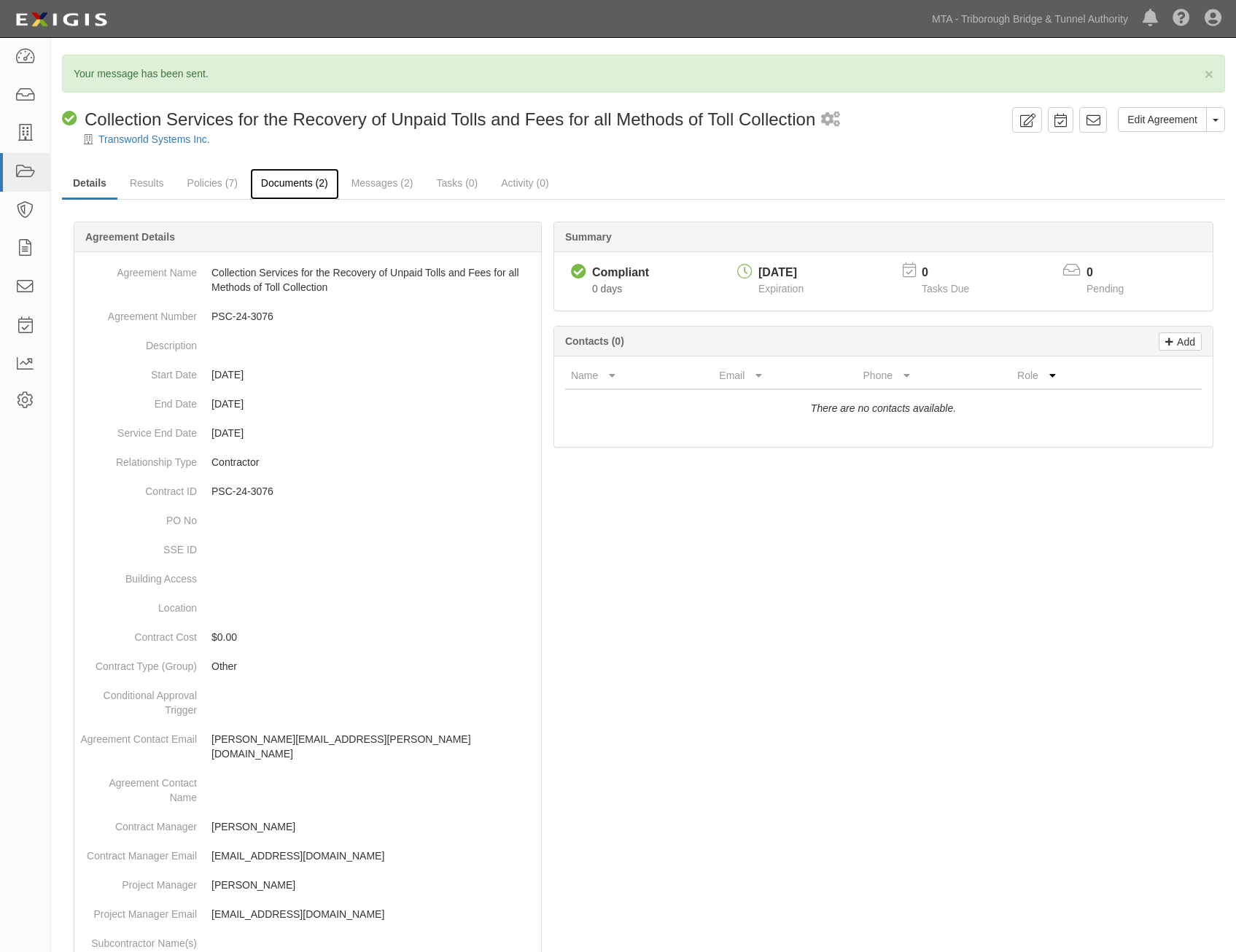
click at [306, 190] on link "Documents (2)" at bounding box center [294, 184] width 89 height 31
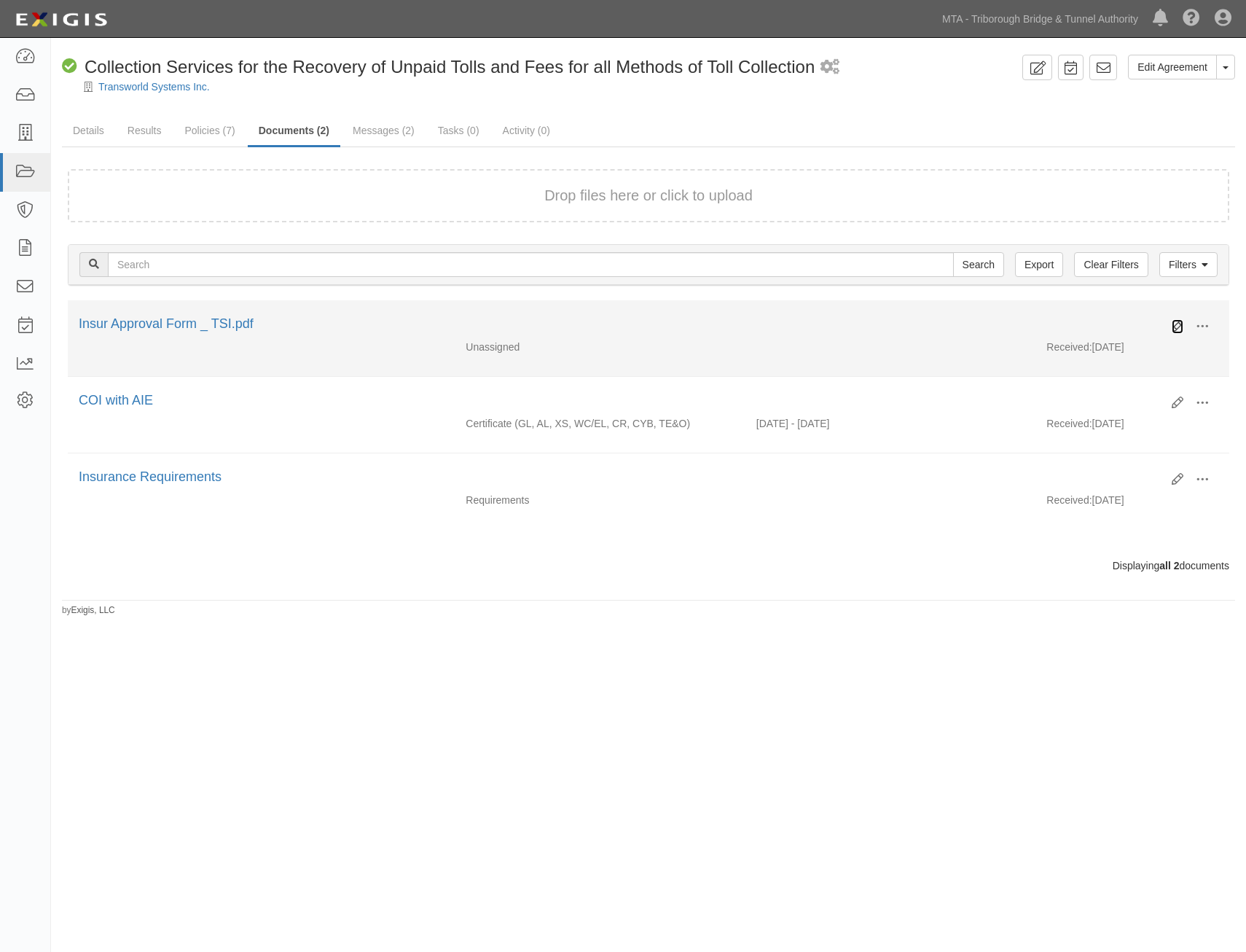
click at [1179, 326] on icon at bounding box center [1178, 326] width 12 height 12
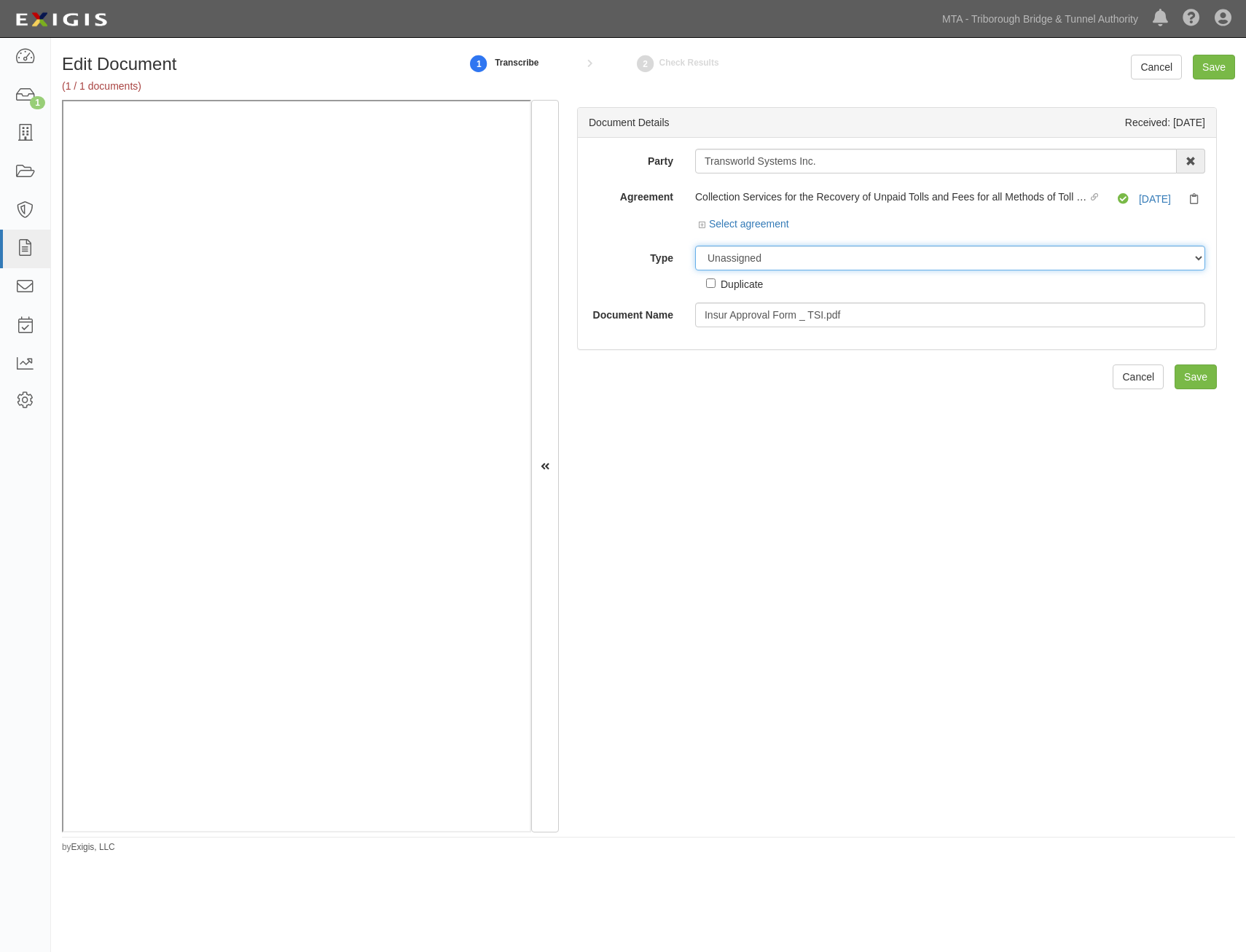
click at [906, 262] on select "Unassigned Binder Cancellation Notice Certificate Contract Endorsement Insuranc…" at bounding box center [950, 258] width 510 height 25
select select "OtherDetail"
click at [695, 246] on select "Unassigned Binder Cancellation Notice Certificate Contract Endorsement Insuranc…" at bounding box center [950, 258] width 510 height 25
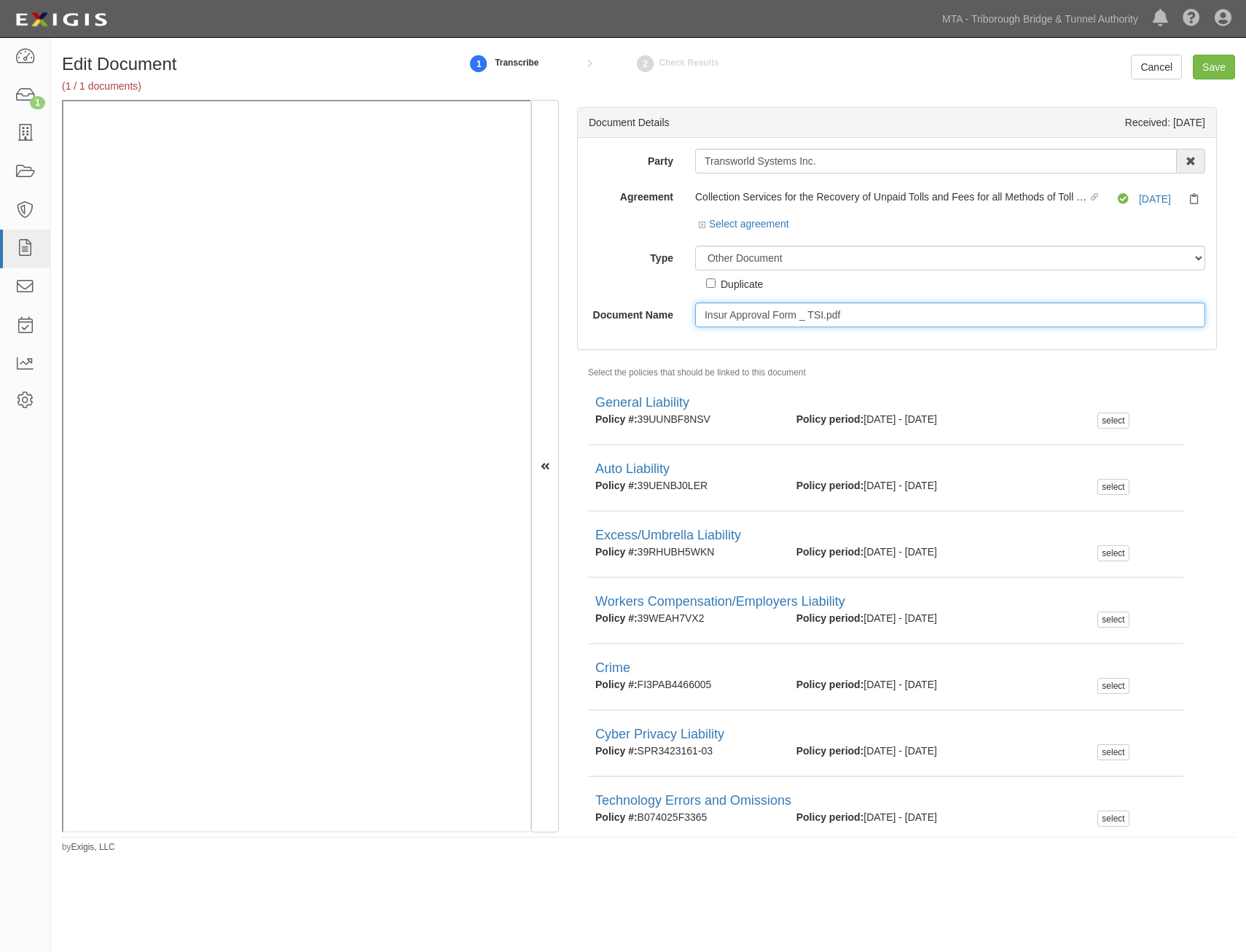
click at [911, 312] on input "Insur Approval Form _ TSI.pdf" at bounding box center [950, 315] width 510 height 25
type input "Approval Form"
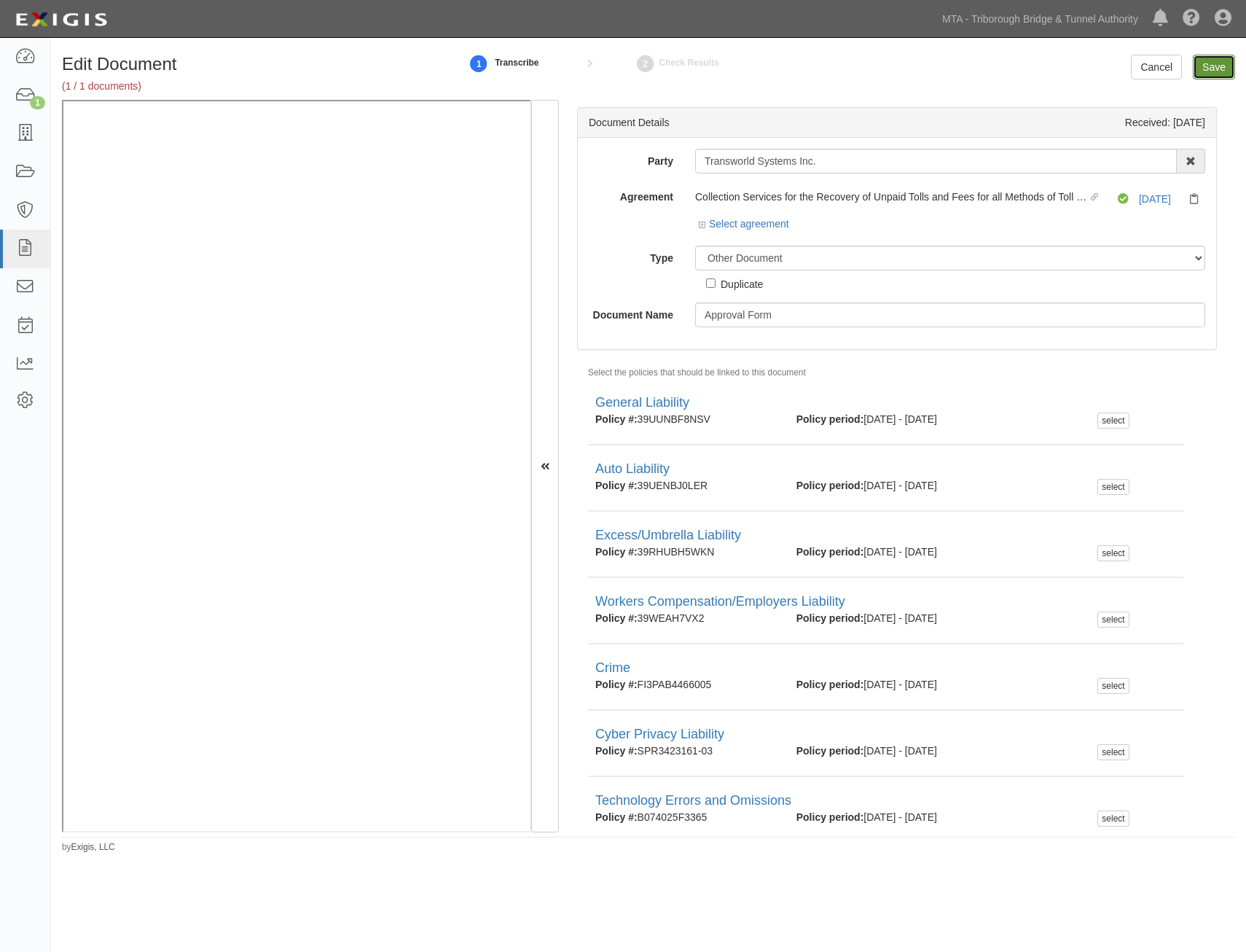
click at [1216, 63] on input "Save" at bounding box center [1215, 67] width 43 height 25
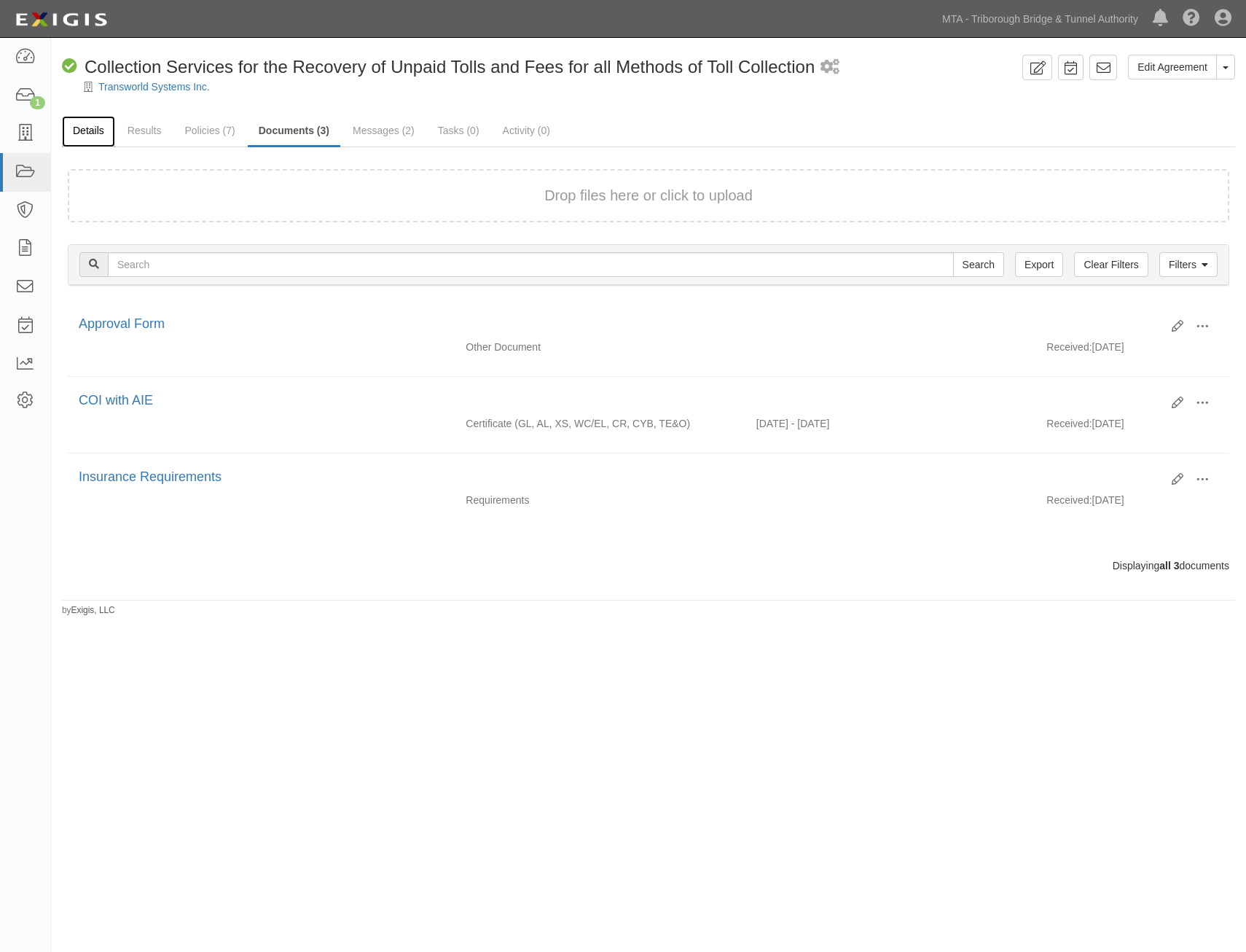
click at [87, 128] on link "Details" at bounding box center [88, 131] width 53 height 31
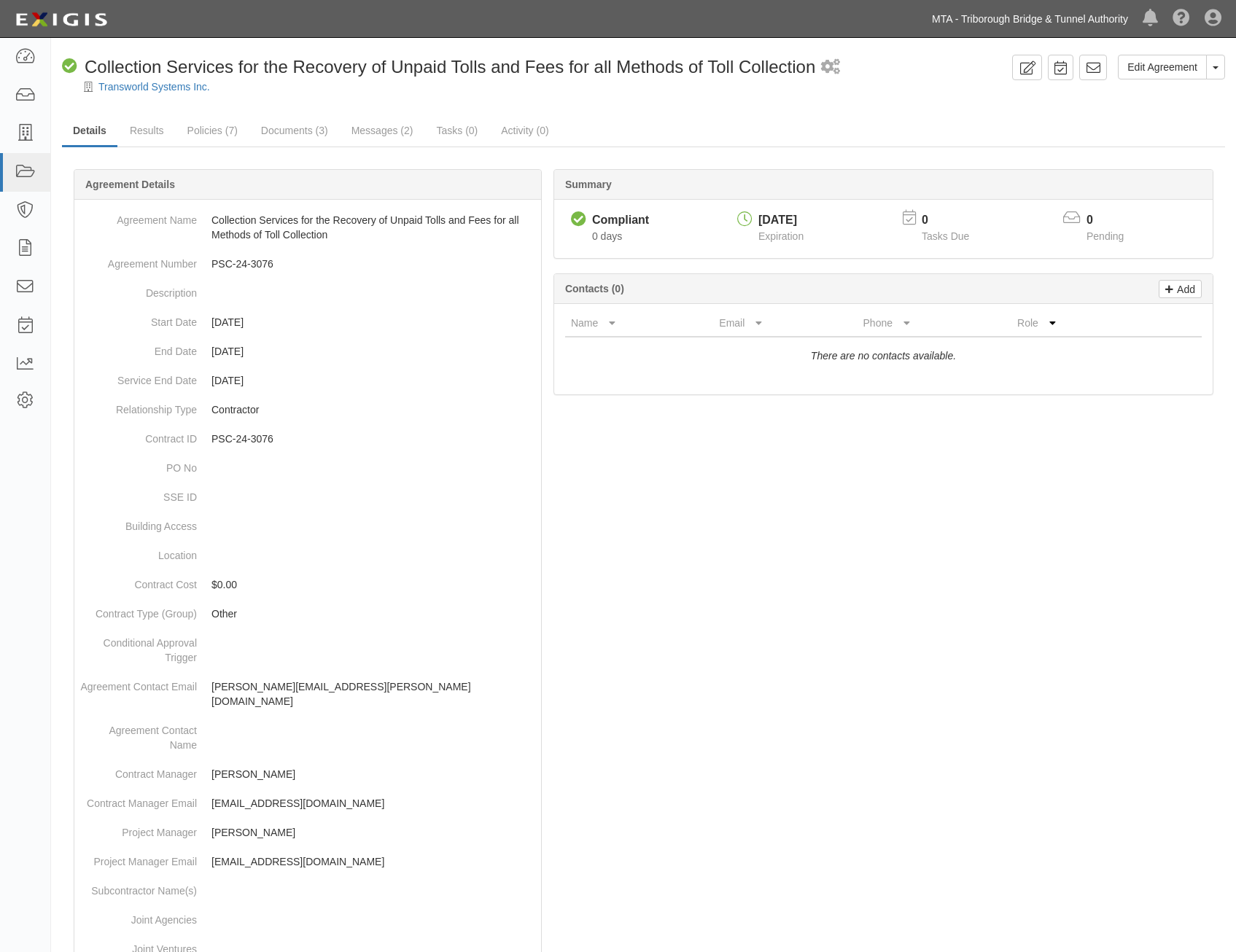
click at [1048, 29] on link "MTA - Triborough Bridge & Tunnel Authority" at bounding box center [1030, 19] width 211 height 29
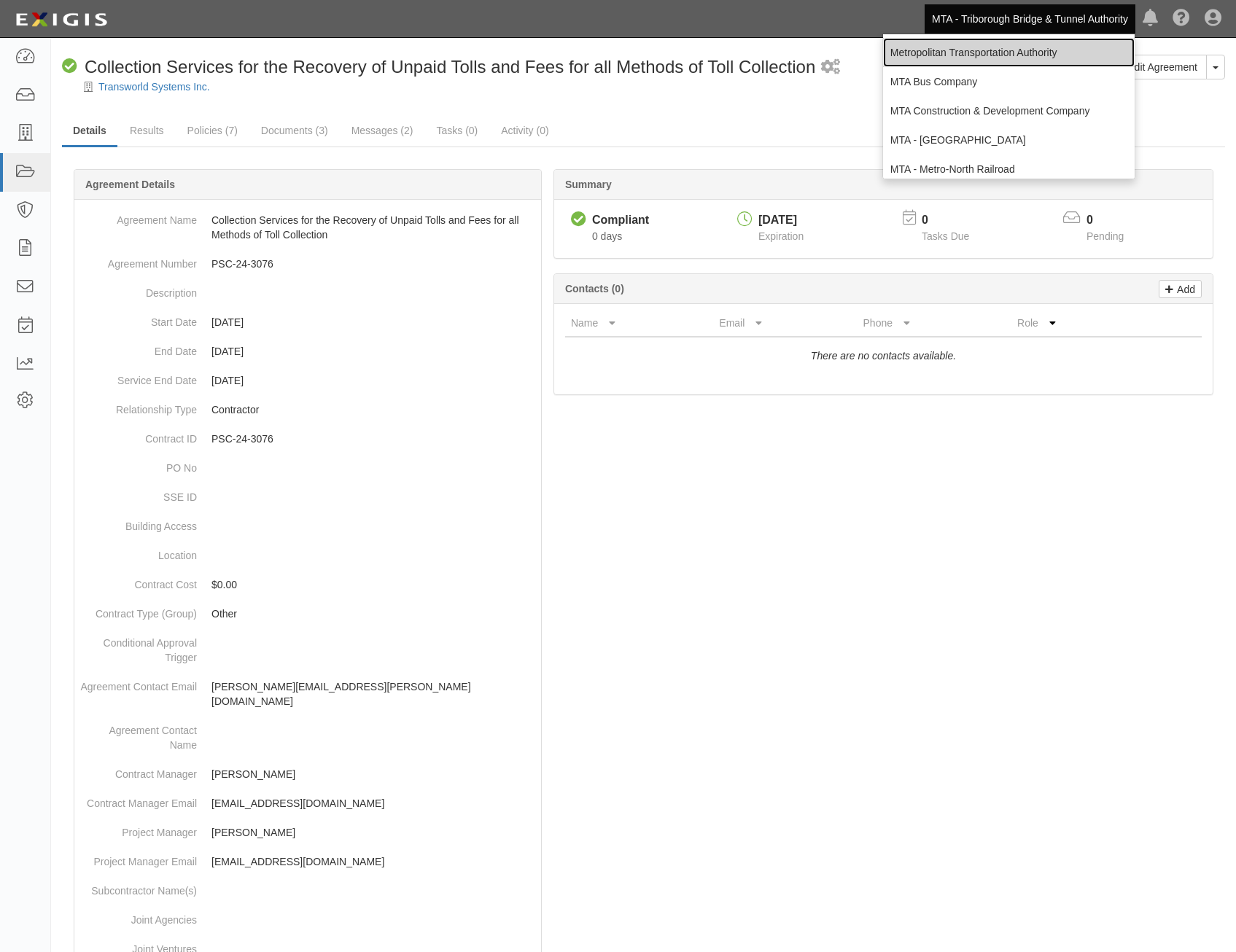
click at [1034, 57] on link "Metropolitan Transportation Authority" at bounding box center [1009, 52] width 252 height 29
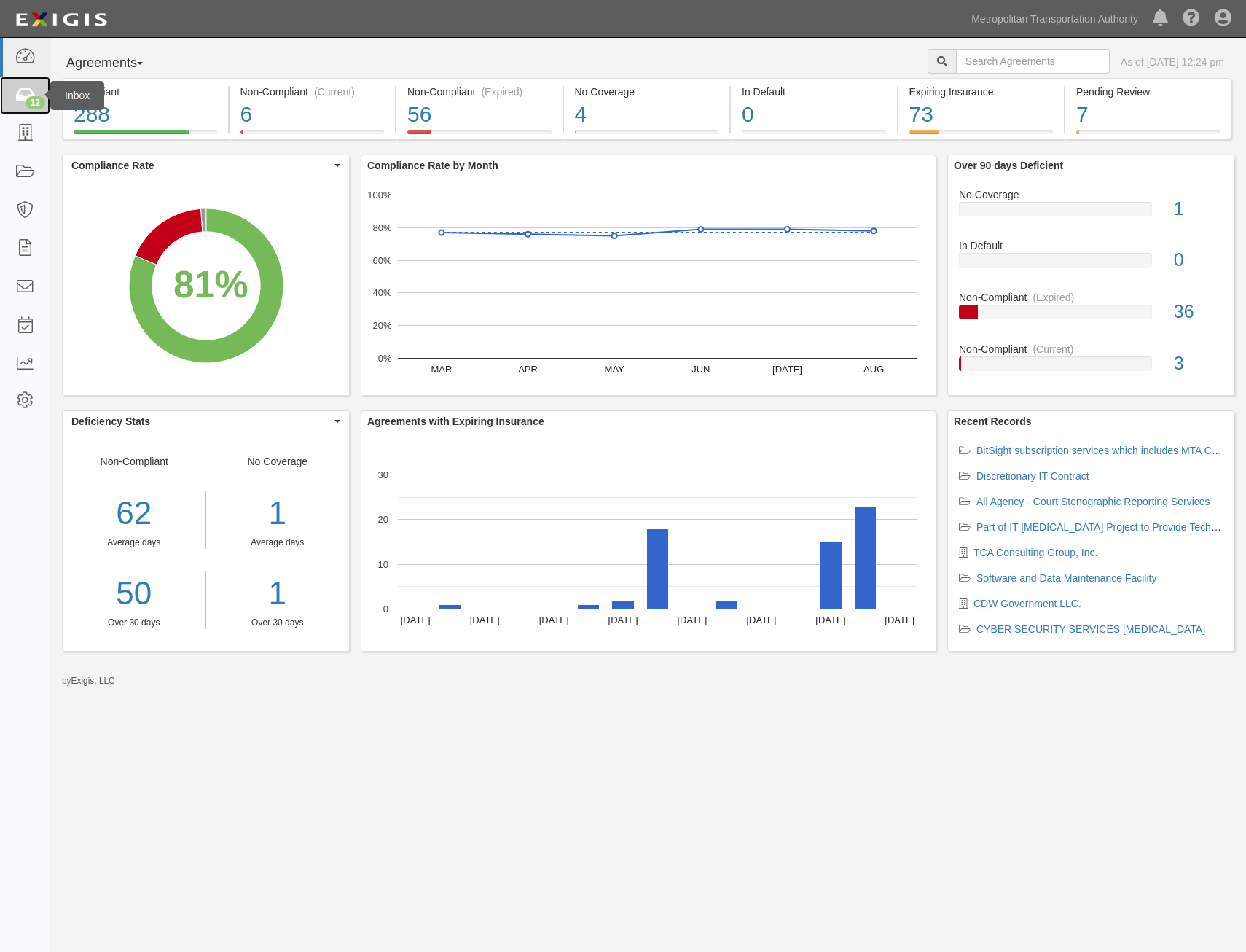
click at [37, 99] on div "12" at bounding box center [35, 103] width 19 height 14
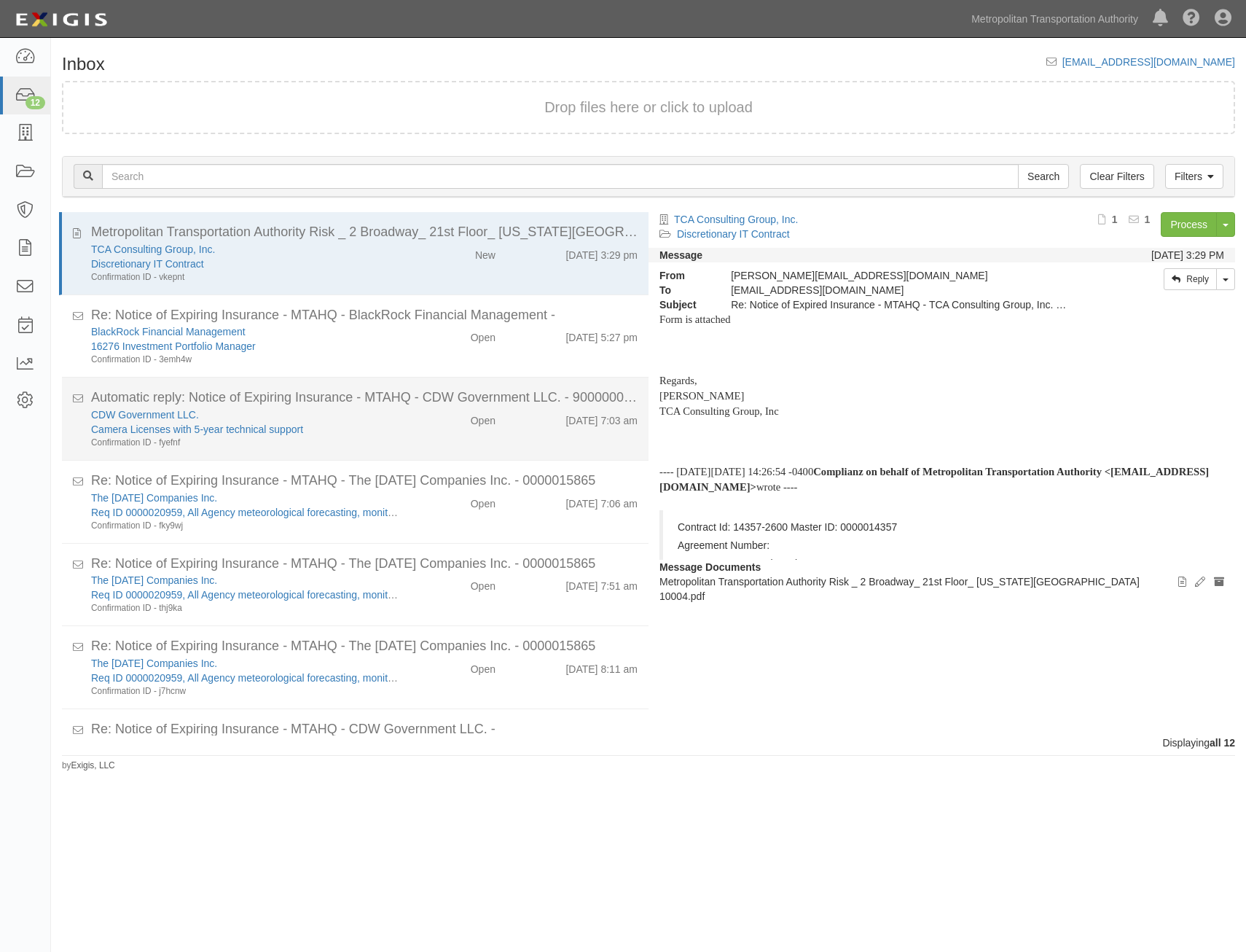
click at [546, 439] on div "CDW Government LLC. Camera Licenses with 5-year technical support Confirmation …" at bounding box center [364, 428] width 568 height 42
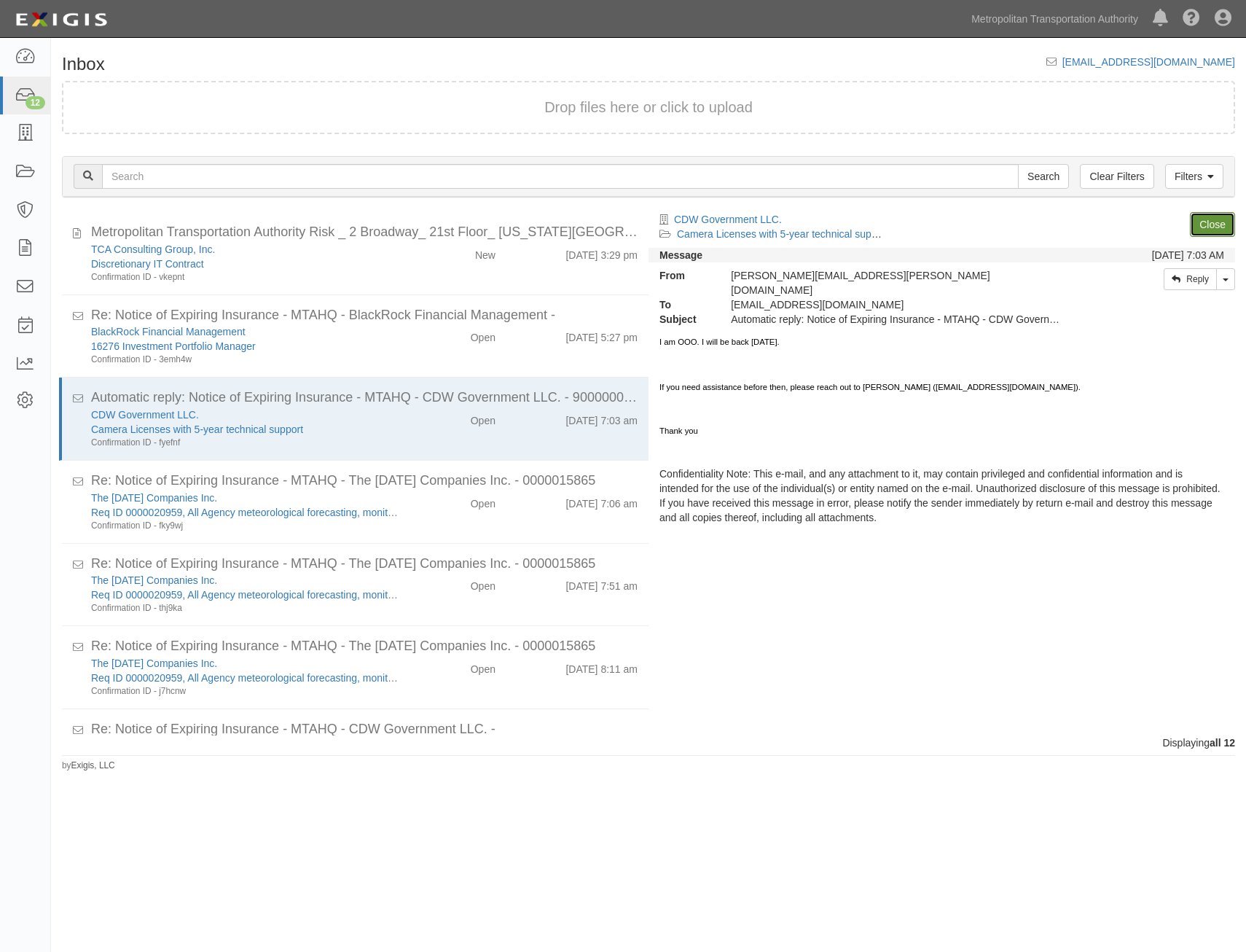
click at [1217, 232] on link "Close" at bounding box center [1213, 224] width 46 height 25
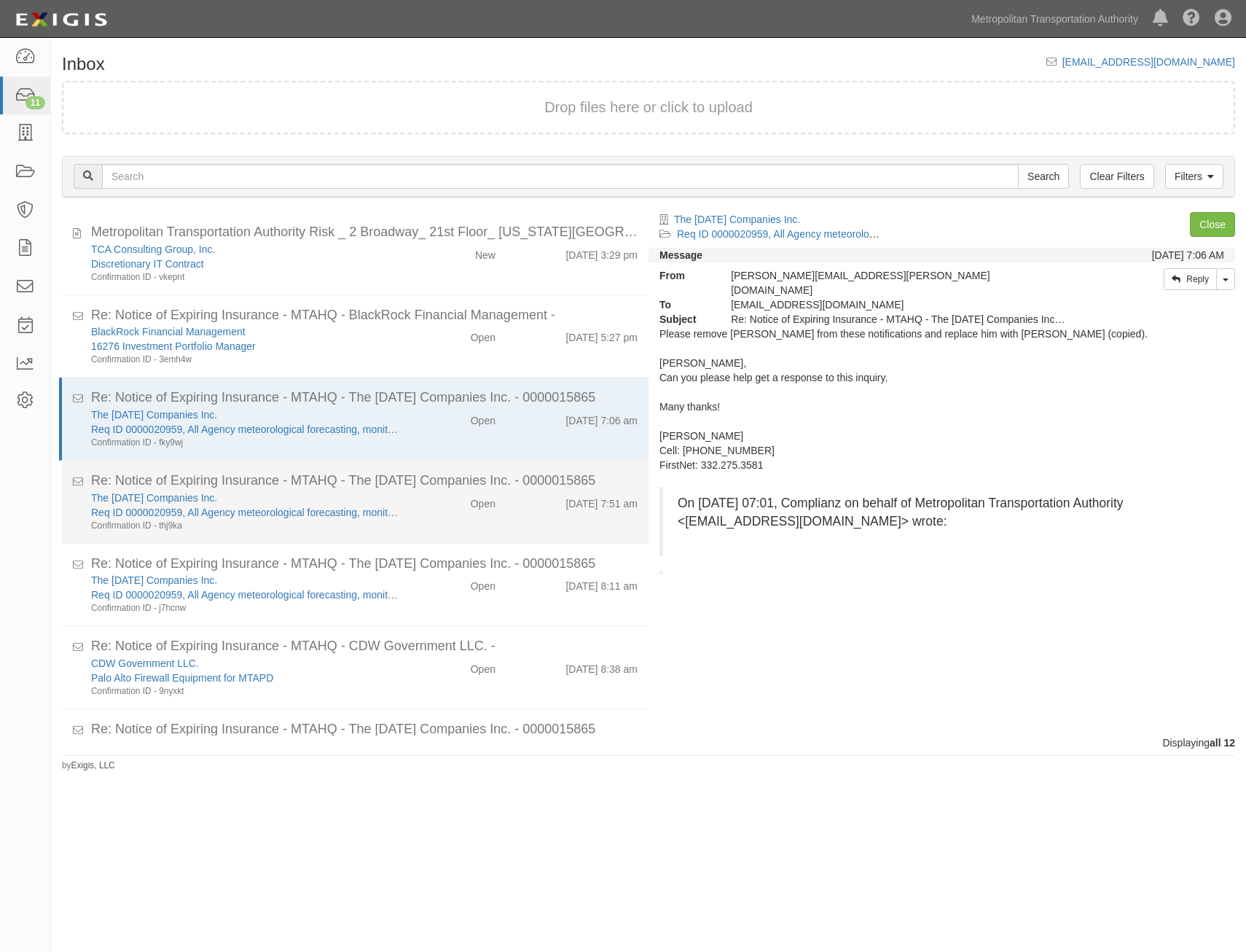
click at [495, 498] on div "Open" at bounding box center [459, 500] width 95 height 20
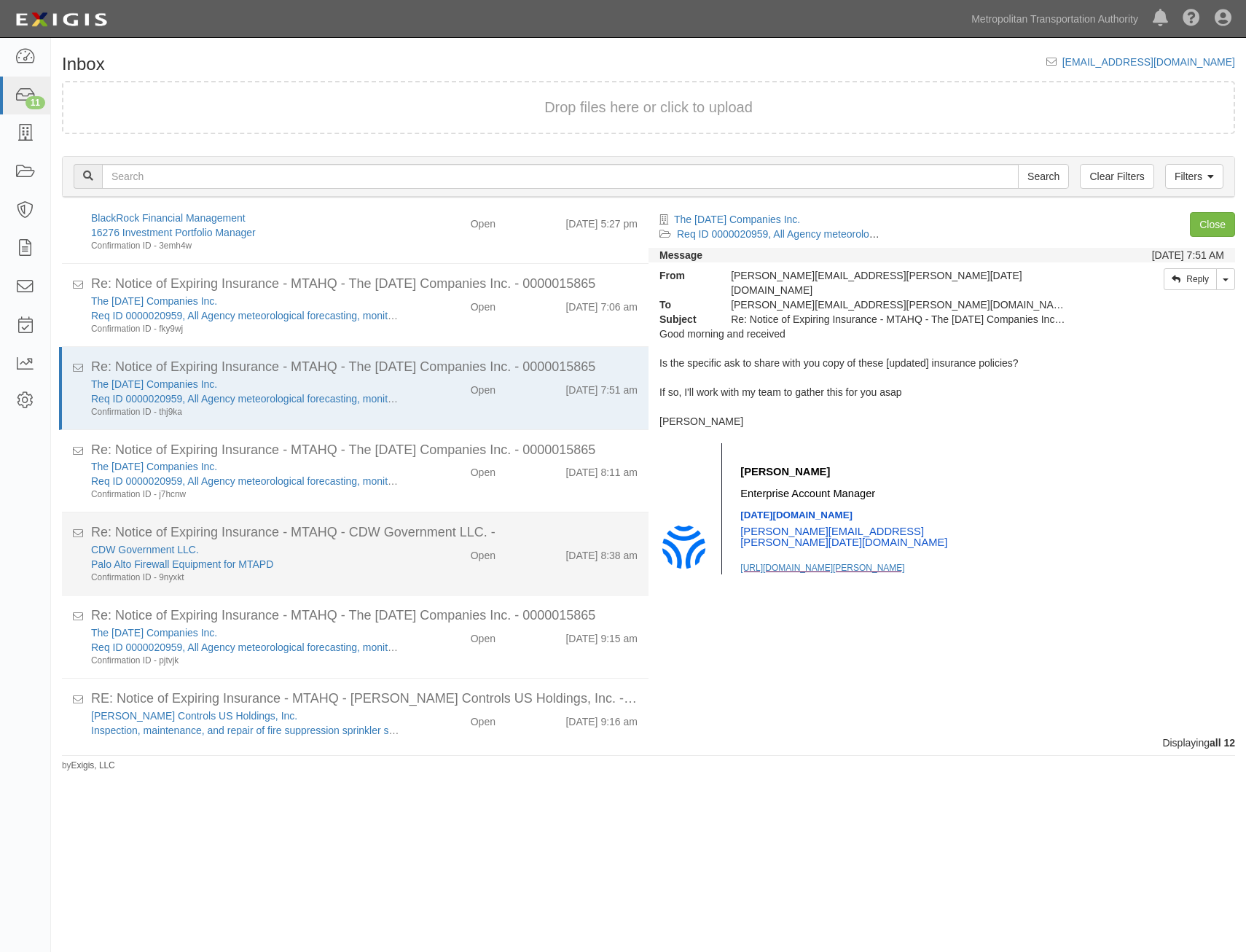
scroll to position [146, 0]
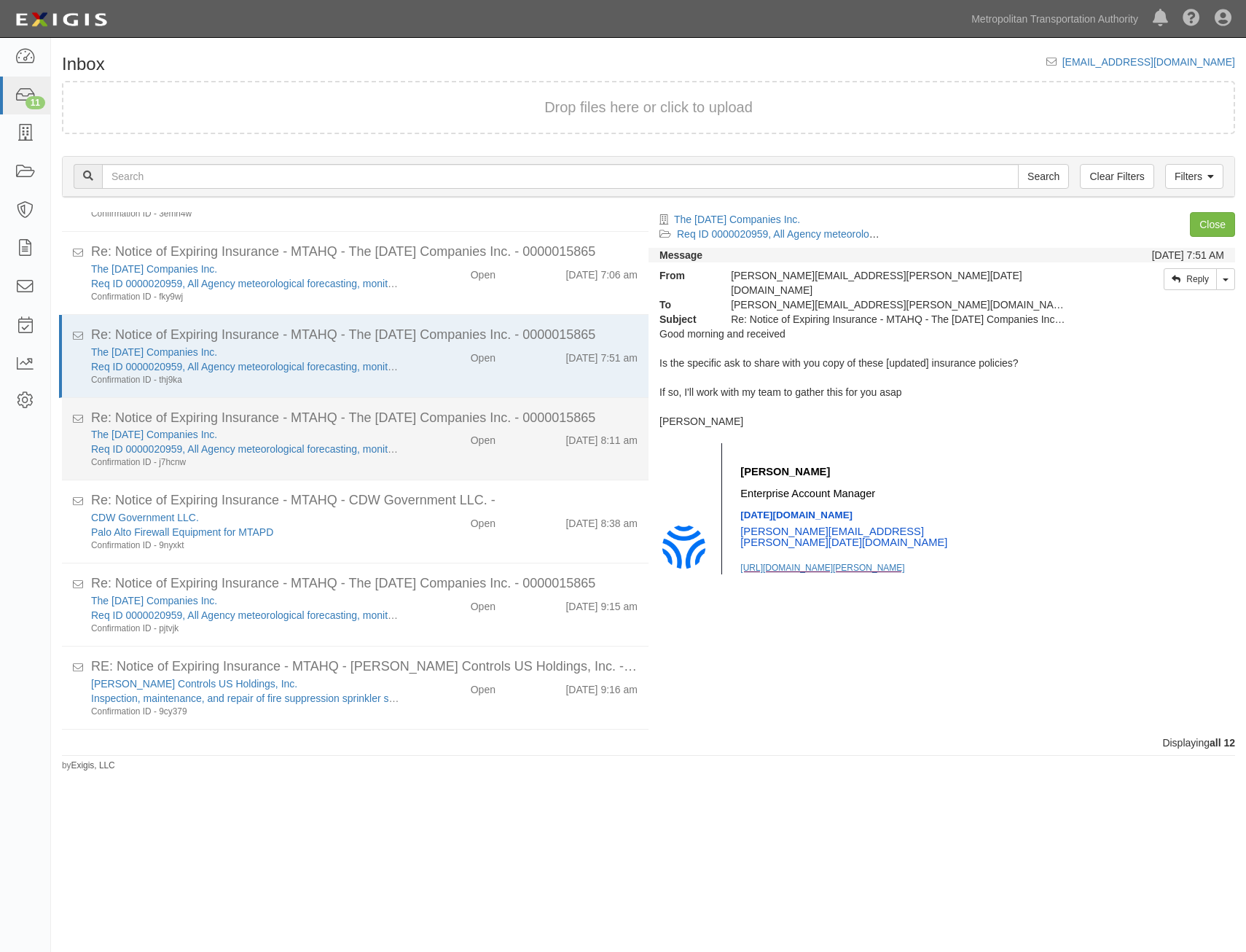
click at [540, 449] on div "The Tomorrow Companies Inc. Req ID 0000020959, All Agency meteorological foreca…" at bounding box center [364, 448] width 568 height 42
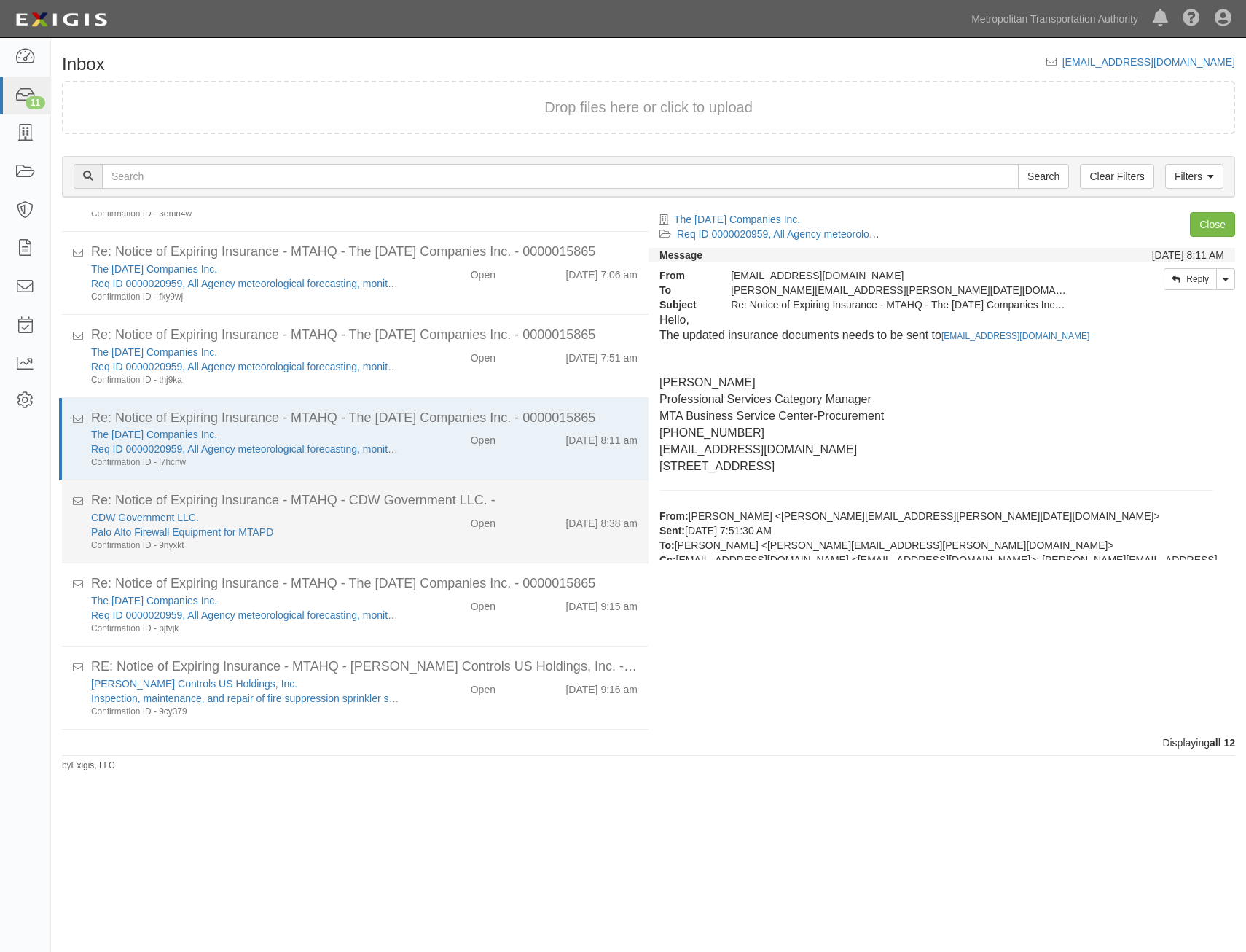
click at [515, 530] on div "9/17/25 8:38 am" at bounding box center [578, 520] width 142 height 20
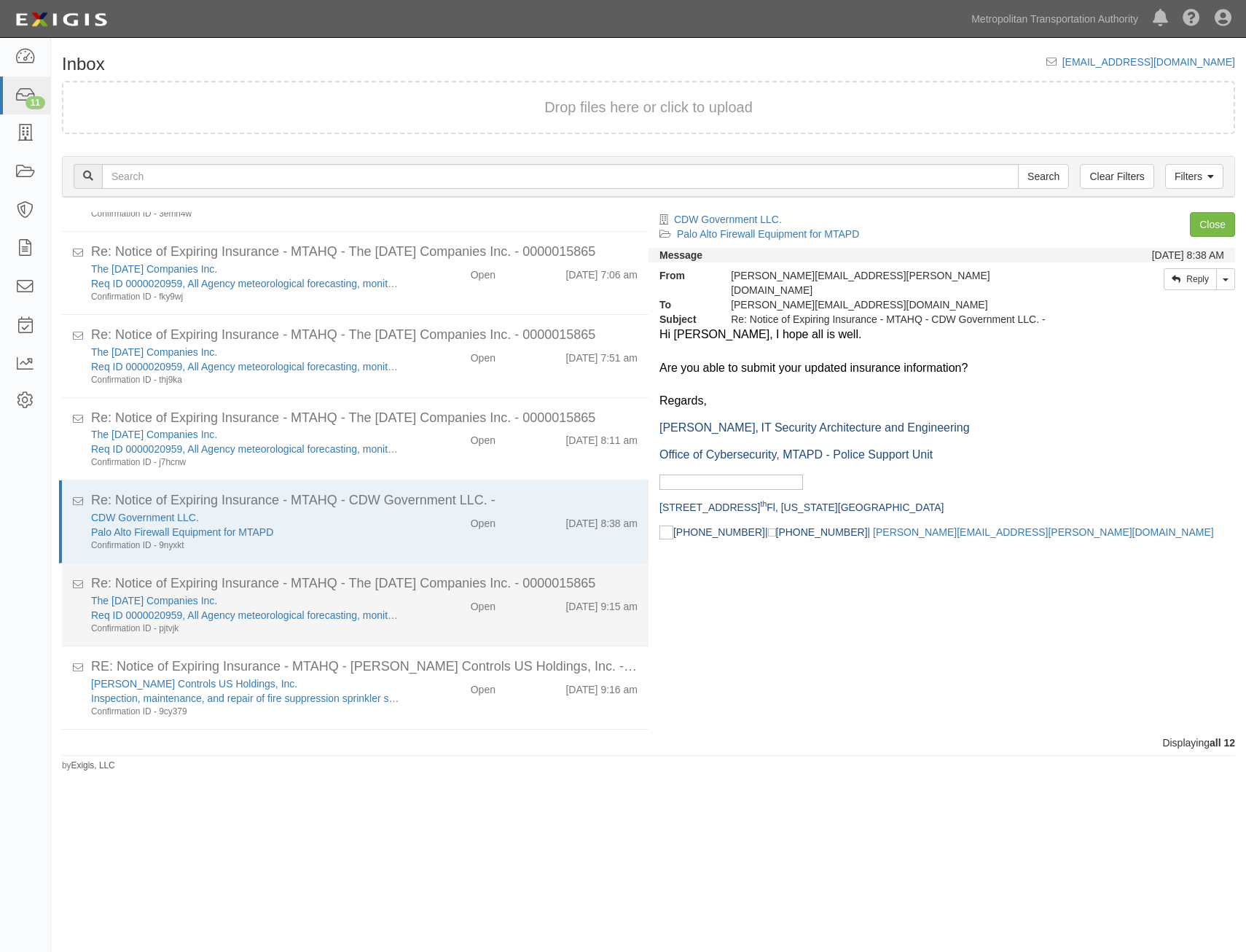
click at [522, 598] on div "9/17/25 9:15 am" at bounding box center [578, 603] width 142 height 20
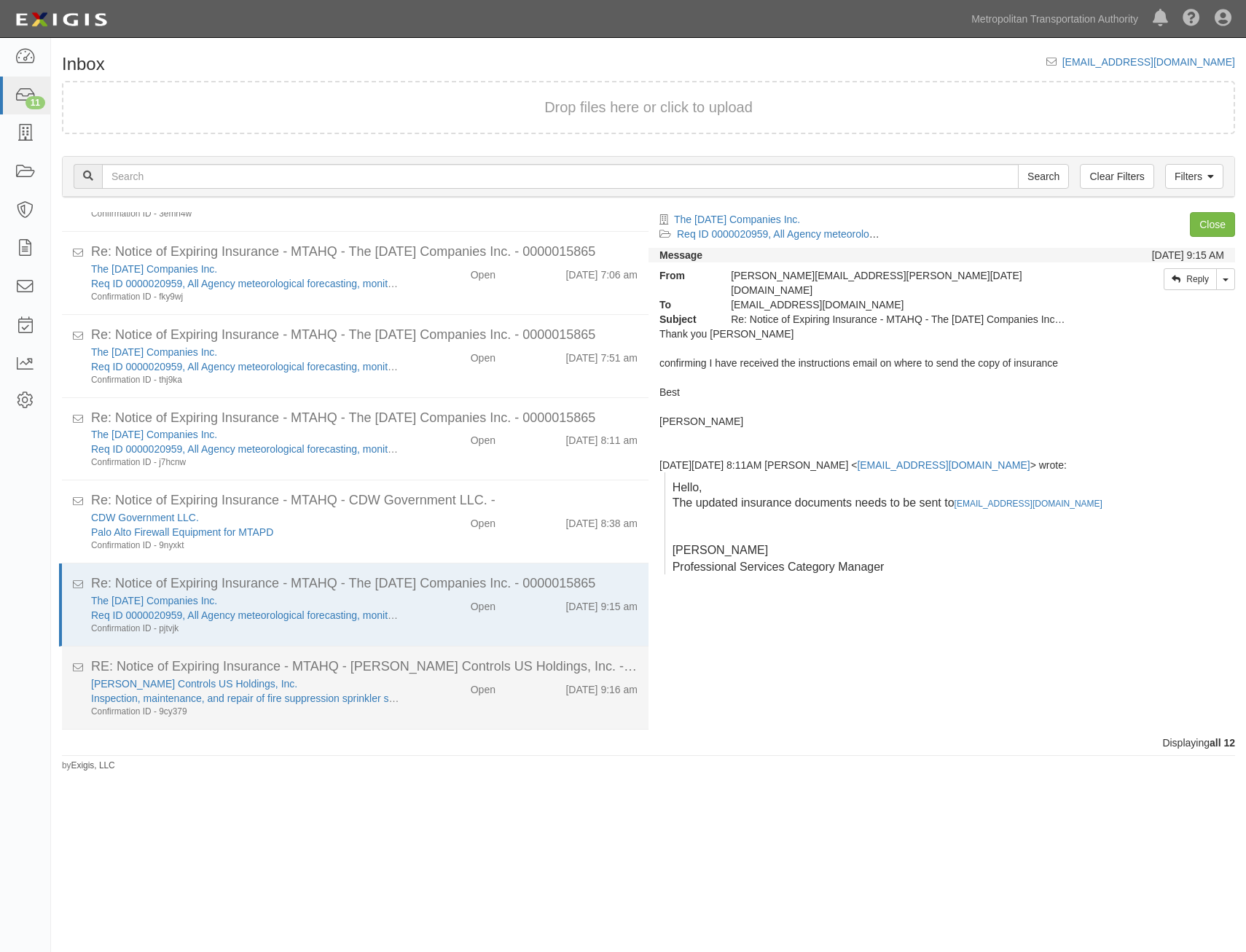
click at [514, 672] on div "RE: Notice of Expiring Insurance - MTAHQ - Johnson Controls US Holdings, Inc. -…" at bounding box center [364, 667] width 547 height 19
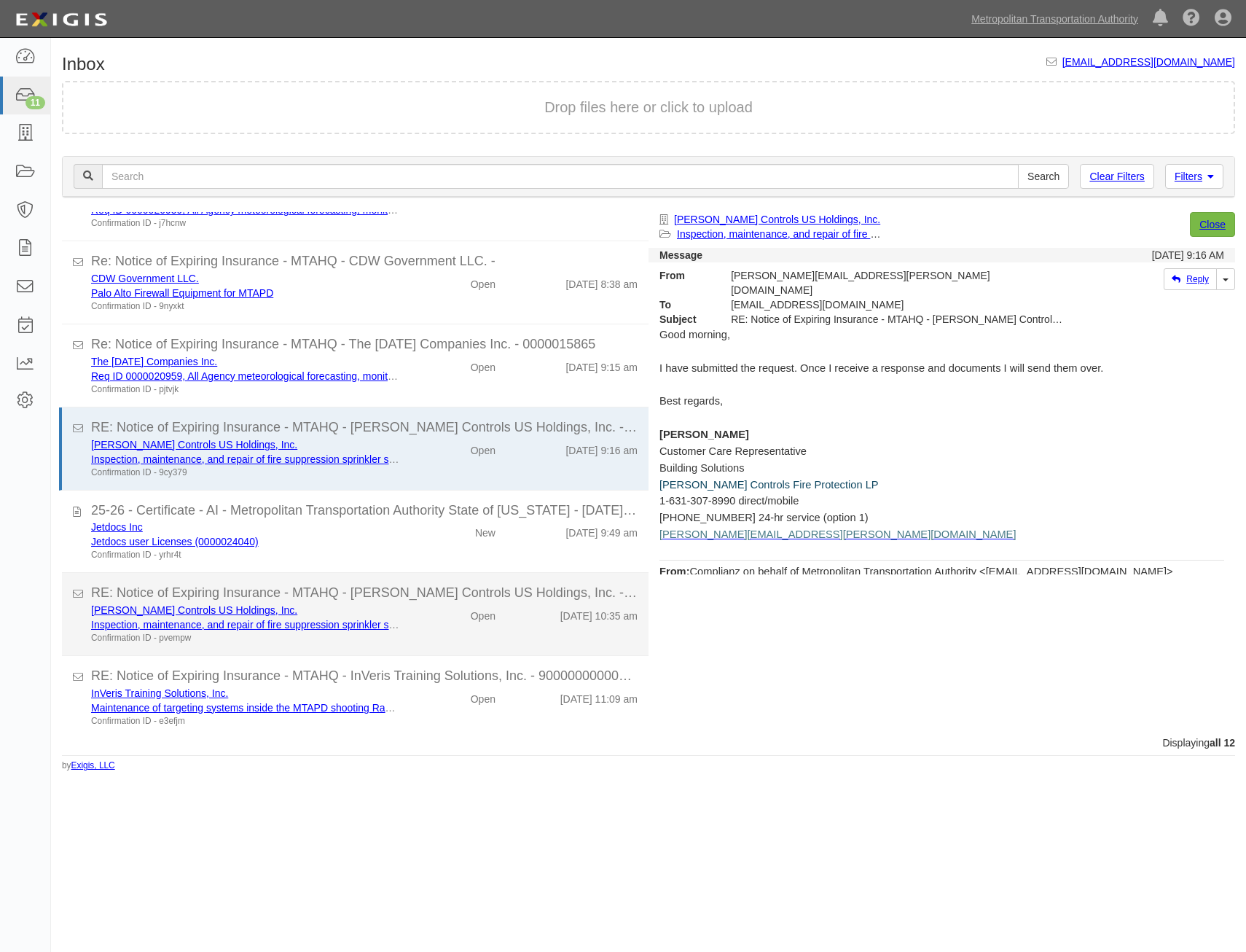
scroll to position [388, 0]
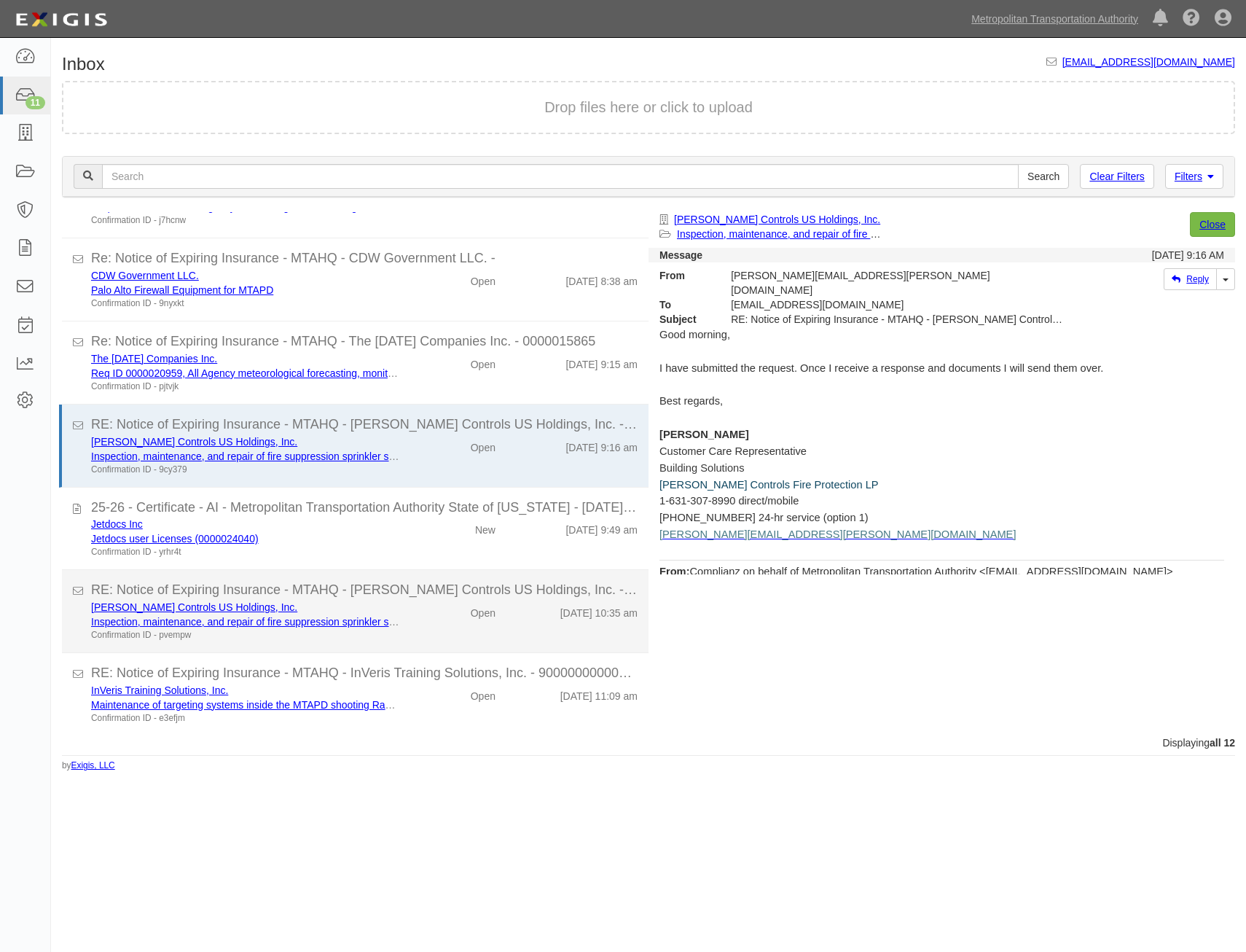
click at [522, 617] on div "9/17/25 10:35 am" at bounding box center [578, 610] width 142 height 20
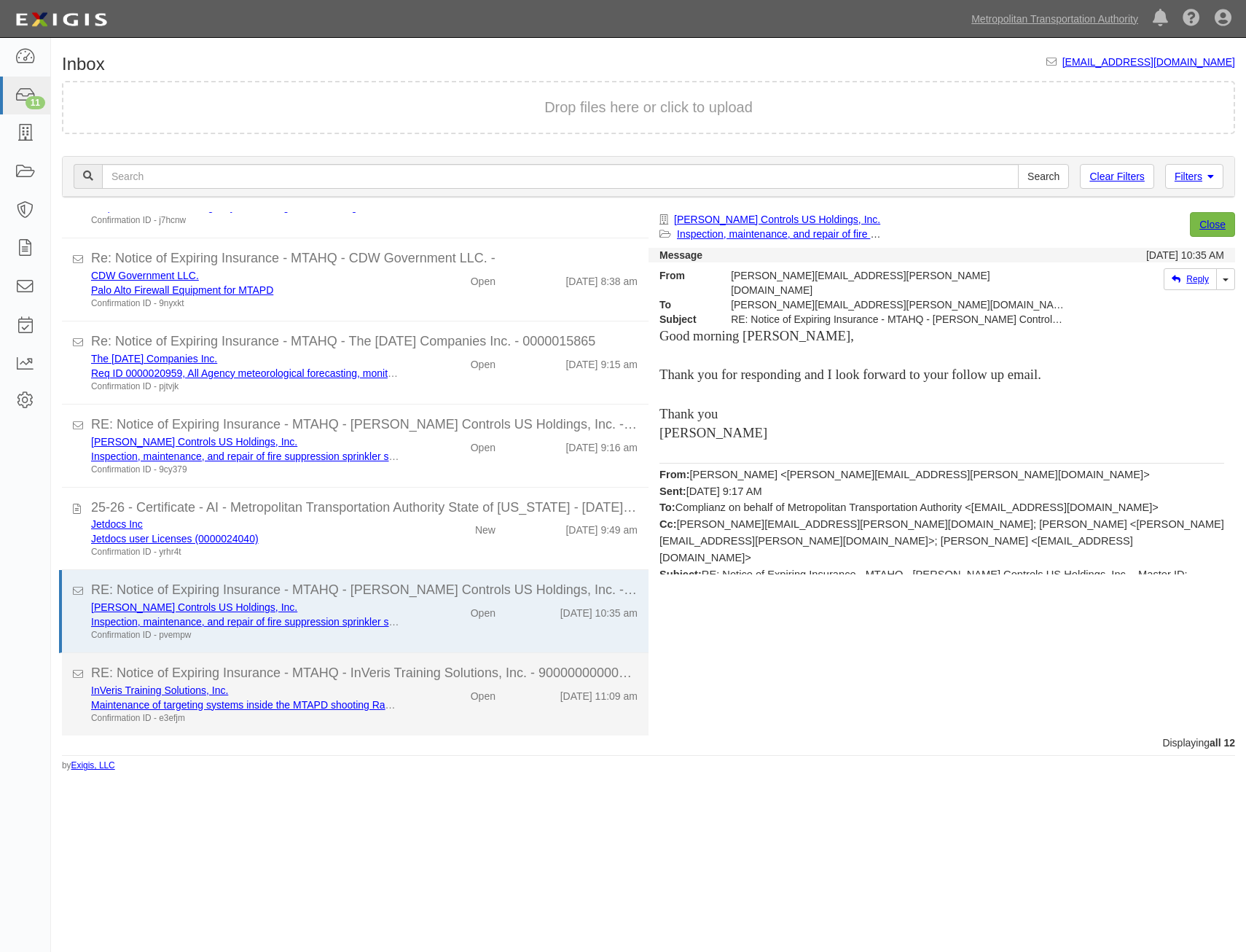
click at [529, 680] on div "RE: Notice of Expiring Insurance - MTAHQ - InVeris Training Solutions, Inc. - 9…" at bounding box center [364, 674] width 547 height 19
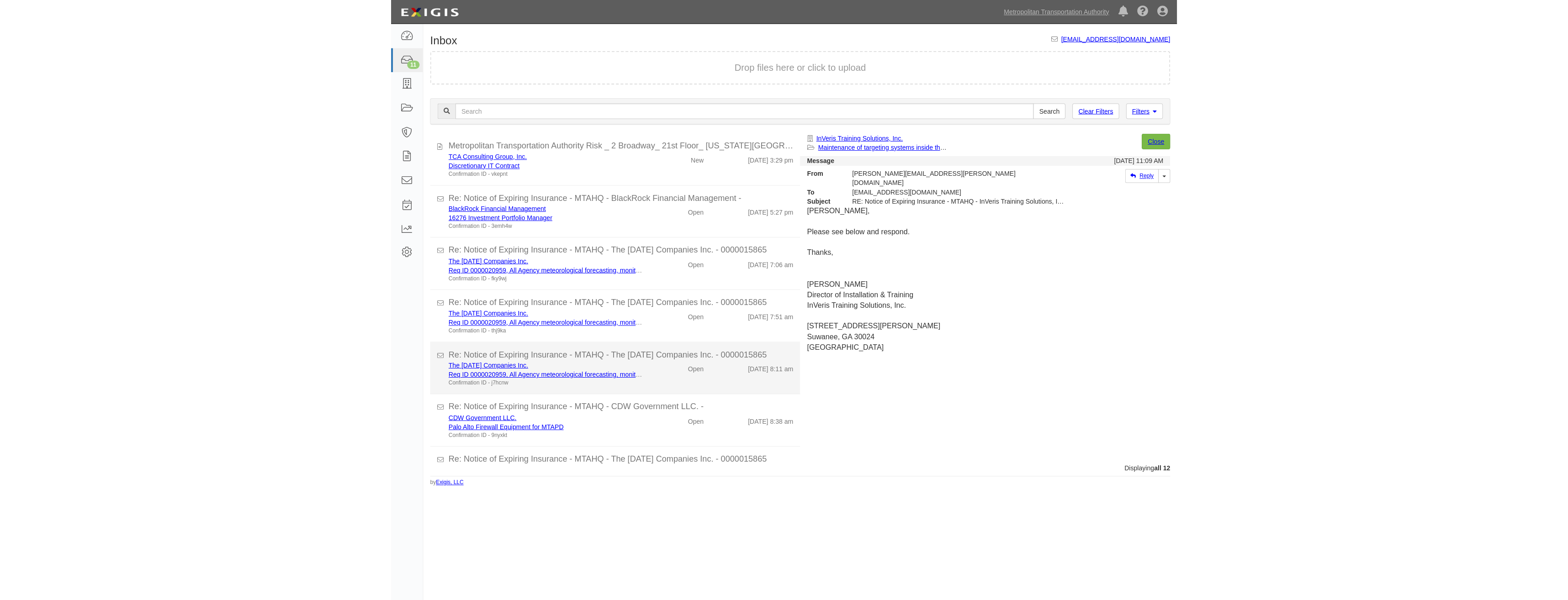
scroll to position [0, 0]
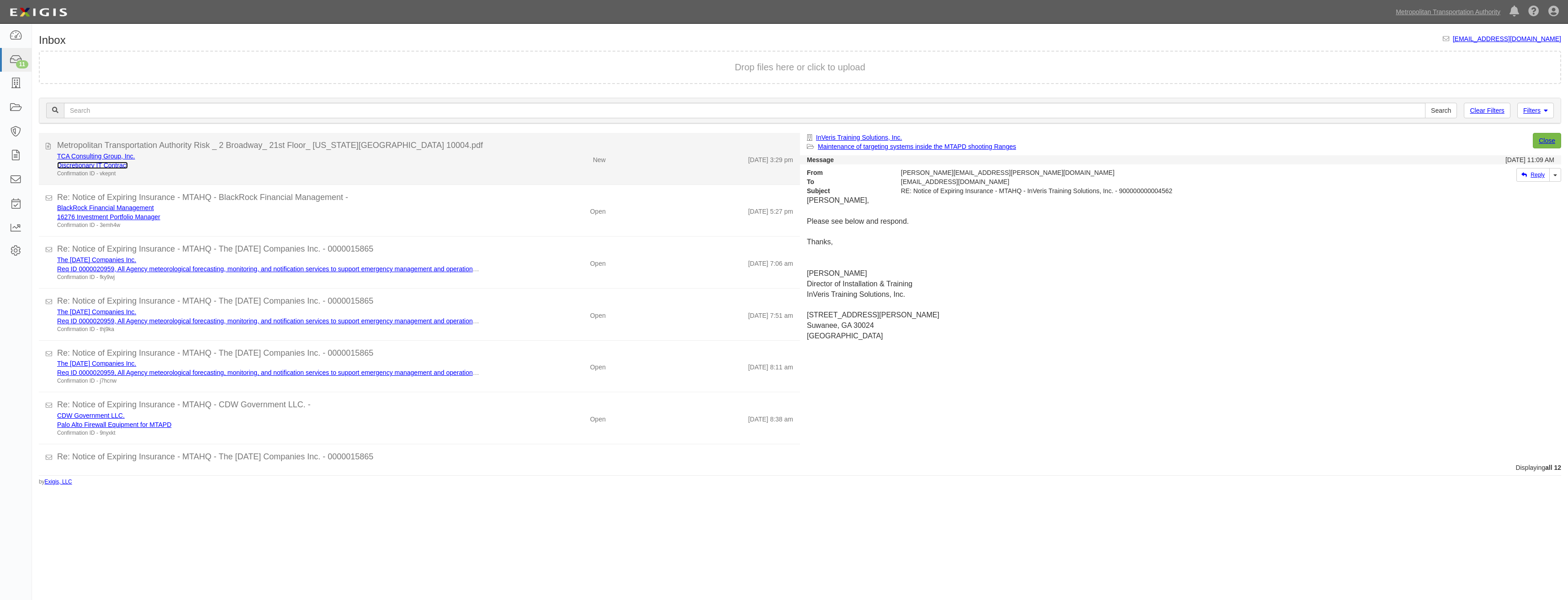
click at [112, 164] on link "Discretionary IT Contract" at bounding box center [93, 166] width 71 height 7
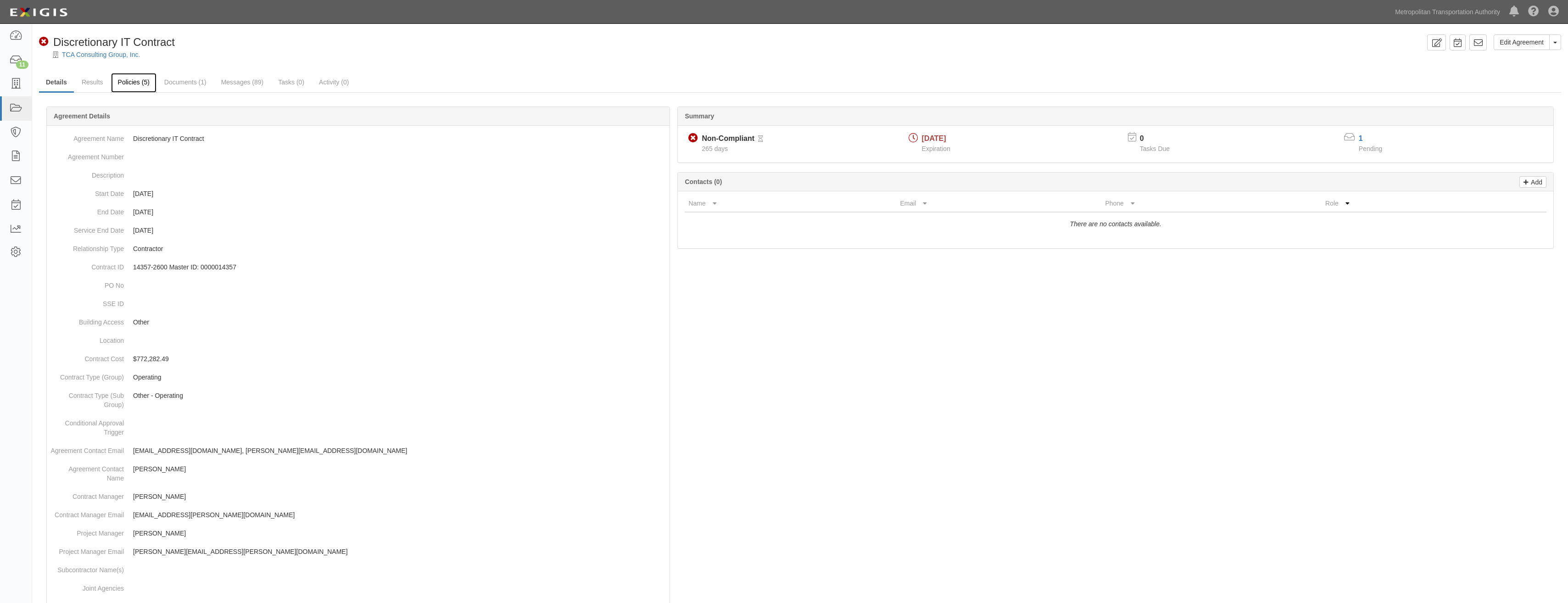
click at [134, 87] on link "Policies (5)" at bounding box center [134, 83] width 45 height 20
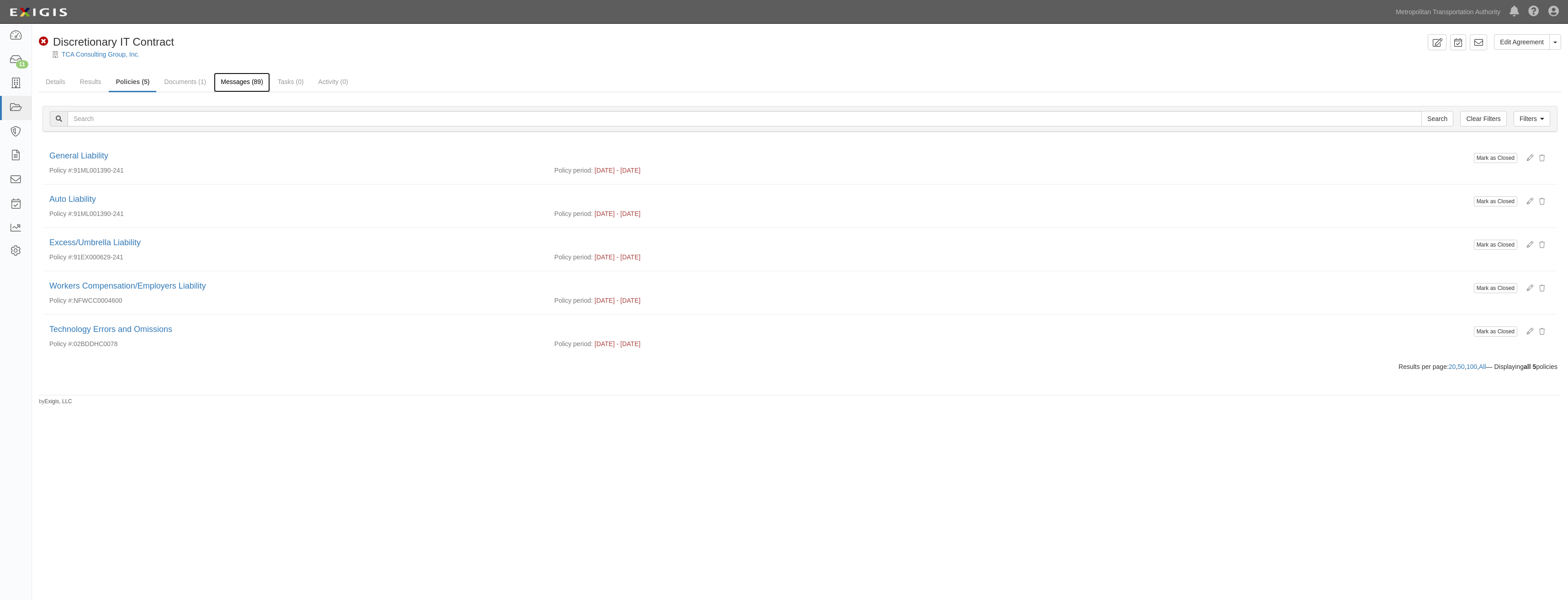
click at [245, 87] on link "Messages (89)" at bounding box center [242, 82] width 56 height 19
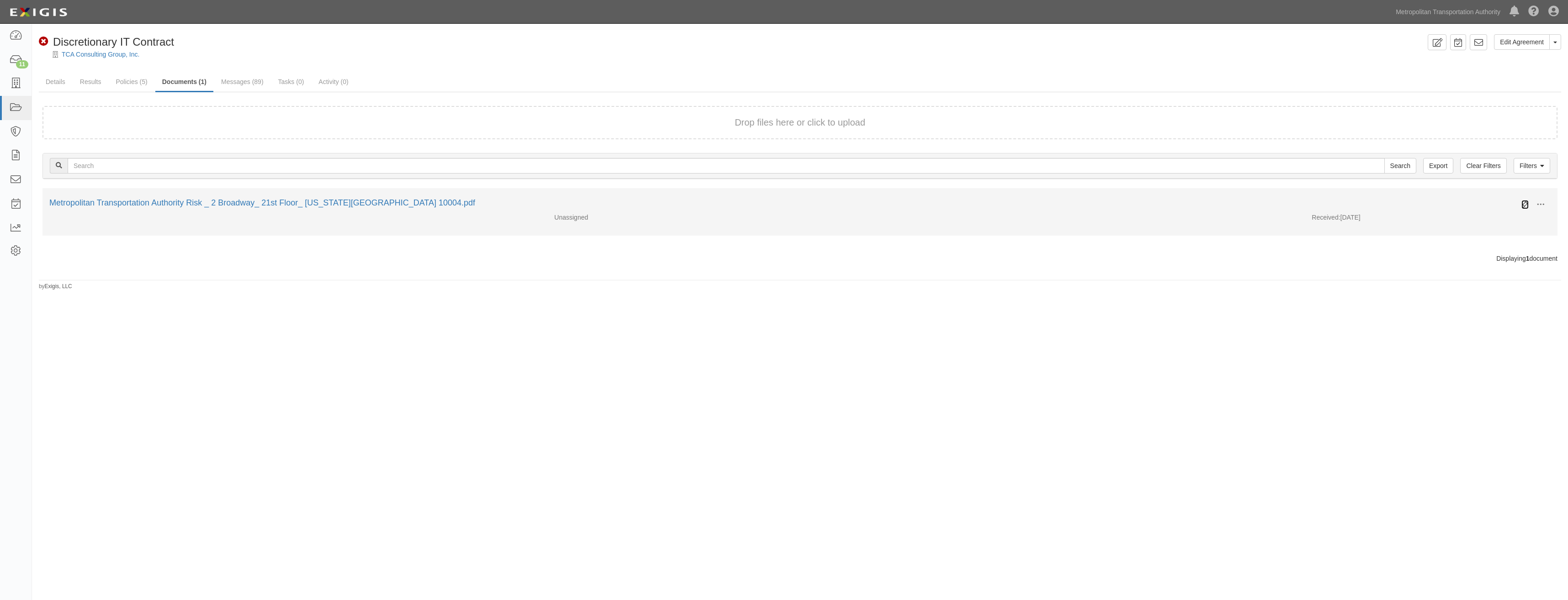
click at [1524, 204] on icon at bounding box center [1525, 204] width 7 height 7
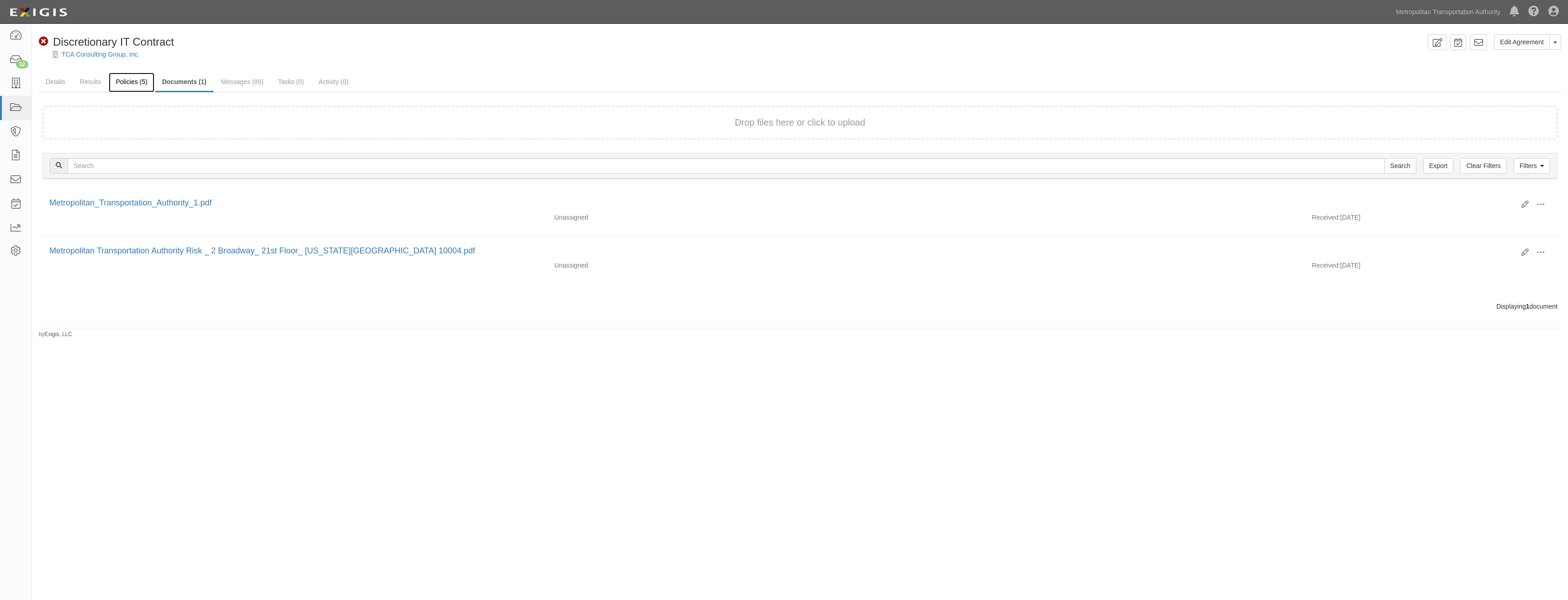
click at [135, 78] on link "Policies (5)" at bounding box center [131, 82] width 45 height 19
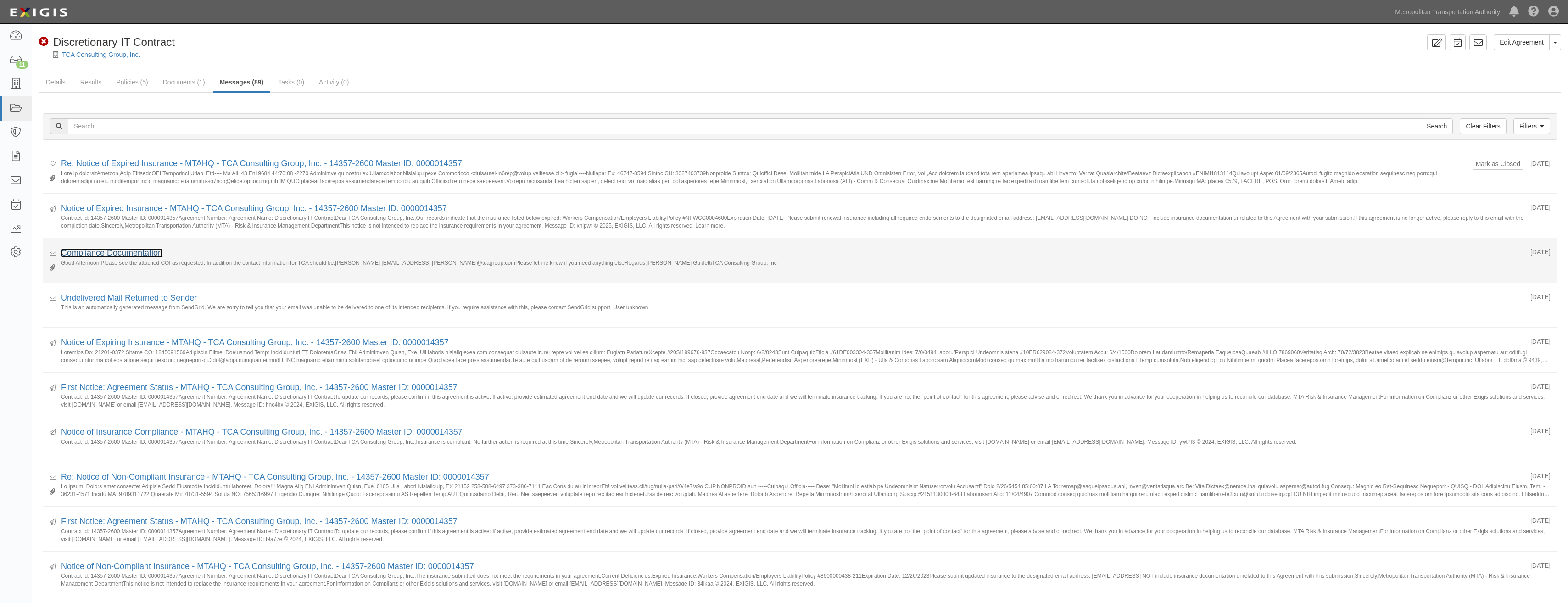
click at [158, 250] on link "Compliance Documentation" at bounding box center [112, 253] width 101 height 9
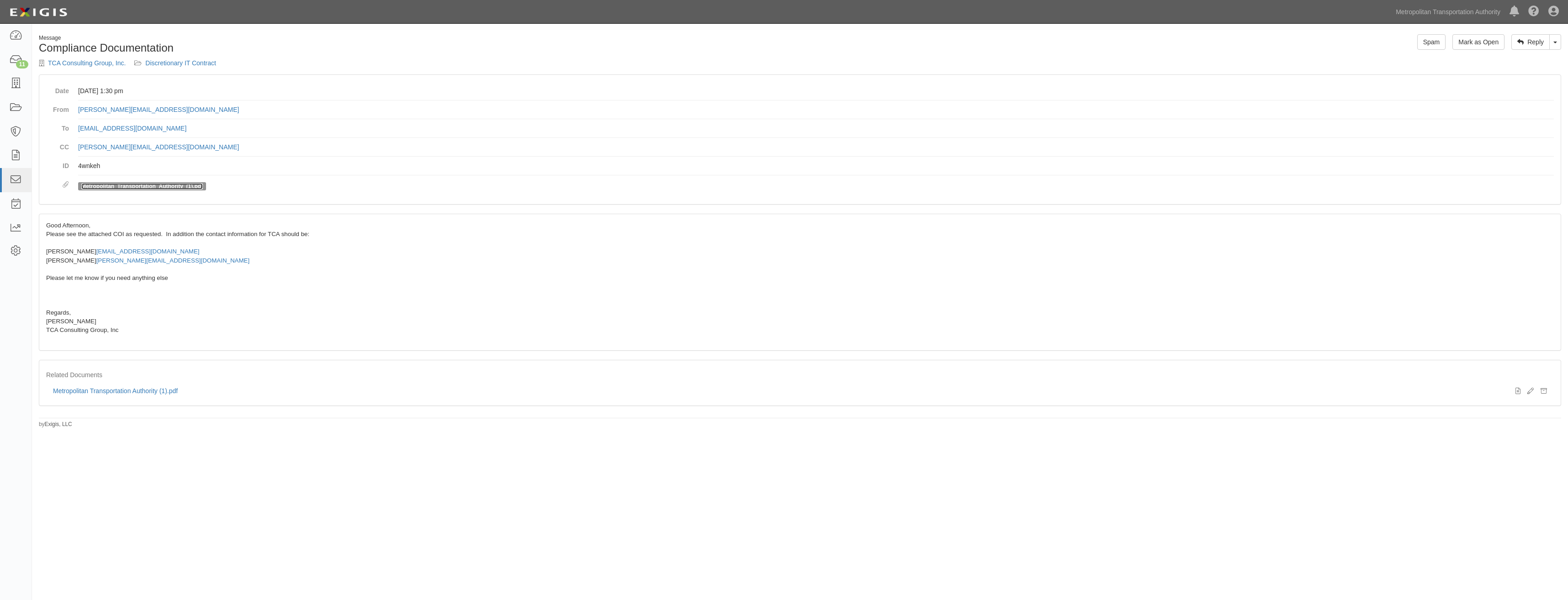
click at [191, 186] on link "Metropolitan_Transportation_Authority_(1).pdf" at bounding box center [142, 186] width 122 height 7
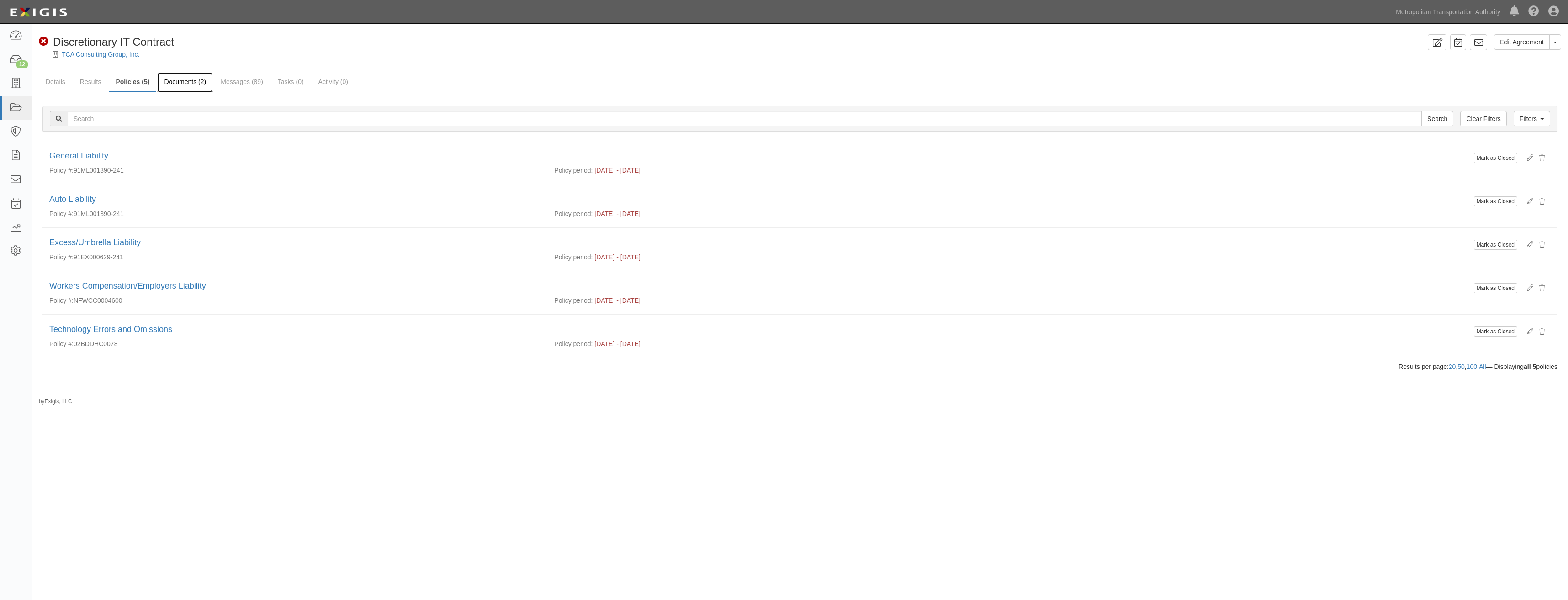
click at [180, 83] on link "Documents (2)" at bounding box center [185, 82] width 56 height 19
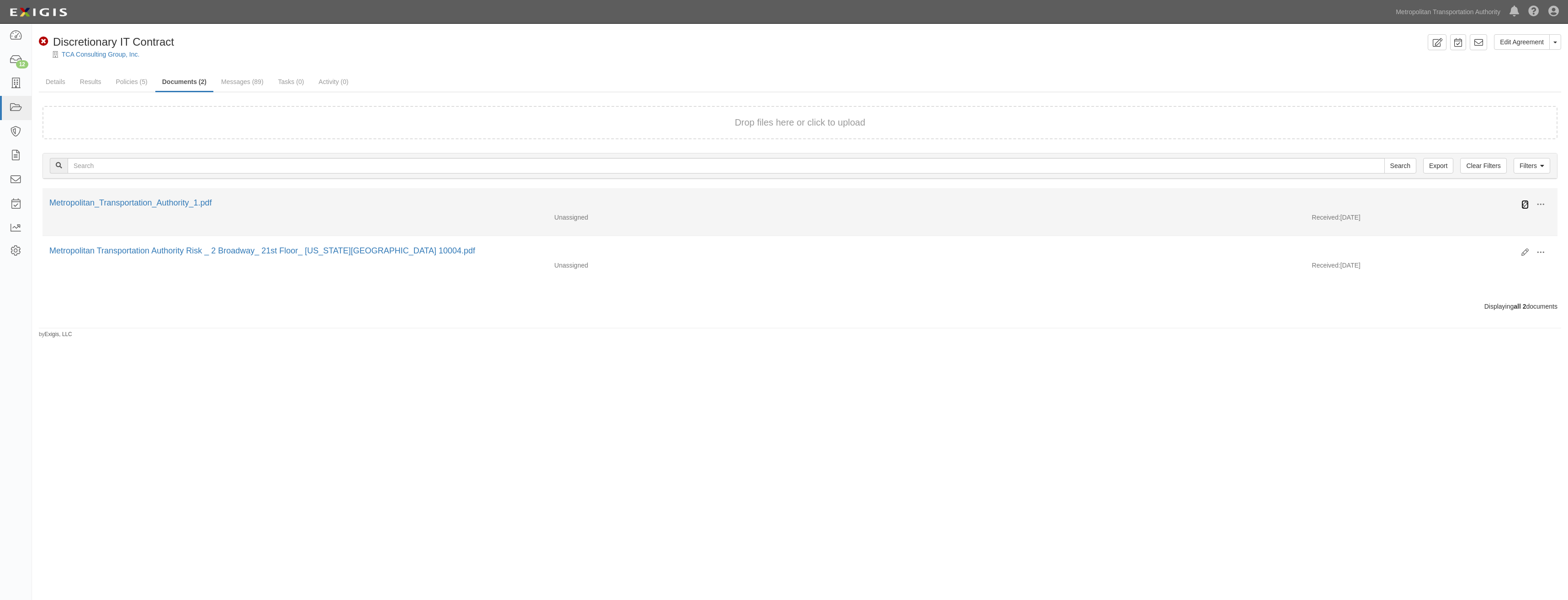
click at [1523, 203] on icon at bounding box center [1525, 204] width 7 height 7
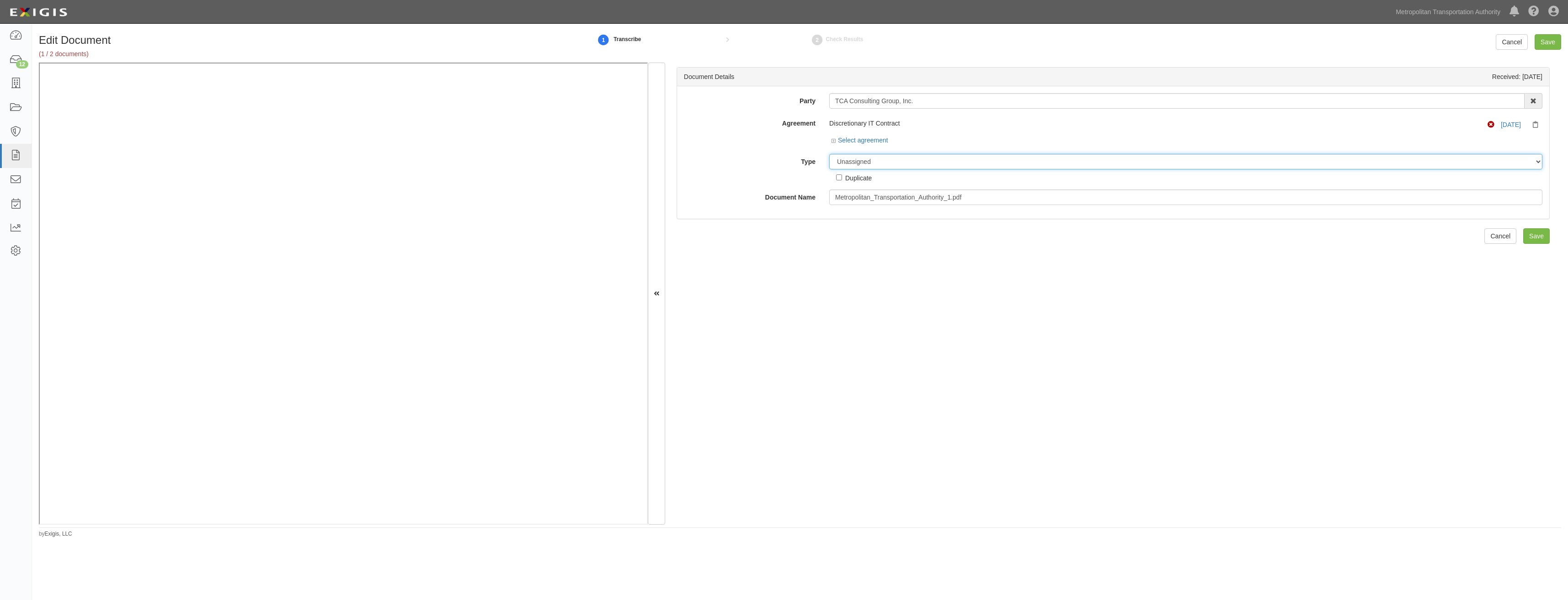
click at [964, 162] on select "Unassigned Binder Cancellation Notice Certificate Contract Endorsement Insuranc…" at bounding box center [1186, 162] width 713 height 16
select select "CertificateDetail"
click at [829, 154] on select "Unassigned Binder Cancellation Notice Certificate Contract Endorsement Insuranc…" at bounding box center [1186, 162] width 713 height 16
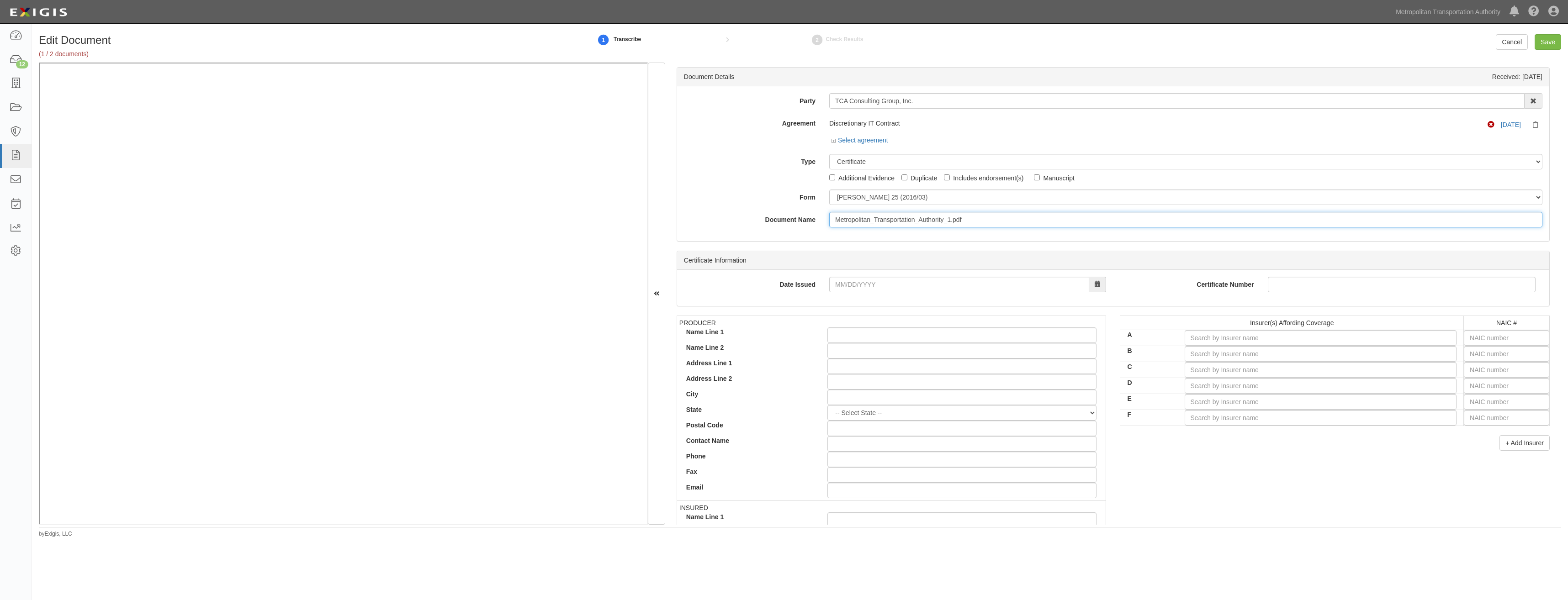
click at [936, 218] on input "Metropolitan_Transportation_Authority_1.pdf" at bounding box center [1186, 220] width 713 height 16
type input "COI"
click at [1193, 338] on input "A" at bounding box center [1320, 338] width 272 height 16
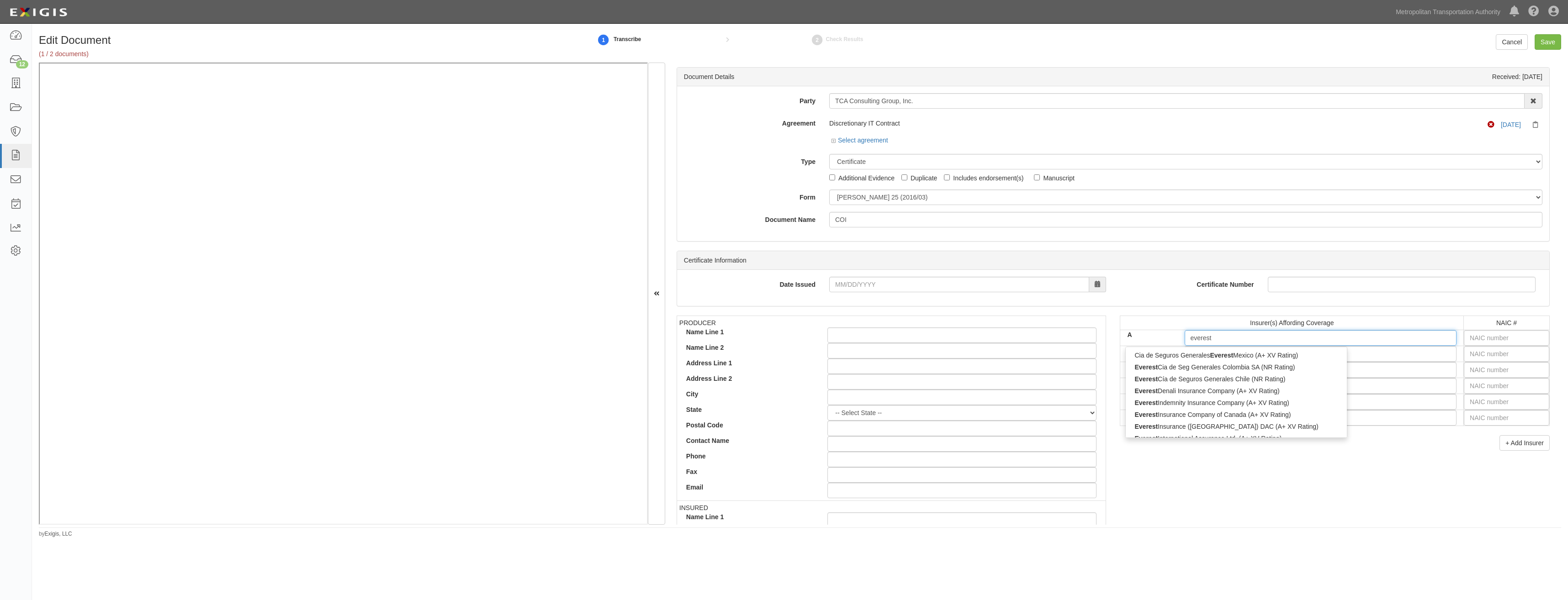
type input "everest"
type input "everest national Insurance Company (A+ XV Rating)"
type input "everest na"
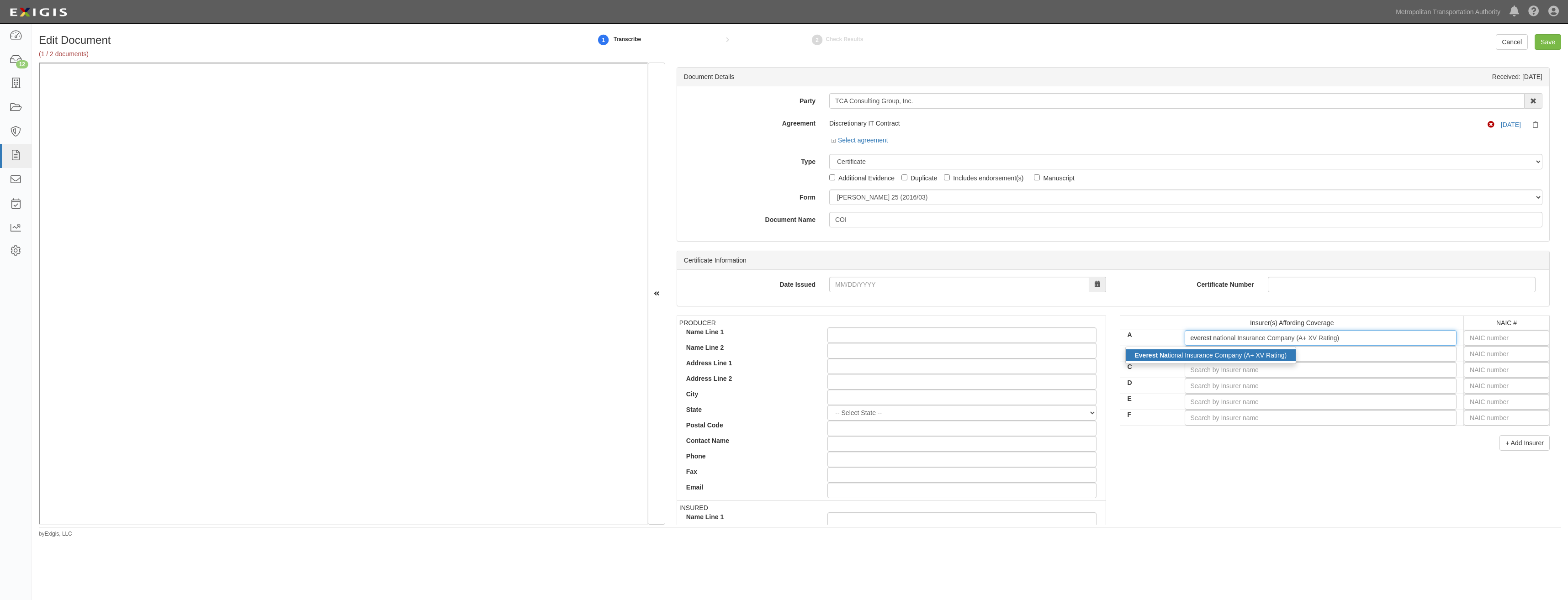
click at [1199, 358] on div "Everest Na tional Insurance Company (A+ XV Rating)" at bounding box center [1211, 355] width 170 height 12
type input "Everest National Insurance Company (A+ XV Rating)"
type input "10120"
type input "Everest National Insurance Company (A+ XV Rating)"
click at [1514, 353] on input "text" at bounding box center [1507, 354] width 85 height 16
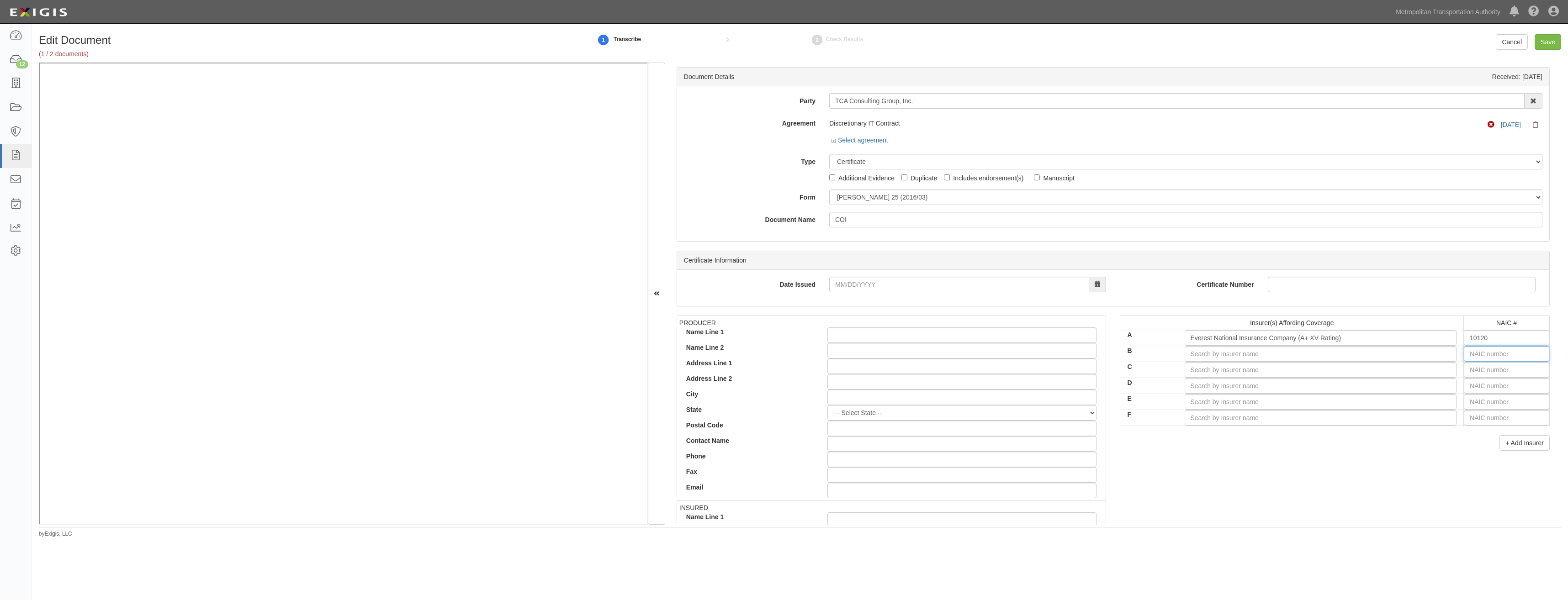
type input "25232"
type input "2"
type input "29335"
type input "29"
type input "29408"
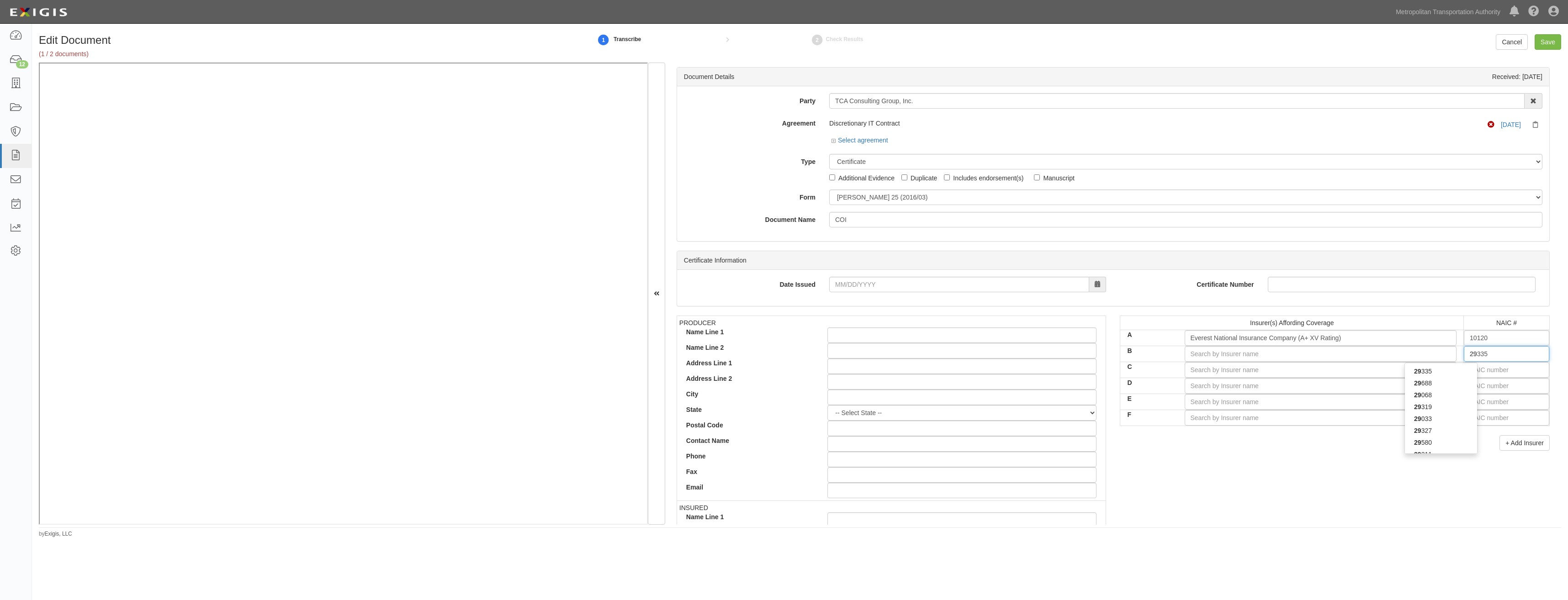
type input "294"
type input "29424"
type input "2942"
type input "29424"
click at [1457, 383] on div "29424" at bounding box center [1441, 383] width 72 height 12
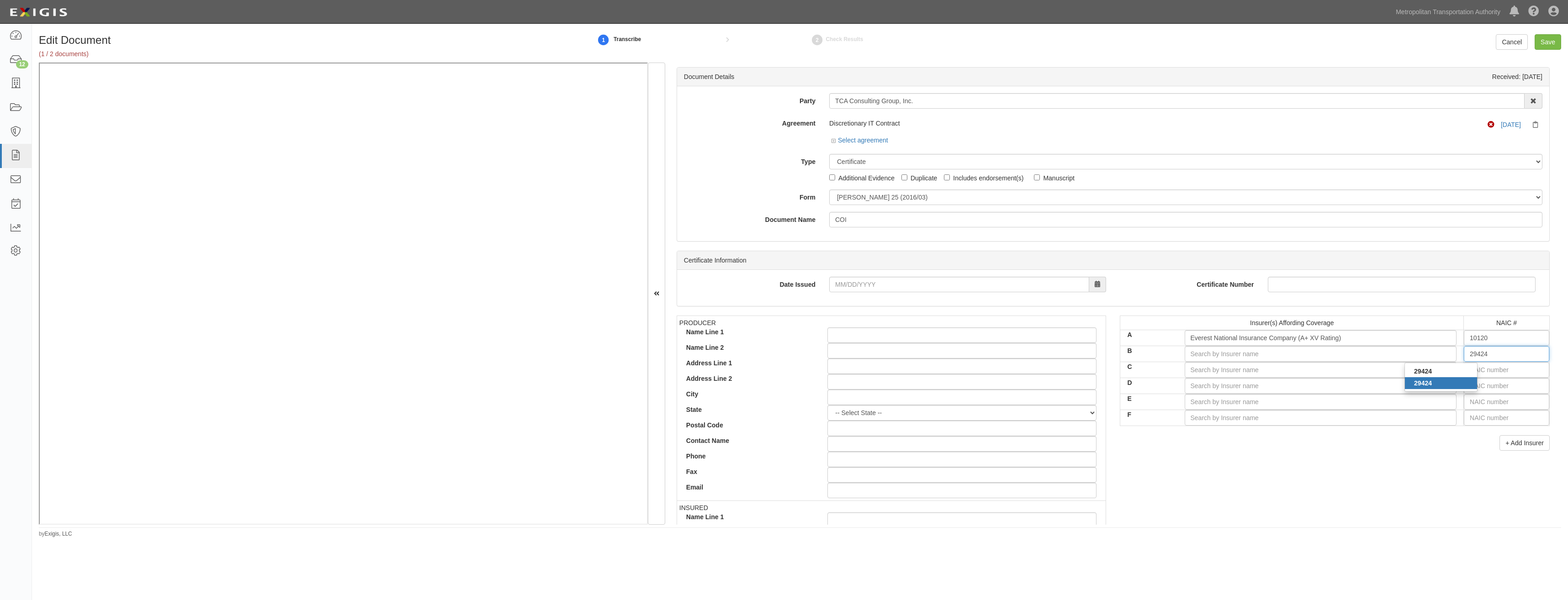
type input "Hartford Casualty Insurance Company (A+ XV Rating)"
type input "29424"
click at [1152, 447] on div "+ Add Insurer" at bounding box center [1335, 443] width 430 height 16
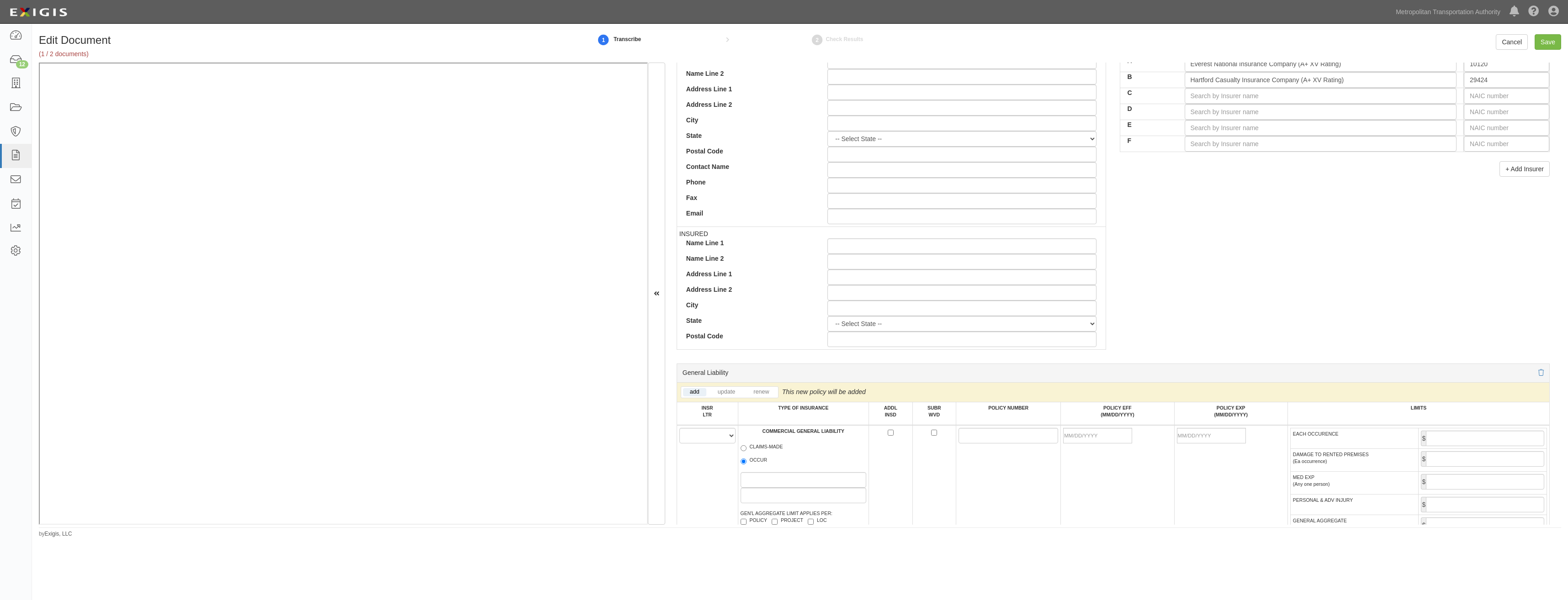
scroll to position [503, 0]
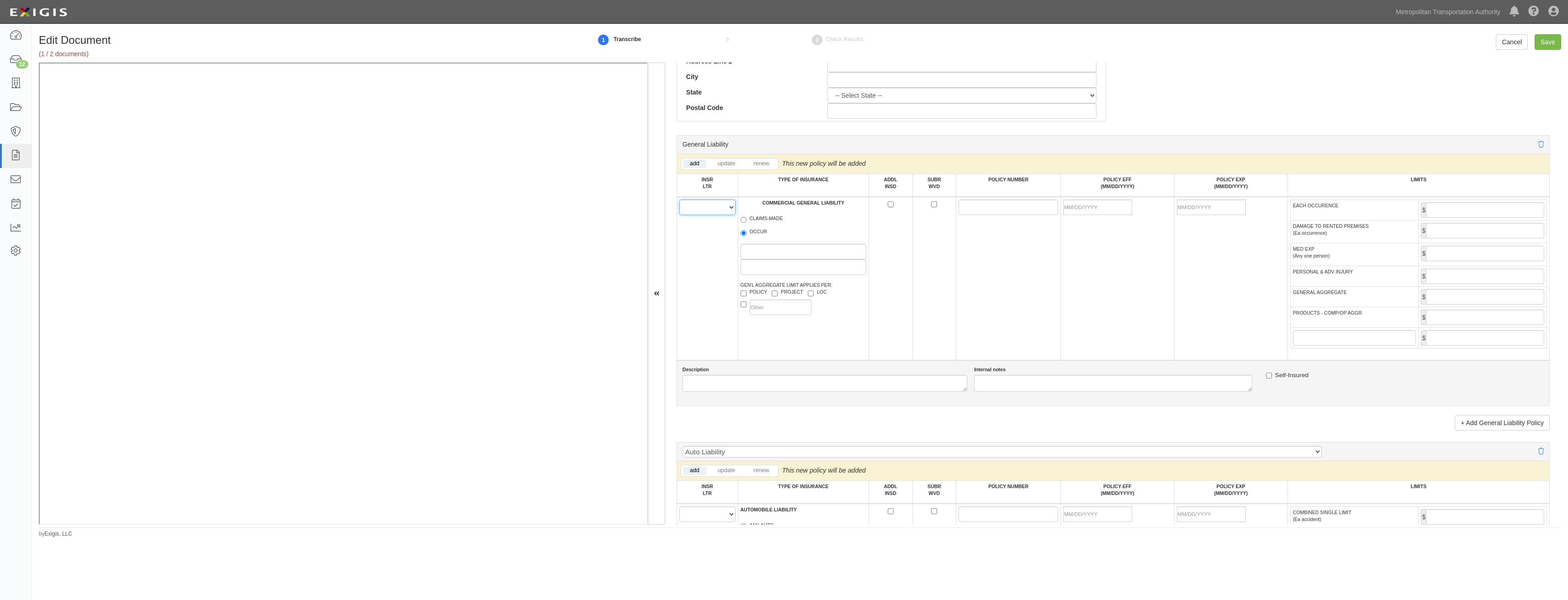
click at [713, 212] on select "A B C D E F" at bounding box center [707, 208] width 56 height 16
click at [679, 200] on select "A B C D E F" at bounding box center [707, 208] width 56 height 16
click at [718, 212] on select "A B C D E F" at bounding box center [707, 208] width 56 height 16
select select "A"
click at [679, 200] on select "A B C D E F" at bounding box center [707, 208] width 56 height 16
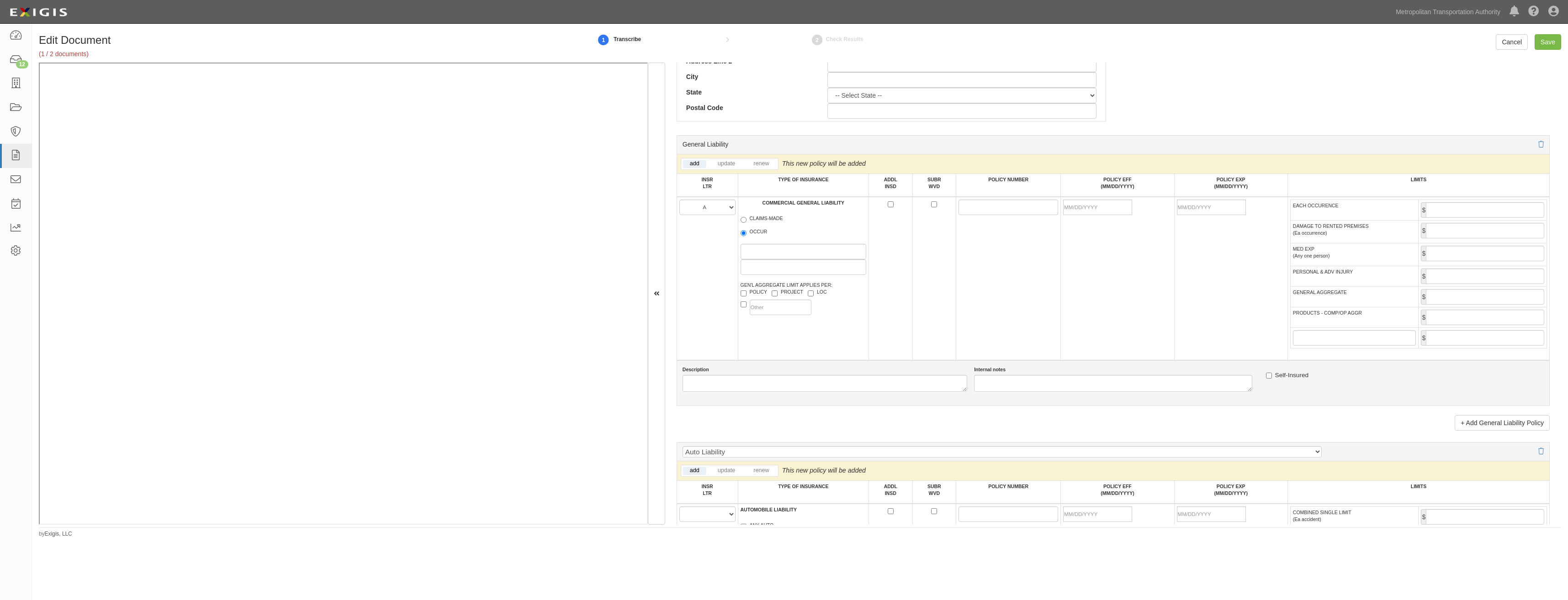
click at [747, 232] on label "OCCUR" at bounding box center [754, 232] width 27 height 9
click at [746, 232] on input "OCCUR" at bounding box center [744, 233] width 6 height 6
radio input "true"
click at [889, 203] on input "ADDL INSD" at bounding box center [891, 204] width 6 height 6
checkbox input "true"
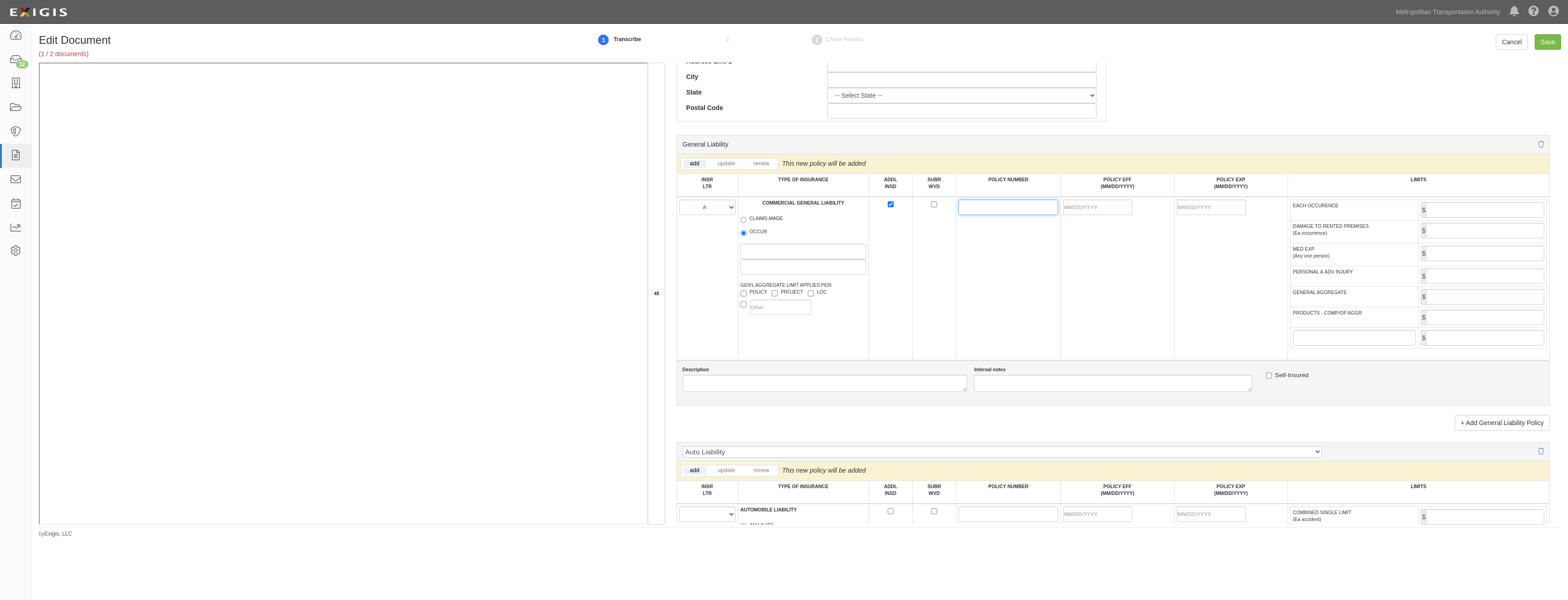
click at [976, 206] on input "POLICY NUMBER" at bounding box center [1009, 208] width 100 height 16
paste input "91ML001390-251"
type input "91ML001390-251"
click at [938, 268] on td at bounding box center [934, 279] width 44 height 164
drag, startPoint x: 1124, startPoint y: 211, endPoint x: 1107, endPoint y: 212, distance: 17.0
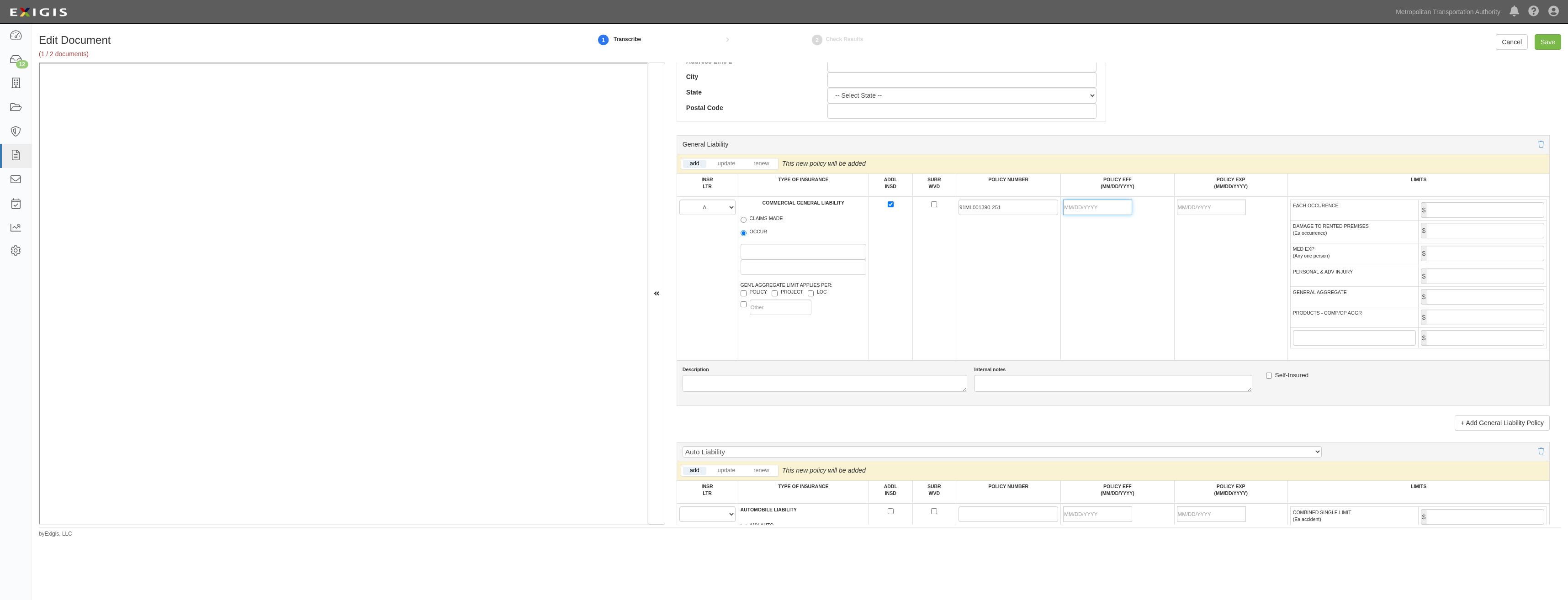
click at [1124, 211] on input "POLICY EFF (MM/DD/YYYY)" at bounding box center [1097, 208] width 69 height 16
type input "01/07/2025"
type input "01/07/2026"
click at [1082, 263] on td "01/07/2025" at bounding box center [1118, 279] width 113 height 164
drag, startPoint x: 1456, startPoint y: 204, endPoint x: 1462, endPoint y: 213, distance: 10.8
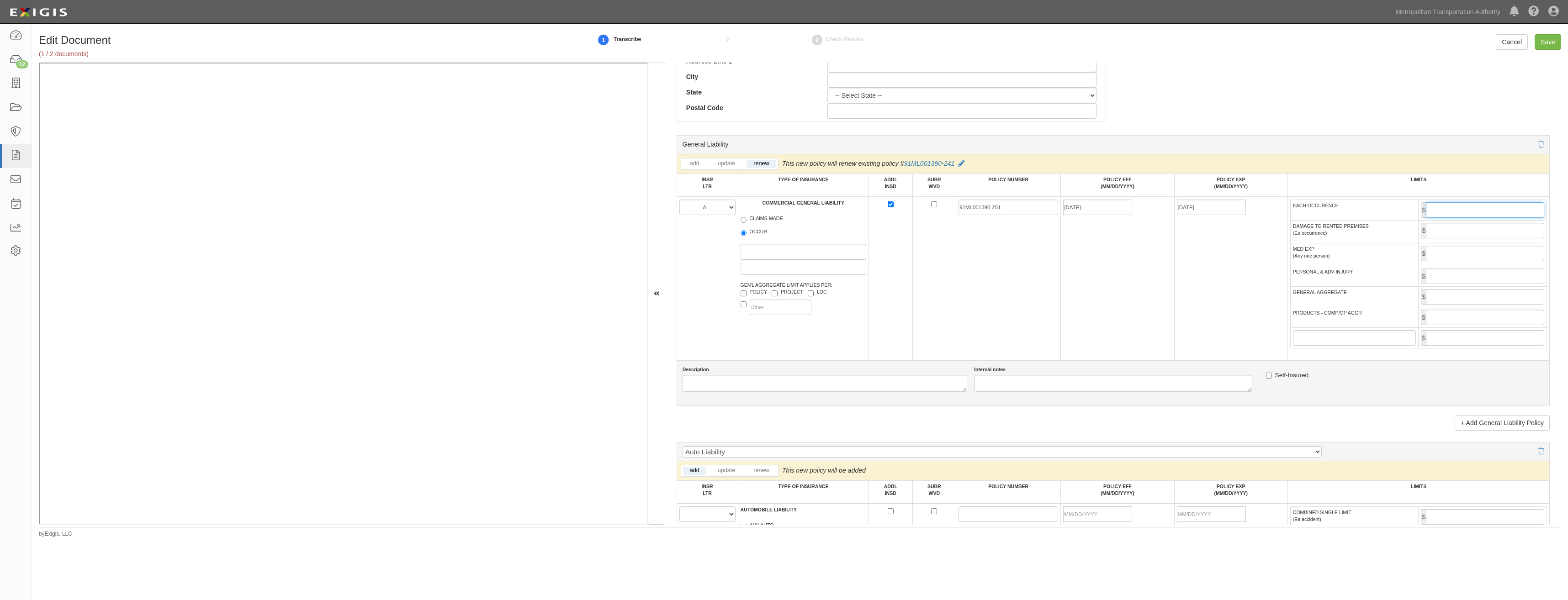
click at [1456, 204] on input "EACH OCCURENCE" at bounding box center [1485, 211] width 118 height 16
type input "1,000,000"
click at [1449, 301] on input "GENERAL AGGREGATE" at bounding box center [1485, 297] width 118 height 16
type input "2,000,000"
click at [1448, 316] on input "PRODUCTS - COMP/OP AGGR" at bounding box center [1485, 318] width 118 height 16
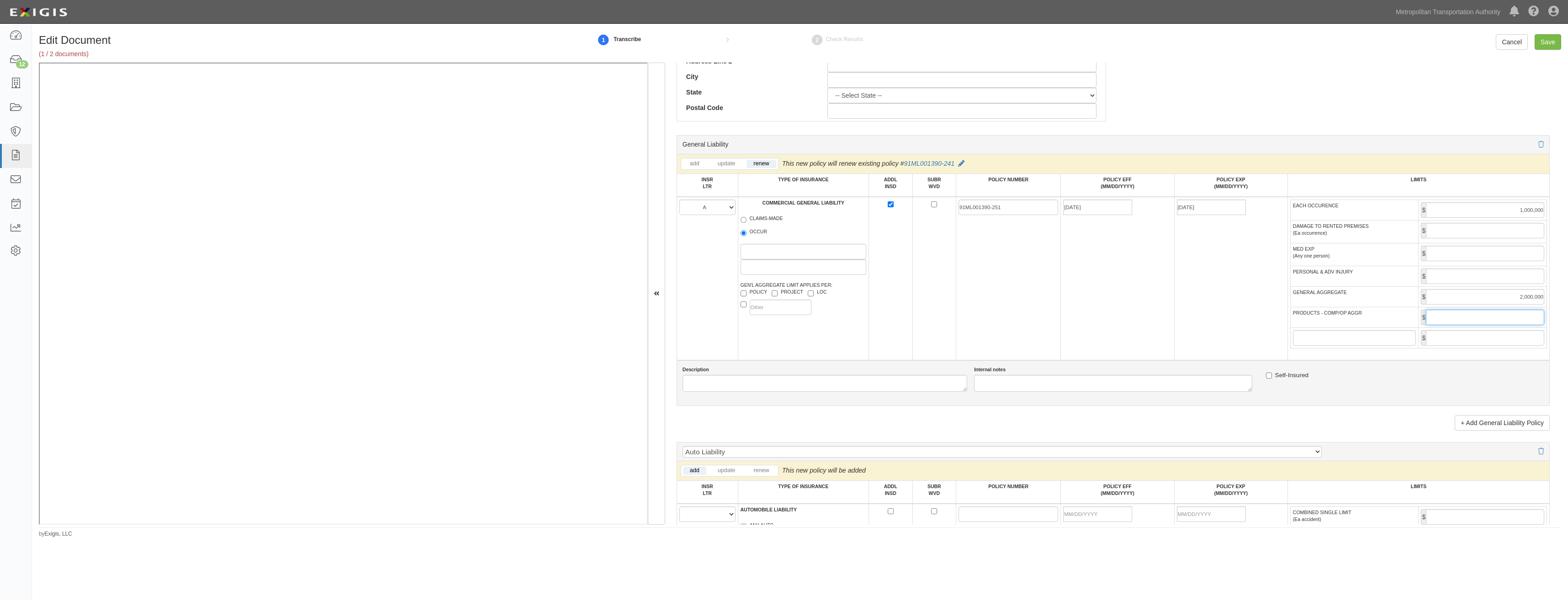
type input "2,000,000"
click at [1136, 321] on td "01/07/2025" at bounding box center [1118, 279] width 113 height 164
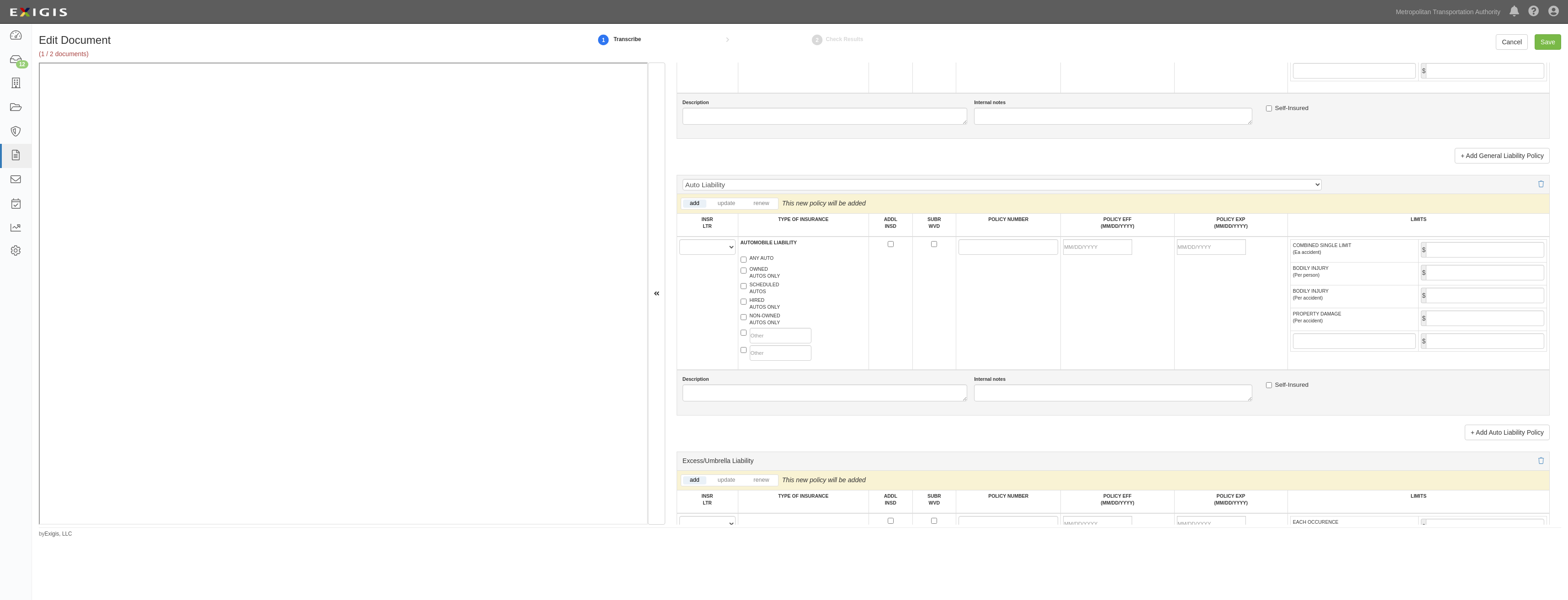
scroll to position [776, 0]
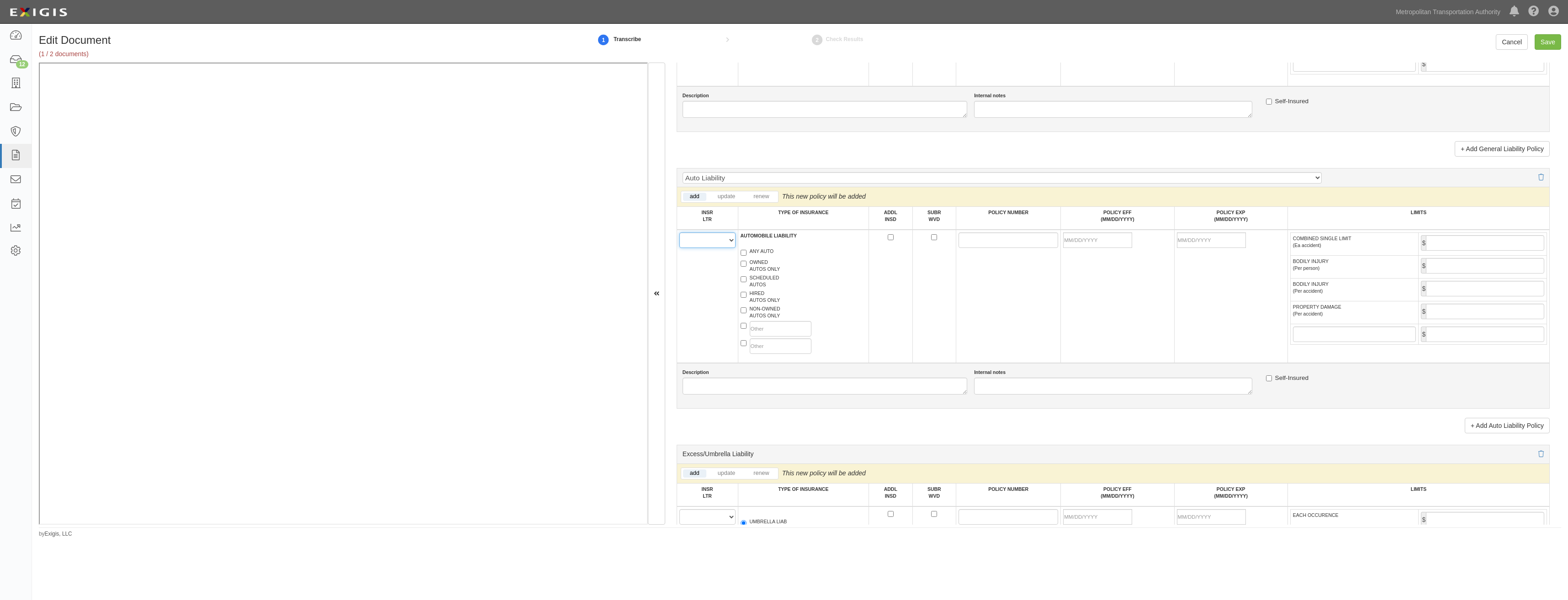
click at [706, 236] on select "A B C D E F" at bounding box center [707, 240] width 56 height 16
select select "A"
click at [679, 232] on select "A B C D E F" at bounding box center [707, 240] width 56 height 16
click at [762, 305] on label "NON-OWNED AUTOS ONLY" at bounding box center [760, 312] width 40 height 14
click at [746, 307] on input "NON-OWNED AUTOS ONLY" at bounding box center [744, 310] width 6 height 6
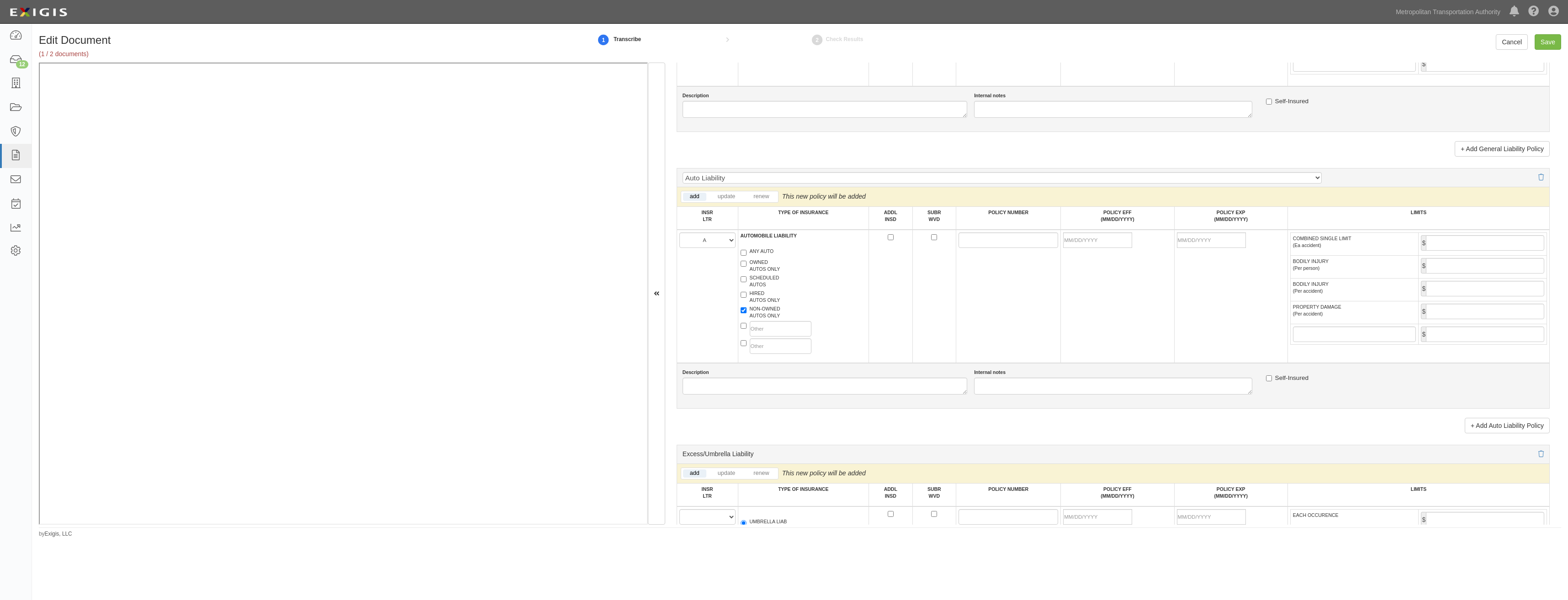
click at [765, 316] on label "NON-OWNED AUTOS ONLY" at bounding box center [760, 312] width 40 height 14
click at [746, 313] on input "NON-OWNED AUTOS ONLY" at bounding box center [744, 310] width 6 height 6
checkbox input "false"
click at [766, 299] on label "HIRED AUTOS ONLY" at bounding box center [760, 297] width 40 height 14
click at [746, 298] on input "HIRED AUTOS ONLY" at bounding box center [744, 295] width 6 height 6
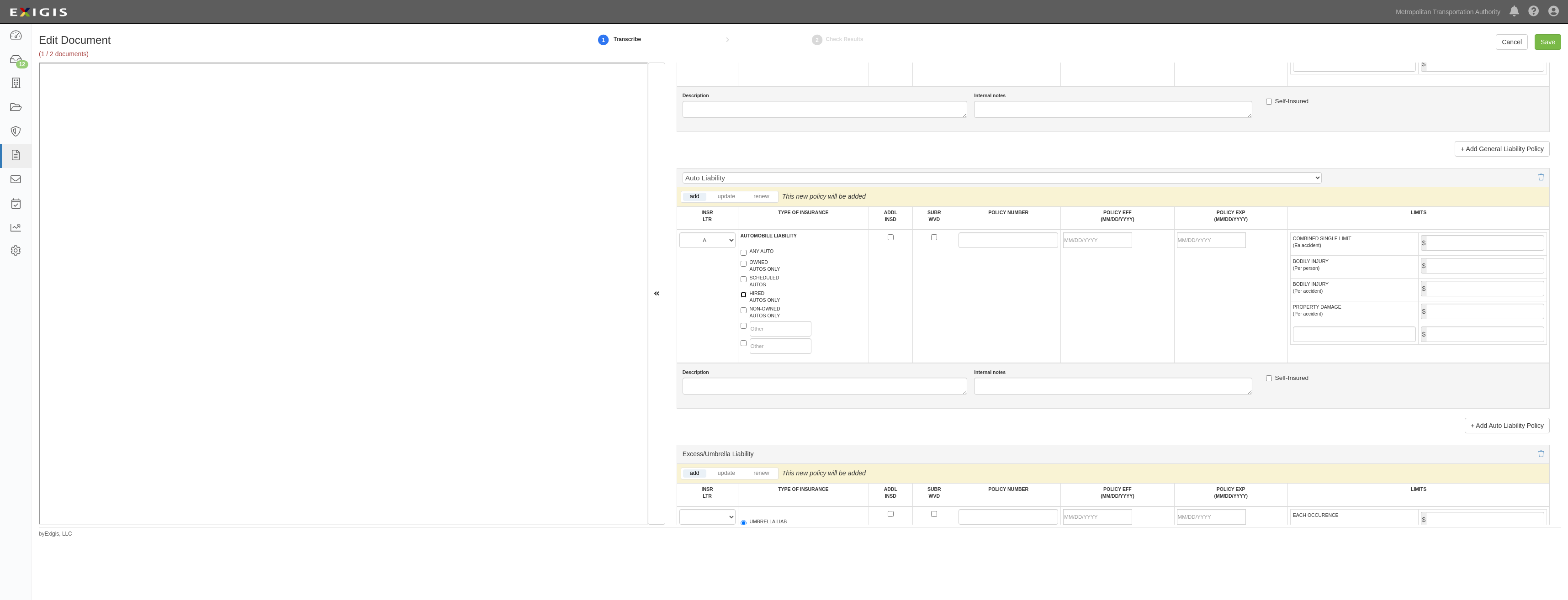
checkbox input "true"
click at [768, 318] on label "NON-OWNED AUTOS ONLY" at bounding box center [760, 312] width 40 height 14
click at [746, 313] on input "NON-OWNED AUTOS ONLY" at bounding box center [744, 310] width 6 height 6
checkbox input "true"
click at [889, 237] on input "ADDL INSD" at bounding box center [891, 237] width 6 height 6
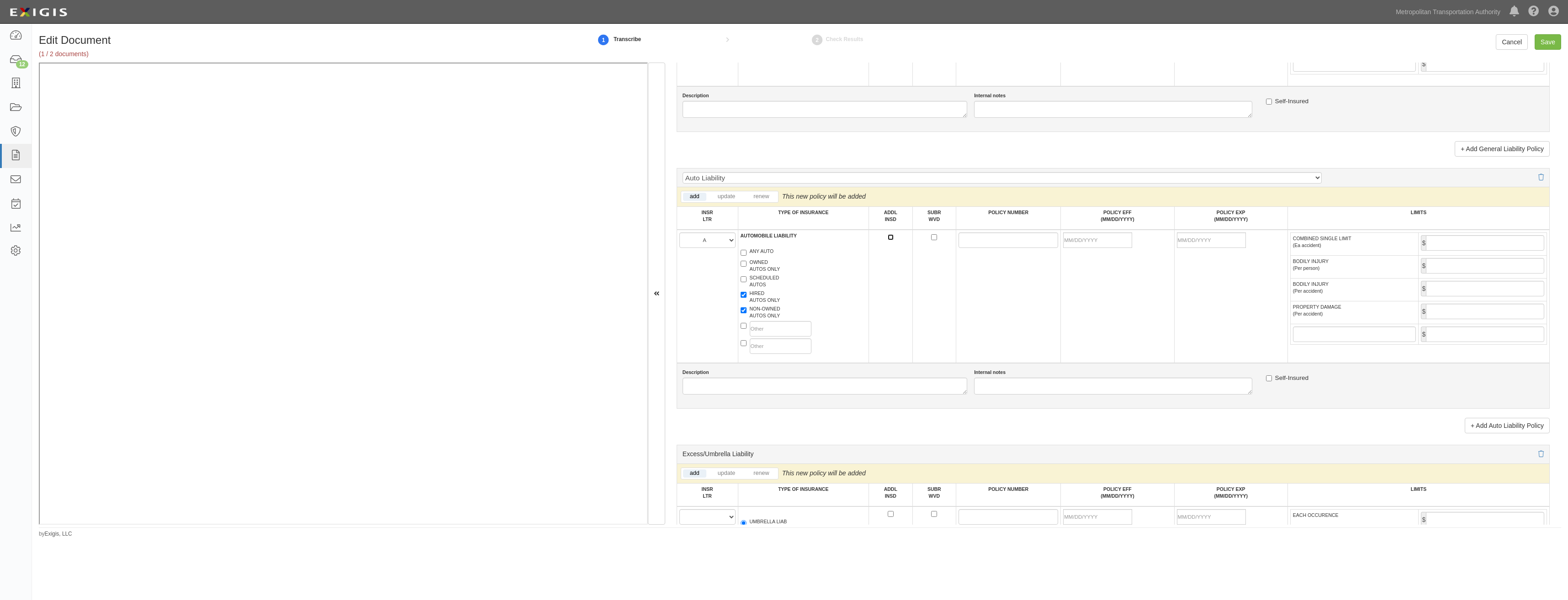
checkbox input "true"
click at [973, 239] on input "POLICY NUMBER" at bounding box center [1009, 240] width 100 height 16
paste input "91ML001390-251"
type input "91ML001390-251"
drag, startPoint x: 1091, startPoint y: 241, endPoint x: 1074, endPoint y: 252, distance: 20.2
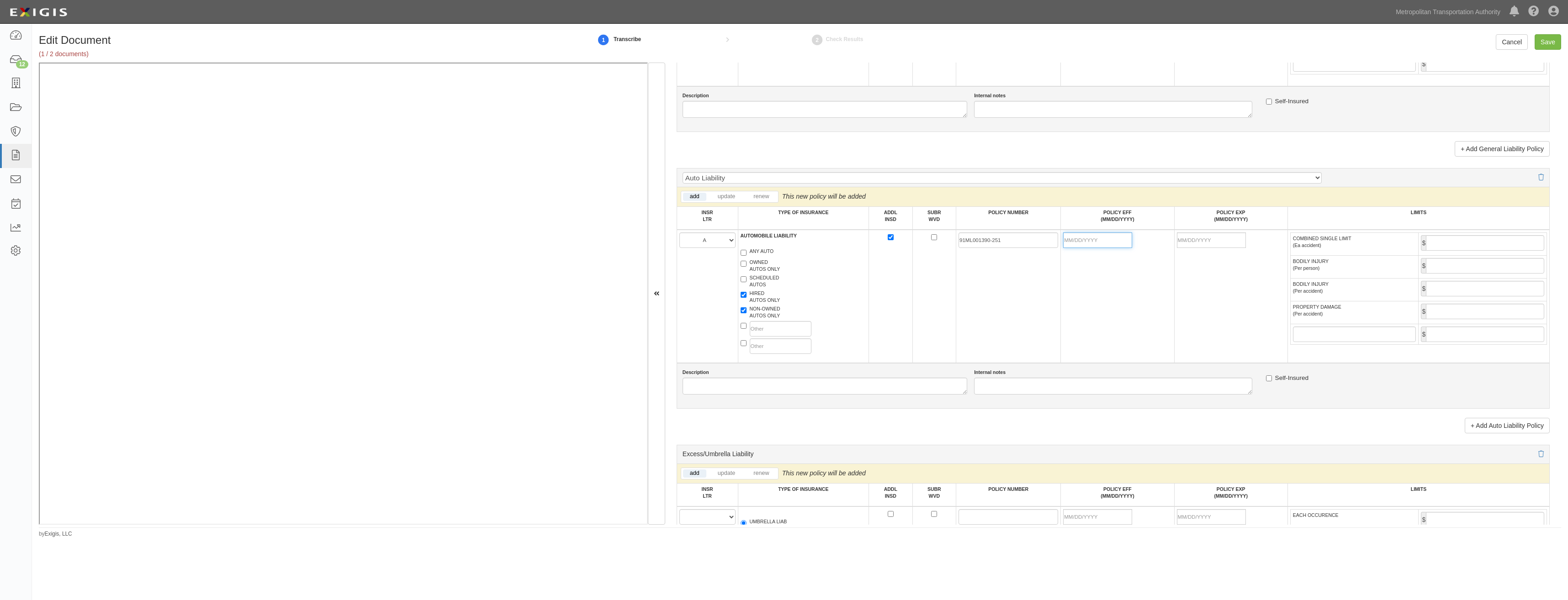
click at [1091, 241] on input "POLICY EFF (MM/DD/YYYY)" at bounding box center [1097, 240] width 69 height 16
type input "01/07/2025"
type input "01/07/2026"
click at [1039, 304] on td "91ML001390-251" at bounding box center [1009, 296] width 105 height 133
click at [1514, 242] on input "COMBINED SINGLE LIMIT (Ea accident)" at bounding box center [1485, 243] width 118 height 16
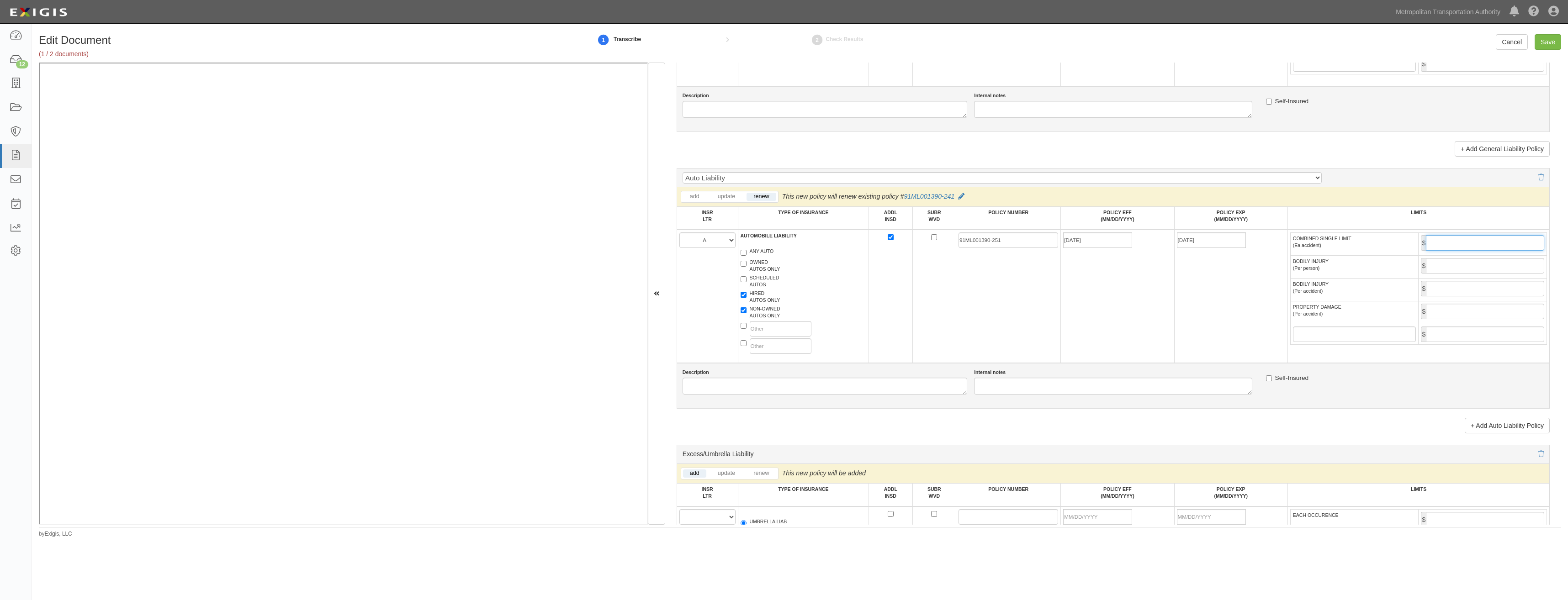
type input "1,000,000"
click at [1006, 305] on td "91ML001390-251" at bounding box center [1009, 296] width 105 height 133
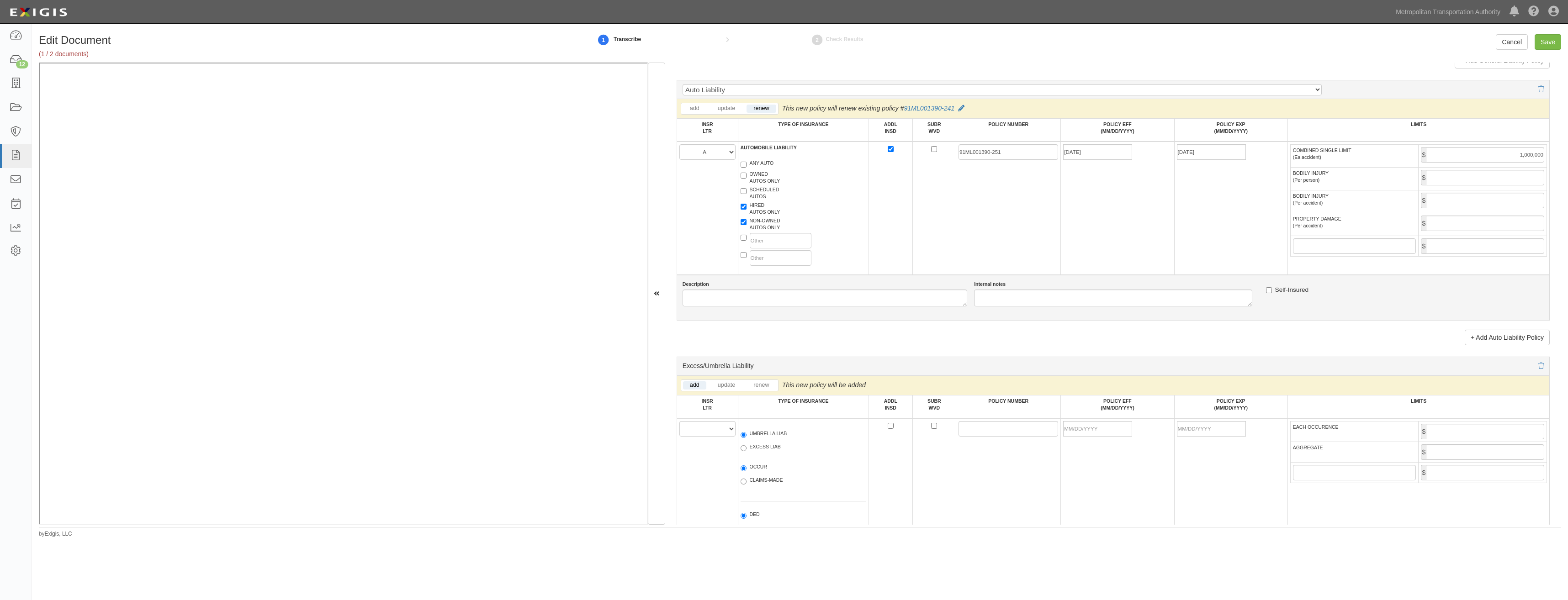
scroll to position [1050, 0]
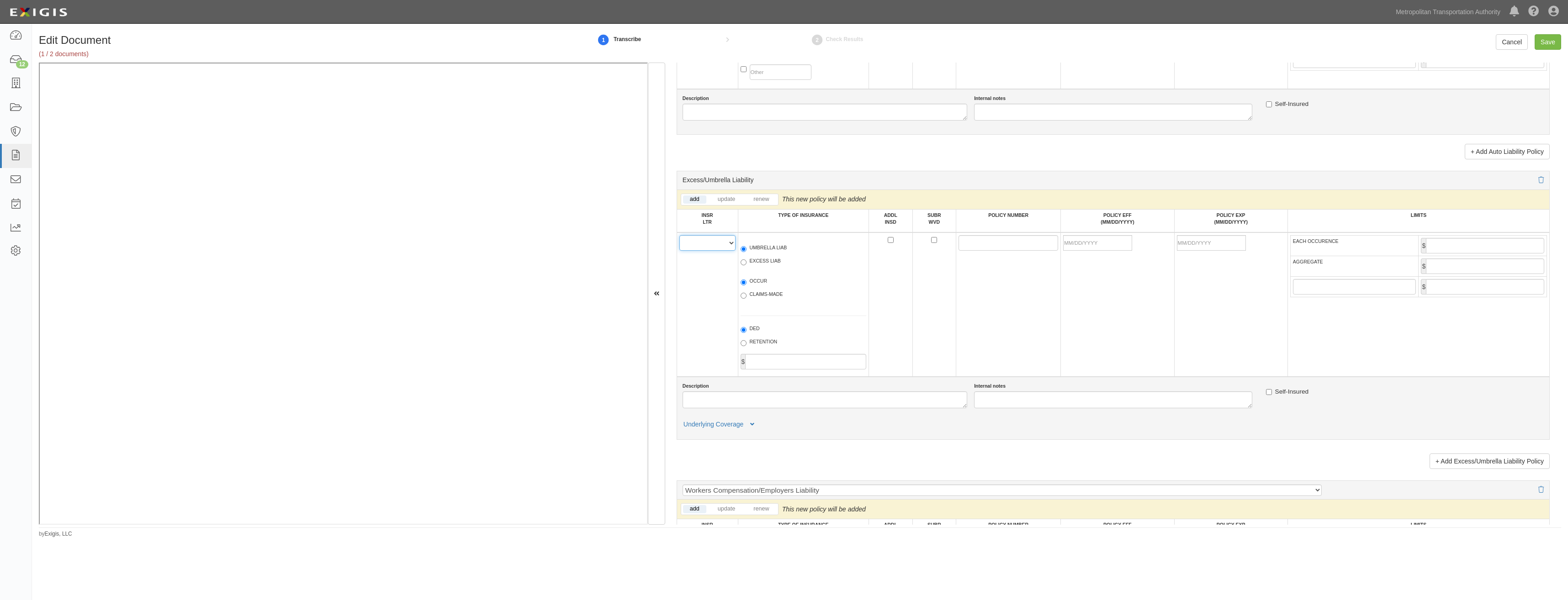
click at [696, 246] on select "A B C D E F" at bounding box center [707, 243] width 56 height 16
select select "A"
click at [679, 235] on select "A B C D E F" at bounding box center [707, 243] width 56 height 16
click at [746, 262] on label "EXCESS LIAB" at bounding box center [761, 262] width 40 height 9
click at [746, 262] on input "EXCESS LIAB" at bounding box center [744, 262] width 6 height 6
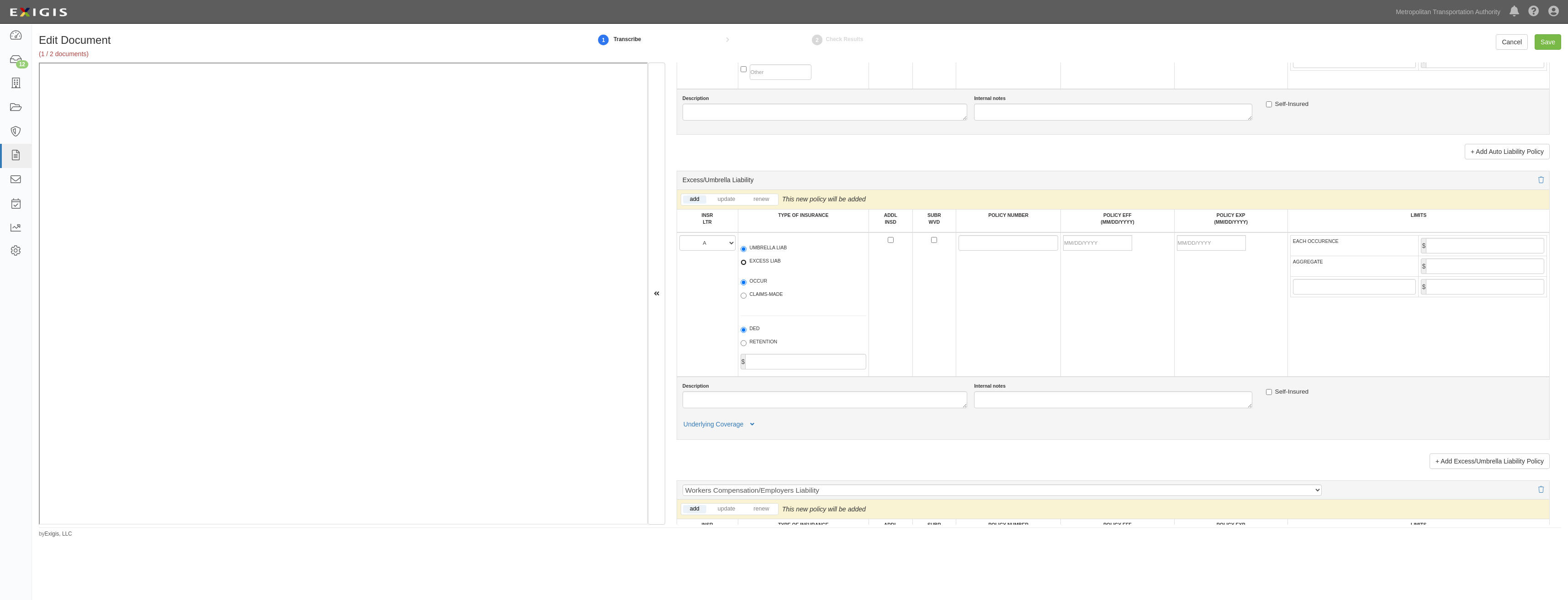
radio input "true"
click at [761, 287] on span "OCCUR" at bounding box center [803, 283] width 126 height 11
click at [756, 280] on label "OCCUR" at bounding box center [754, 282] width 27 height 9
click at [746, 280] on input "OCCUR" at bounding box center [744, 282] width 6 height 6
radio input "true"
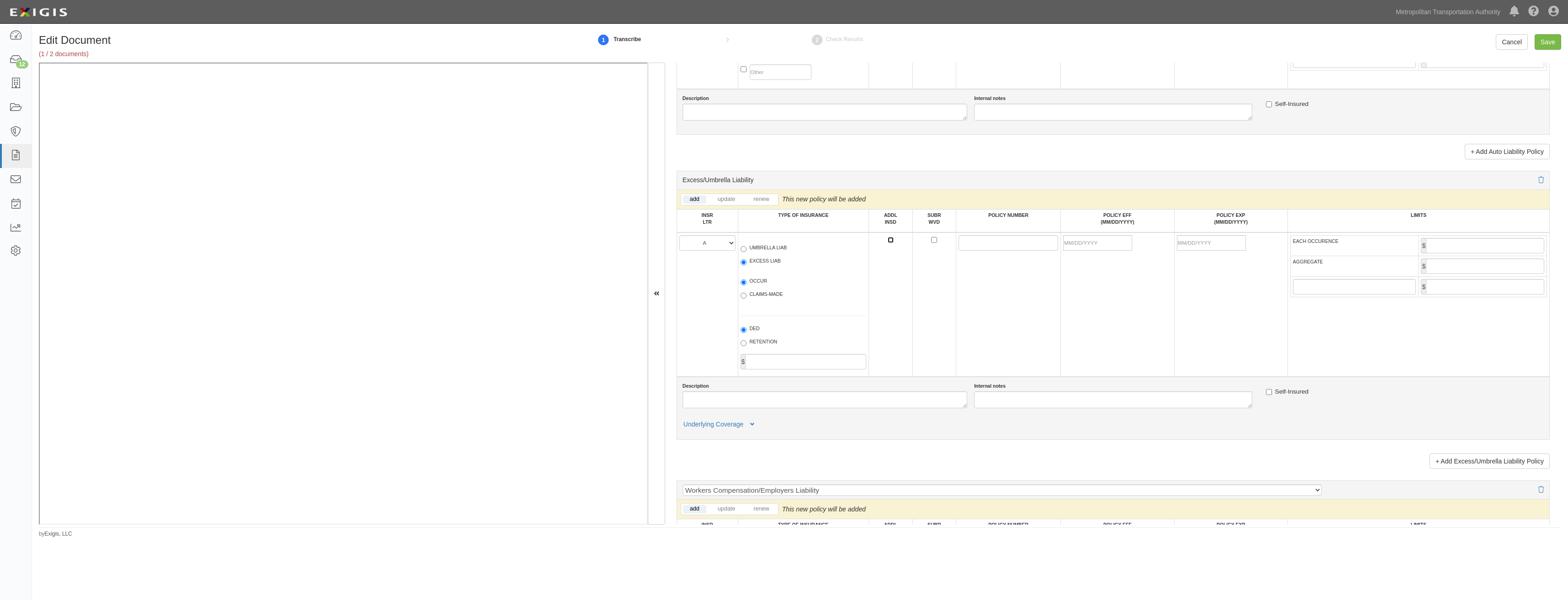
click at [889, 241] on input "ADDL INSD" at bounding box center [891, 240] width 6 height 6
checkbox input "true"
click at [964, 244] on input "POLICY NUMBER" at bounding box center [1009, 243] width 100 height 16
paste input "91EX000629-251"
type input "91EX000629-251"
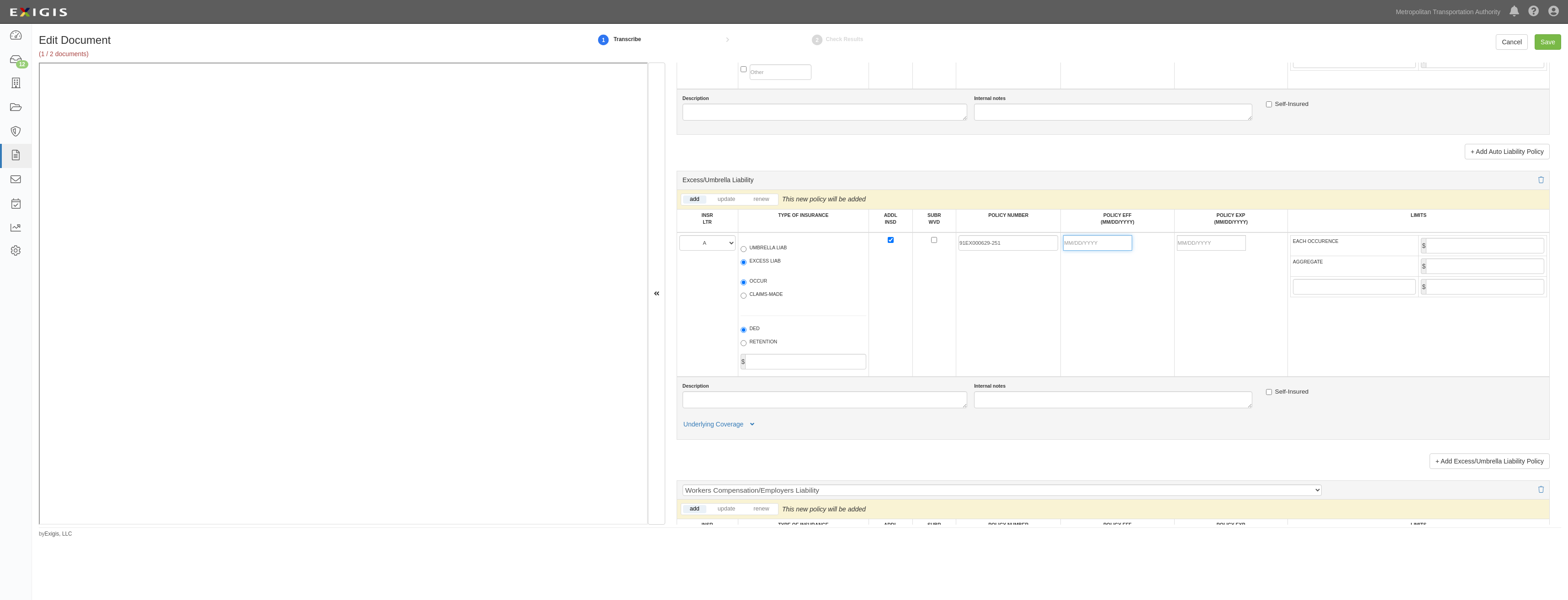
click at [1110, 240] on input "POLICY EFF (MM/DD/YYYY)" at bounding box center [1097, 243] width 69 height 16
type input "01/07/2025"
type input "01/07/2026"
click td
click input "EACH OCCURENCE"
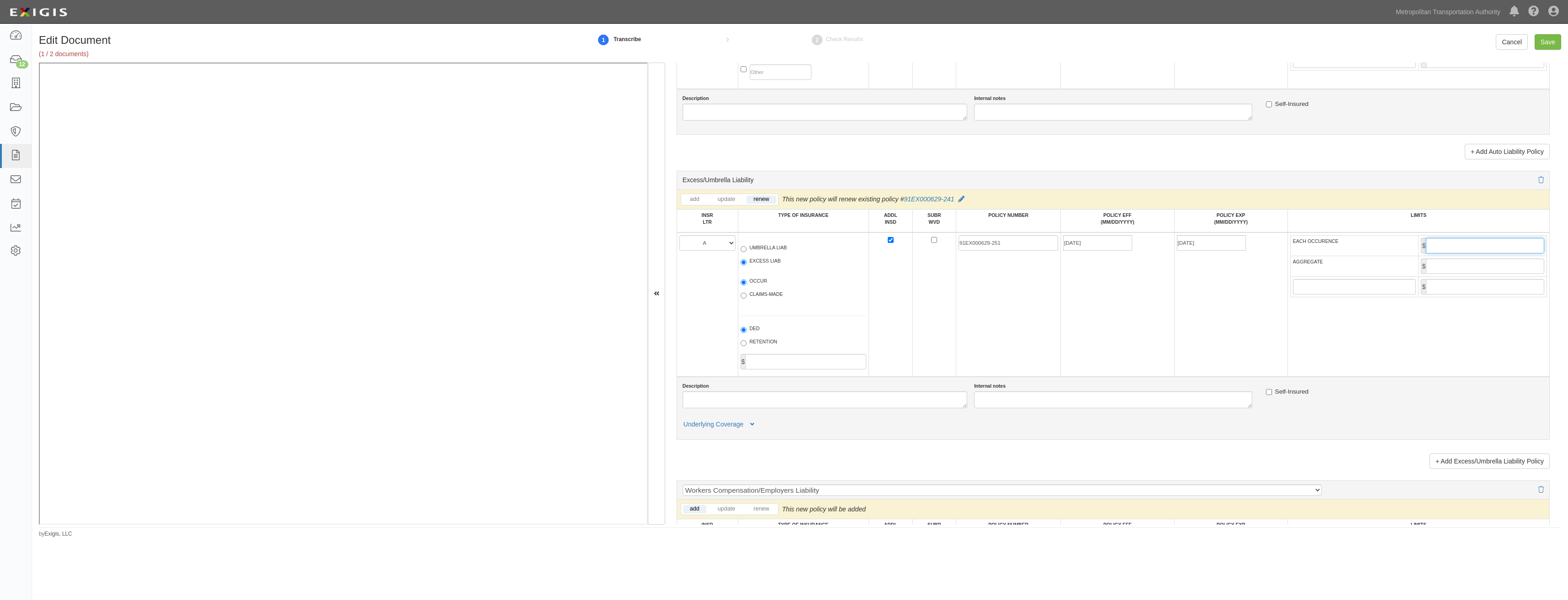
type input "5,000,000"
drag, startPoint x: 1485, startPoint y: 261, endPoint x: 1485, endPoint y: 268, distance: 7.0
click input "AGGREGATE"
type input "5,000,000"
click td "01/07/2026"
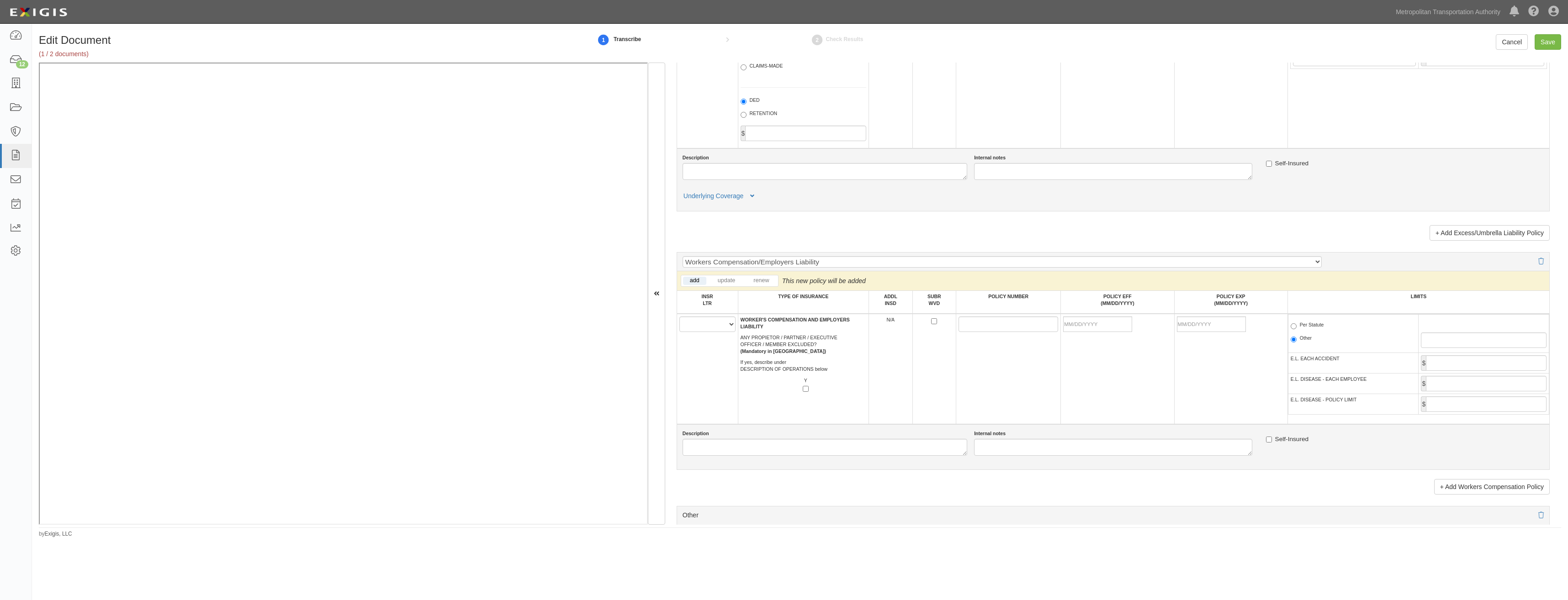
scroll to position [1553, 0]
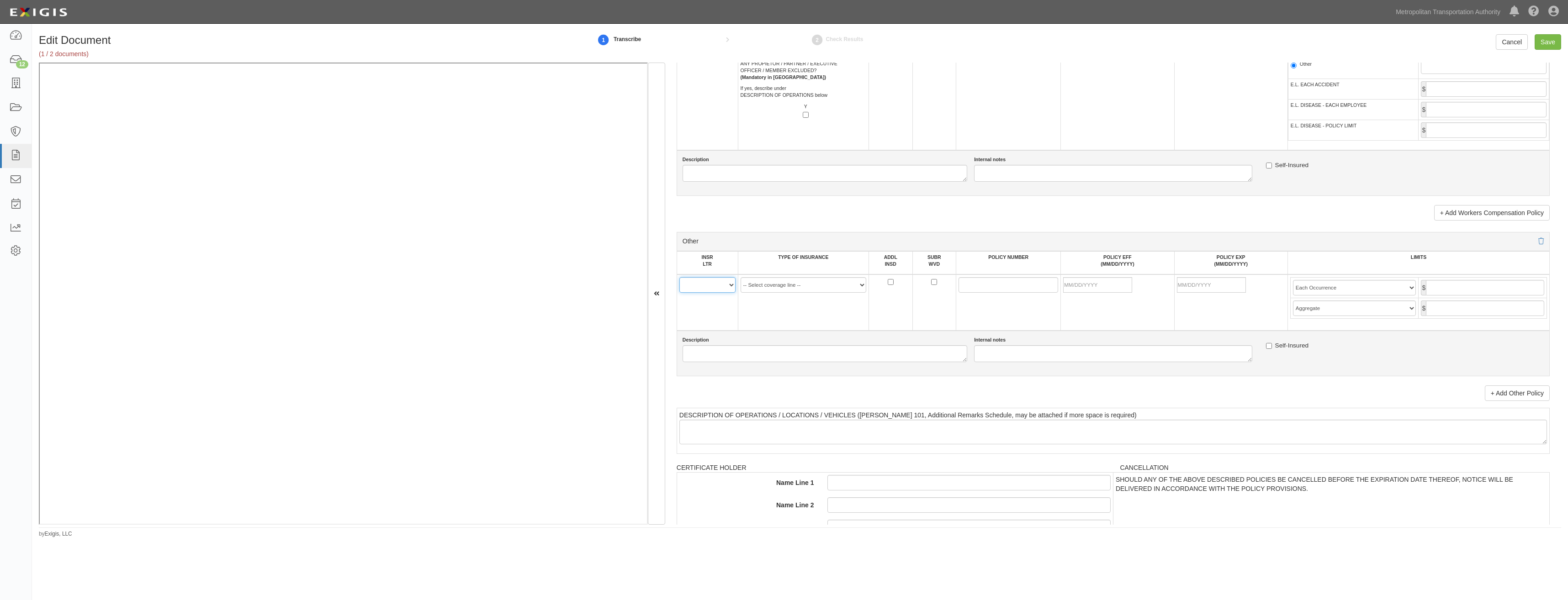
click select "A B C D E F"
select select "A"
click select "A B C D E F"
click select "-- Select coverage line -- Asbestos Abatement Auto Physical Damage Aviation Lia…"
select select "91"
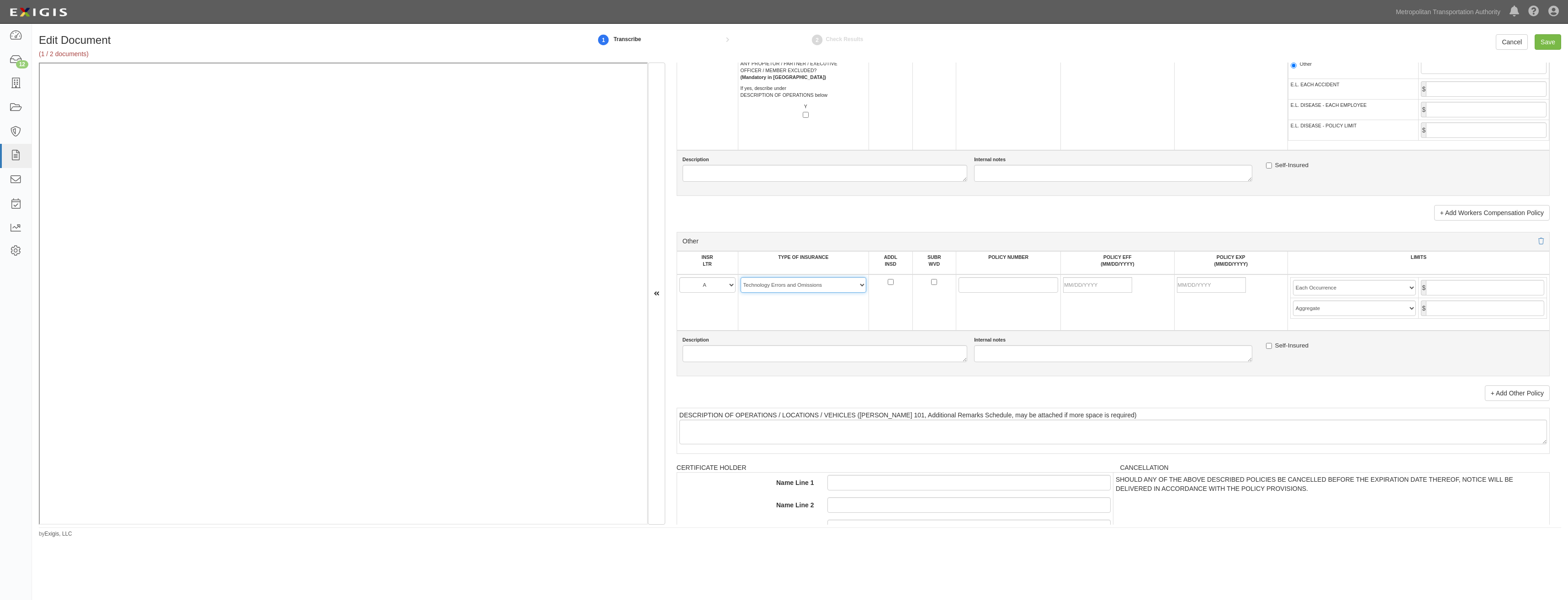
click select "-- Select coverage line -- Asbestos Abatement Auto Physical Damage Aviation Lia…"
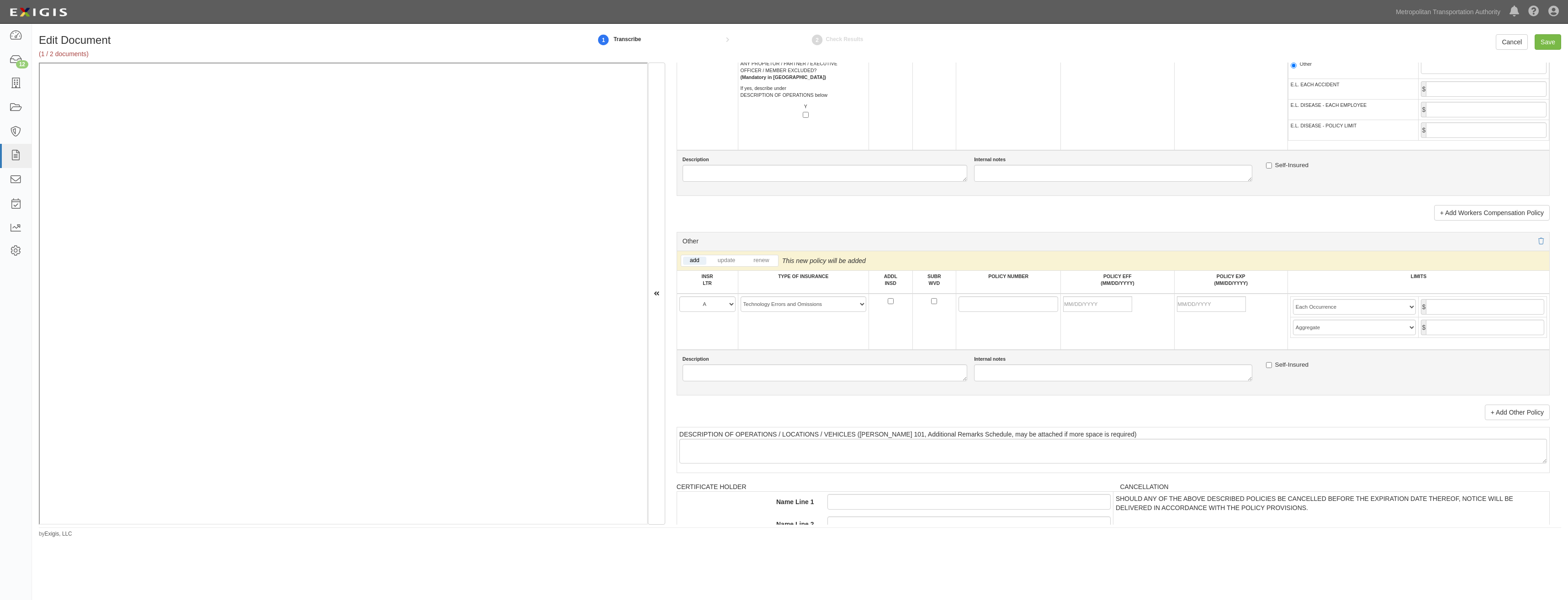
click td "-- Select coverage line -- Asbestos Abatement Auto Physical Damage Aviation Lia…"
drag, startPoint x: 975, startPoint y: 303, endPoint x: 957, endPoint y: 307, distance: 18.4
click input "POLICY NUMBER"
paste input "91ML001390-251"
type input "91ML001390-251"
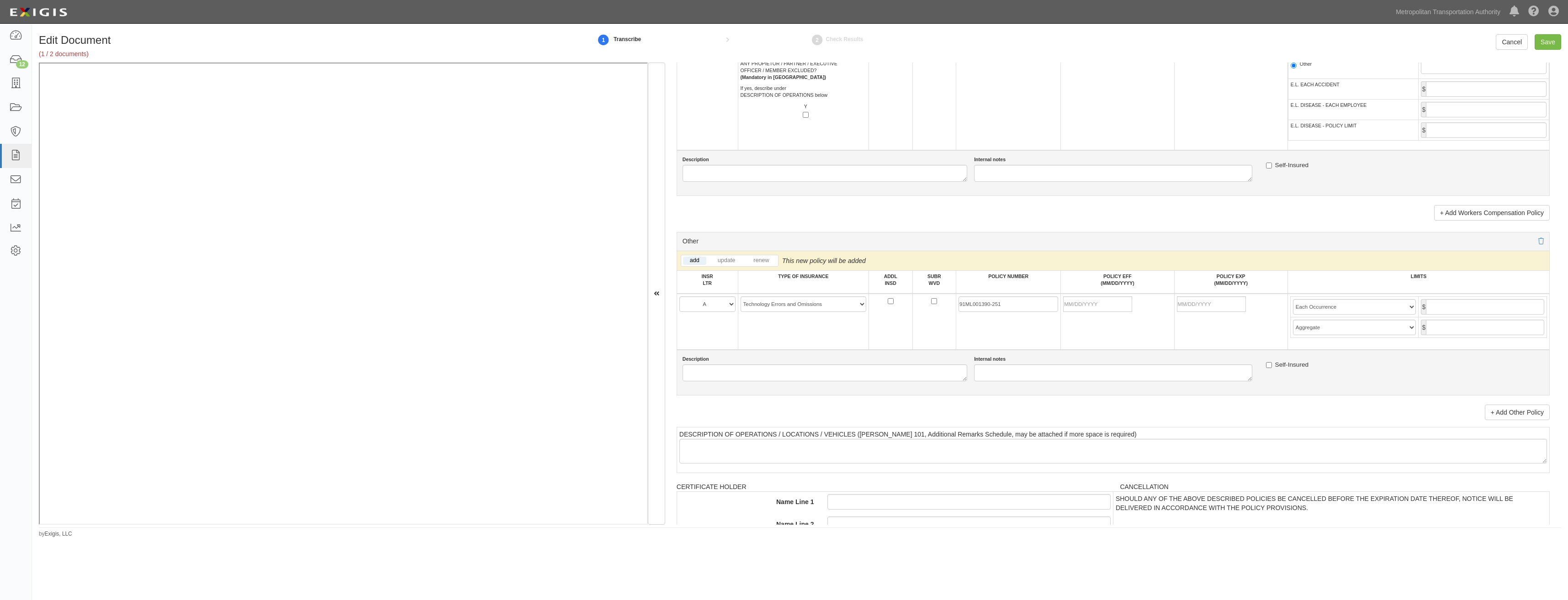
click td "91ML001390-251"
click input "POLICY EFF (MM/DD/YYYY)"
type input "01/07/2025"
type input "01/07/2026"
click td "91ML001390-251"
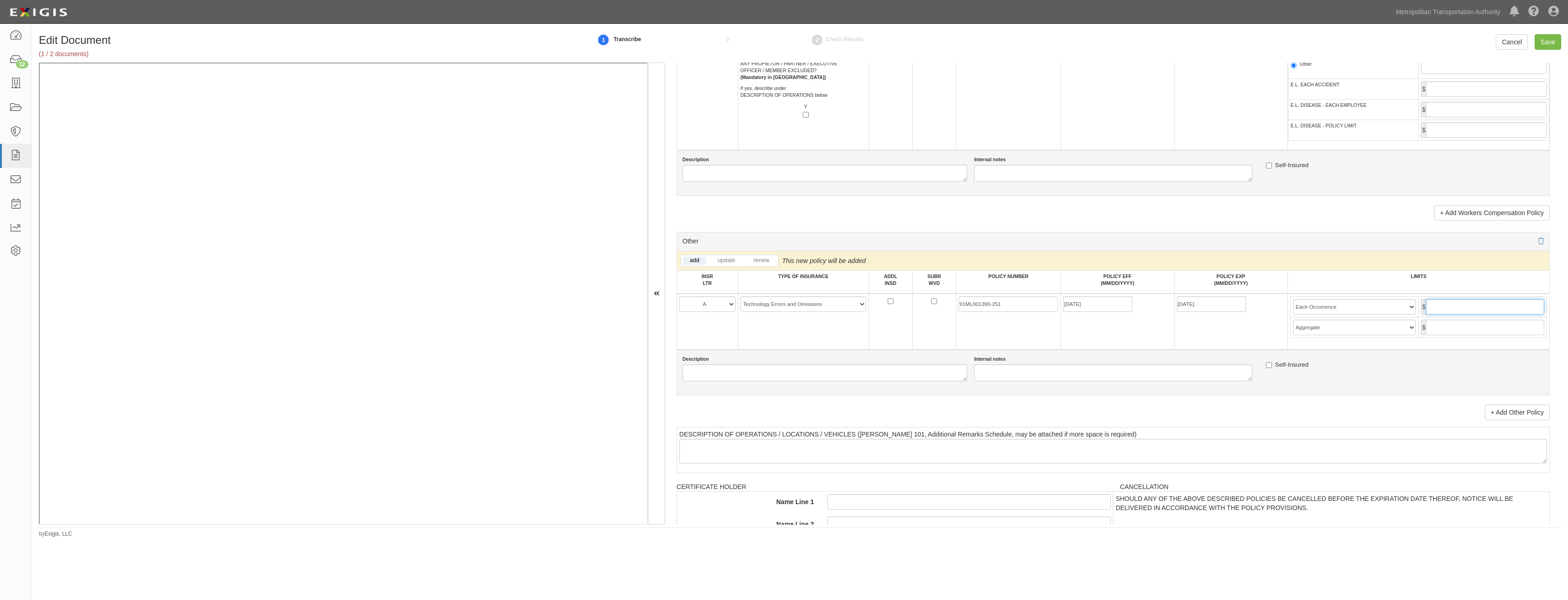
click input "text"
type input "1,000,000"
click input "text"
type input "1,000,000"
click div "Description Internal notes Self-Insured"
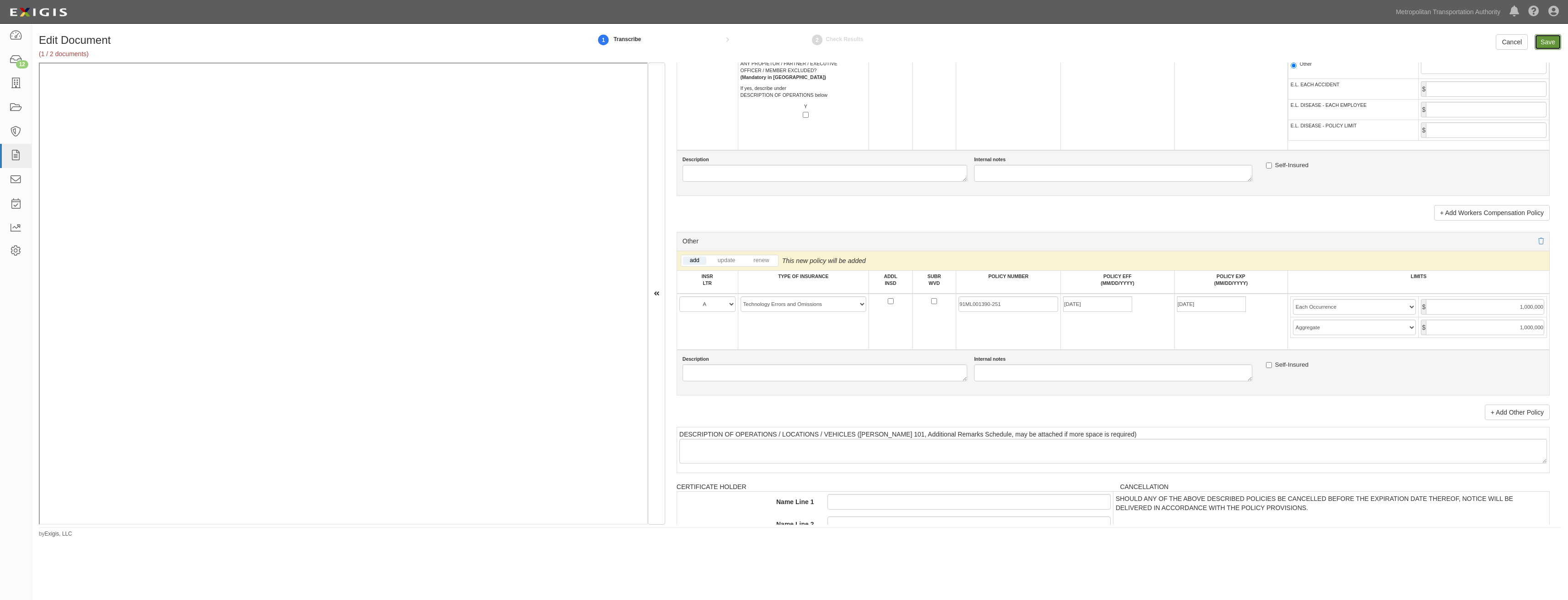
click input "Save"
type input "1000000"
type input "2000000"
type input "1000000"
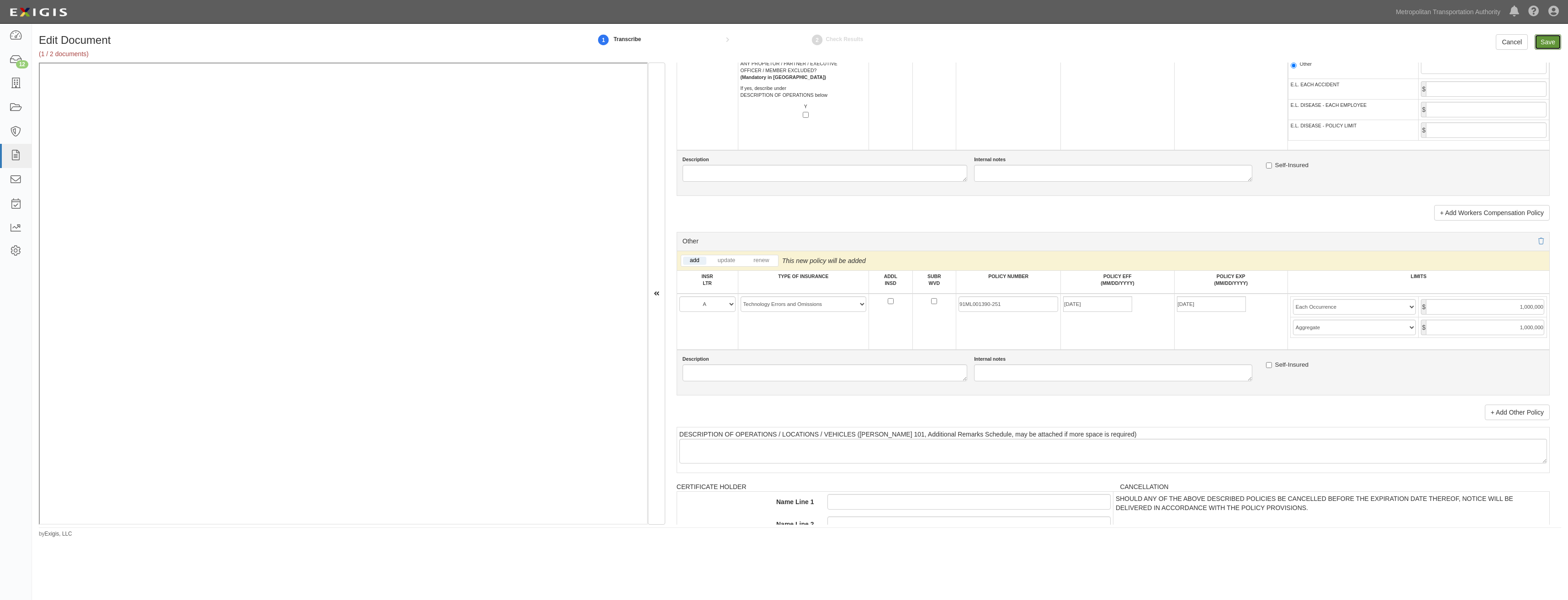
type input "5000000"
type input "1000000"
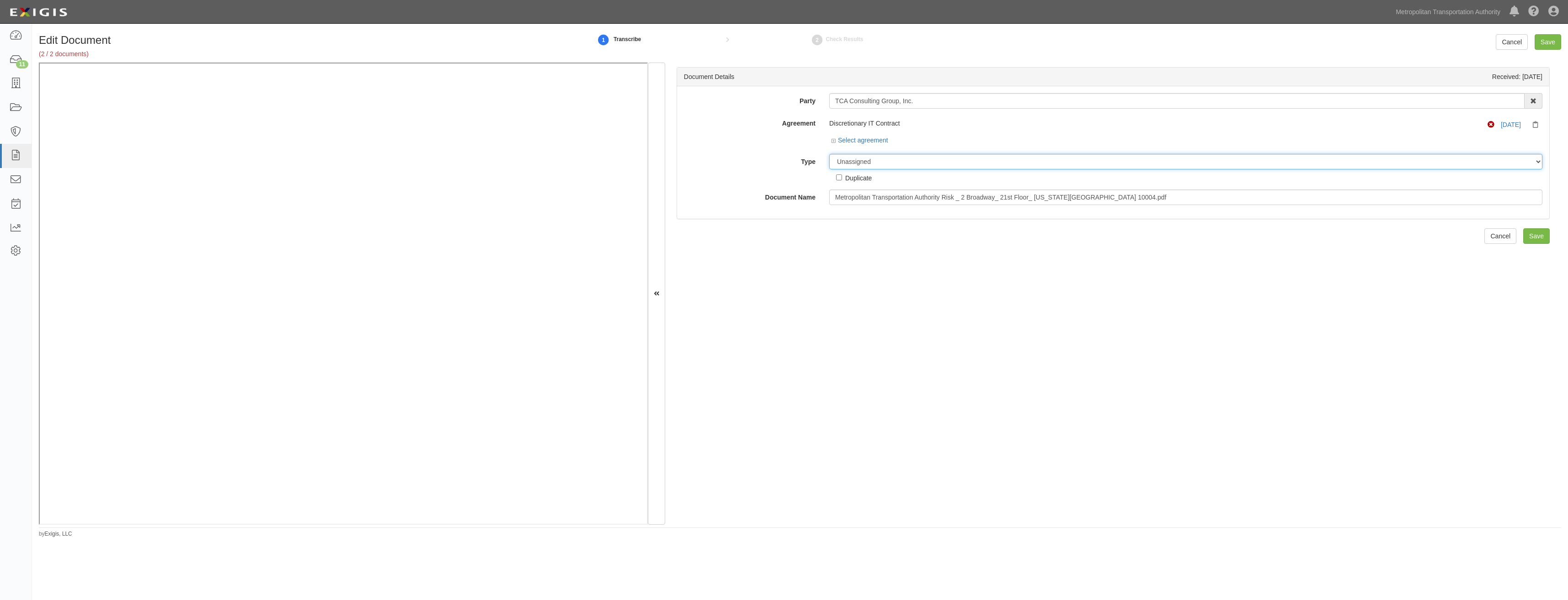
click at [924, 158] on select "Unassigned Binder Cancellation Notice Certificate Contract Endorsement Insuranc…" at bounding box center [1186, 162] width 713 height 16
select select "CertificateDetail"
click at [829, 154] on select "Unassigned Binder Cancellation Notice Certificate Contract Endorsement Insuranc…" at bounding box center [1186, 162] width 713 height 16
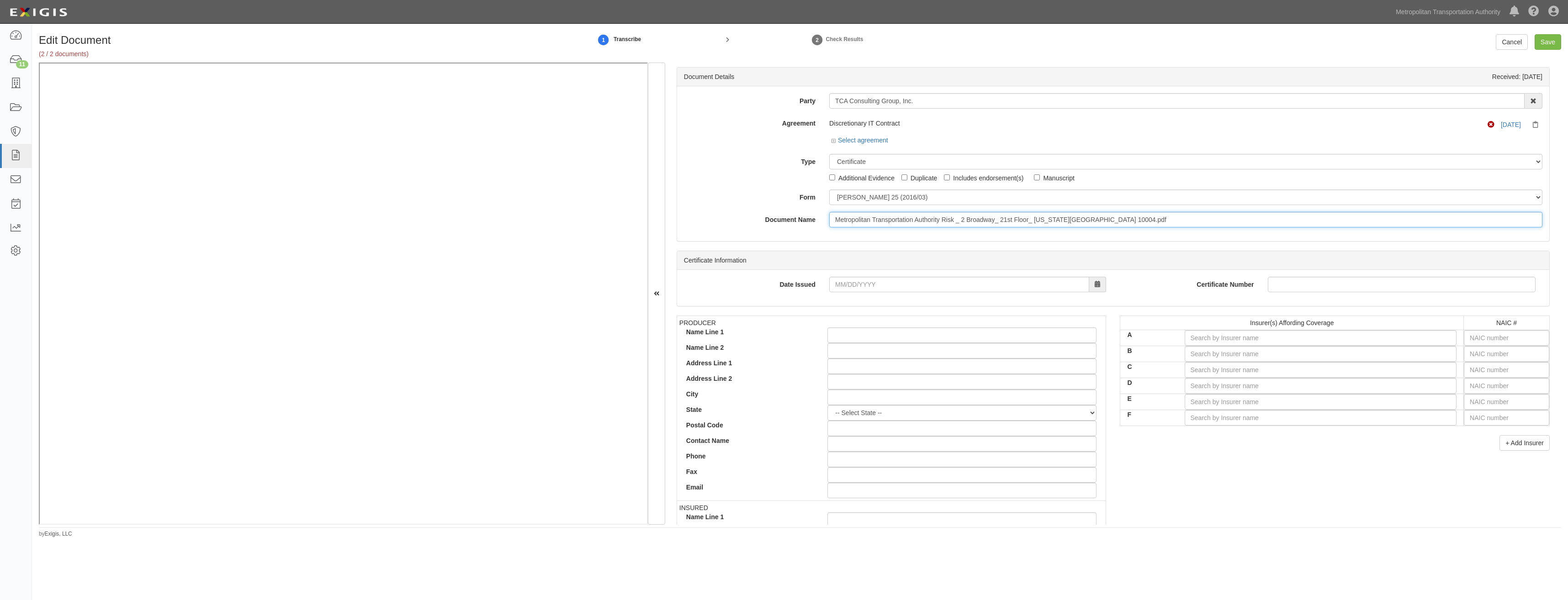
click at [955, 221] on input "Metropolitan Transportation Authority Risk _ 2 Broadway_ 21st Floor_ [US_STATE]…" at bounding box center [1186, 220] width 713 height 16
click at [955, 221] on input "Metropolitan Transportation Authority Risk _ 2 Broadway_ 21st Floor_ New York_ …" at bounding box center [1186, 220] width 713 height 16
type input "COI"
click at [1505, 340] on input "text" at bounding box center [1507, 338] width 85 height 16
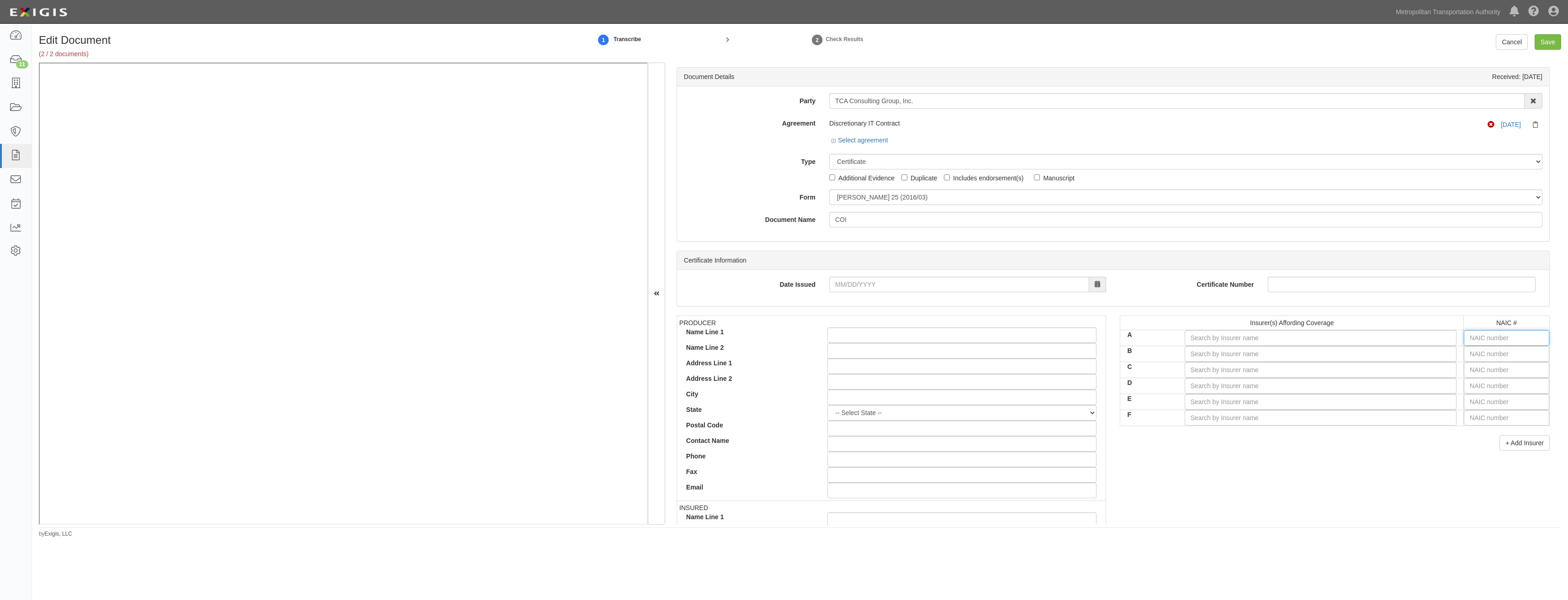
type input "25232"
type input "2"
type input "21571"
type input "21"
type input "21199"
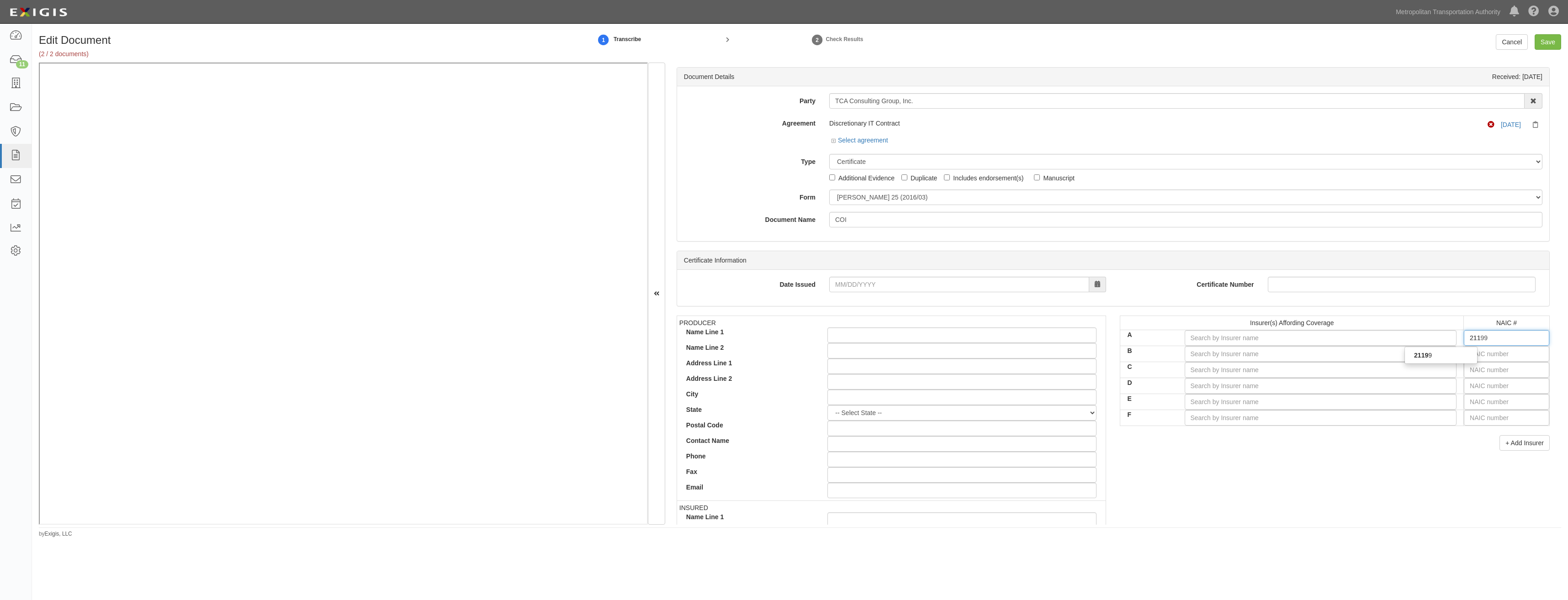
type input "2119"
type input "21199"
click at [1444, 354] on div "21199" at bounding box center [1441, 355] width 72 height 12
type input "Arch Specialty Insurance Company (A+ XV Rating)"
type input "21199"
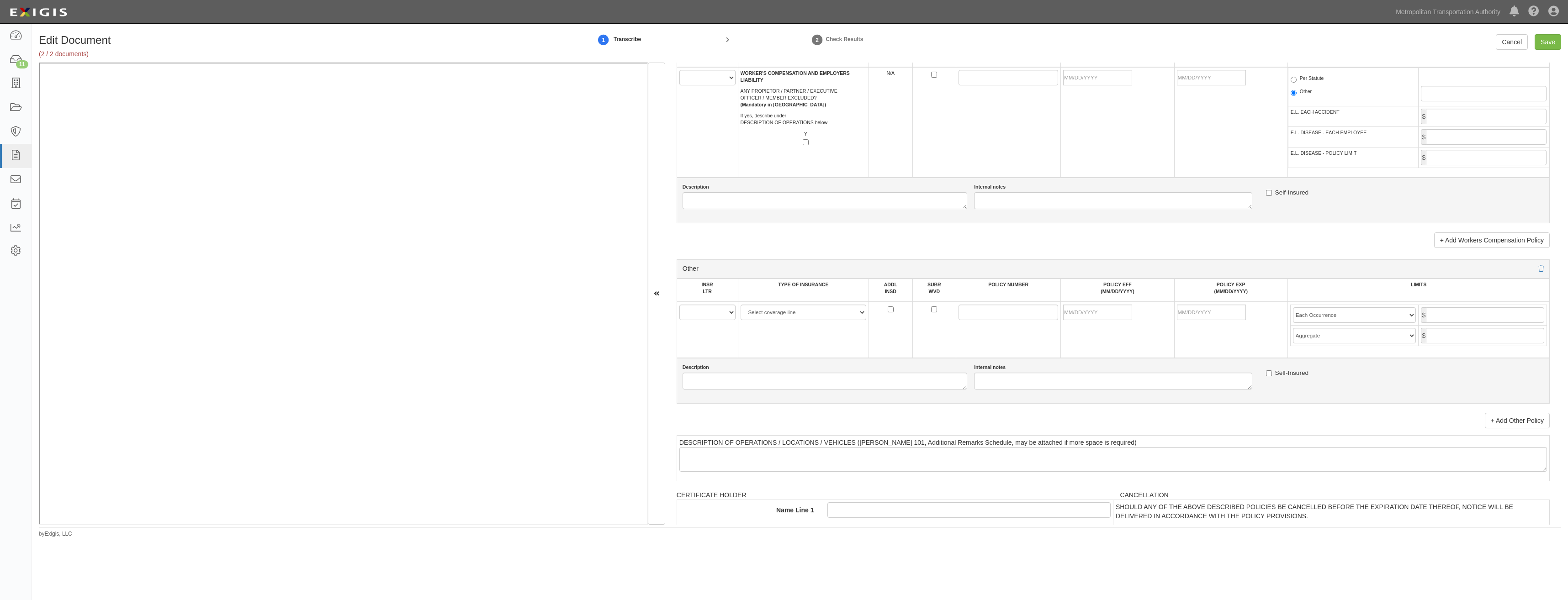
drag, startPoint x: 1157, startPoint y: 290, endPoint x: 1060, endPoint y: 472, distance: 206.2
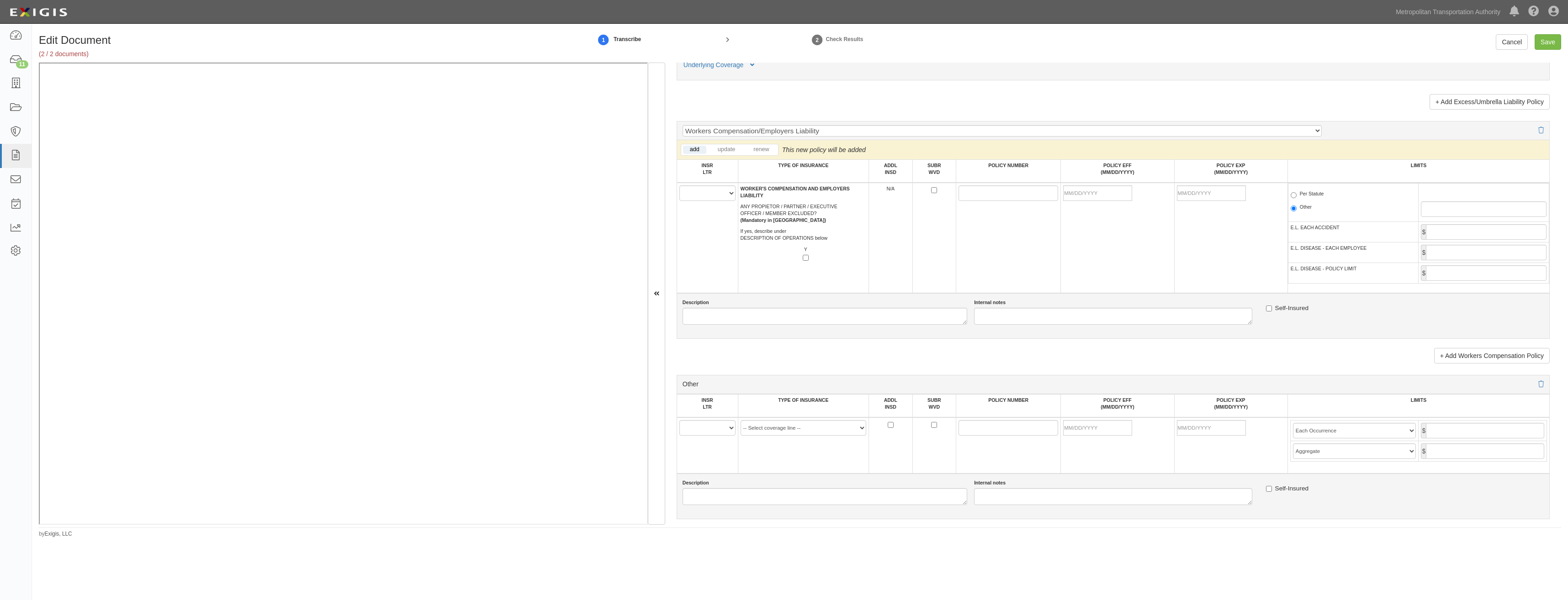
scroll to position [1391, 0]
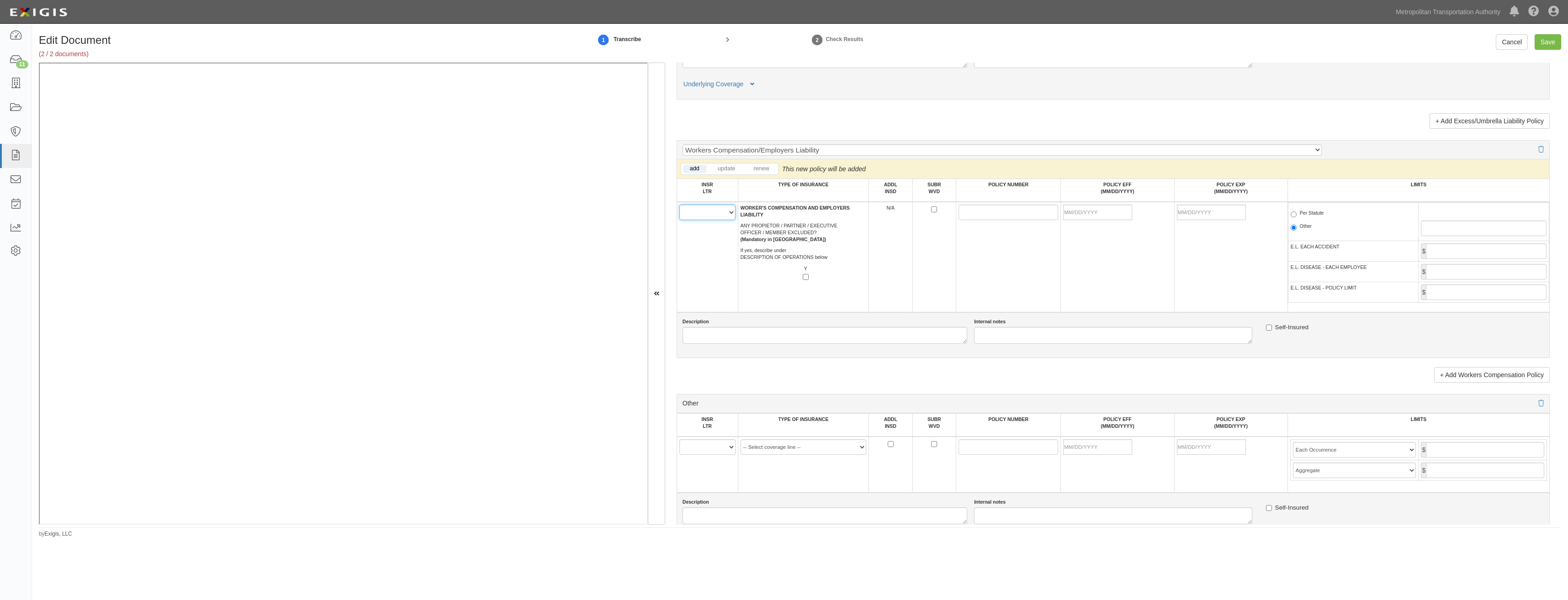
drag, startPoint x: 721, startPoint y: 214, endPoint x: 716, endPoint y: 222, distance: 9.4
click at [721, 214] on select "A B C D E F" at bounding box center [707, 212] width 56 height 16
select select "A"
click at [679, 204] on select "A B C D E F" at bounding box center [707, 212] width 56 height 16
drag, startPoint x: 975, startPoint y: 213, endPoint x: 958, endPoint y: 214, distance: 17.0
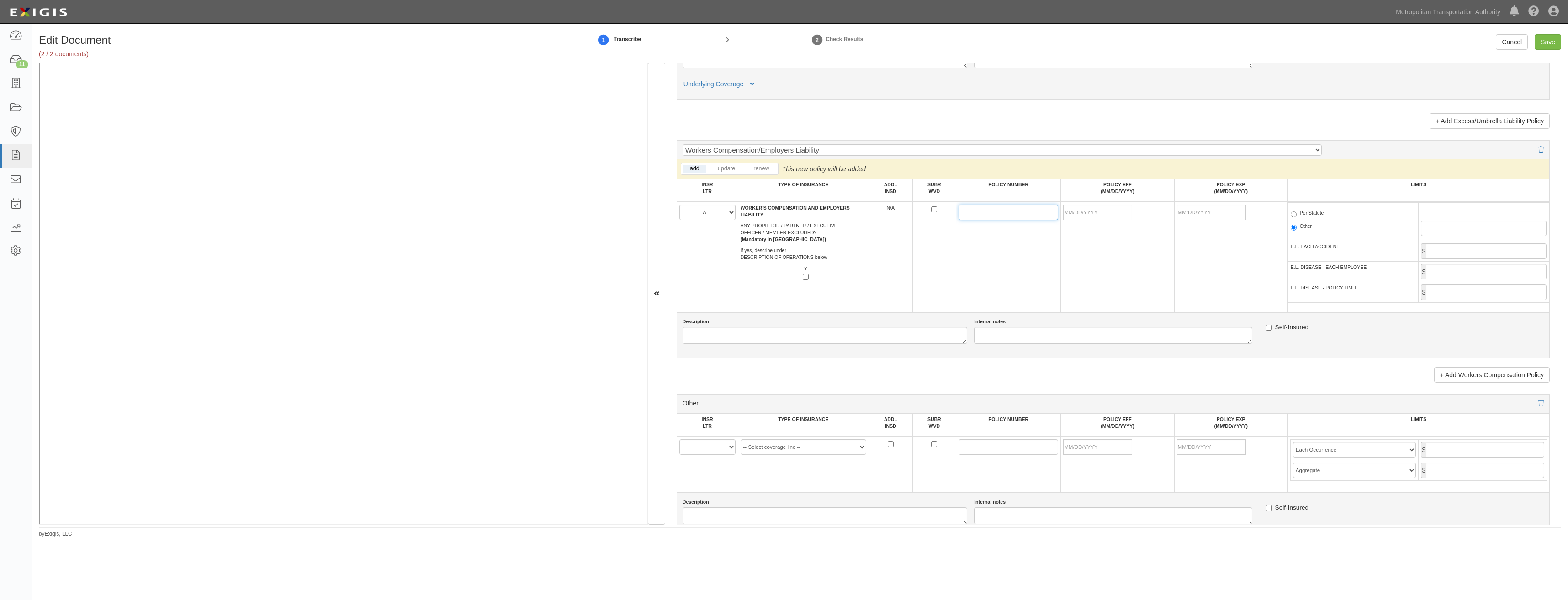
click at [968, 214] on input "POLICY NUMBER" at bounding box center [1009, 212] width 100 height 16
paste input "NFWCC0004600"
type input "NFWCC0004600"
click at [1096, 267] on td at bounding box center [1118, 257] width 113 height 111
click at [1100, 215] on input "POLICY EFF (MM/DD/YYYY)" at bounding box center [1097, 212] width 69 height 16
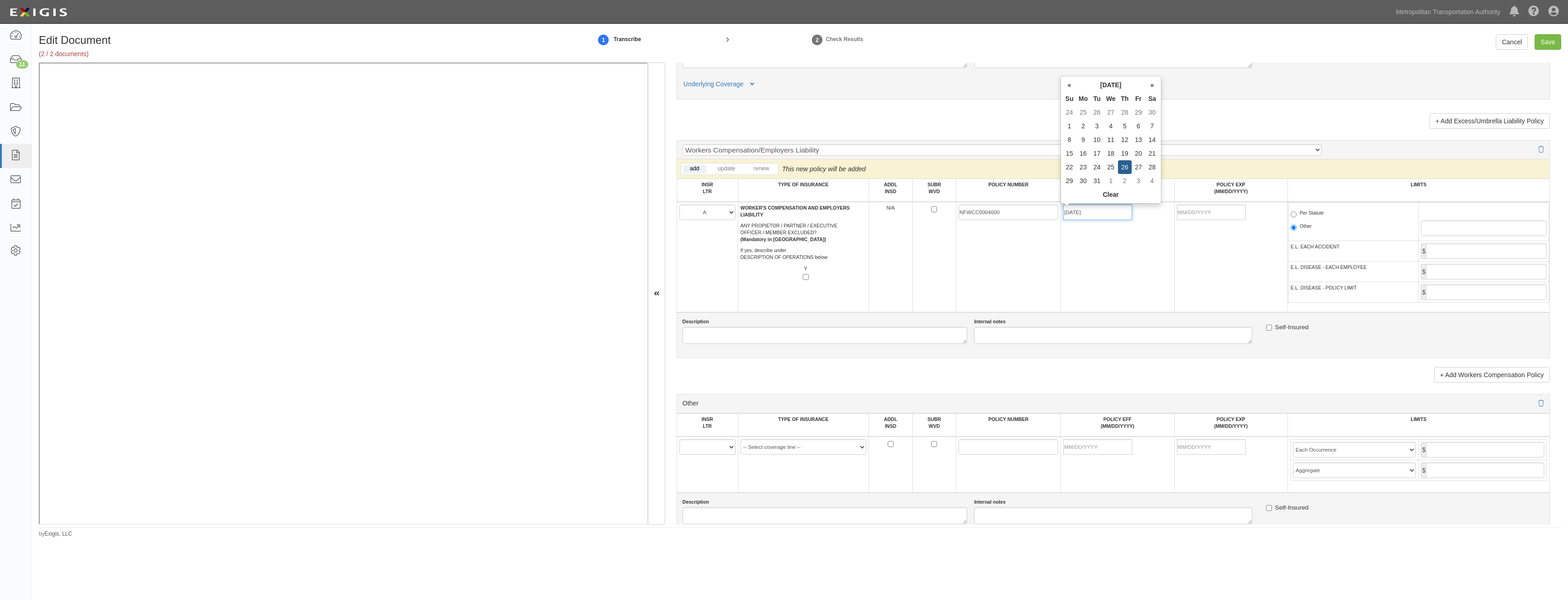
type input "12/26/2024"
type input "12/26/2025"
click at [1236, 279] on td "12/26/2025" at bounding box center [1231, 257] width 113 height 111
click at [1306, 217] on label "Per Statute" at bounding box center [1307, 214] width 33 height 9
click at [1297, 217] on input "Per Statute" at bounding box center [1293, 215] width 6 height 6
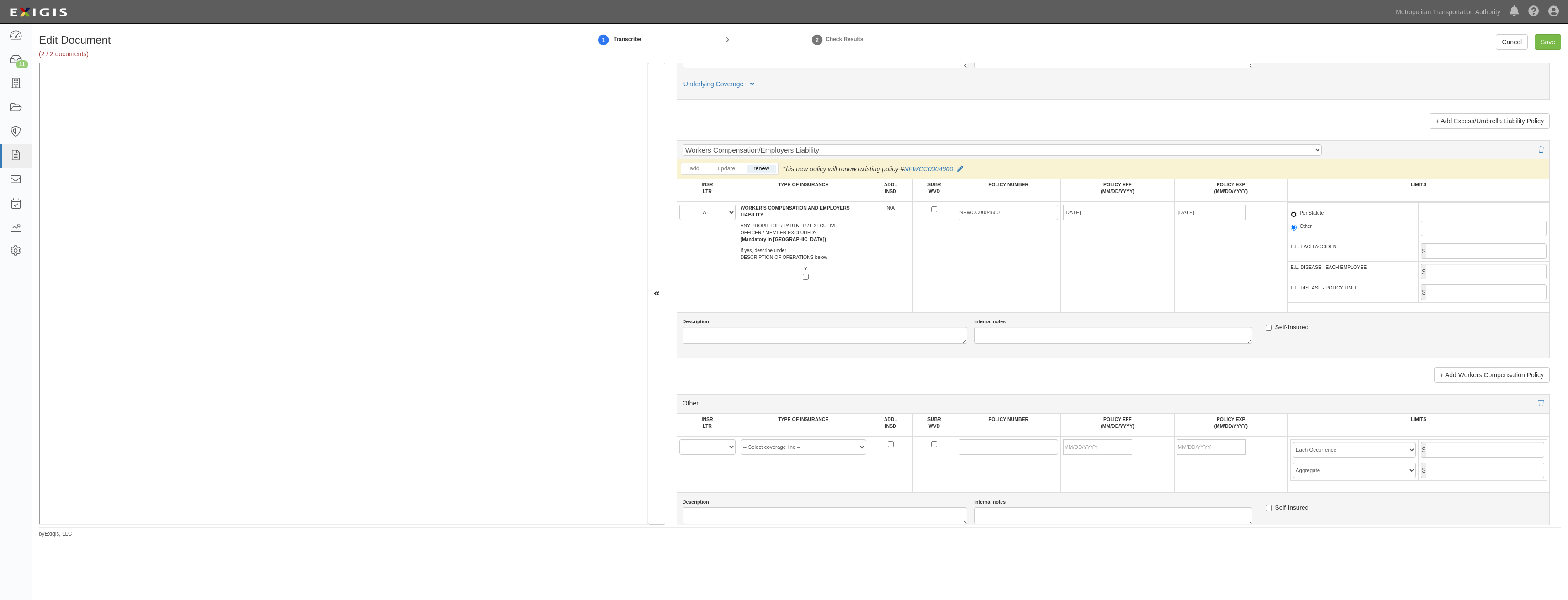
radio input "true"
drag, startPoint x: 1434, startPoint y: 245, endPoint x: 1445, endPoint y: 252, distance: 13.0
click at [1434, 245] on input "E.L. EACH ACCIDENT" at bounding box center [1486, 251] width 121 height 16
type input "1,000,000"
click at [1496, 273] on input "E.L. DISEASE - EACH EMPLOYEE" at bounding box center [1486, 272] width 121 height 16
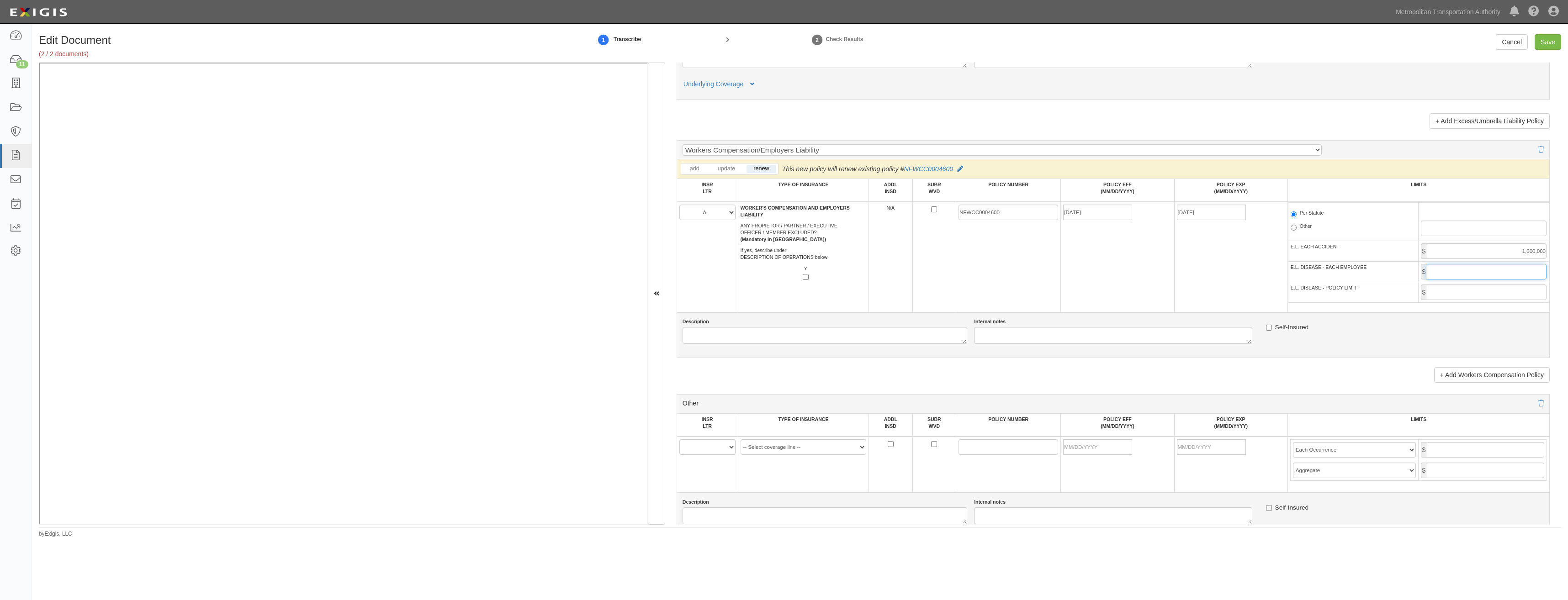
type input "1,000,000"
click at [1486, 291] on input "E.L. DISEASE - POLICY LIMIT" at bounding box center [1486, 293] width 121 height 16
type input "1,000,000"
click at [1146, 301] on td "12/26/2024" at bounding box center [1118, 257] width 113 height 111
click at [1549, 38] on input "Save" at bounding box center [1548, 42] width 27 height 16
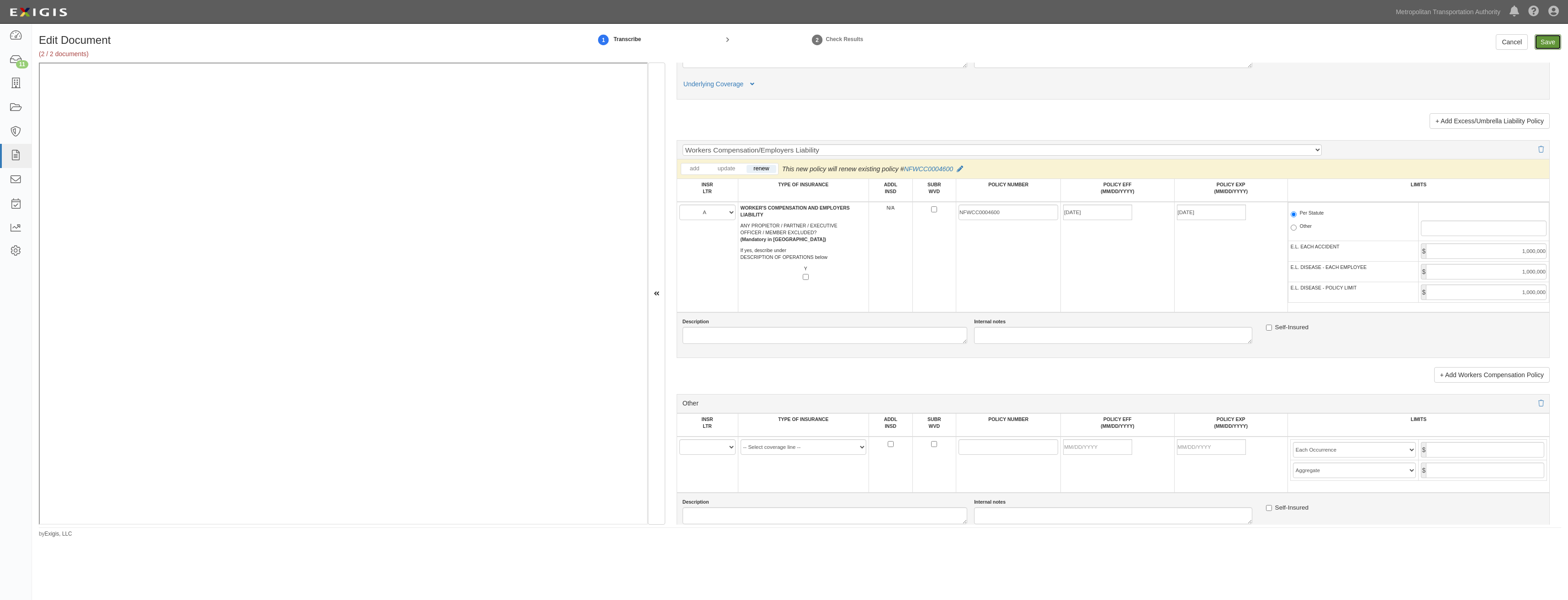
type input "1000000"
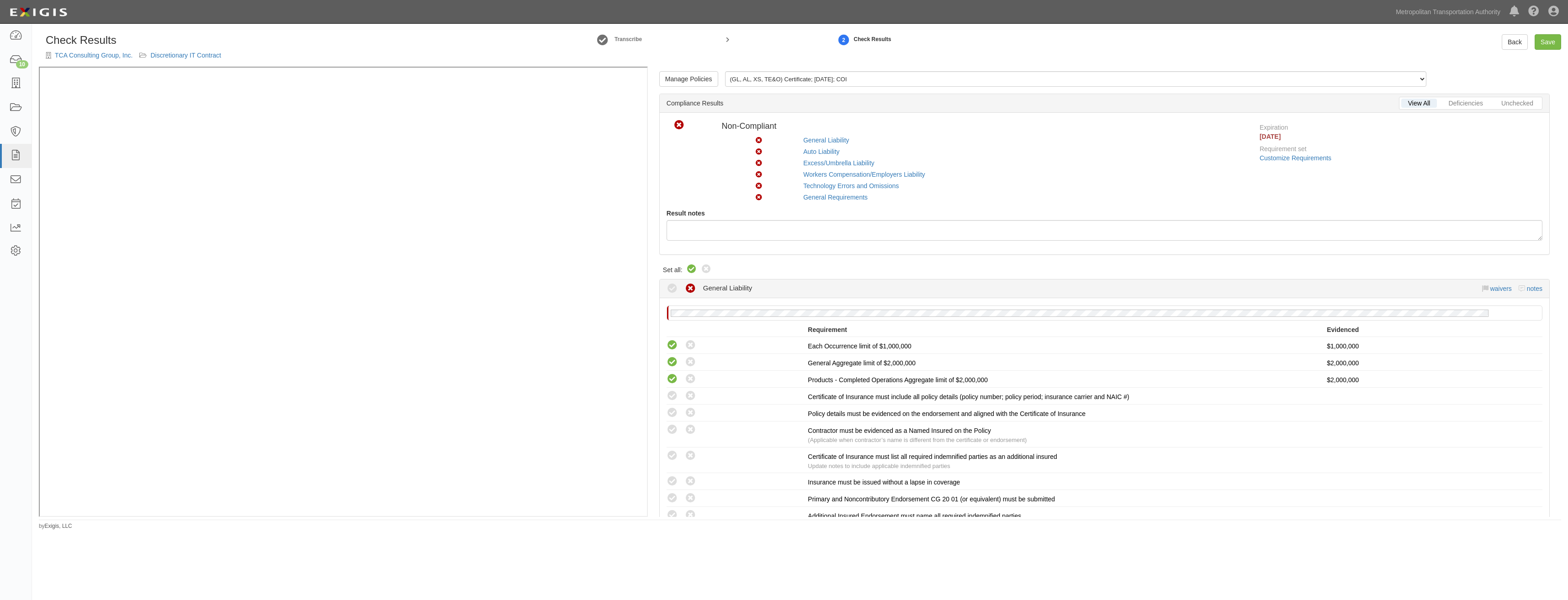
click at [687, 271] on icon at bounding box center [691, 270] width 11 height 11
radio input "true"
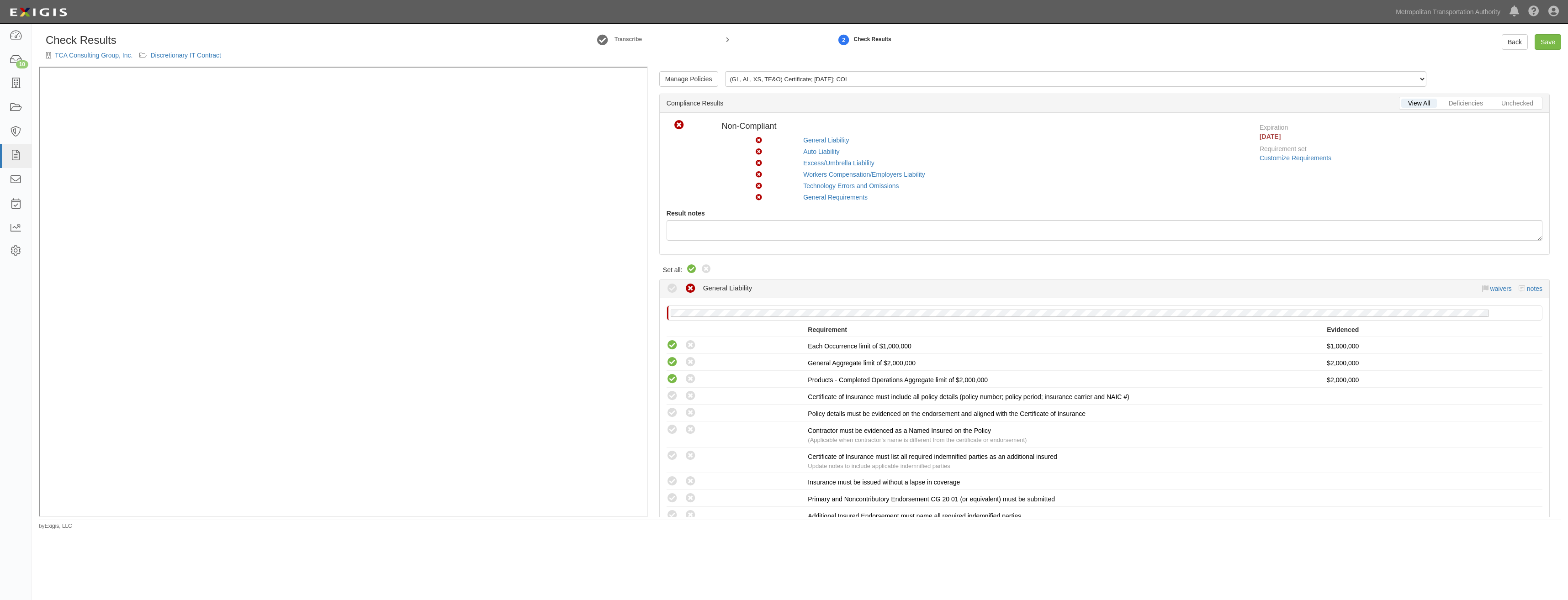
radio input "true"
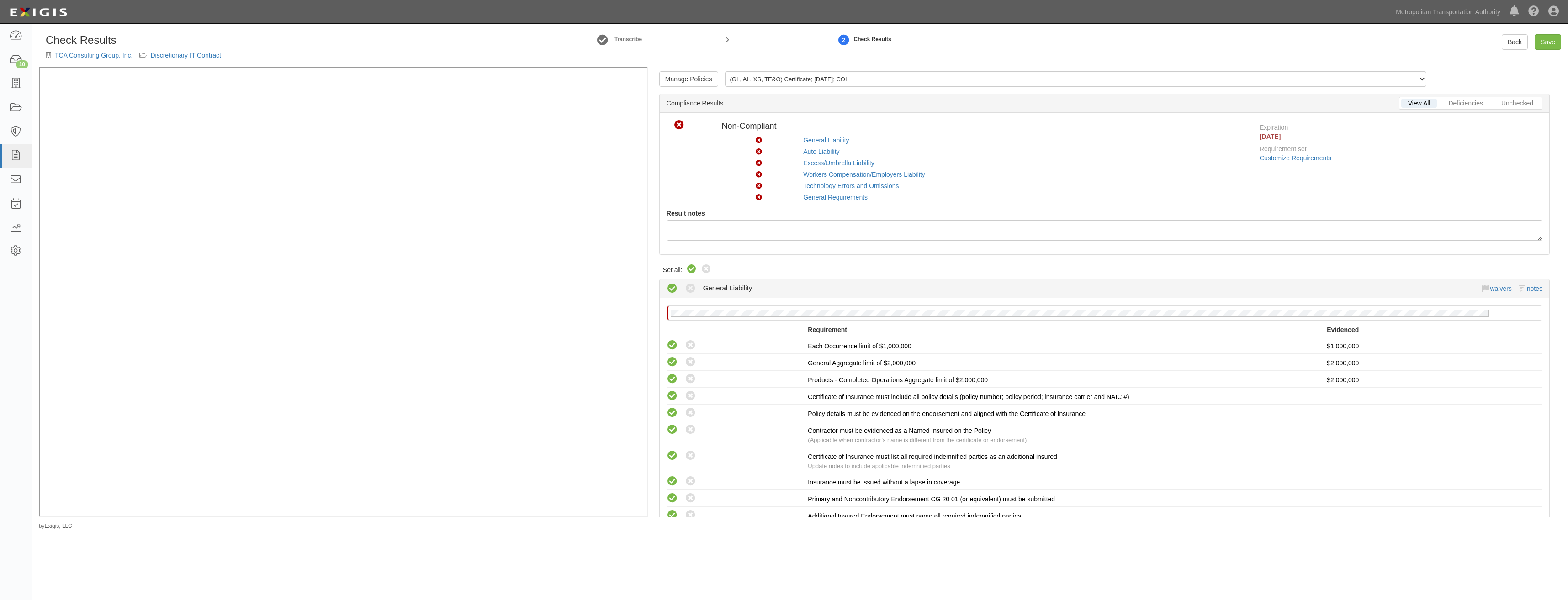
radio input "true"
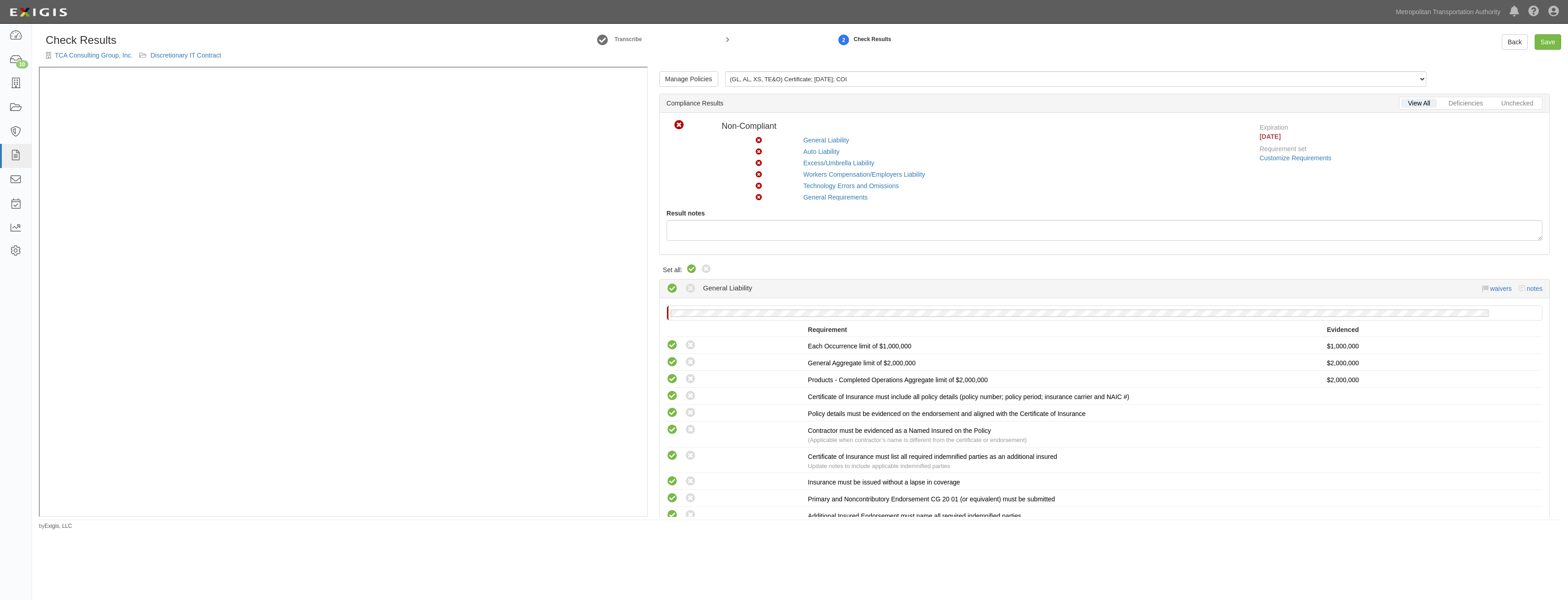
radio input "true"
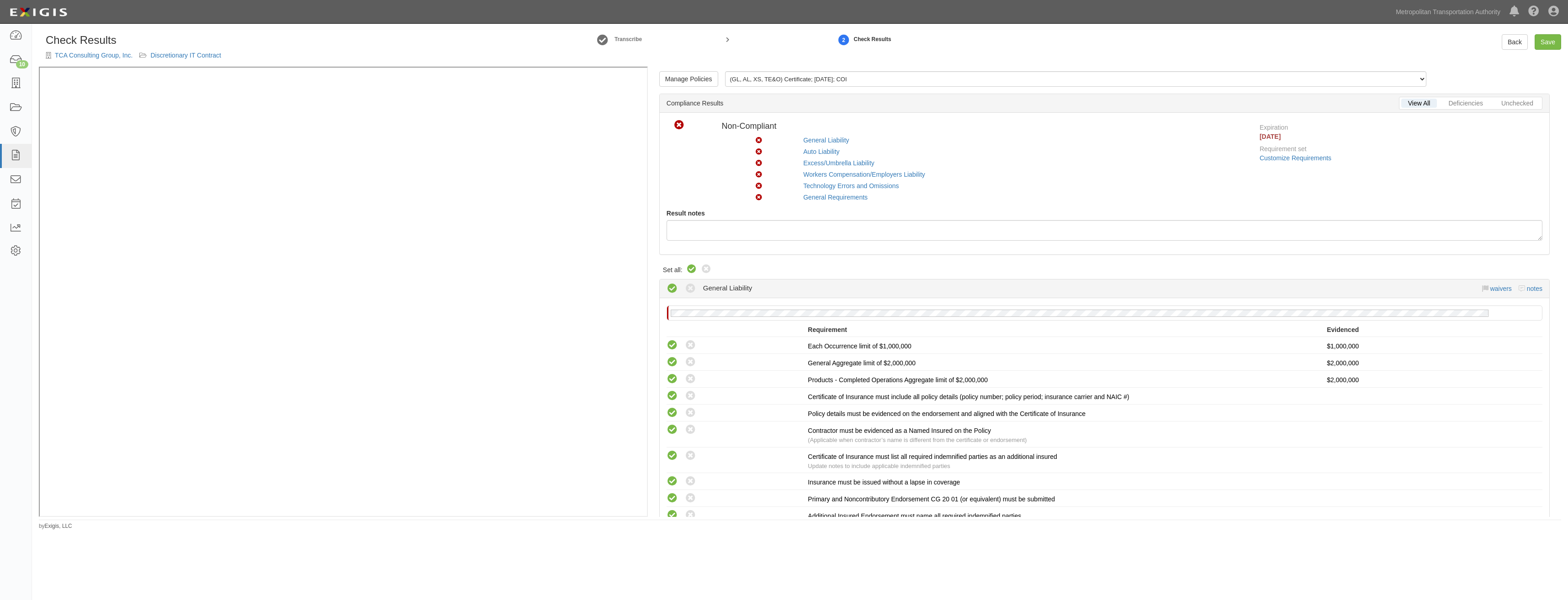
radio input "true"
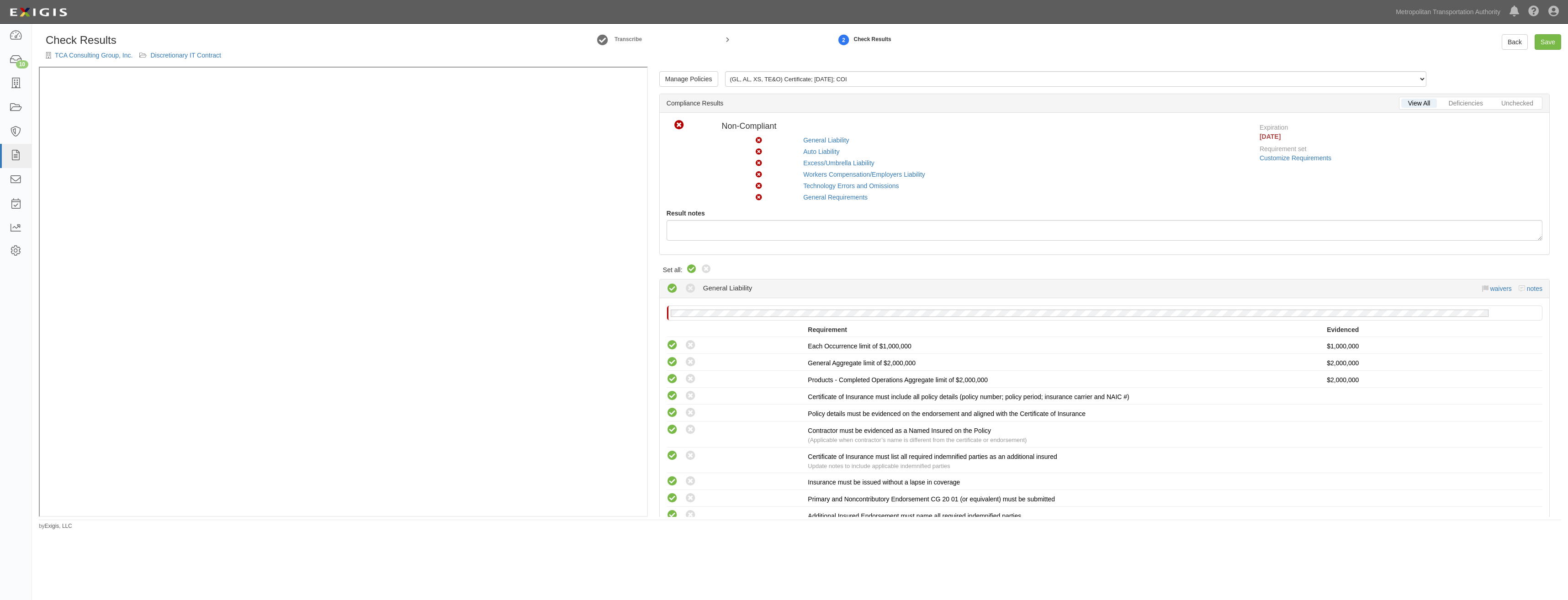
radio input "true"
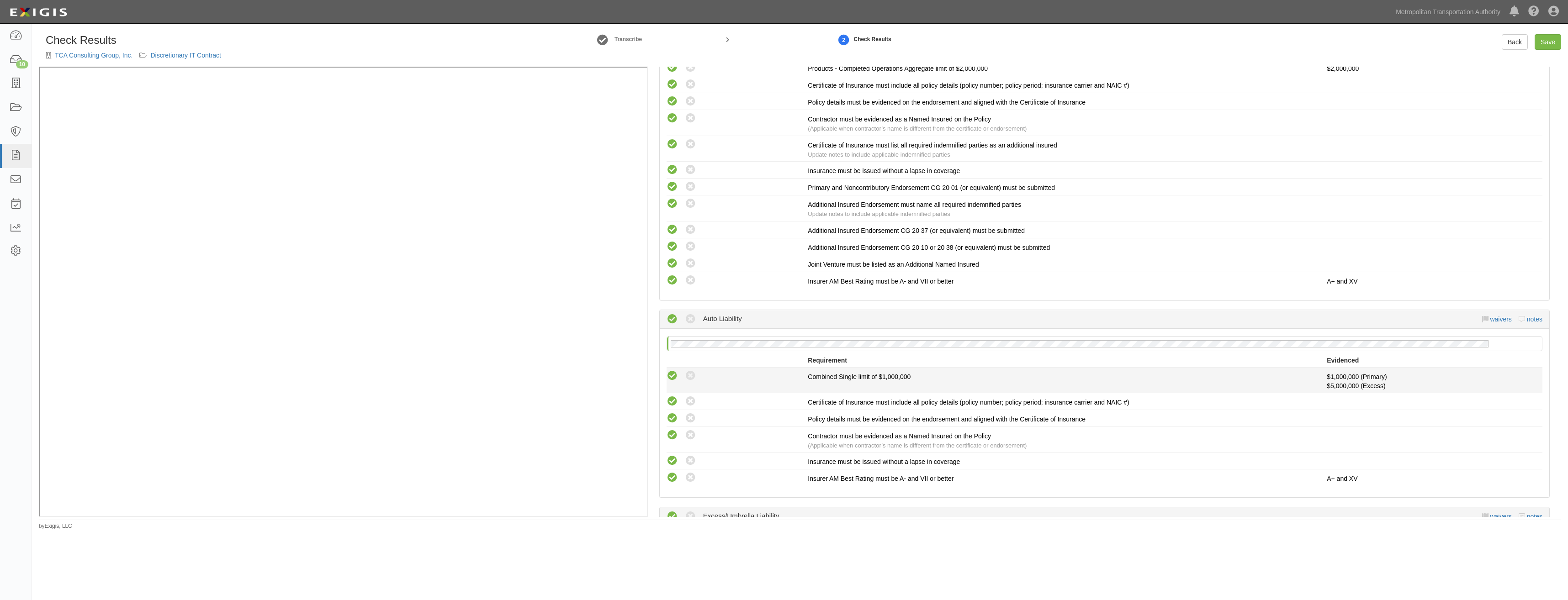
drag, startPoint x: 1033, startPoint y: 208, endPoint x: 1030, endPoint y: 329, distance: 121.0
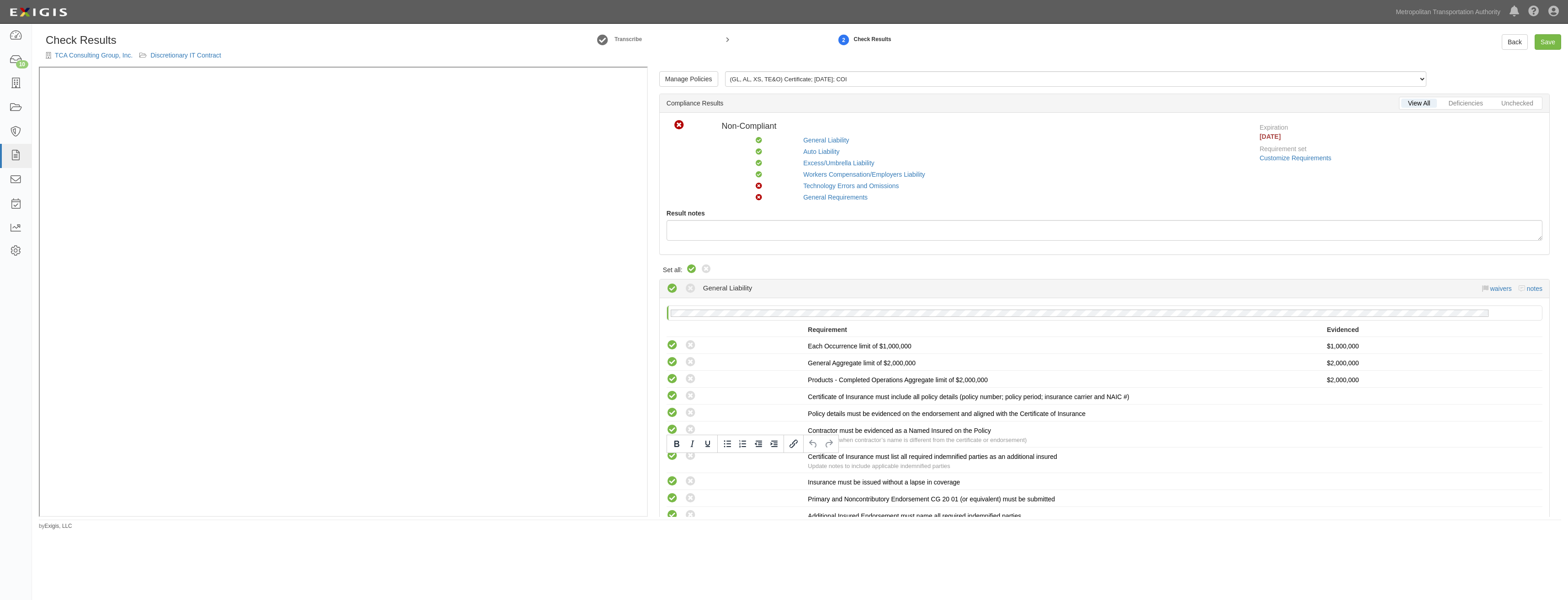
drag, startPoint x: 1096, startPoint y: 492, endPoint x: 1152, endPoint y: 295, distance: 204.8
click at [693, 77] on link "Manage Policies" at bounding box center [688, 79] width 59 height 16
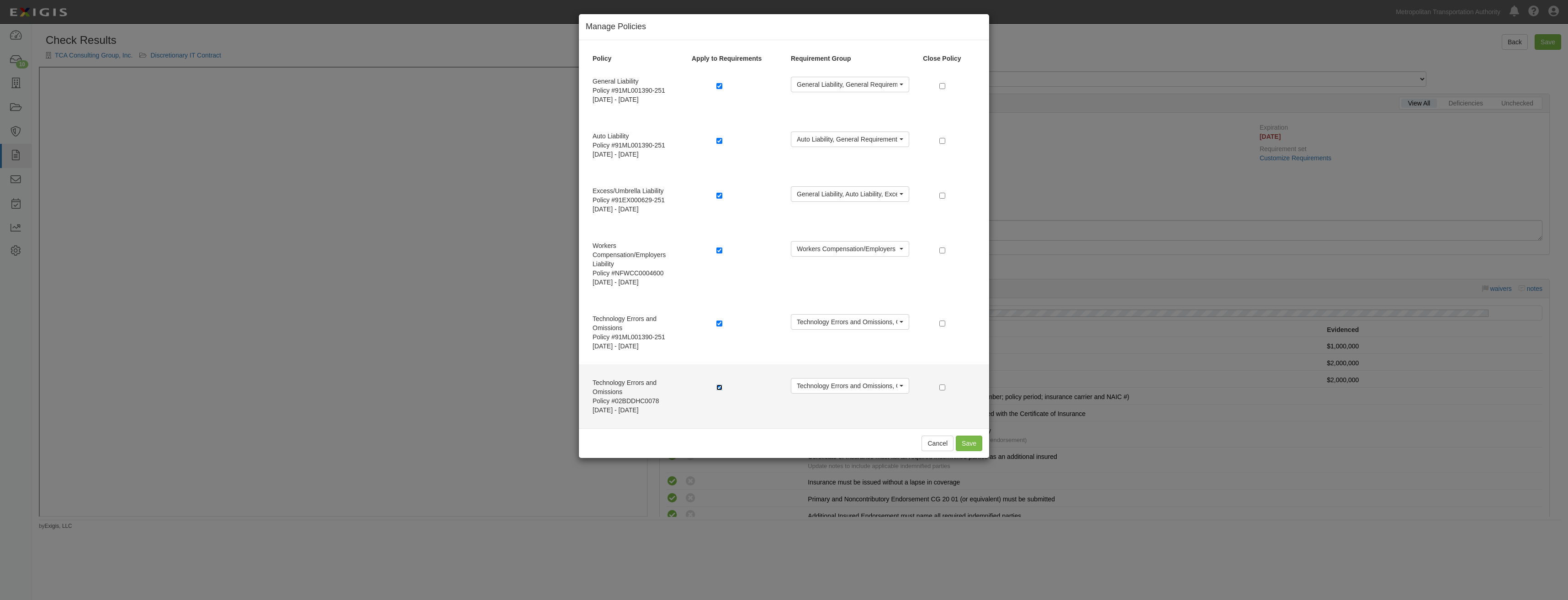
click at [721, 385] on input "checkbox" at bounding box center [719, 388] width 6 height 6
checkbox input "false"
click at [944, 388] on input "checkbox" at bounding box center [942, 388] width 6 height 6
checkbox input "true"
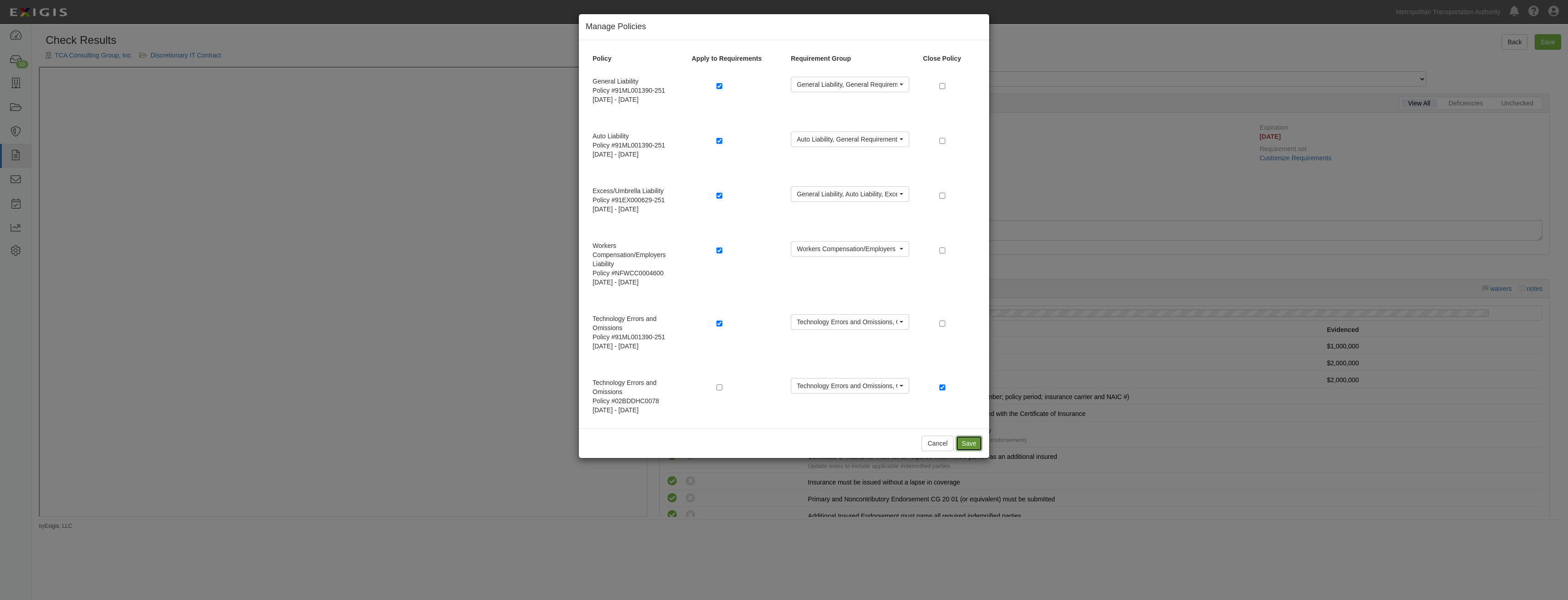
click at [968, 444] on button "Save" at bounding box center [969, 444] width 27 height 16
radio input "true"
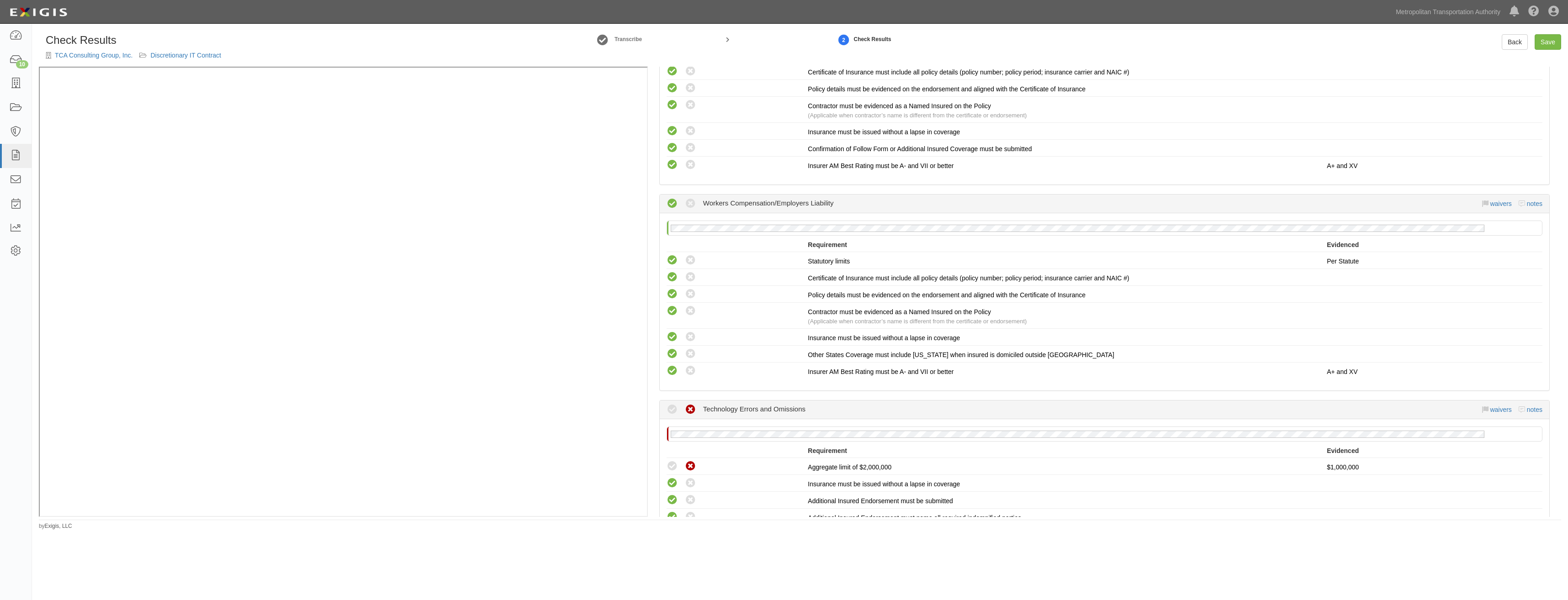
drag, startPoint x: 1013, startPoint y: 354, endPoint x: 999, endPoint y: 442, distance: 89.1
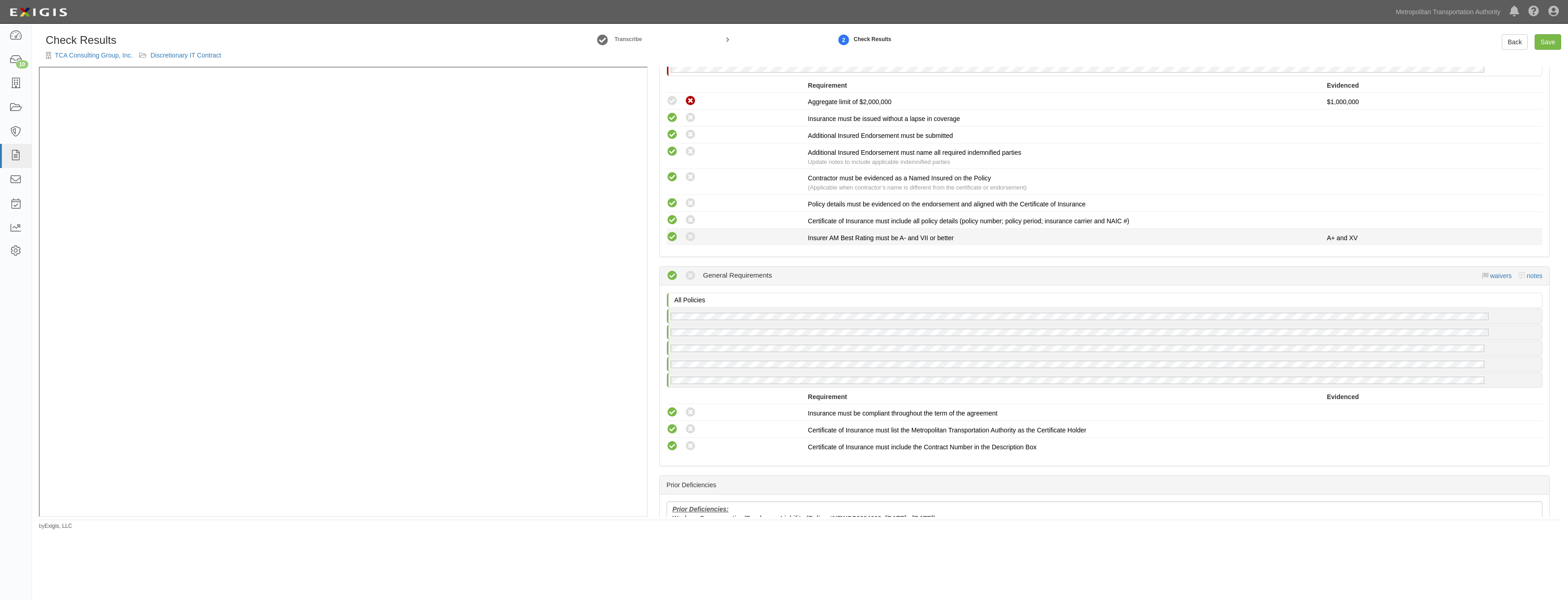
scroll to position [1095, 0]
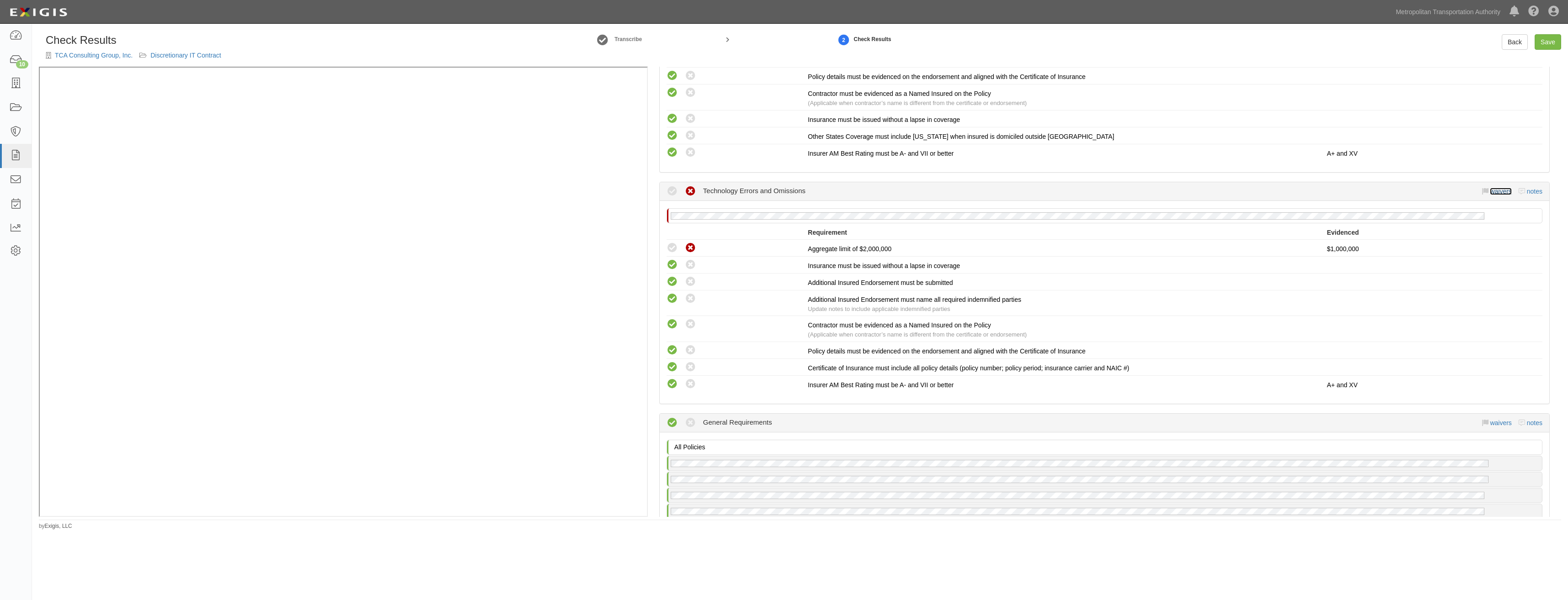
click at [1490, 191] on link "waivers" at bounding box center [1500, 191] width 21 height 7
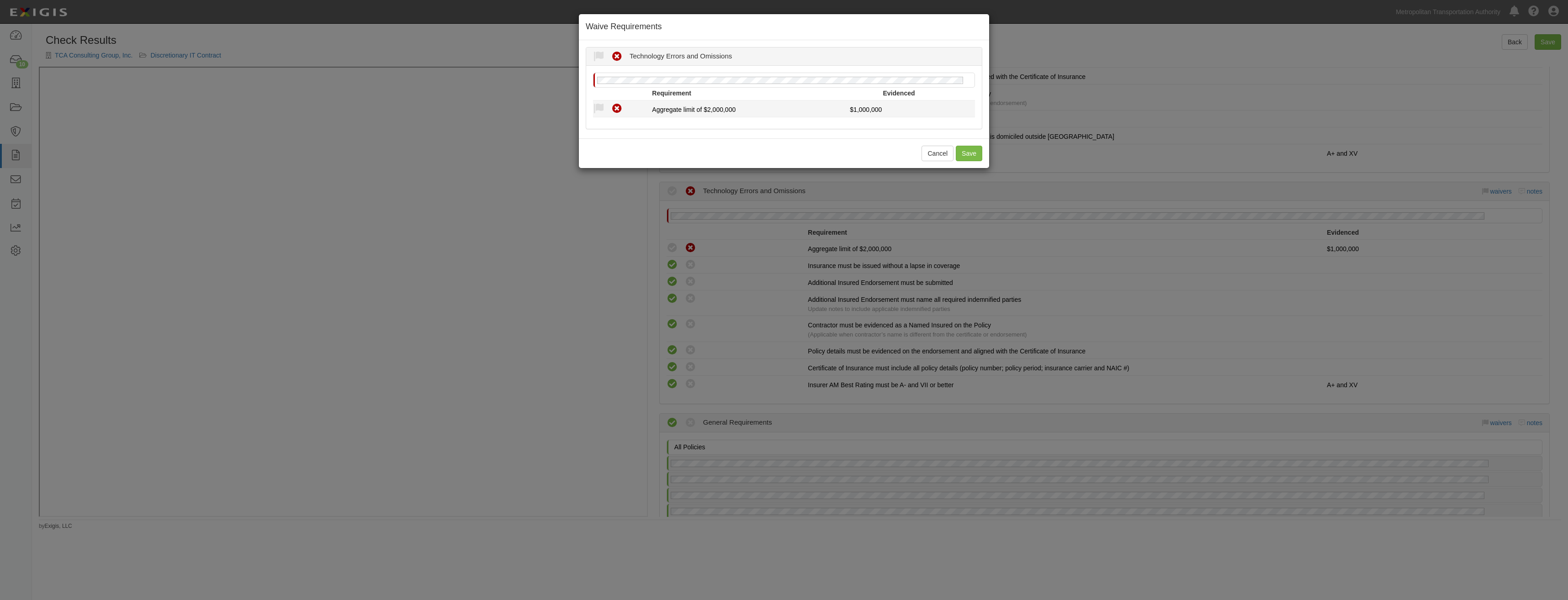
click at [601, 103] on div "Compliant Waived Non-Compliant" at bounding box center [622, 109] width 59 height 12
click at [597, 113] on icon at bounding box center [598, 109] width 12 height 12
radio input "true"
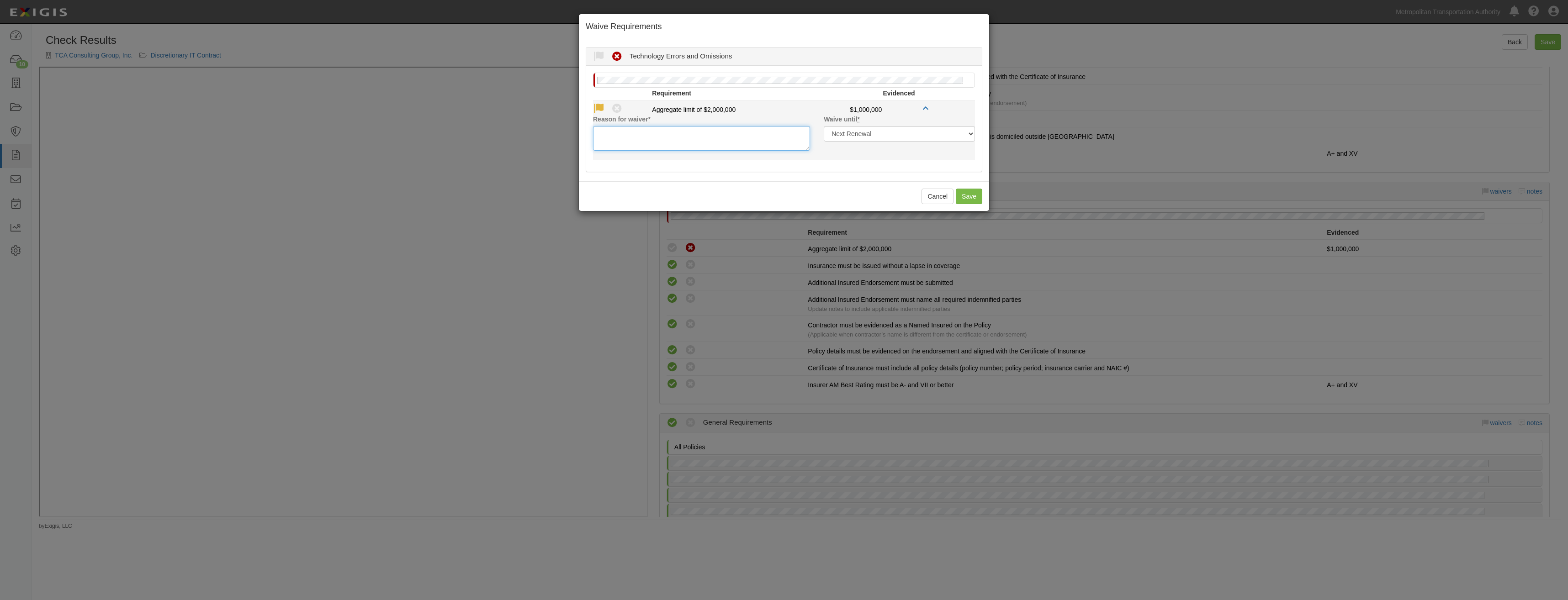
click at [740, 142] on textarea "Reason for waiver *" at bounding box center [701, 138] width 217 height 25
type textarea "Reduced exposure"
click at [969, 193] on button "Save" at bounding box center [969, 197] width 27 height 16
radio input "true"
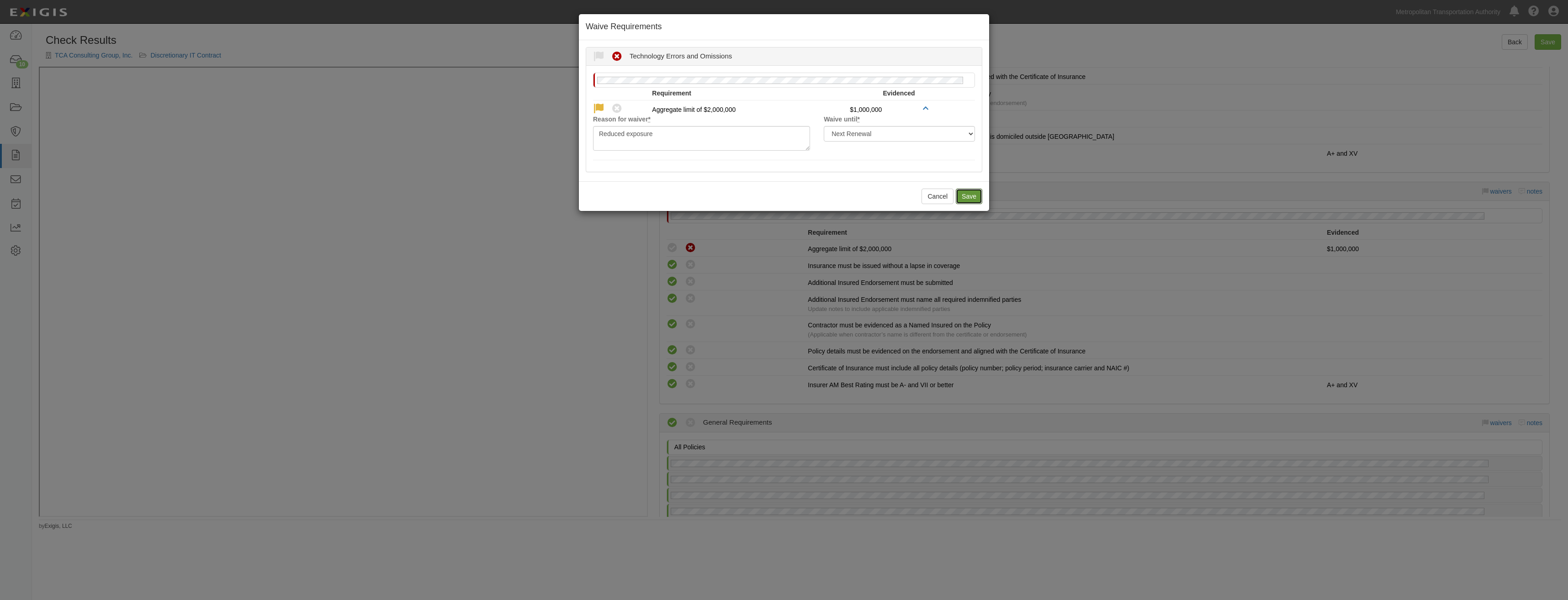
radio input "true"
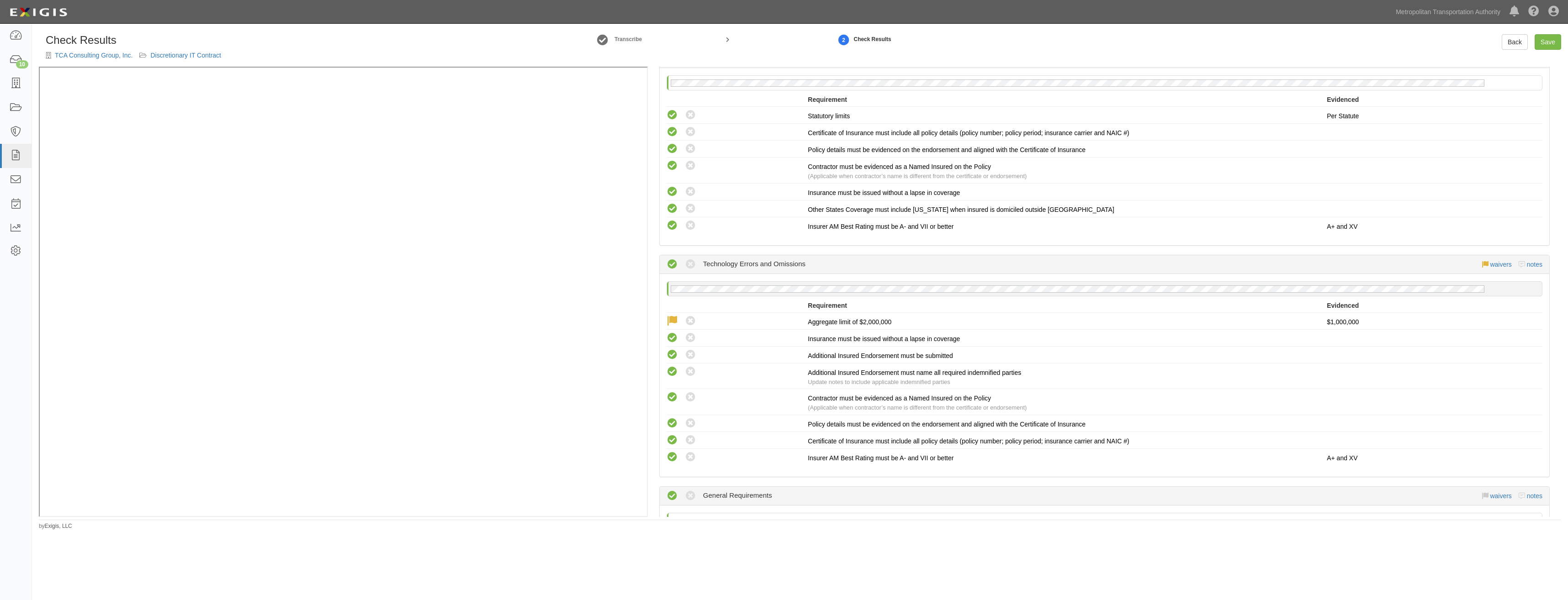
scroll to position [0, 0]
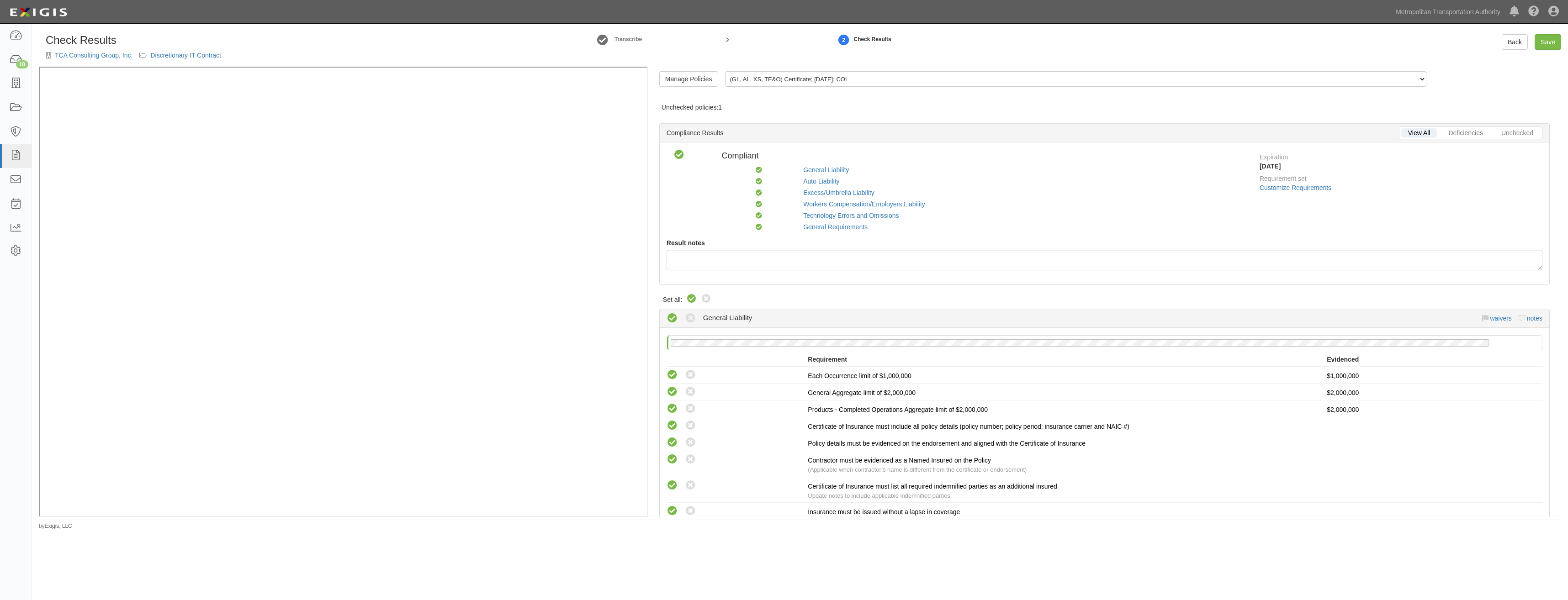
drag, startPoint x: 1139, startPoint y: 319, endPoint x: 1279, endPoint y: 116, distance: 246.6
click link "Save"
radio input "true"
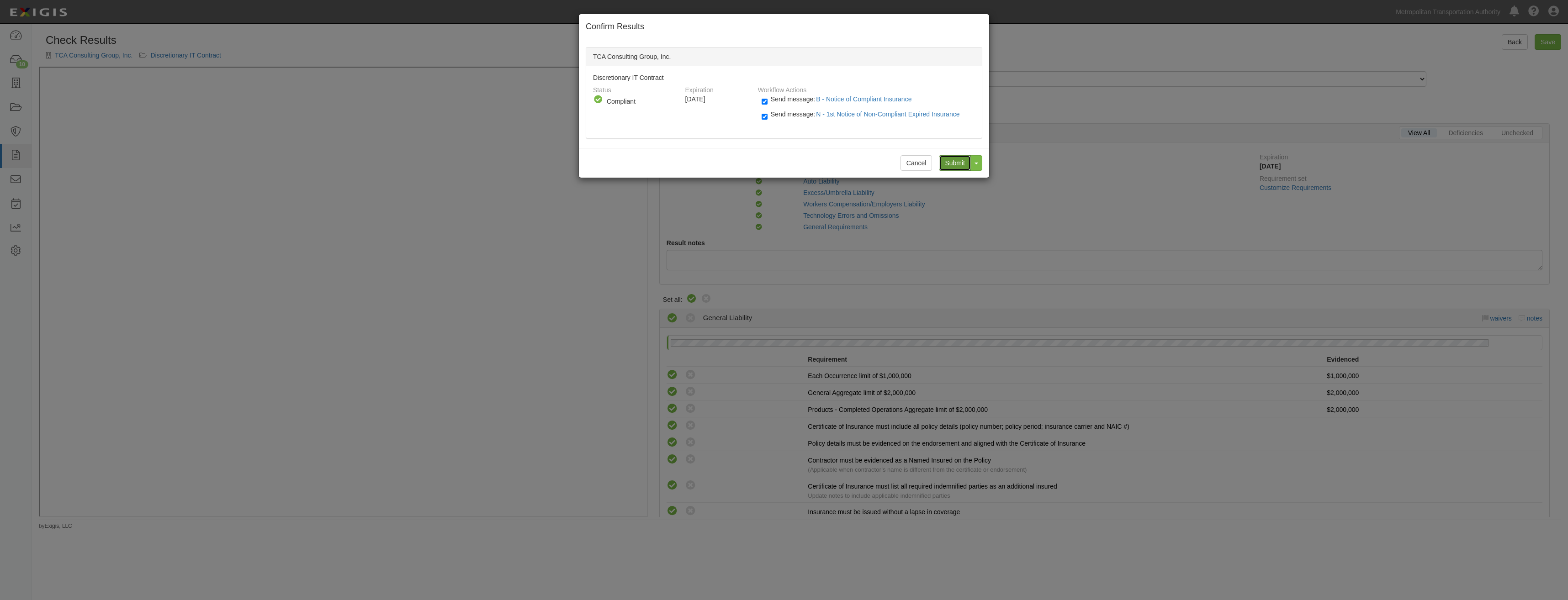
click input "Submit"
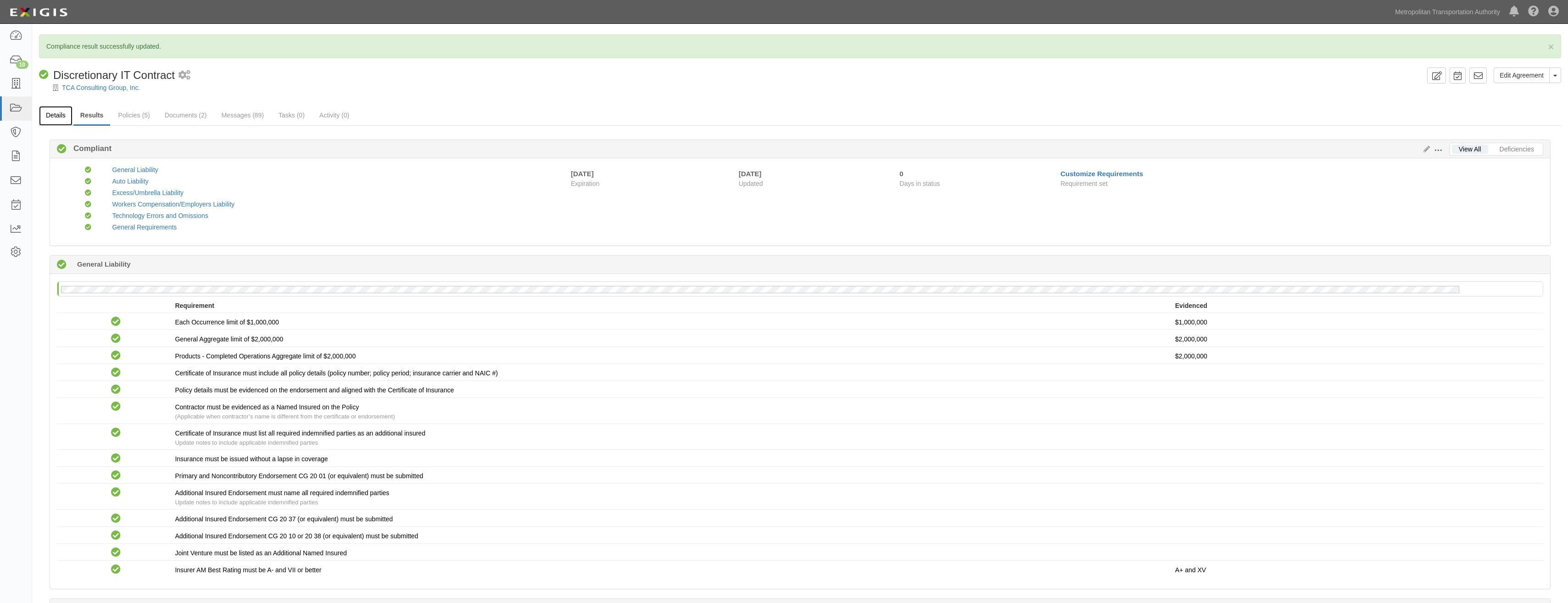
click at [62, 117] on link "Details" at bounding box center [56, 116] width 34 height 20
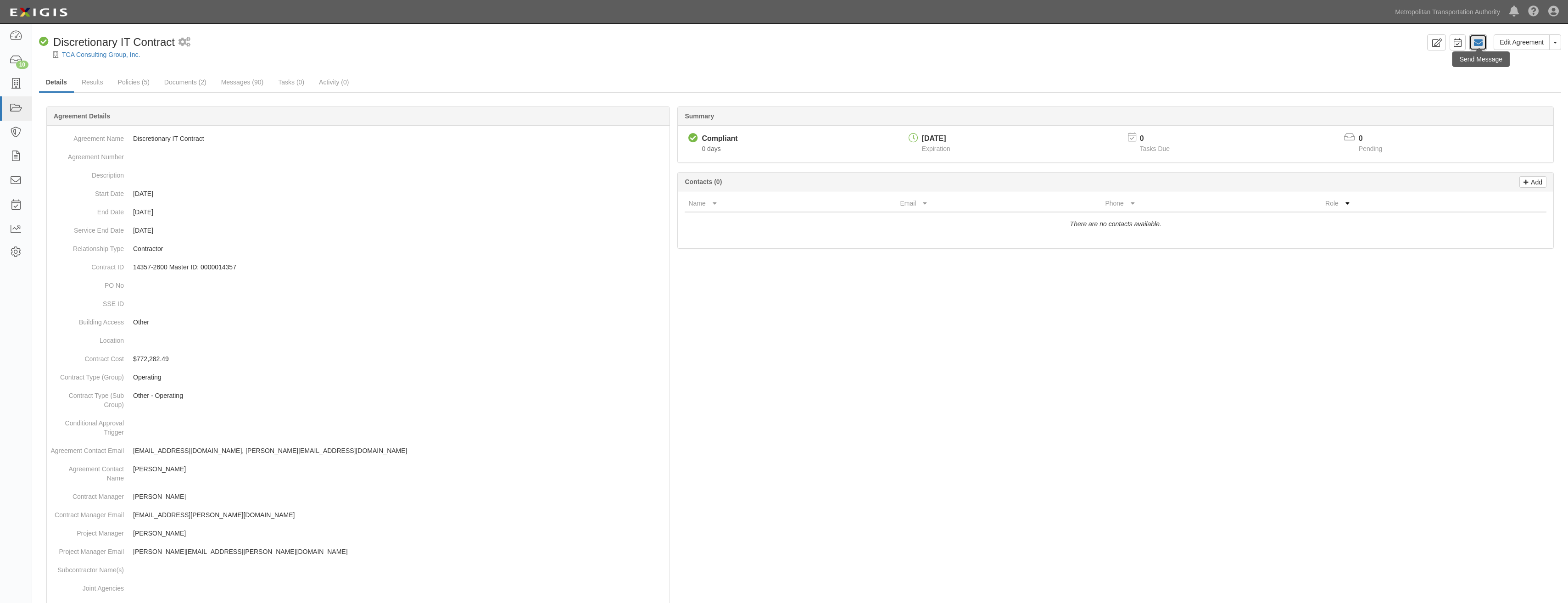
click at [1485, 44] on link at bounding box center [1478, 42] width 18 height 16
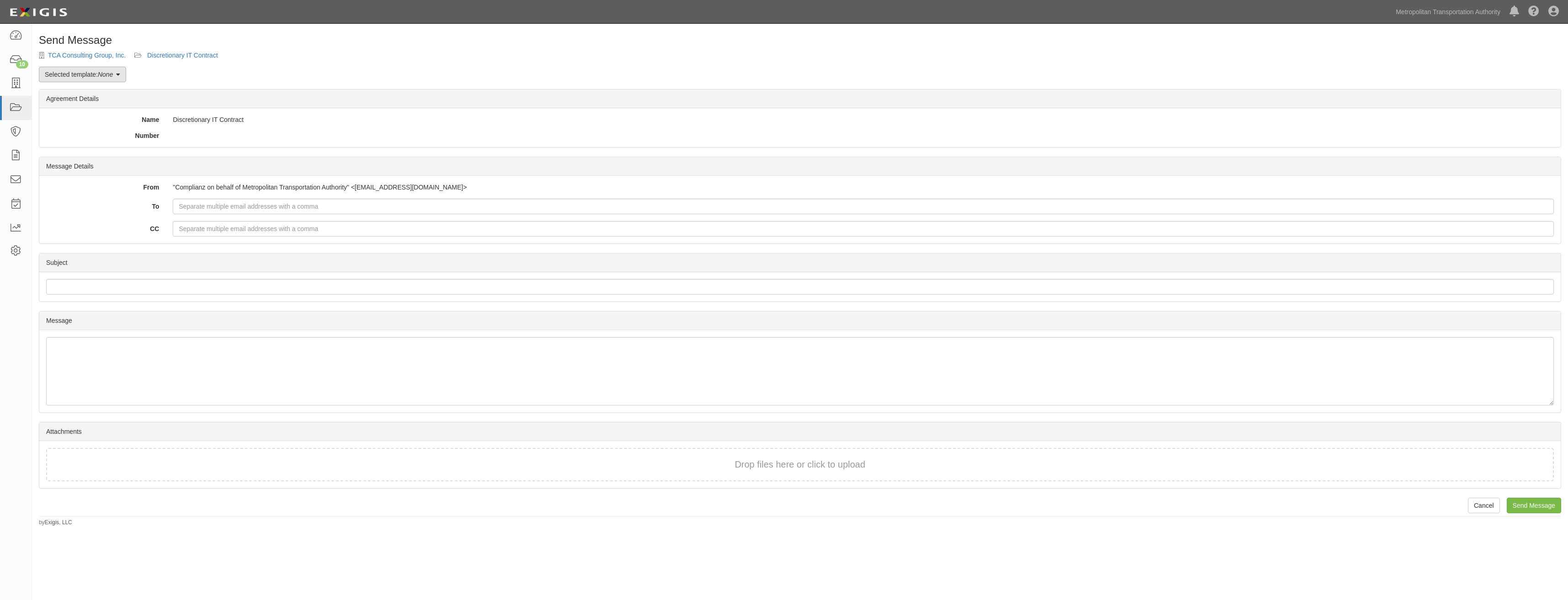
click at [99, 75] on link "Selected template: None" at bounding box center [82, 75] width 87 height 16
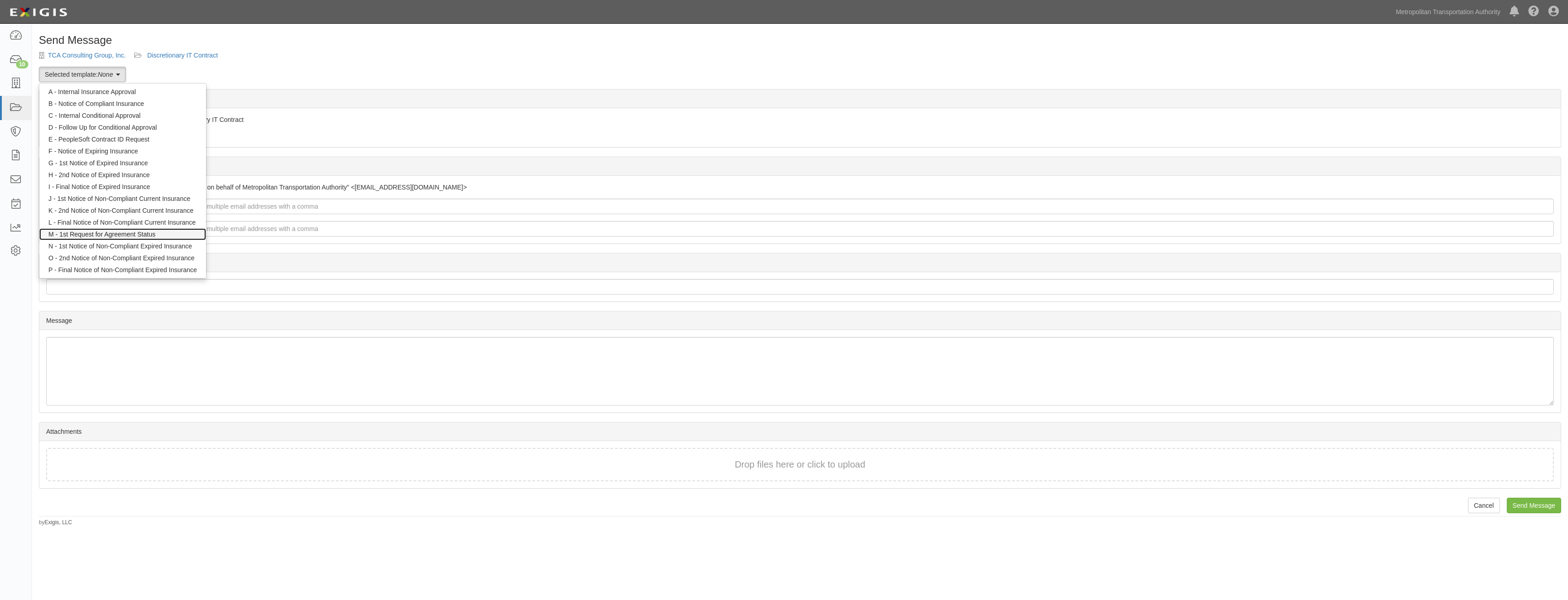
click at [147, 235] on link "M - 1st Request for Agreement Status" at bounding box center [123, 234] width 167 height 12
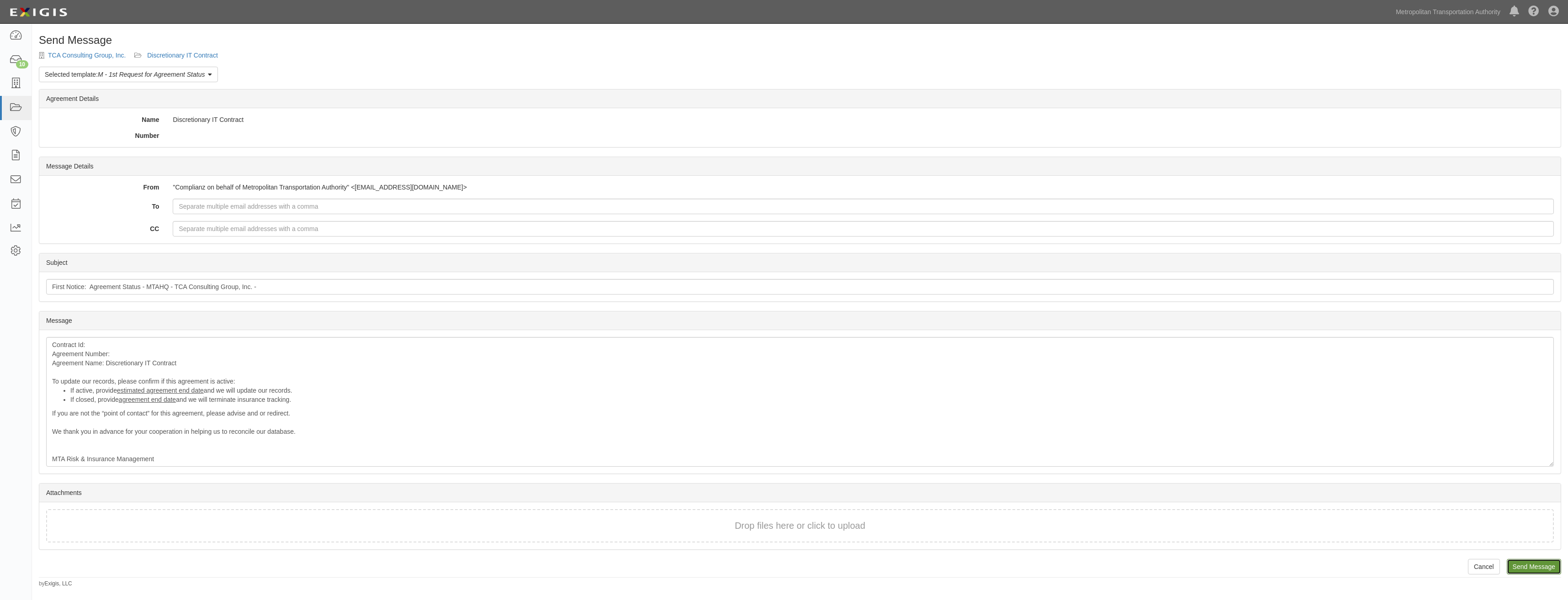
click at [1539, 565] on input "Send Message" at bounding box center [1533, 567] width 54 height 16
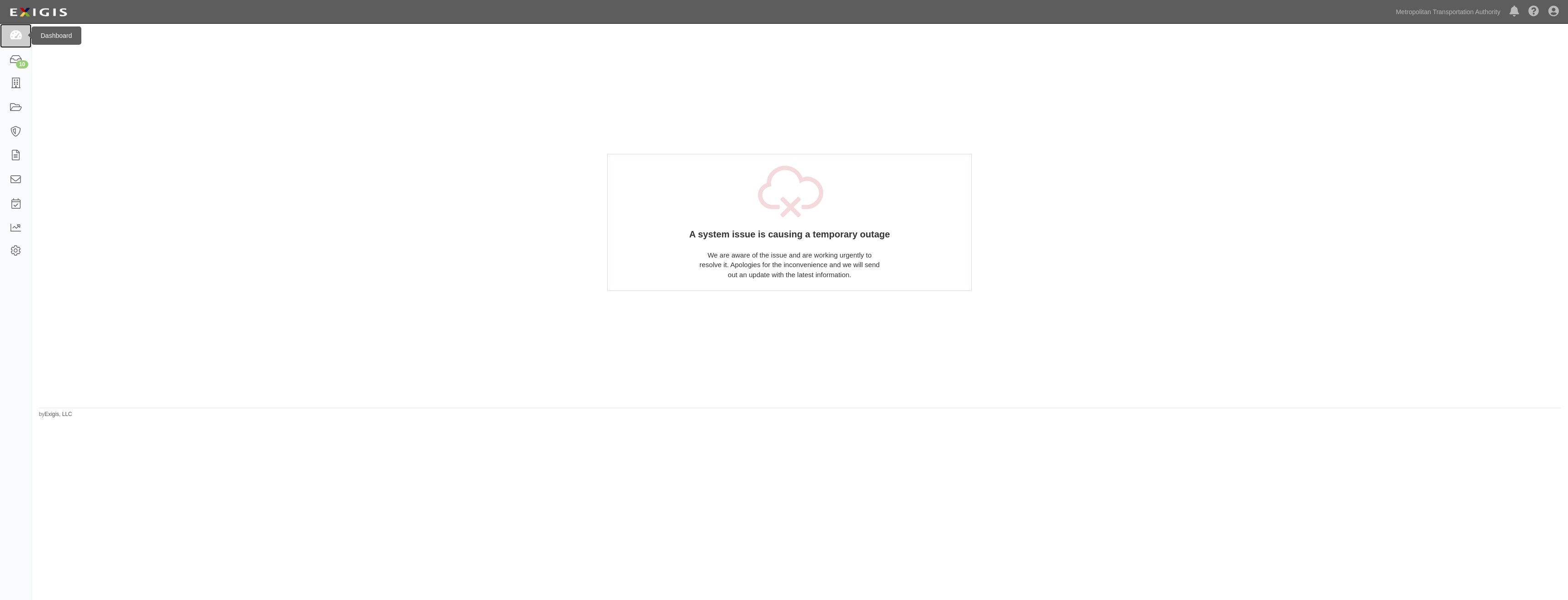
click at [24, 33] on link at bounding box center [16, 36] width 32 height 24
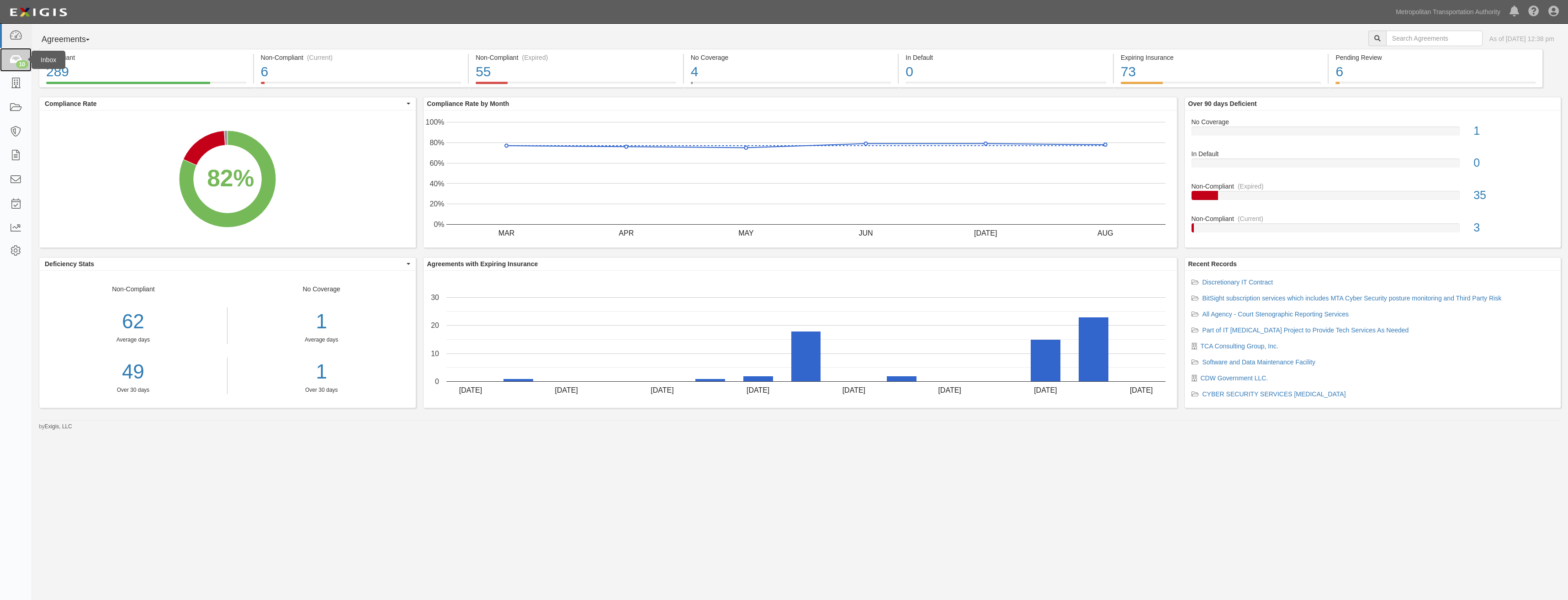
click at [7, 61] on link "10" at bounding box center [16, 60] width 32 height 24
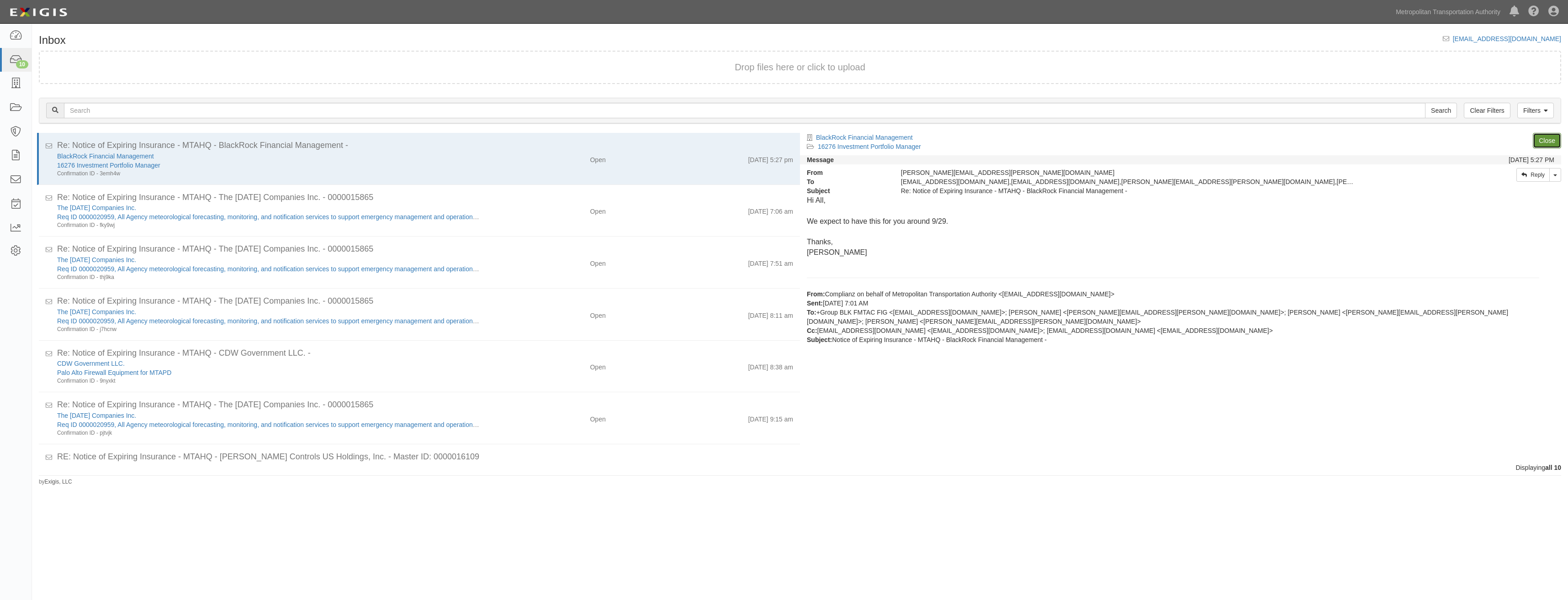
click at [1551, 140] on link "Close" at bounding box center [1547, 141] width 29 height 16
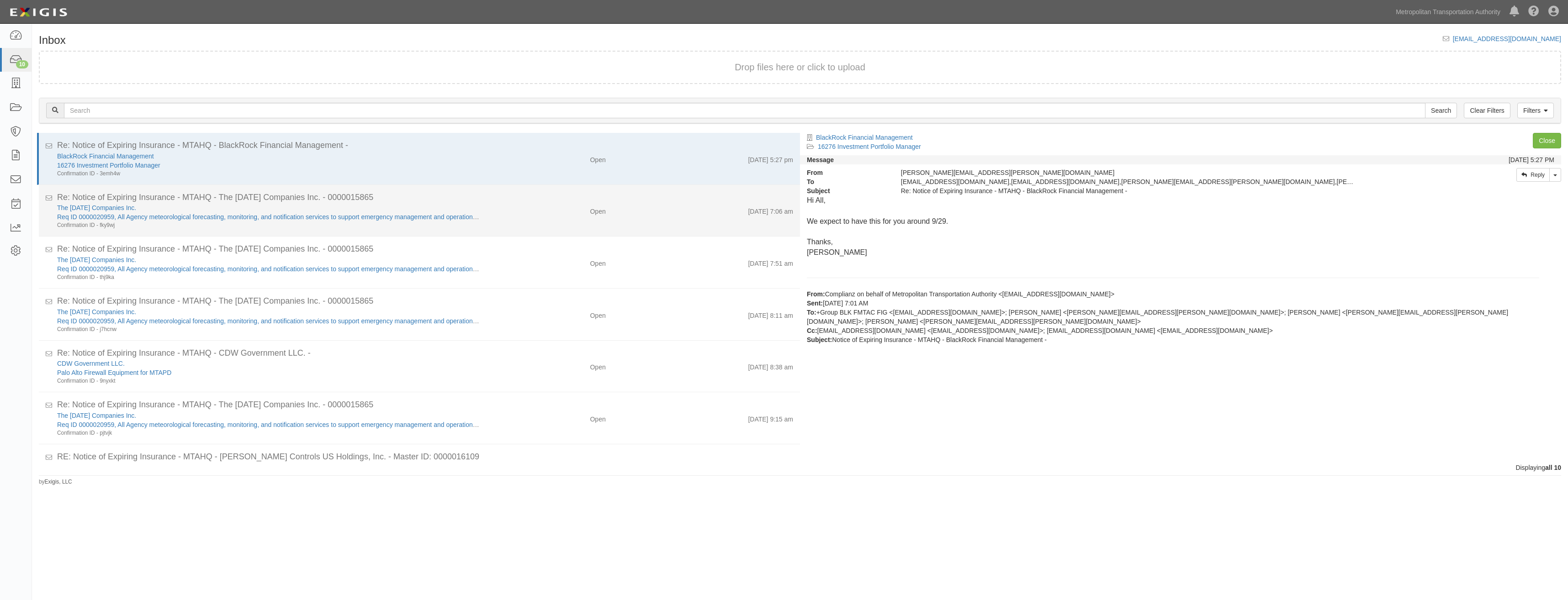
click at [688, 213] on div "[DATE] 7:06 am" at bounding box center [707, 209] width 187 height 13
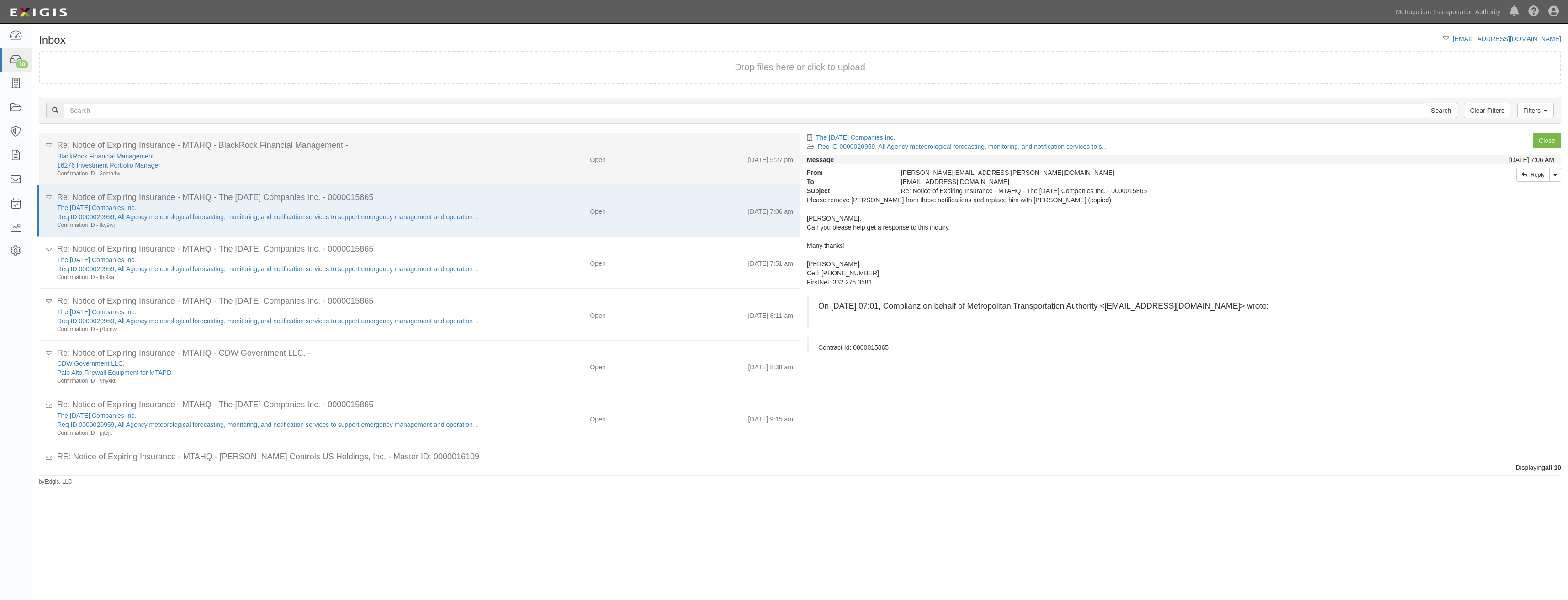
click at [680, 173] on div "BlackRock Financial Management 16276 Investment Portfolio Manager Confirmation …" at bounding box center [425, 164] width 750 height 26
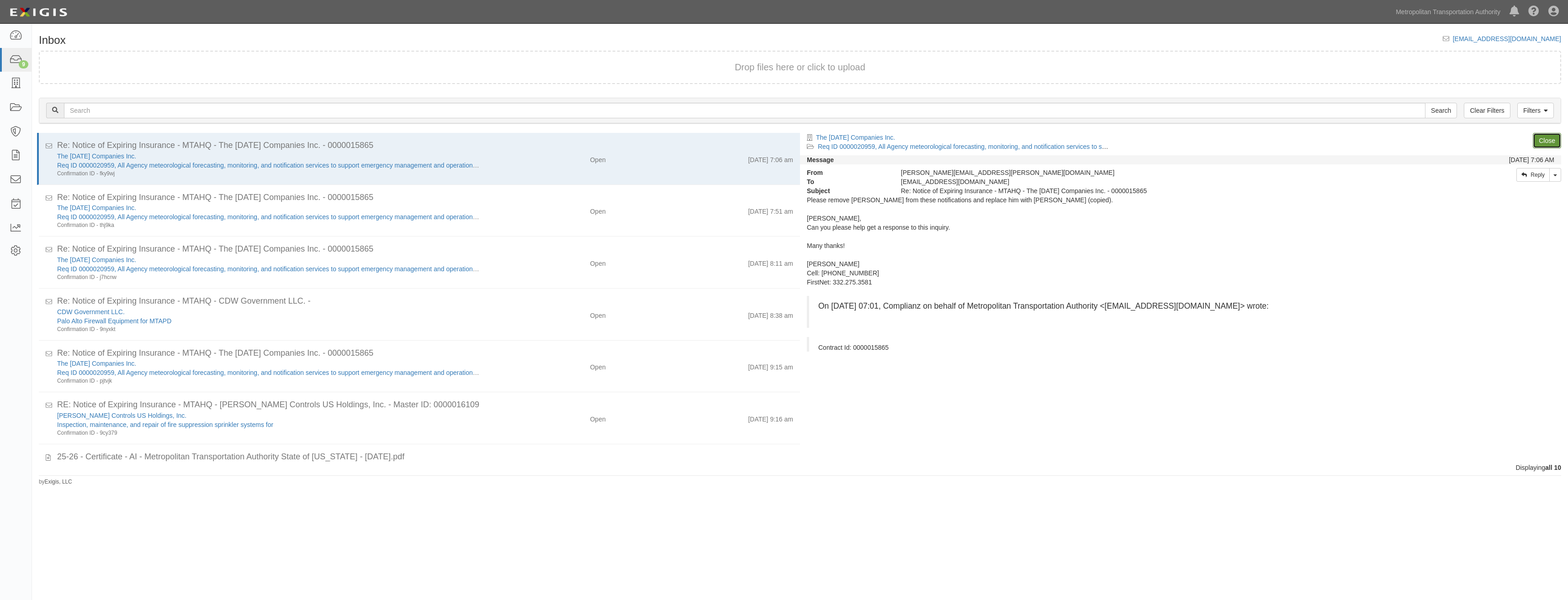
click at [1552, 141] on link "Close" at bounding box center [1547, 141] width 29 height 16
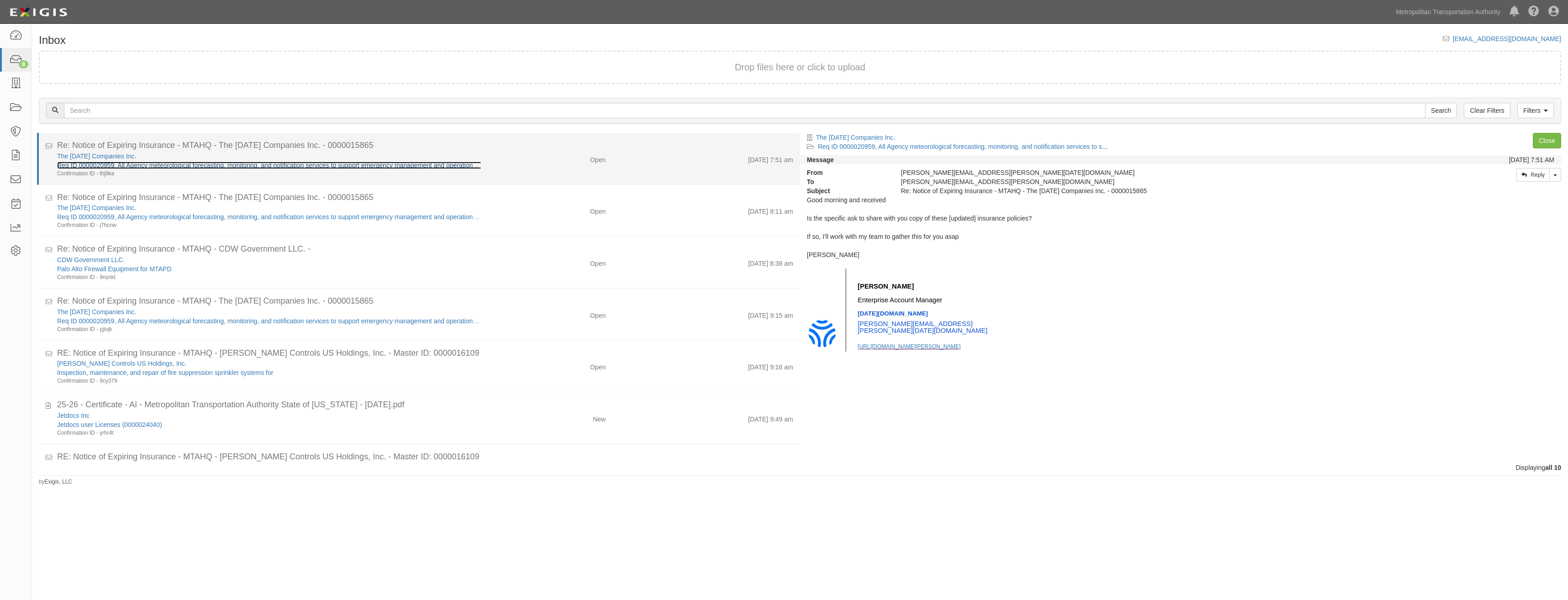
click at [250, 163] on link "Req ID 0000020959, All Agency meteorological forecasting, monitoring, and notif…" at bounding box center [346, 166] width 579 height 7
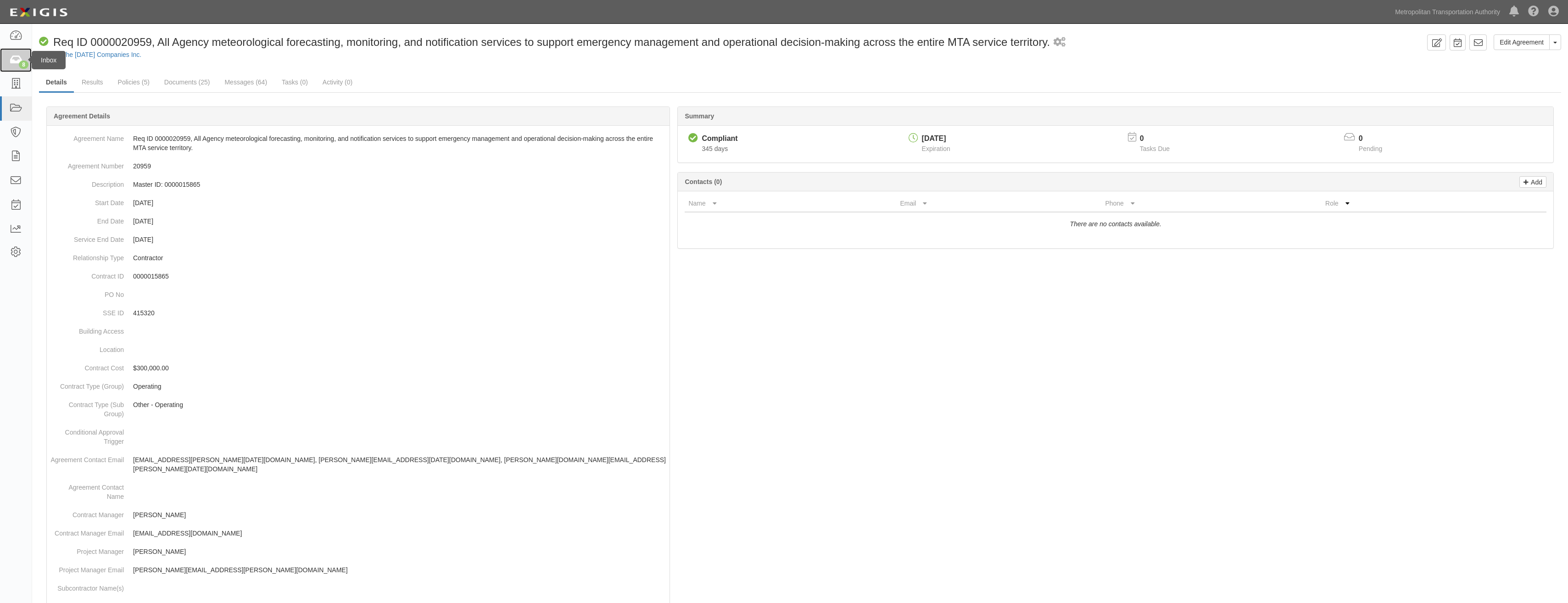
click at [17, 52] on link "8" at bounding box center [16, 61] width 32 height 24
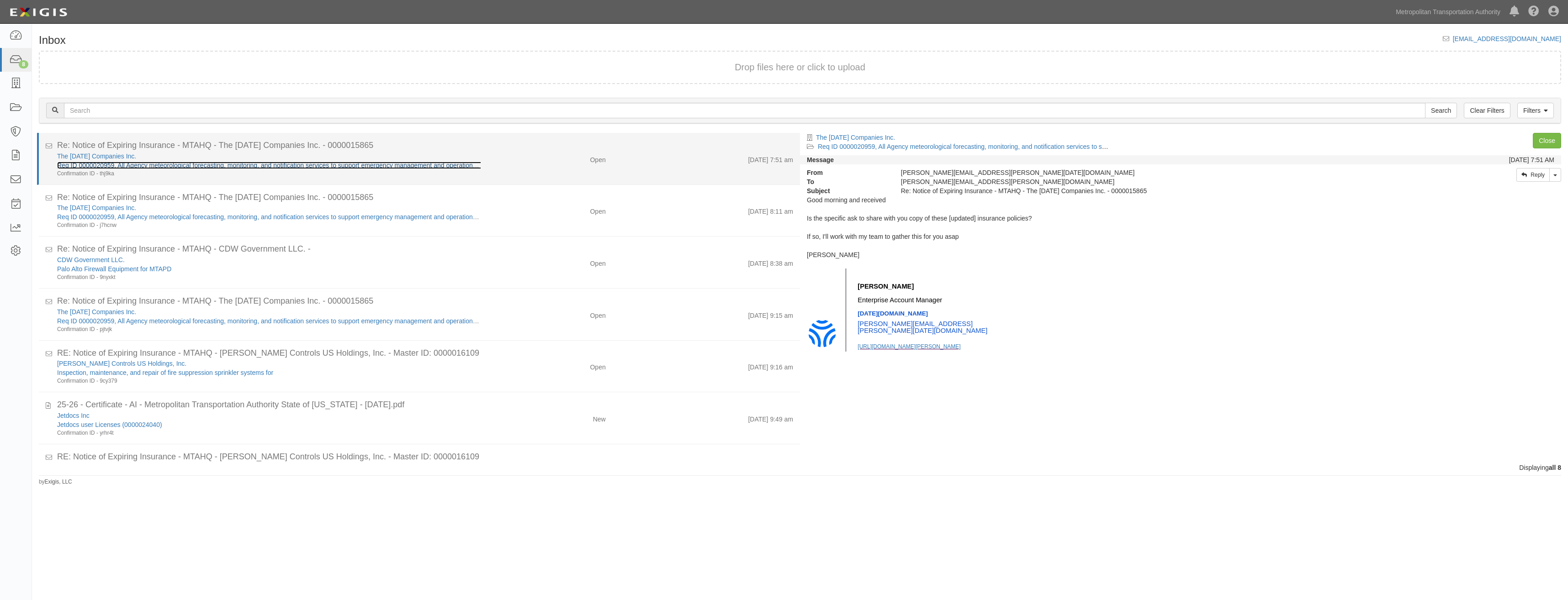
click at [335, 162] on link "Req ID 0000020959, All Agency meteorological forecasting, monitoring, and notif…" at bounding box center [346, 166] width 579 height 7
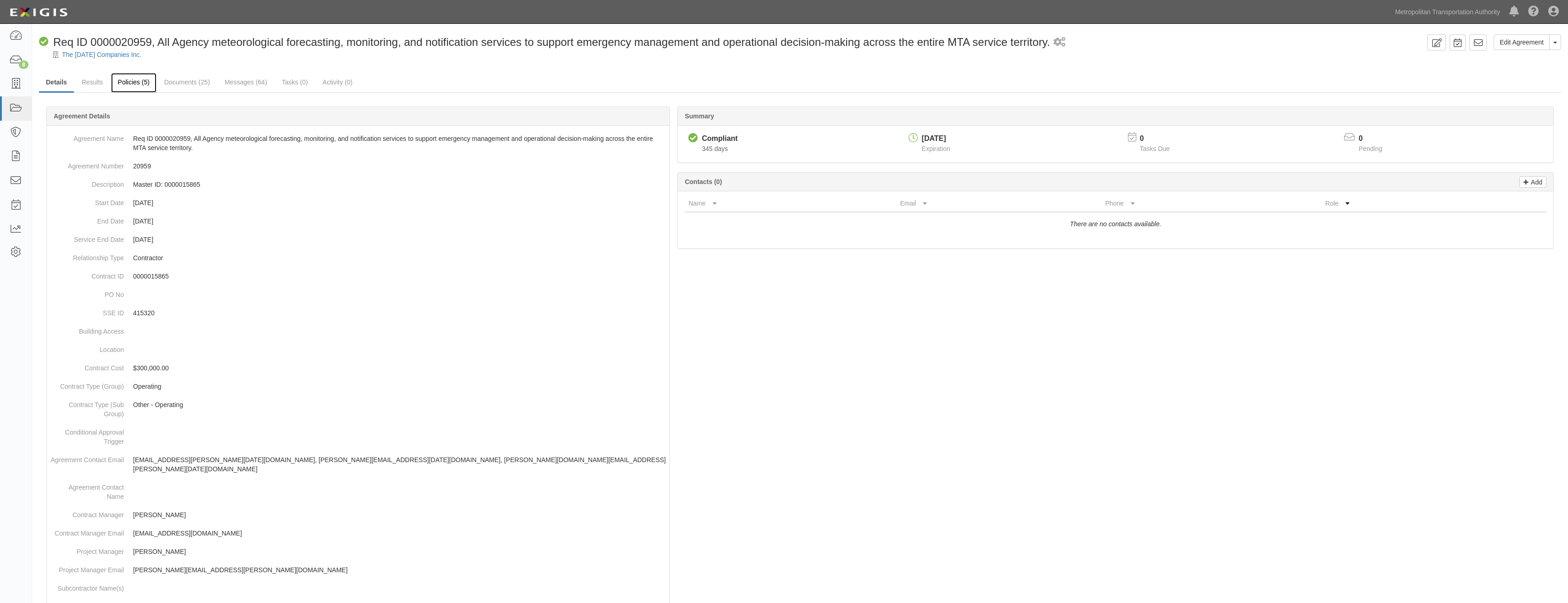
click at [152, 85] on link "Policies (5)" at bounding box center [134, 83] width 45 height 20
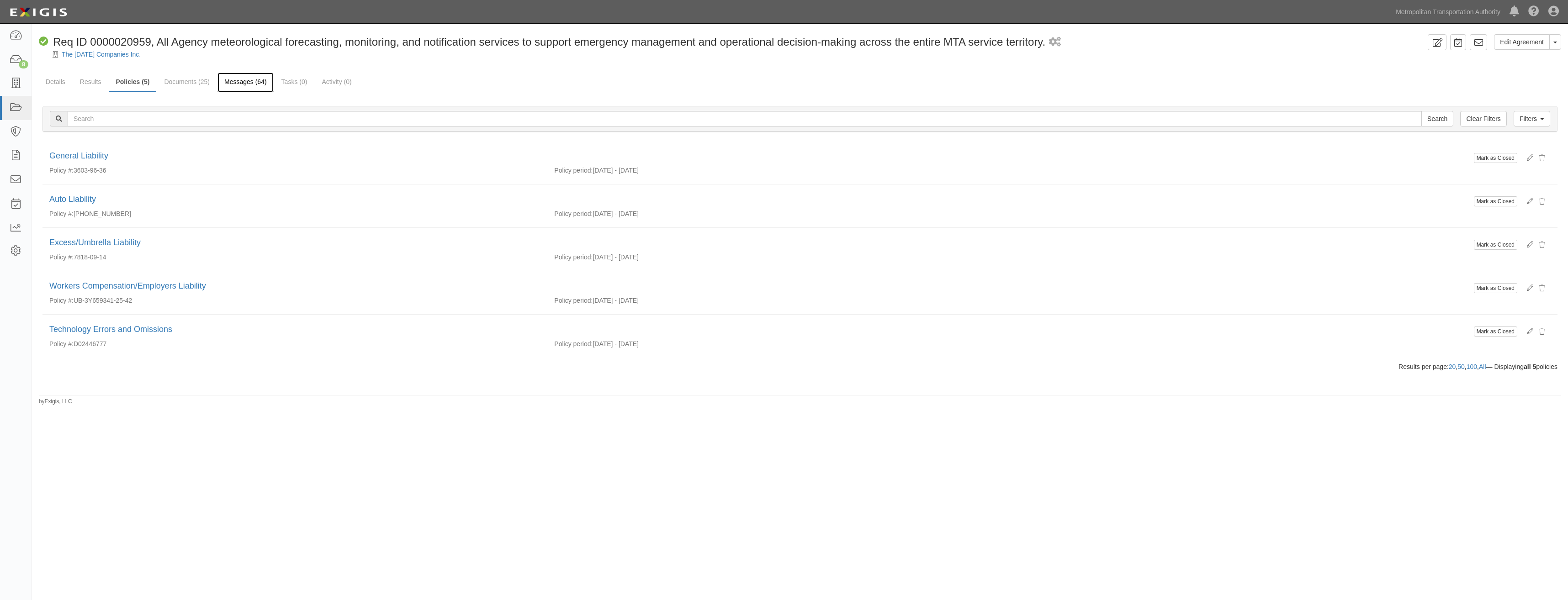
click at [224, 84] on link "Messages (64)" at bounding box center [245, 82] width 56 height 19
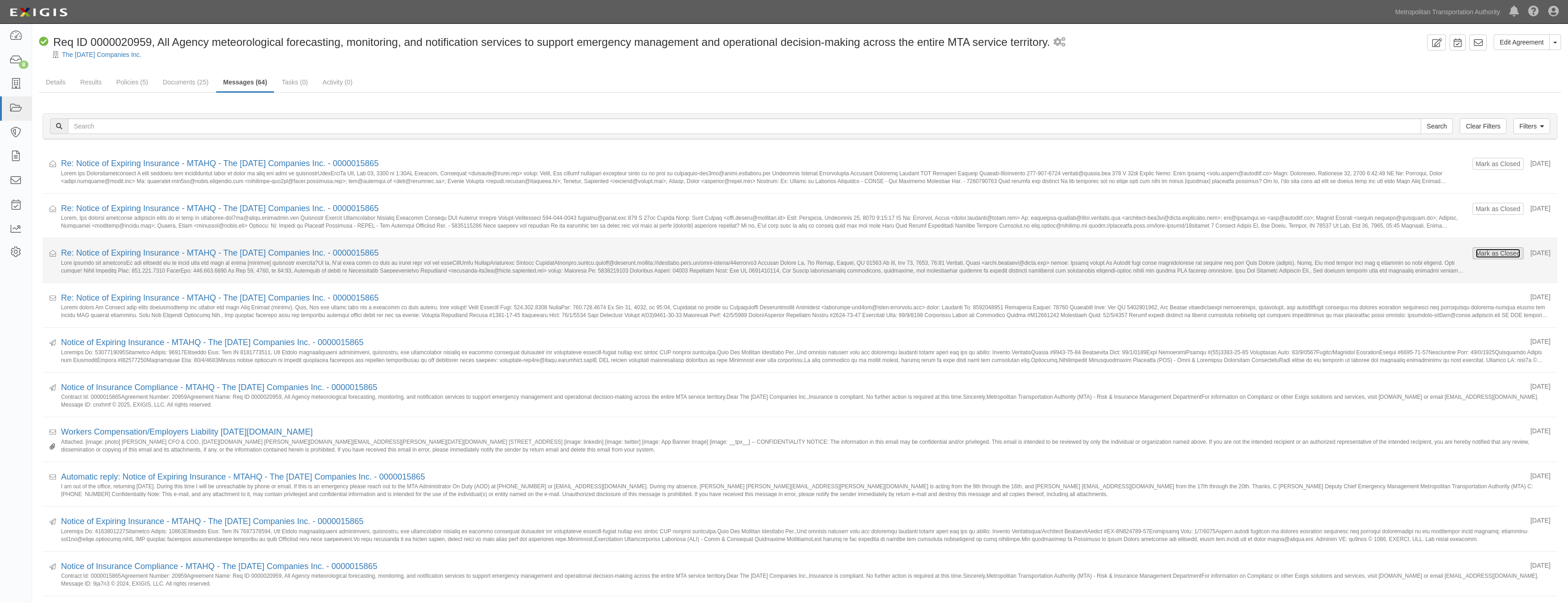
click at [1487, 253] on button "Mark as Closed" at bounding box center [1498, 253] width 45 height 10
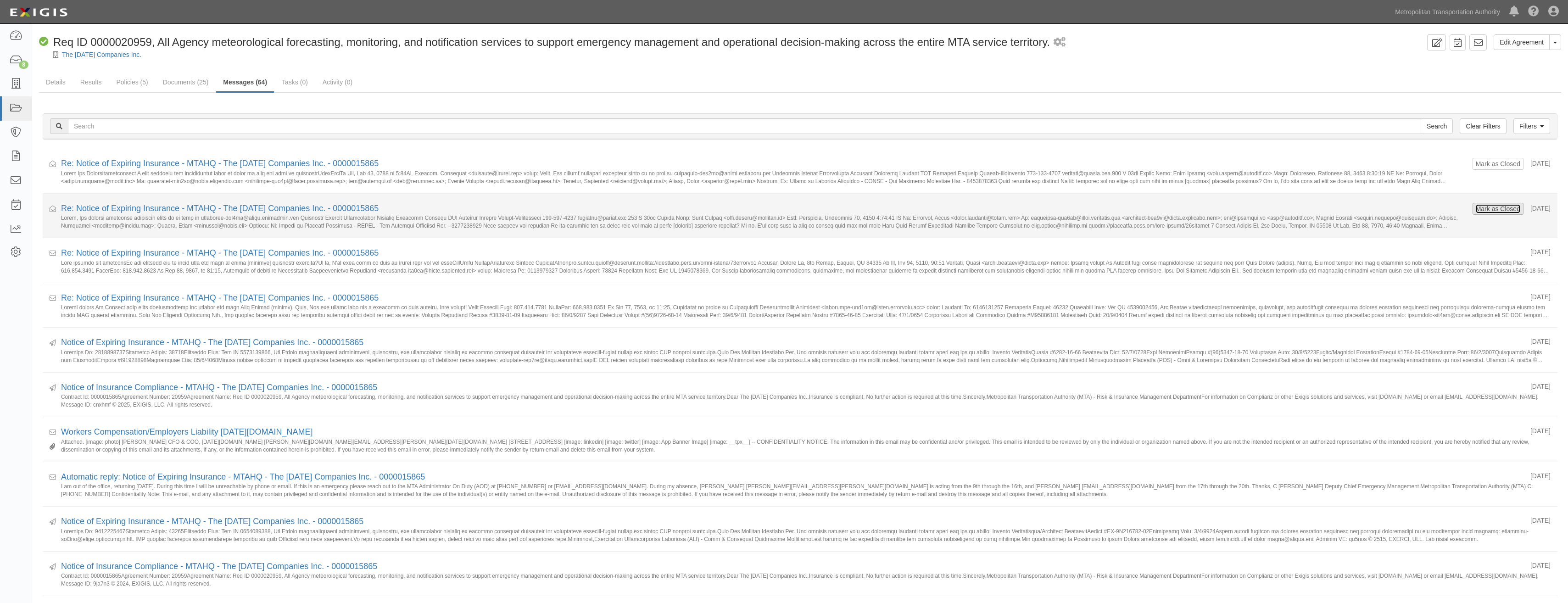
click at [1475, 207] on button "Mark as Closed" at bounding box center [1498, 209] width 45 height 10
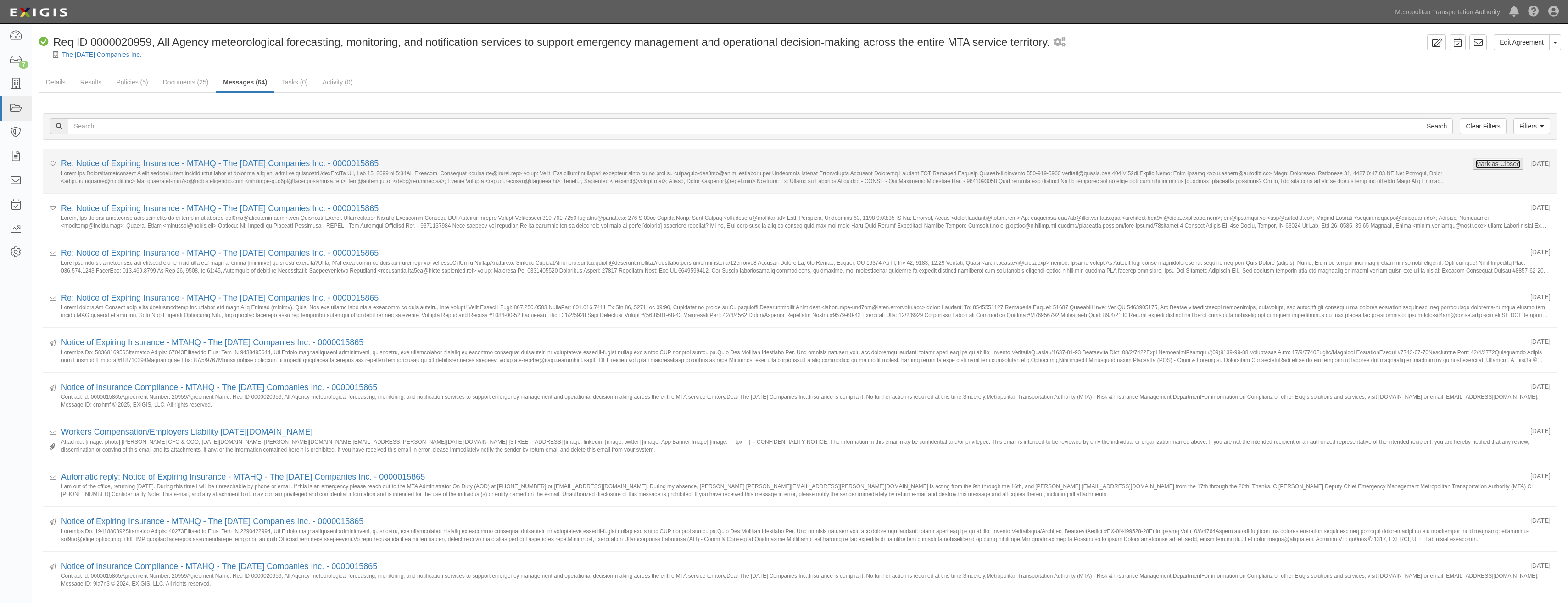
click at [1481, 166] on button "Mark as Closed" at bounding box center [1498, 164] width 45 height 10
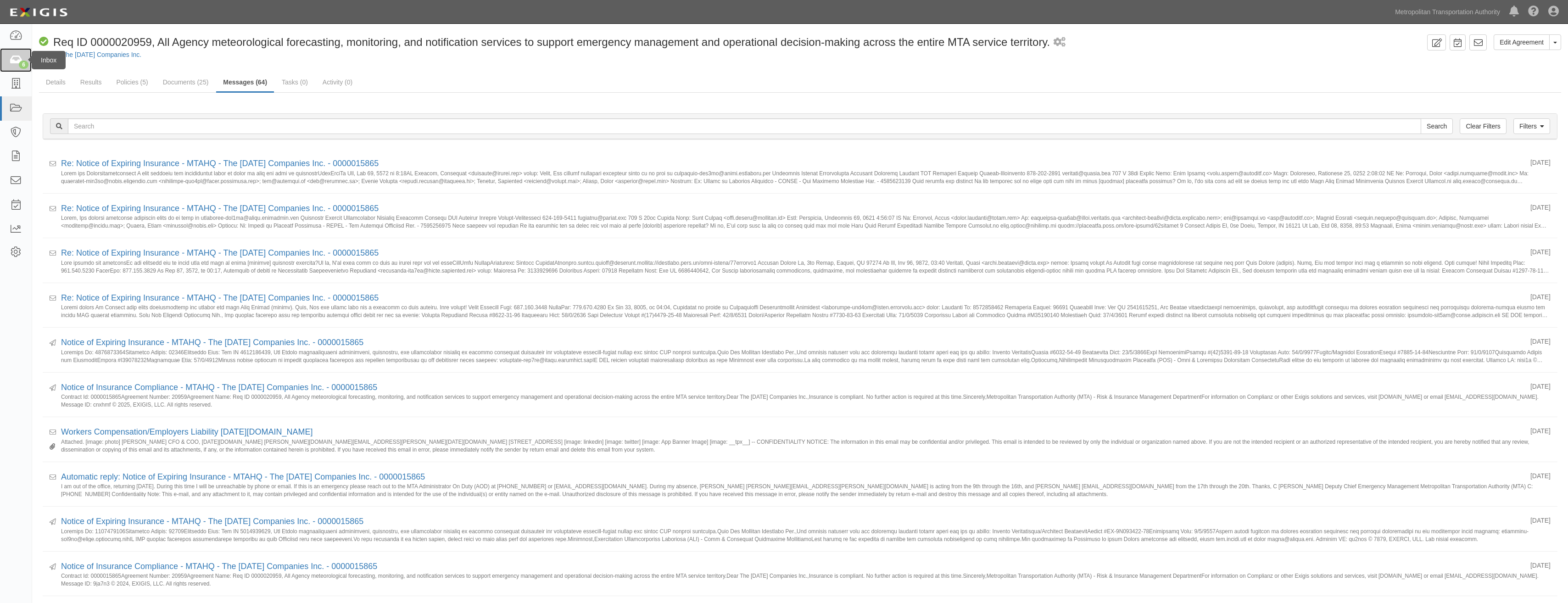
click at [15, 64] on icon at bounding box center [15, 60] width 13 height 10
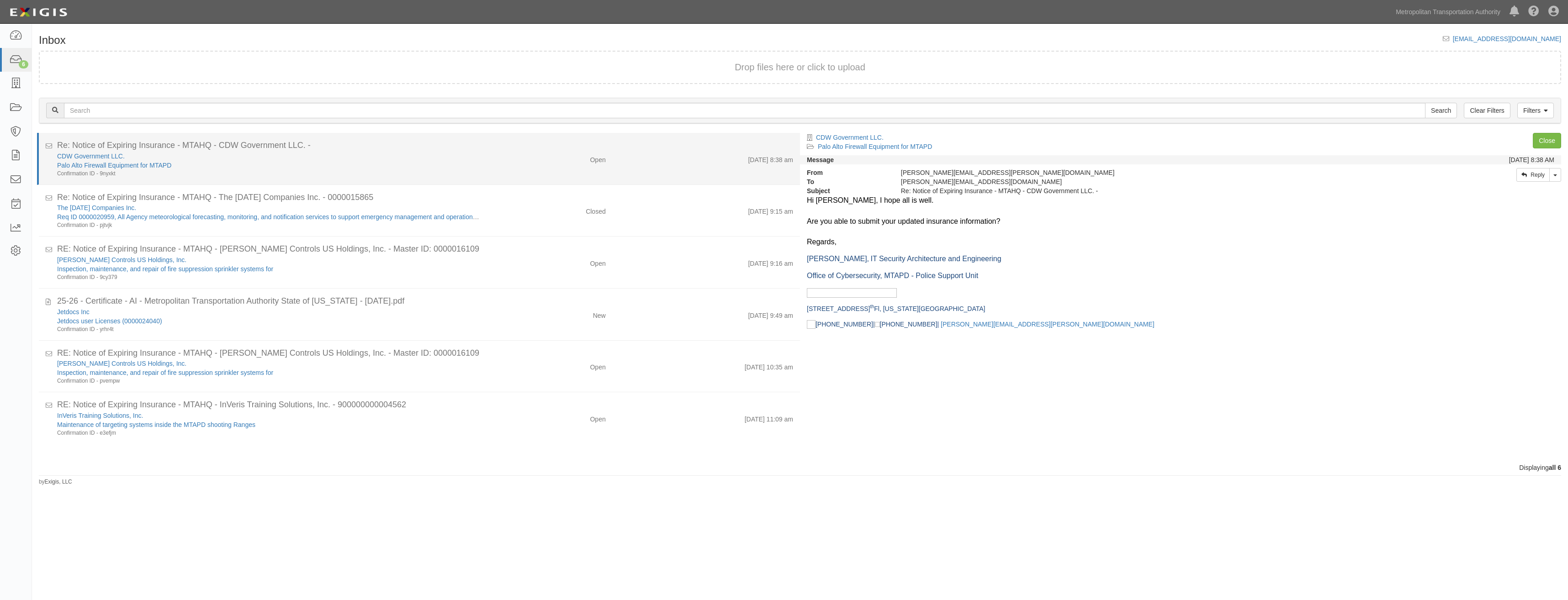
click at [540, 164] on div "Open" at bounding box center [550, 158] width 125 height 13
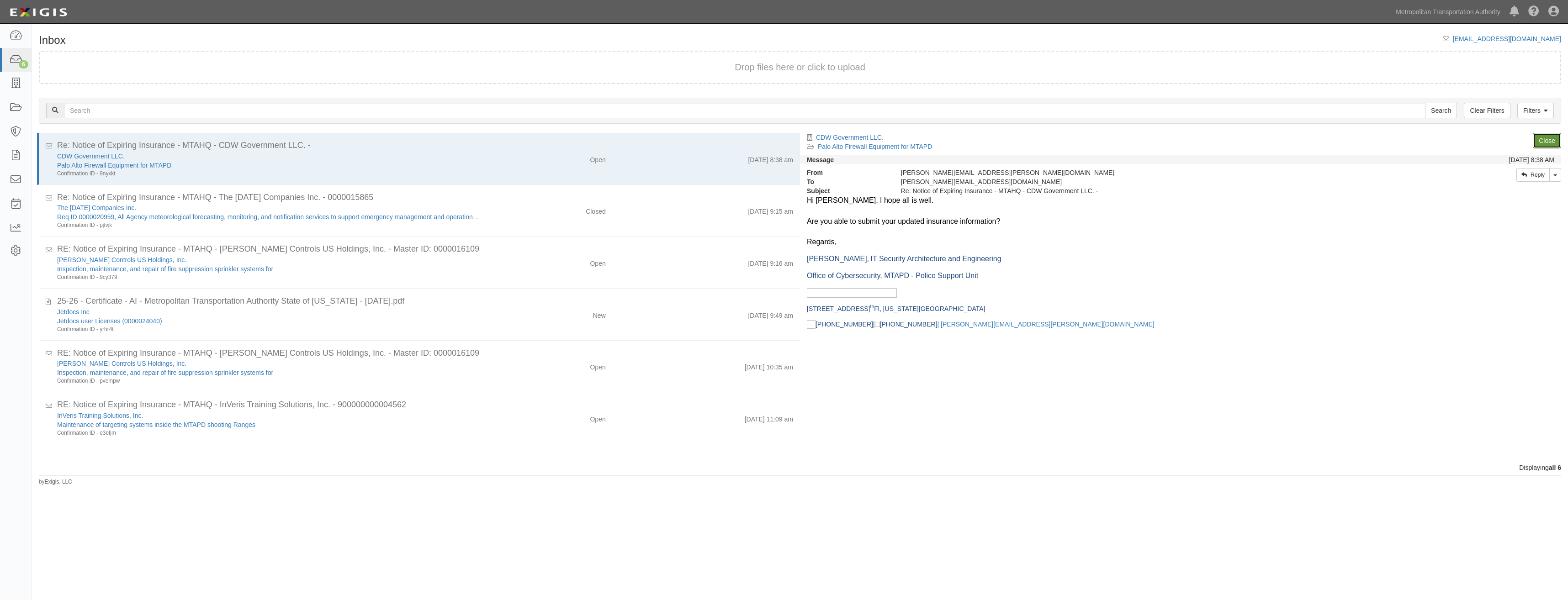
click at [1549, 137] on link "Close" at bounding box center [1547, 141] width 29 height 16
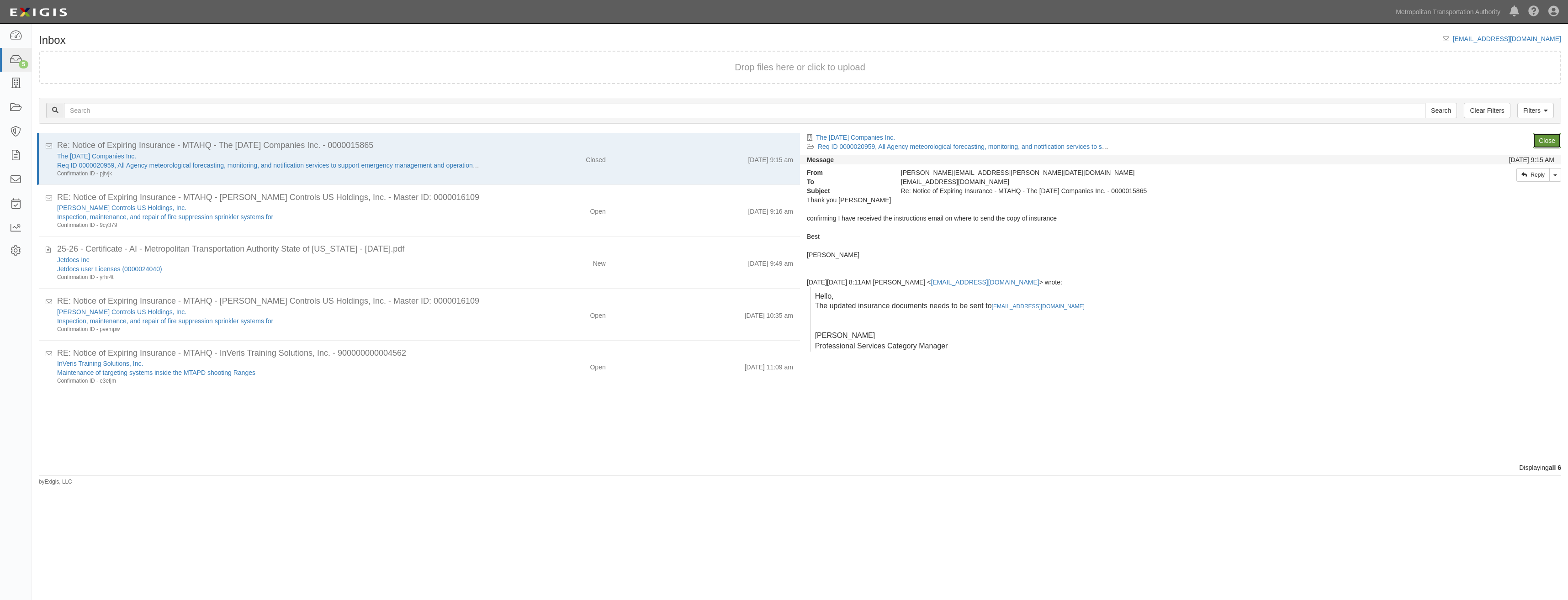
click at [1552, 141] on link "Close" at bounding box center [1547, 141] width 29 height 16
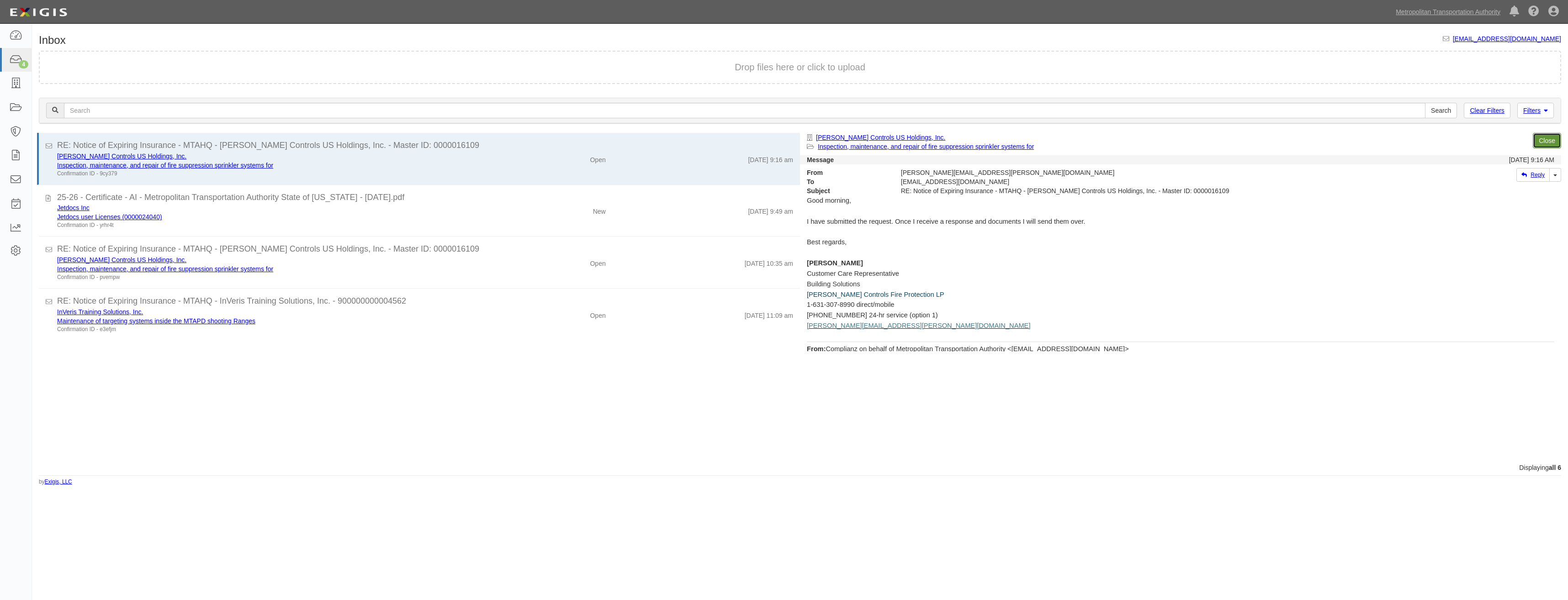
click at [1542, 140] on link "Close" at bounding box center [1547, 141] width 29 height 16
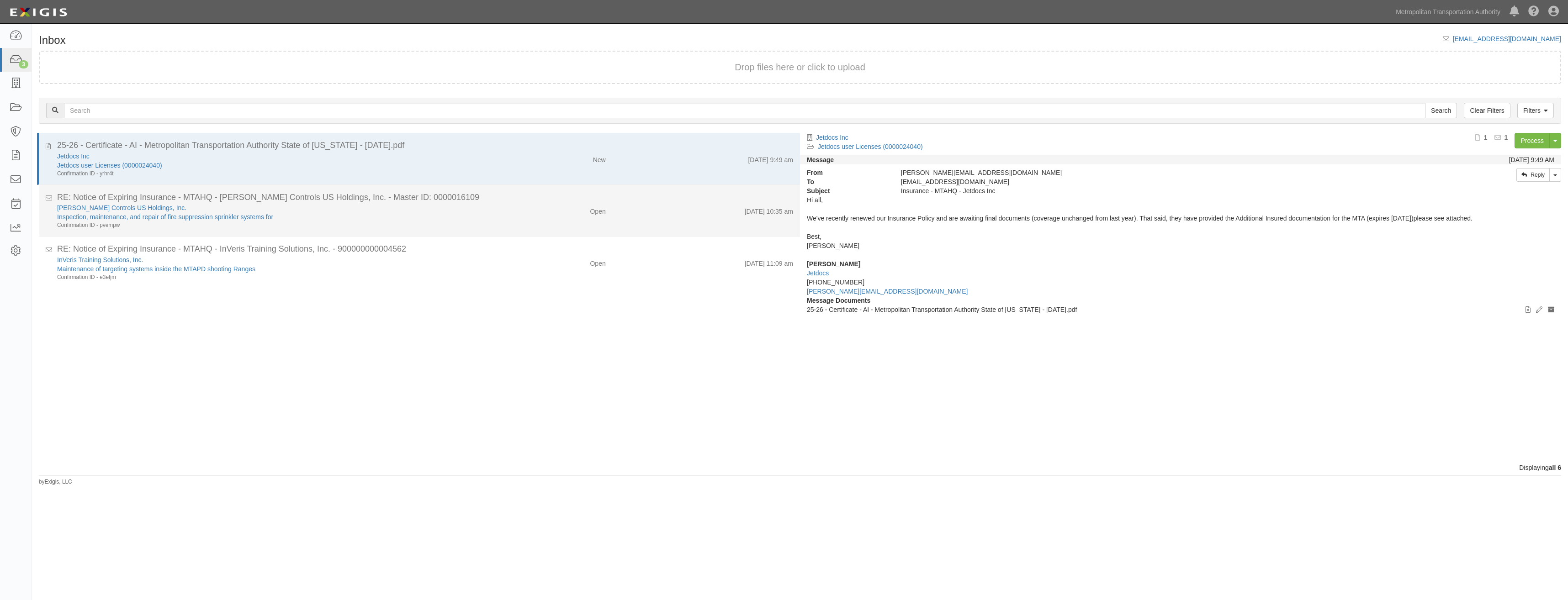
click at [511, 208] on div "Open" at bounding box center [550, 209] width 125 height 13
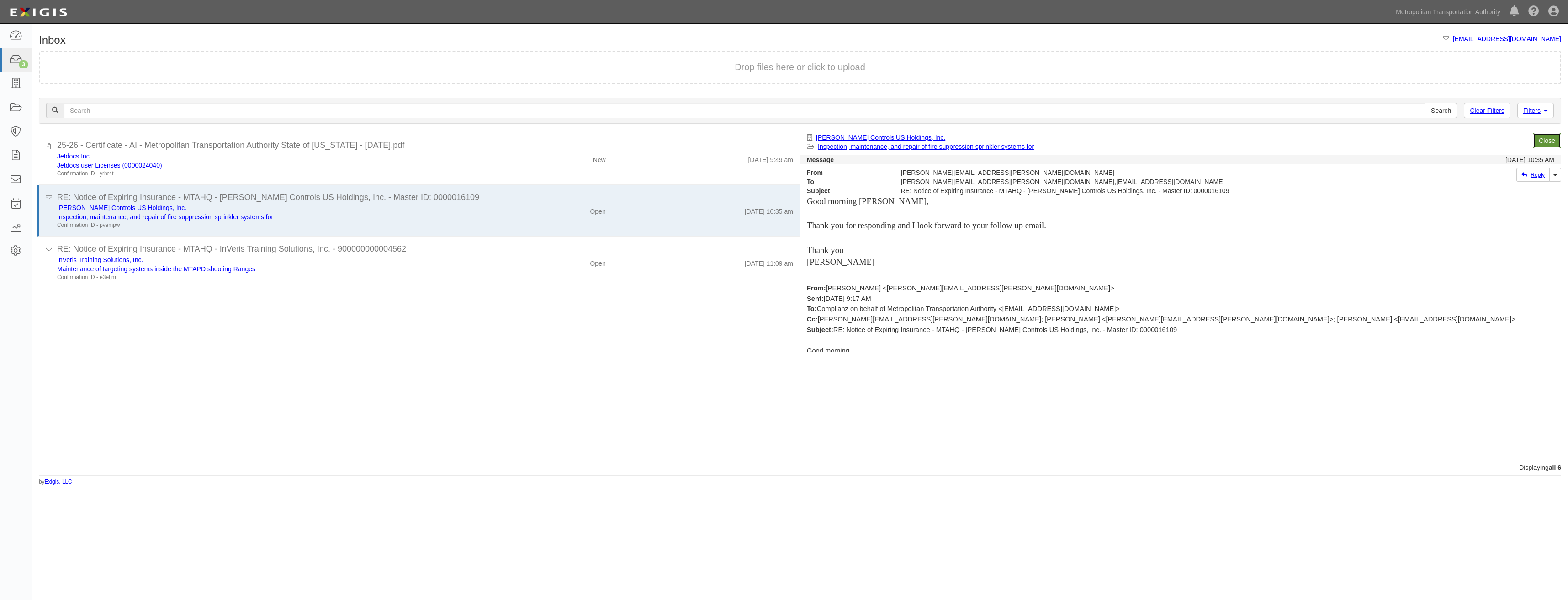
click at [1550, 136] on link "Close" at bounding box center [1547, 141] width 29 height 16
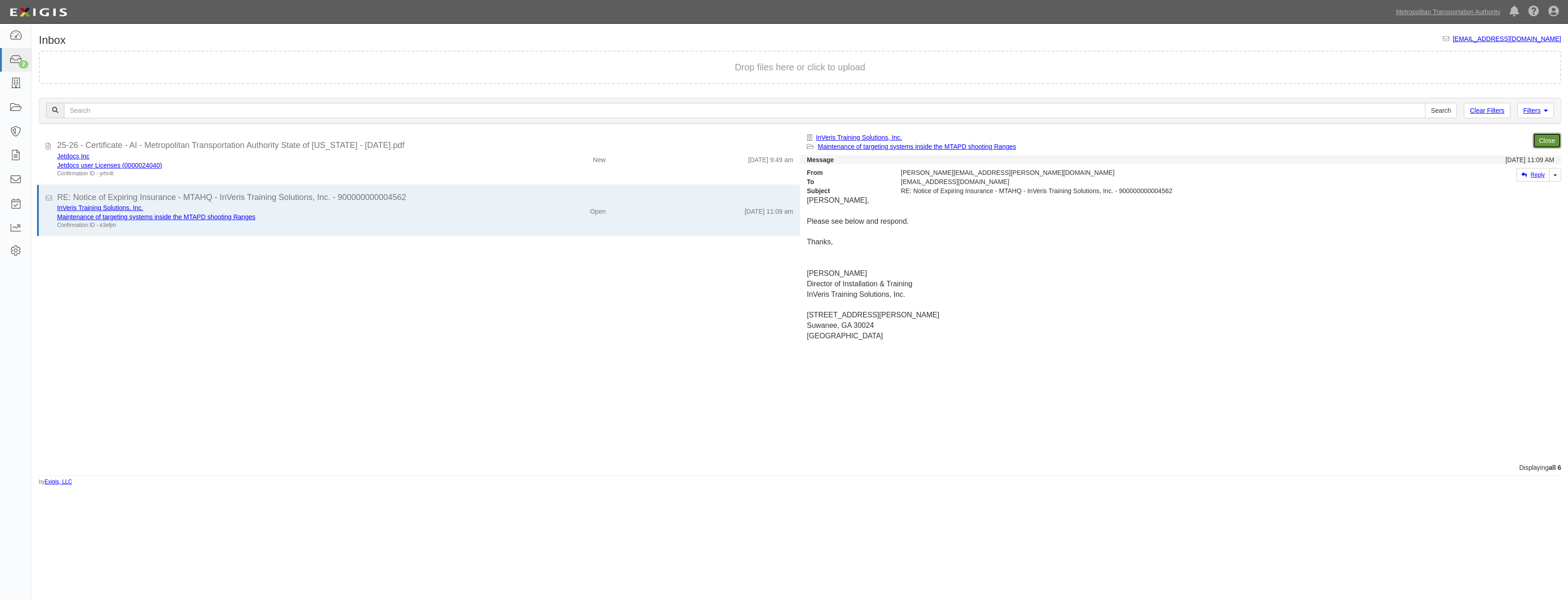
click at [1549, 139] on link "Close" at bounding box center [1547, 141] width 29 height 16
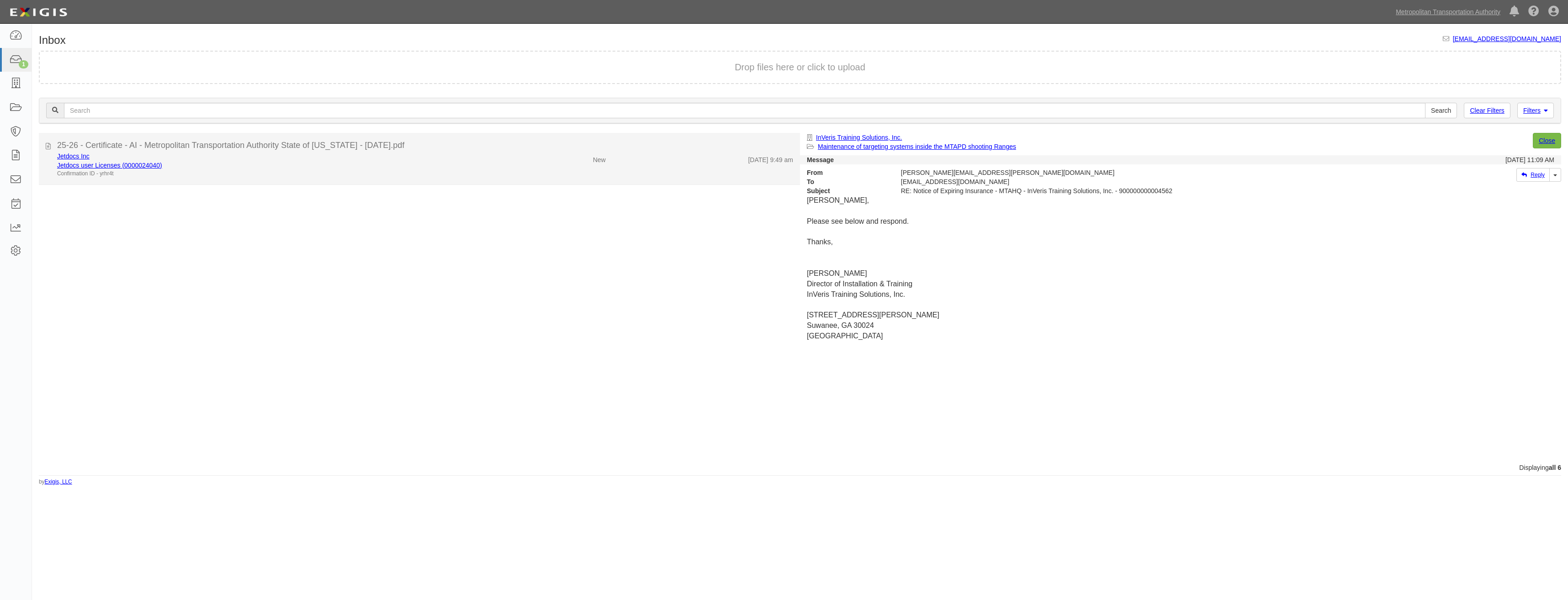
click at [323, 161] on div "Jetdocs user Licenses (0000024040)" at bounding box center [269, 165] width 424 height 9
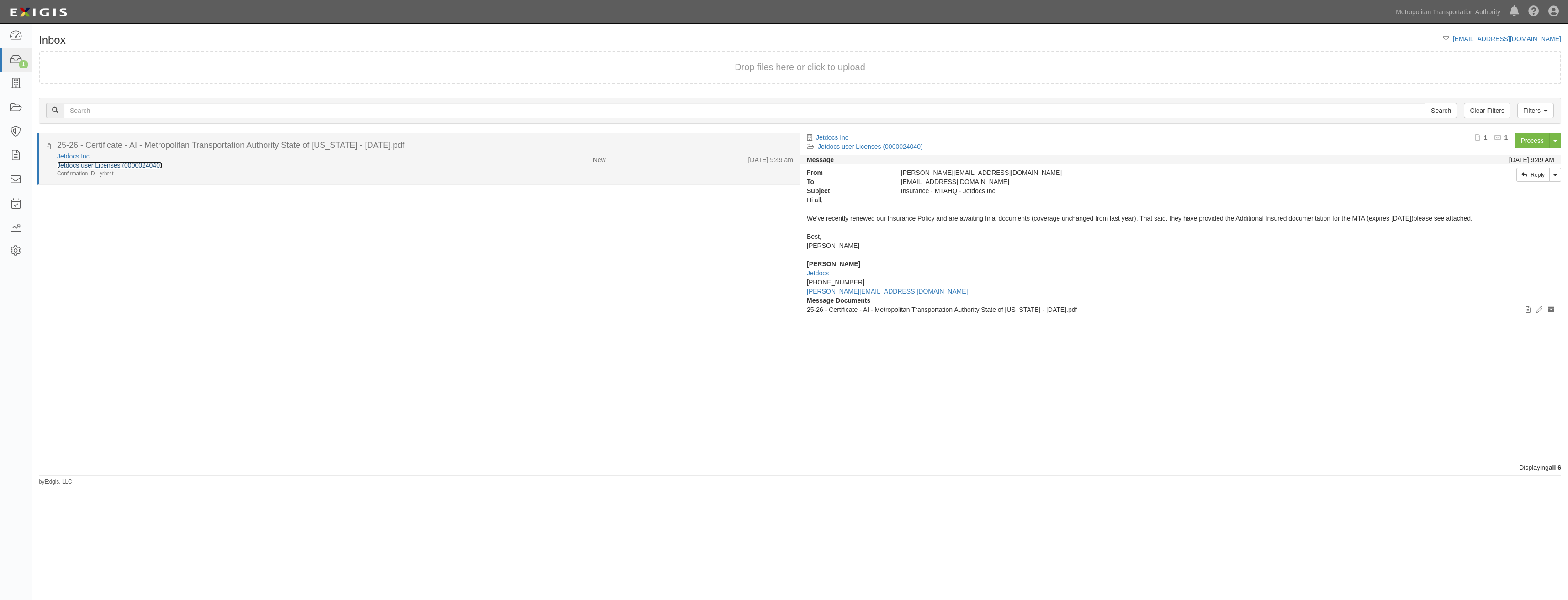
click at [153, 169] on link "Jetdocs user Licenses (0000024040)" at bounding box center [110, 166] width 105 height 7
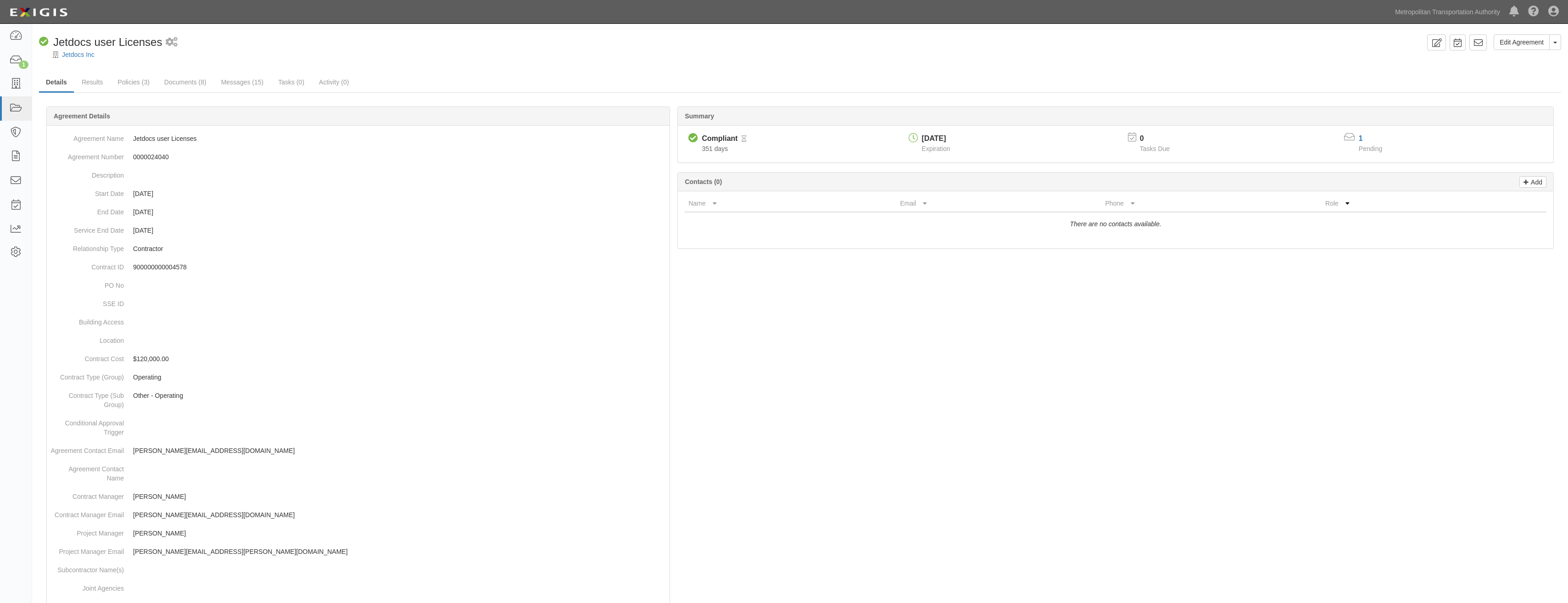
click at [1075, 325] on div at bounding box center [800, 498] width 1522 height 755
click at [477, 57] on div "Jetdocs Inc" at bounding box center [807, 54] width 1522 height 9
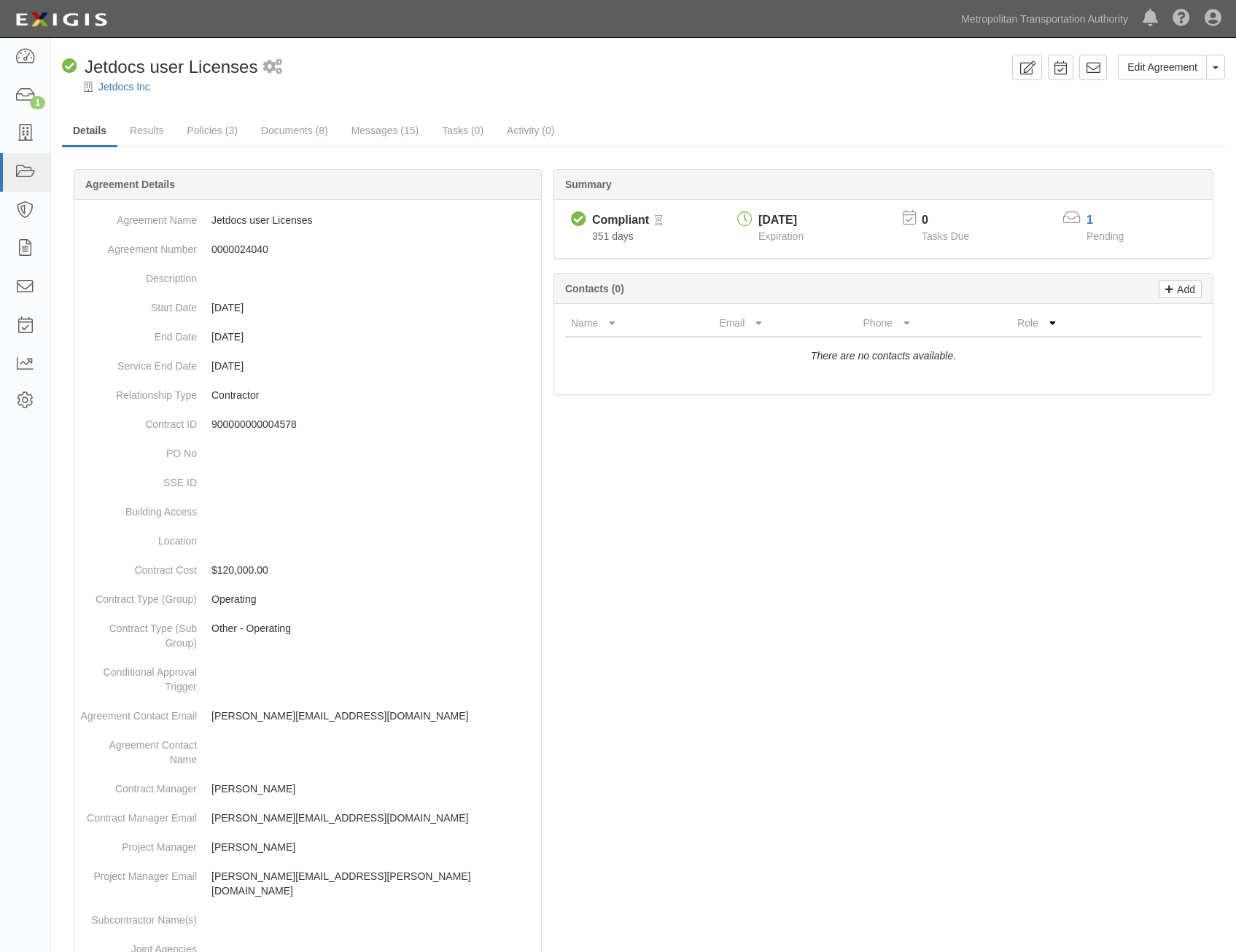
click at [1165, 604] on div at bounding box center [643, 799] width 1163 height 1214
